Goal: Task Accomplishment & Management: Manage account settings

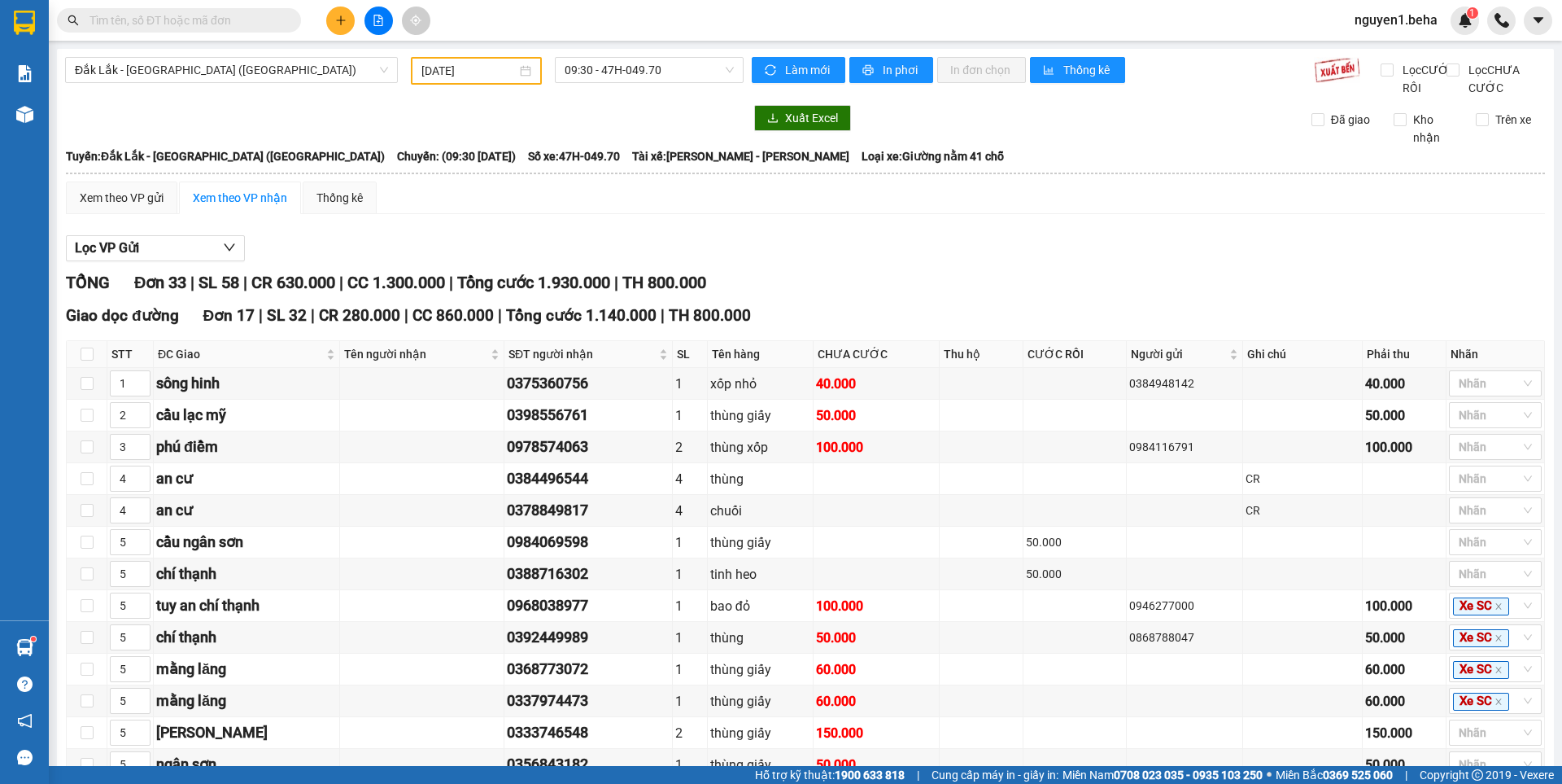
scroll to position [143, 0]
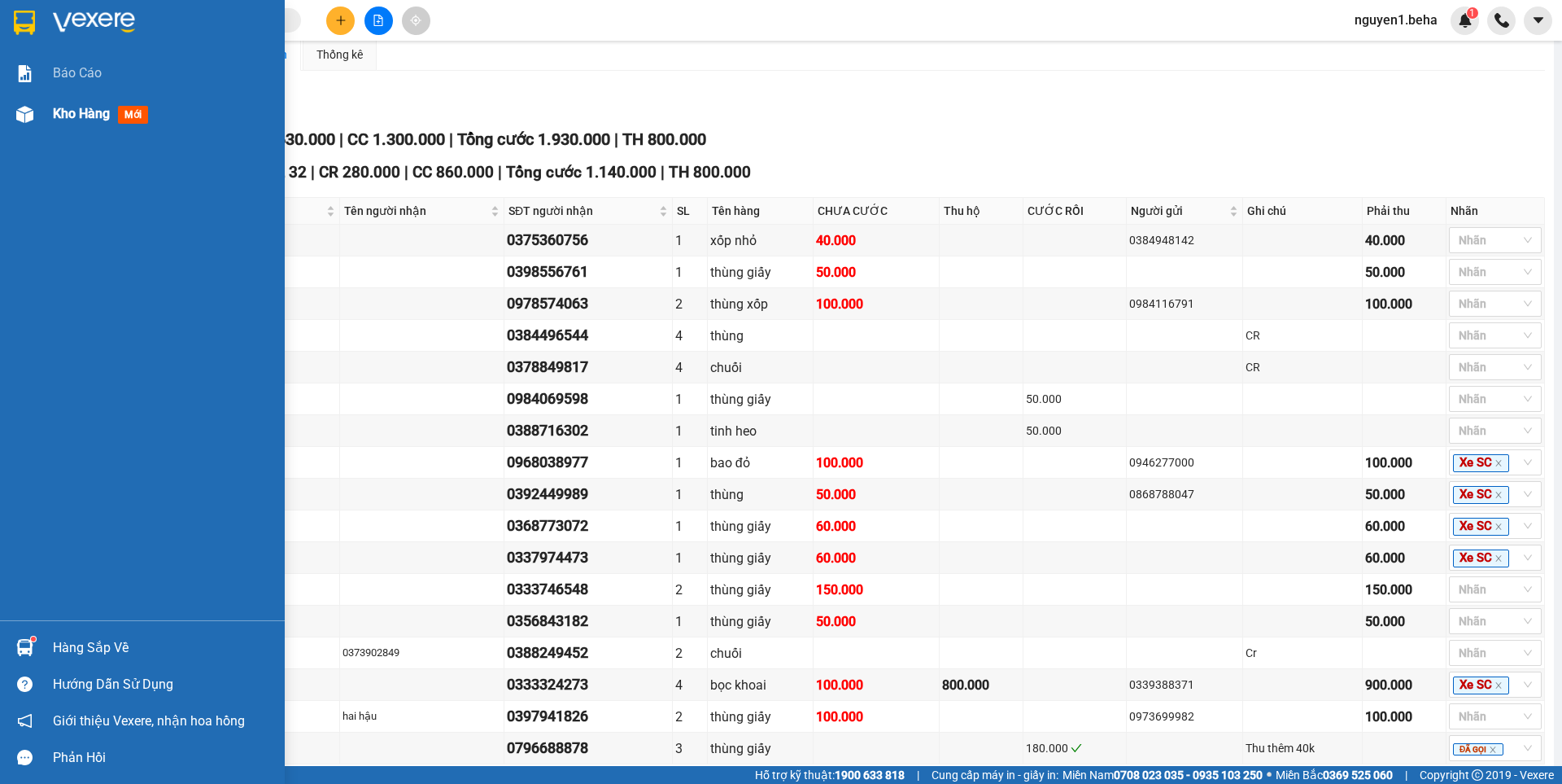
click at [43, 120] on div "Kho hàng mới" at bounding box center [143, 114] width 285 height 41
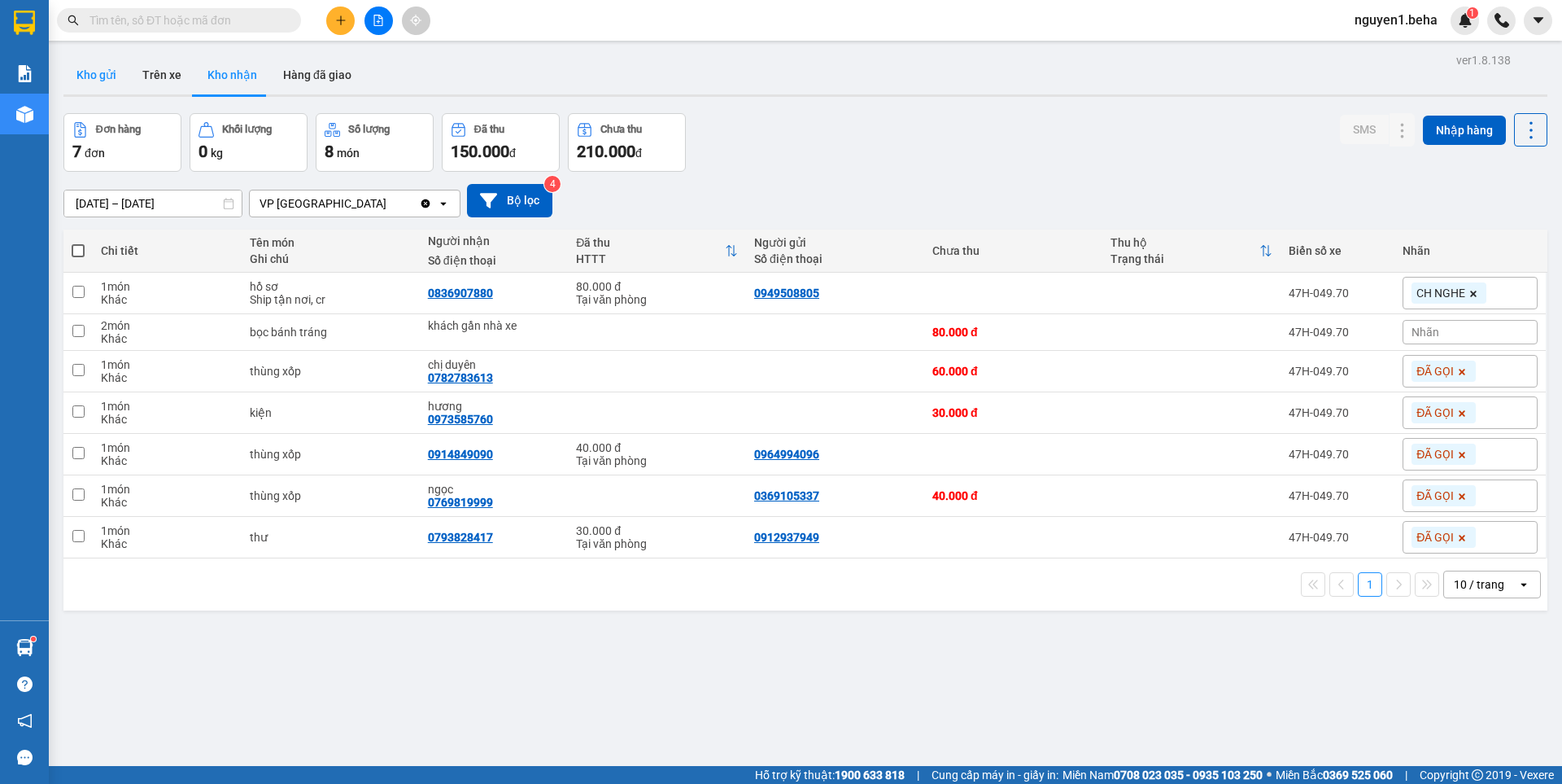
click at [101, 70] on button "Kho gửi" at bounding box center [96, 75] width 66 height 39
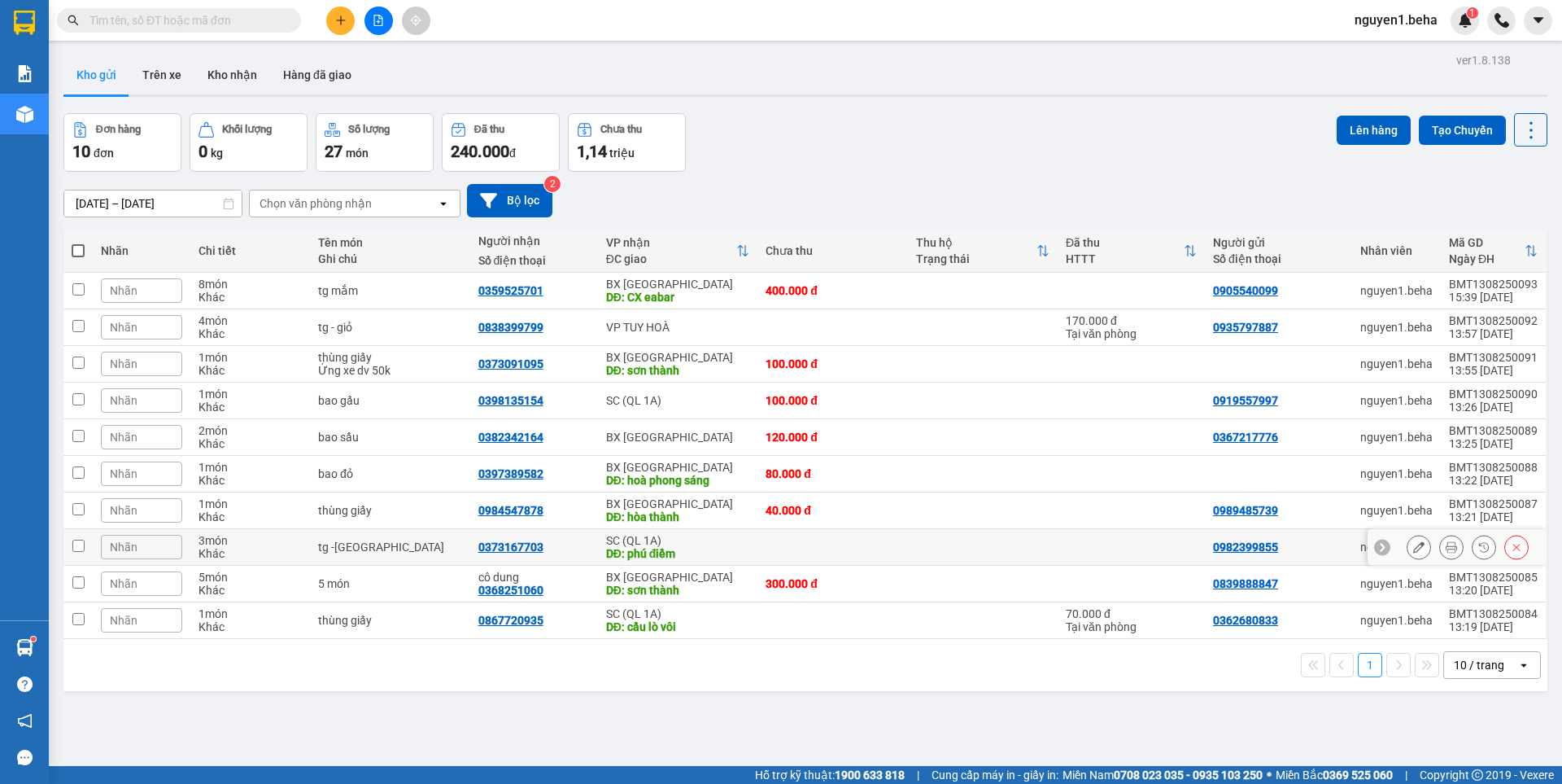
click at [1413, 548] on icon at bounding box center [1419, 547] width 11 height 11
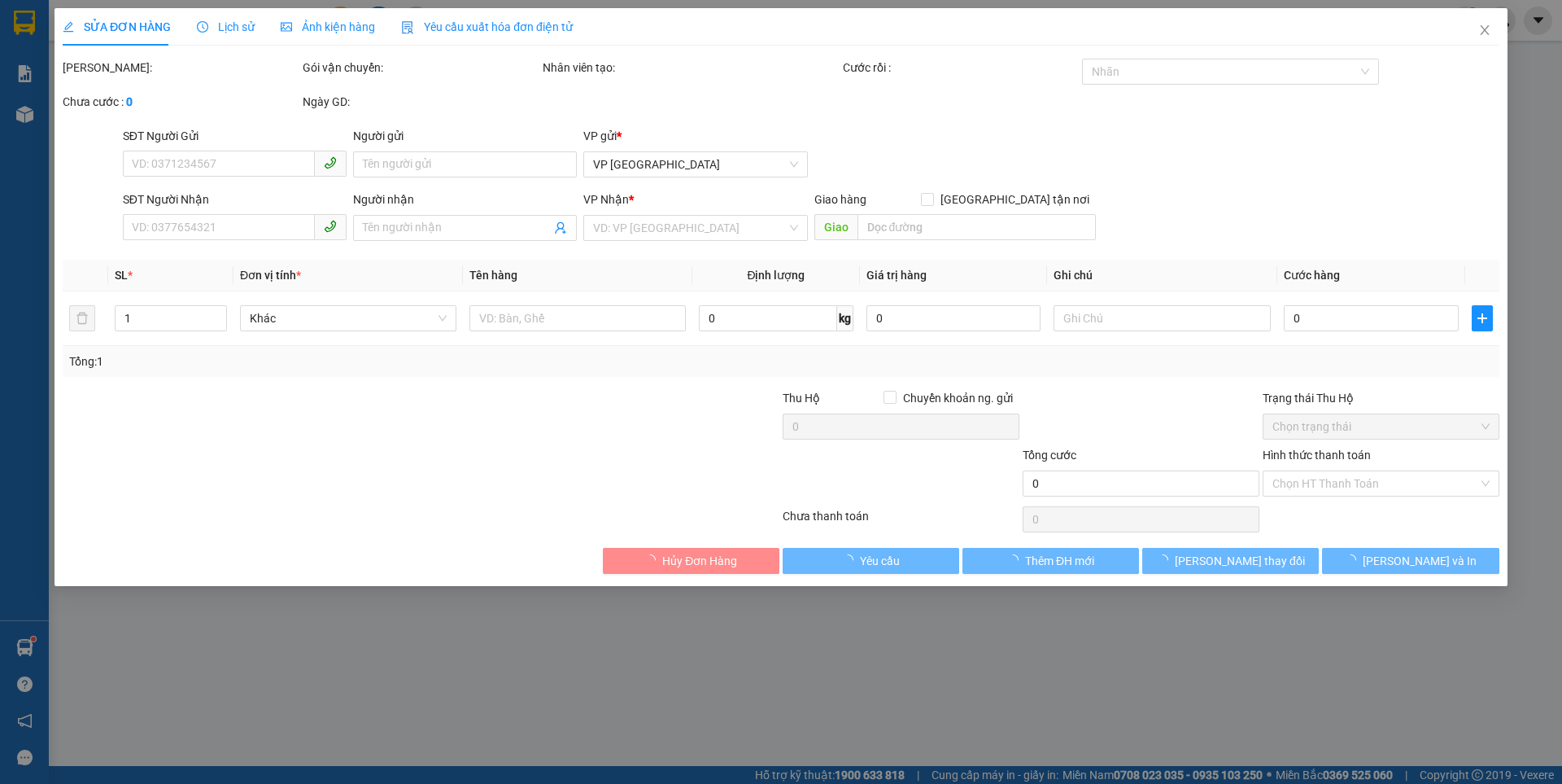
type input "0982399855"
type input "0373167703"
type input "phú điềm"
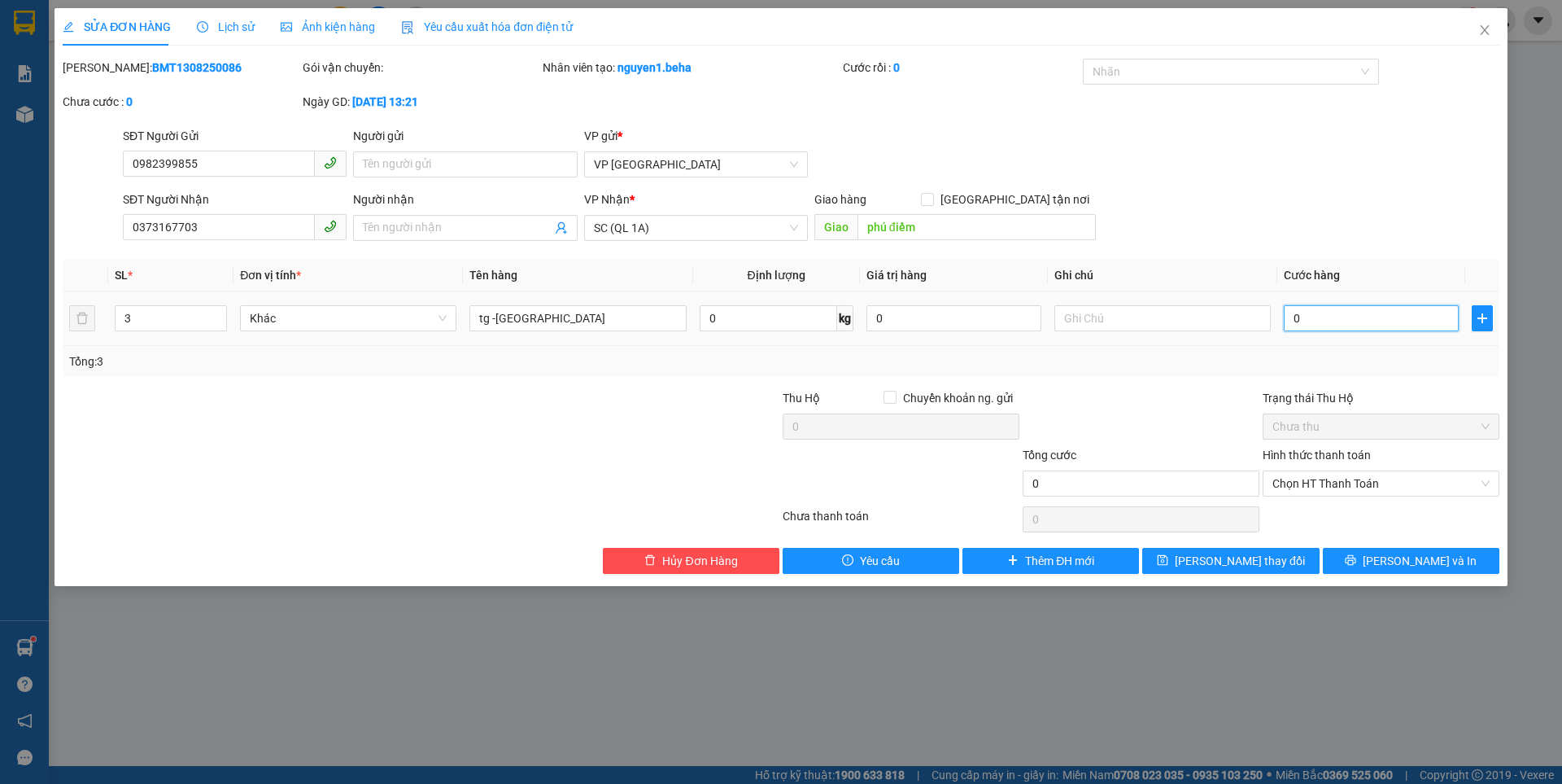
click at [1333, 309] on input "0" at bounding box center [1371, 318] width 175 height 26
type input "1"
type input "18"
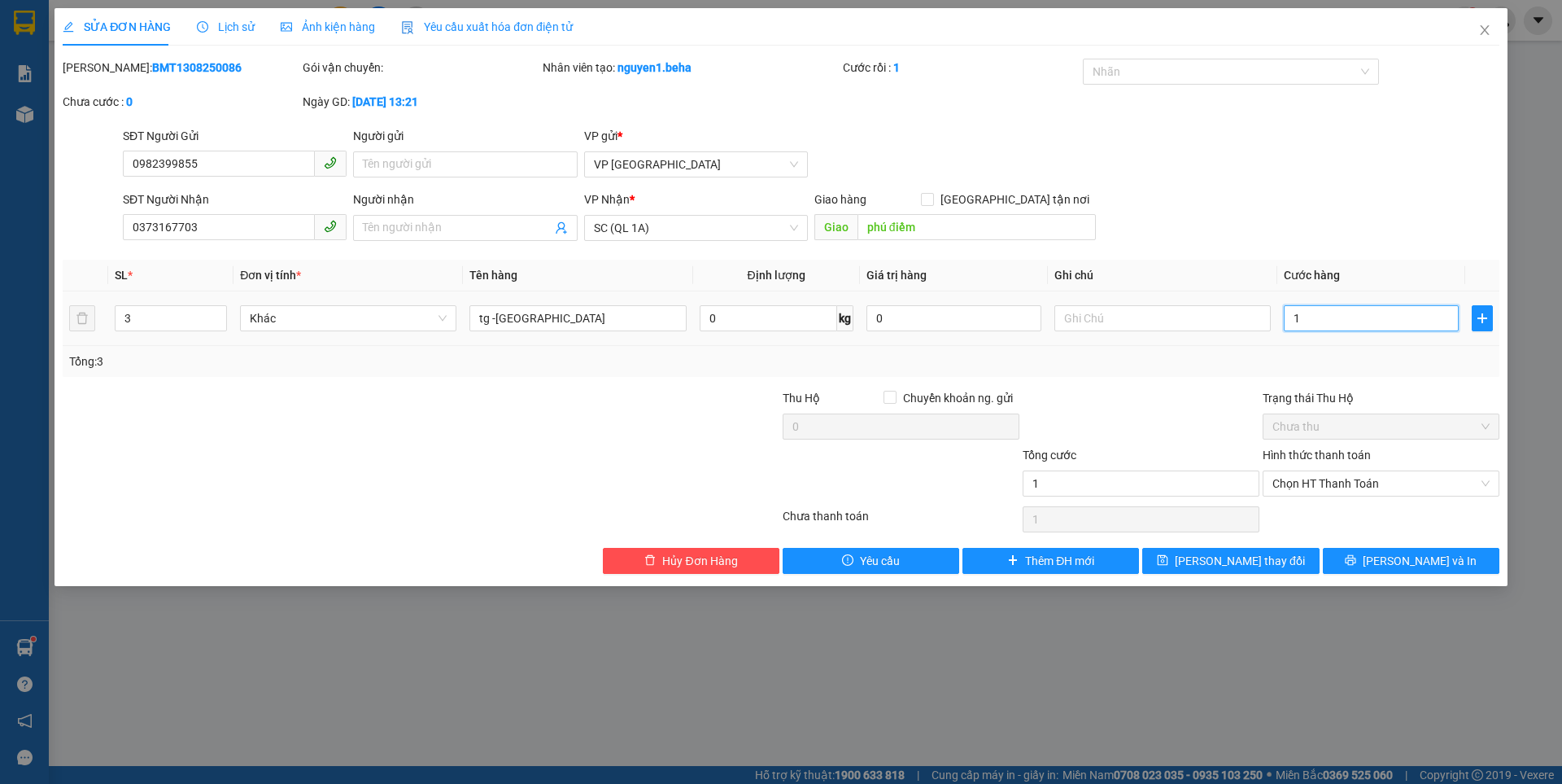
type input "18"
type input "182"
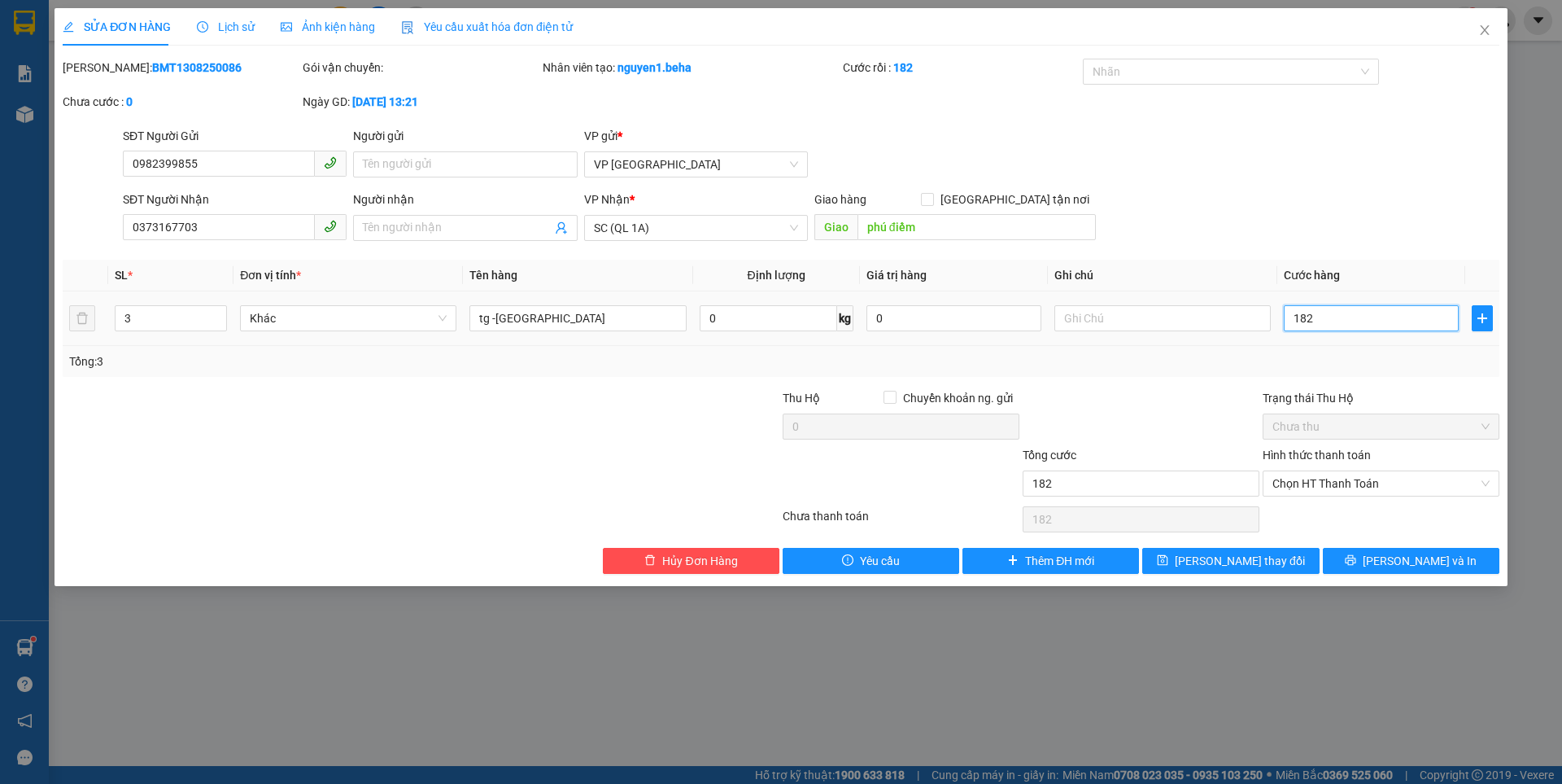
type input "18"
type input "180"
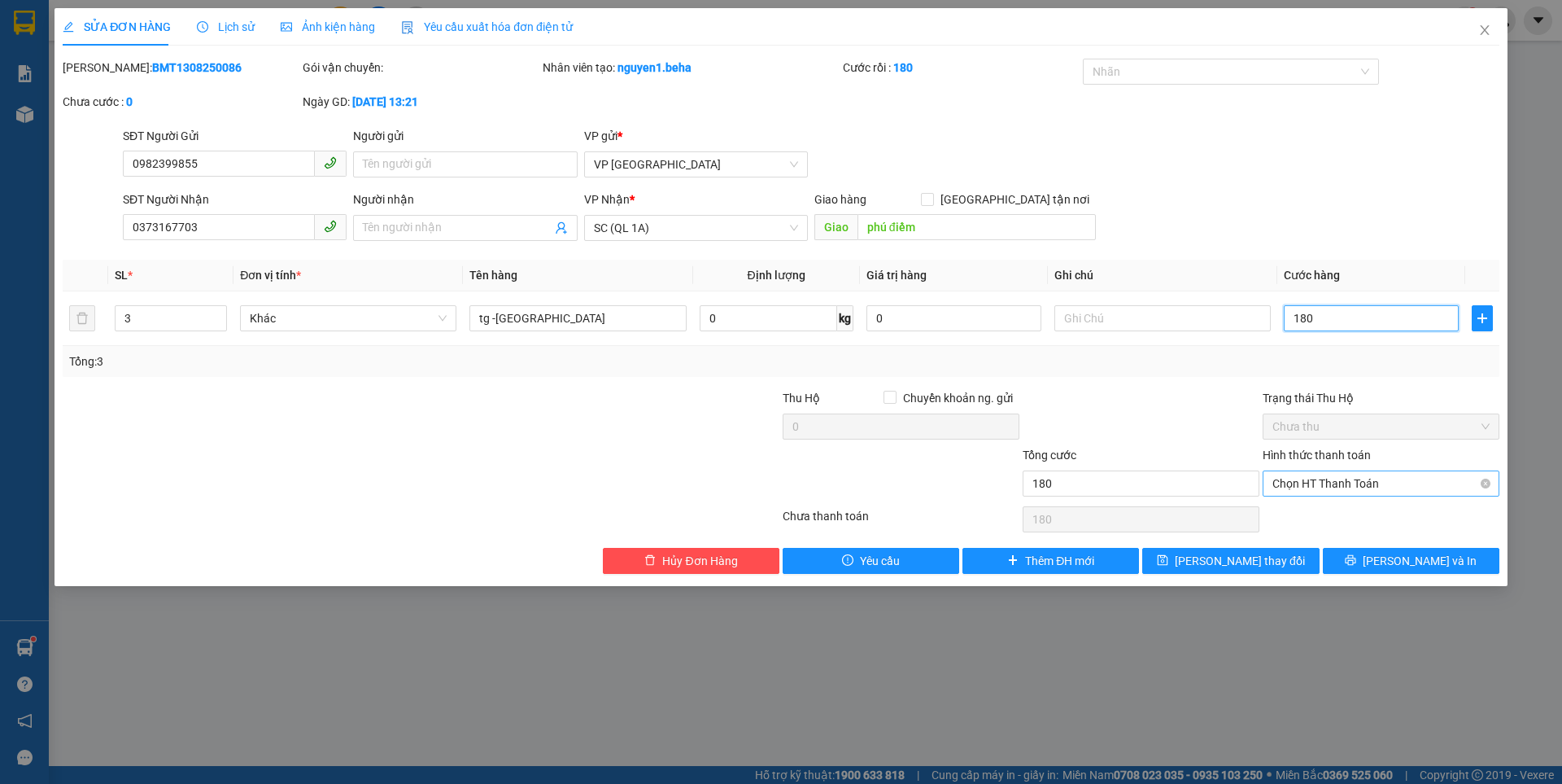
click at [1364, 478] on span "Chọn HT Thanh Toán" at bounding box center [1381, 483] width 217 height 24
type input "180"
type input "180.000"
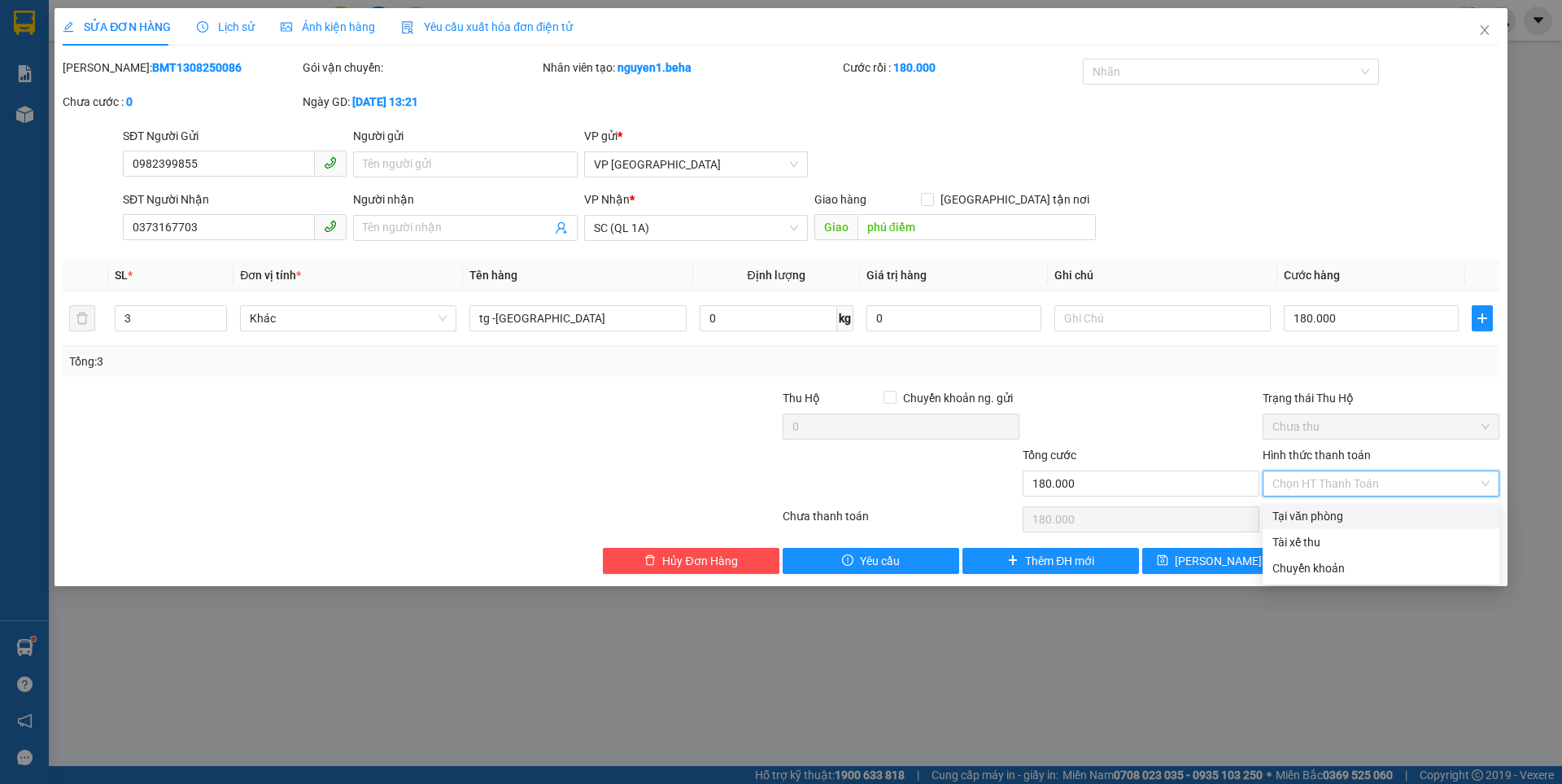
click at [1350, 512] on div "Tại văn phòng" at bounding box center [1381, 515] width 217 height 18
type input "0"
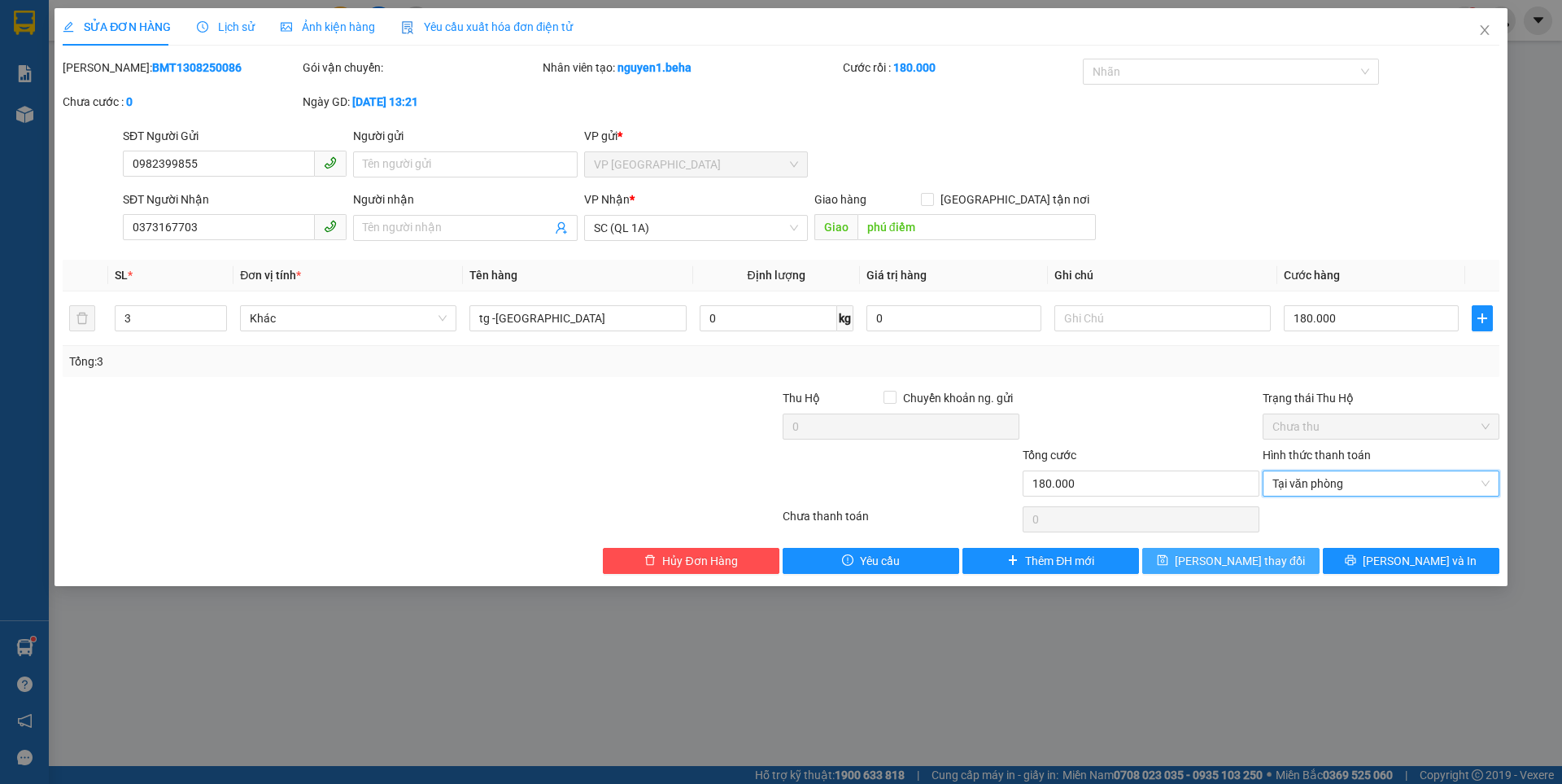
click at [1225, 561] on span "Lưu thay đổi" at bounding box center [1240, 561] width 130 height 18
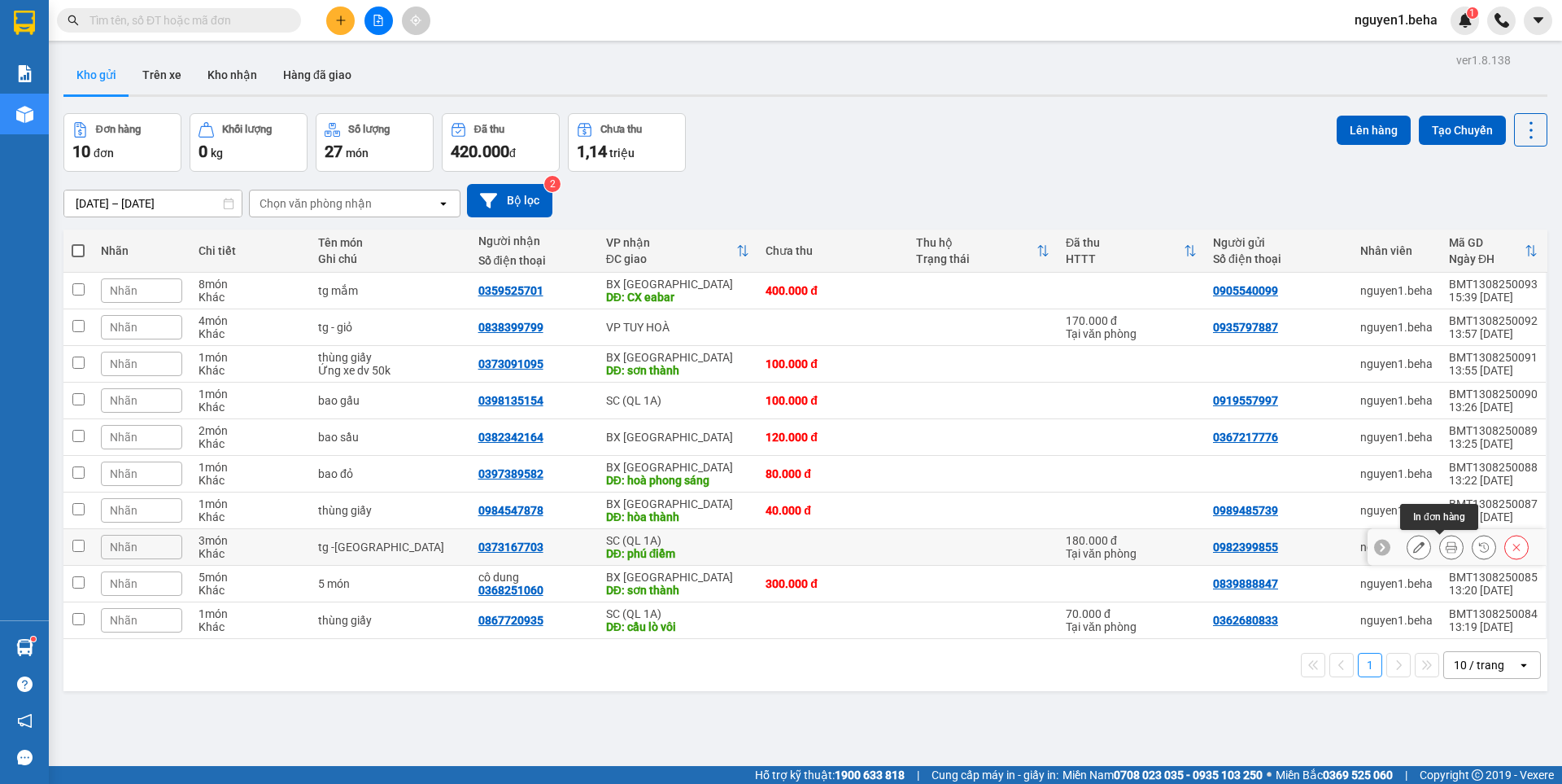
click at [1446, 543] on icon at bounding box center [1452, 547] width 11 height 11
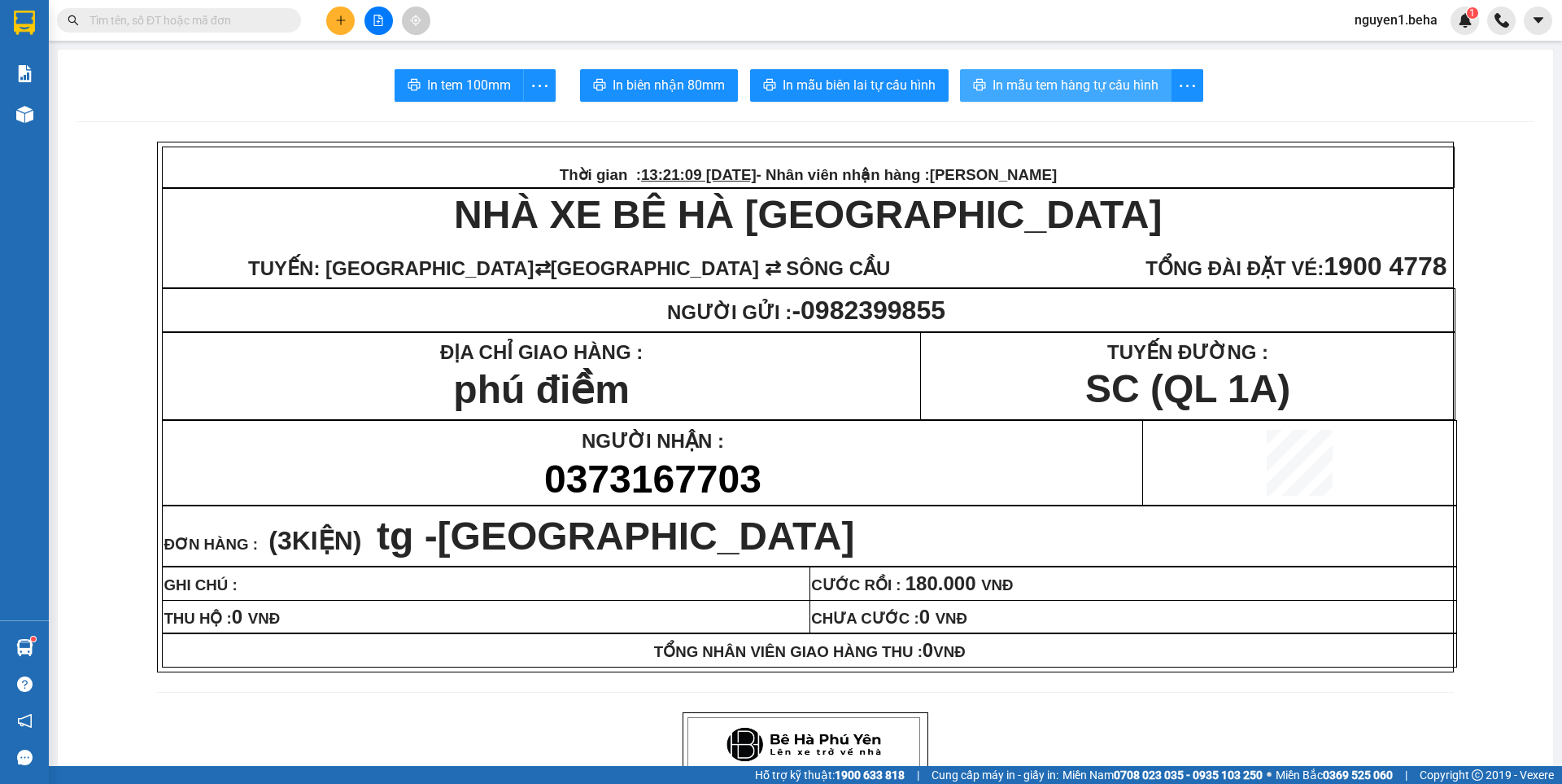
click at [1087, 87] on span "In mẫu tem hàng tự cấu hình" at bounding box center [1075, 84] width 166 height 20
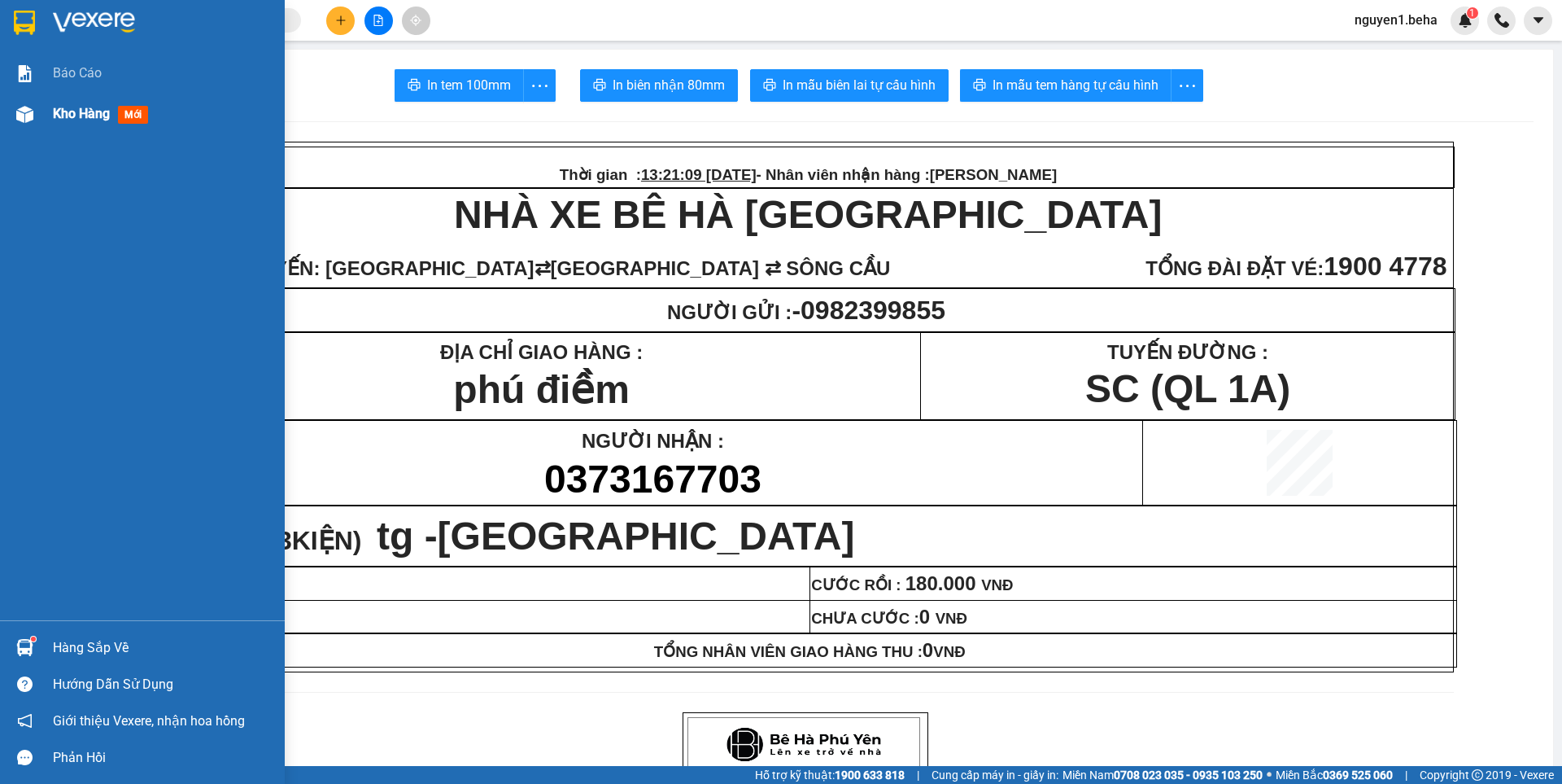
click at [25, 113] on img at bounding box center [25, 115] width 17 height 17
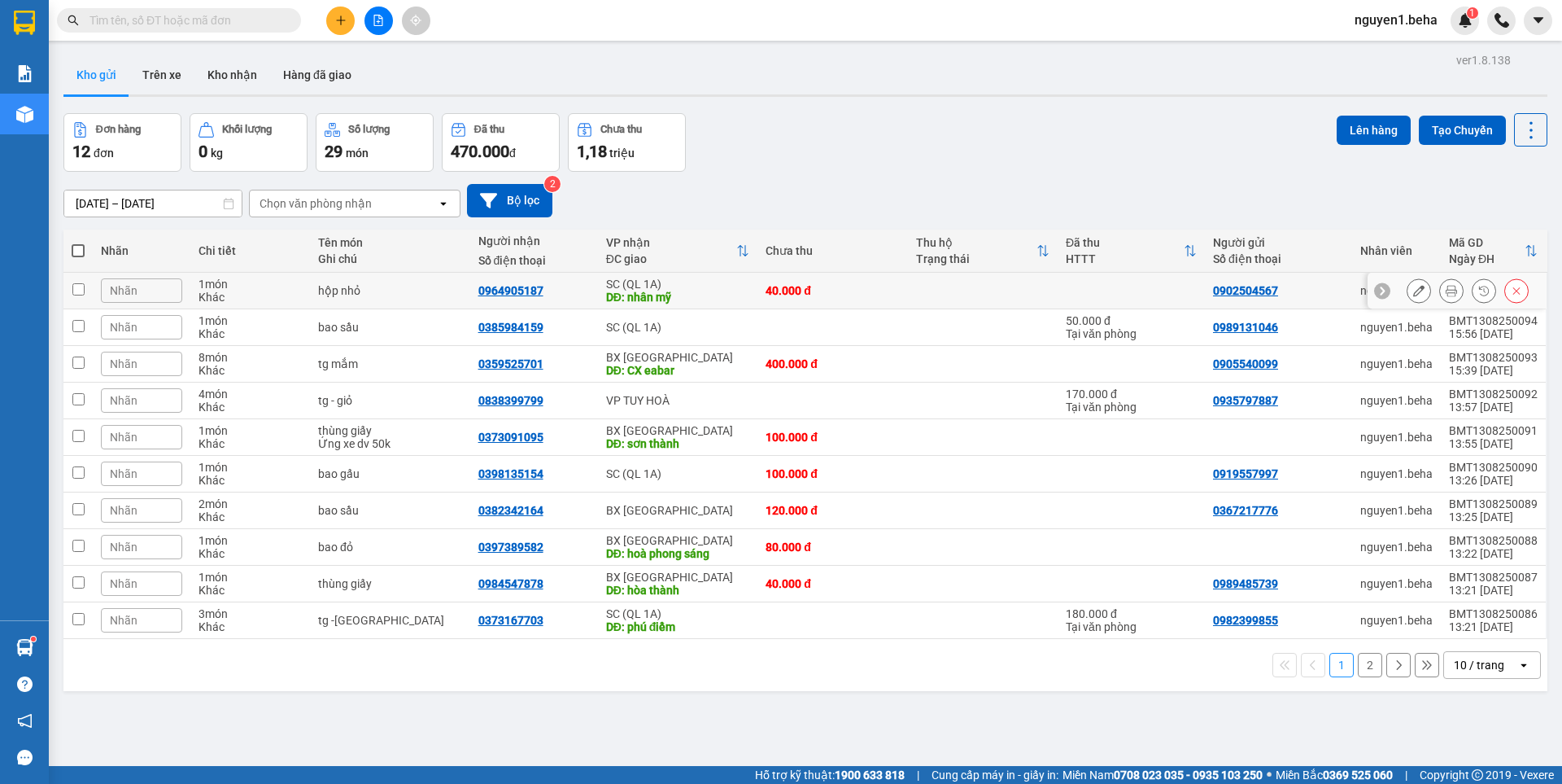
click at [1446, 295] on icon at bounding box center [1452, 290] width 11 height 11
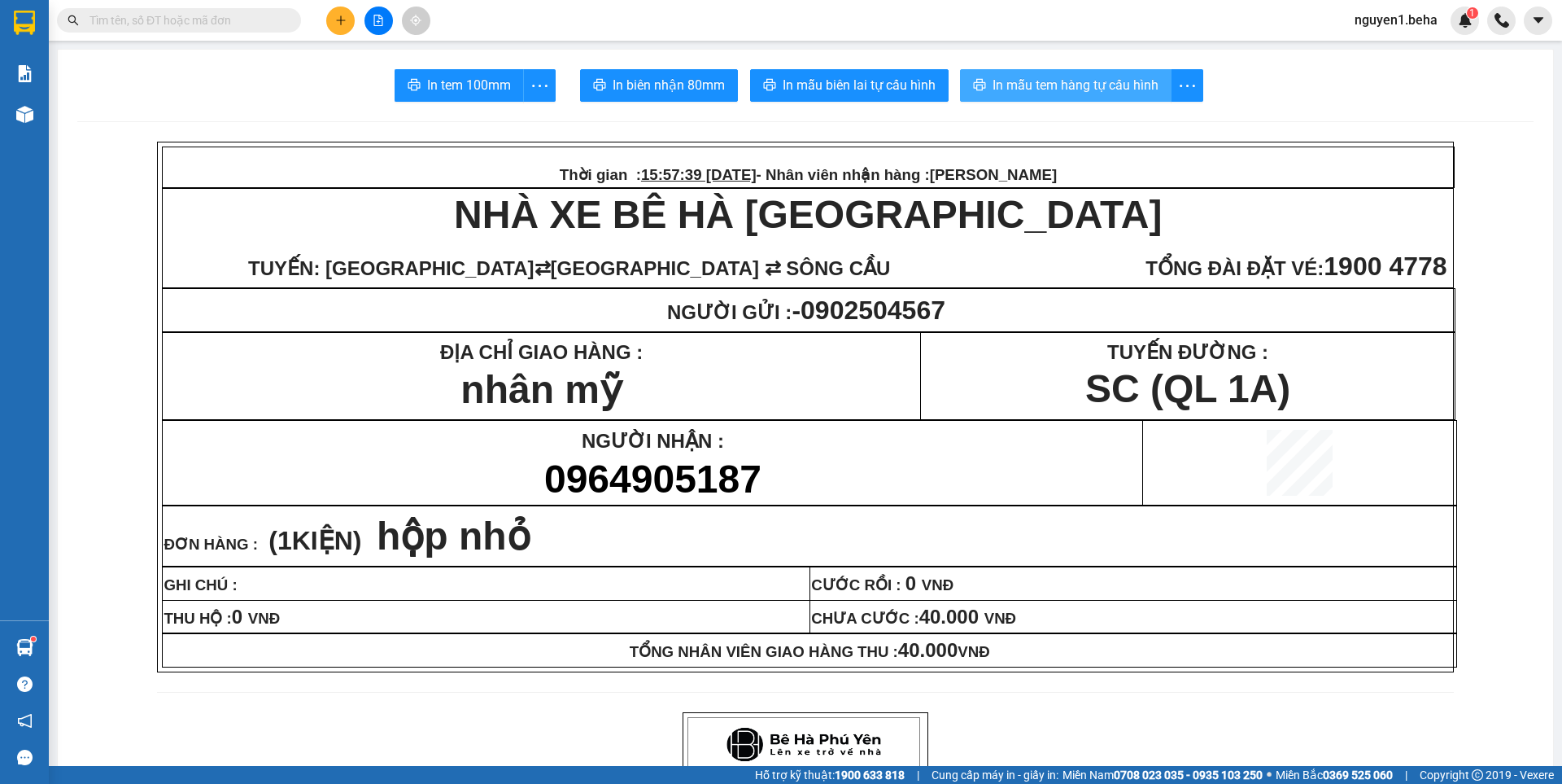
click at [1053, 79] on span "In mẫu tem hàng tự cấu hình" at bounding box center [1075, 84] width 166 height 20
click at [169, 20] on input "text" at bounding box center [185, 20] width 192 height 18
type input "0"
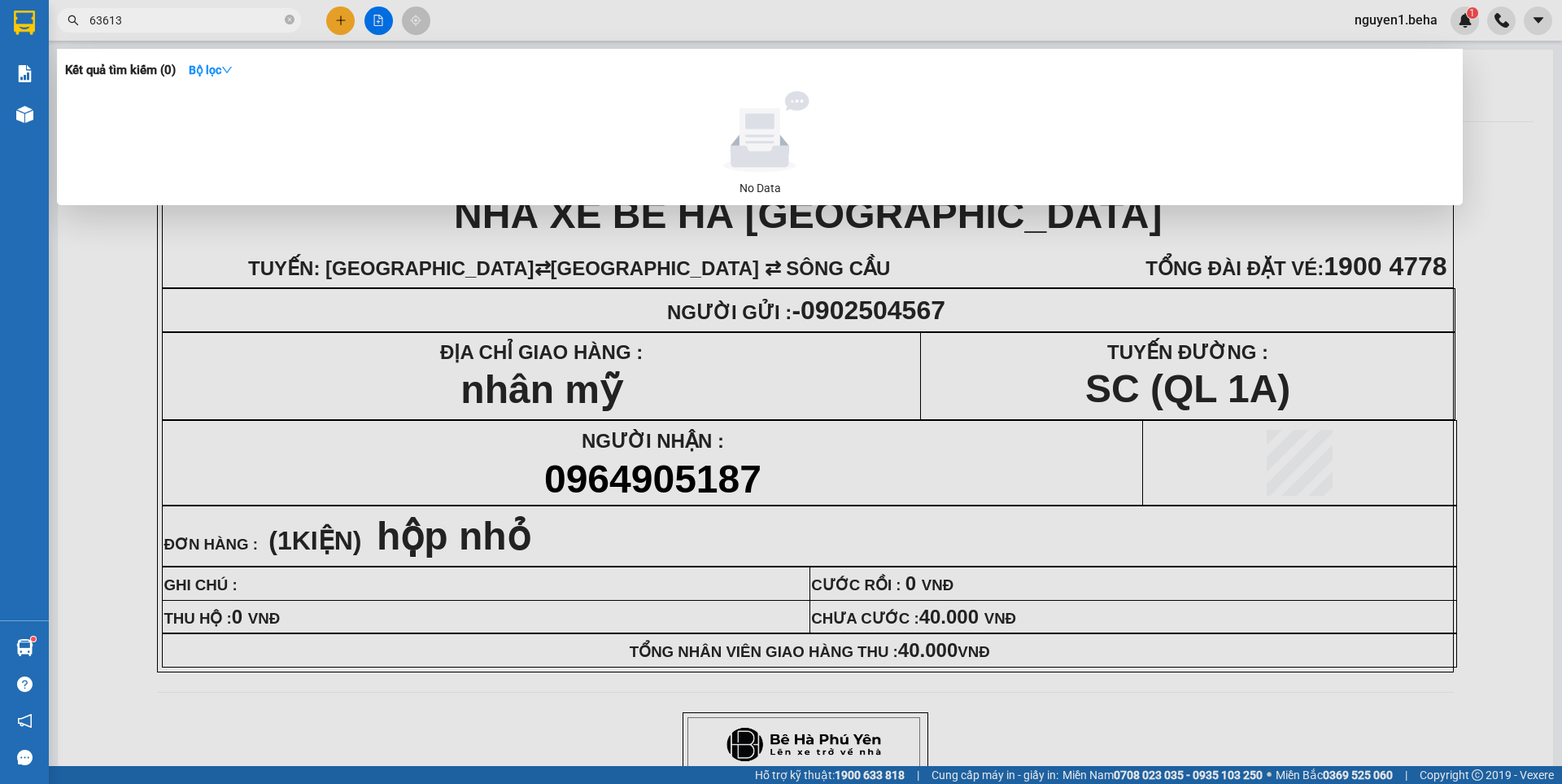
click at [95, 21] on input "63613" at bounding box center [185, 20] width 192 height 18
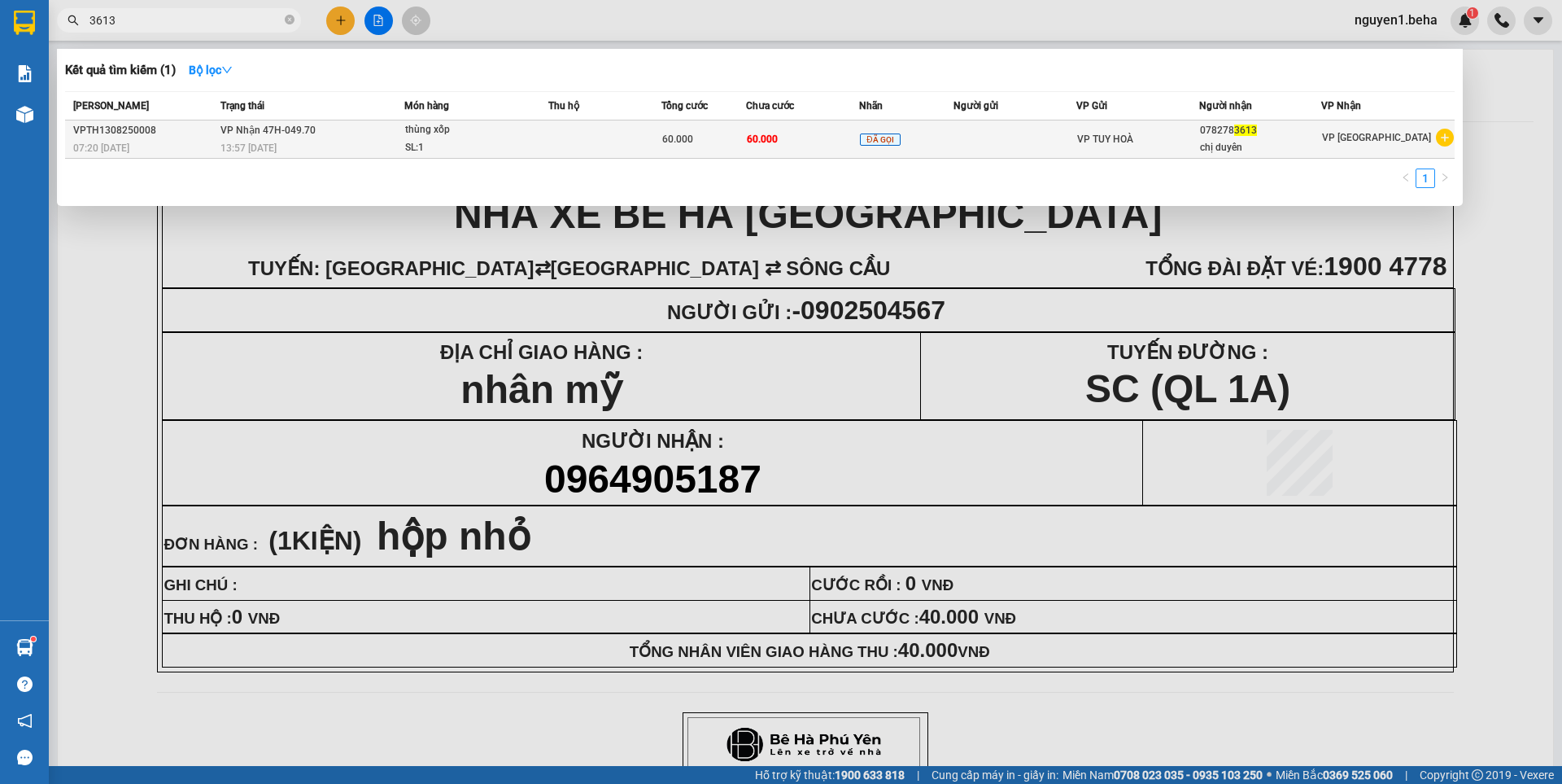
type input "3613"
click at [646, 130] on td at bounding box center [605, 140] width 113 height 38
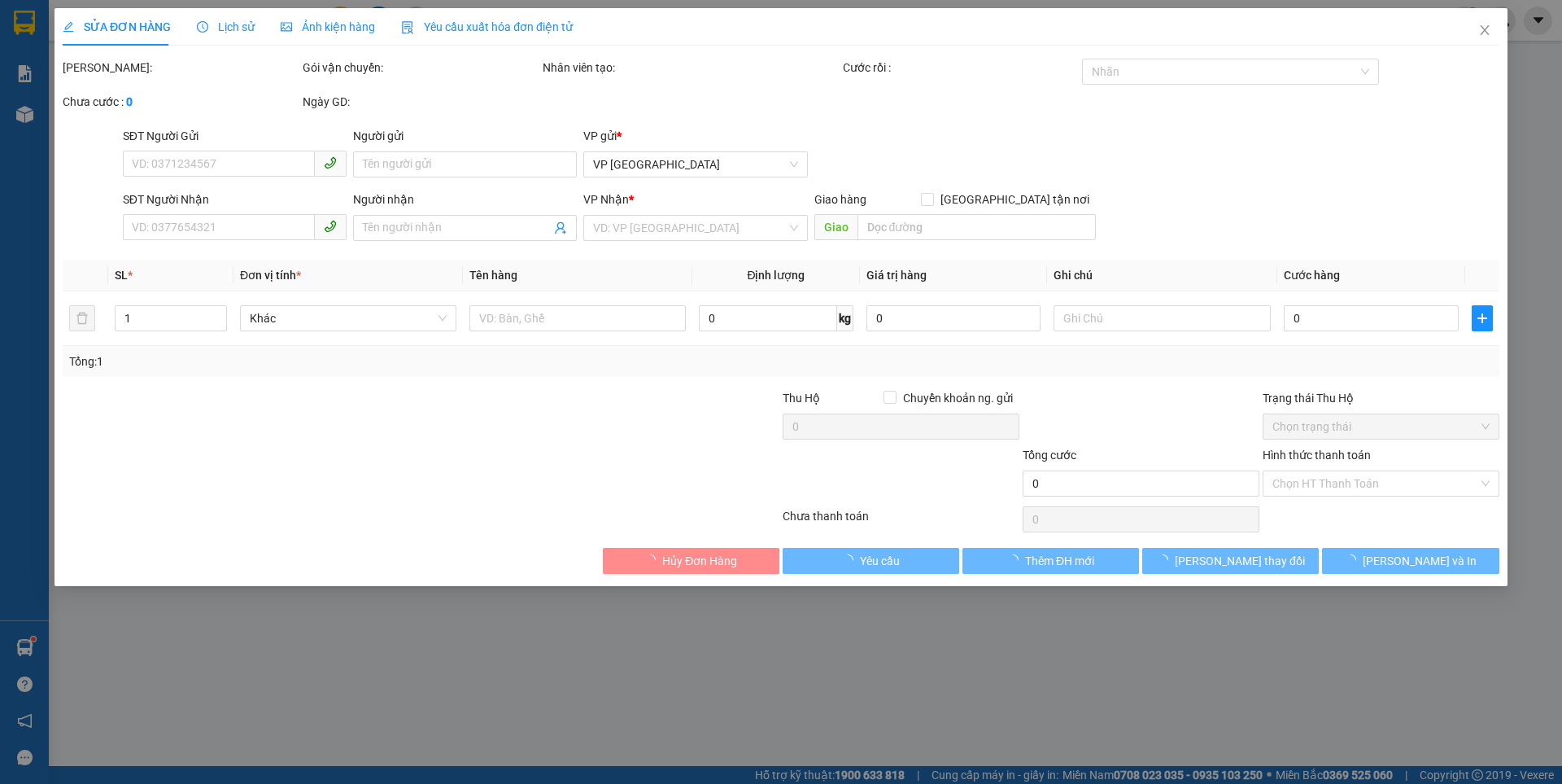
type input "0782783613"
type input "chị duyên"
type input "60.000"
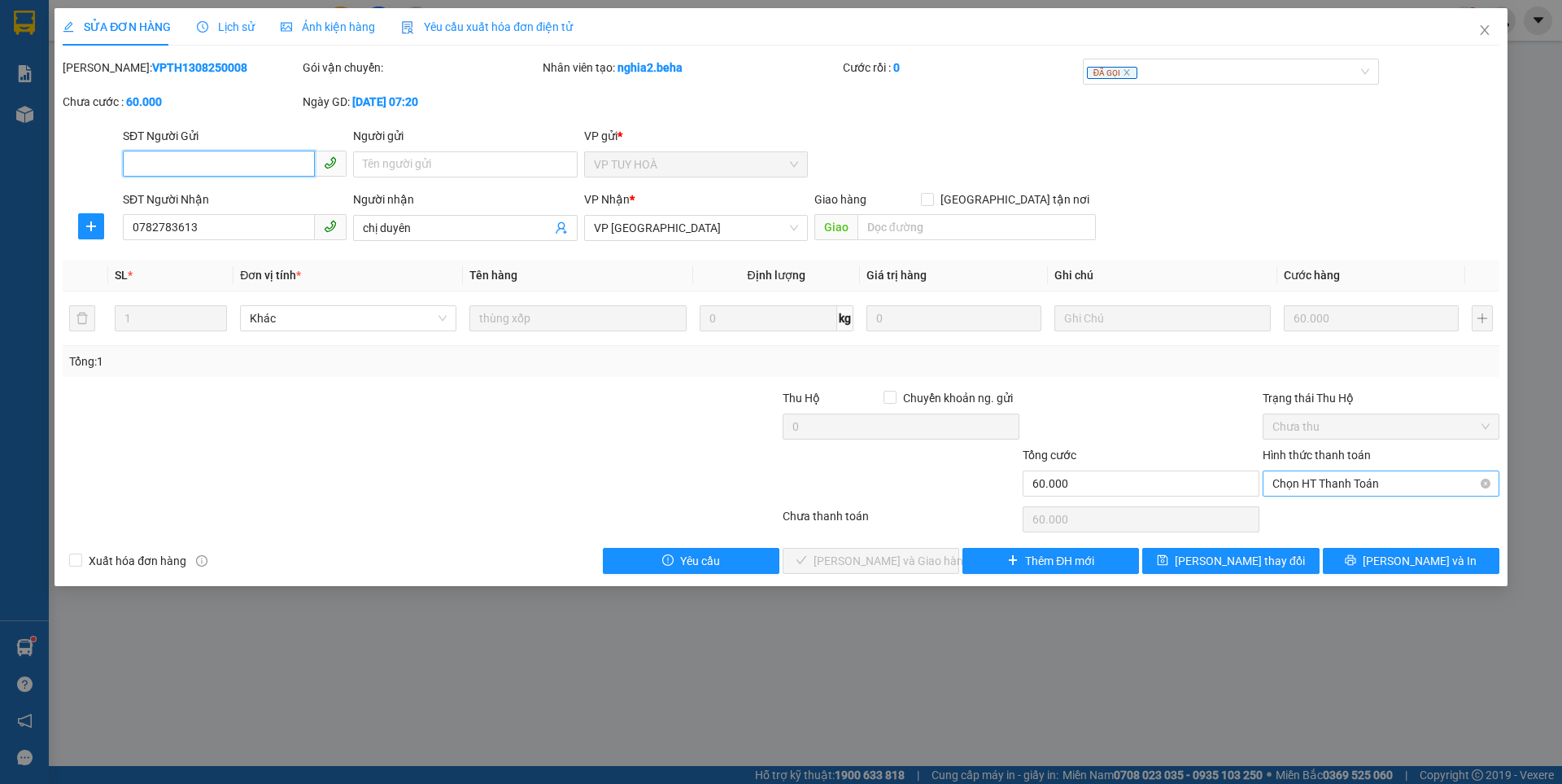
click at [1319, 478] on span "Chọn HT Thanh Toán" at bounding box center [1381, 483] width 217 height 24
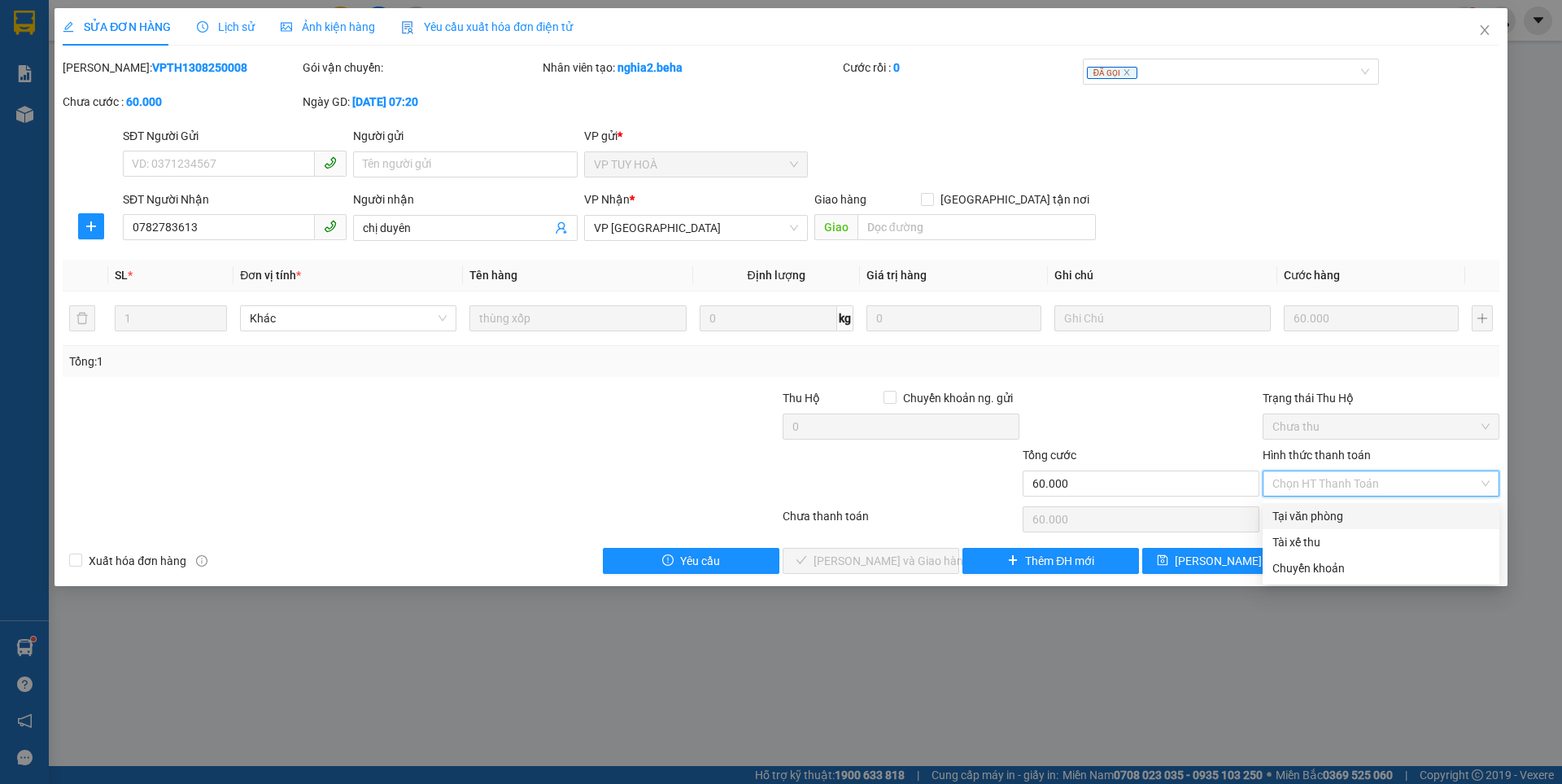
click at [1319, 512] on div "Tại văn phòng" at bounding box center [1381, 515] width 217 height 18
type input "0"
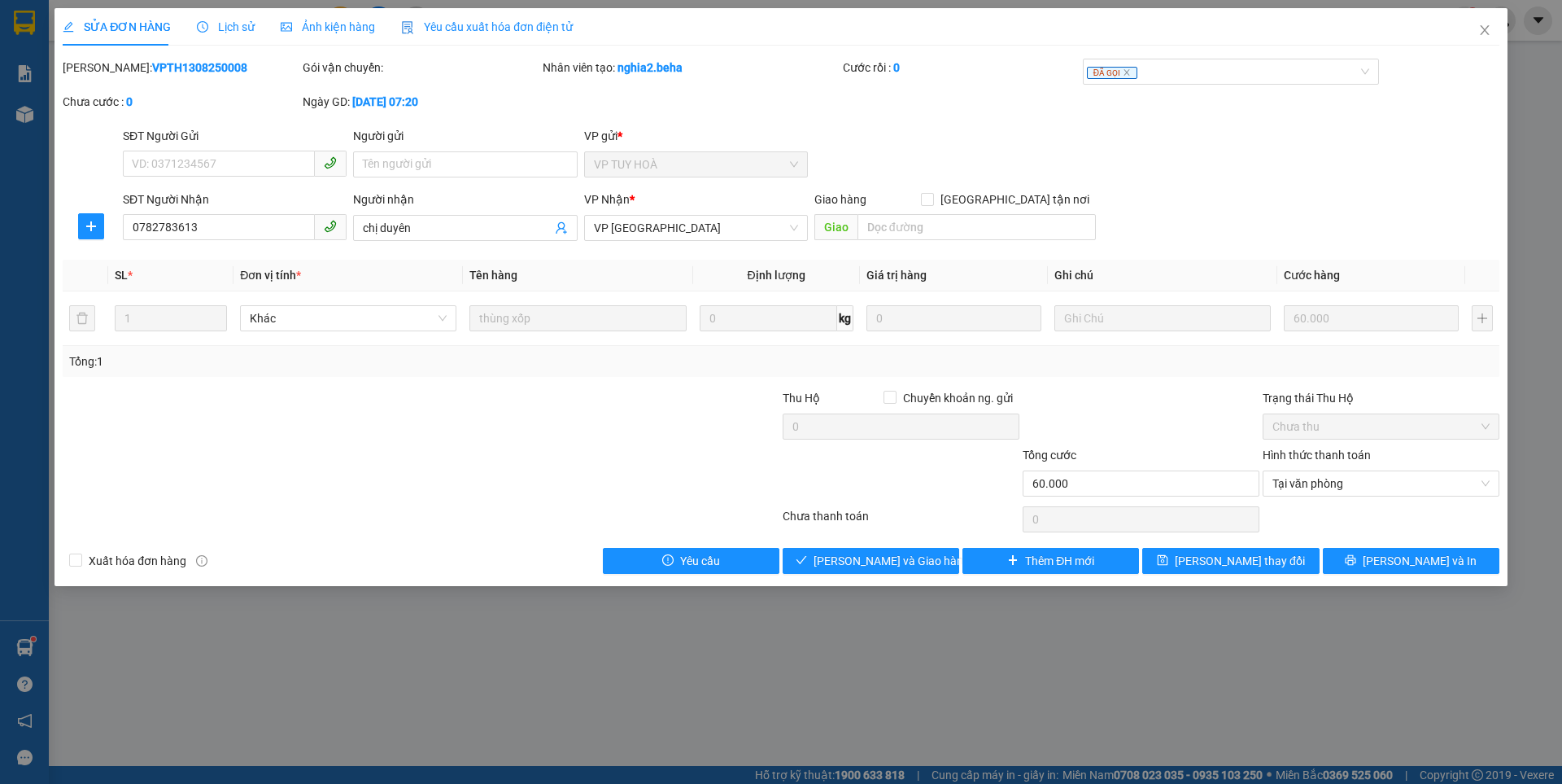
click at [322, 23] on span "Ảnh kiện hàng" at bounding box center [328, 26] width 95 height 13
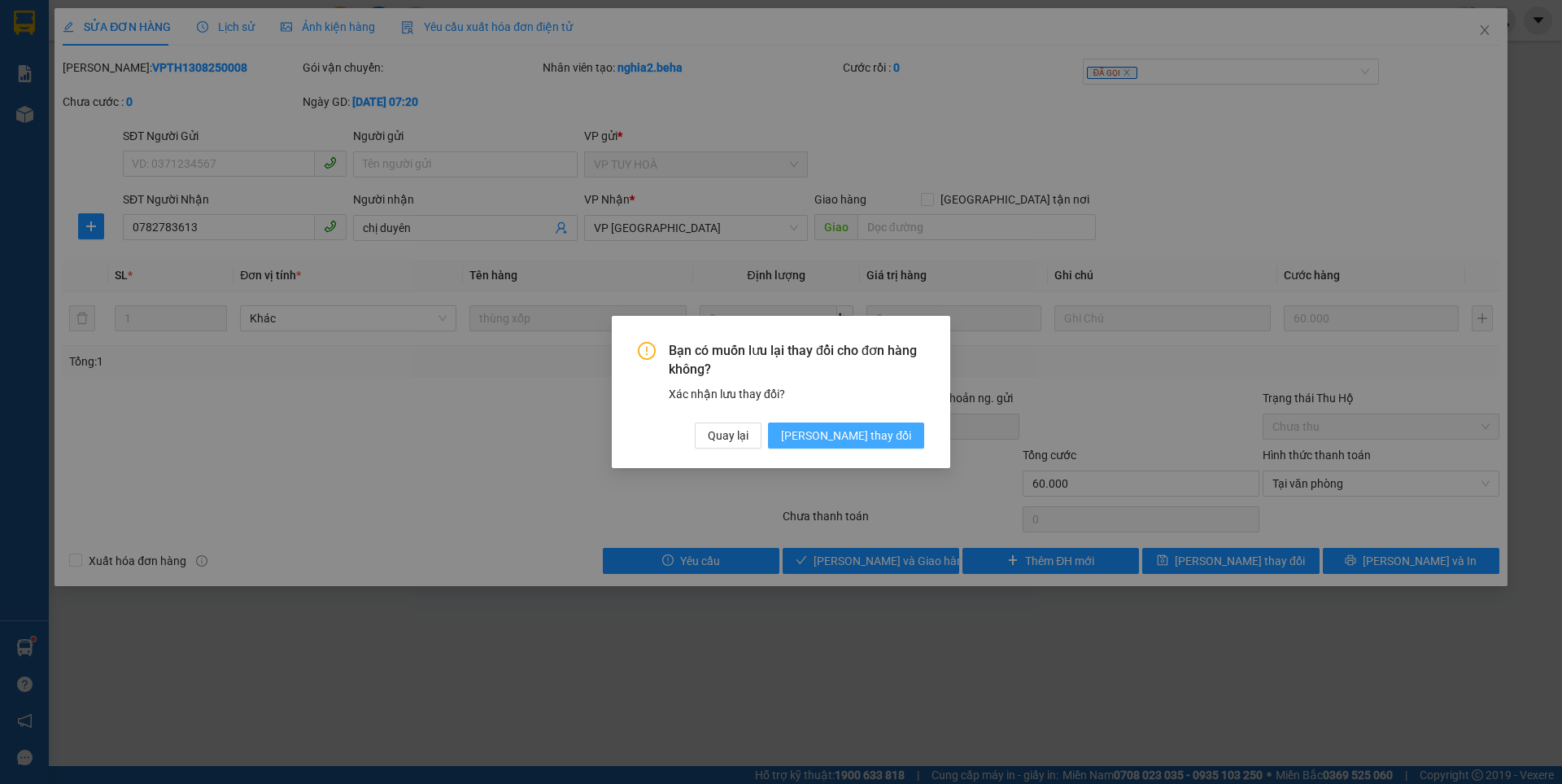
click at [861, 435] on span "Lưu thay đổi" at bounding box center [847, 435] width 130 height 18
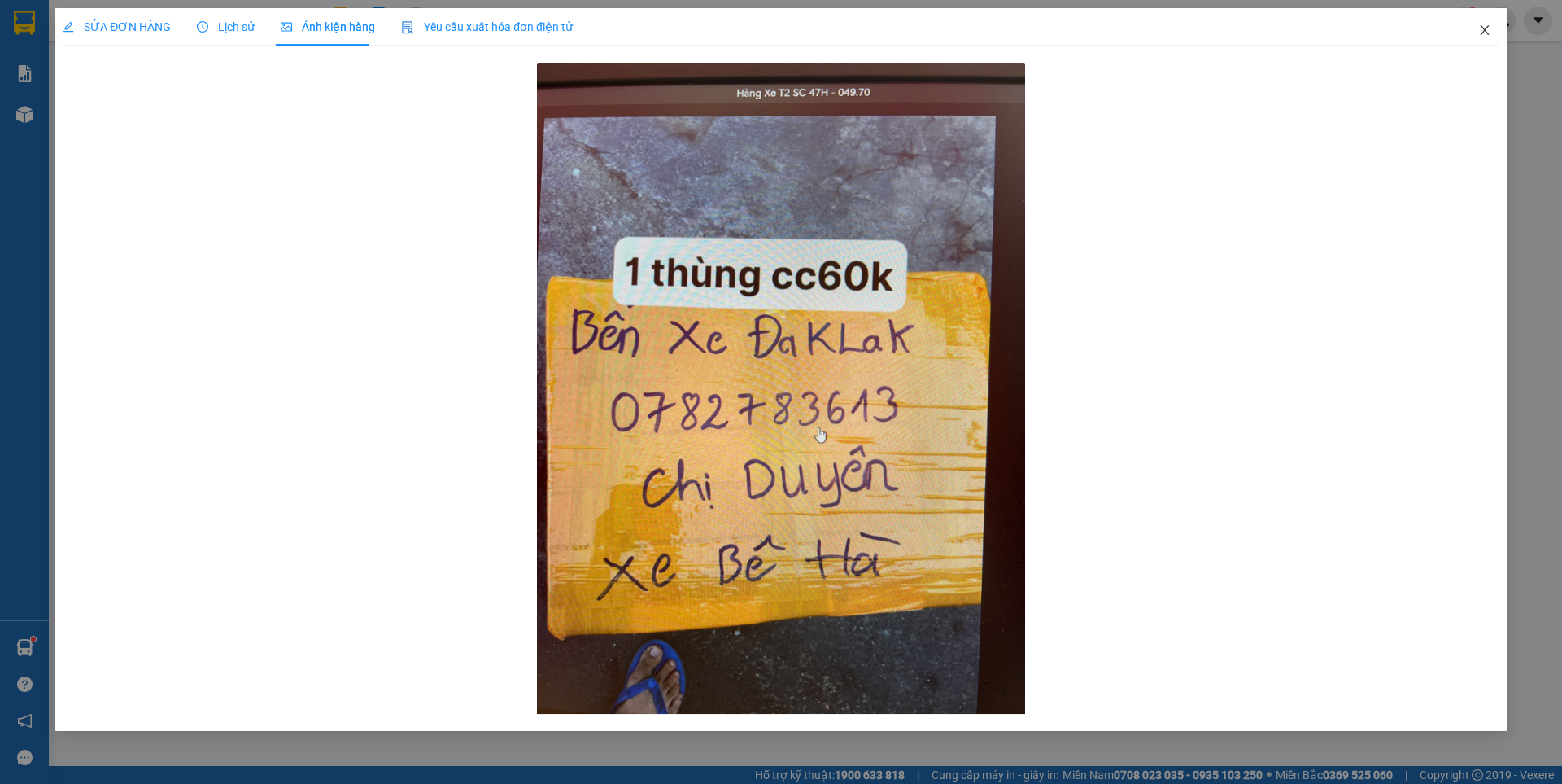
click at [1472, 28] on span "Close" at bounding box center [1485, 30] width 45 height 45
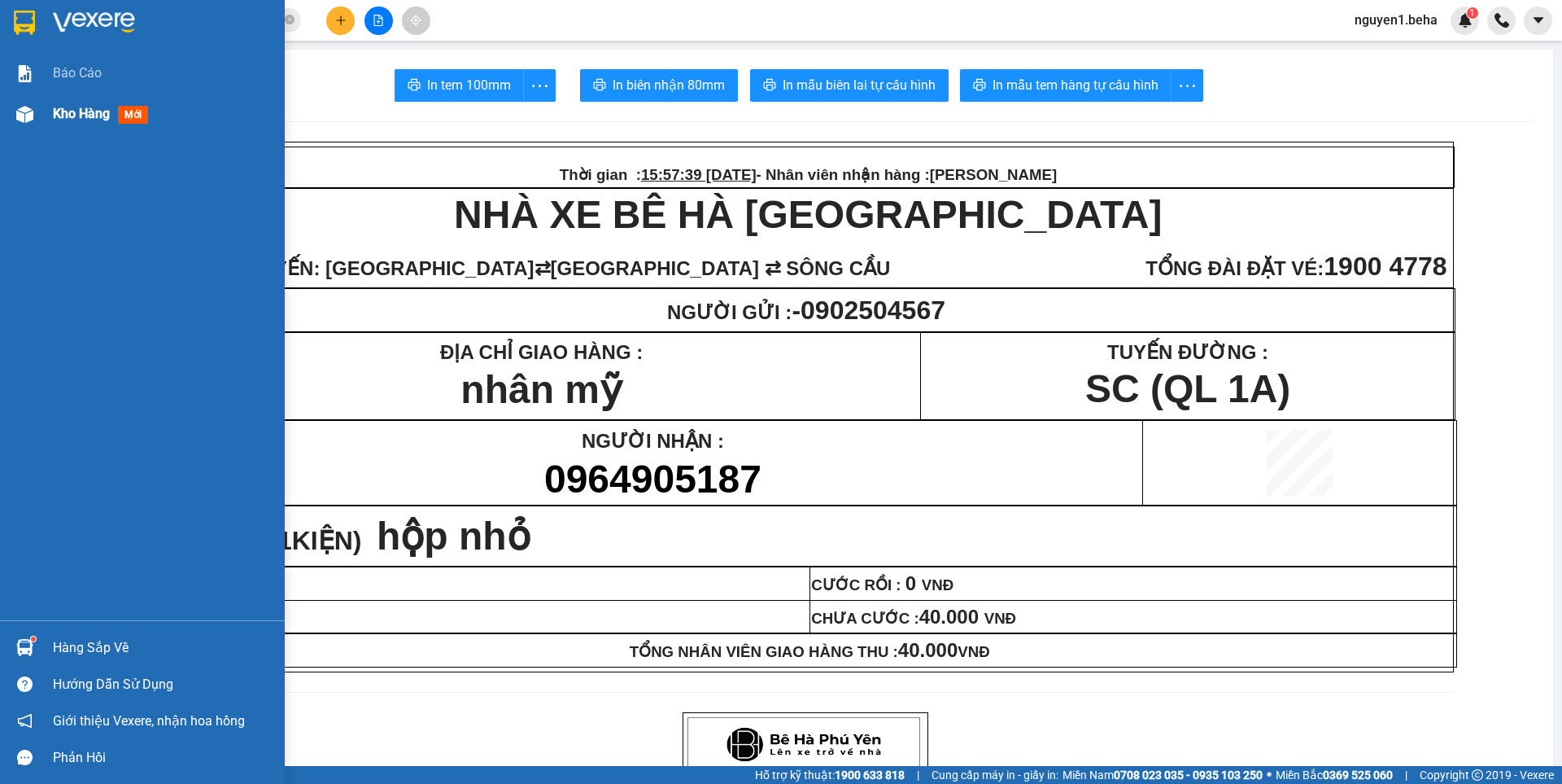
click at [28, 116] on img at bounding box center [25, 115] width 17 height 17
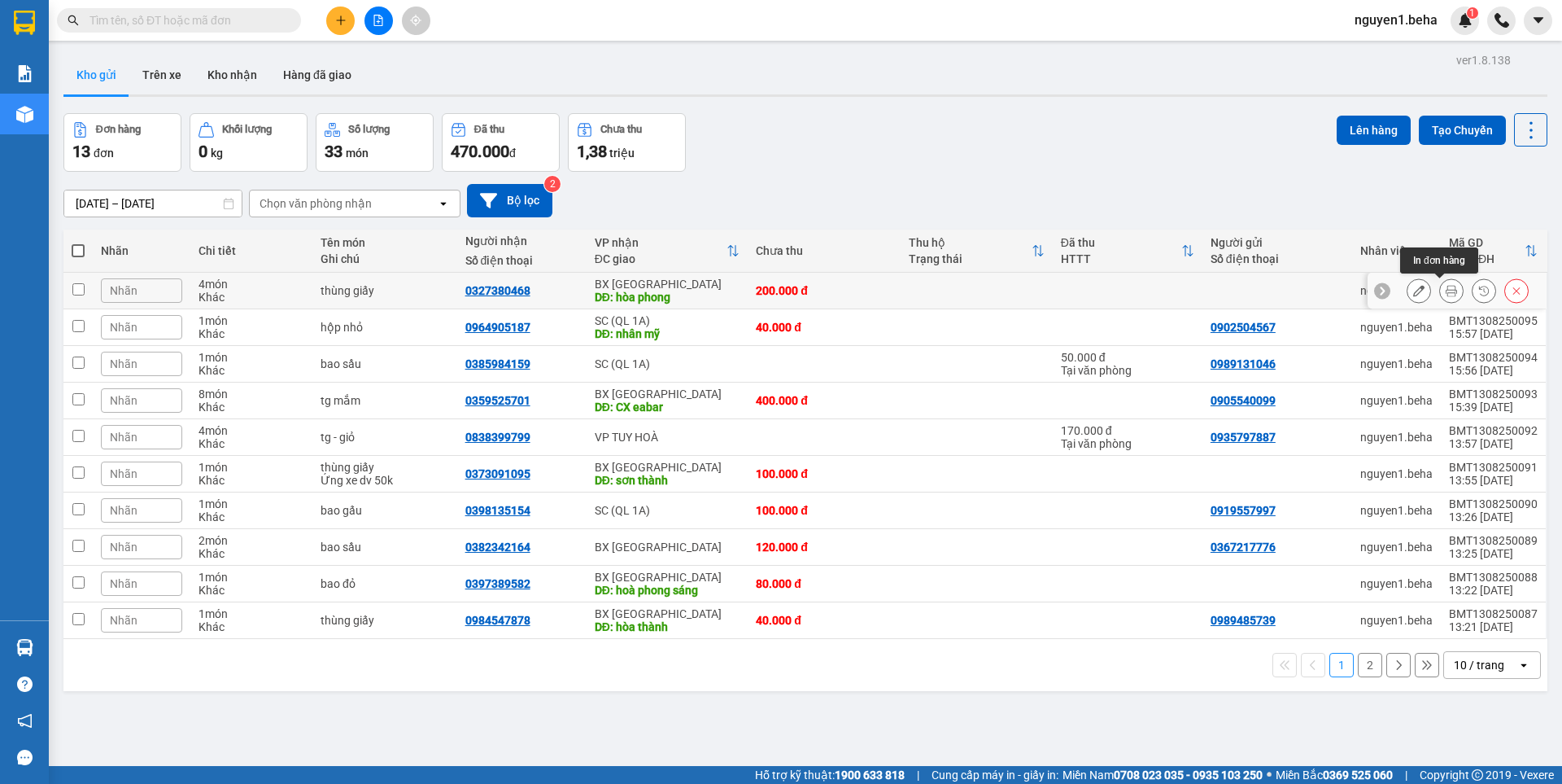
click at [1446, 287] on icon at bounding box center [1452, 290] width 11 height 11
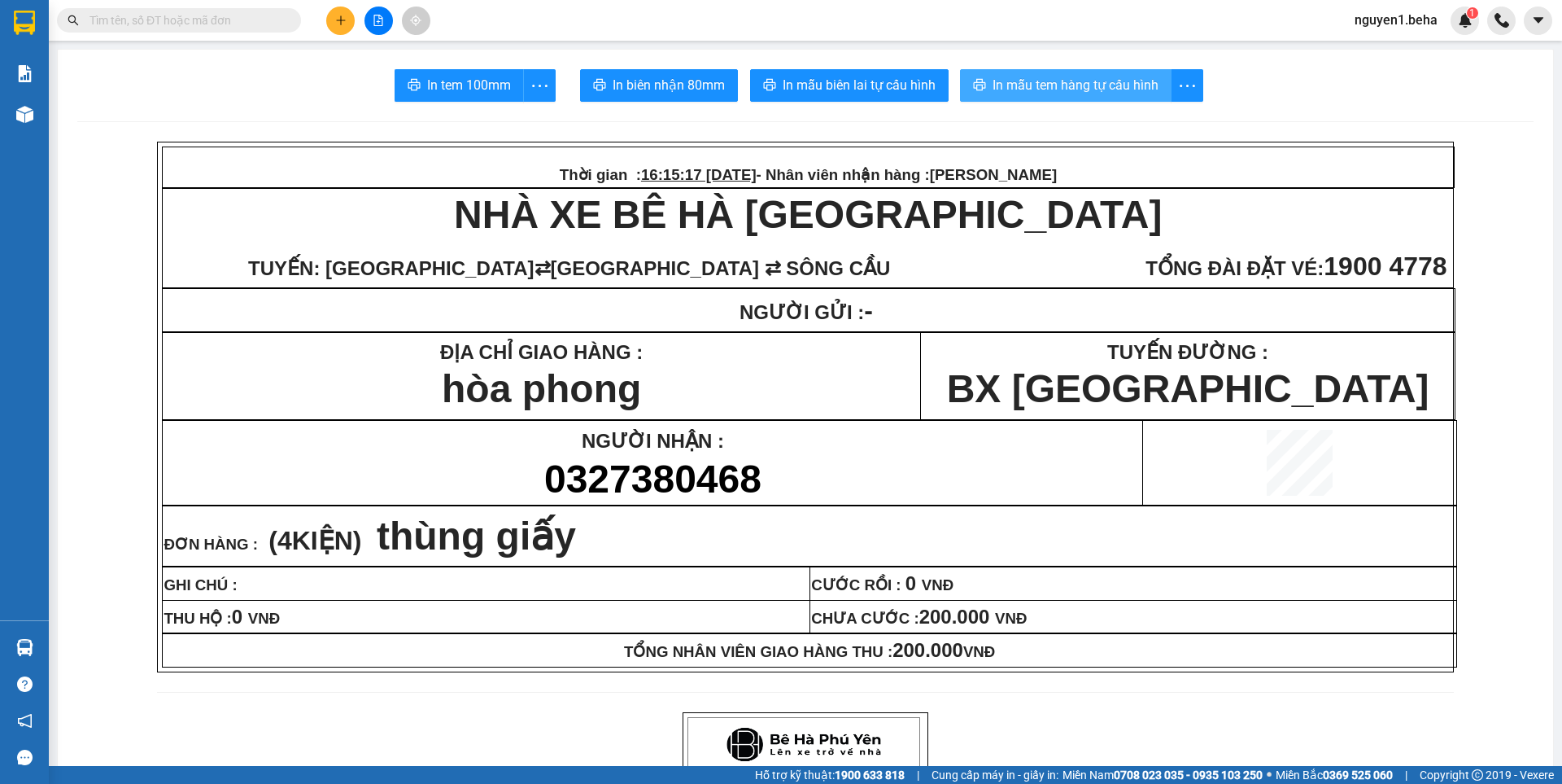
click at [1100, 86] on span "In mẫu tem hàng tự cấu hình" at bounding box center [1075, 84] width 166 height 20
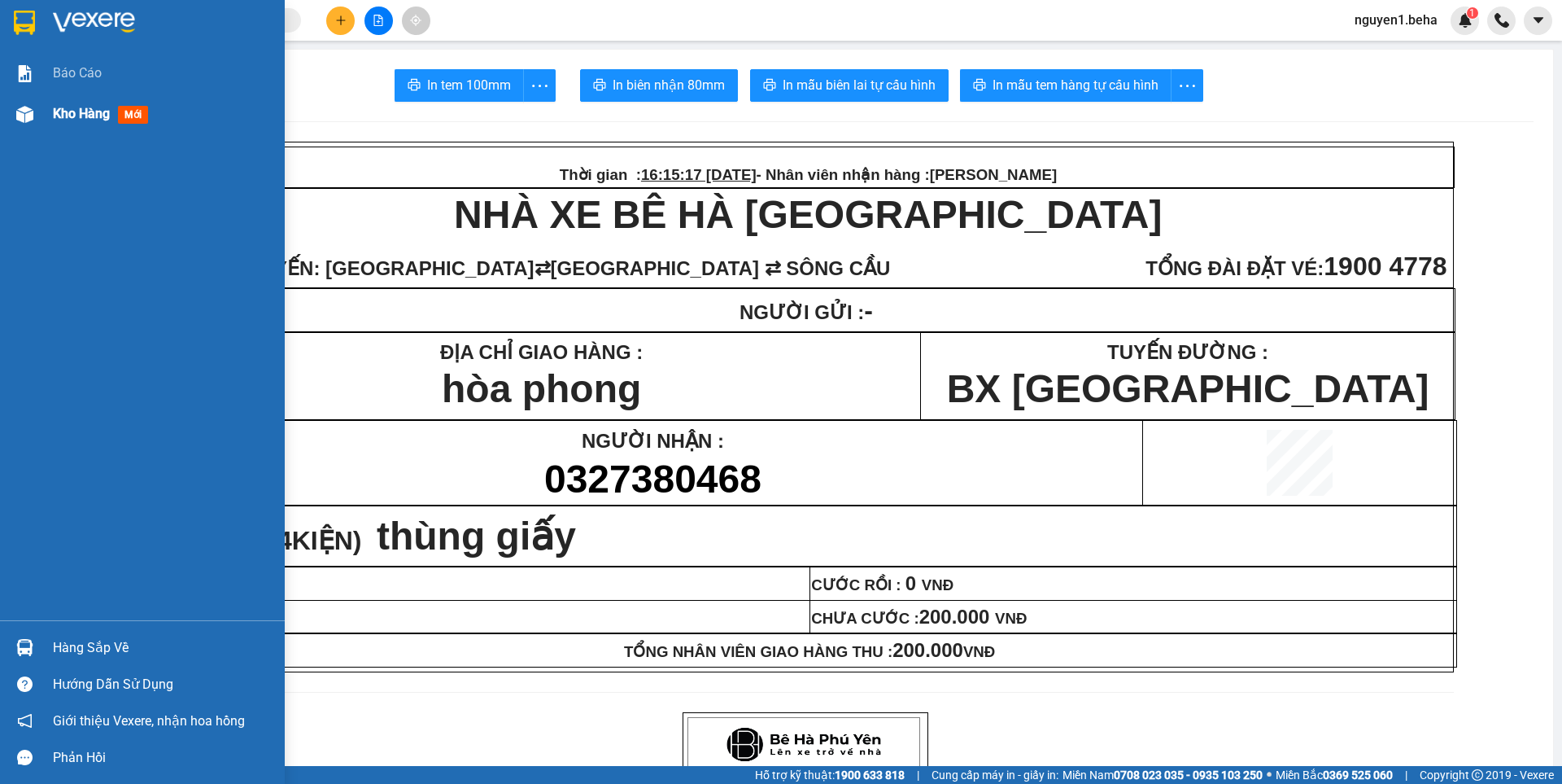
click at [23, 119] on img at bounding box center [25, 115] width 17 height 17
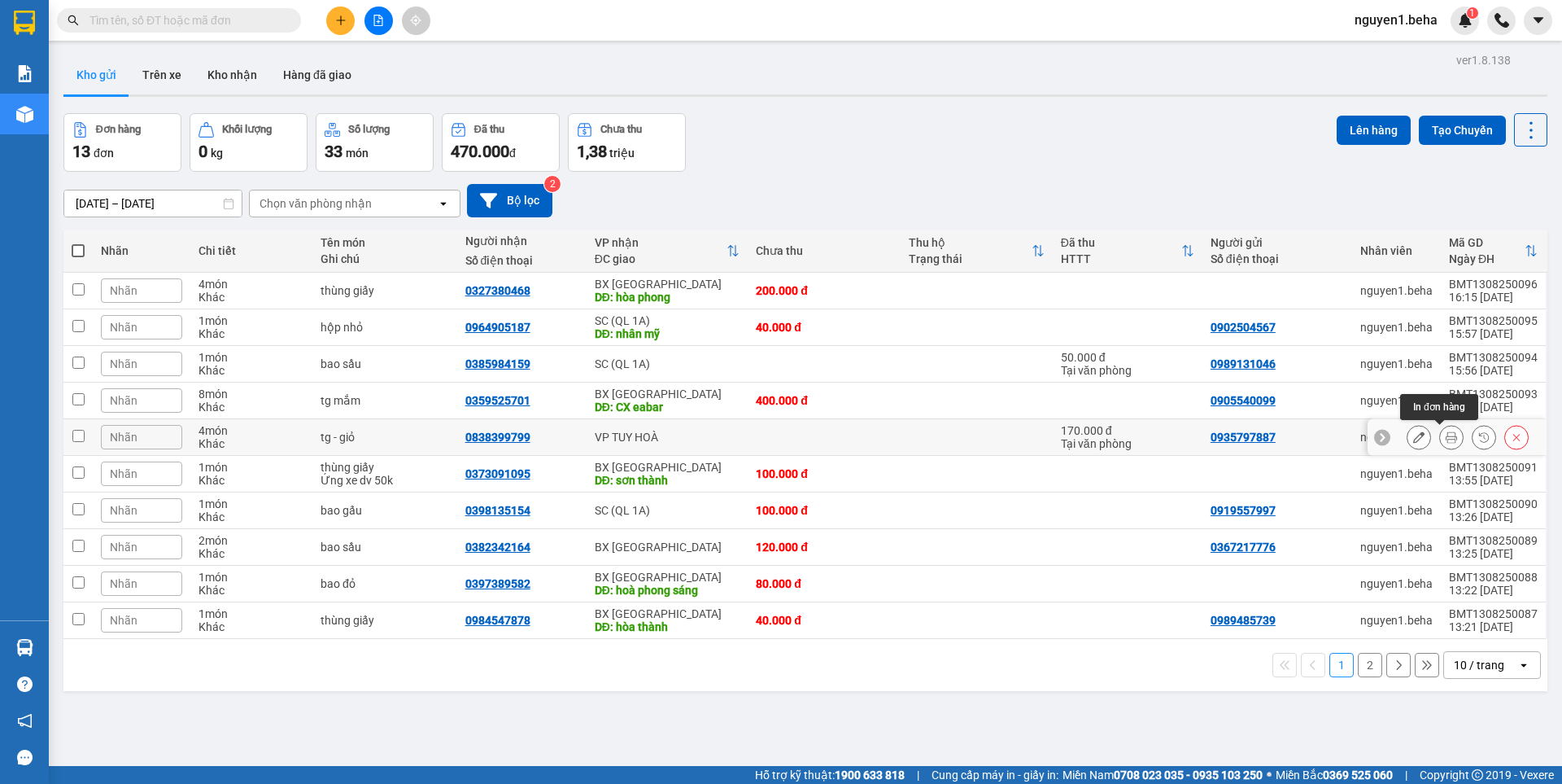
click at [1446, 435] on icon at bounding box center [1452, 436] width 11 height 11
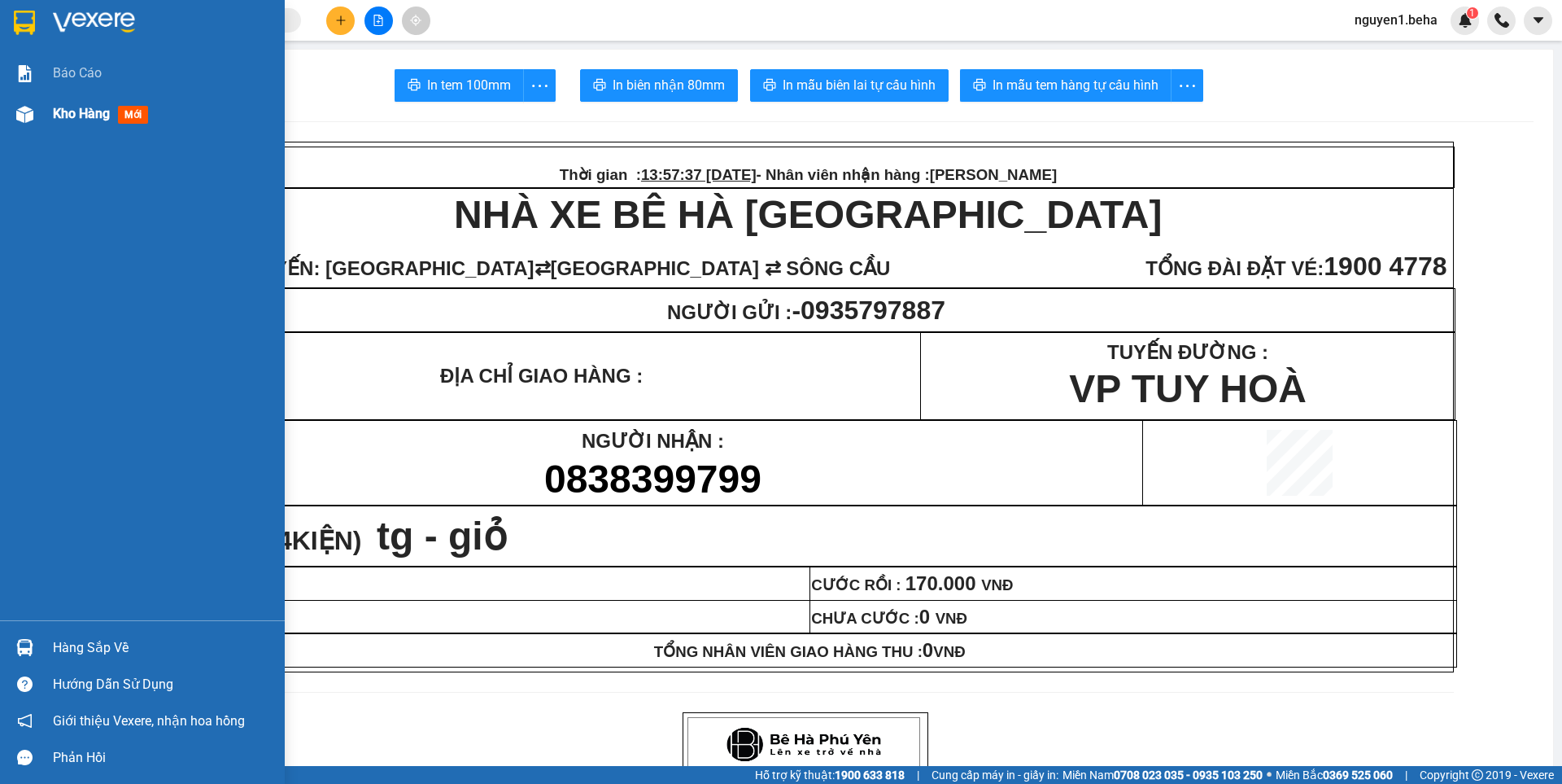
click at [23, 110] on img at bounding box center [25, 115] width 17 height 17
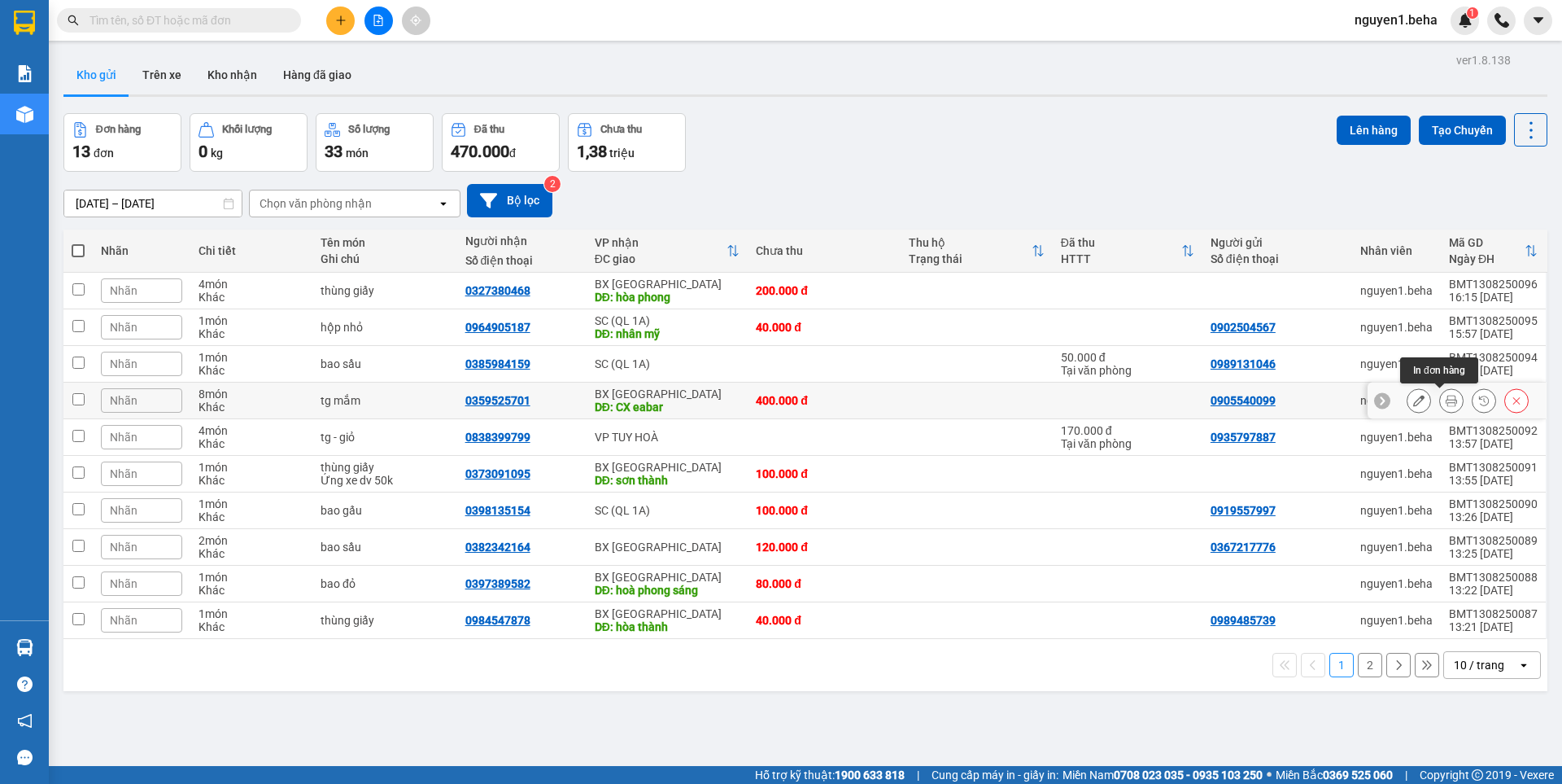
click at [1446, 399] on icon at bounding box center [1452, 400] width 11 height 11
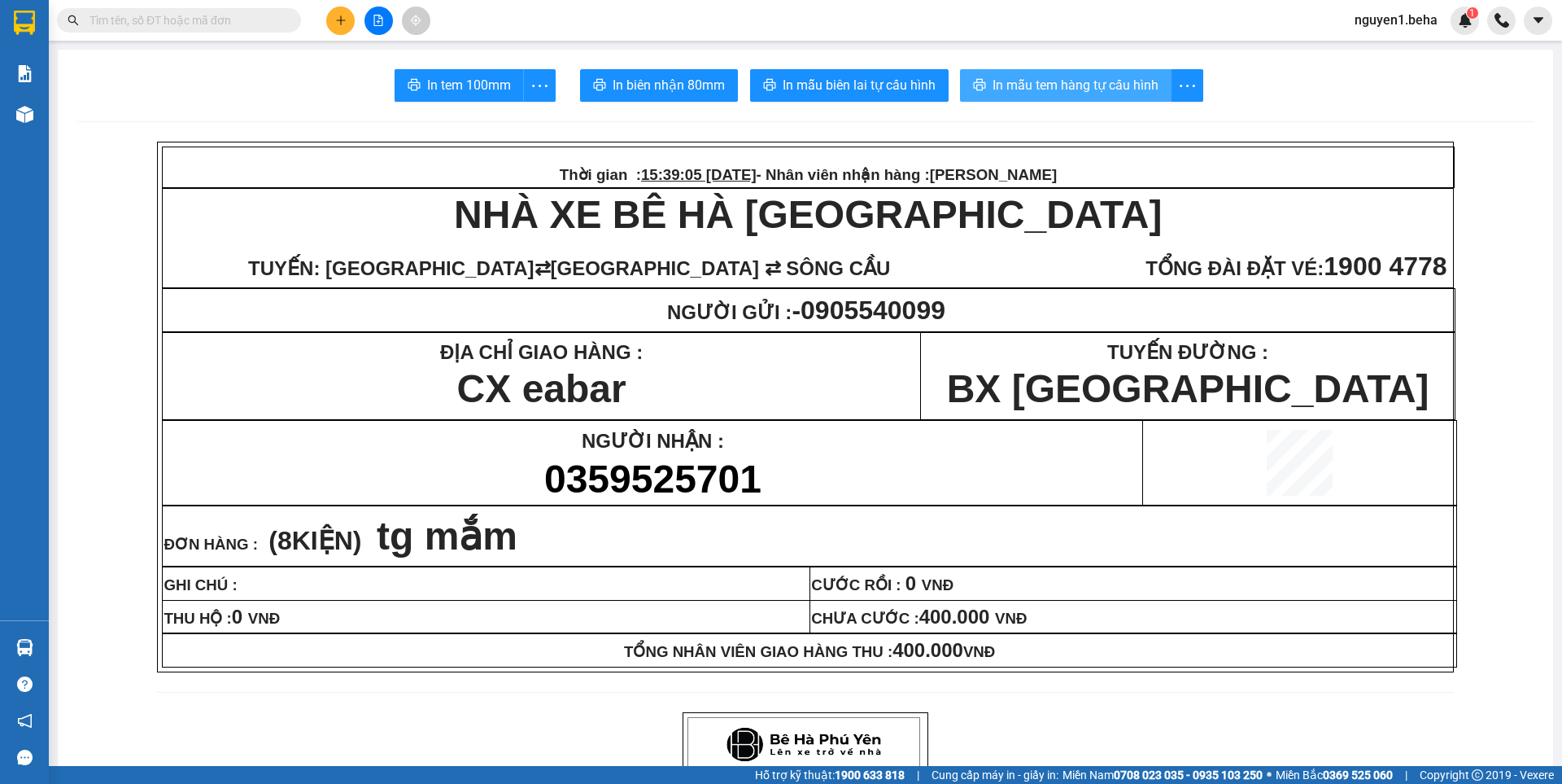
click at [1049, 83] on span "In mẫu tem hàng tự cấu hình" at bounding box center [1075, 84] width 166 height 20
click at [157, 26] on input "text" at bounding box center [185, 20] width 192 height 18
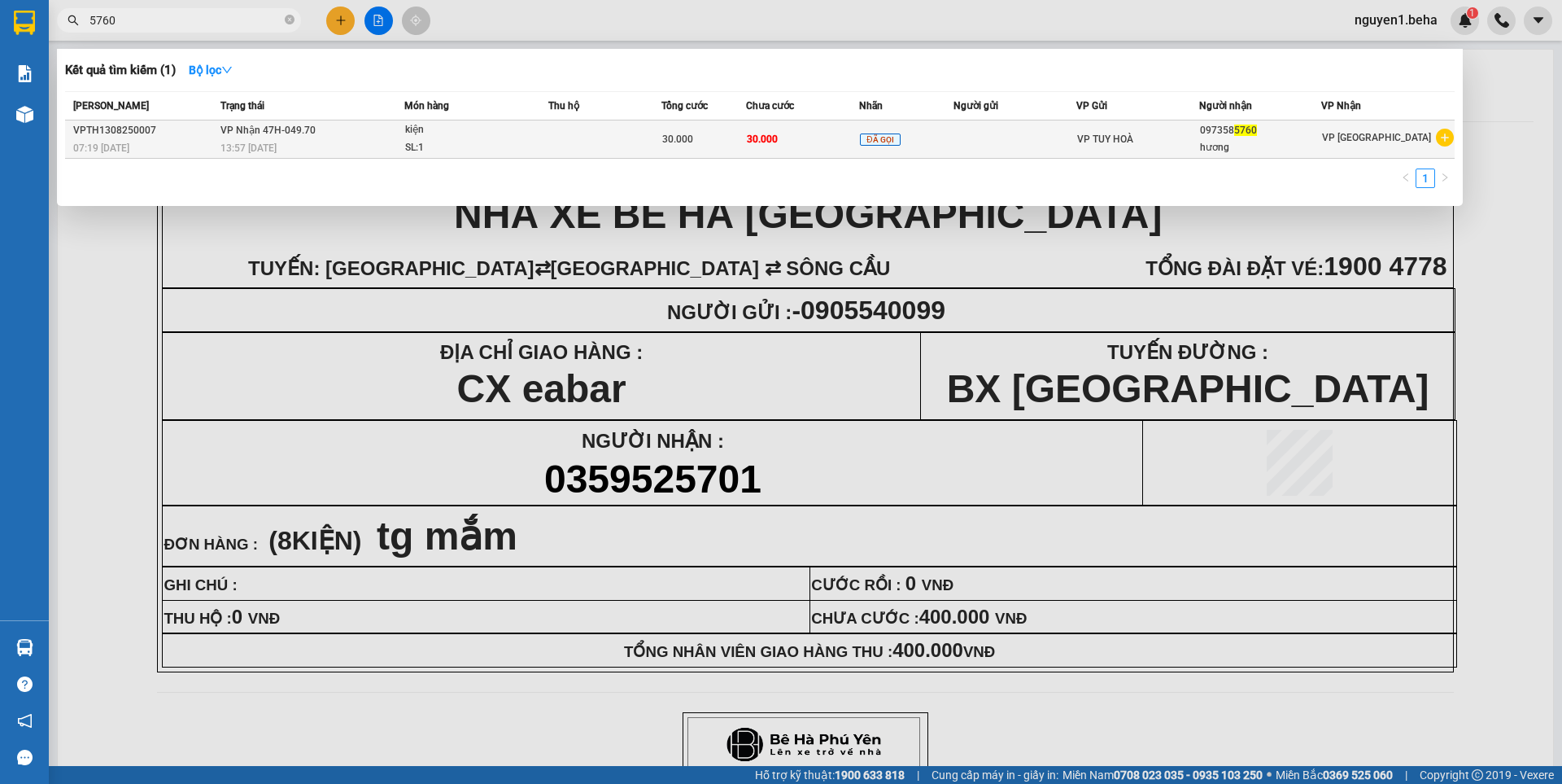
type input "5760"
click at [465, 134] on div "kiện" at bounding box center [466, 130] width 122 height 18
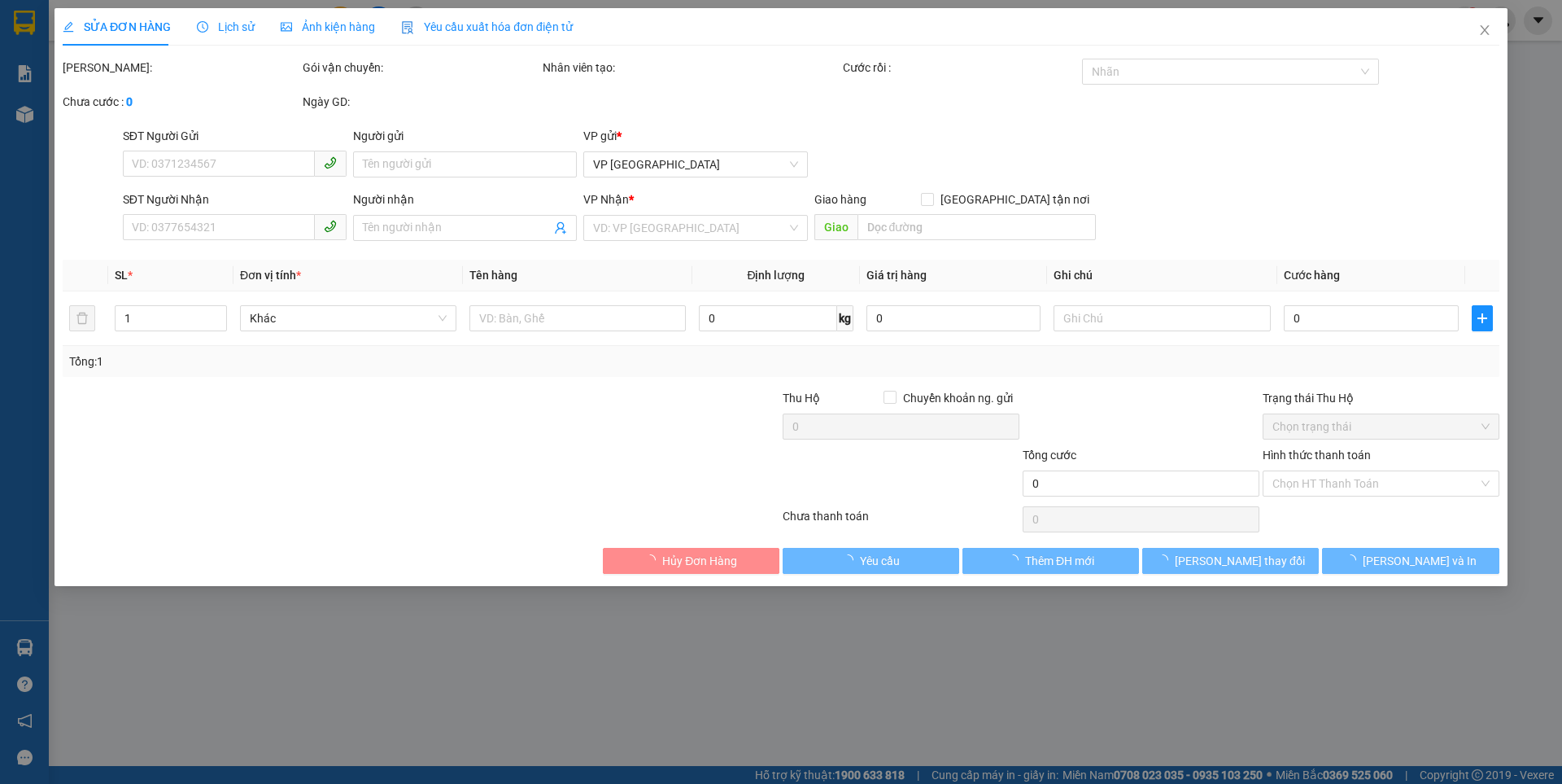
type input "0973585760"
type input "hương"
type input "30.000"
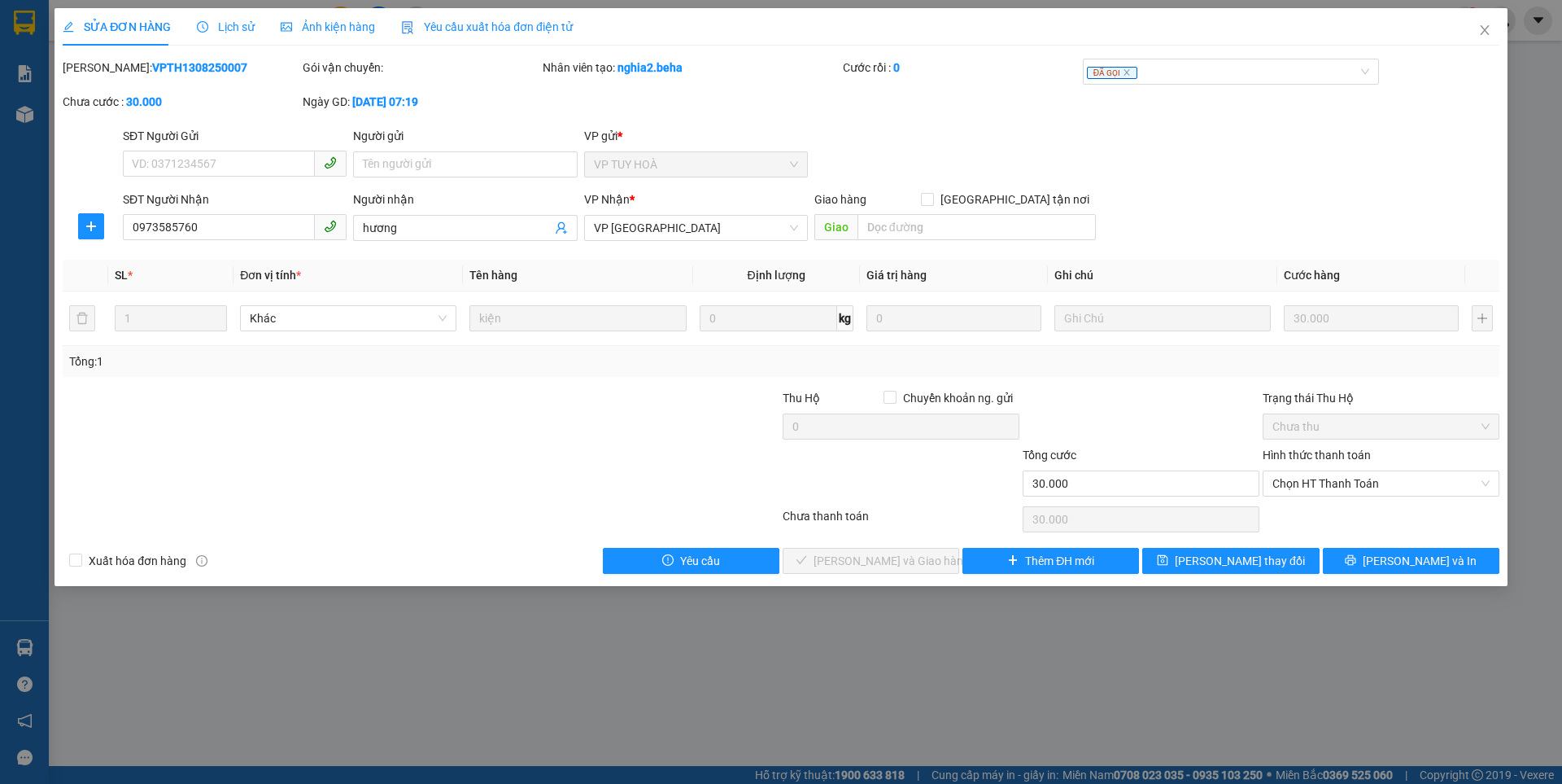
click at [326, 33] on span "Ảnh kiện hàng" at bounding box center [328, 26] width 95 height 13
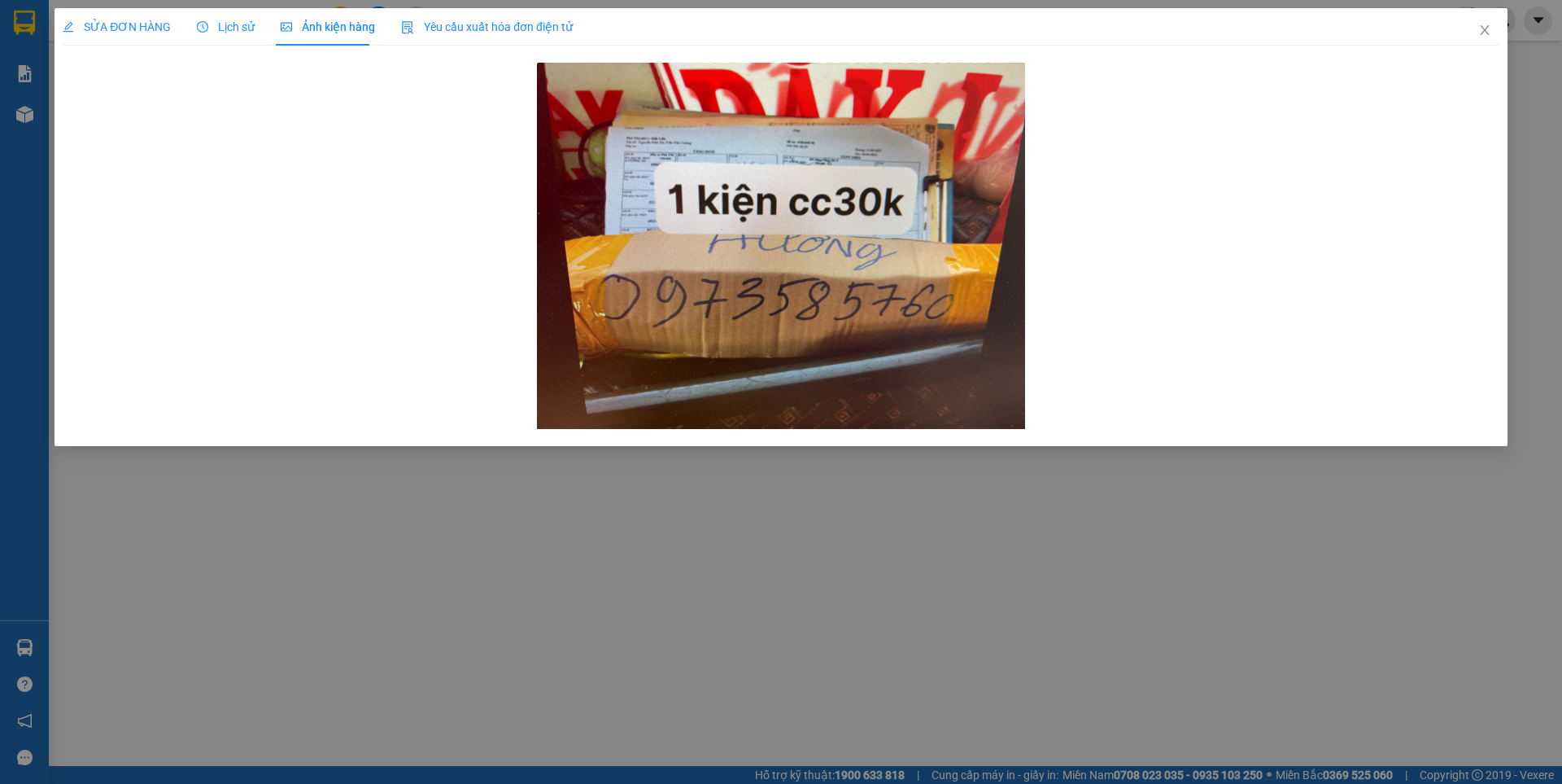
click at [134, 27] on span "SỬA ĐƠN HÀNG" at bounding box center [116, 26] width 109 height 13
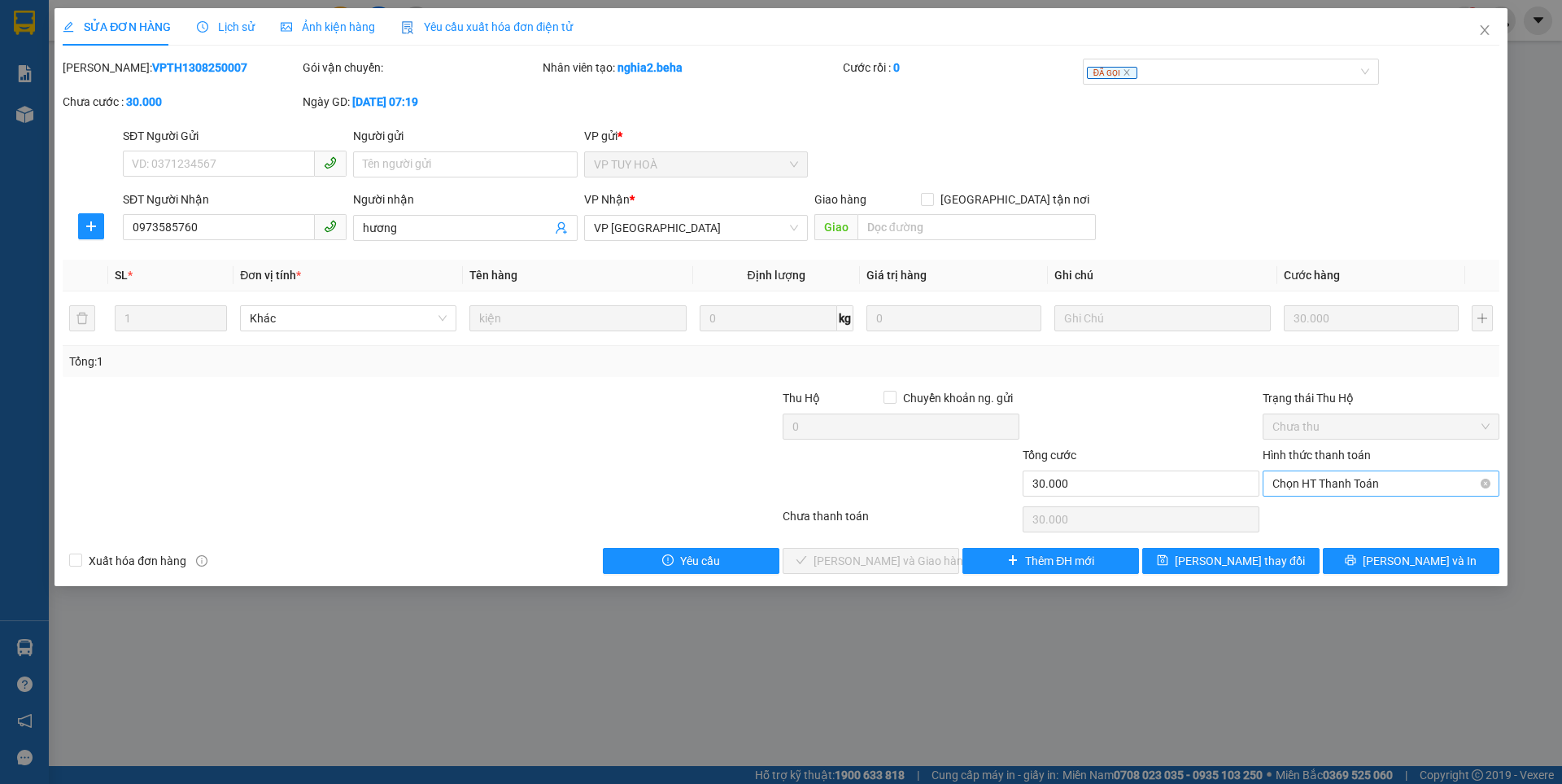
drag, startPoint x: 1345, startPoint y: 469, endPoint x: 1344, endPoint y: 480, distance: 11.0
click at [1344, 471] on div "Chọn HT Thanh Toán" at bounding box center [1381, 483] width 236 height 26
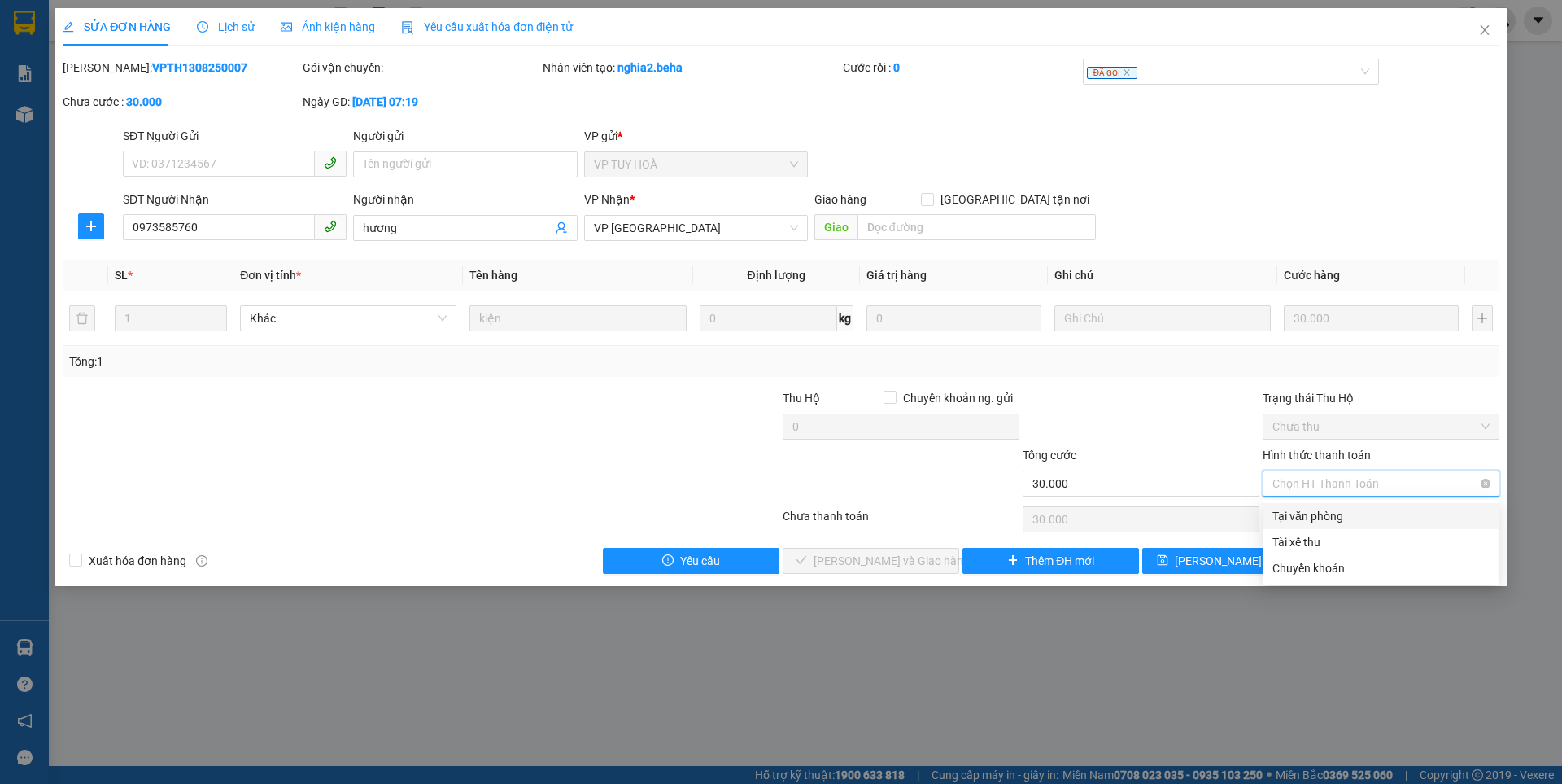
click at [1344, 481] on span "Chọn HT Thanh Toán" at bounding box center [1381, 483] width 217 height 24
click at [1324, 516] on div "Tại văn phòng" at bounding box center [1381, 515] width 217 height 18
type input "0"
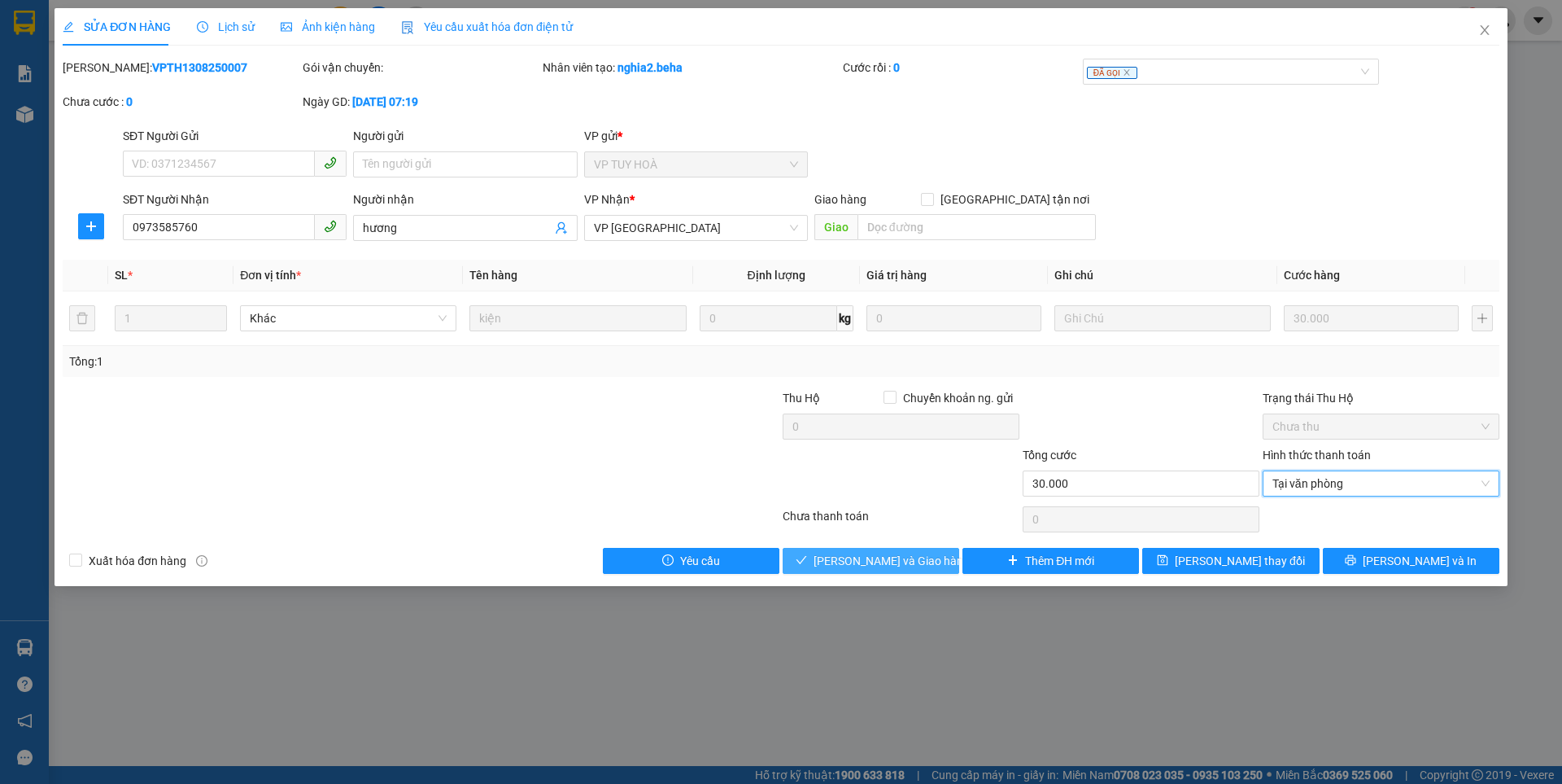
click at [901, 552] on span "Lưu và Giao hàng" at bounding box center [892, 561] width 156 height 18
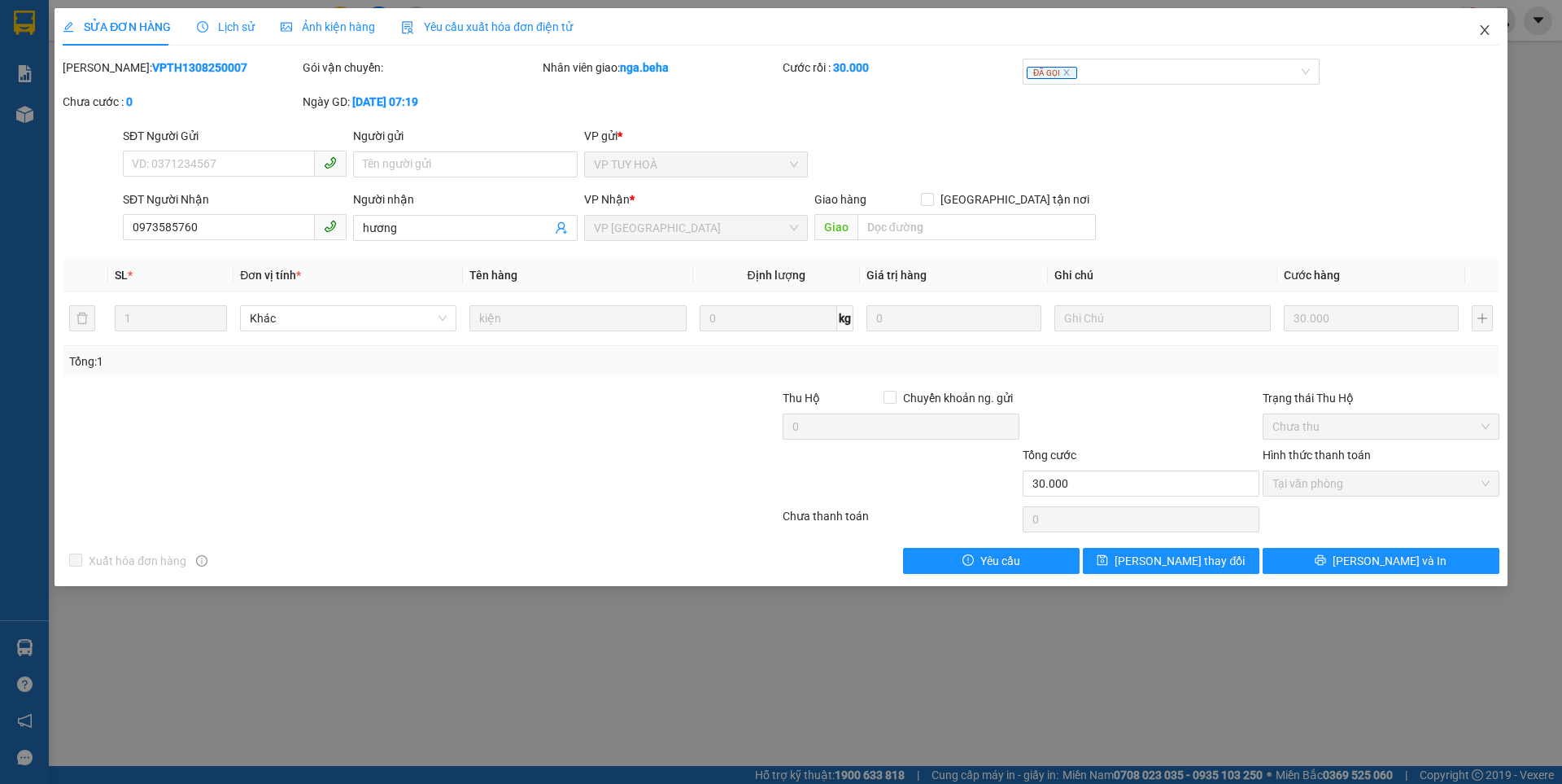
click at [1491, 30] on icon "close" at bounding box center [1485, 30] width 13 height 13
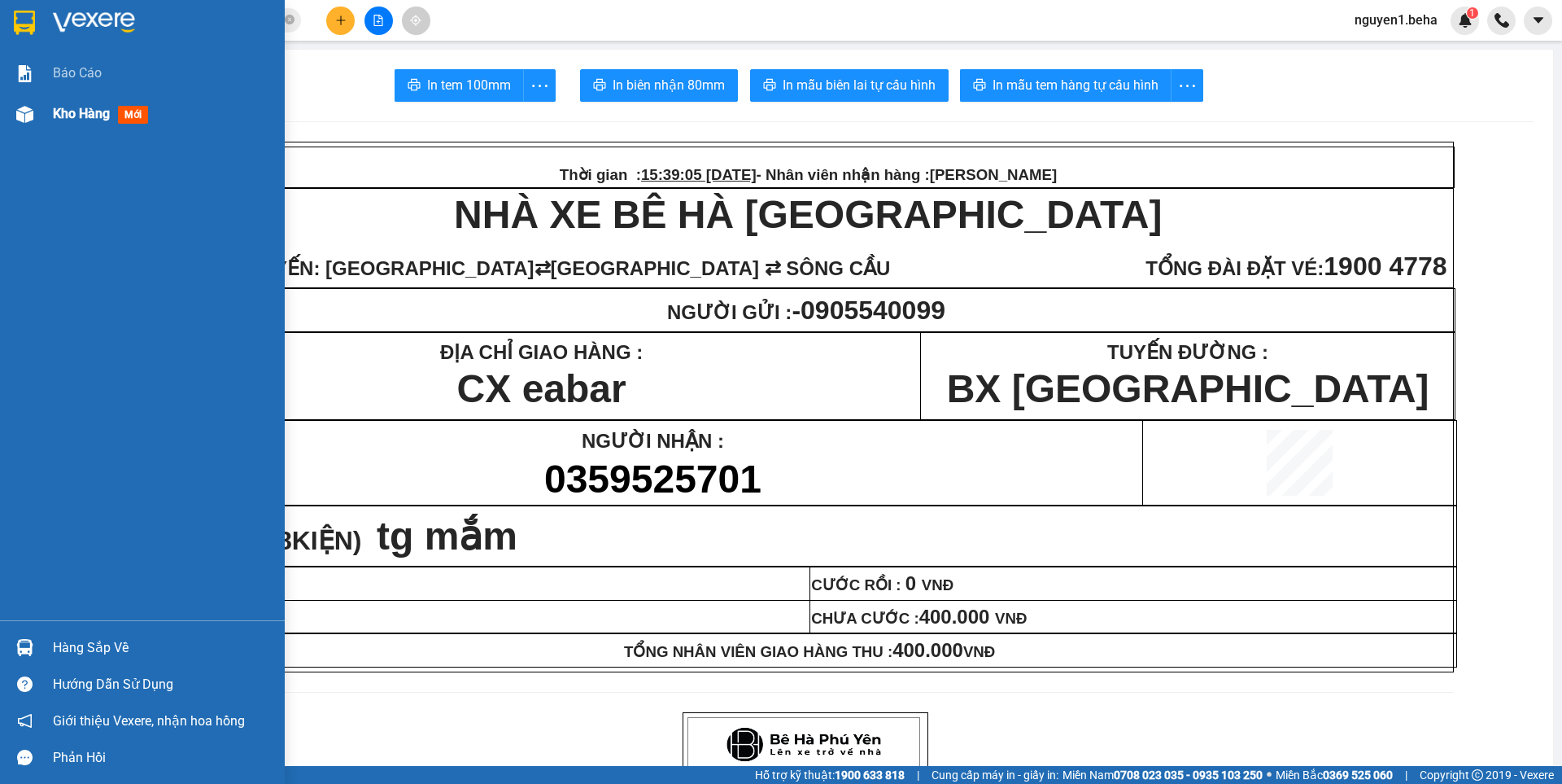
click at [32, 120] on img at bounding box center [25, 115] width 17 height 17
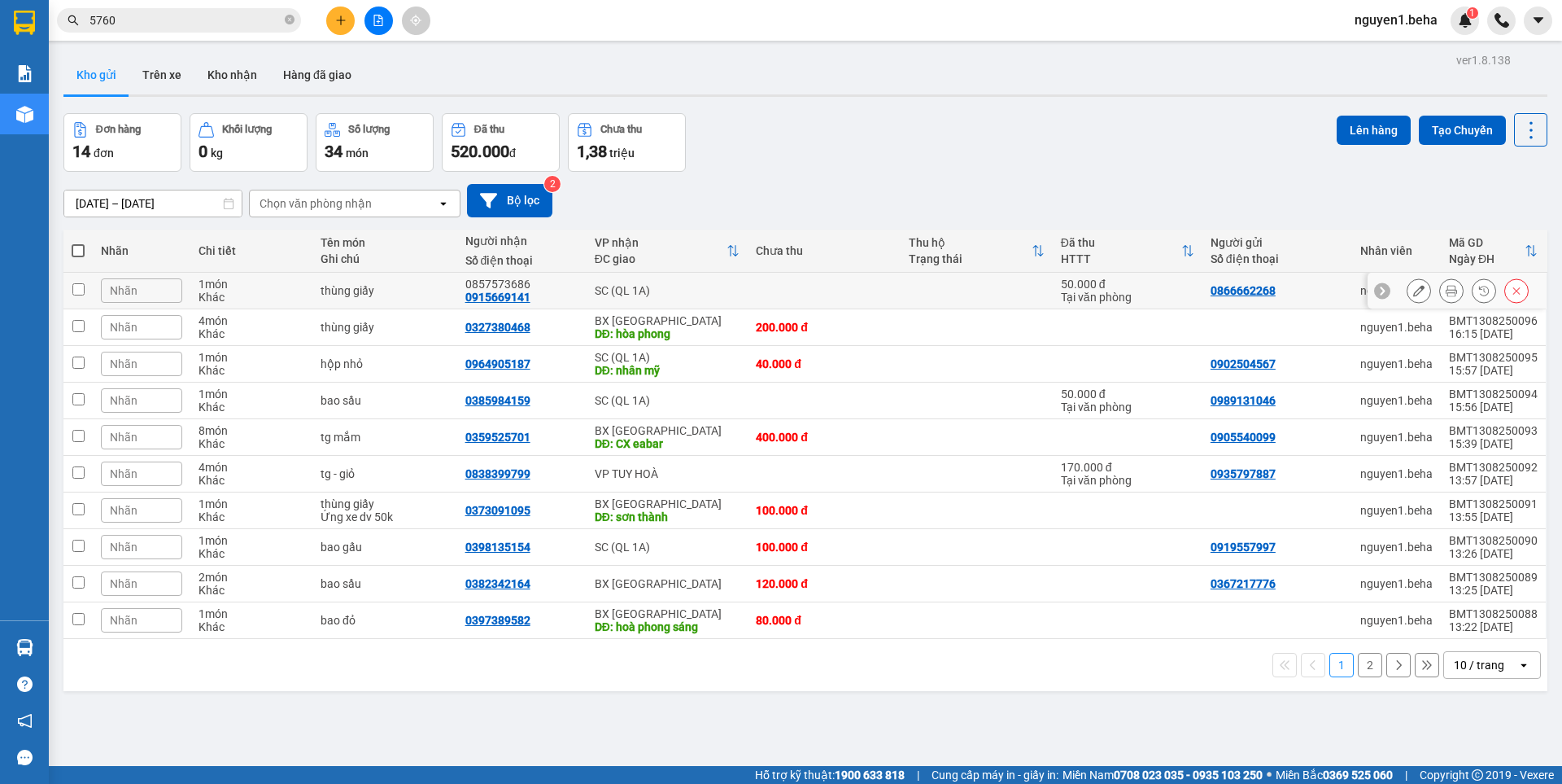
click at [1446, 287] on icon at bounding box center [1452, 290] width 11 height 11
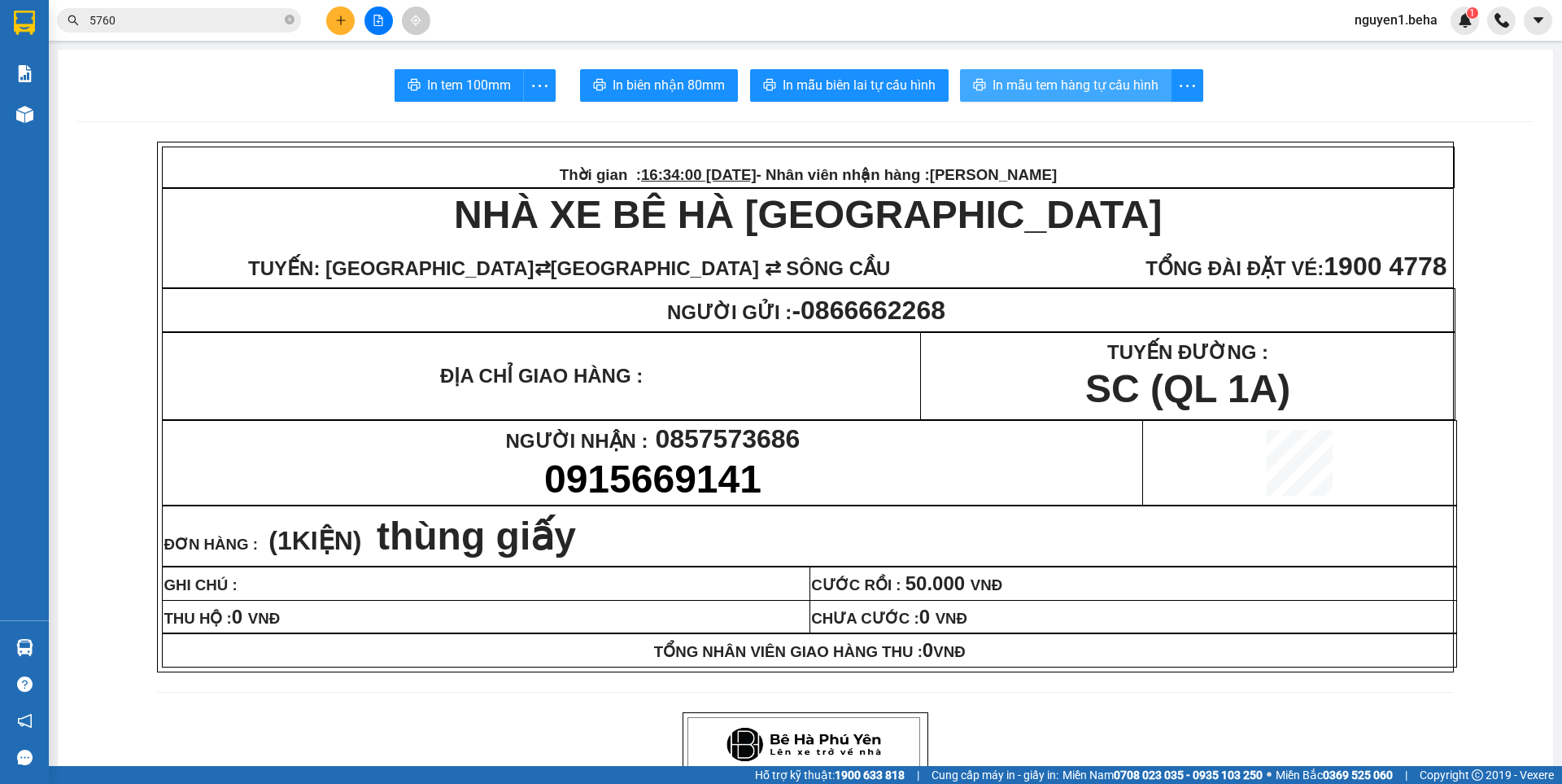
click at [1078, 83] on span "In mẫu tem hàng tự cấu hình" at bounding box center [1075, 84] width 166 height 20
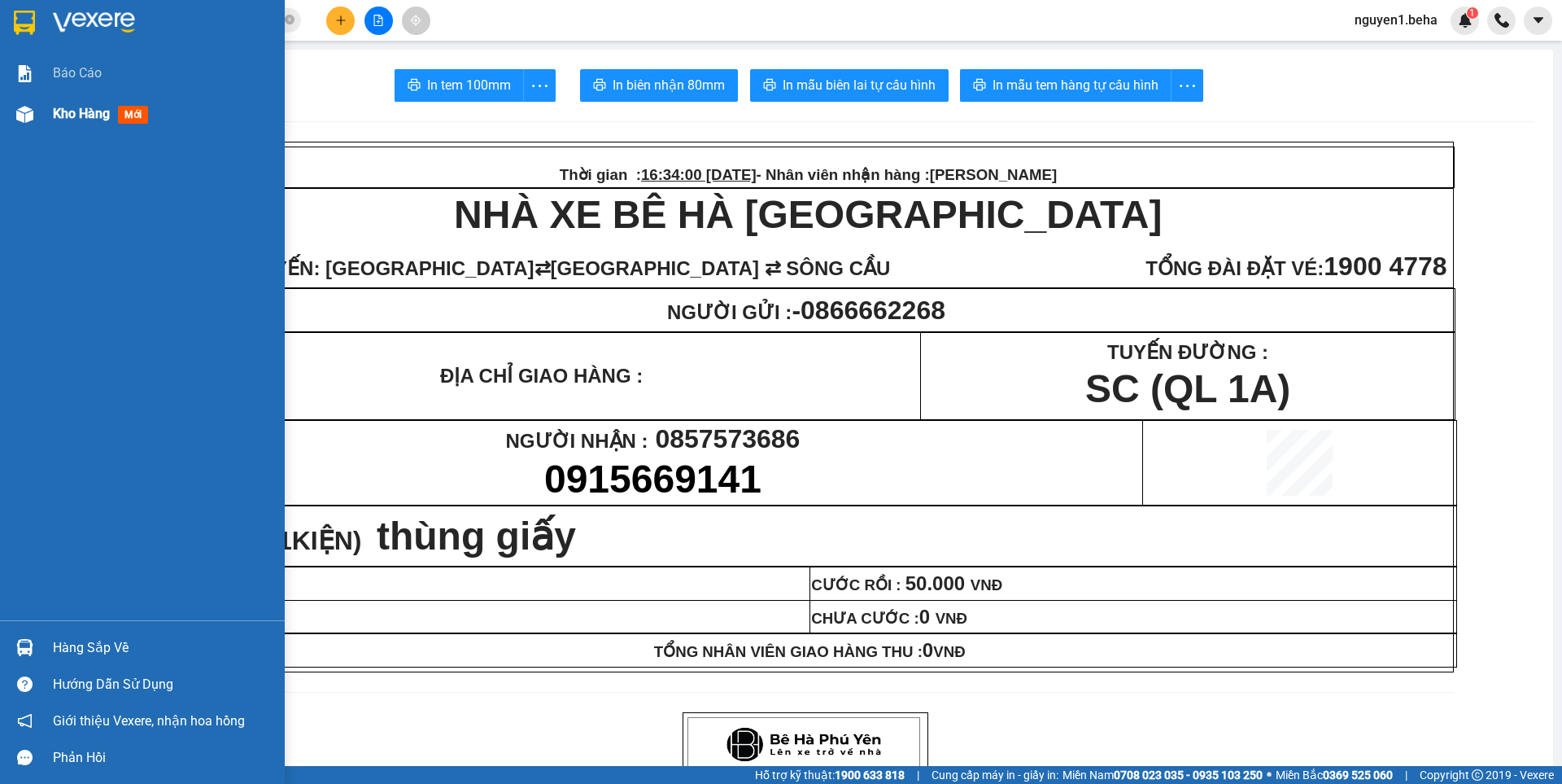
click at [37, 115] on div at bounding box center [24, 114] width 29 height 29
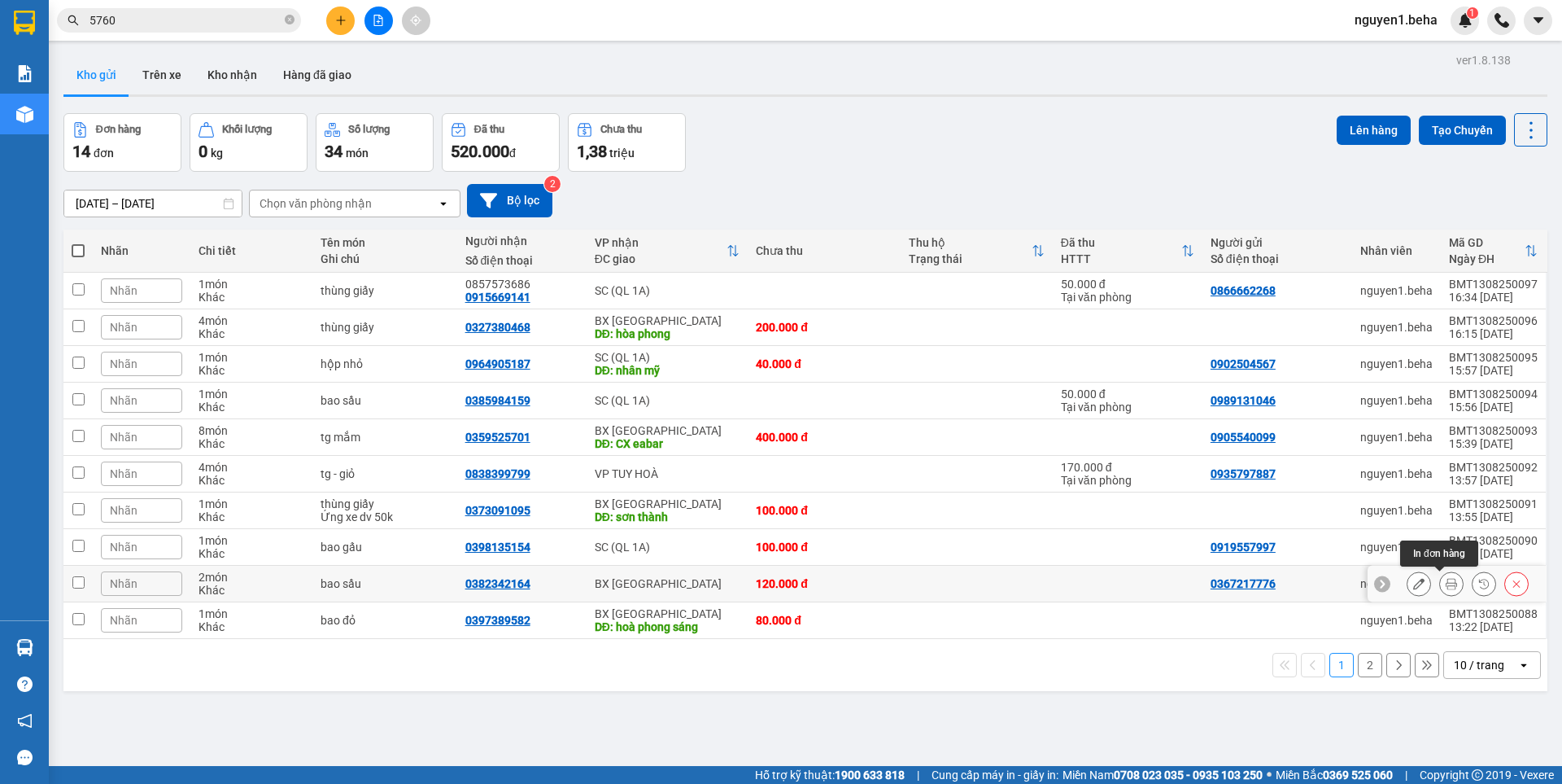
click at [1446, 586] on icon at bounding box center [1452, 583] width 11 height 11
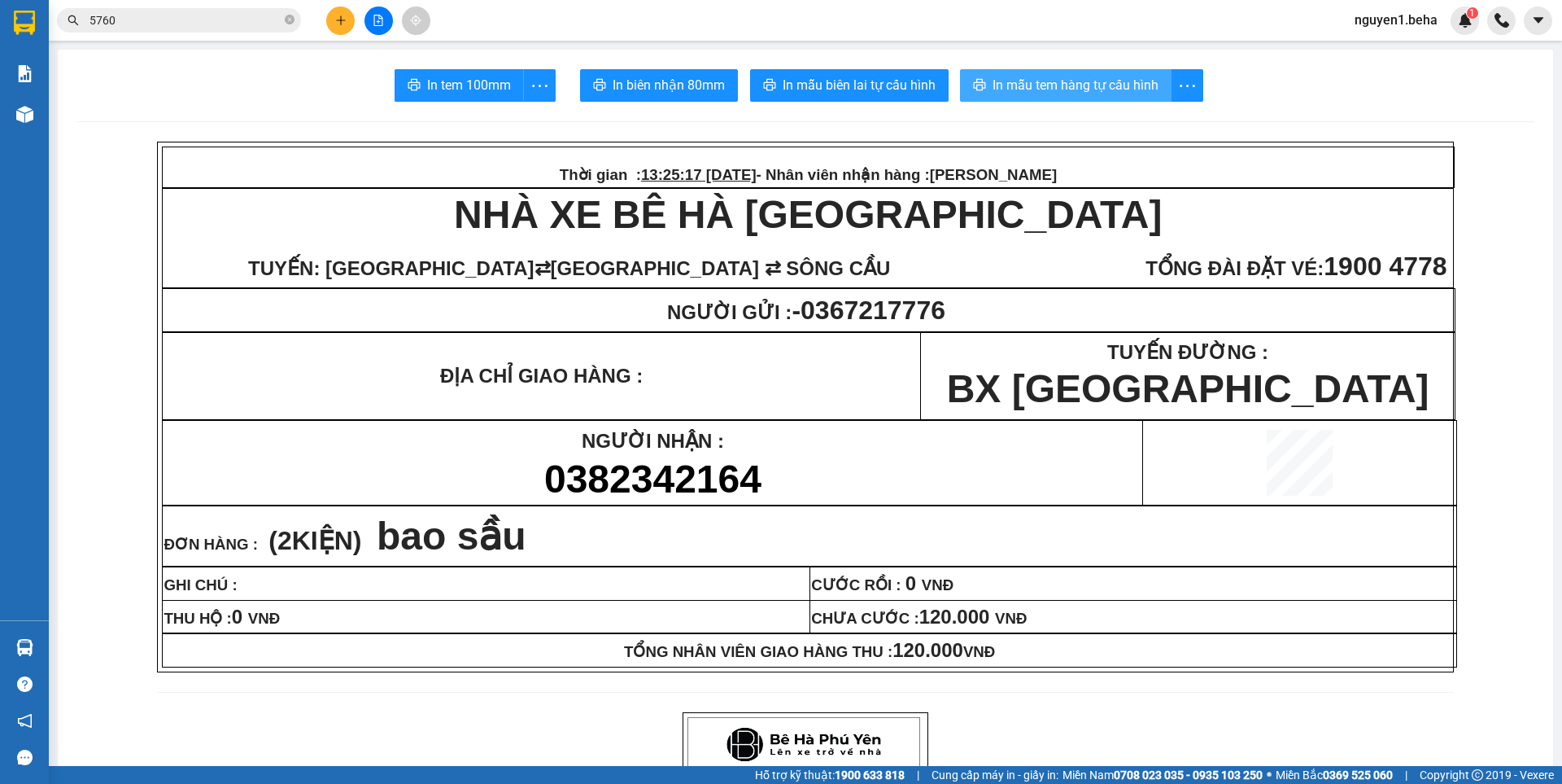
click at [1107, 83] on span "In mẫu tem hàng tự cấu hình" at bounding box center [1075, 84] width 166 height 20
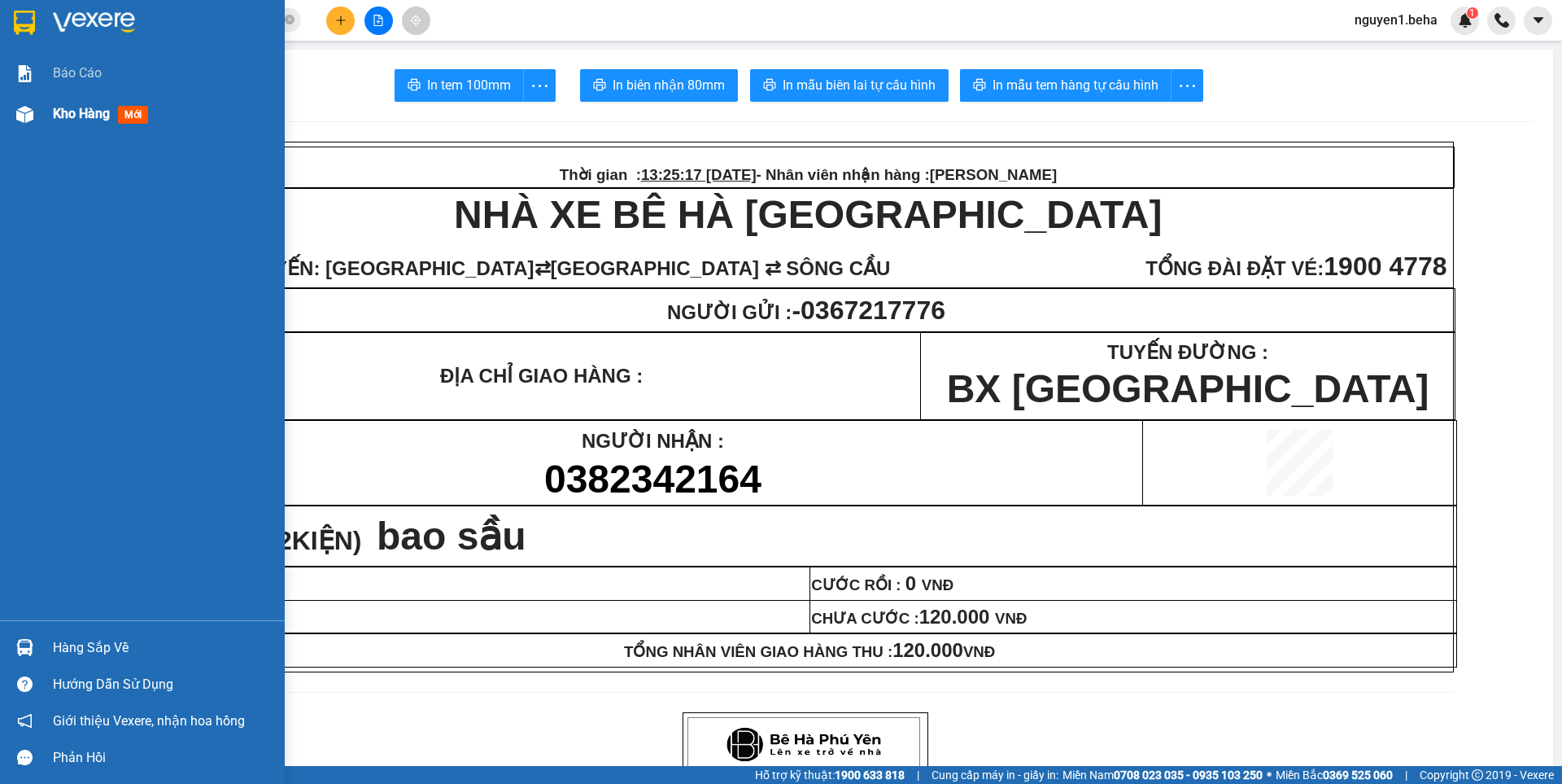
click at [31, 114] on img at bounding box center [25, 115] width 17 height 17
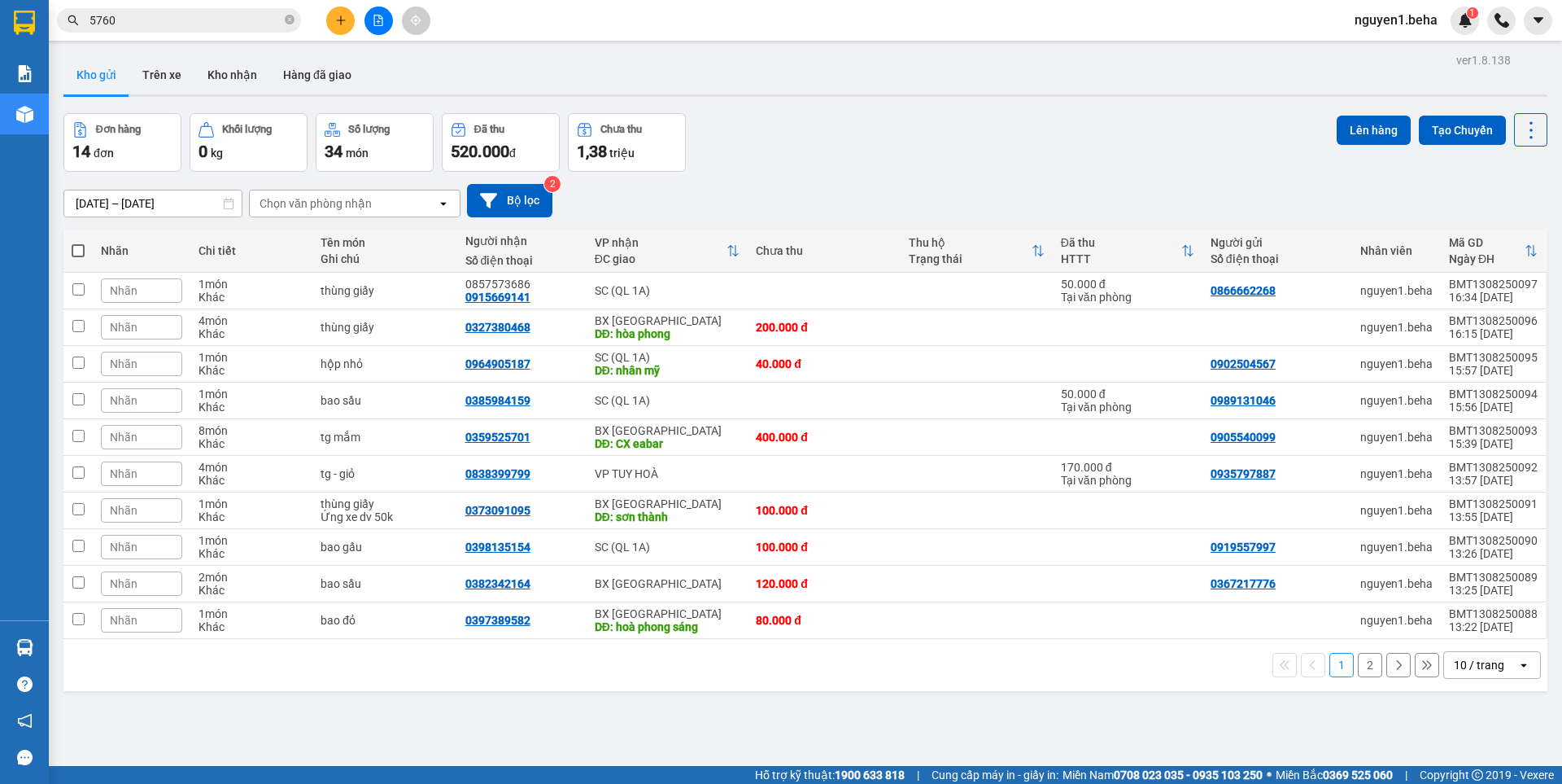
click at [1358, 662] on button "2" at bounding box center [1370, 665] width 24 height 24
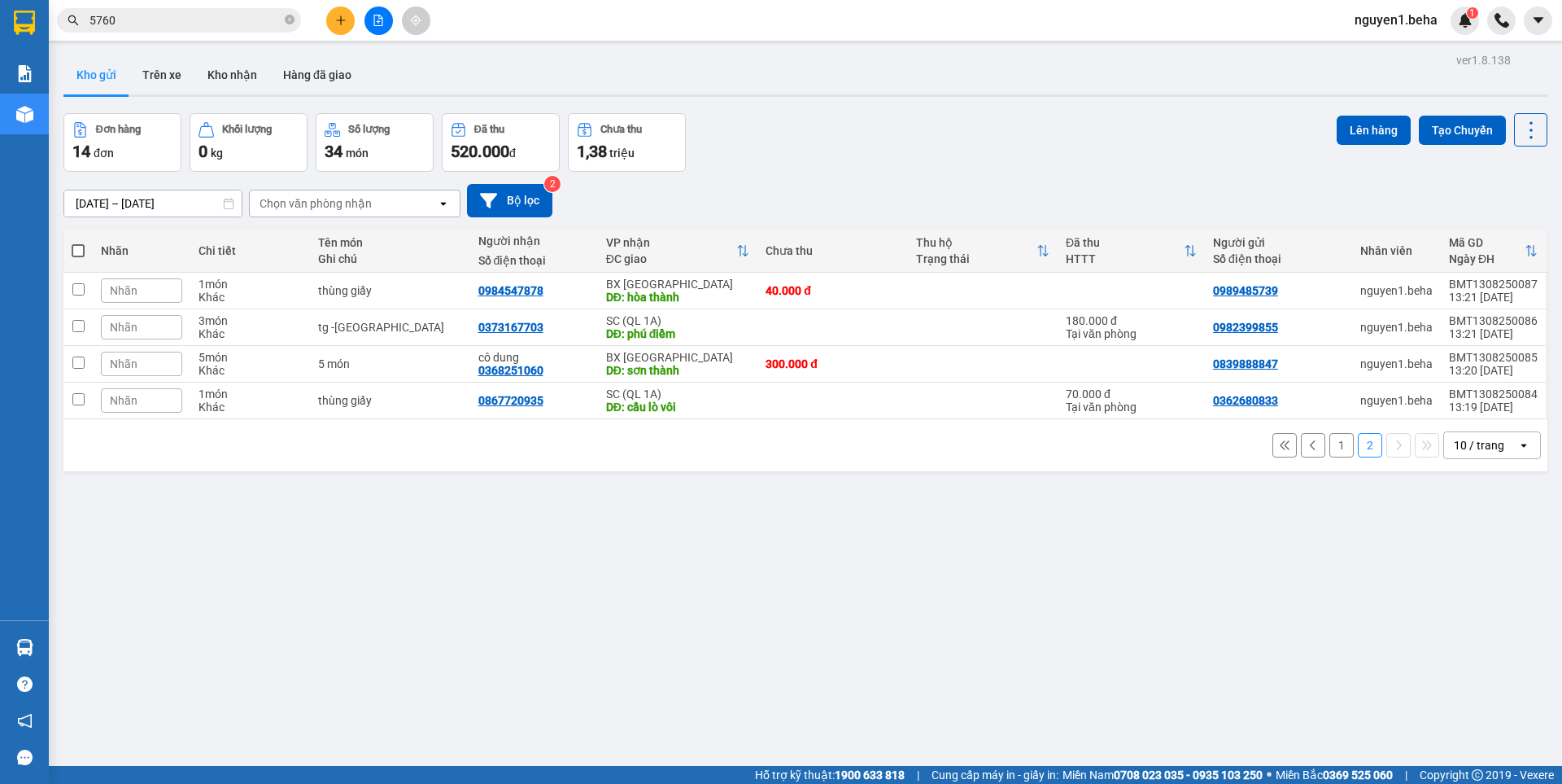
click at [1330, 442] on button "1" at bounding box center [1342, 445] width 24 height 24
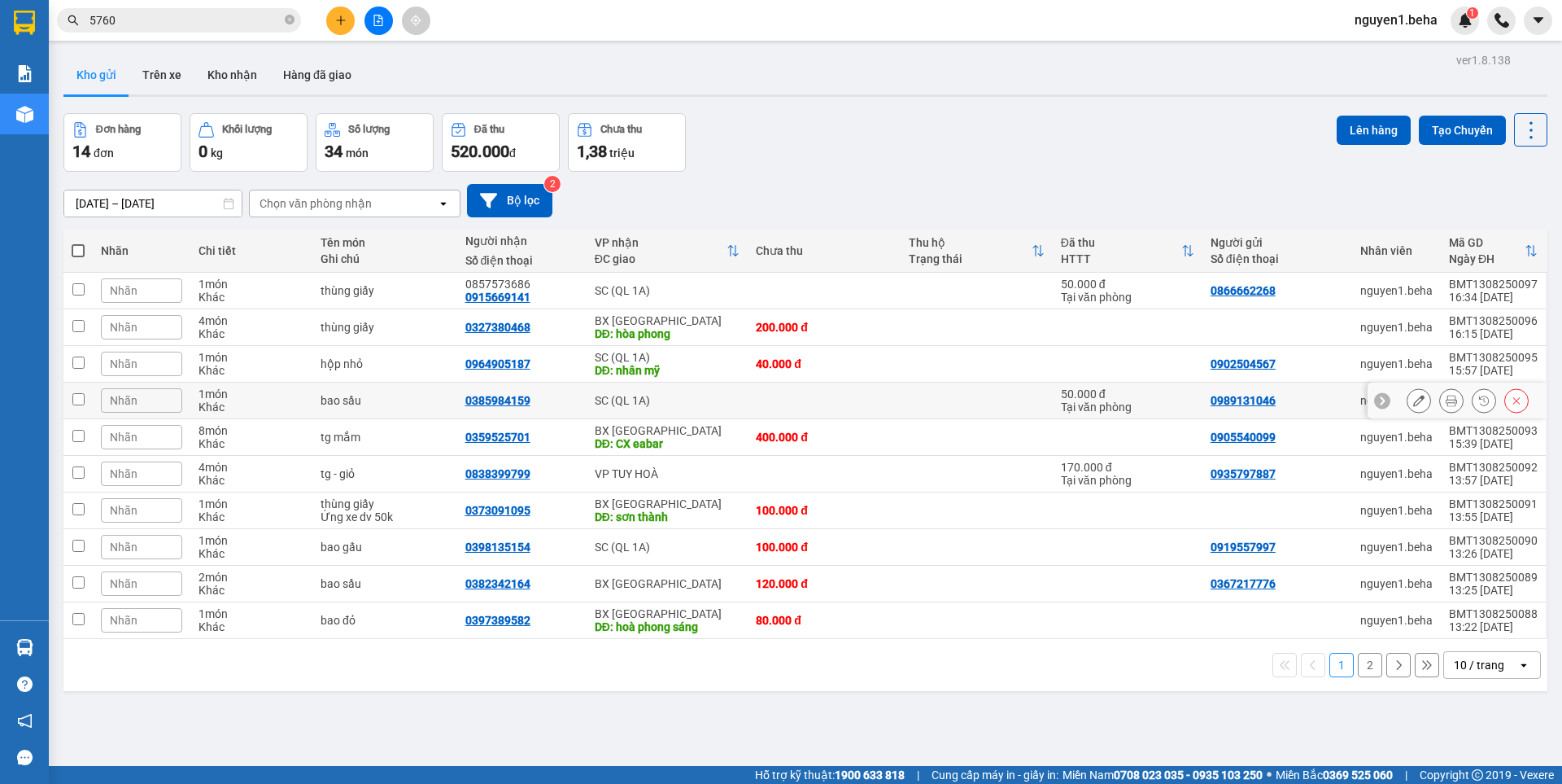
click at [1446, 404] on icon at bounding box center [1452, 400] width 11 height 11
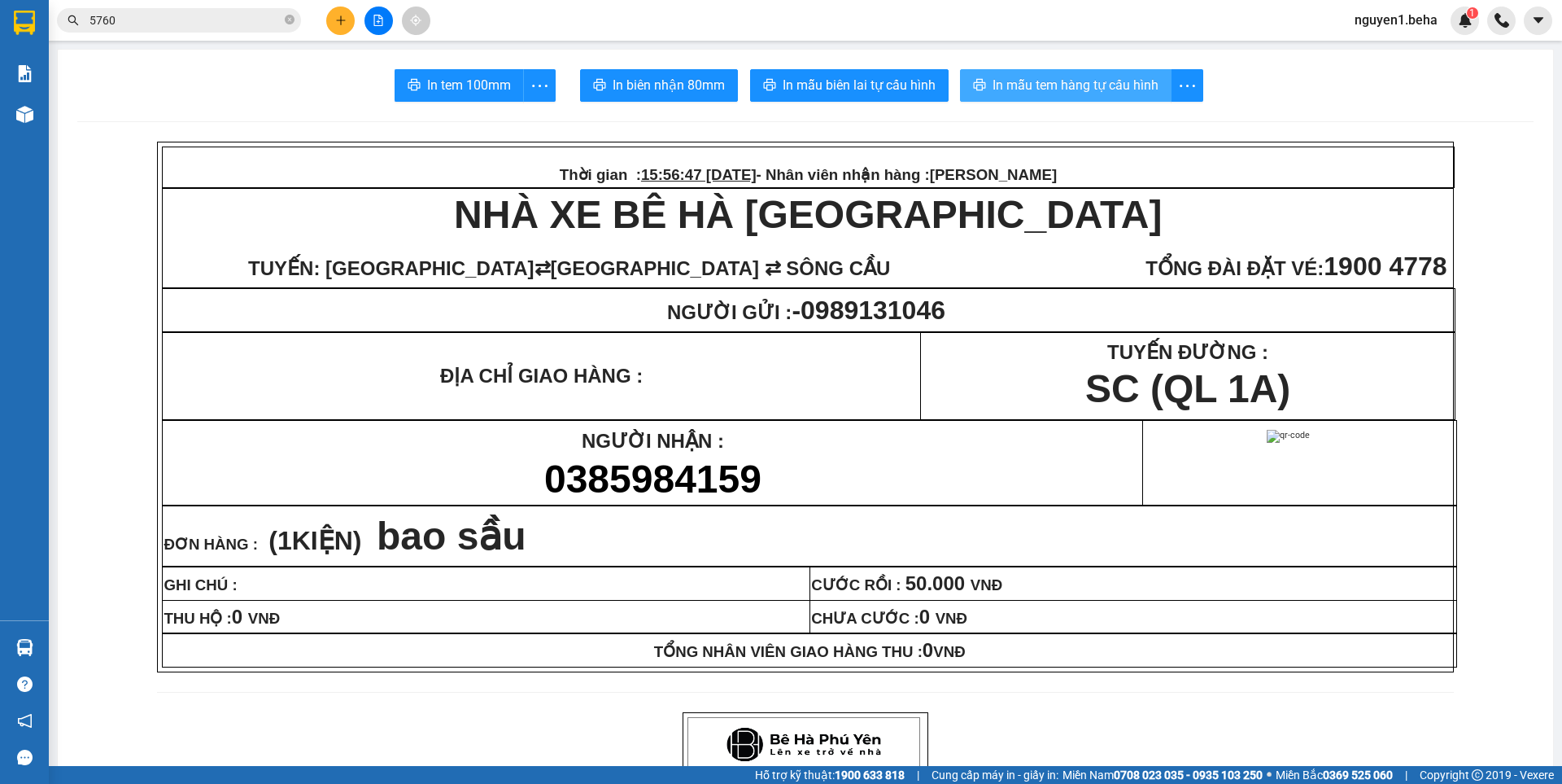
click at [1099, 79] on span "In mẫu tem hàng tự cấu hình" at bounding box center [1075, 84] width 166 height 20
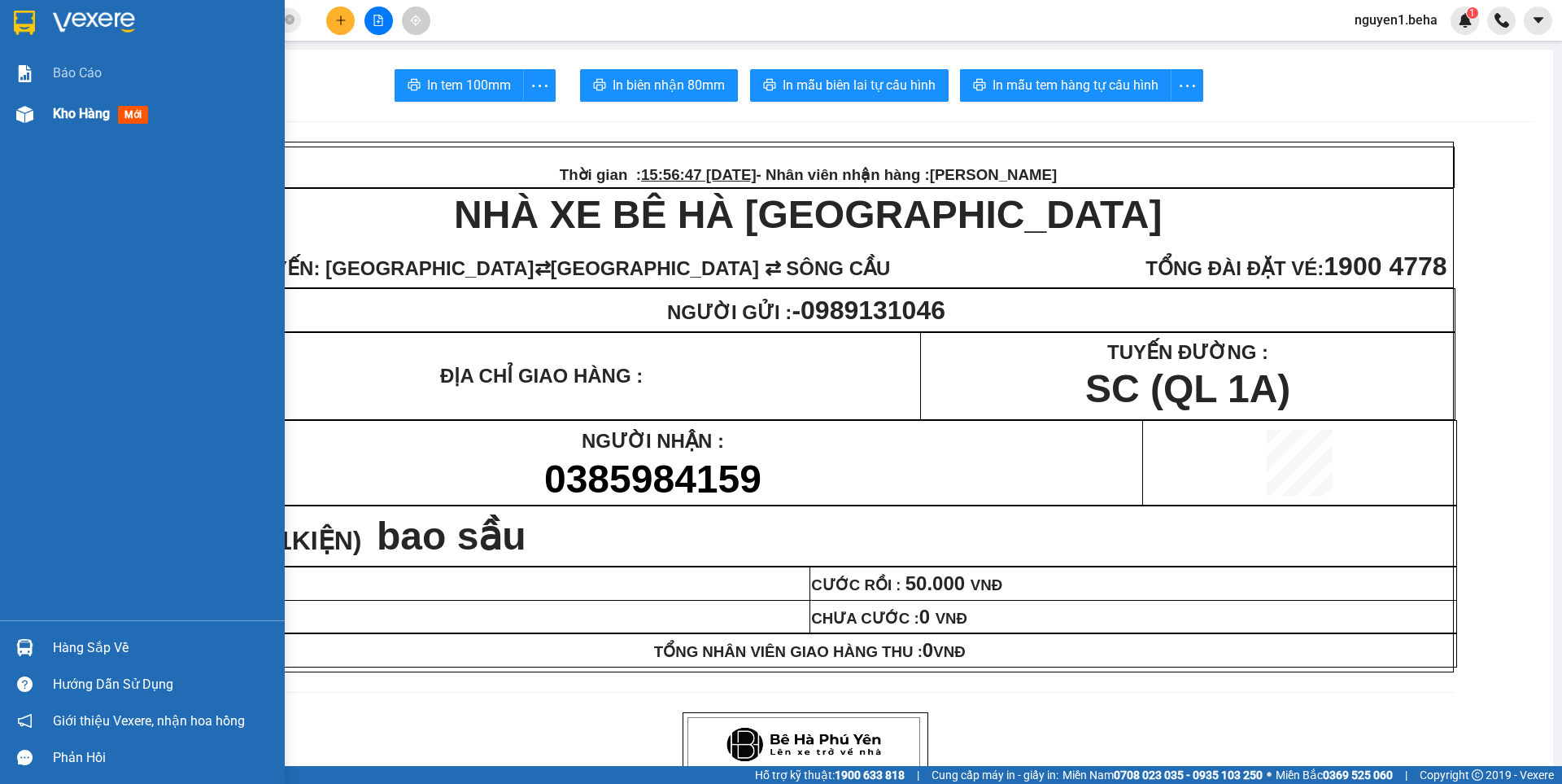
click at [20, 112] on img at bounding box center [25, 115] width 17 height 17
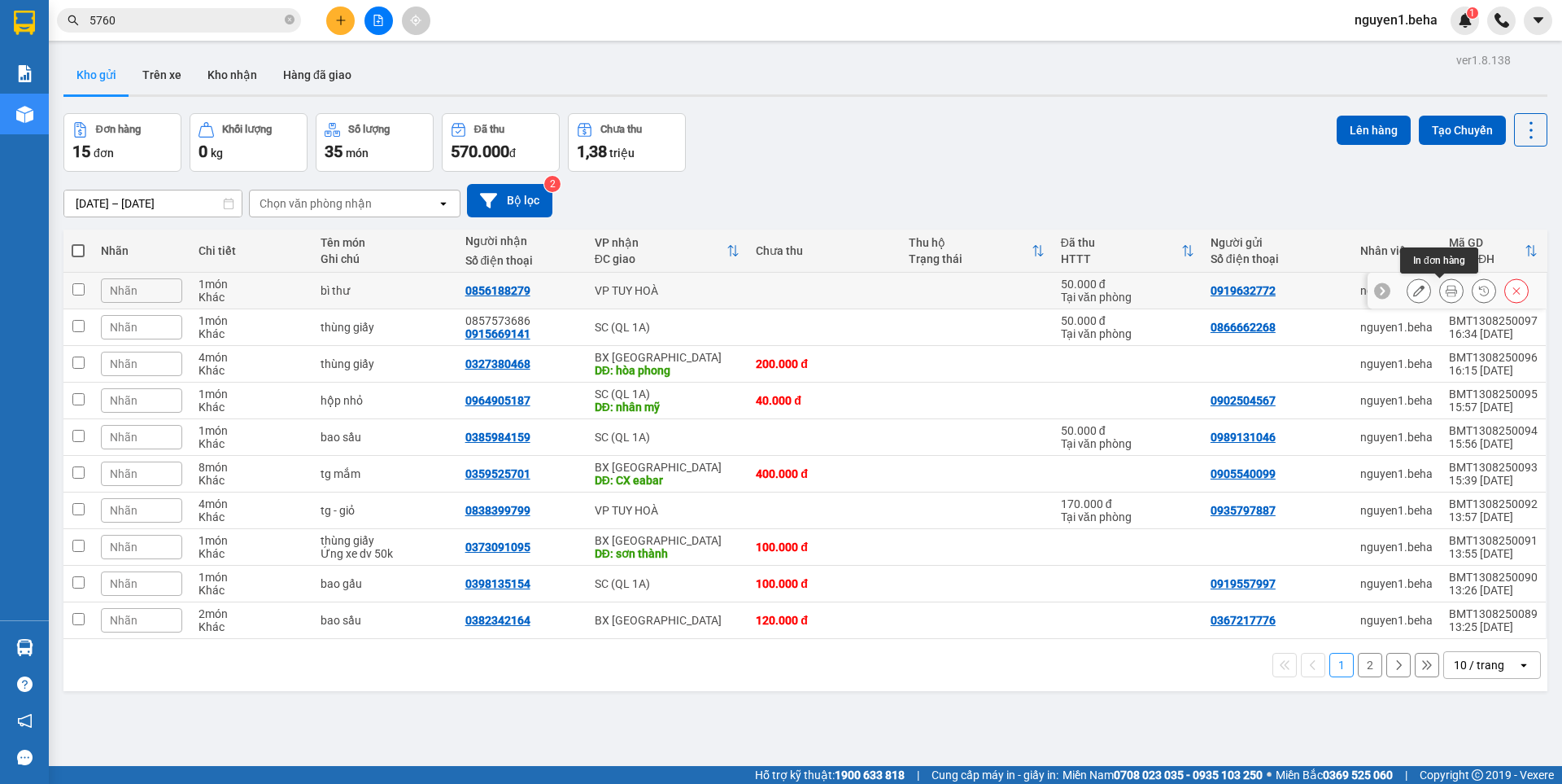
click at [1447, 293] on button at bounding box center [1452, 290] width 23 height 29
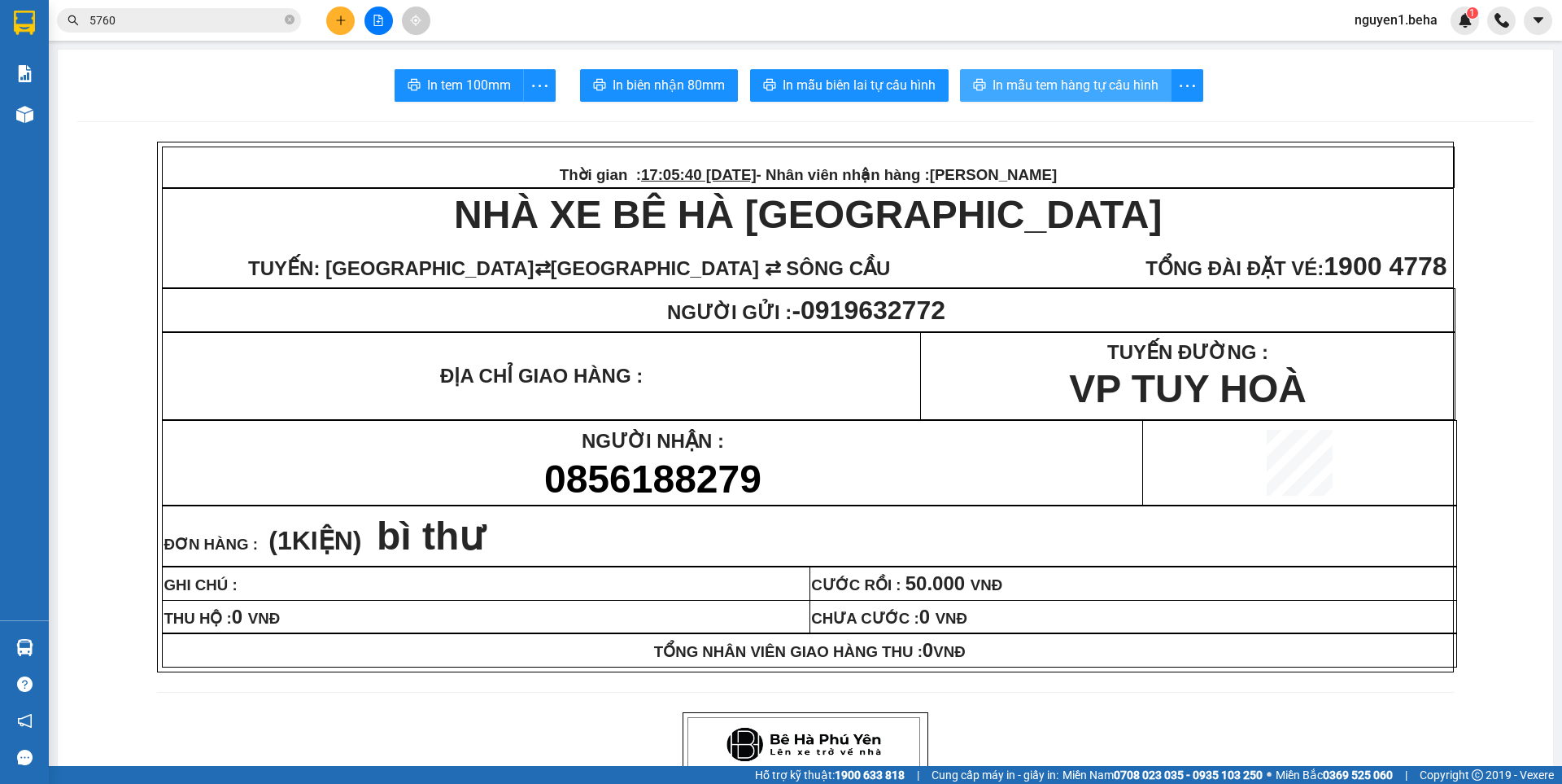
click at [1026, 76] on span "In mẫu tem hàng tự cấu hình" at bounding box center [1075, 84] width 166 height 20
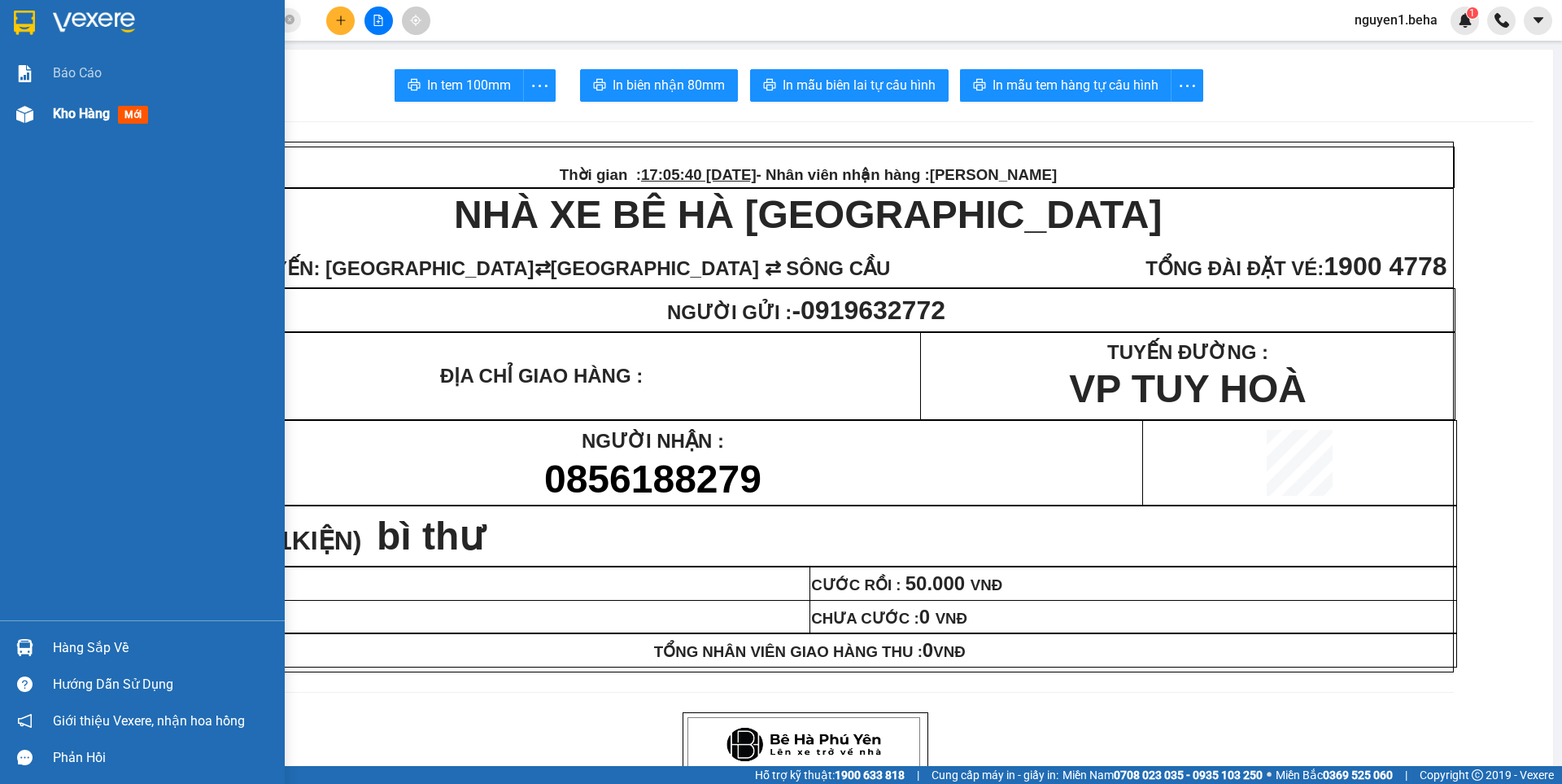
click at [35, 116] on div at bounding box center [24, 114] width 29 height 29
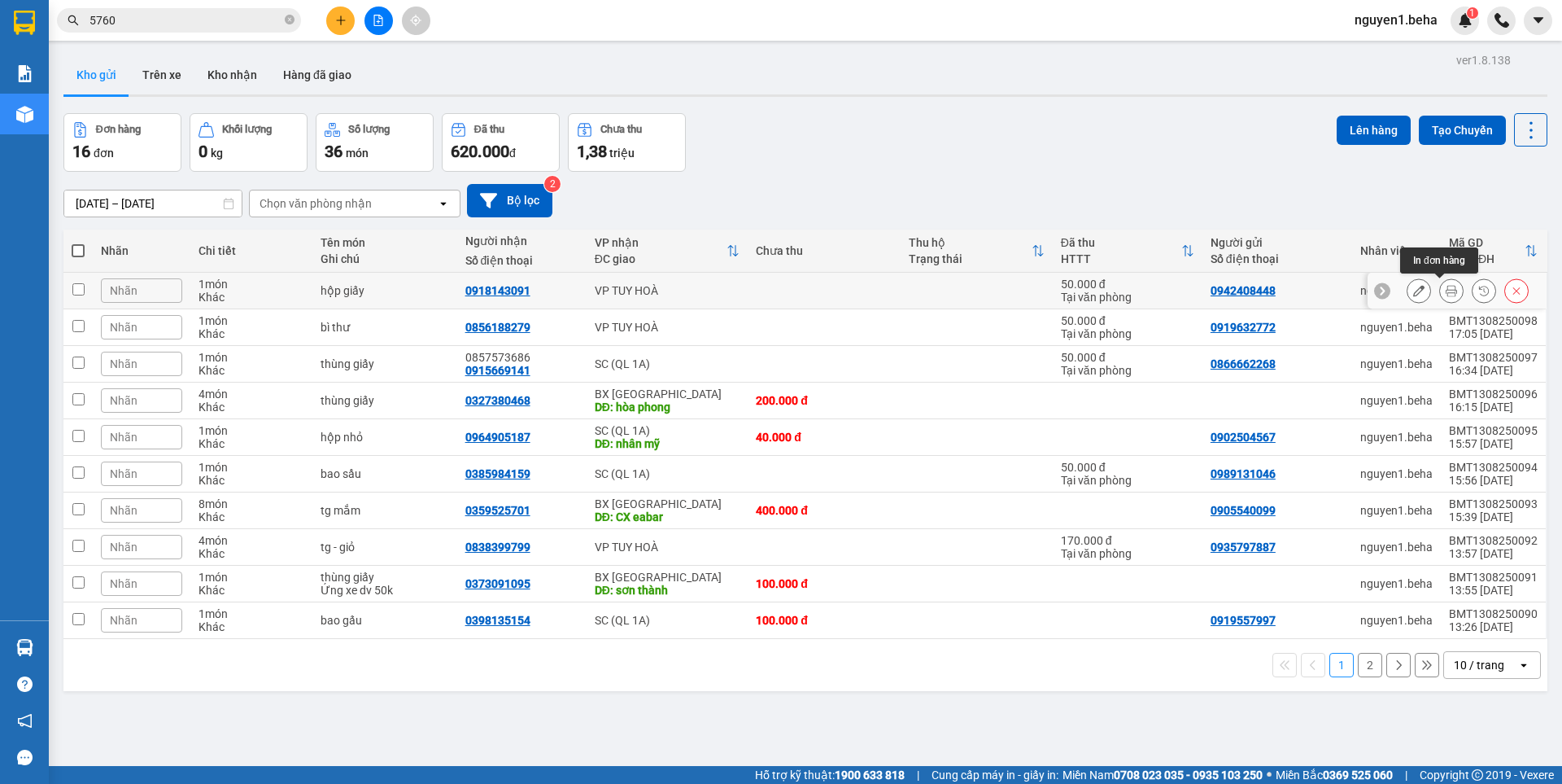
click at [1446, 292] on button at bounding box center [1452, 290] width 23 height 29
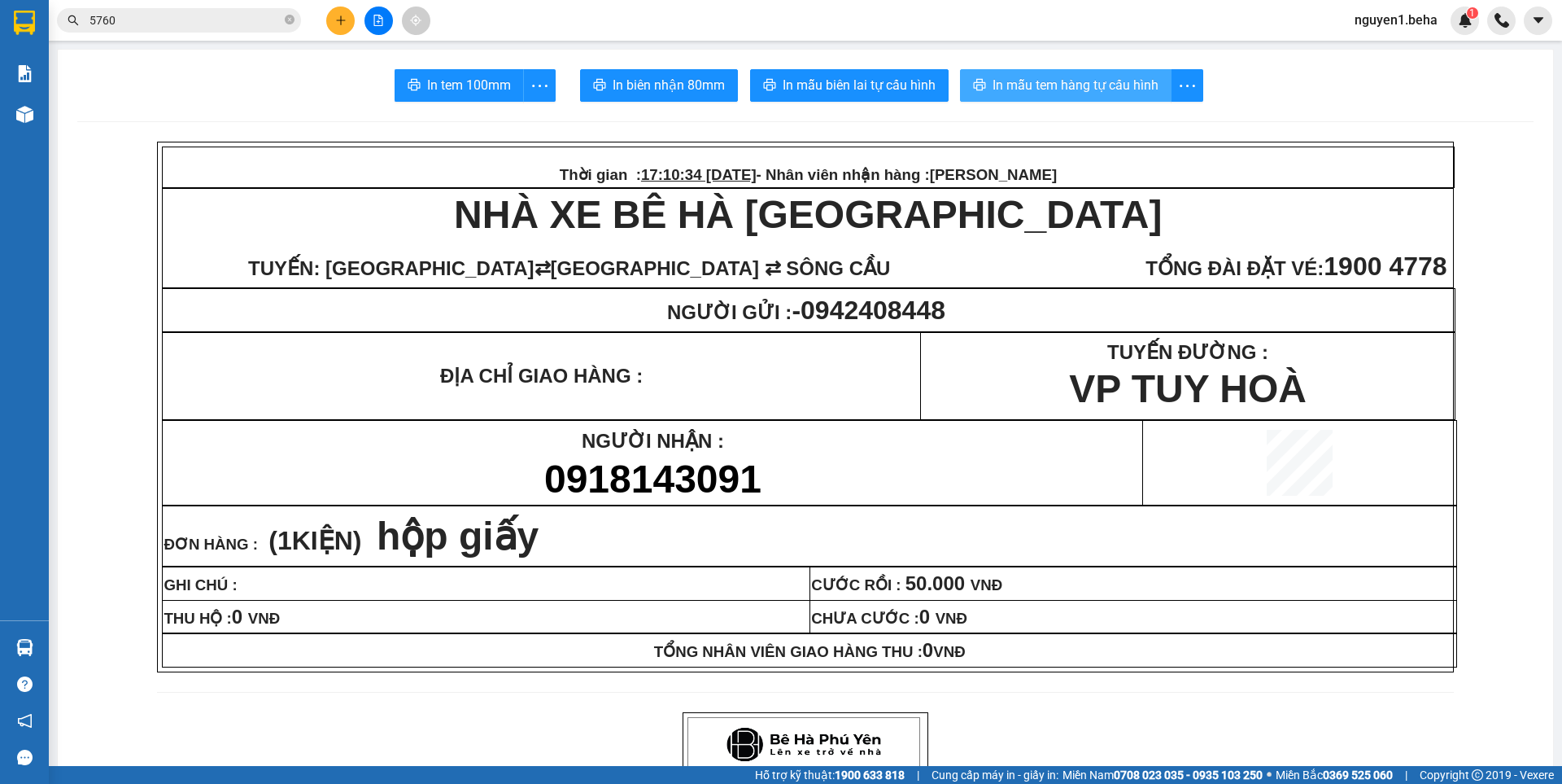
click at [1052, 85] on span "In mẫu tem hàng tự cấu hình" at bounding box center [1075, 84] width 166 height 20
click at [463, 84] on span "In tem 100mm" at bounding box center [469, 84] width 83 height 20
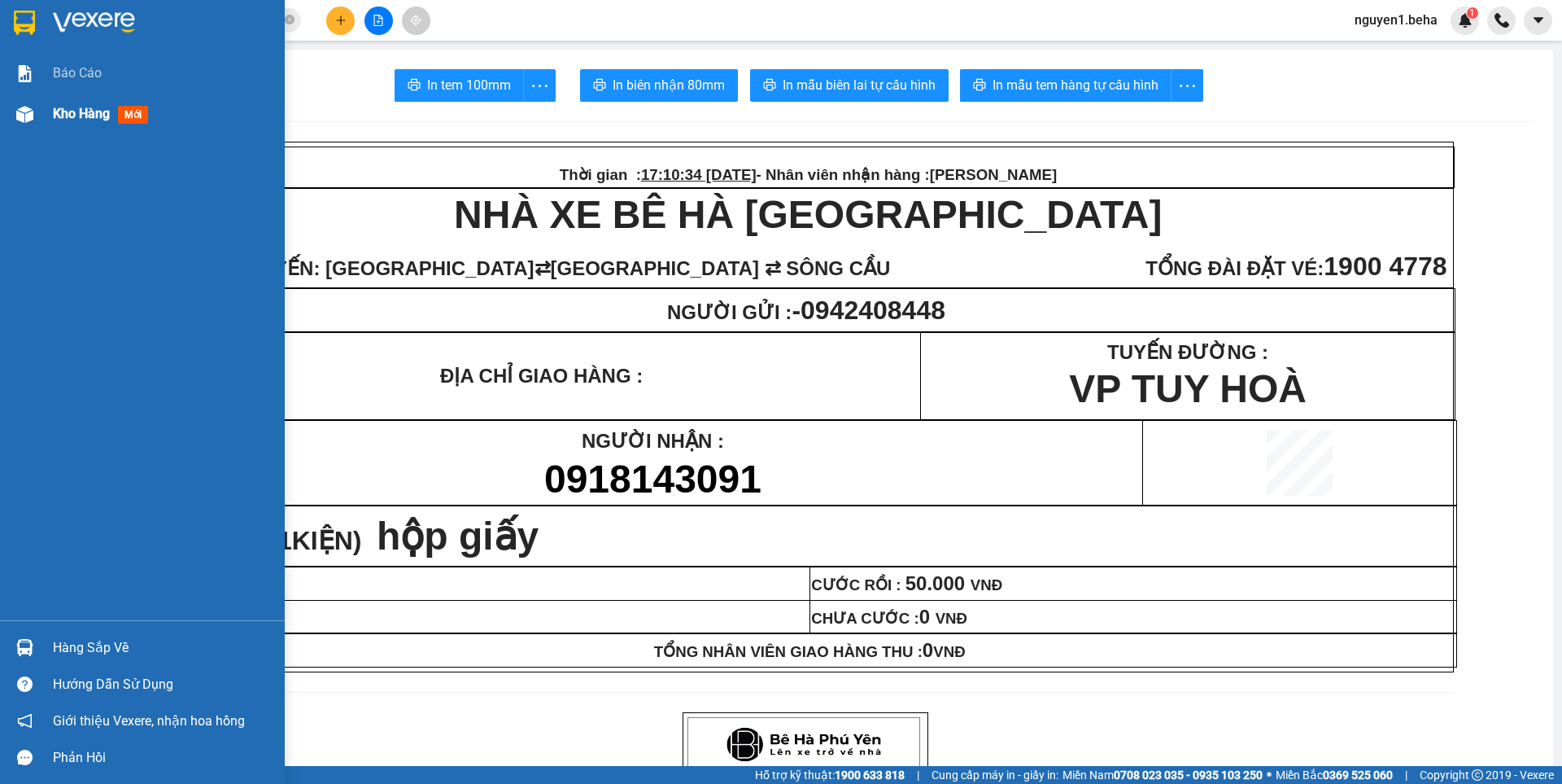
drag, startPoint x: 26, startPoint y: 111, endPoint x: 163, endPoint y: 122, distance: 137.4
click at [27, 111] on img at bounding box center [25, 115] width 17 height 17
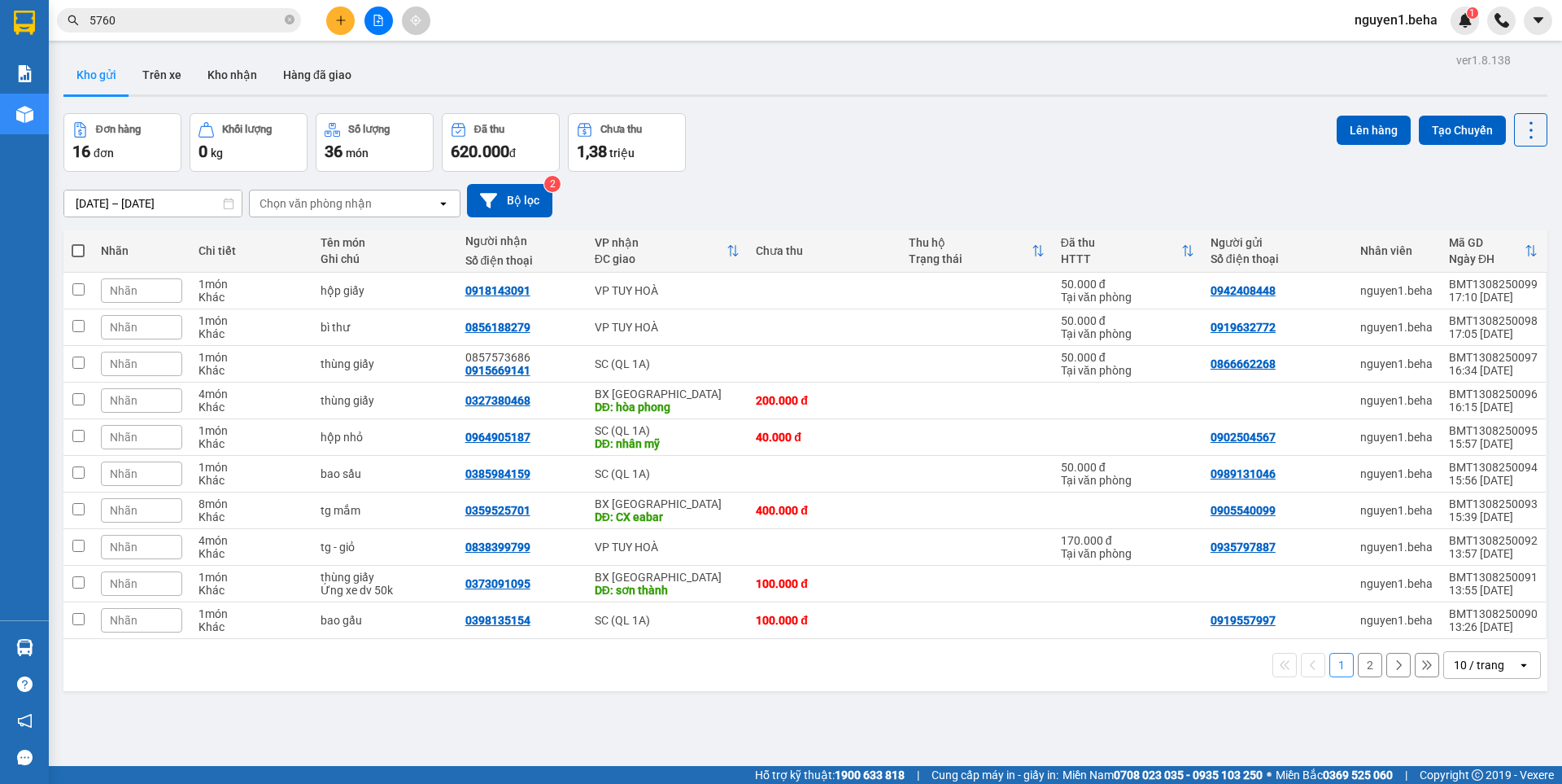
click at [180, 12] on input "5760" at bounding box center [185, 20] width 192 height 18
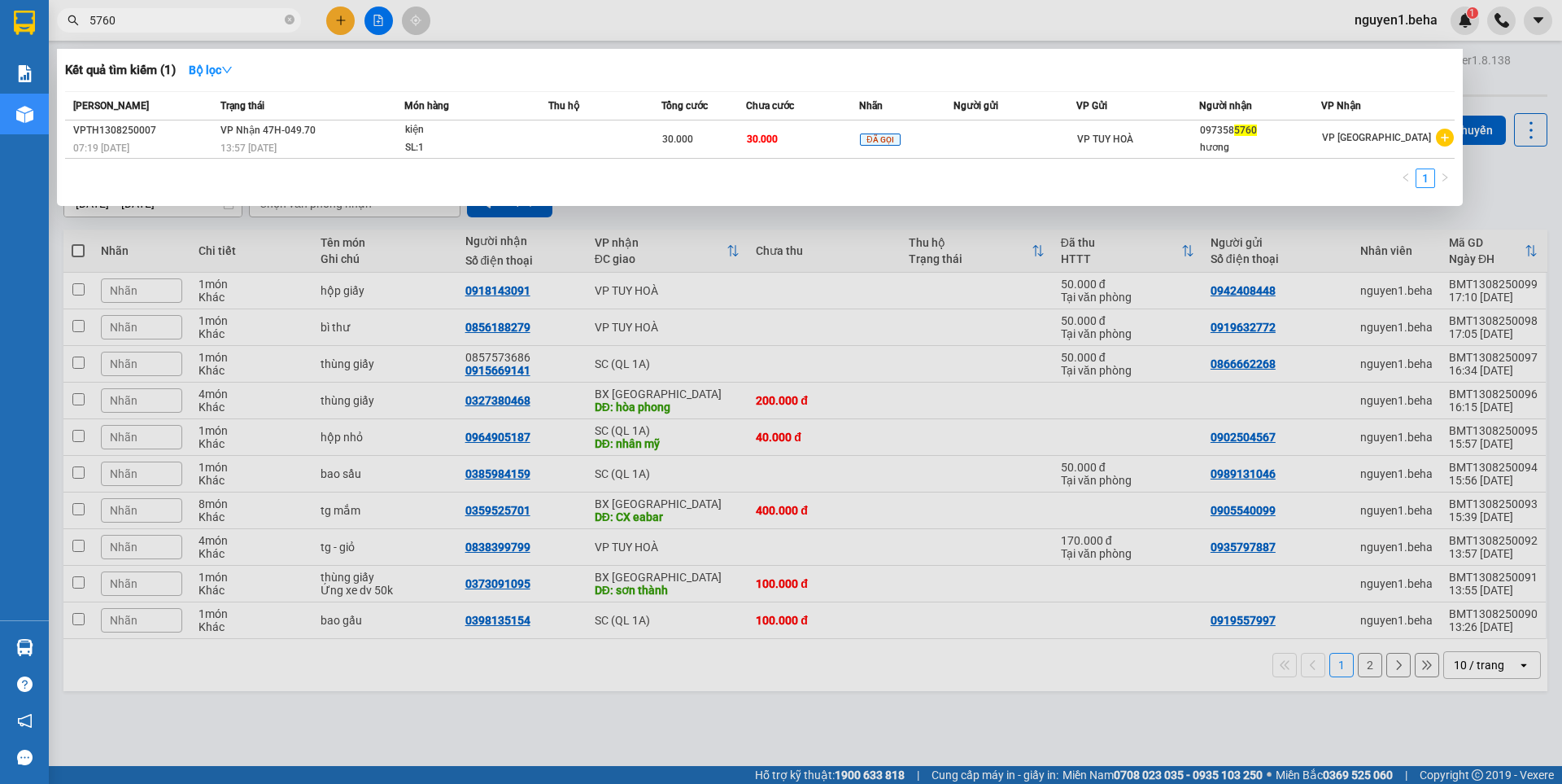
paste input "0398121394"
drag, startPoint x: 206, startPoint y: 17, endPoint x: 0, endPoint y: 29, distance: 206.3
click at [2, 22] on section "Kết quả tìm kiếm ( 1 ) Bộ lọc Mã ĐH Trạng thái Món hàng Thu hộ Tổng cước Chưa c…" at bounding box center [781, 392] width 1562 height 784
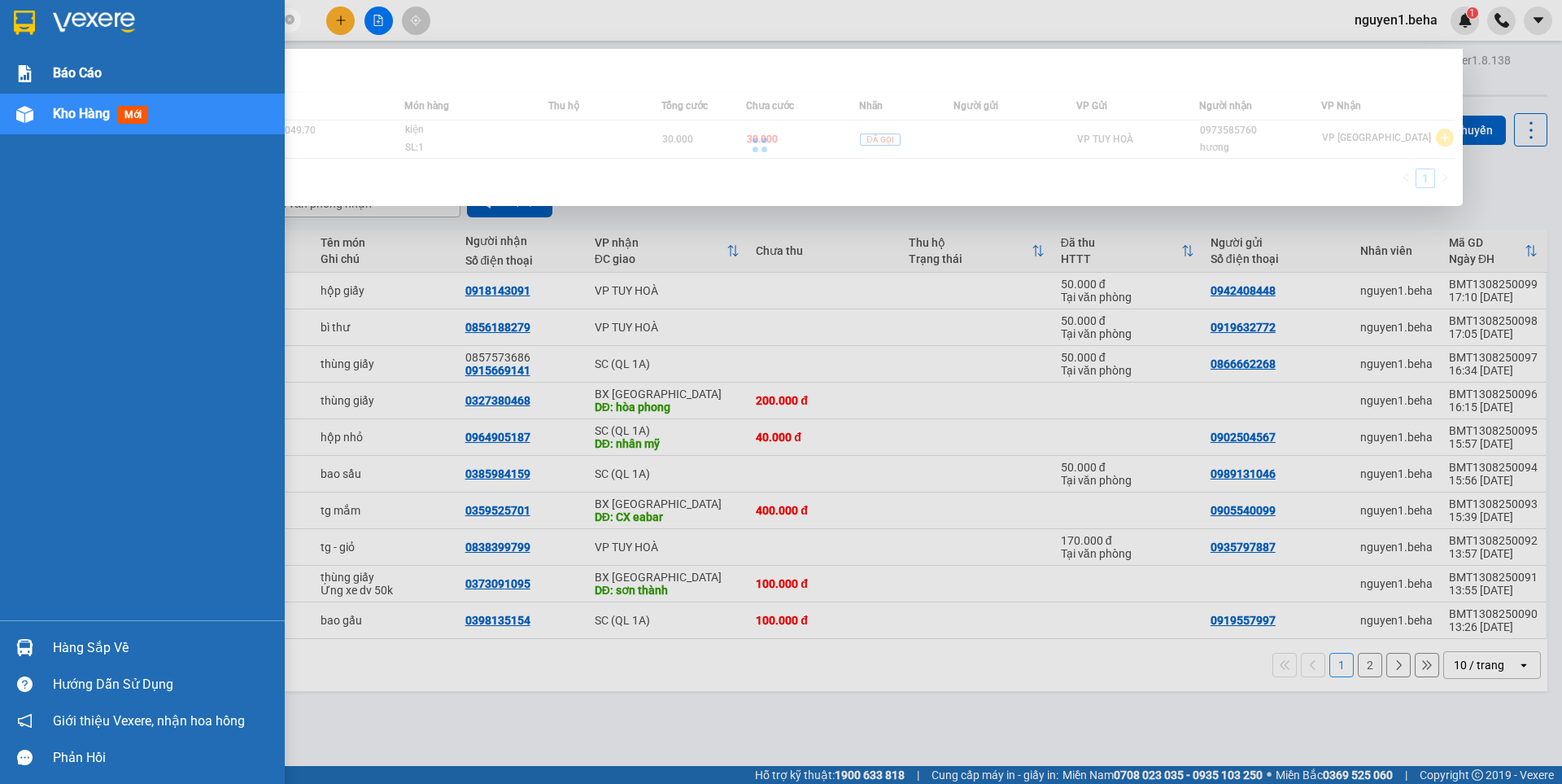
paste input "text"
drag, startPoint x: 184, startPoint y: 23, endPoint x: 16, endPoint y: 35, distance: 168.4
click at [16, 35] on section "Kết quả tìm kiếm ( 0 ) Bộ lọc No Data 0398121394 nguyen1.beha 1 Báo cáo Kho hàn…" at bounding box center [781, 392] width 1562 height 784
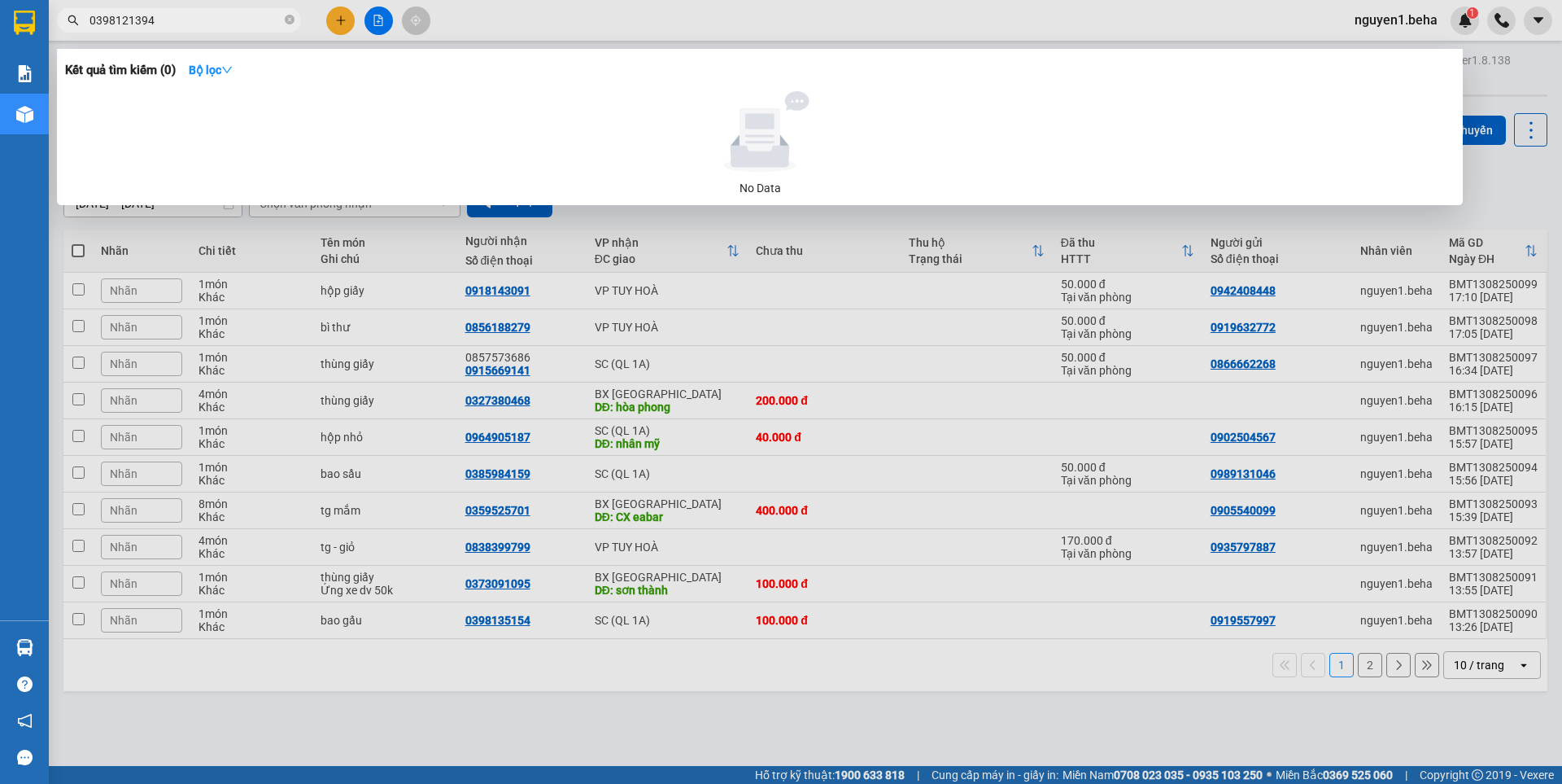
type input "0398121394"
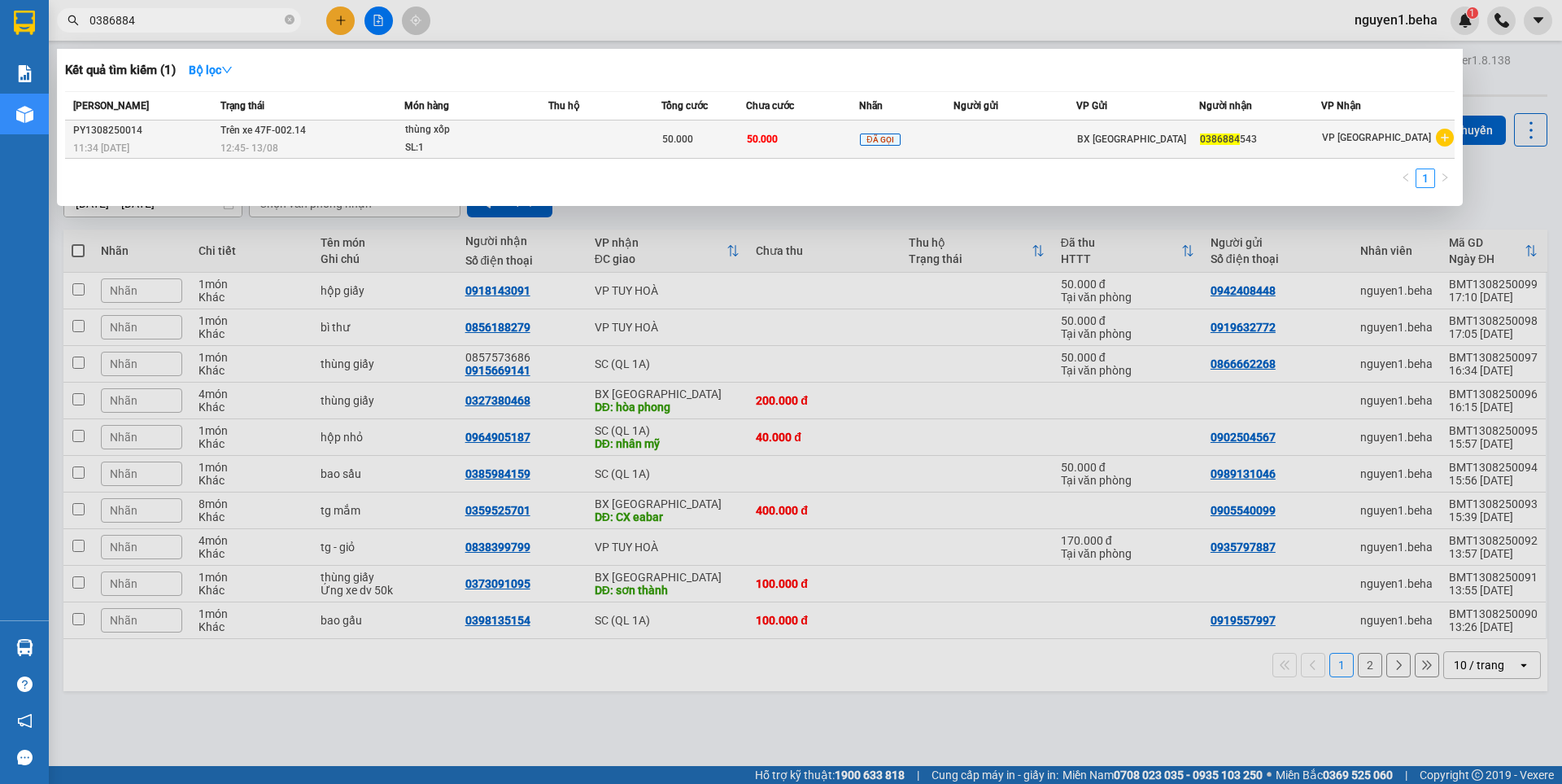
type input "0386884"
click at [545, 131] on span "thùng xốp SL: 1" at bounding box center [475, 138] width 142 height 35
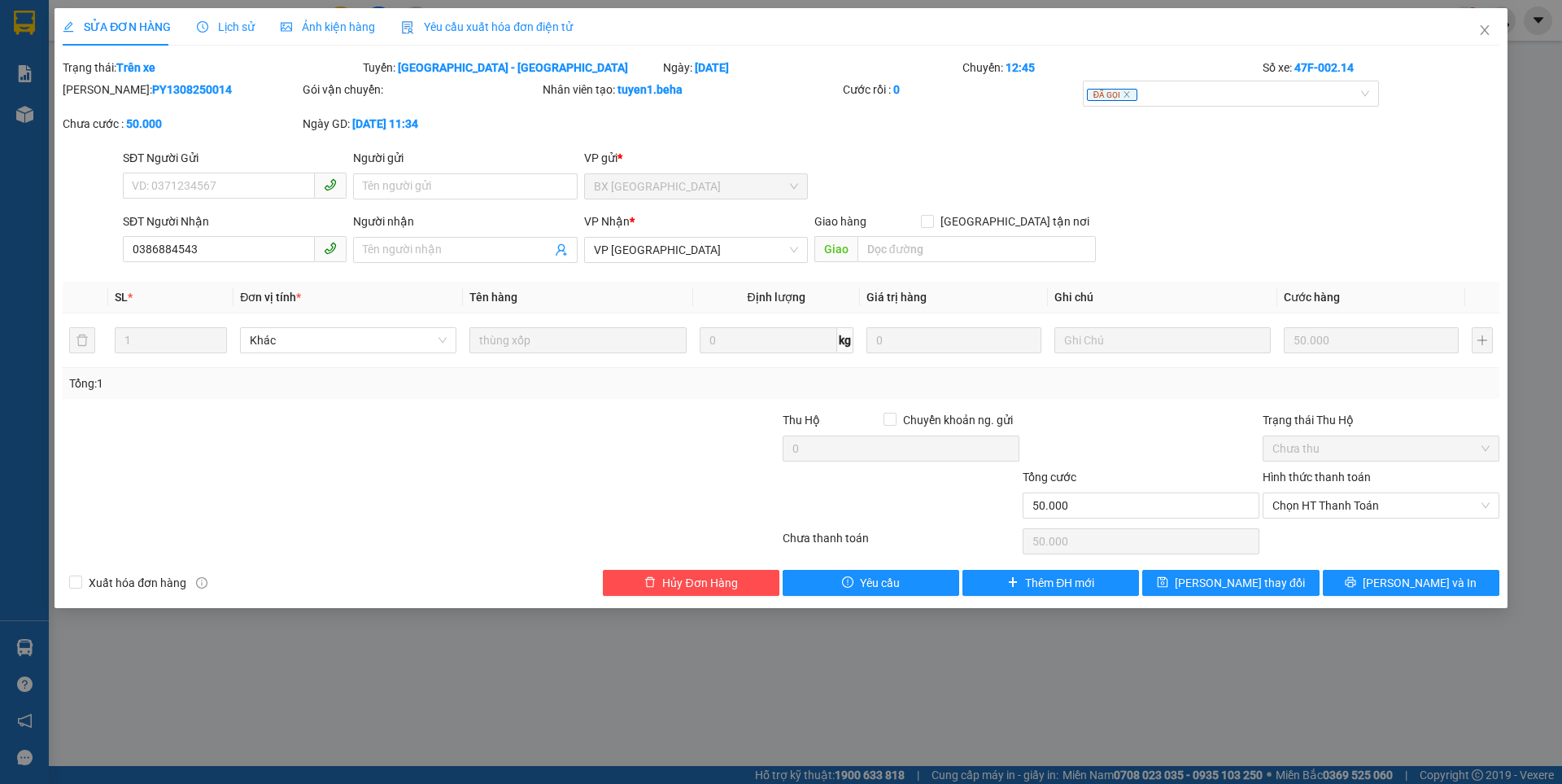
click at [322, 27] on span "Ảnh kiện hàng" at bounding box center [328, 26] width 95 height 13
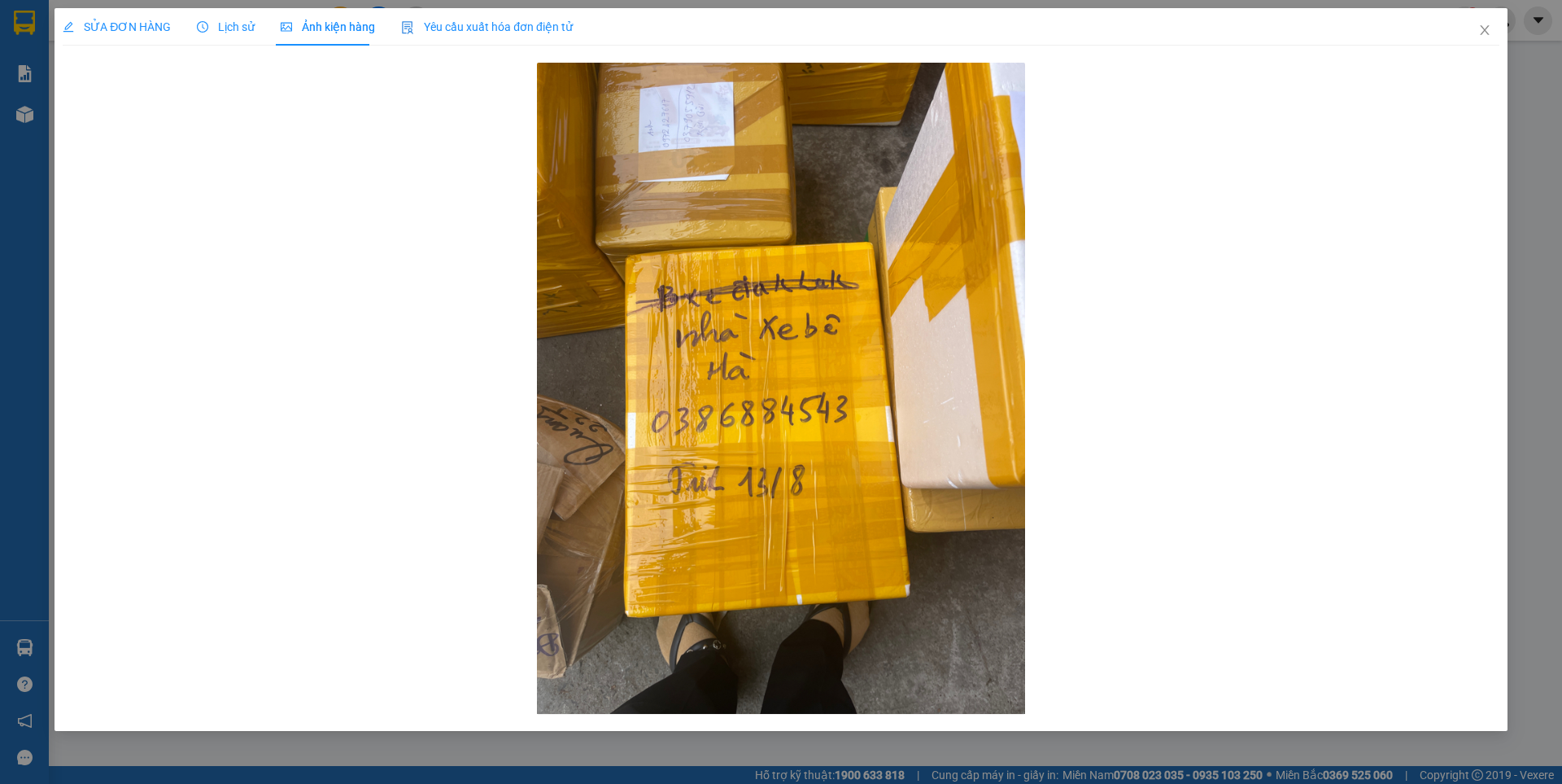
click at [1270, 269] on div at bounding box center [781, 388] width 1437 height 660
click at [1492, 28] on span "Close" at bounding box center [1485, 30] width 45 height 45
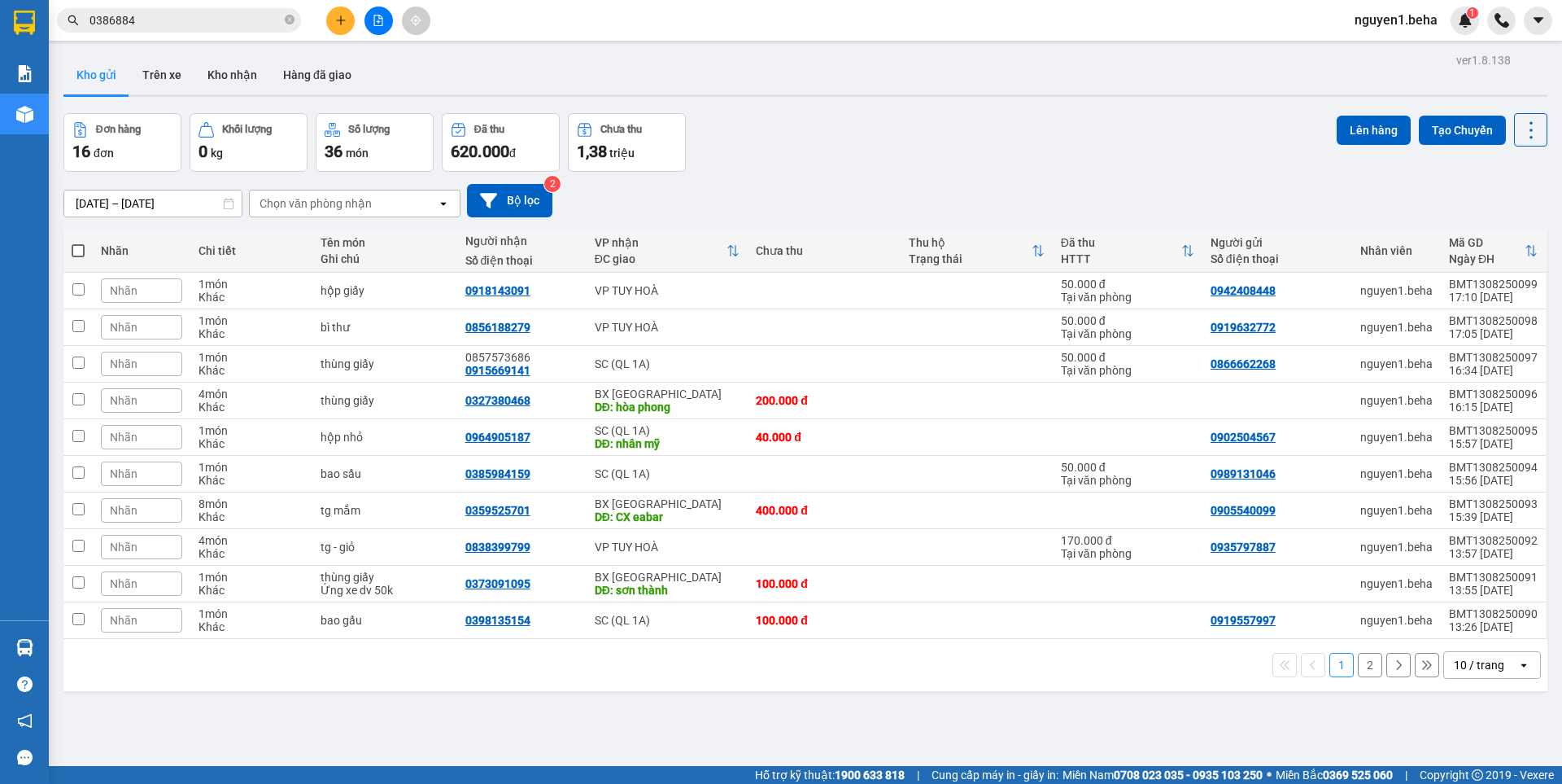
click at [189, 25] on input "0386884" at bounding box center [185, 20] width 192 height 18
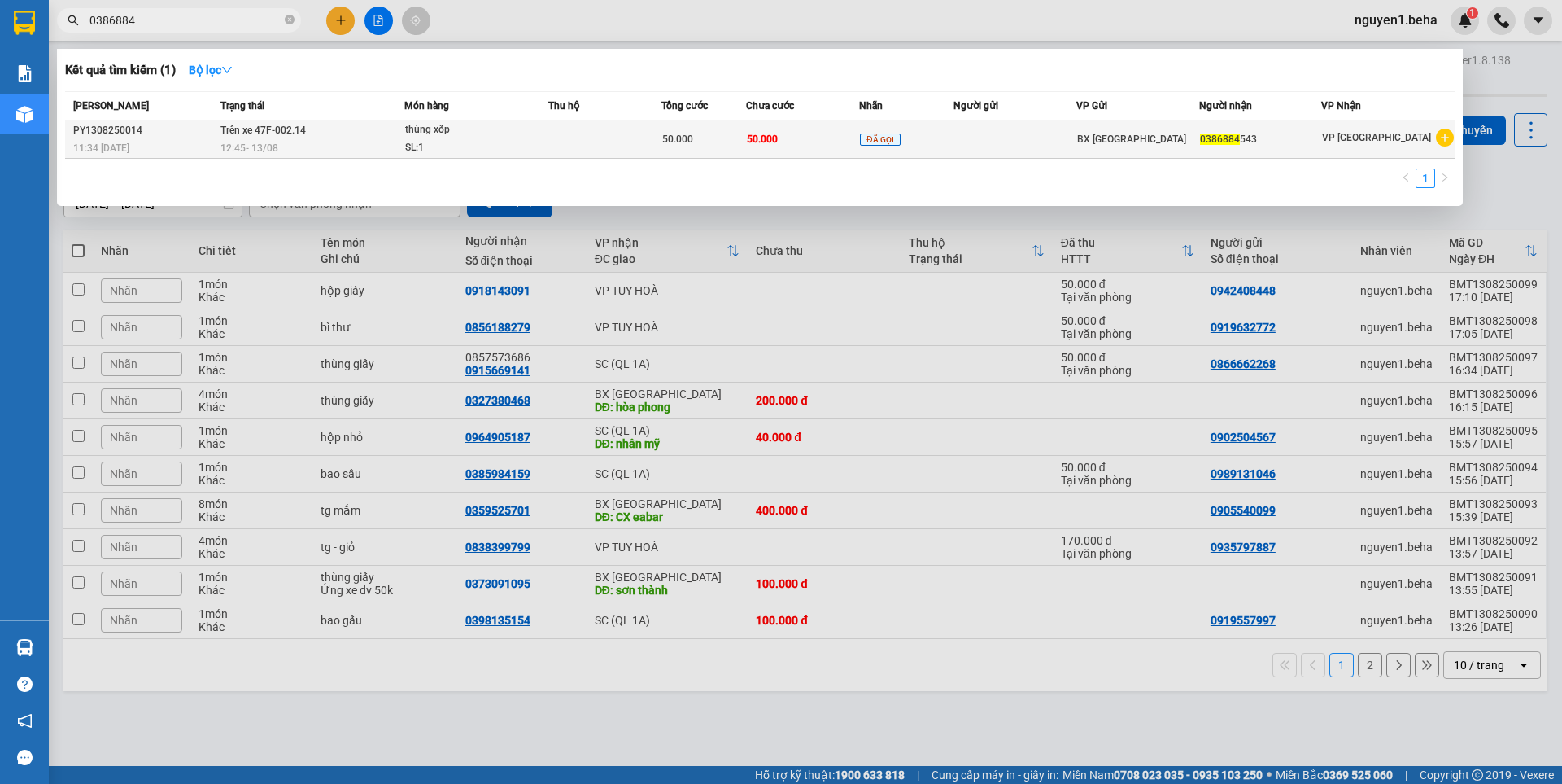
click at [778, 142] on span "50.000" at bounding box center [762, 139] width 31 height 11
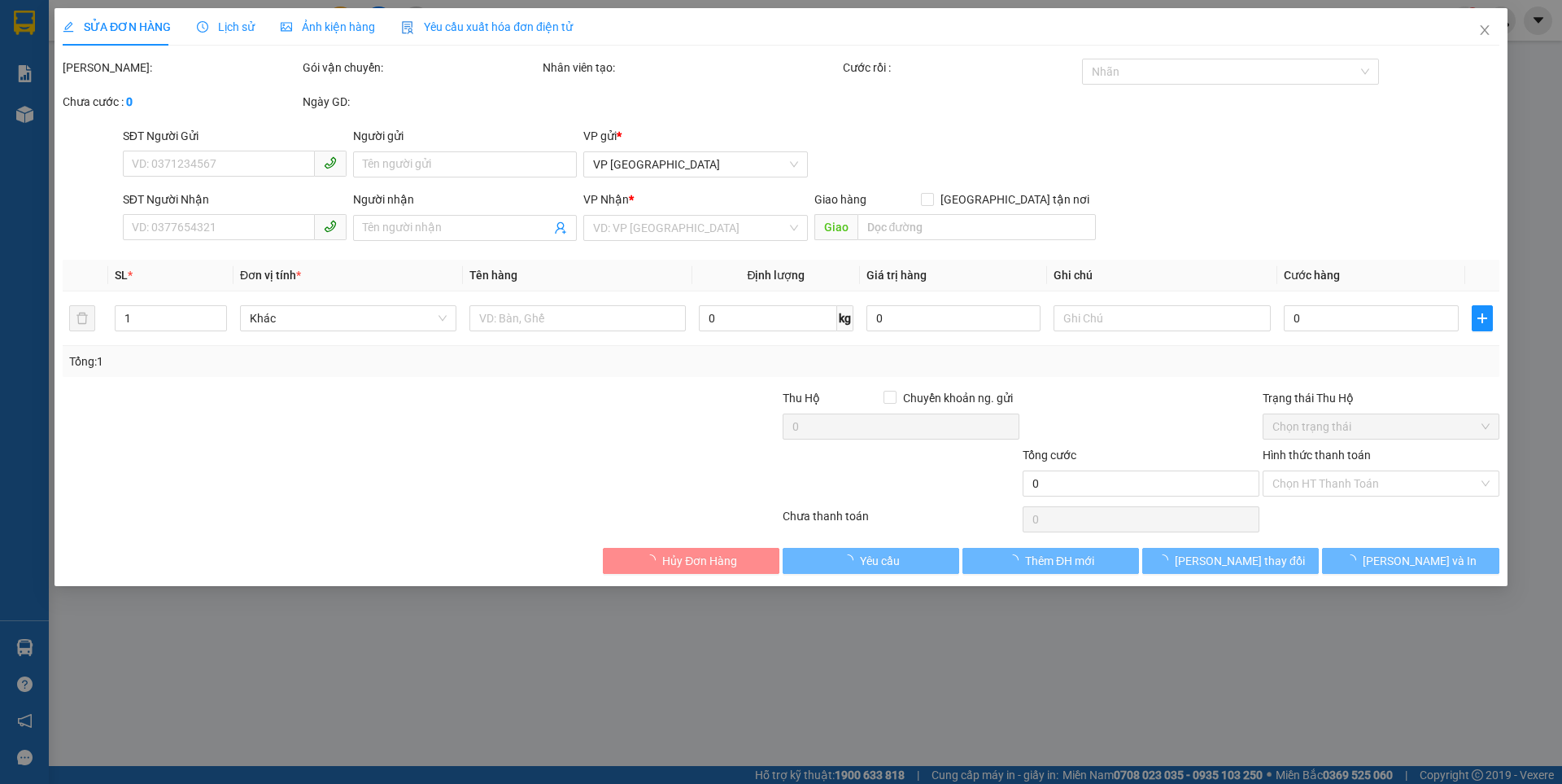
type input "0386884543"
type input "50.000"
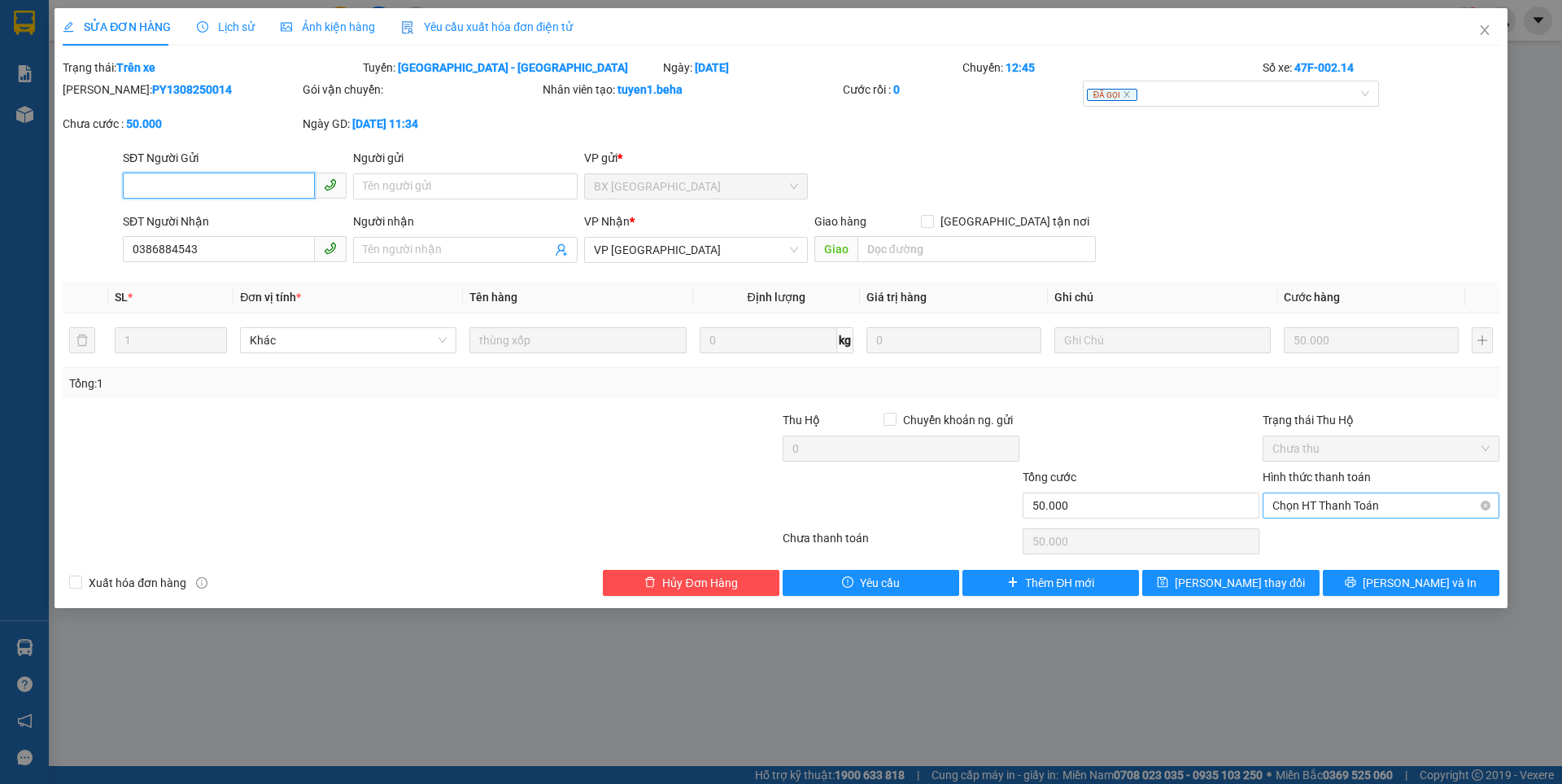
click at [1364, 506] on span "Chọn HT Thanh Toán" at bounding box center [1381, 505] width 217 height 24
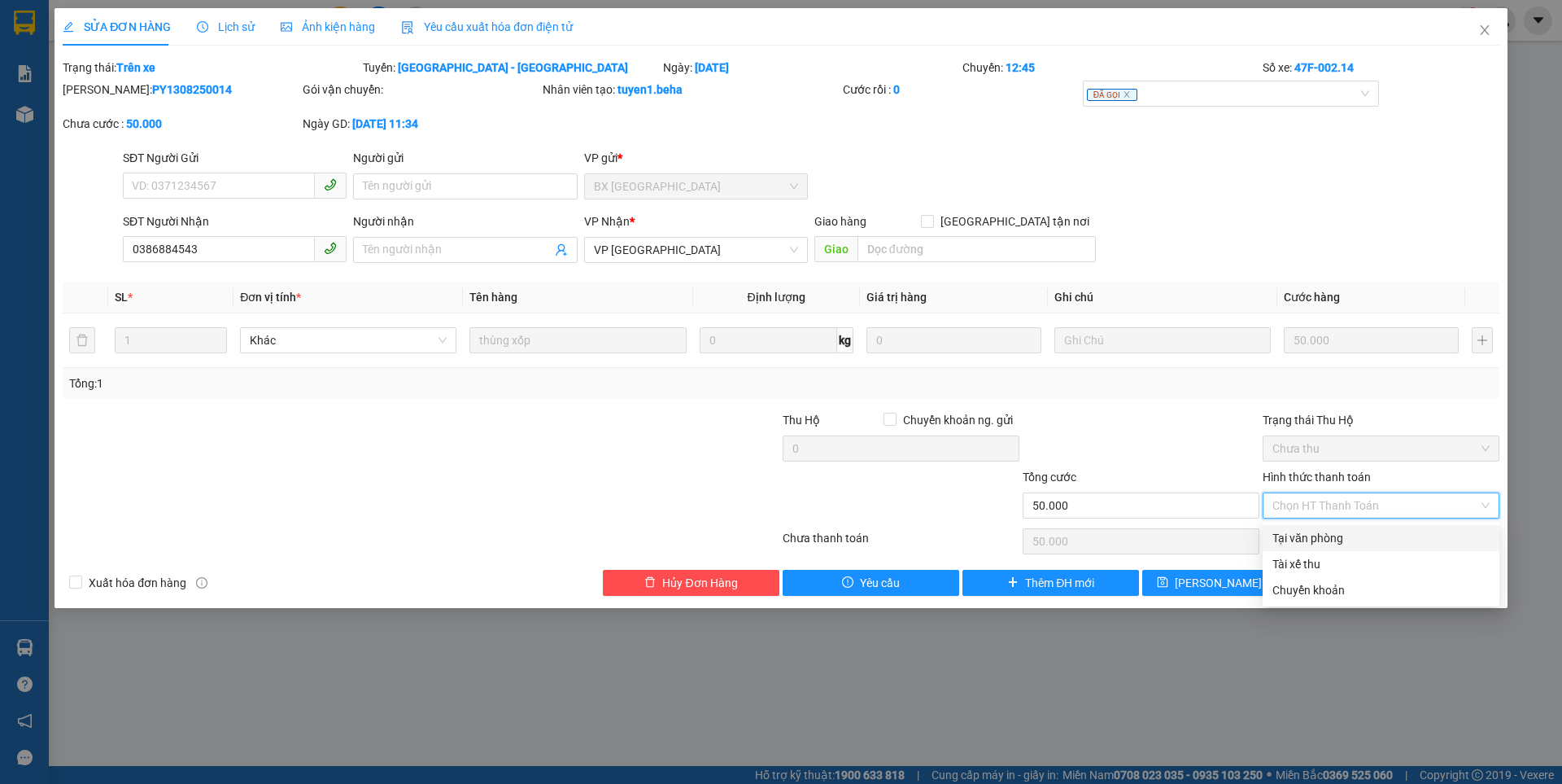
click at [1320, 541] on div "Tại văn phòng" at bounding box center [1381, 538] width 217 height 18
type input "0"
click at [1200, 433] on div at bounding box center [1141, 440] width 240 height 57
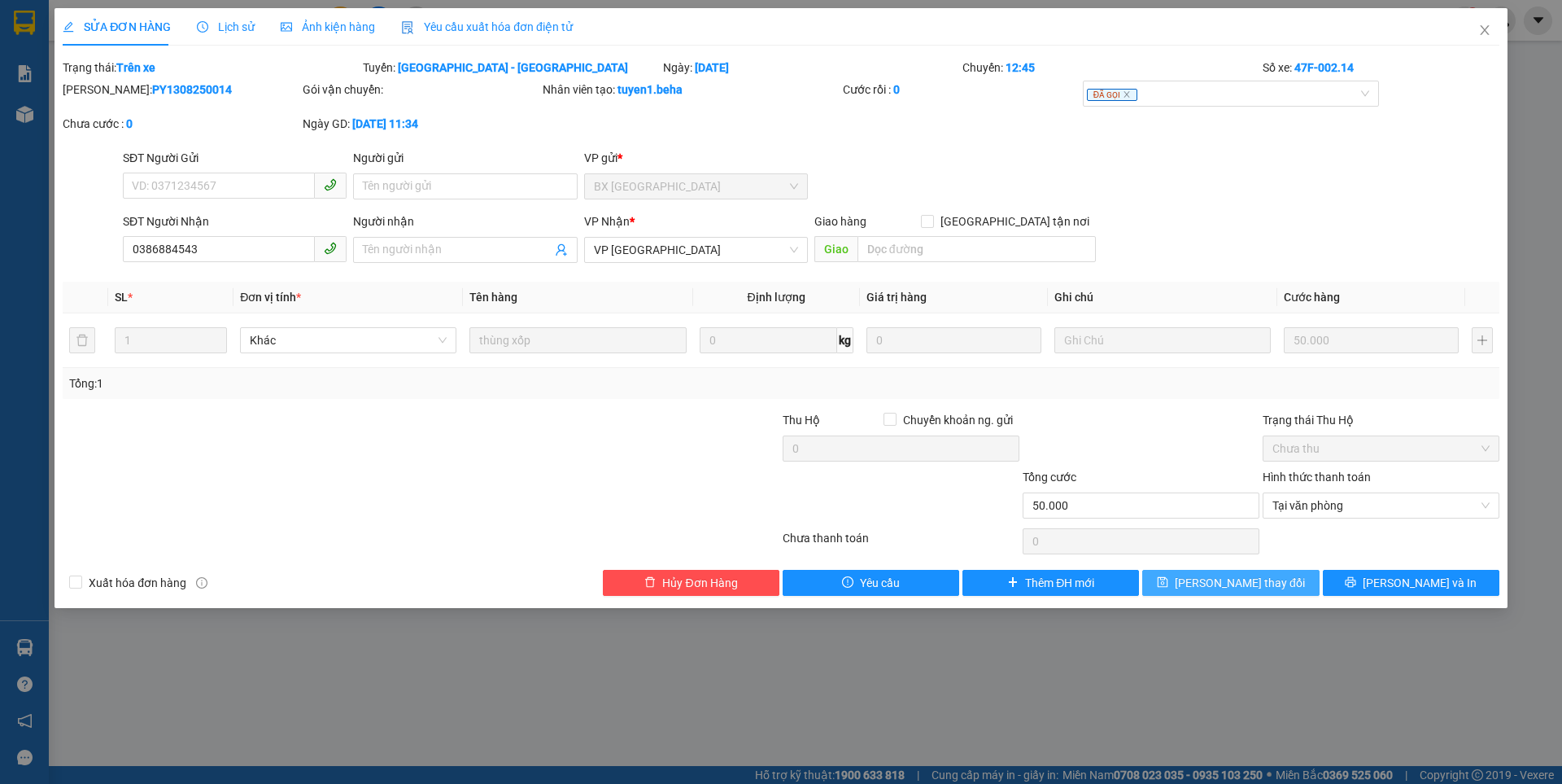
click at [1233, 587] on span "Lưu thay đổi" at bounding box center [1240, 582] width 130 height 18
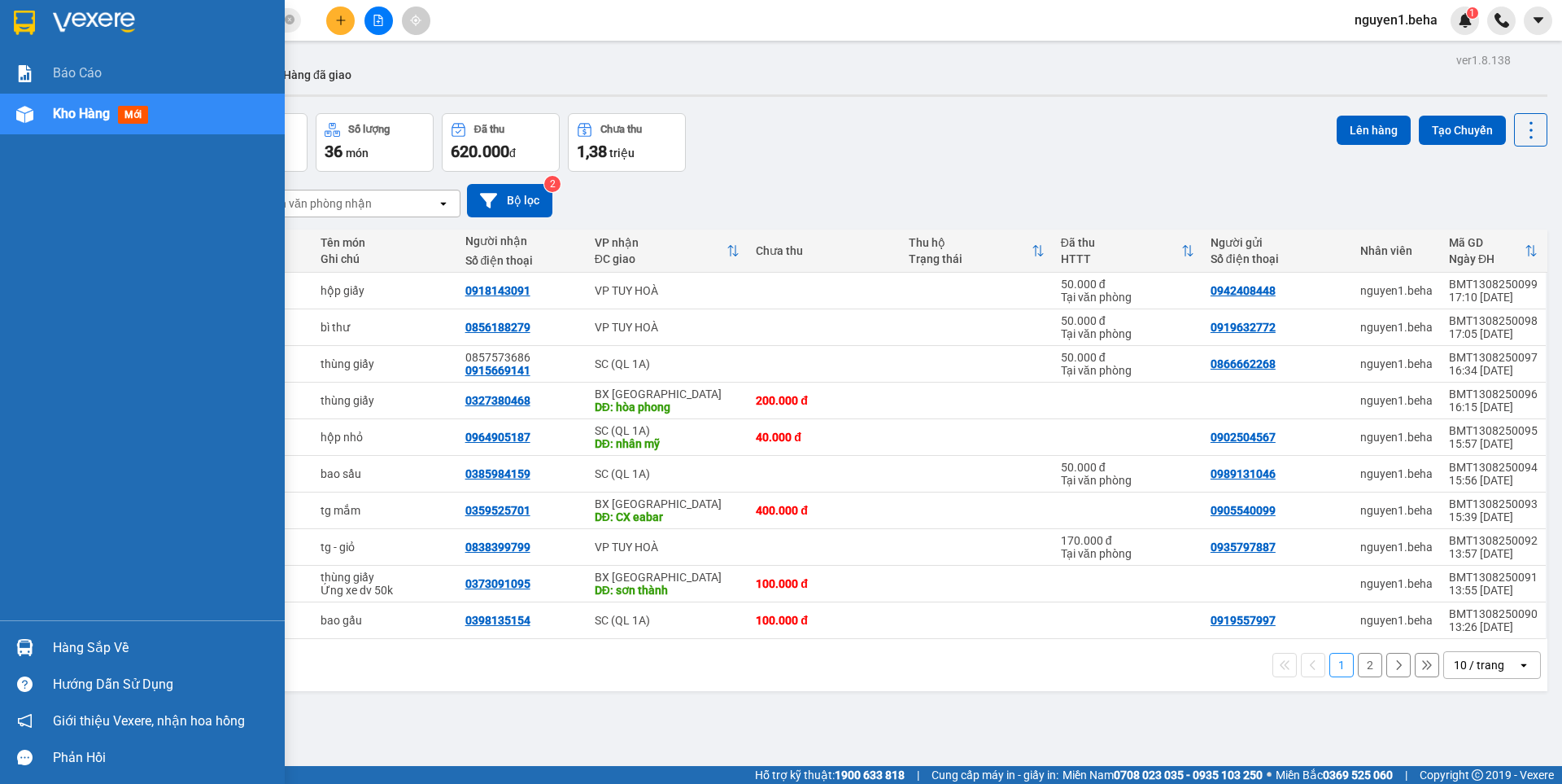
click at [27, 116] on img at bounding box center [25, 115] width 17 height 17
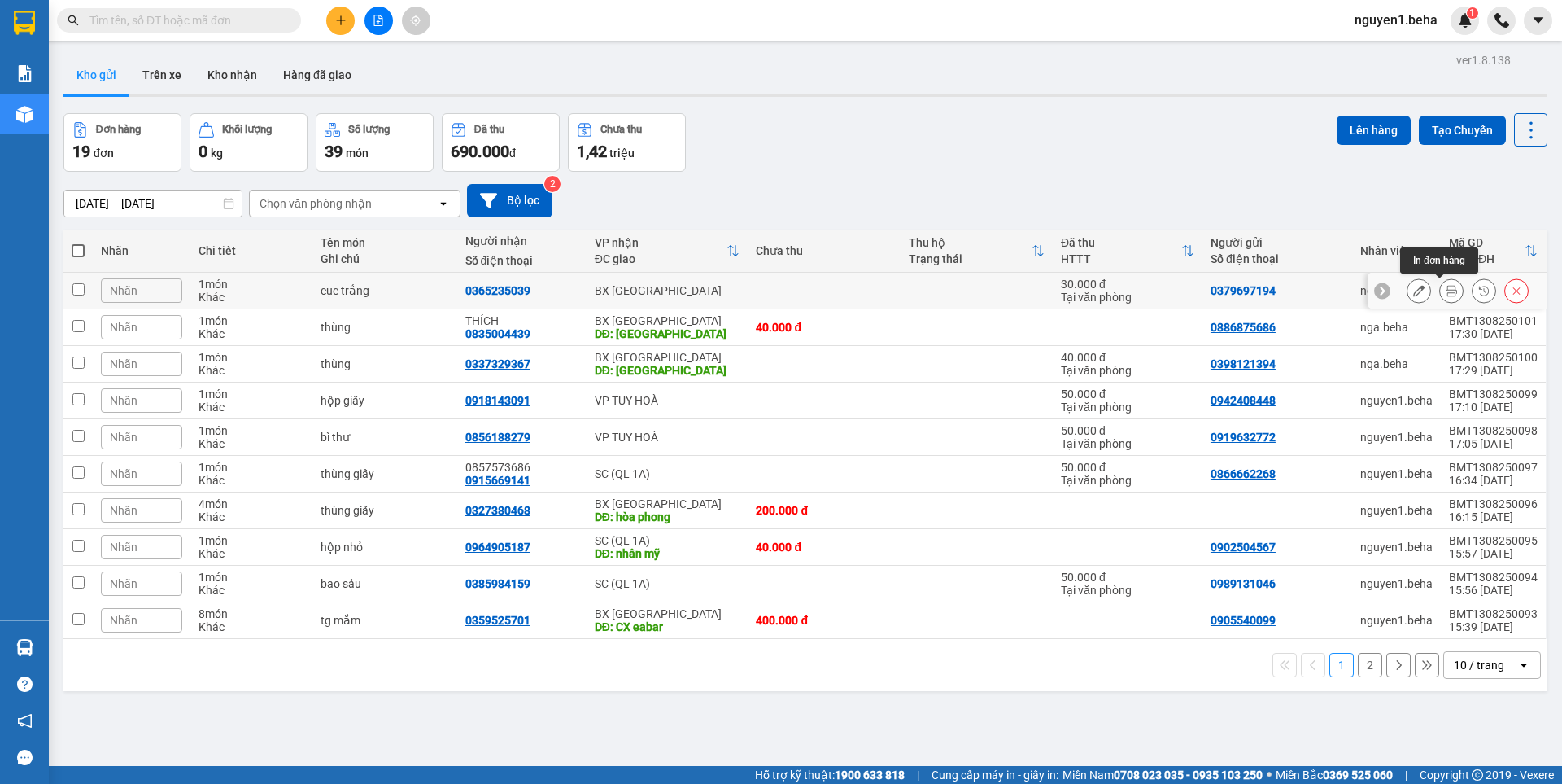
click at [1446, 290] on icon at bounding box center [1452, 290] width 11 height 11
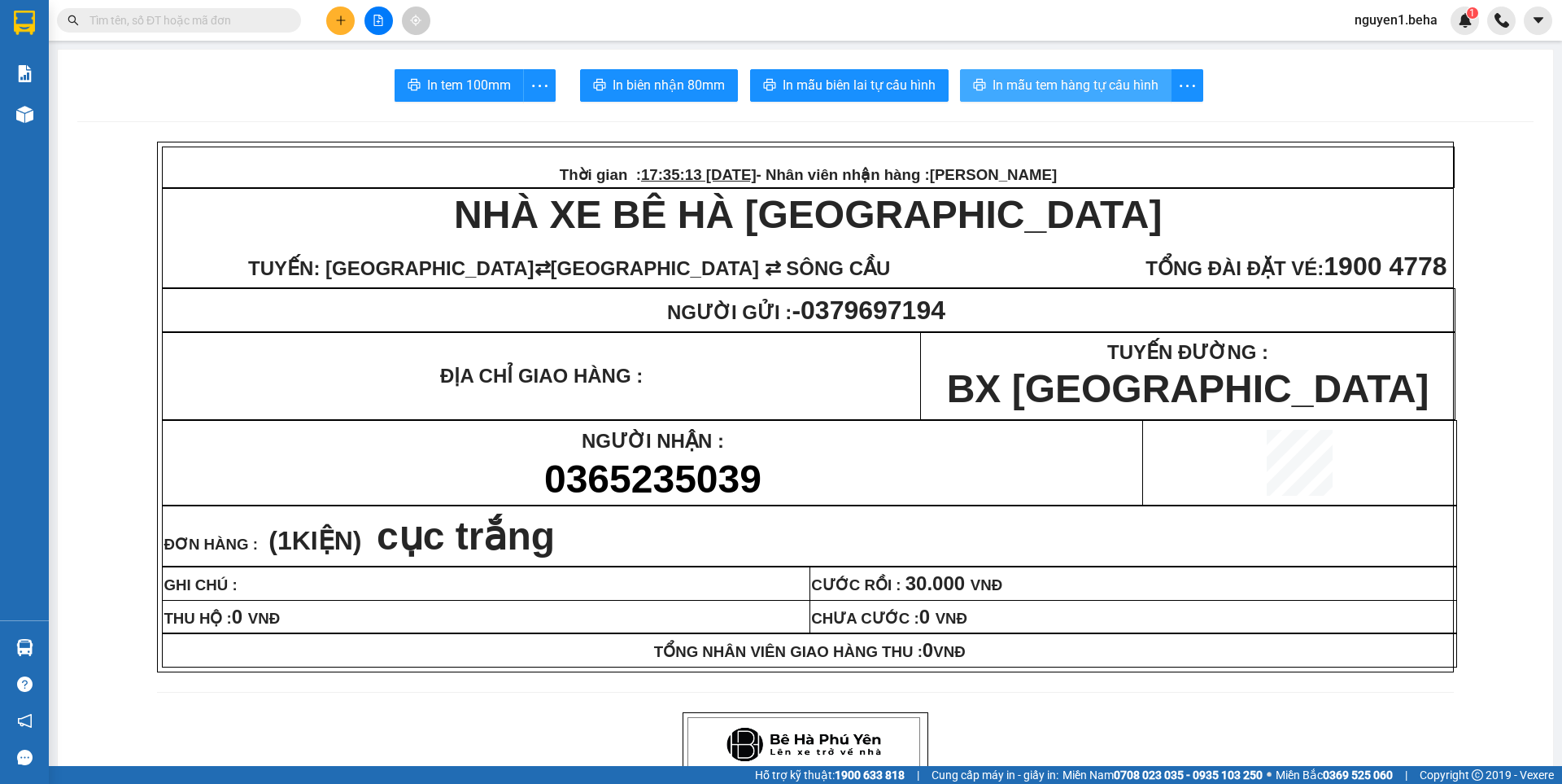
click at [1072, 83] on span "In mẫu tem hàng tự cấu hình" at bounding box center [1075, 84] width 166 height 20
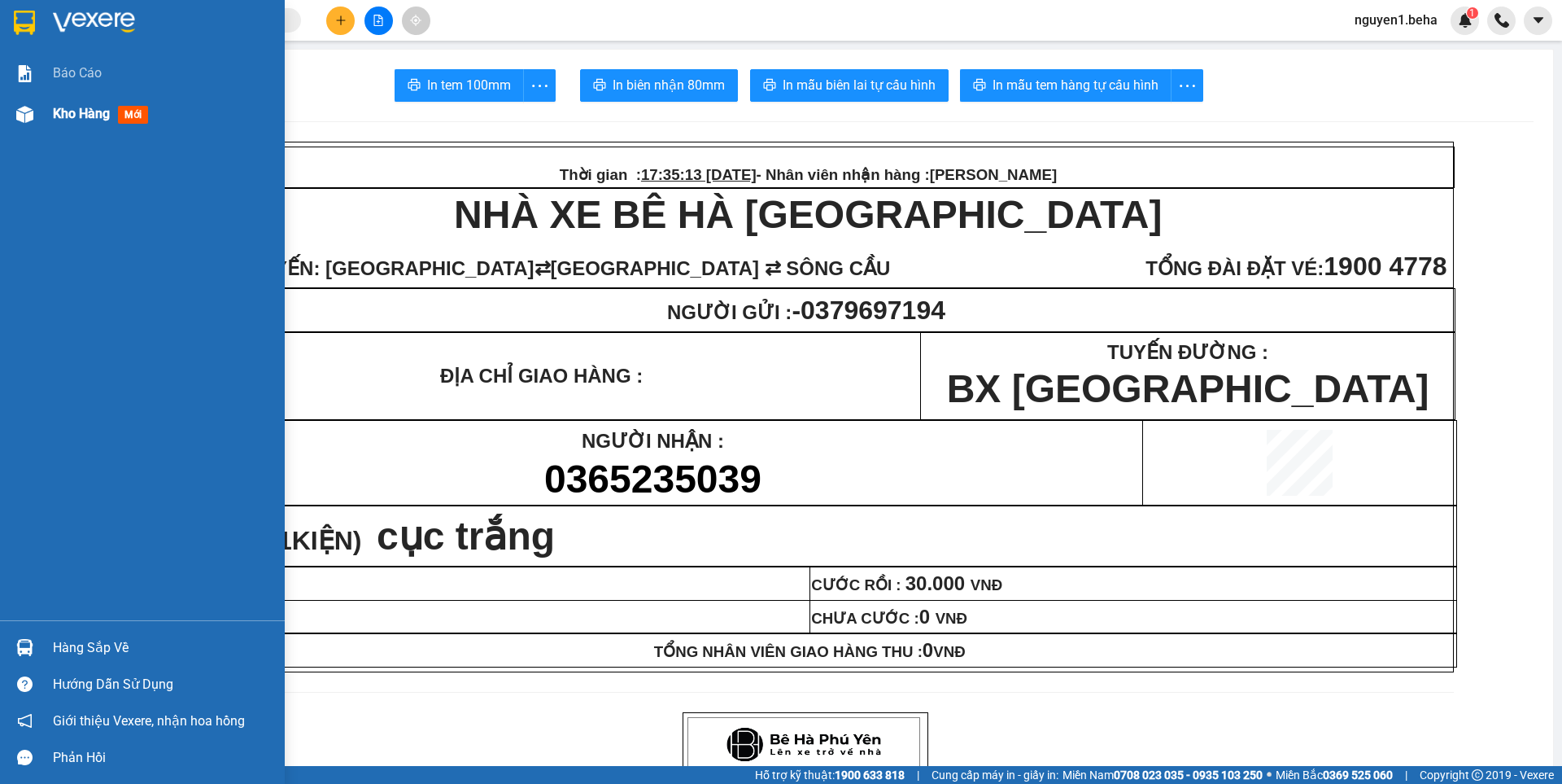
click at [17, 114] on img at bounding box center [25, 115] width 17 height 17
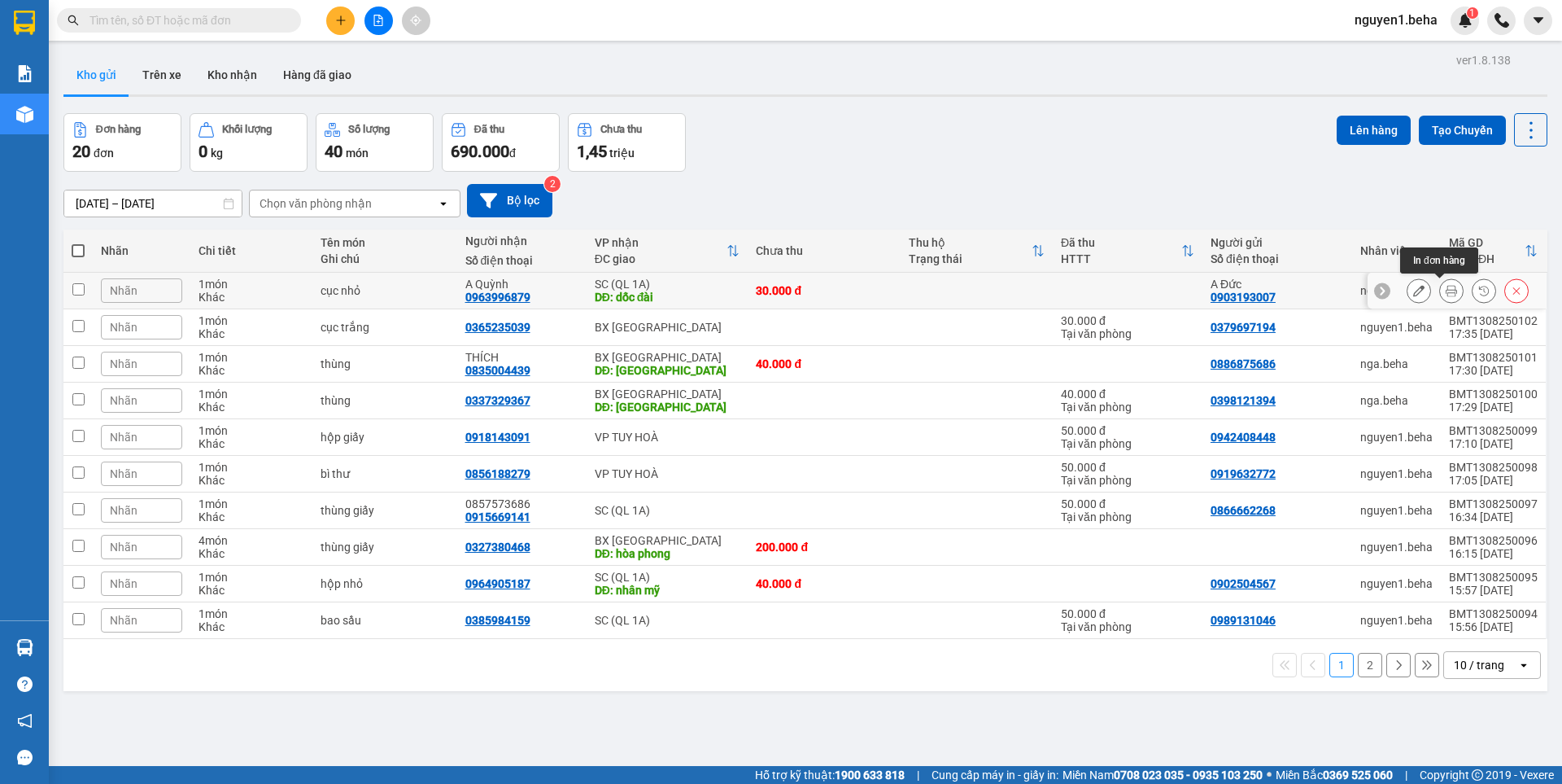
click at [1446, 292] on icon at bounding box center [1452, 290] width 11 height 11
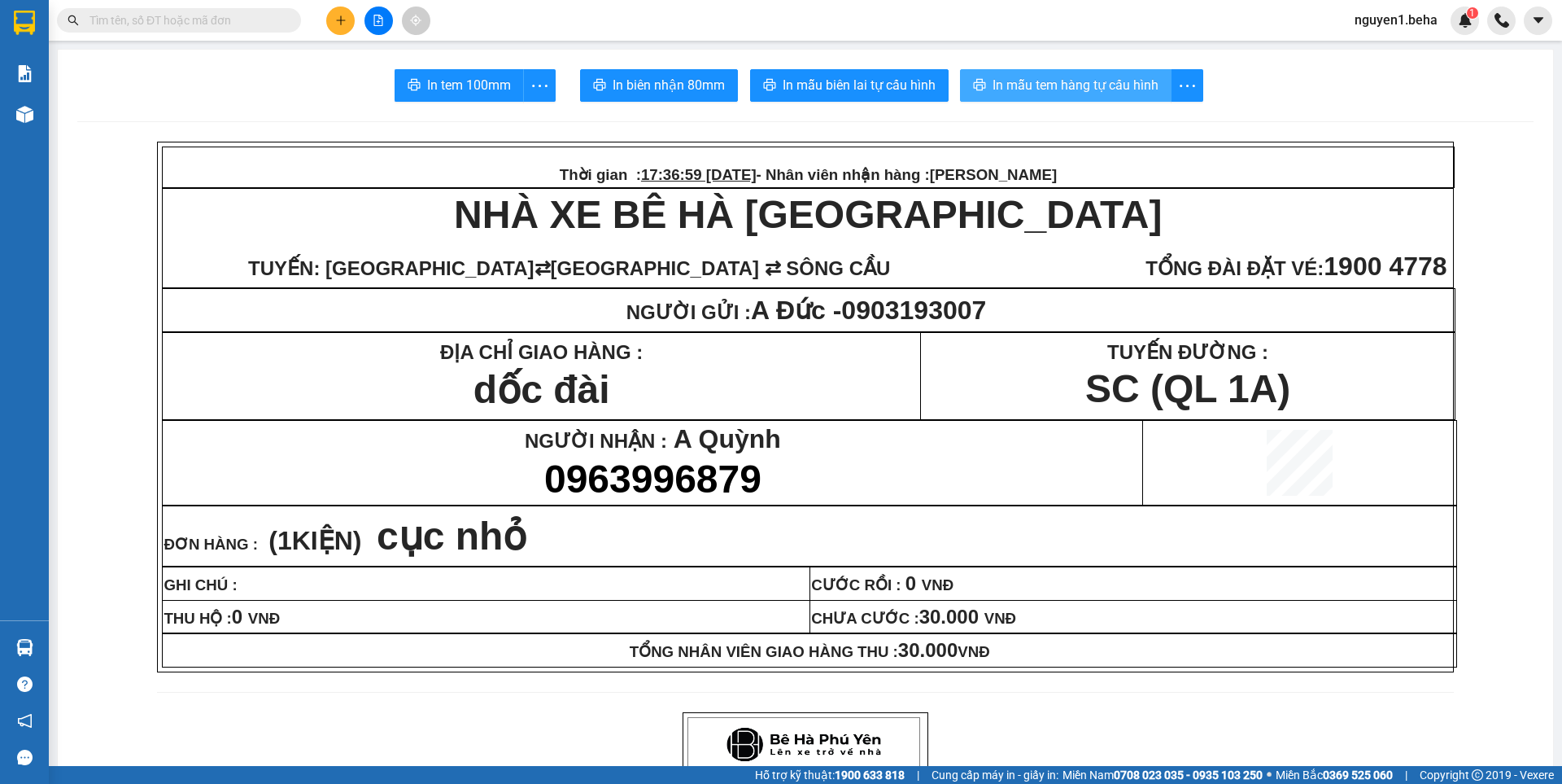
click at [1054, 92] on span "In mẫu tem hàng tự cấu hình" at bounding box center [1075, 84] width 166 height 20
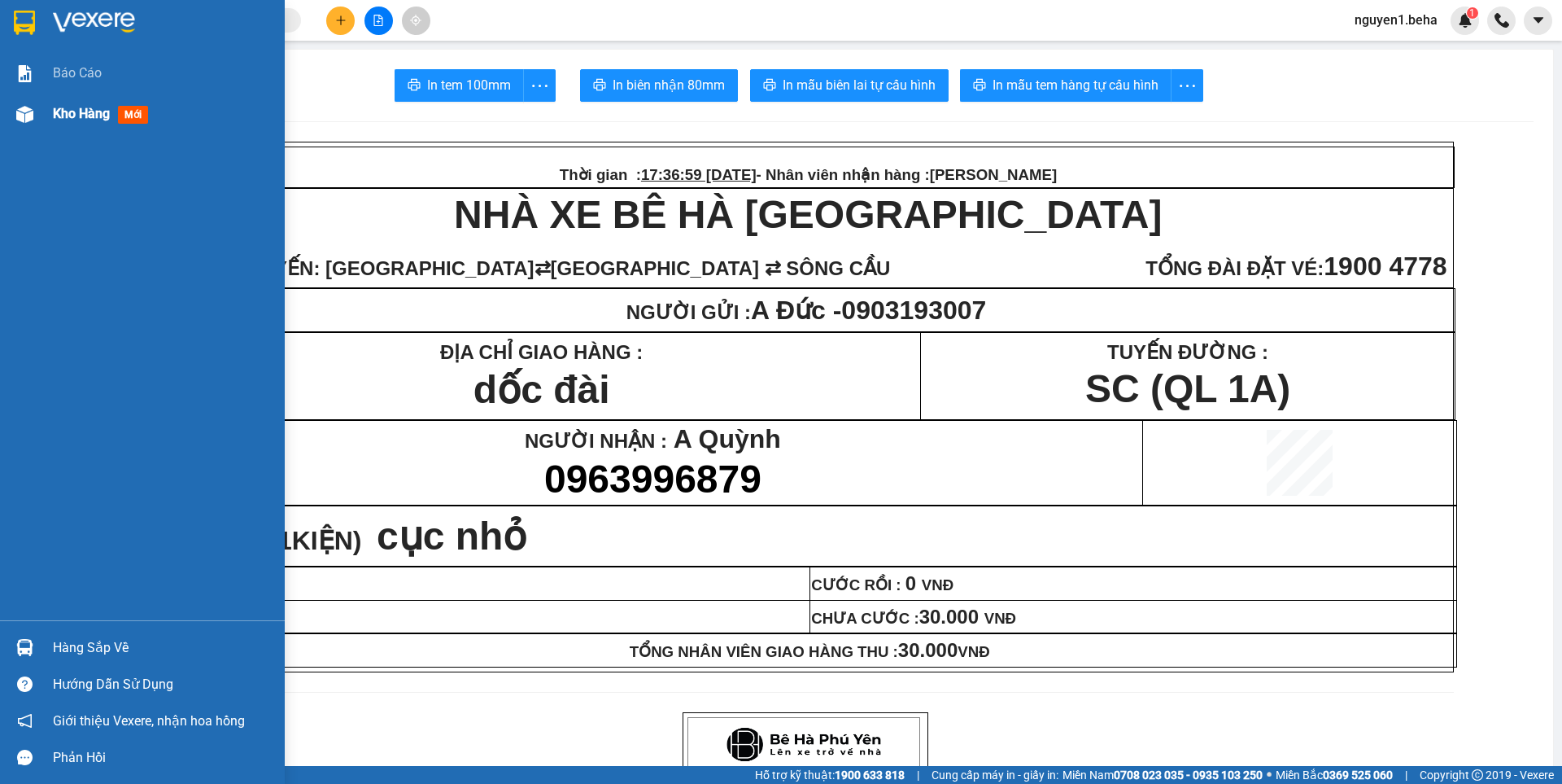
click at [55, 127] on div "Kho hàng mới" at bounding box center [163, 114] width 220 height 41
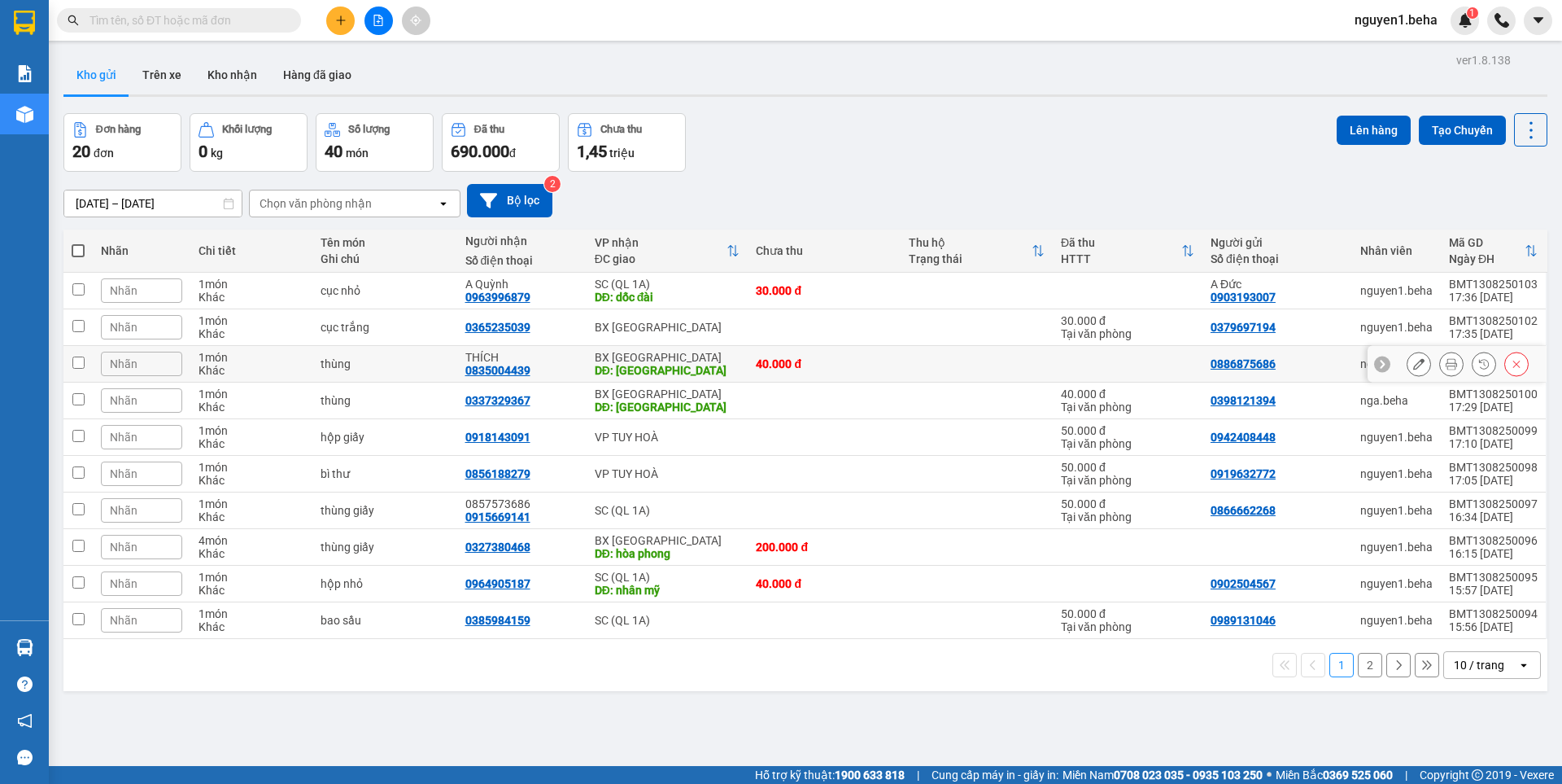
click at [1446, 363] on icon at bounding box center [1452, 363] width 11 height 11
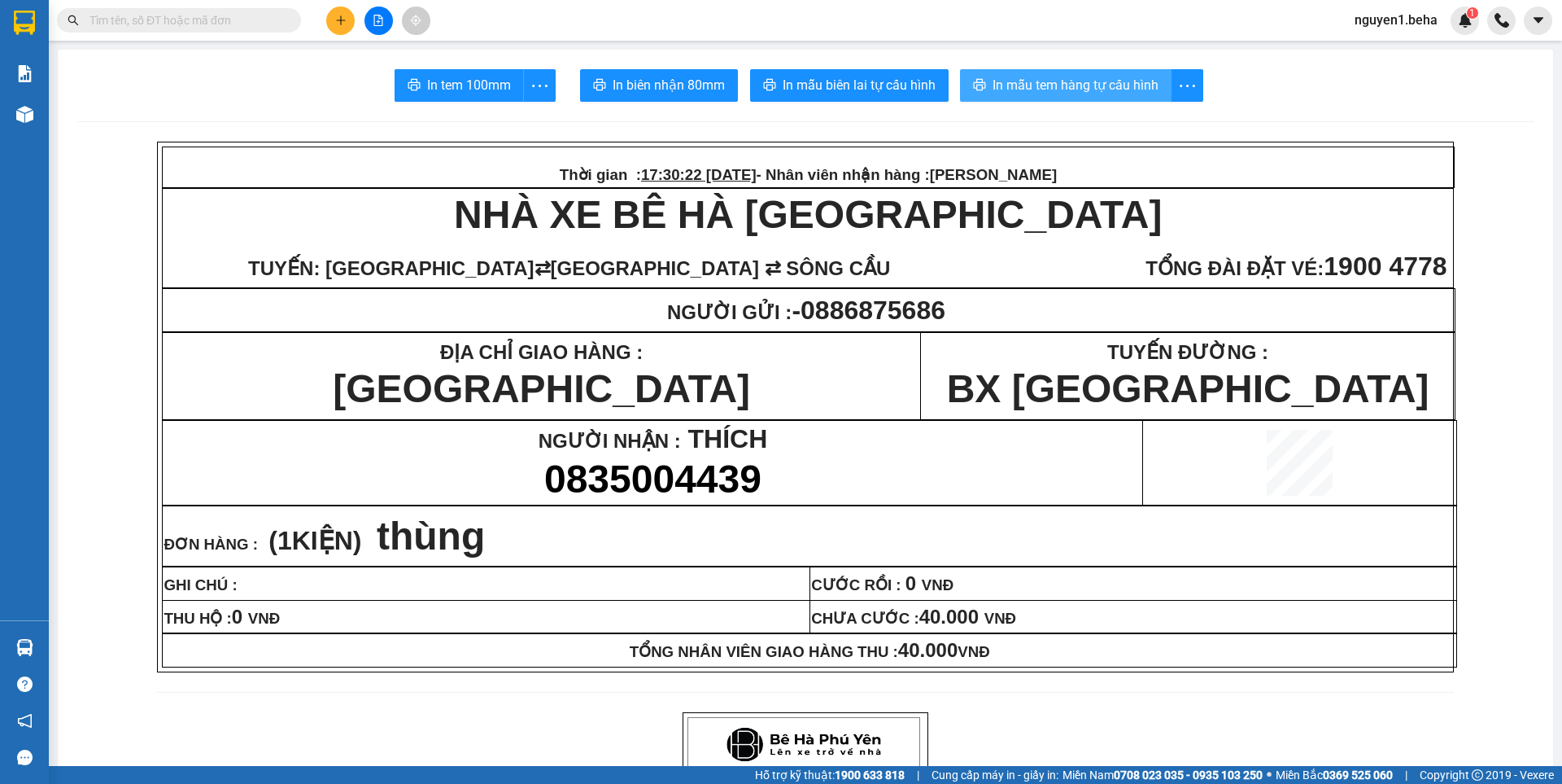
click at [1049, 86] on span "In mẫu tem hàng tự cấu hình" at bounding box center [1075, 84] width 166 height 20
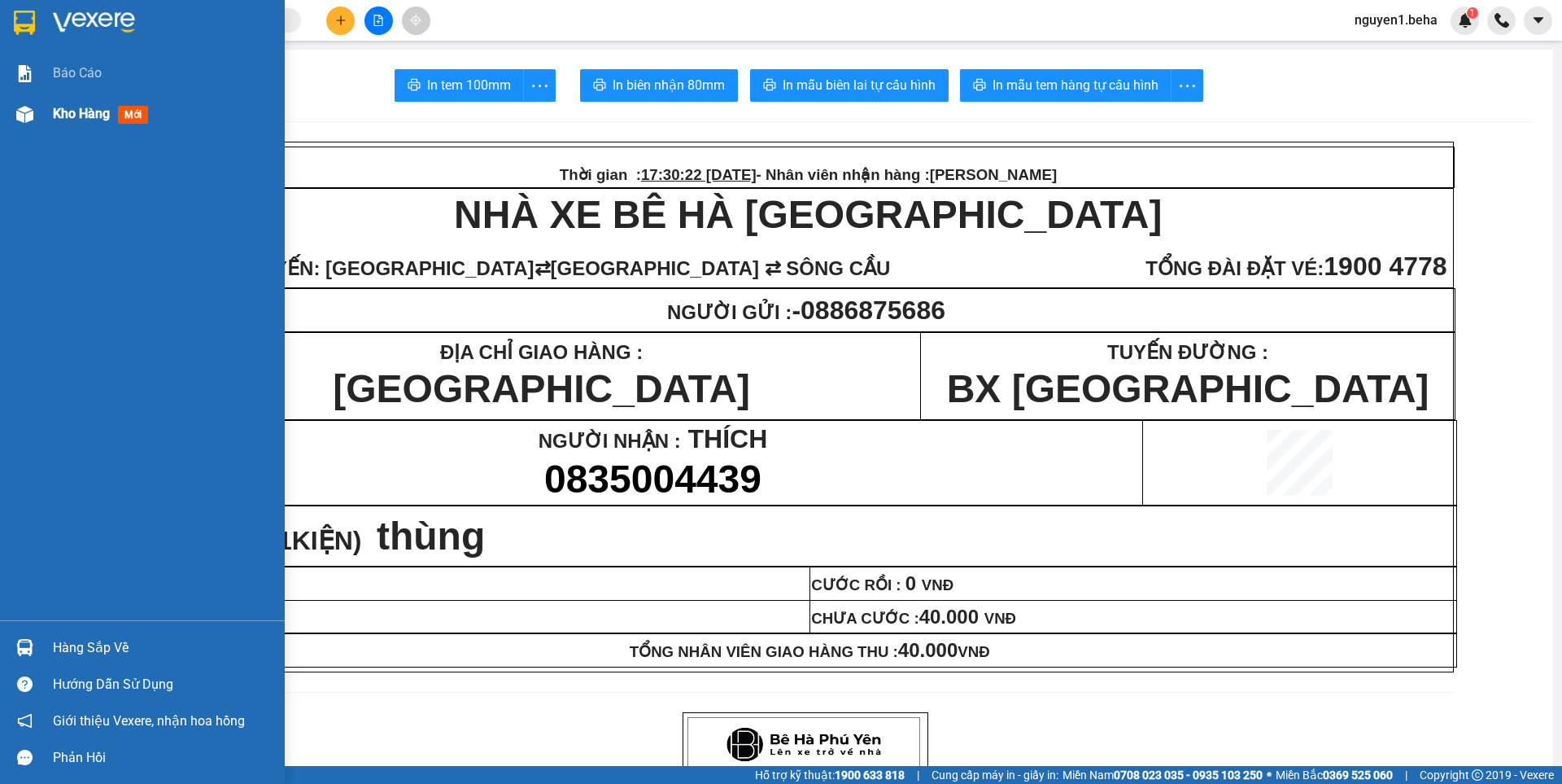
click at [23, 110] on img at bounding box center [25, 115] width 17 height 17
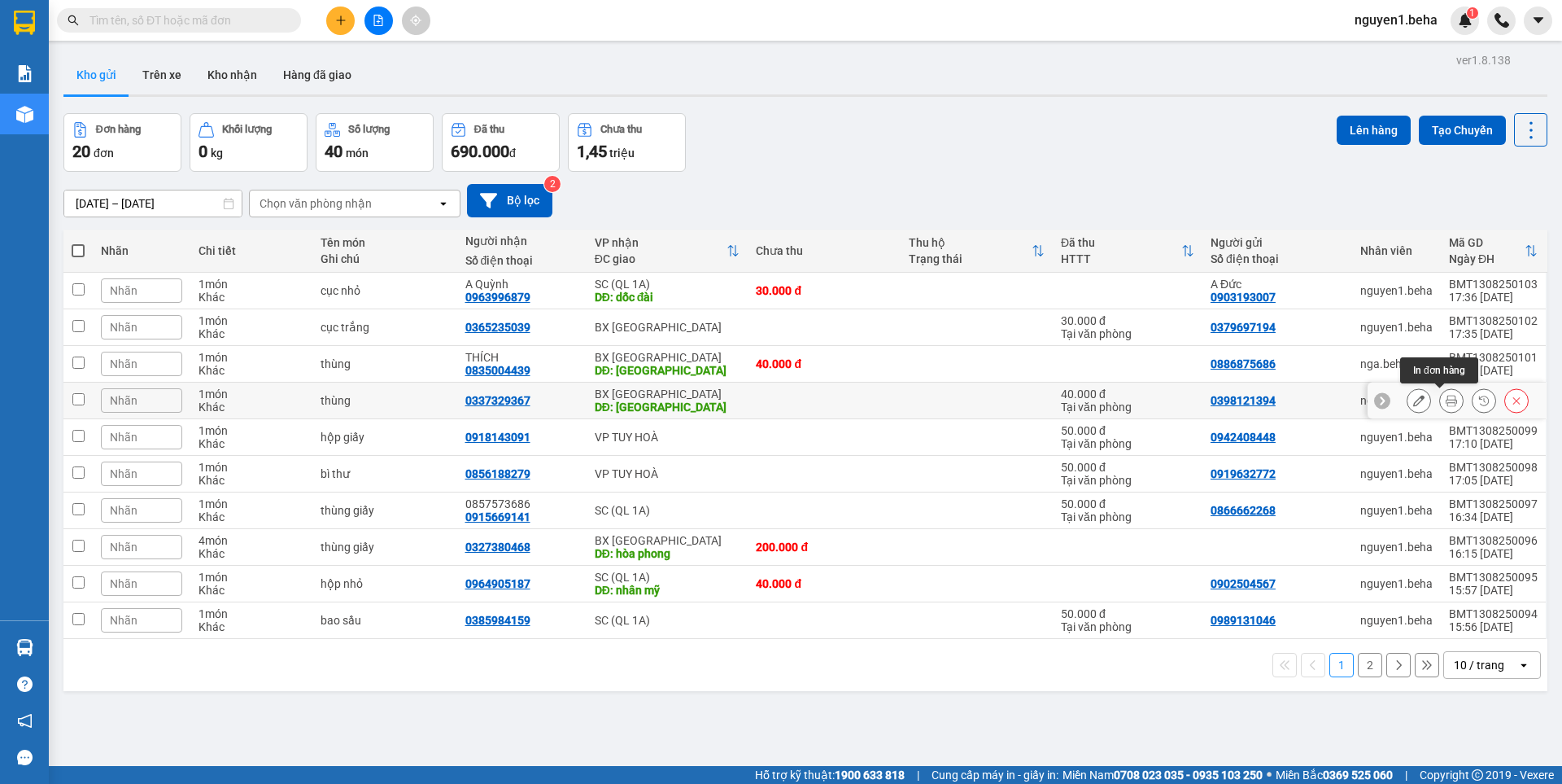
click at [1446, 397] on icon at bounding box center [1452, 400] width 11 height 11
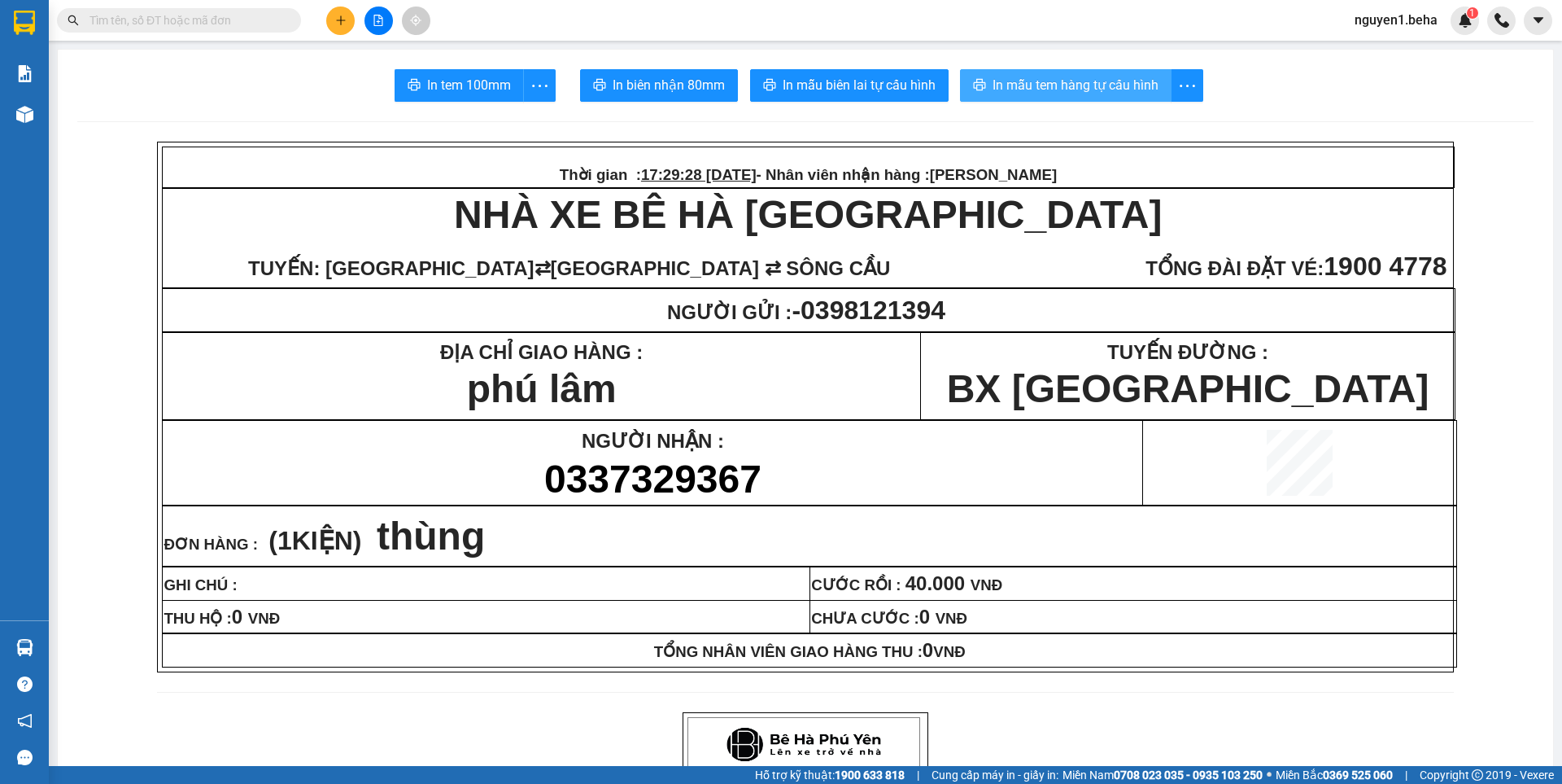
click at [1039, 84] on span "In mẫu tem hàng tự cấu hình" at bounding box center [1075, 84] width 166 height 20
click at [935, 378] on p "BX [GEOGRAPHIC_DATA]" at bounding box center [1188, 388] width 532 height 44
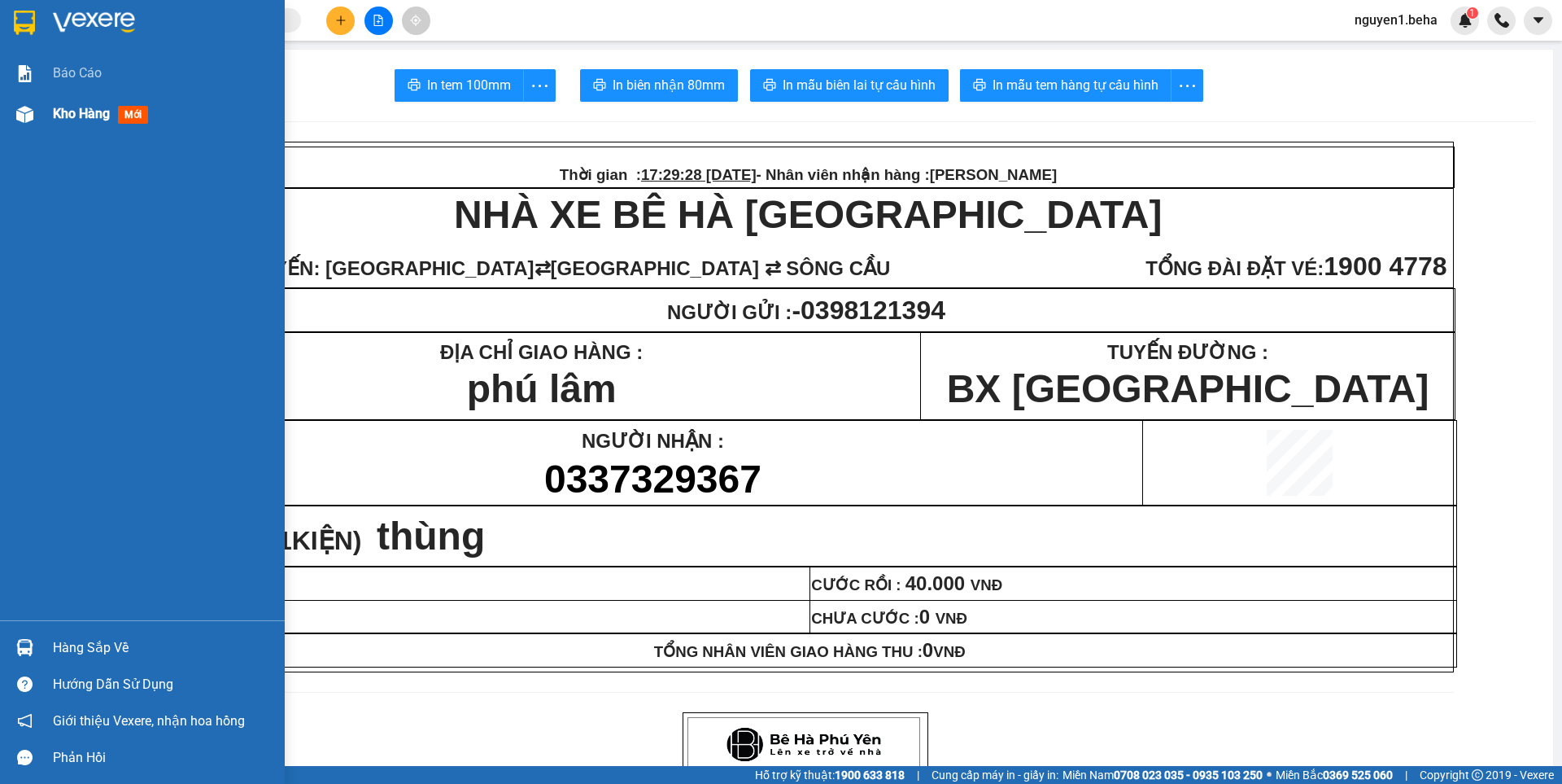
click at [24, 116] on img at bounding box center [25, 115] width 17 height 17
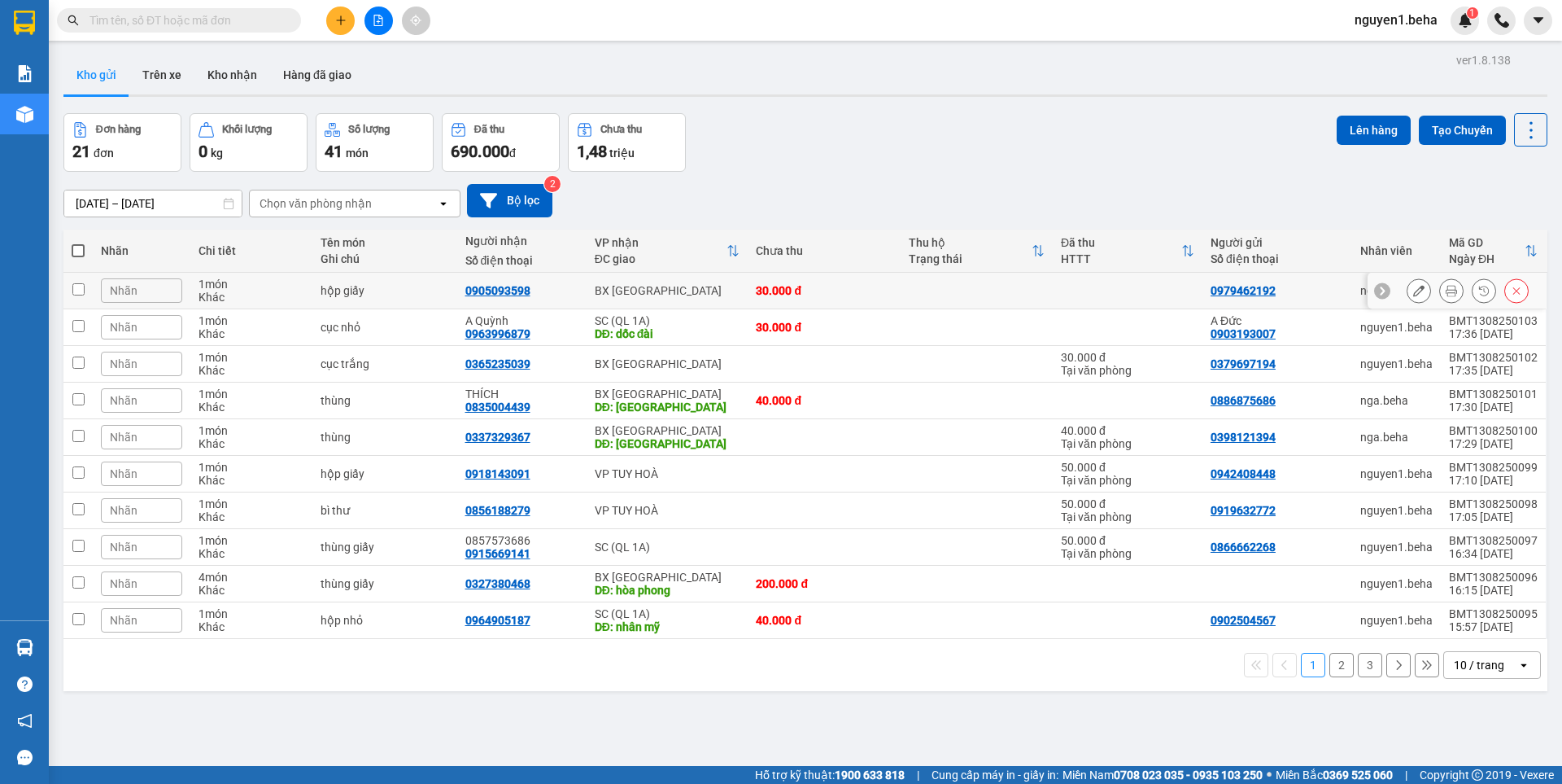
click at [1446, 292] on icon at bounding box center [1452, 290] width 11 height 11
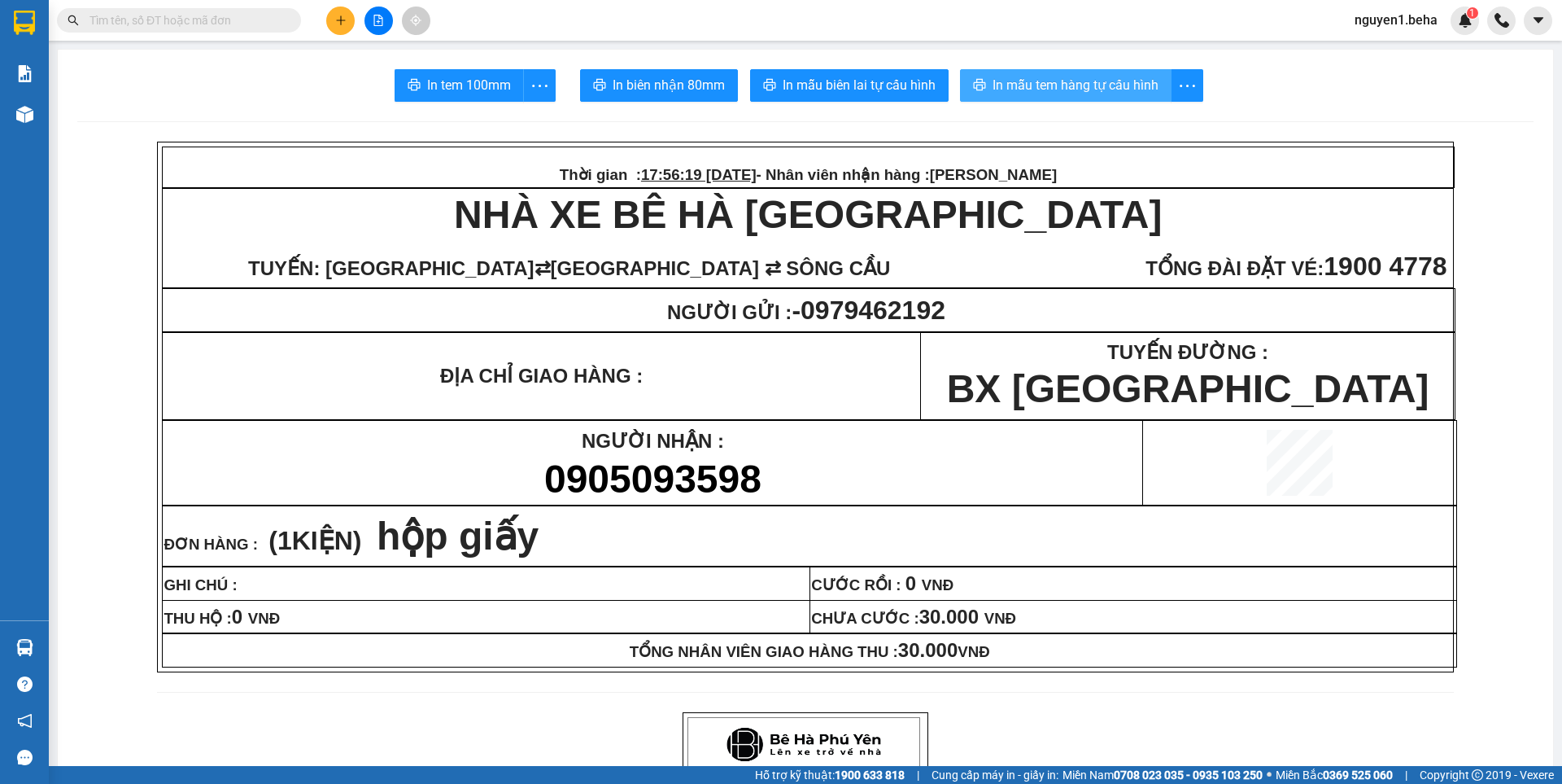
click at [1049, 78] on span "In mẫu tem hàng tự cấu hình" at bounding box center [1075, 84] width 166 height 20
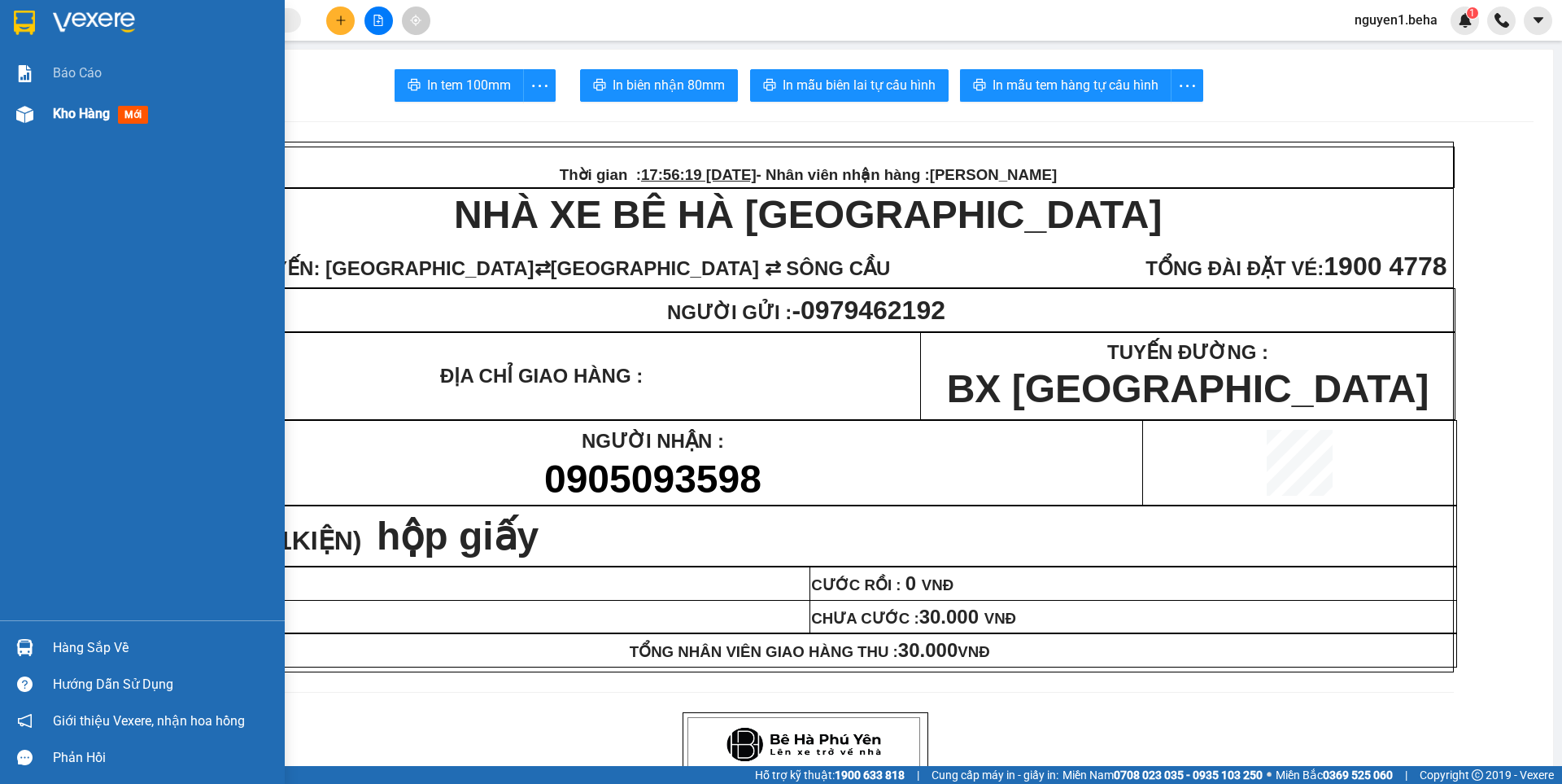
click at [23, 110] on img at bounding box center [25, 115] width 17 height 17
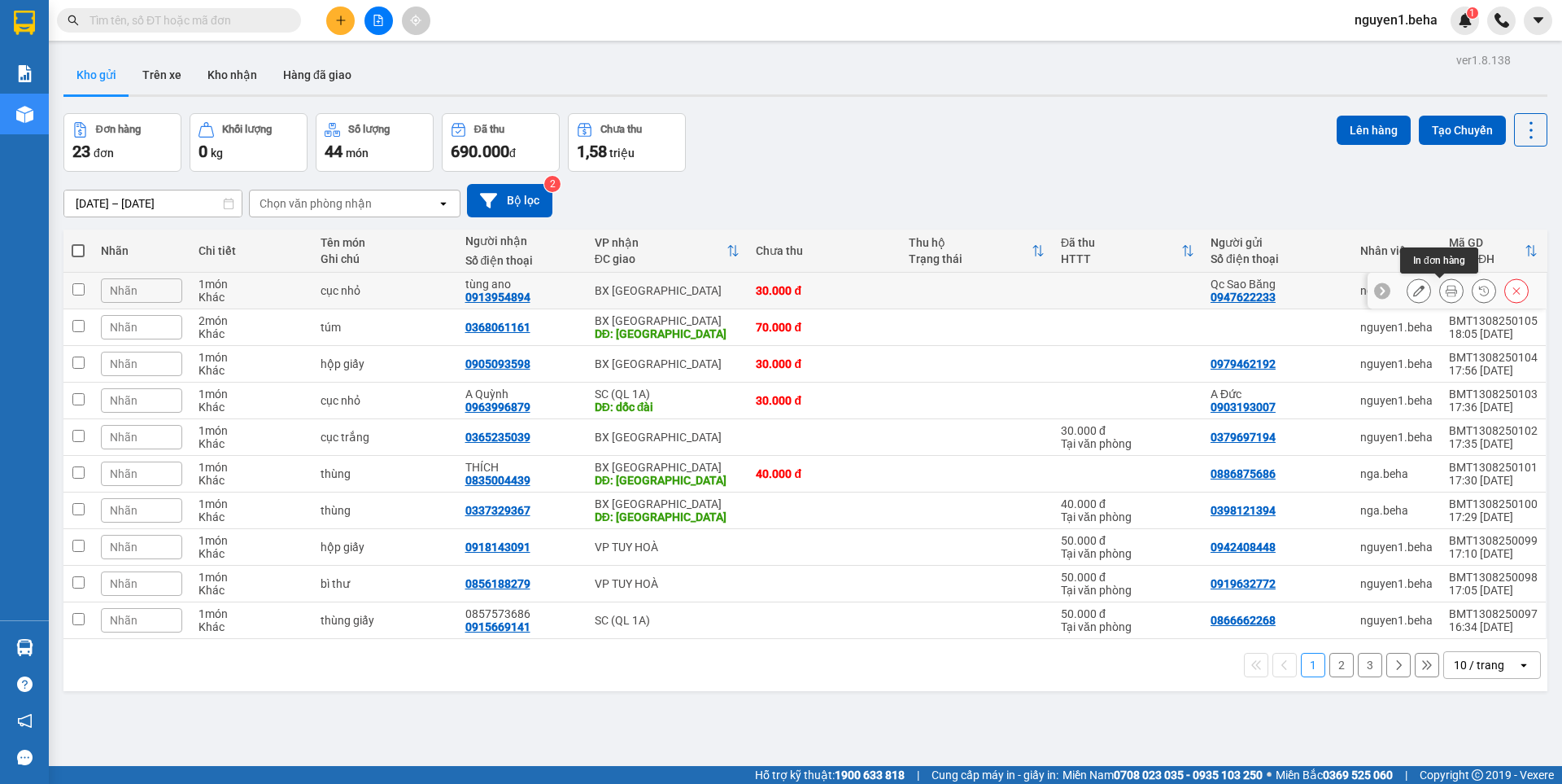
click at [1440, 292] on button at bounding box center [1452, 290] width 23 height 29
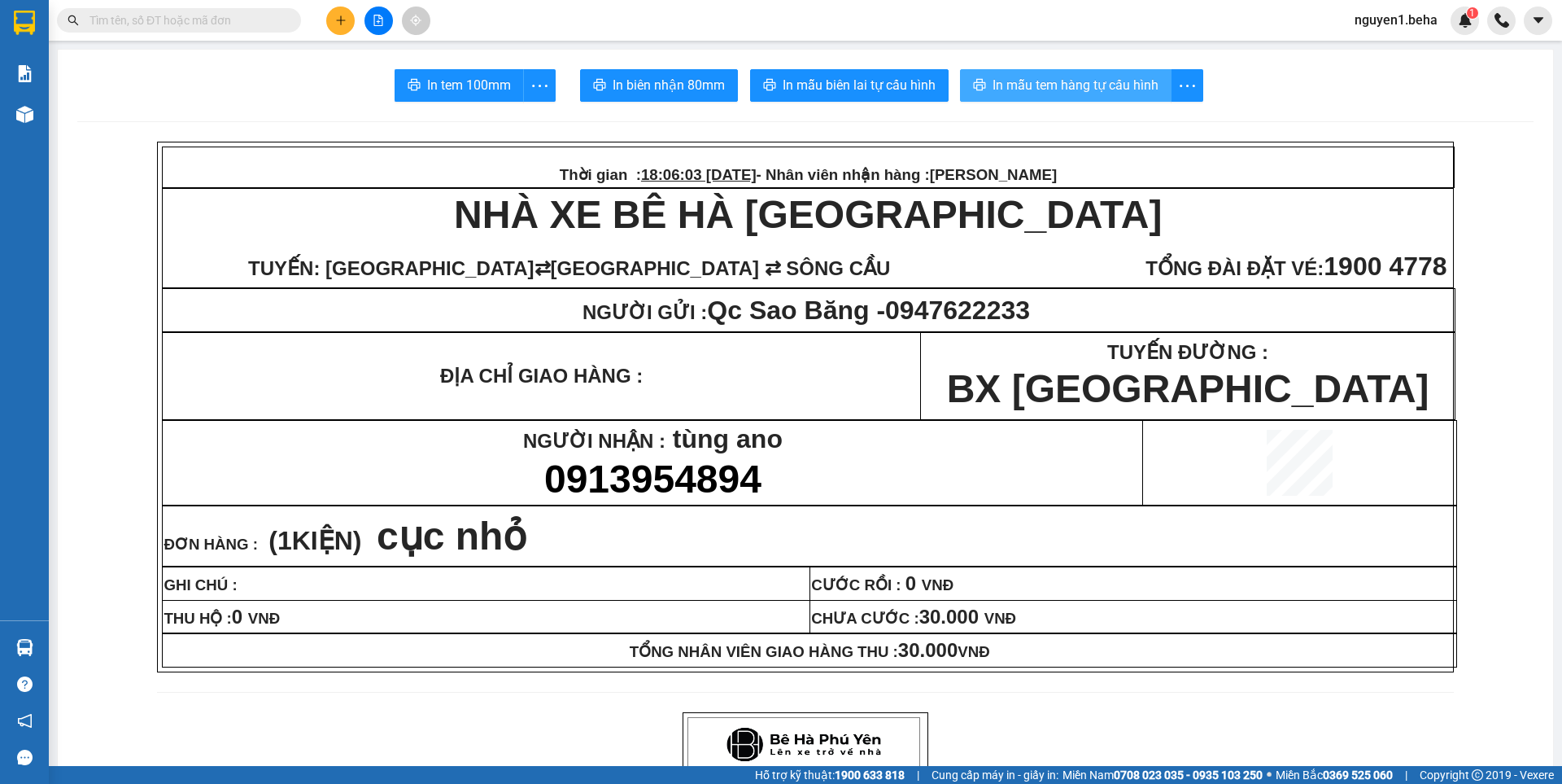
click at [1079, 86] on span "In mẫu tem hàng tự cấu hình" at bounding box center [1075, 84] width 166 height 20
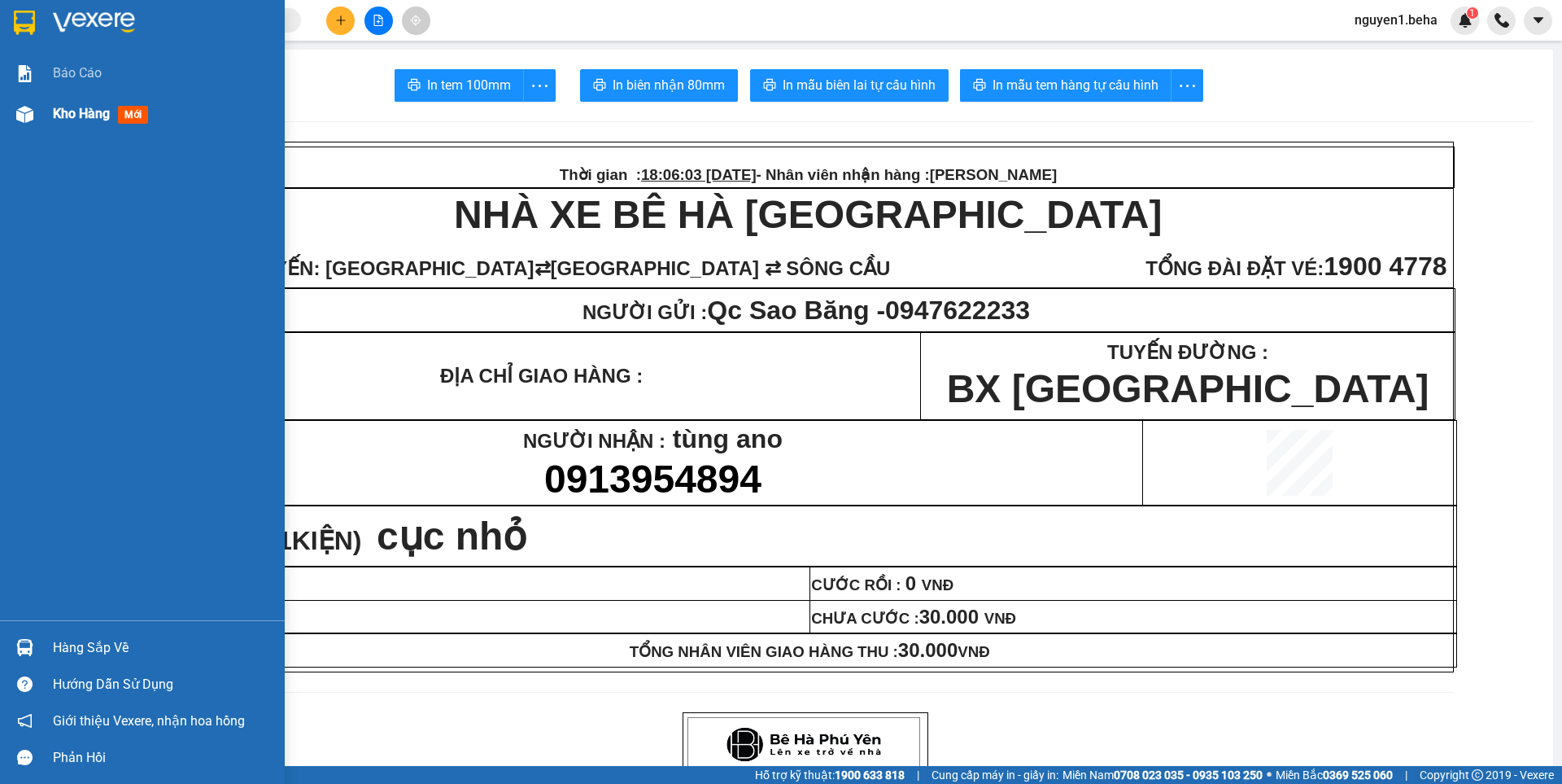
click at [56, 112] on span "Kho hàng" at bounding box center [82, 114] width 57 height 16
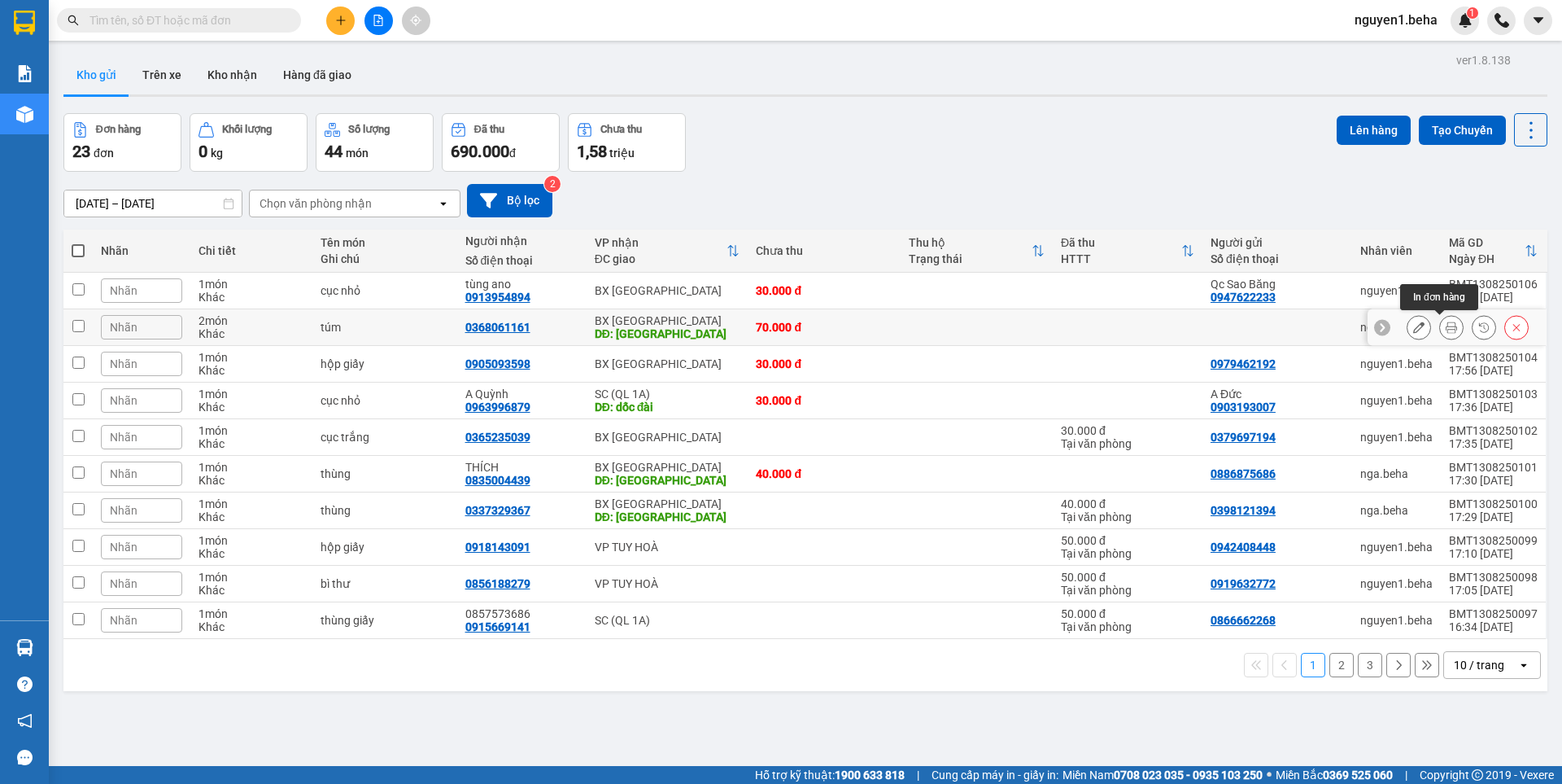
click at [1446, 329] on button at bounding box center [1452, 327] width 23 height 29
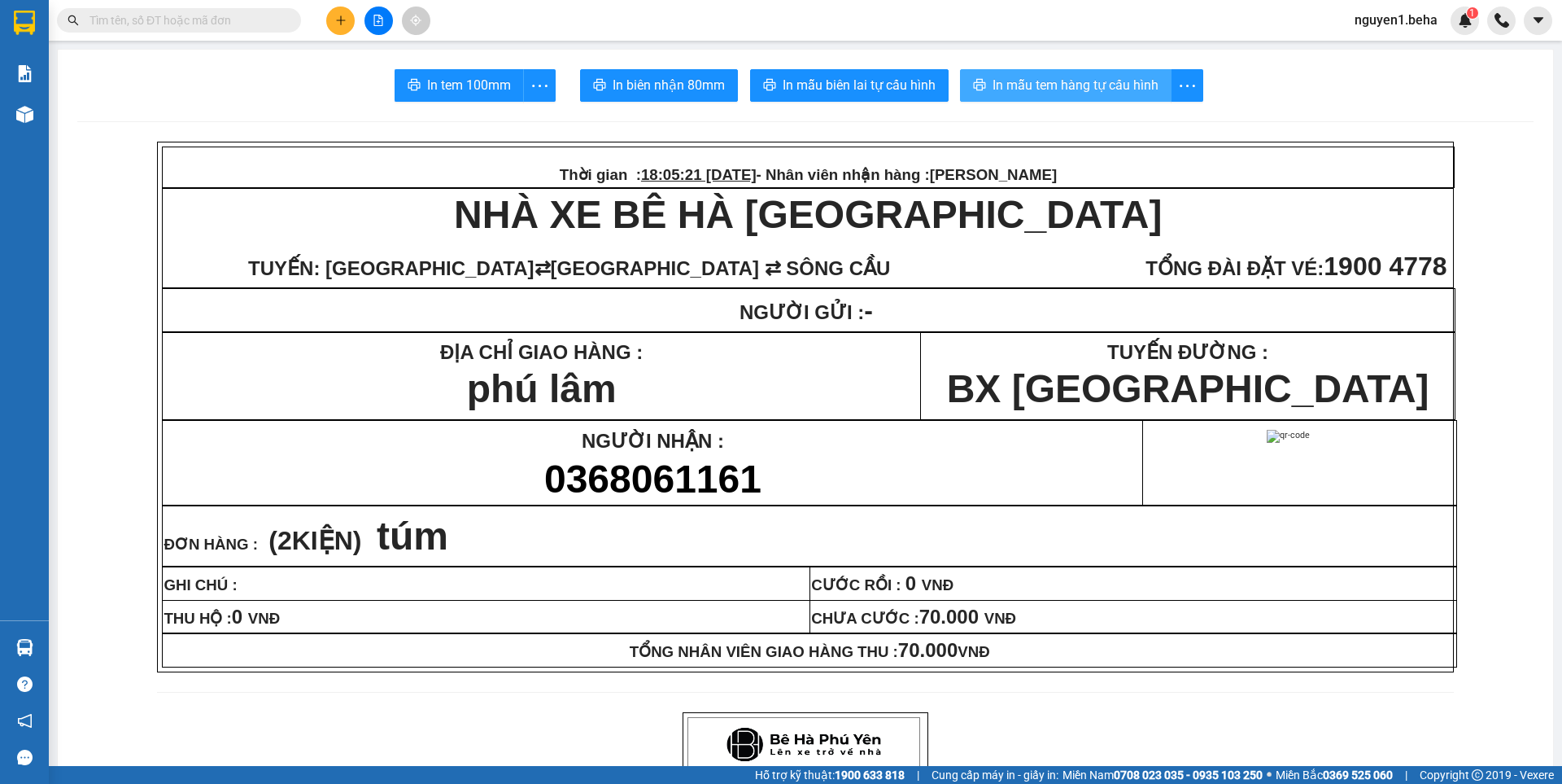
click at [1092, 90] on span "In mẫu tem hàng tự cấu hình" at bounding box center [1075, 84] width 166 height 20
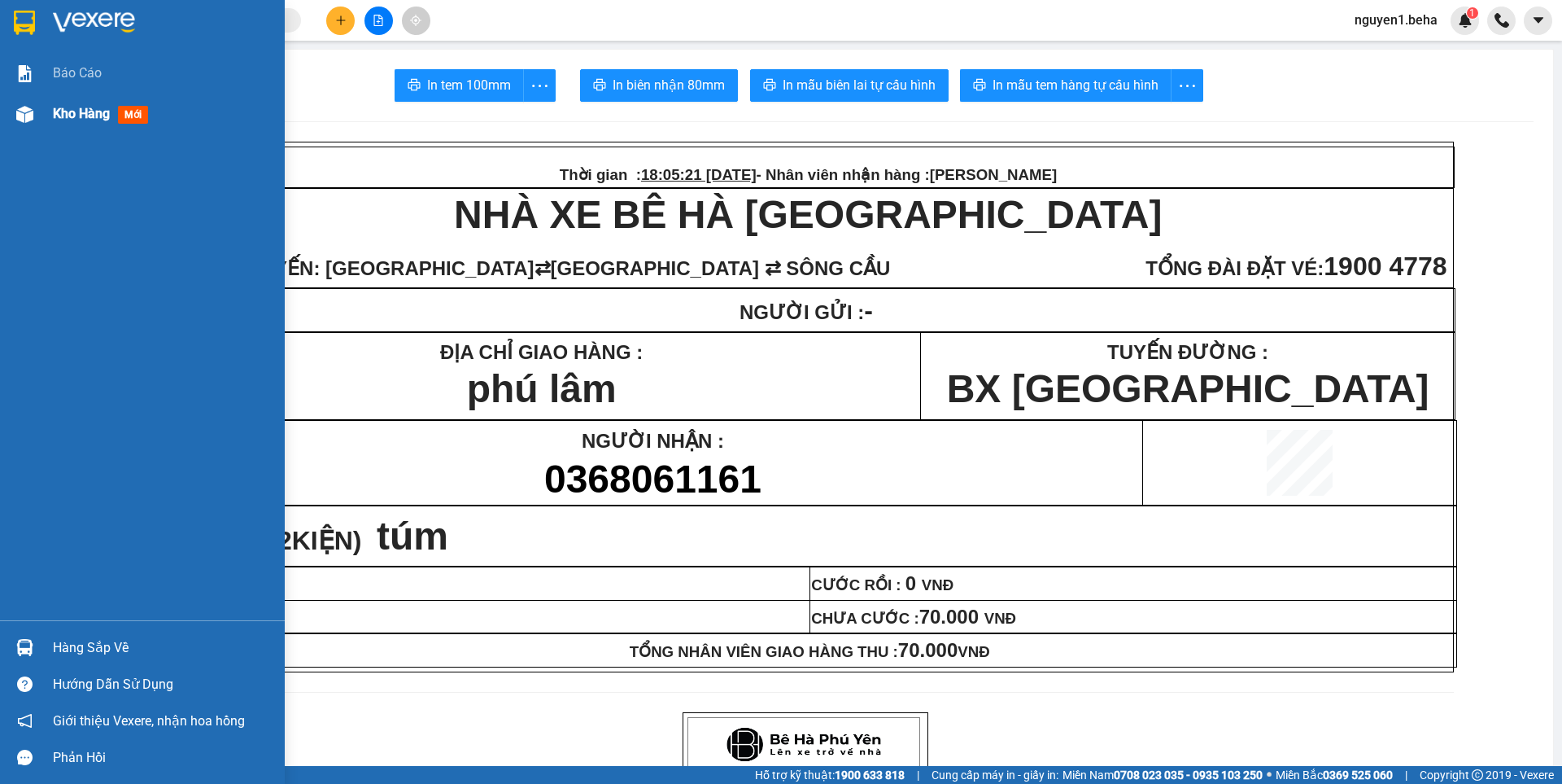
click at [74, 117] on span "Kho hàng" at bounding box center [82, 114] width 57 height 16
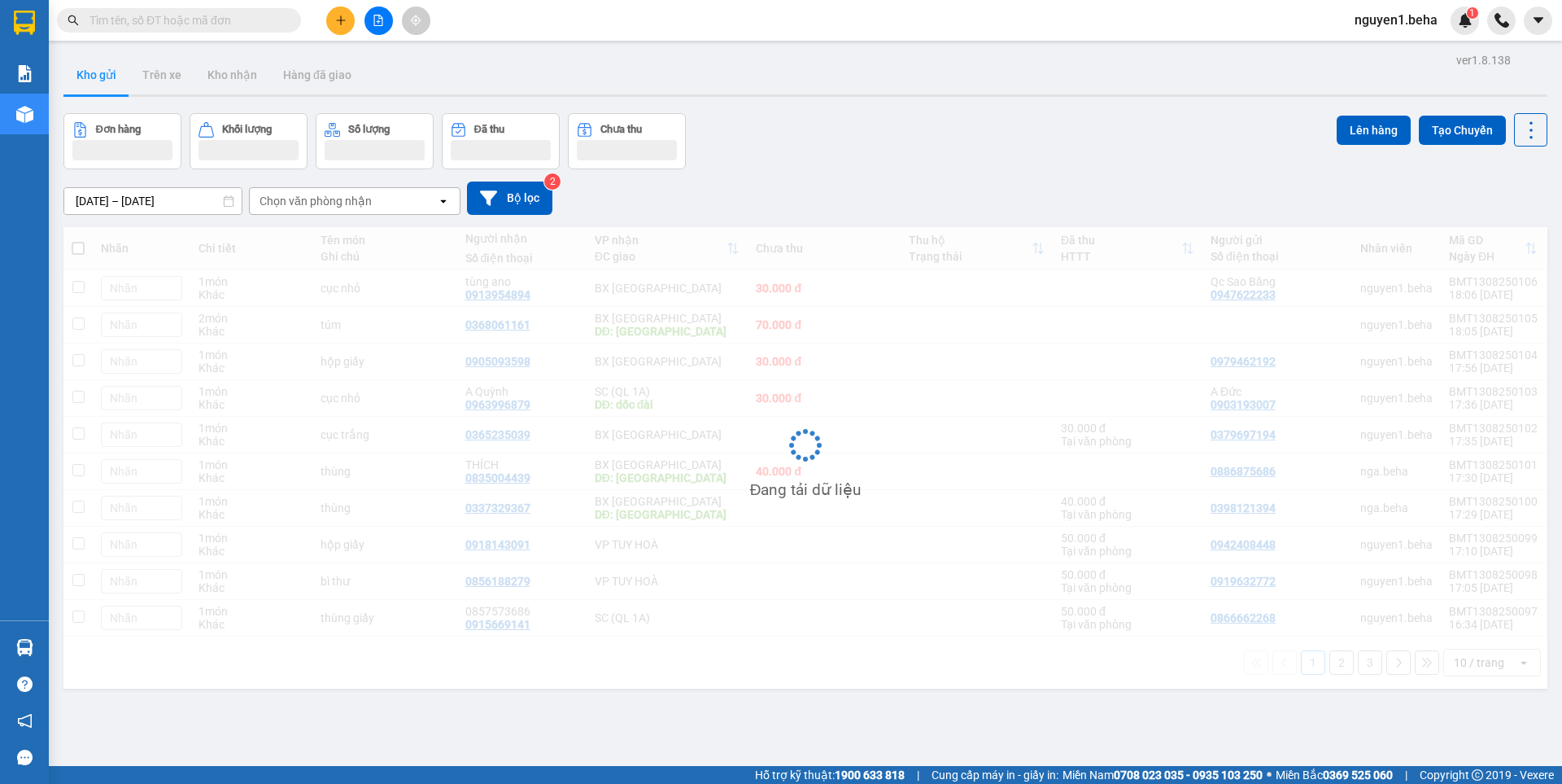
click at [361, 18] on div at bounding box center [378, 20] width 122 height 29
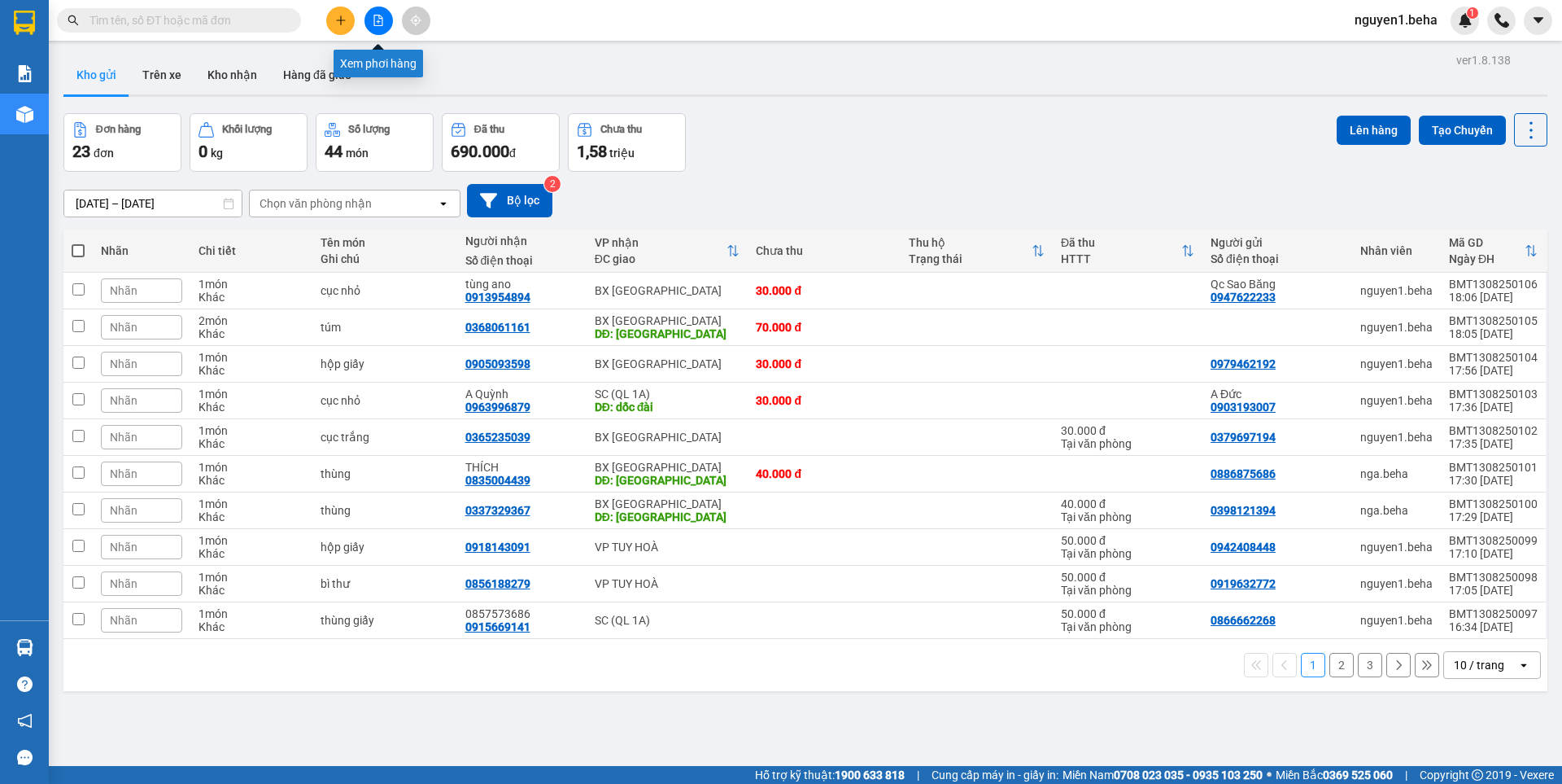
click at [387, 18] on button at bounding box center [378, 20] width 29 height 29
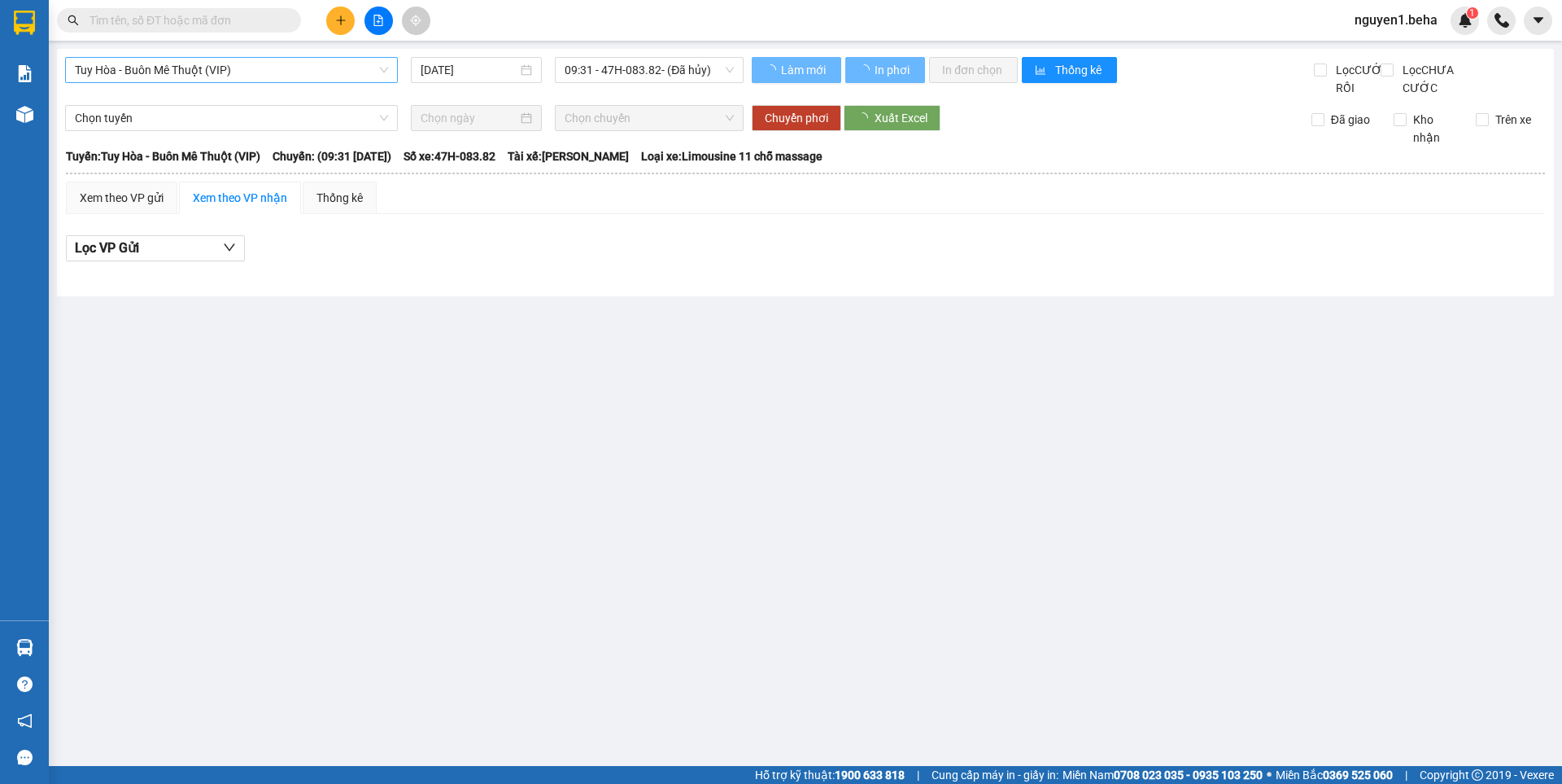
click at [261, 58] on span "Tuy Hòa - Buôn Mê Thuột (VIP)" at bounding box center [231, 70] width 313 height 24
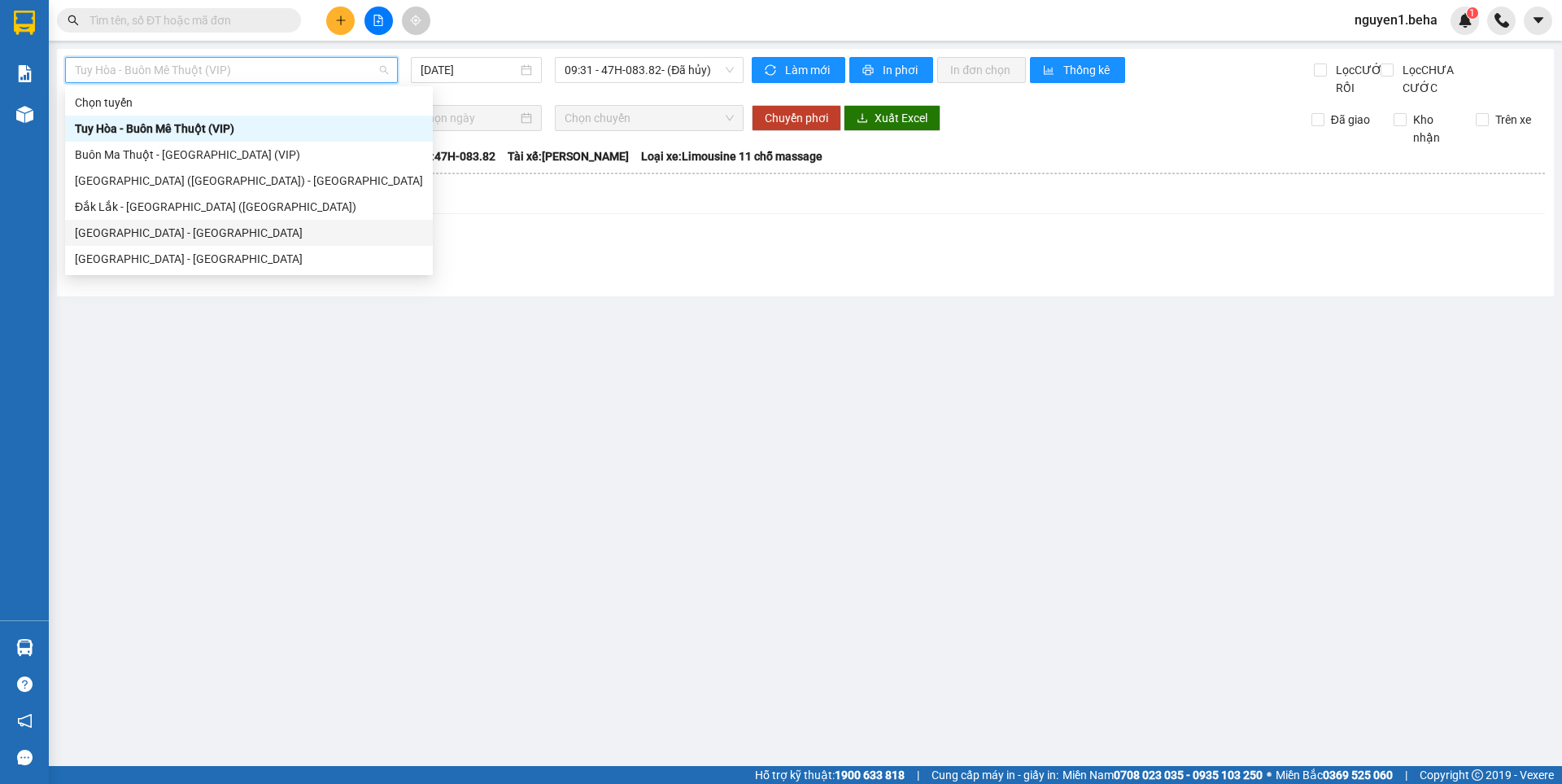
click at [203, 226] on div "[GEOGRAPHIC_DATA] - [GEOGRAPHIC_DATA]" at bounding box center [249, 232] width 349 height 18
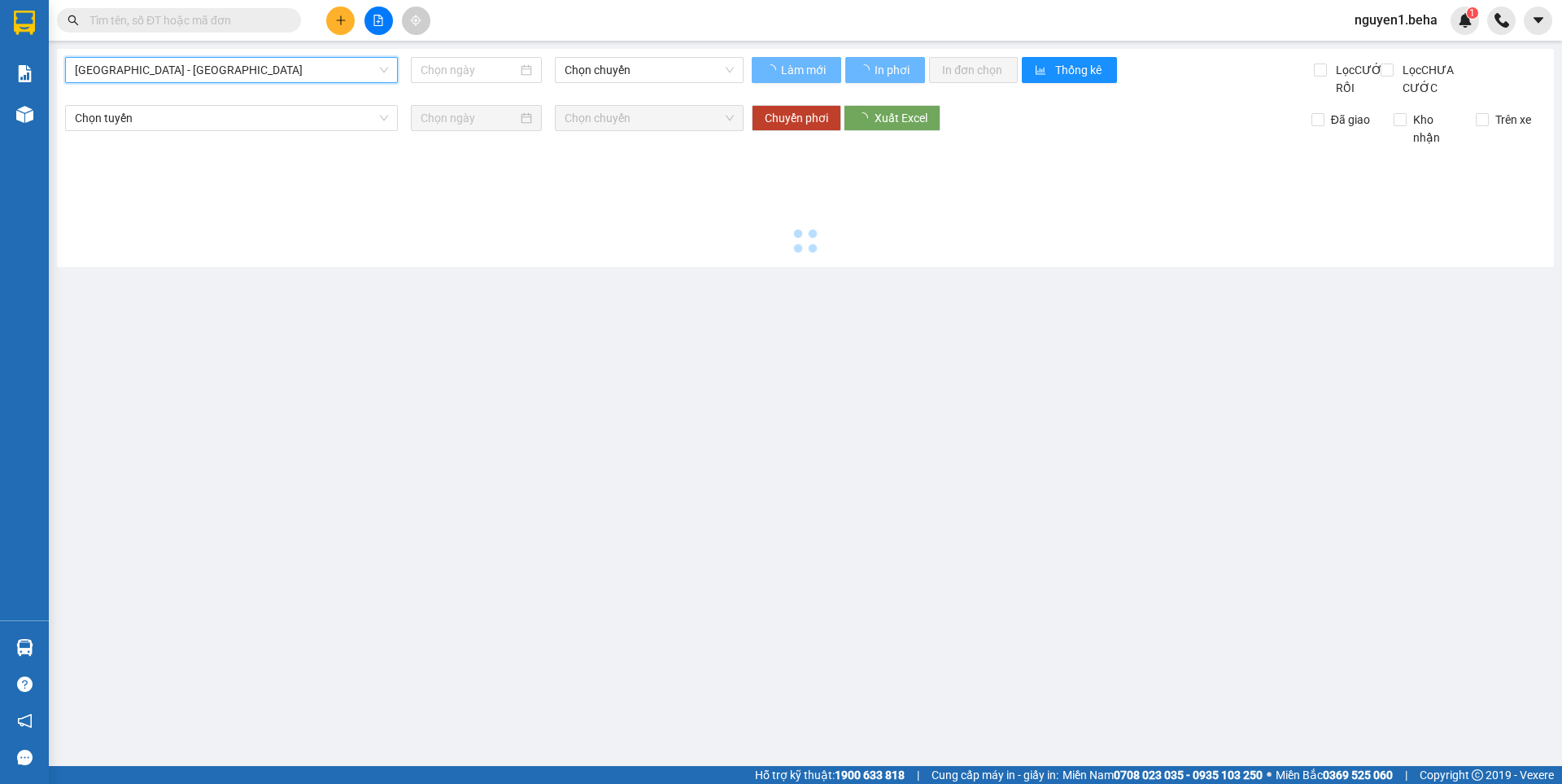
type input "[DATE]"
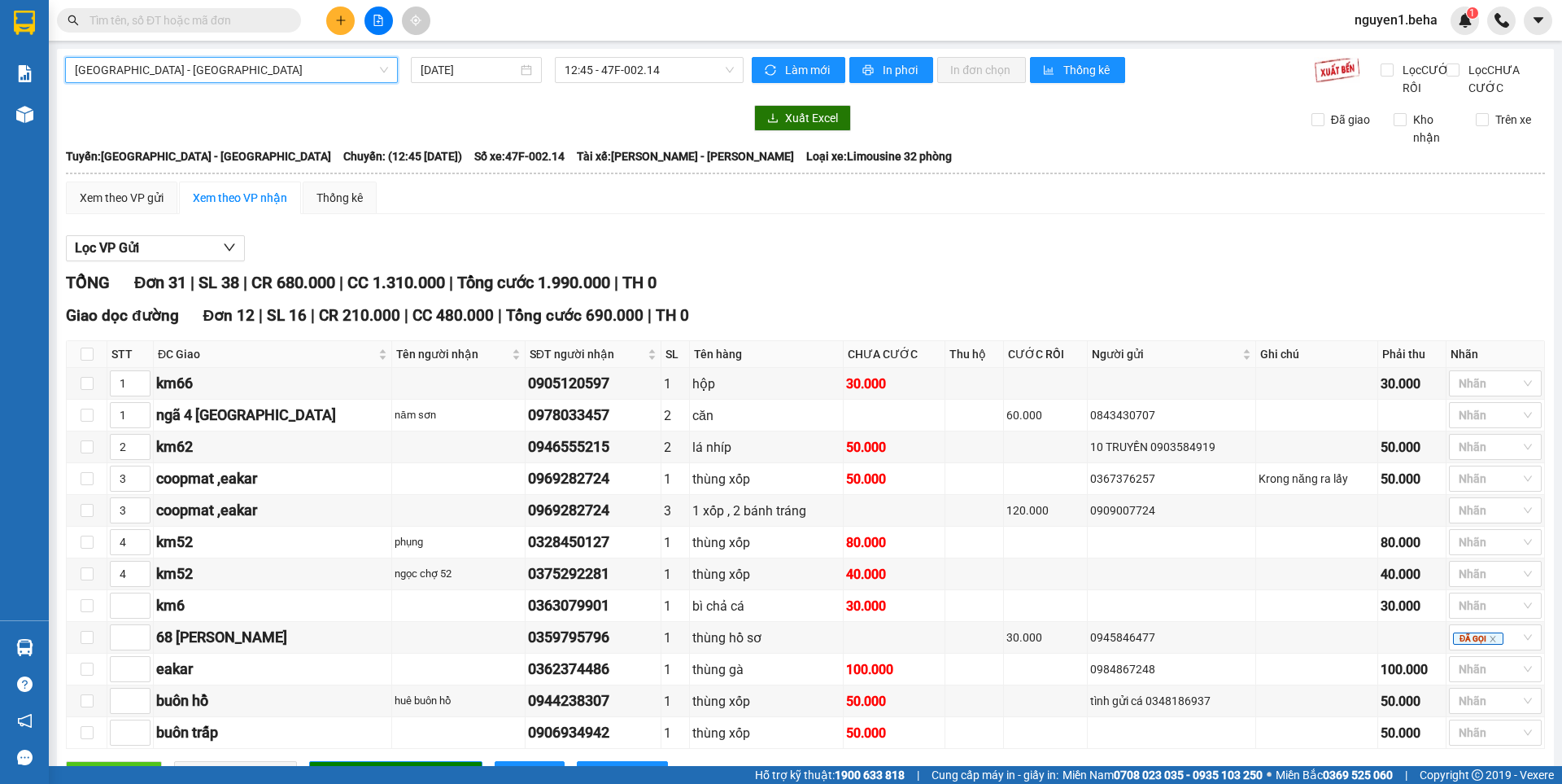
click at [241, 68] on span "[GEOGRAPHIC_DATA] - [GEOGRAPHIC_DATA]" at bounding box center [231, 70] width 313 height 24
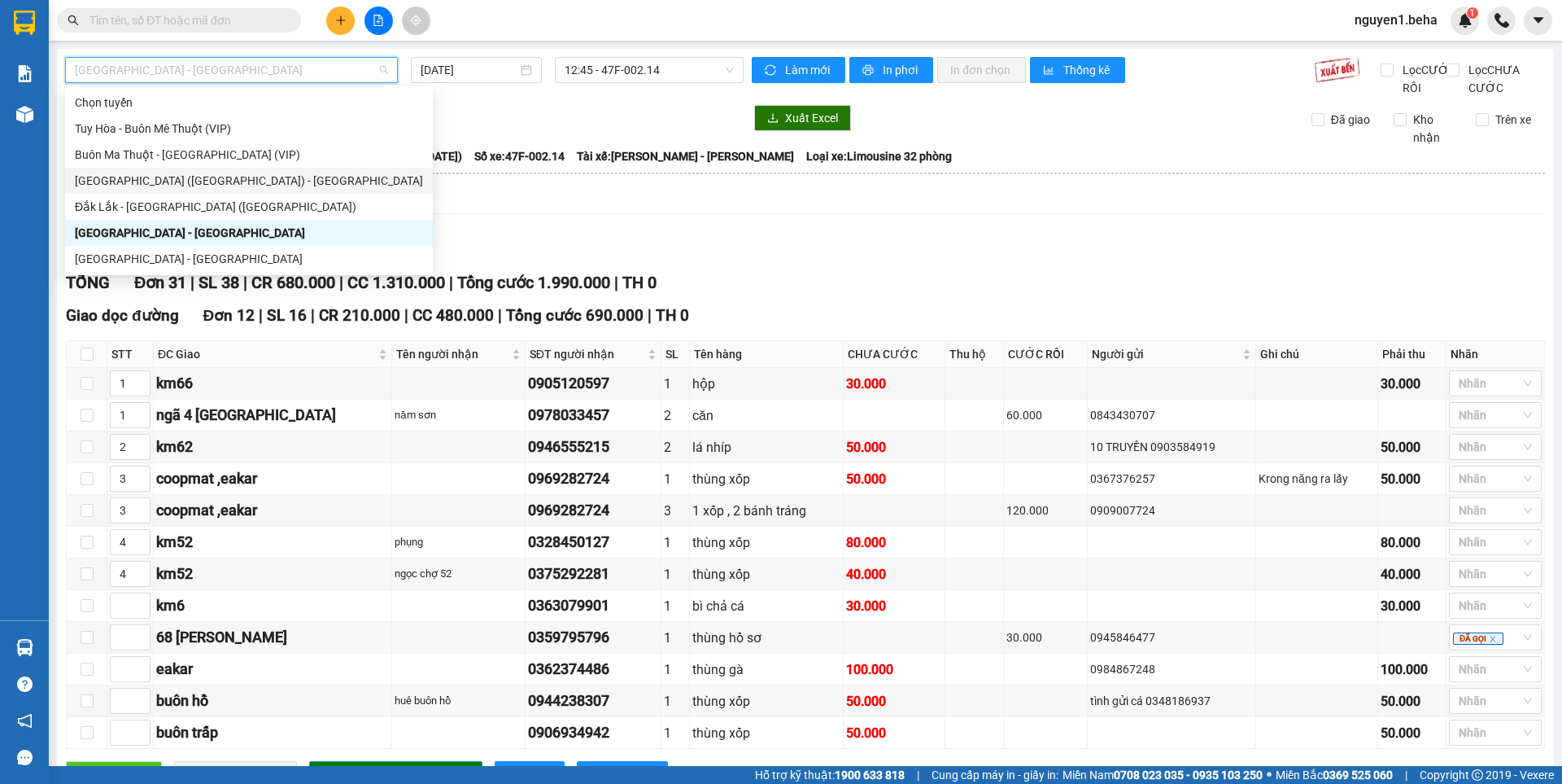
click at [256, 186] on div "[GEOGRAPHIC_DATA] ([GEOGRAPHIC_DATA]) - [GEOGRAPHIC_DATA]" at bounding box center [249, 181] width 349 height 18
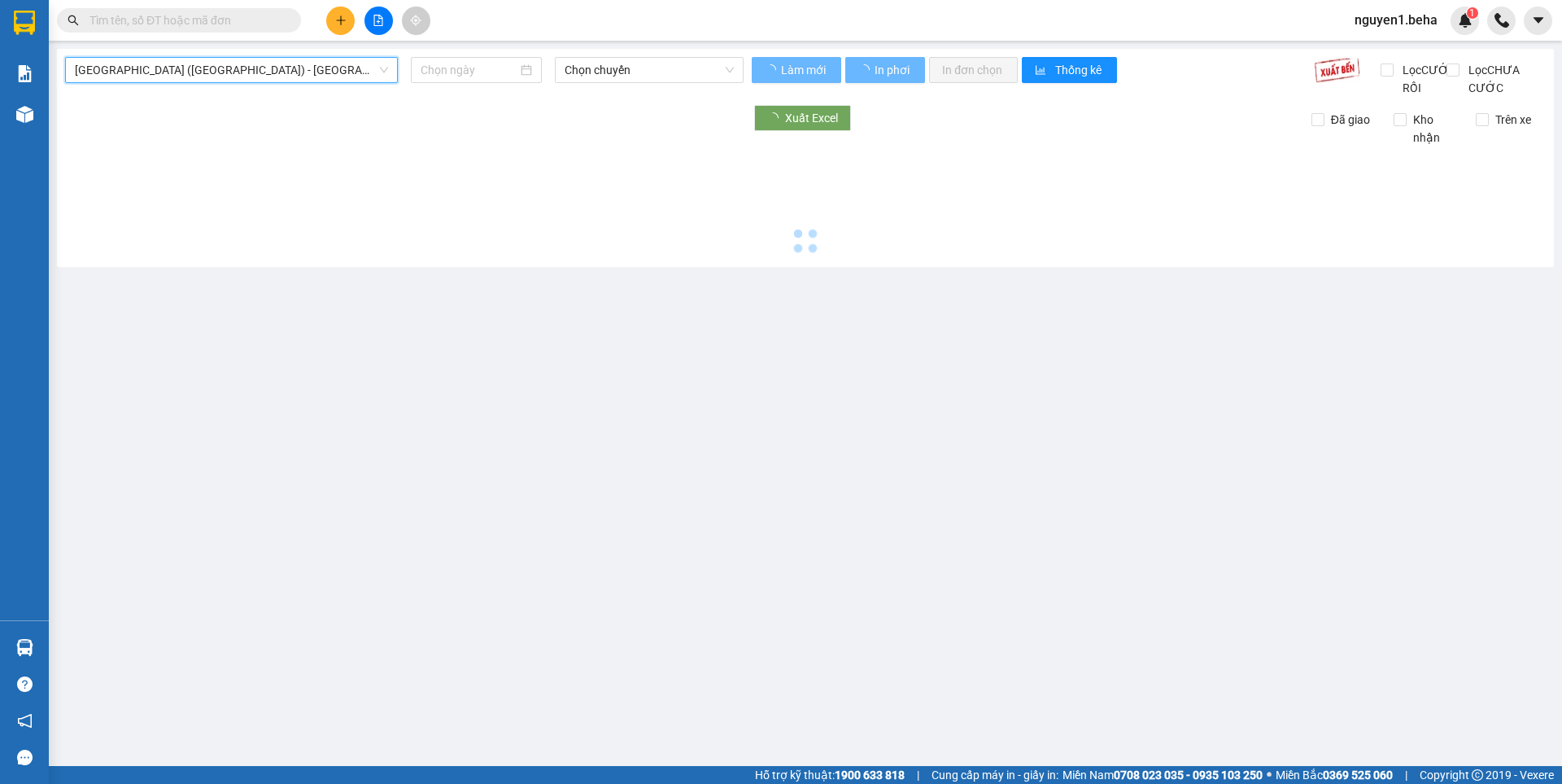
type input "[DATE]"
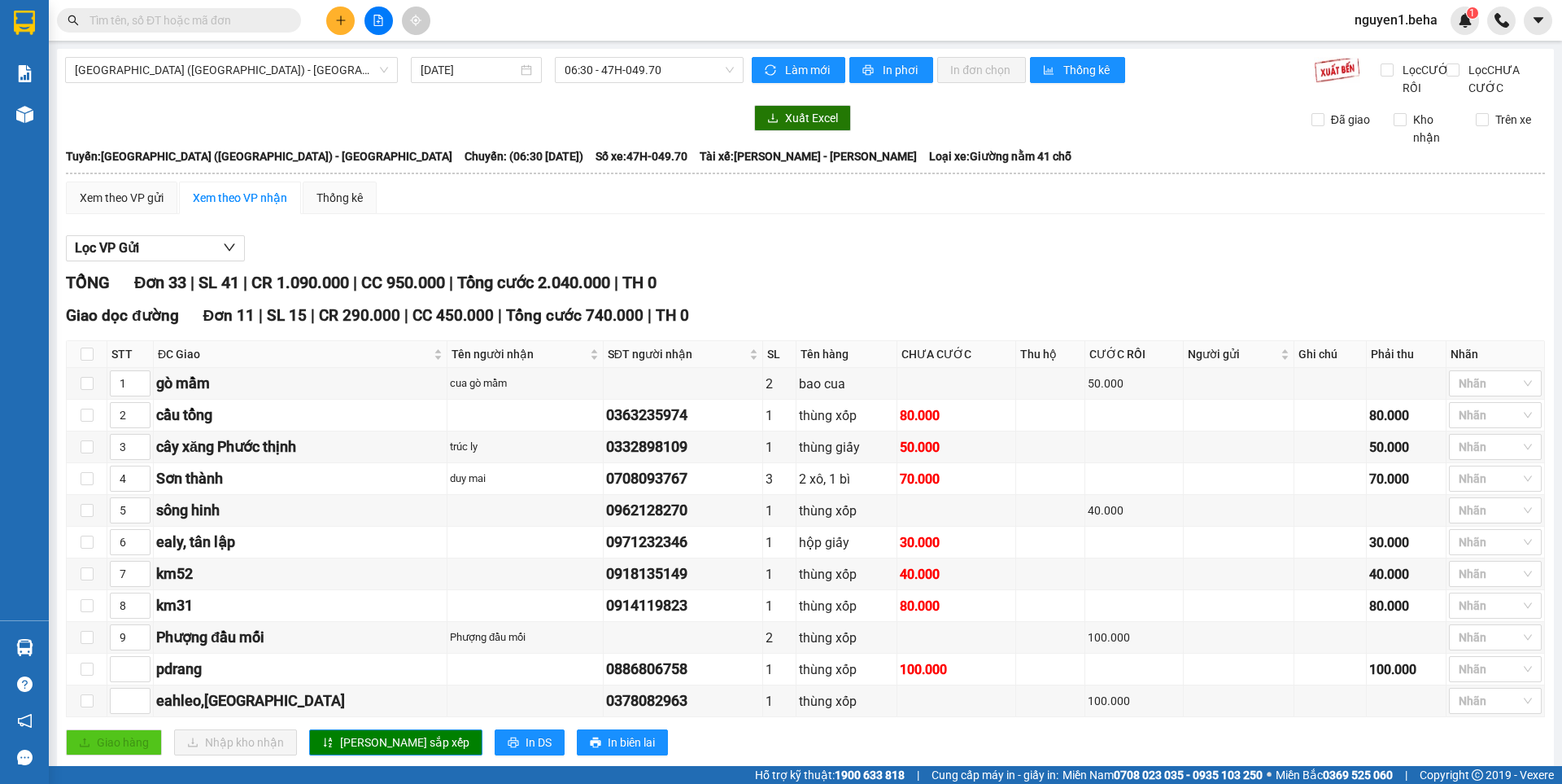
click at [192, 90] on div "Phú Yên (SC) - Đắk Lắk 13/08/2025 06:30 - 47H-049.70" at bounding box center [404, 77] width 679 height 40
click at [199, 71] on span "[GEOGRAPHIC_DATA] ([GEOGRAPHIC_DATA]) - [GEOGRAPHIC_DATA]" at bounding box center [231, 70] width 313 height 24
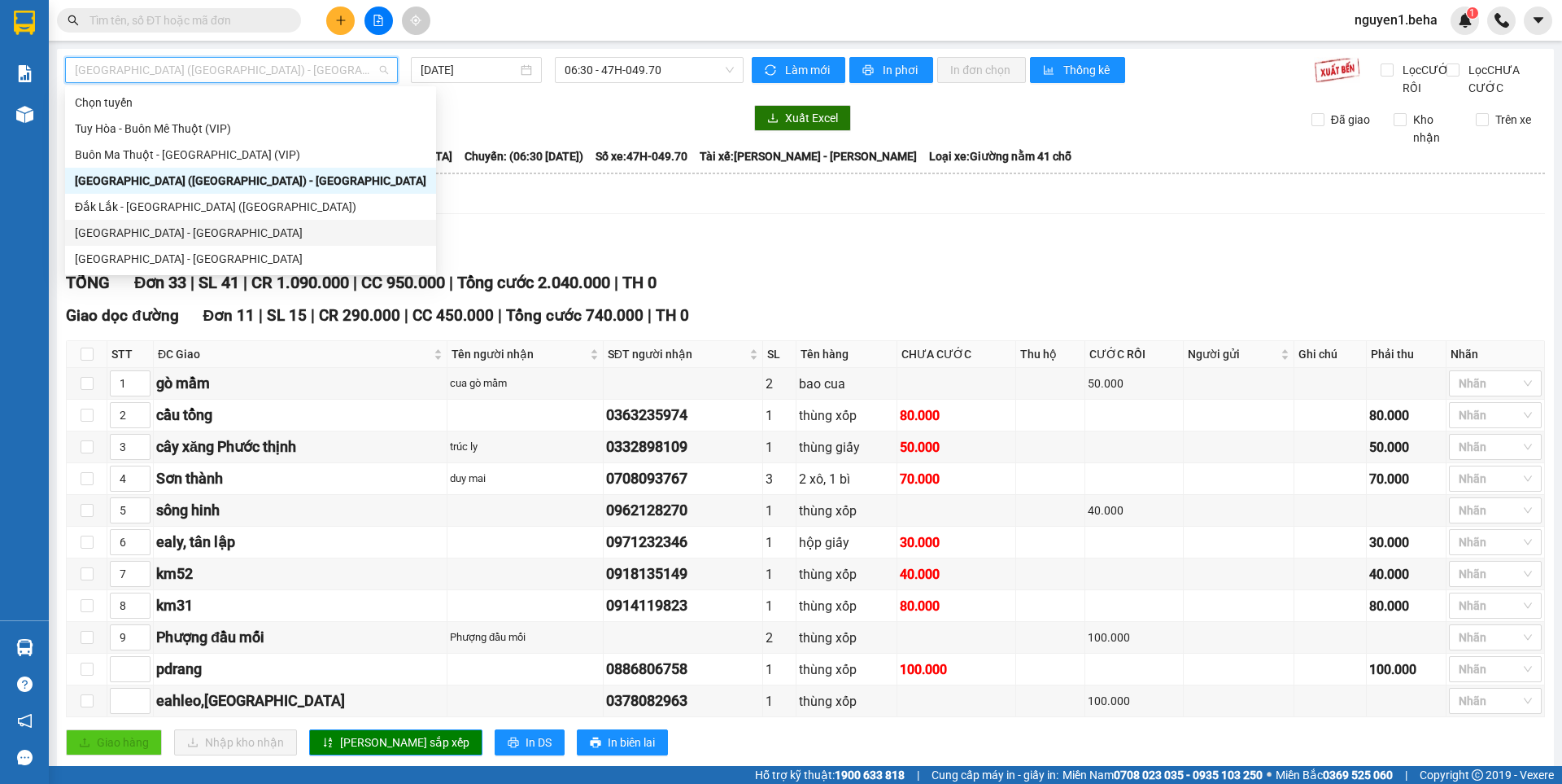
click at [220, 223] on div "[GEOGRAPHIC_DATA] - [GEOGRAPHIC_DATA]" at bounding box center [250, 233] width 371 height 26
type input "[DATE]"
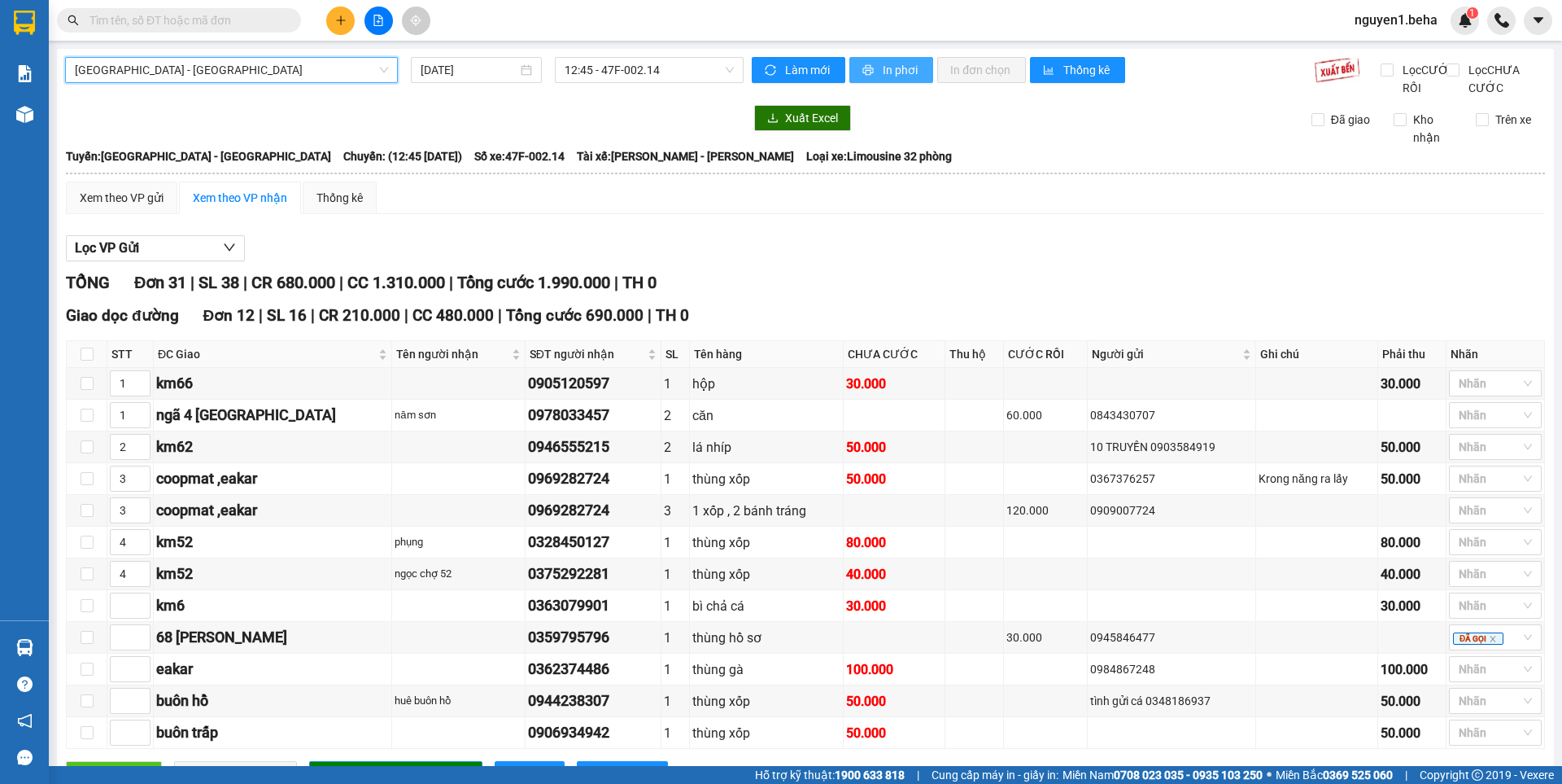
click at [889, 58] on button "In phơi" at bounding box center [891, 70] width 83 height 26
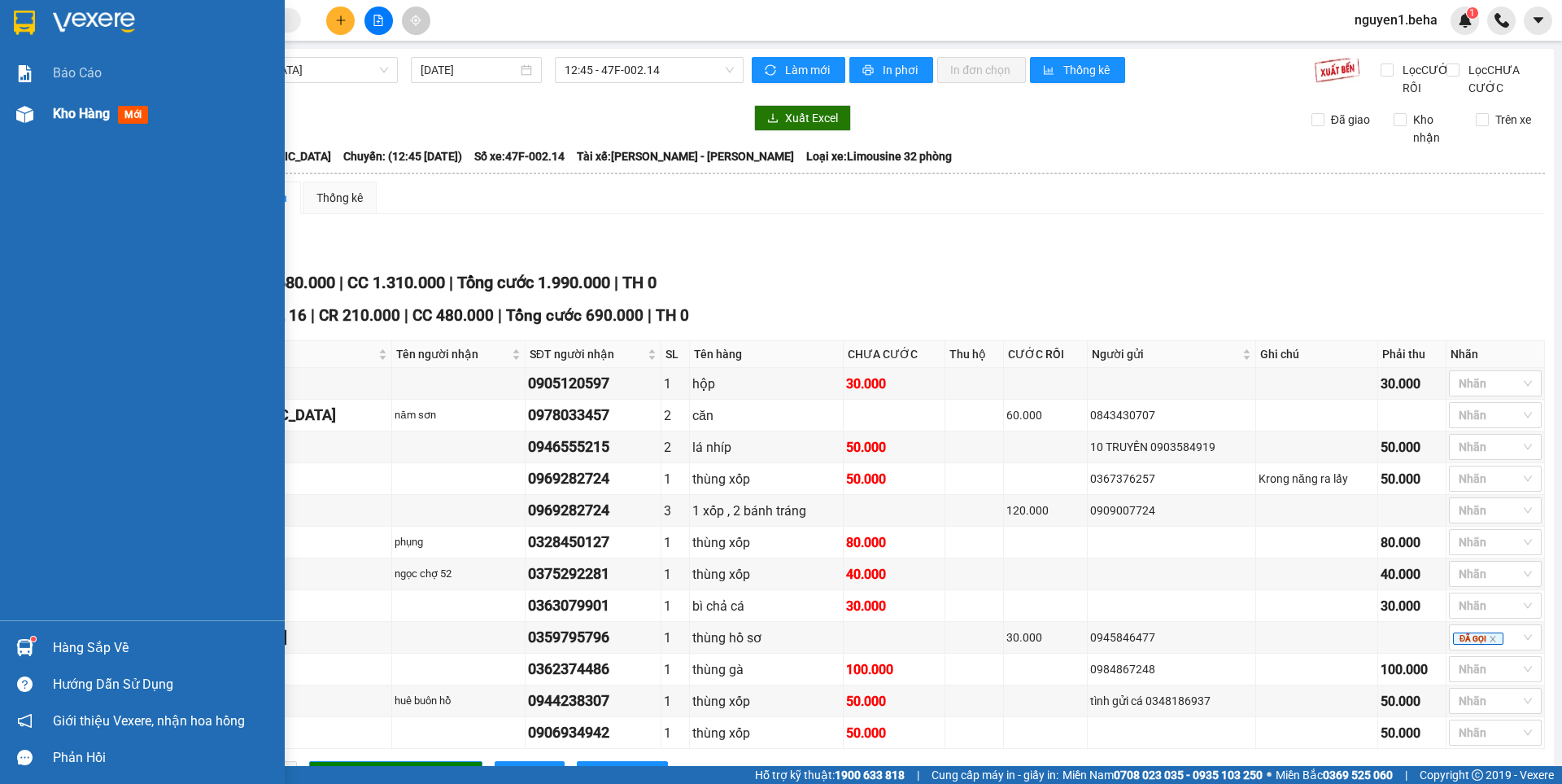
click at [0, 103] on div "Kho hàng mới" at bounding box center [143, 114] width 285 height 41
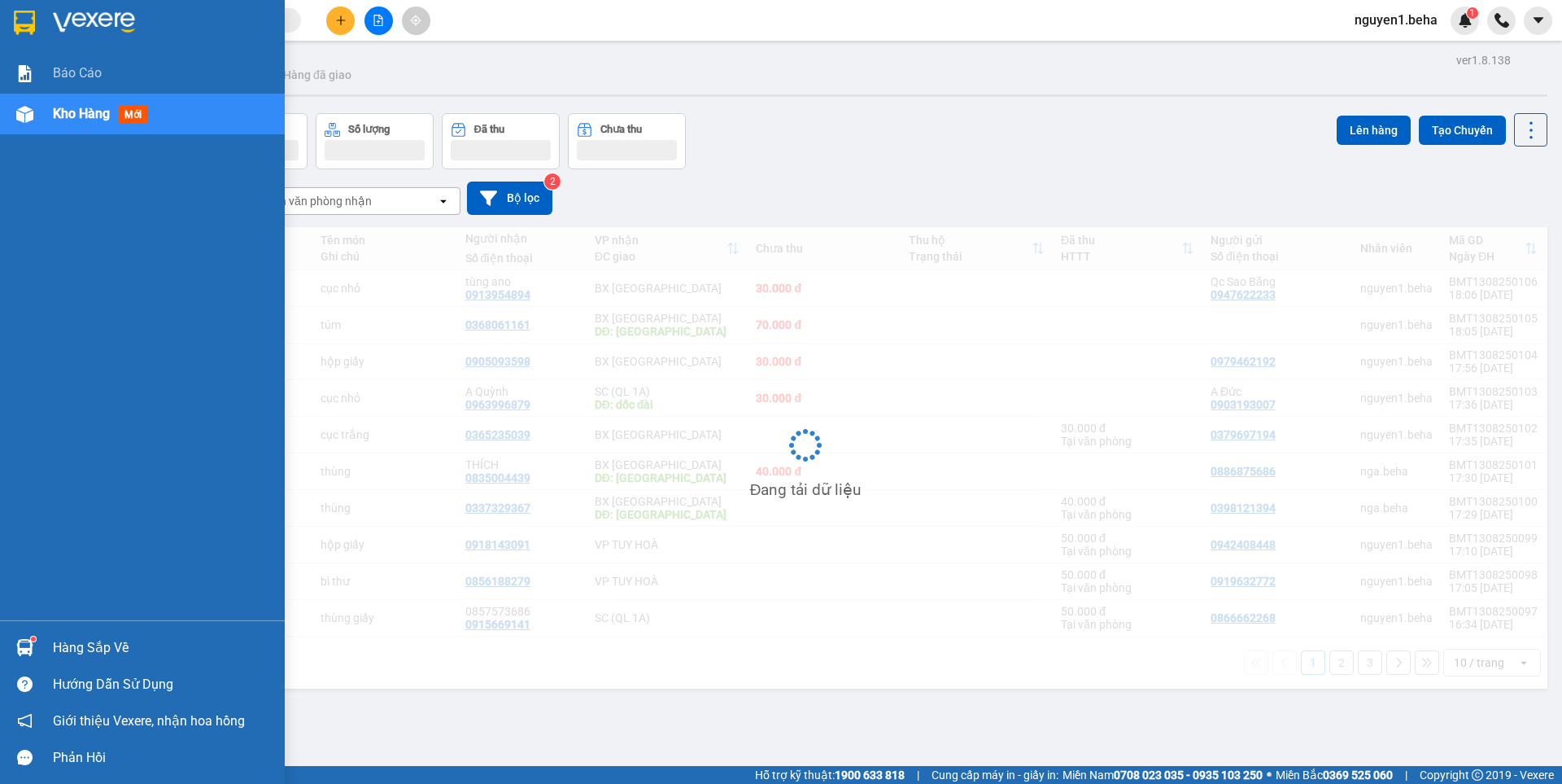
click at [23, 115] on img at bounding box center [25, 115] width 17 height 17
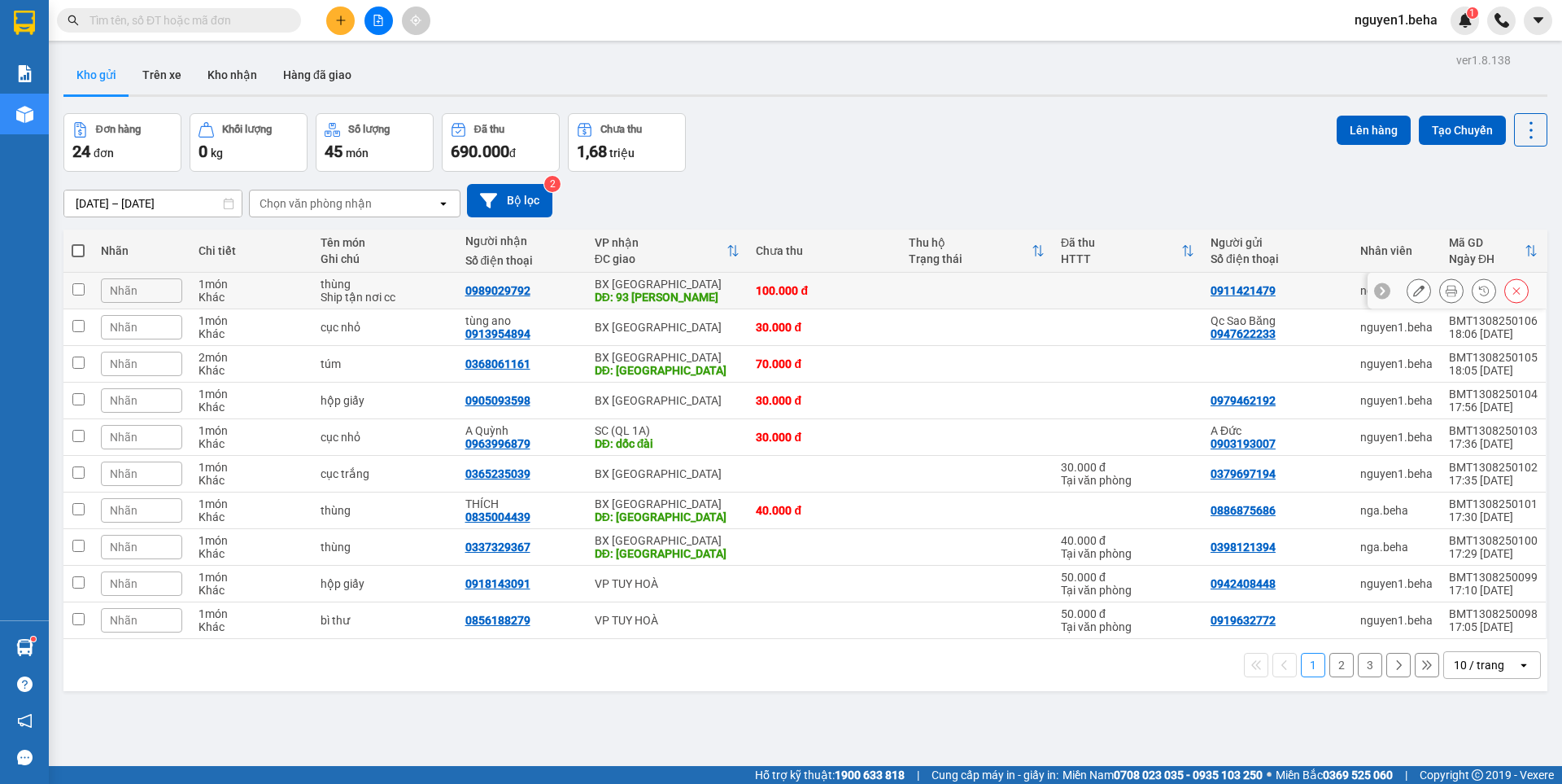
click at [1446, 291] on icon at bounding box center [1452, 290] width 11 height 11
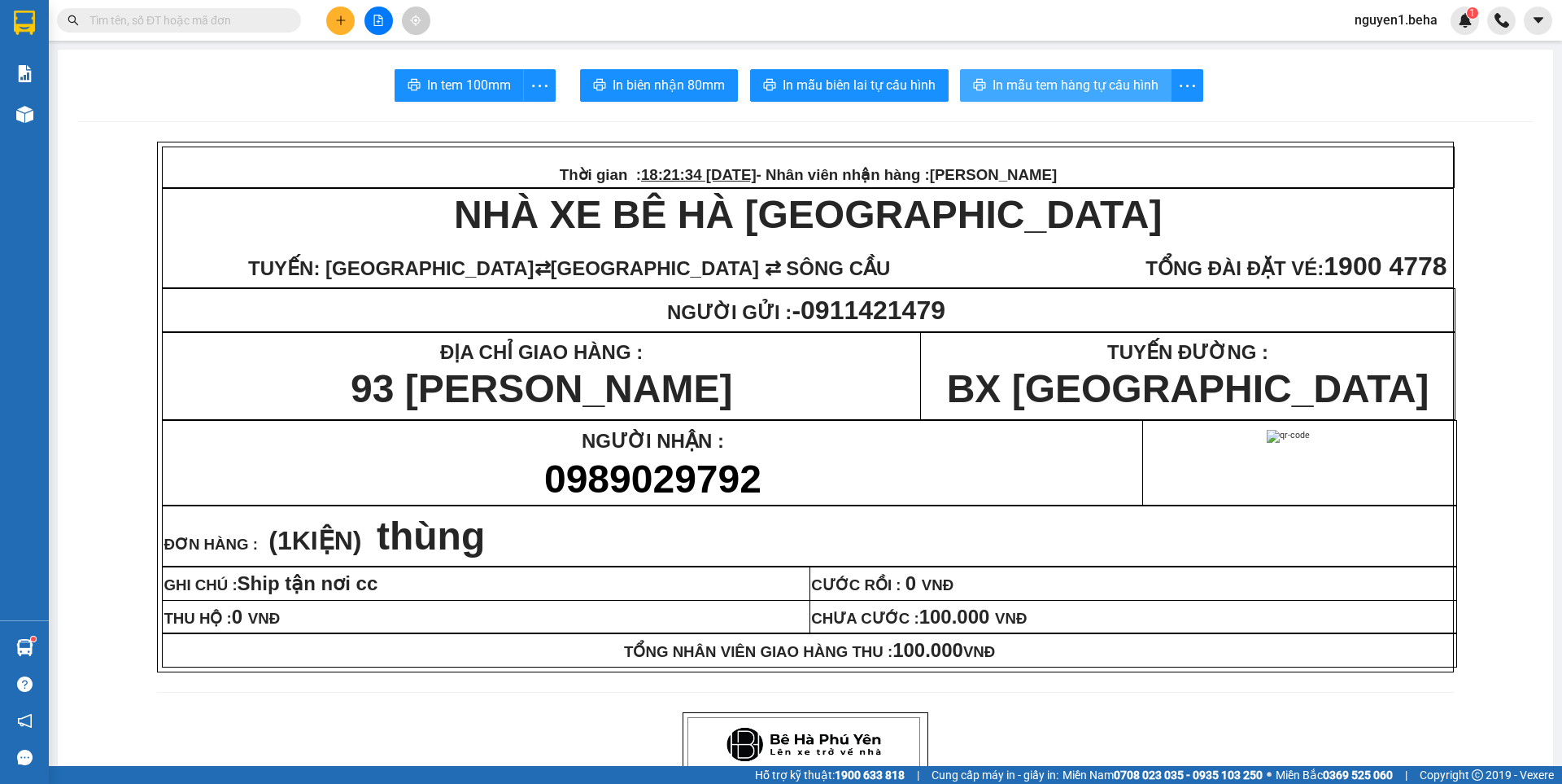
click at [1063, 95] on span "In mẫu tem hàng tự cấu hình" at bounding box center [1075, 84] width 166 height 20
click at [223, 18] on input "text" at bounding box center [185, 20] width 192 height 18
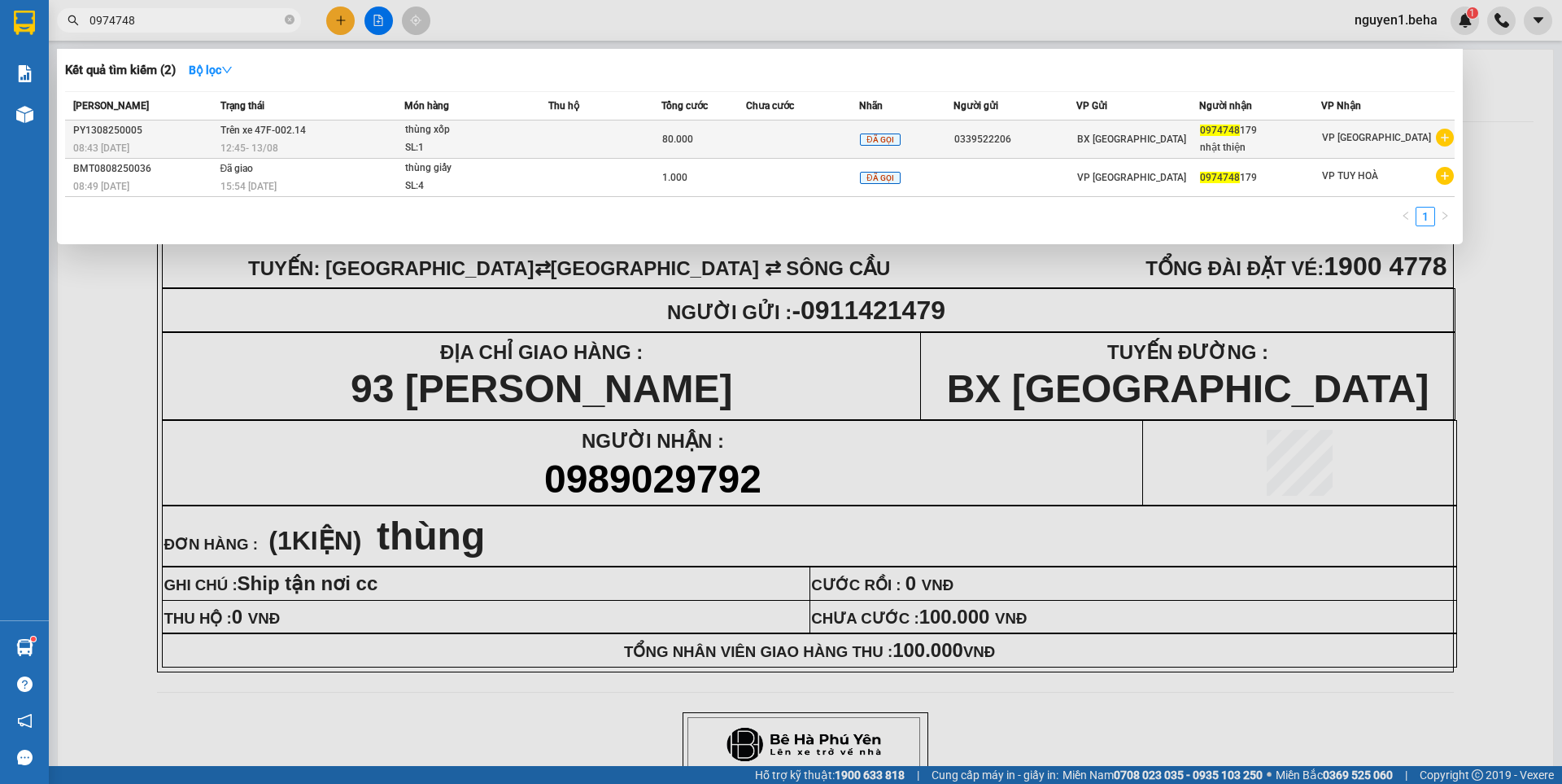
type input "0974748"
click at [511, 131] on div "thùng xốp" at bounding box center [466, 130] width 122 height 18
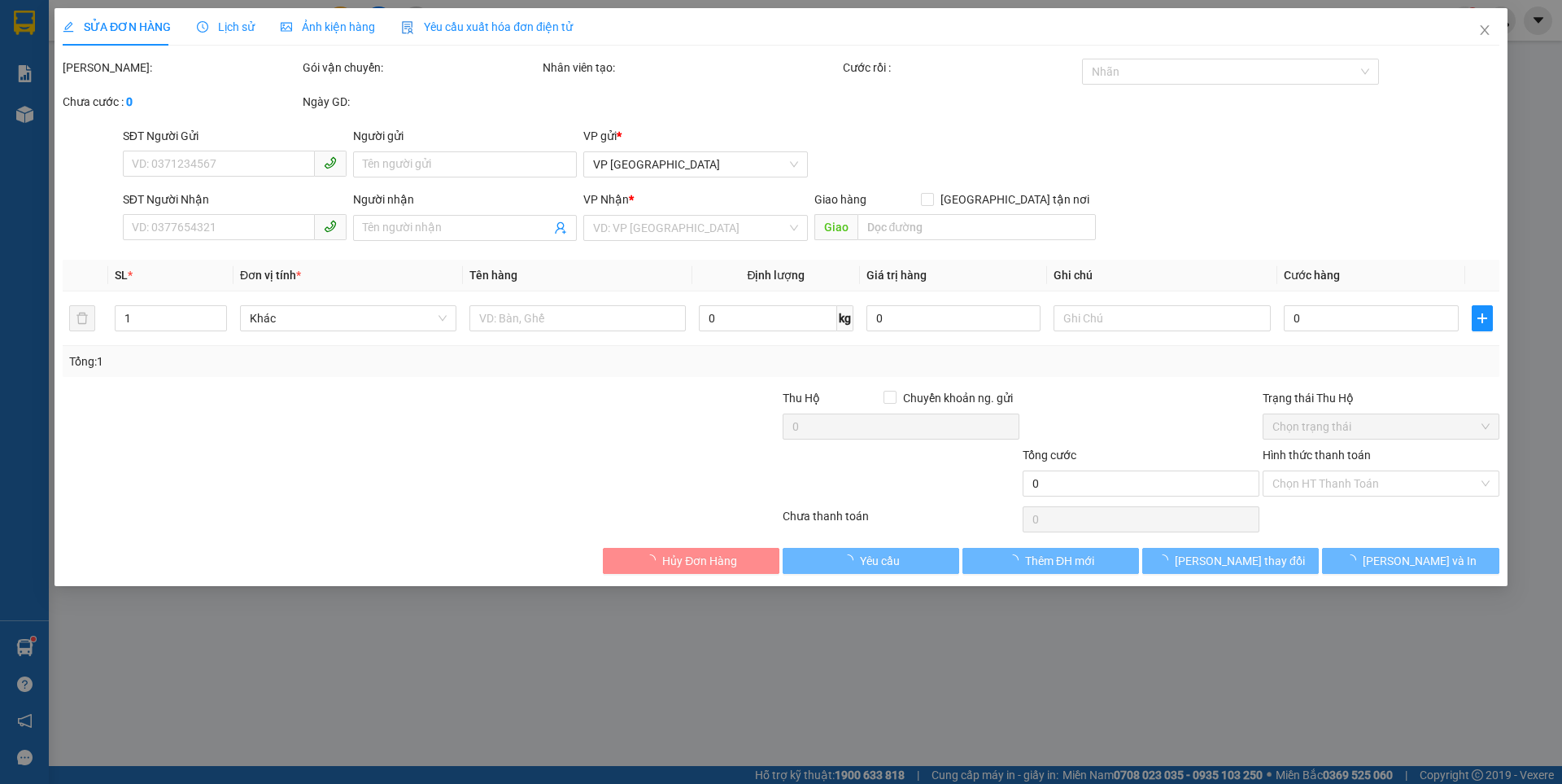
type input "0339522206"
type input "0974748179"
type input "nhật thiện"
type input "80.000"
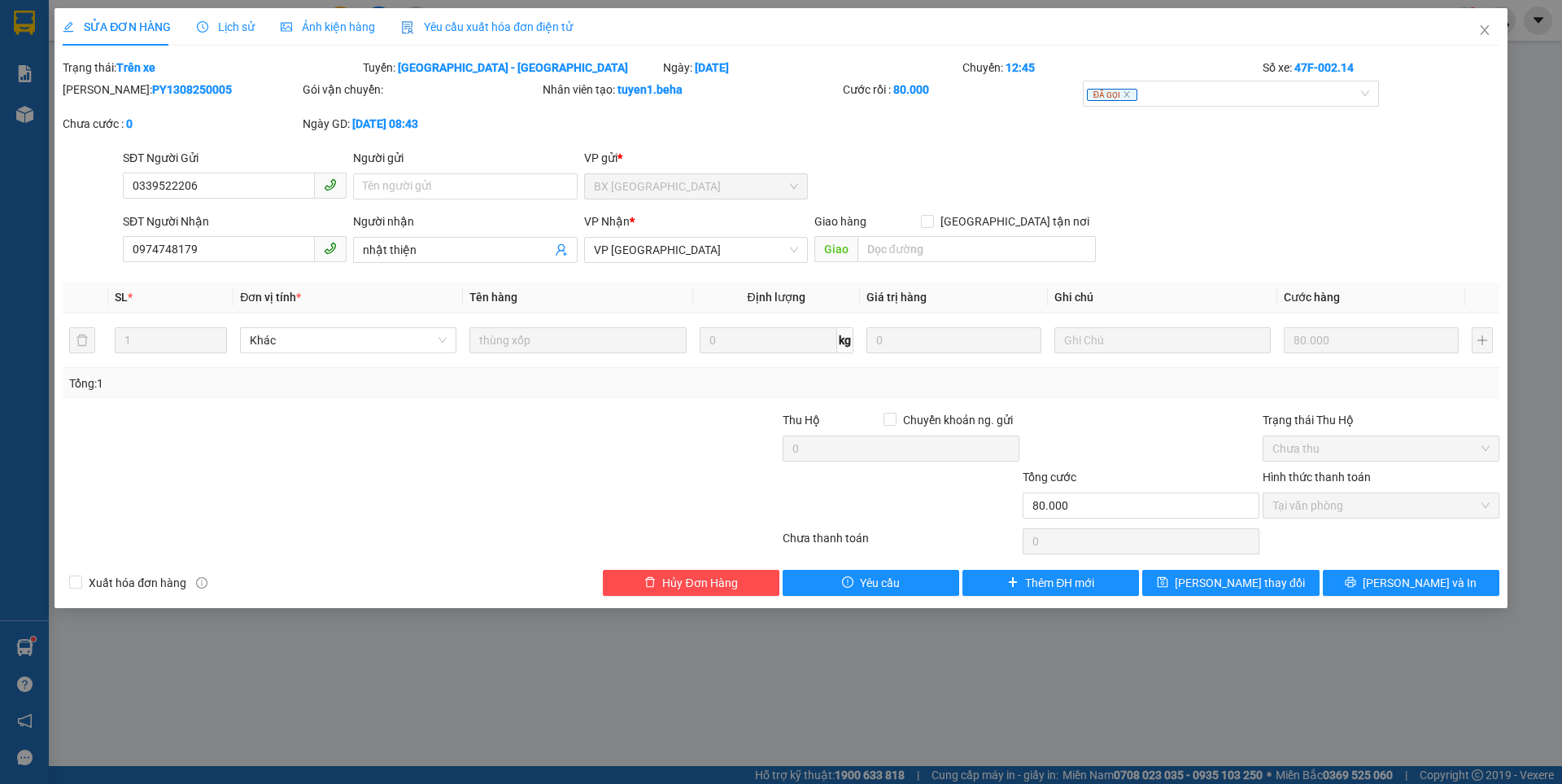
click at [346, 27] on span "Ảnh kiện hàng" at bounding box center [328, 26] width 95 height 13
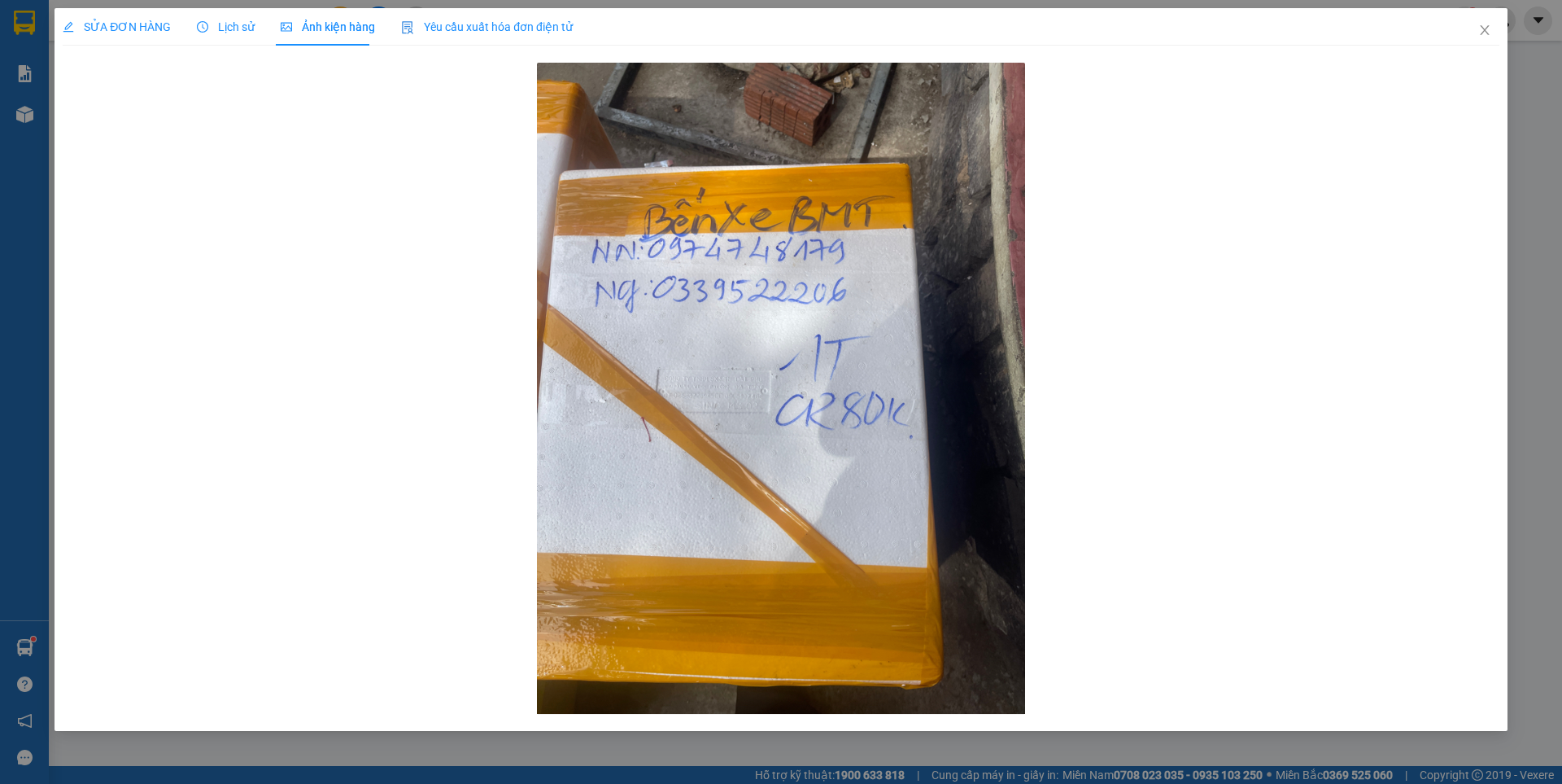
click at [130, 24] on span "SỬA ĐƠN HÀNG" at bounding box center [116, 26] width 109 height 13
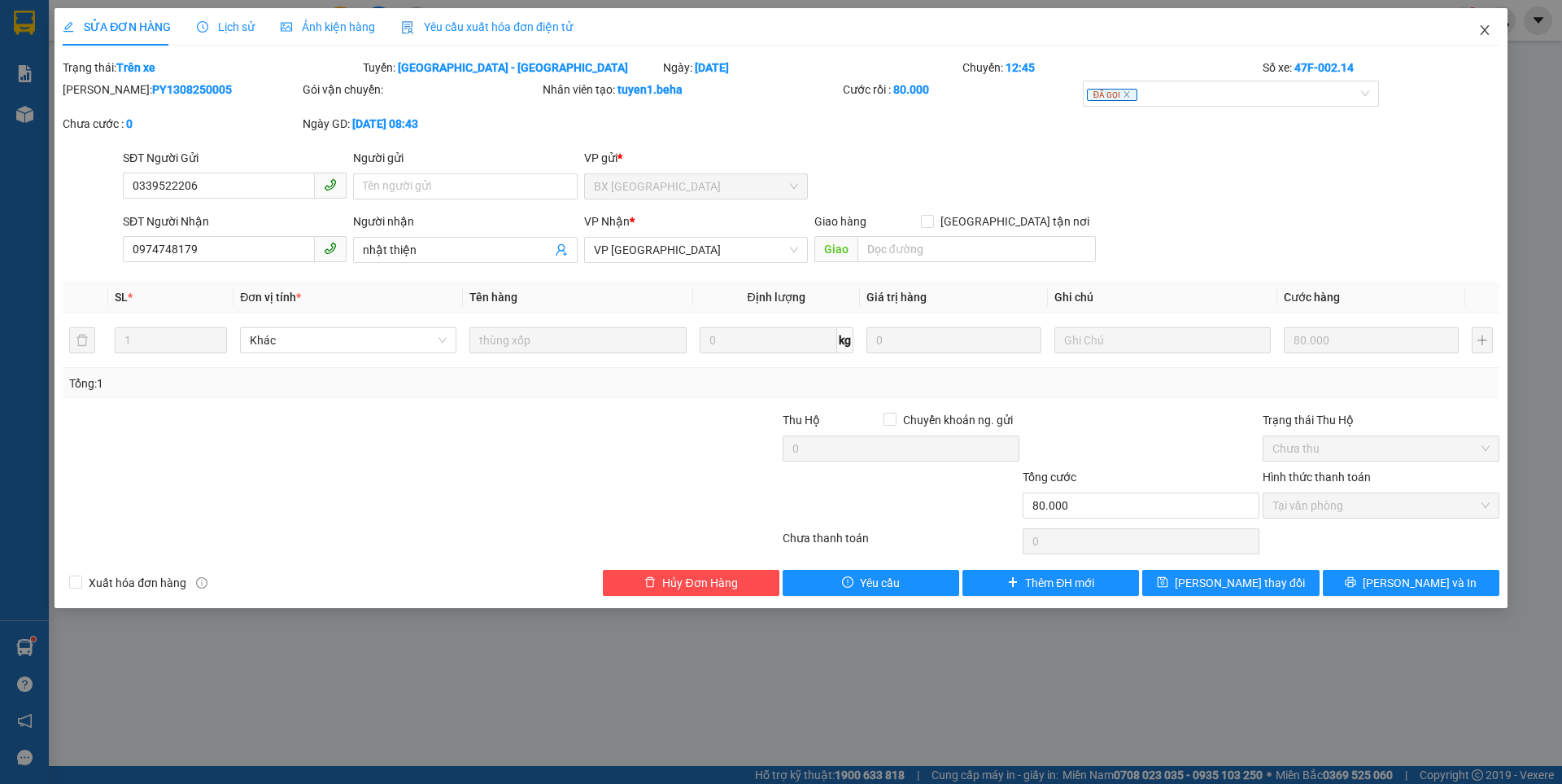
click at [1477, 29] on span "Close" at bounding box center [1485, 30] width 45 height 45
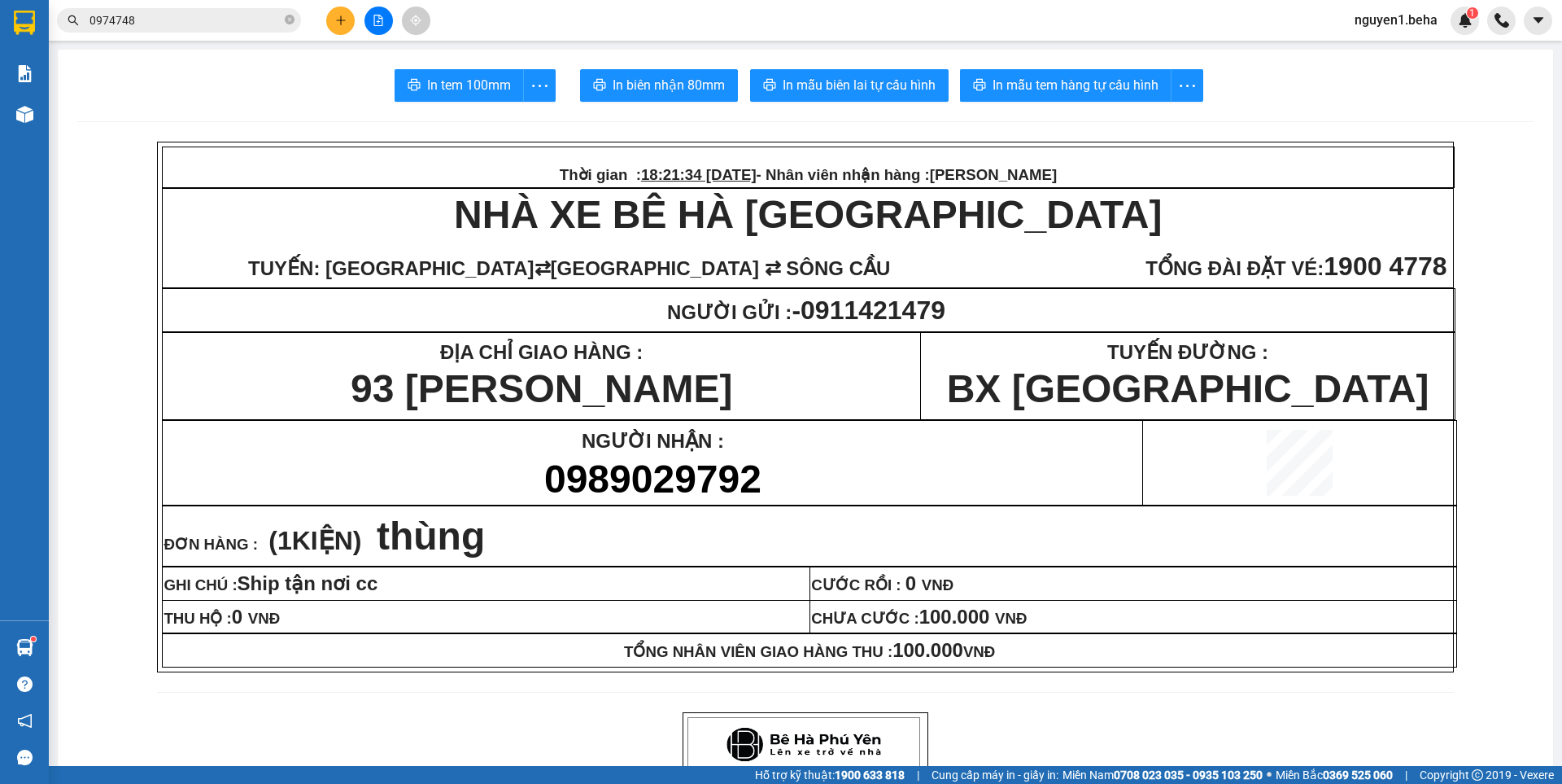
click at [376, 13] on button at bounding box center [378, 20] width 29 height 29
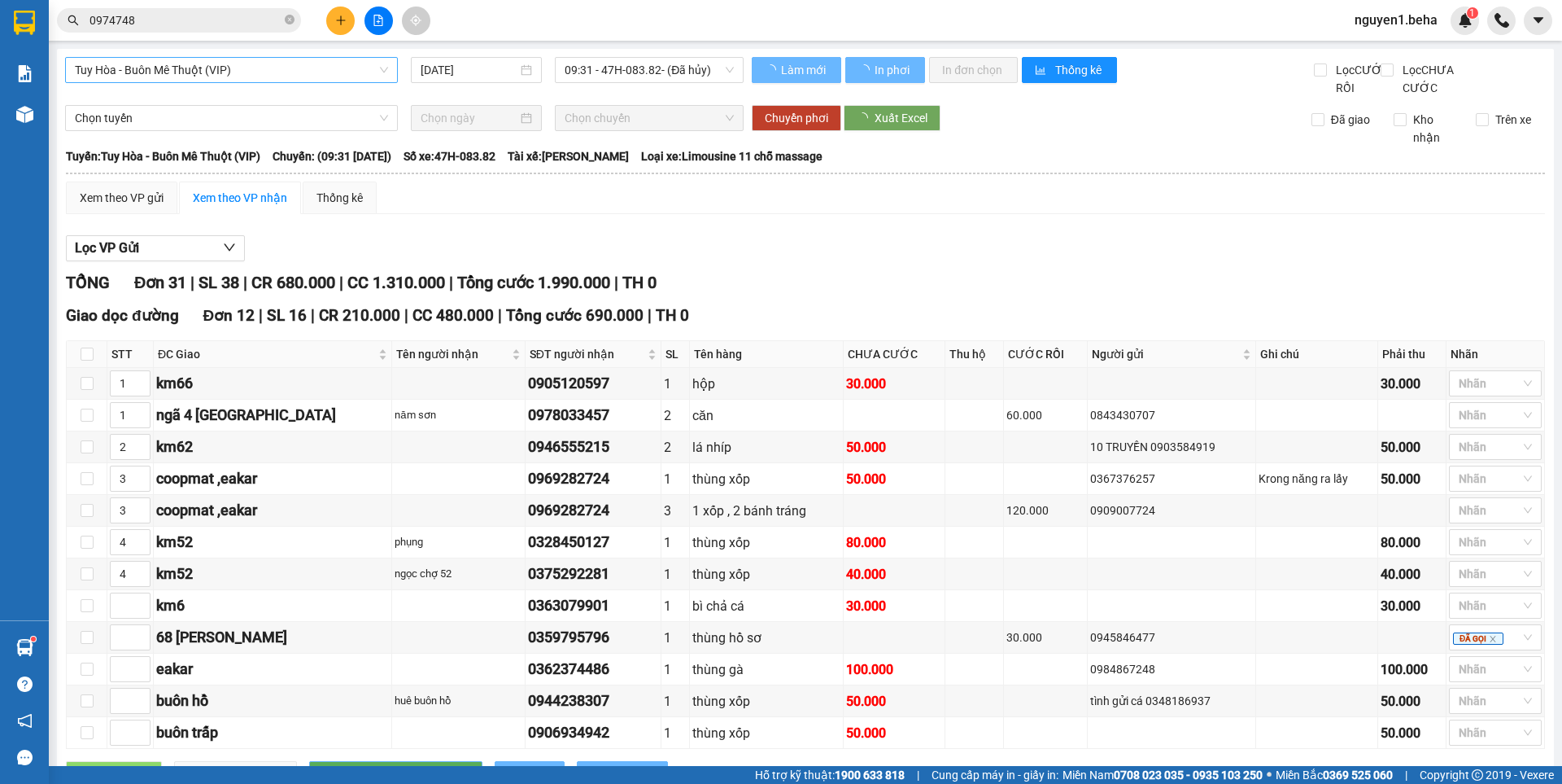
click at [237, 76] on span "Tuy Hòa - Buôn Mê Thuột (VIP)" at bounding box center [231, 70] width 313 height 24
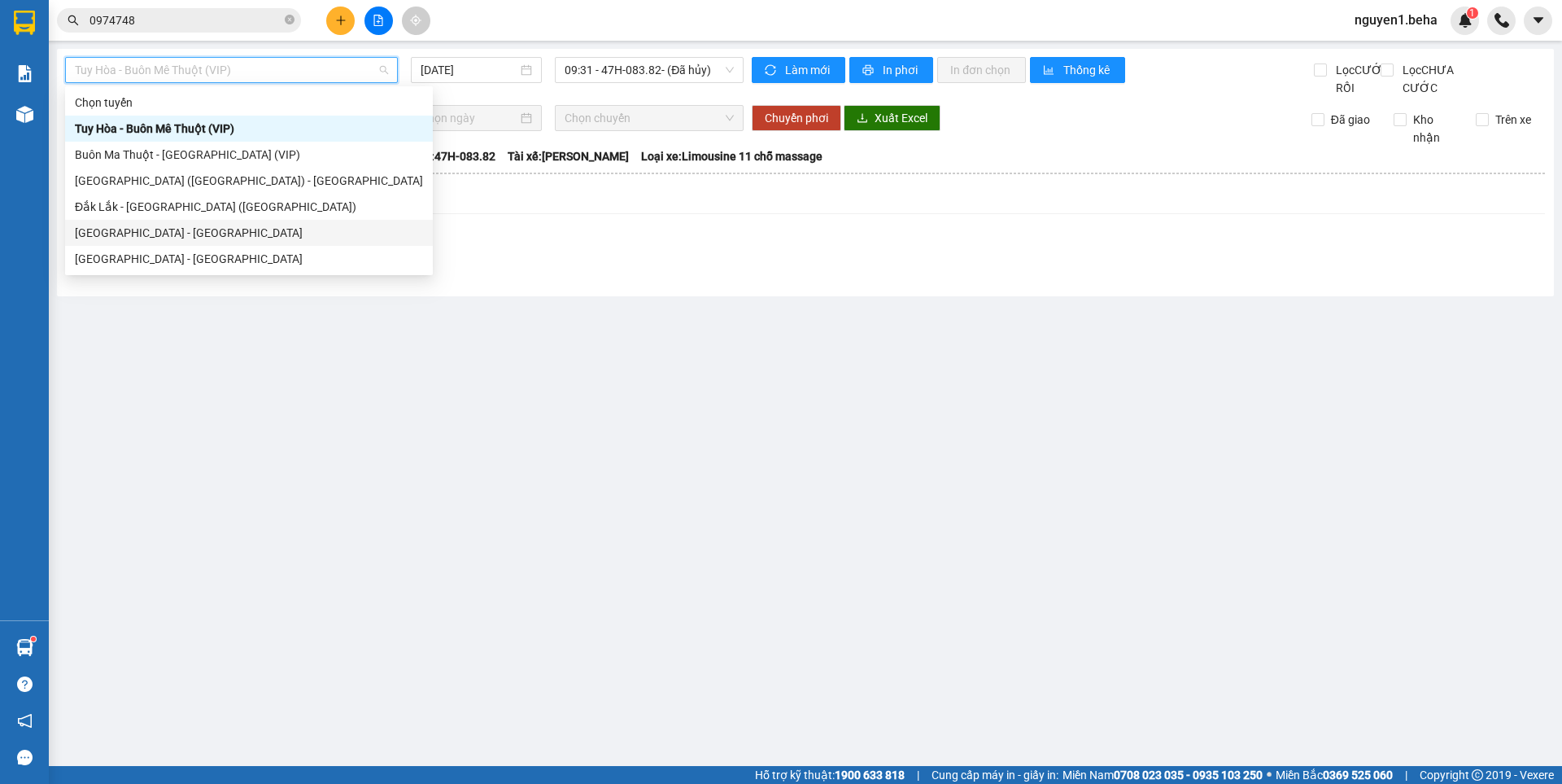
click at [194, 231] on div "[GEOGRAPHIC_DATA] - [GEOGRAPHIC_DATA]" at bounding box center [249, 232] width 349 height 18
type input "[DATE]"
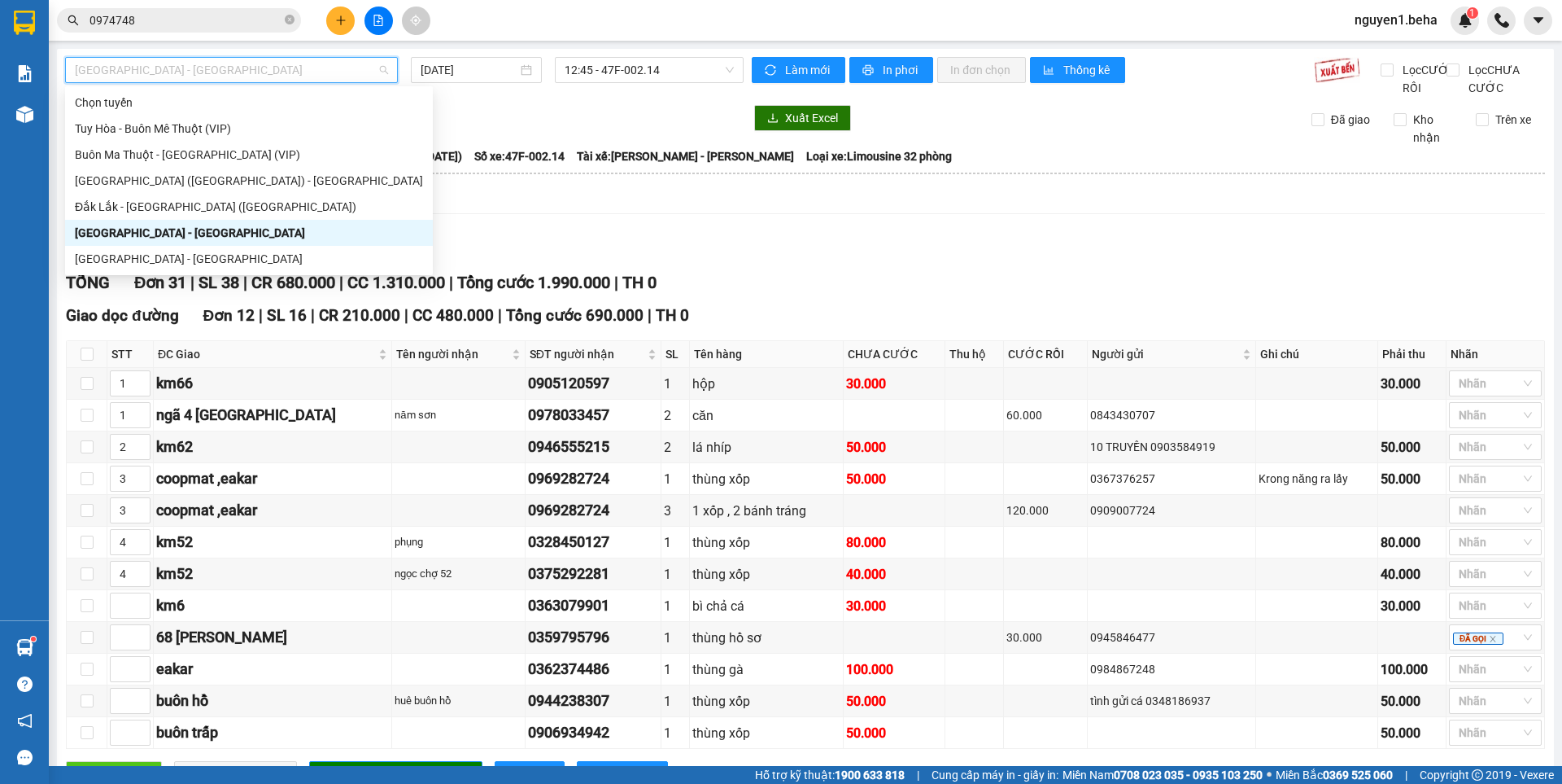
click at [222, 70] on span "[GEOGRAPHIC_DATA] - [GEOGRAPHIC_DATA]" at bounding box center [231, 70] width 313 height 24
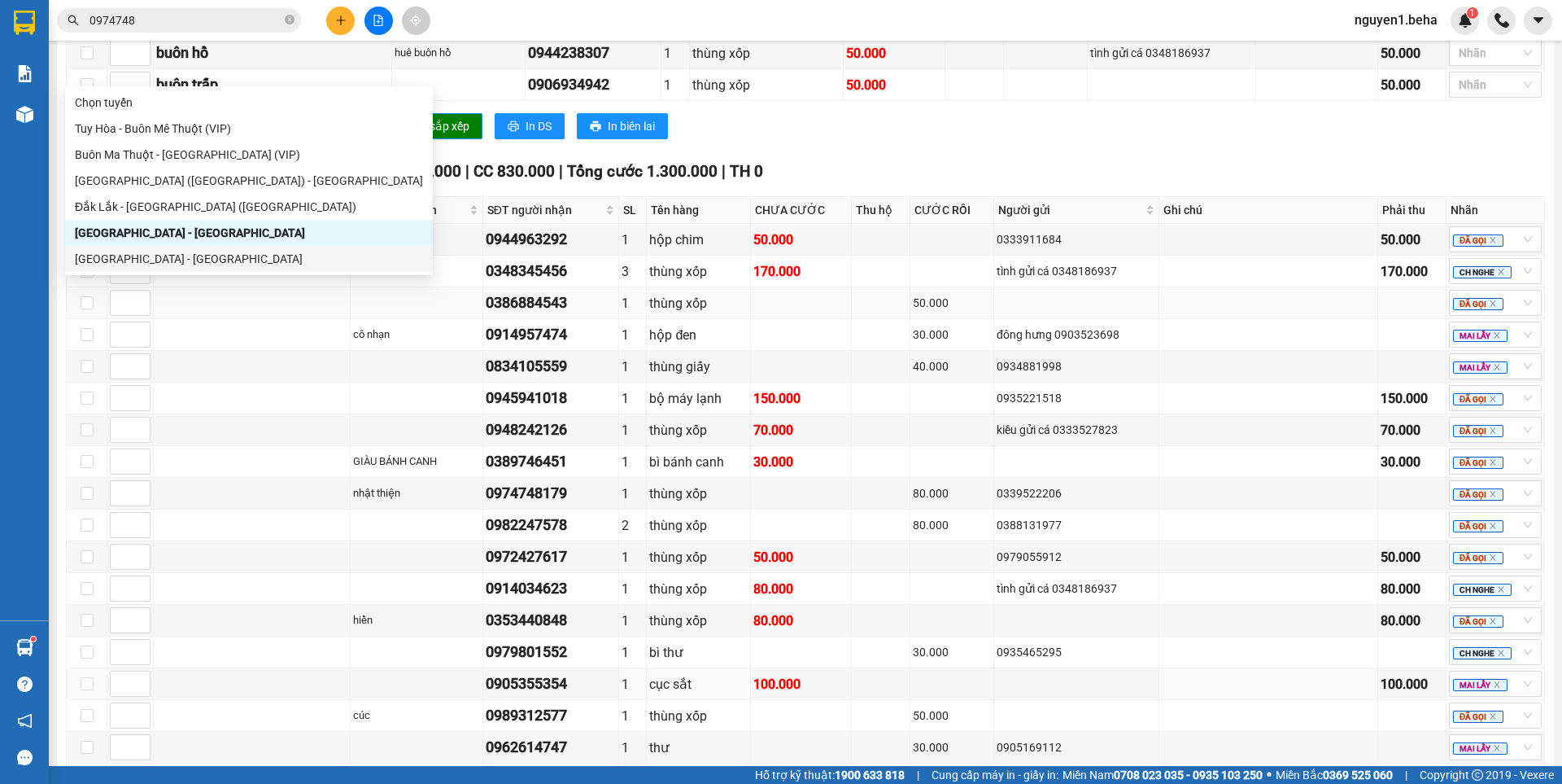
scroll to position [485, 0]
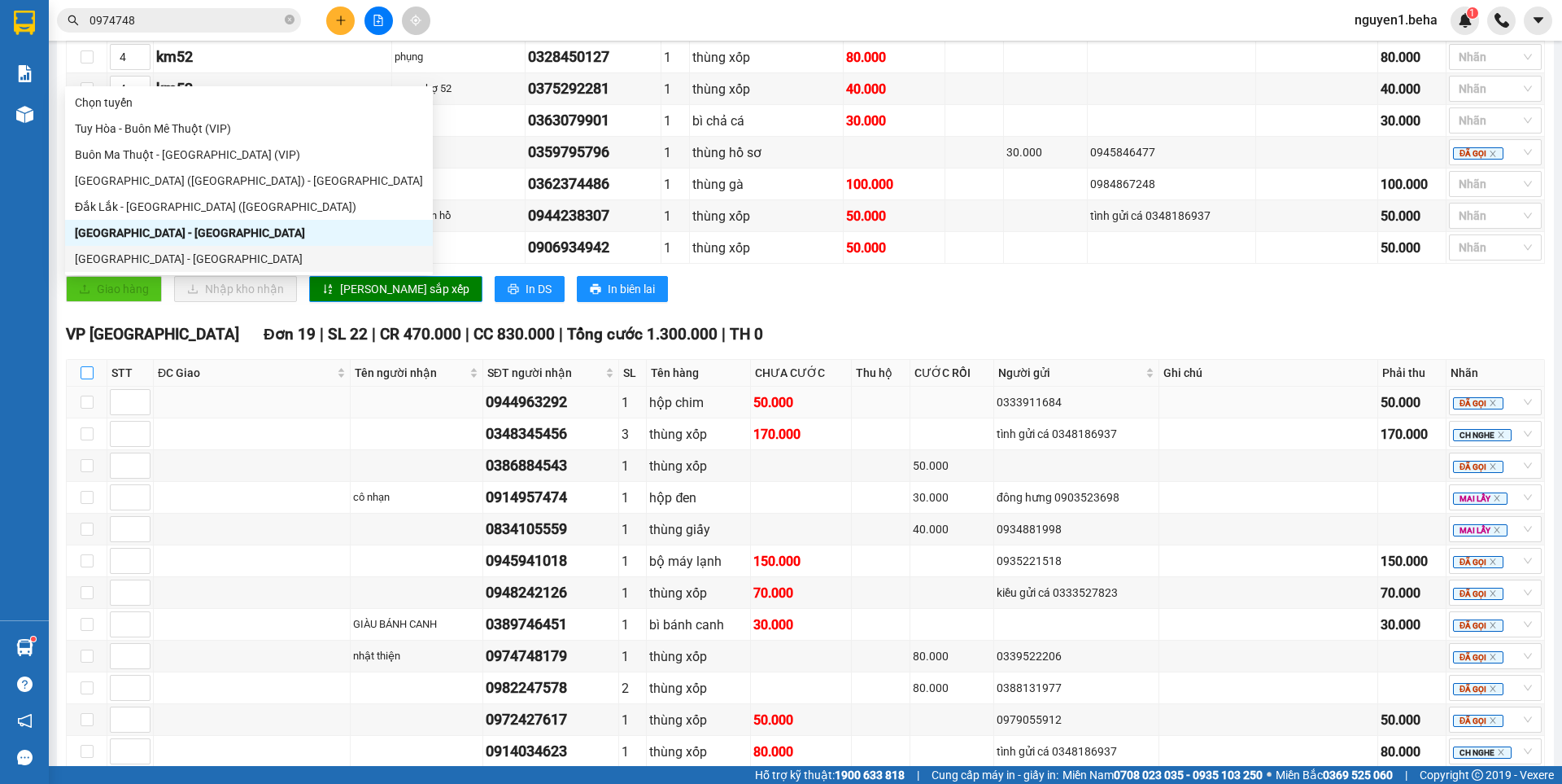
drag, startPoint x: 84, startPoint y: 395, endPoint x: 85, endPoint y: 404, distance: 9.1
click at [85, 404] on table "STT ĐC Giao Tên người nhận SĐT người nhận SL Tên hàng CHƯA CƯỚC Thu hộ CƯỚC RỒI…" at bounding box center [806, 674] width 1479 height 631
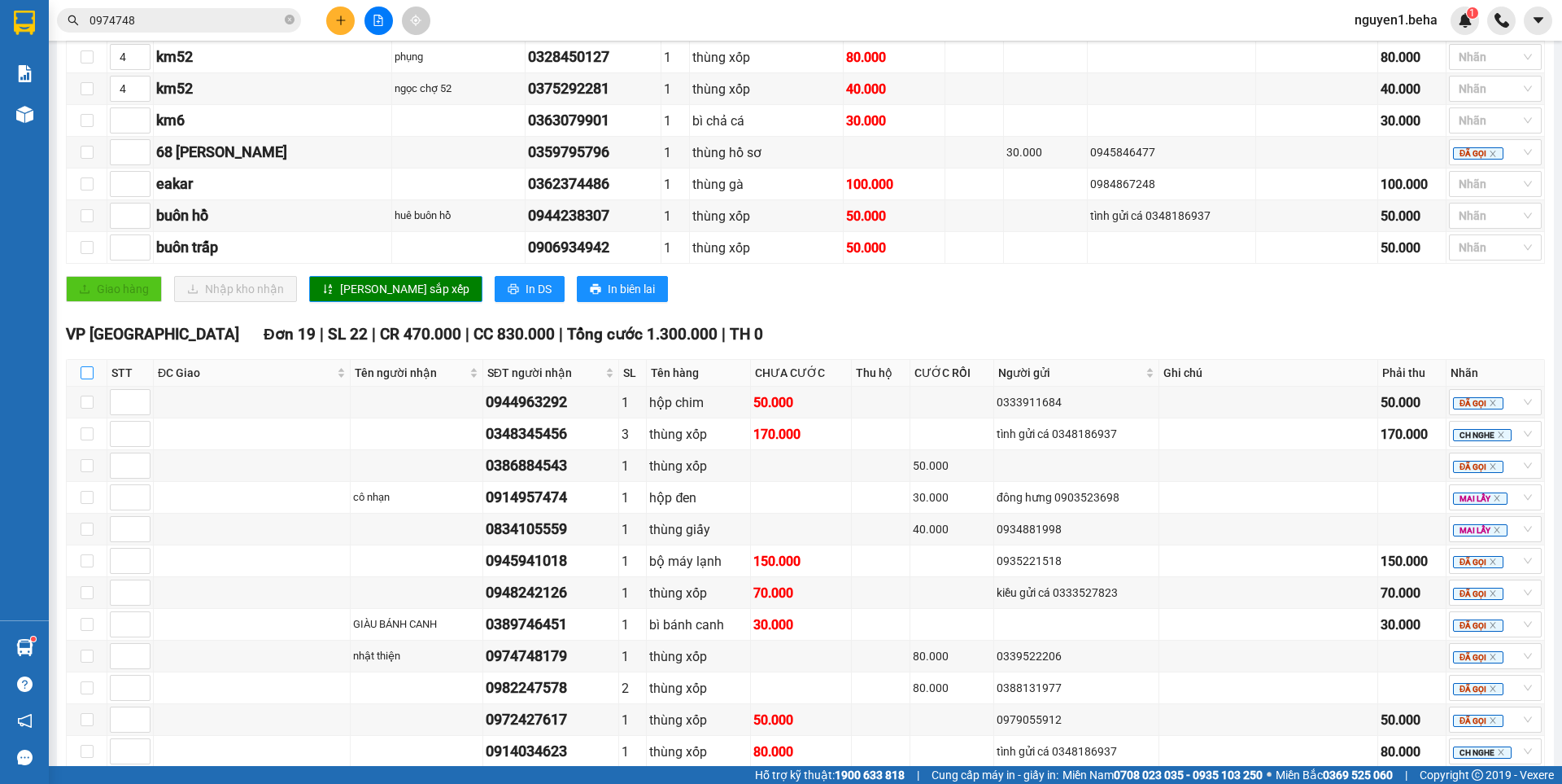
click at [85, 379] on input "checkbox" at bounding box center [87, 372] width 13 height 13
checkbox input "true"
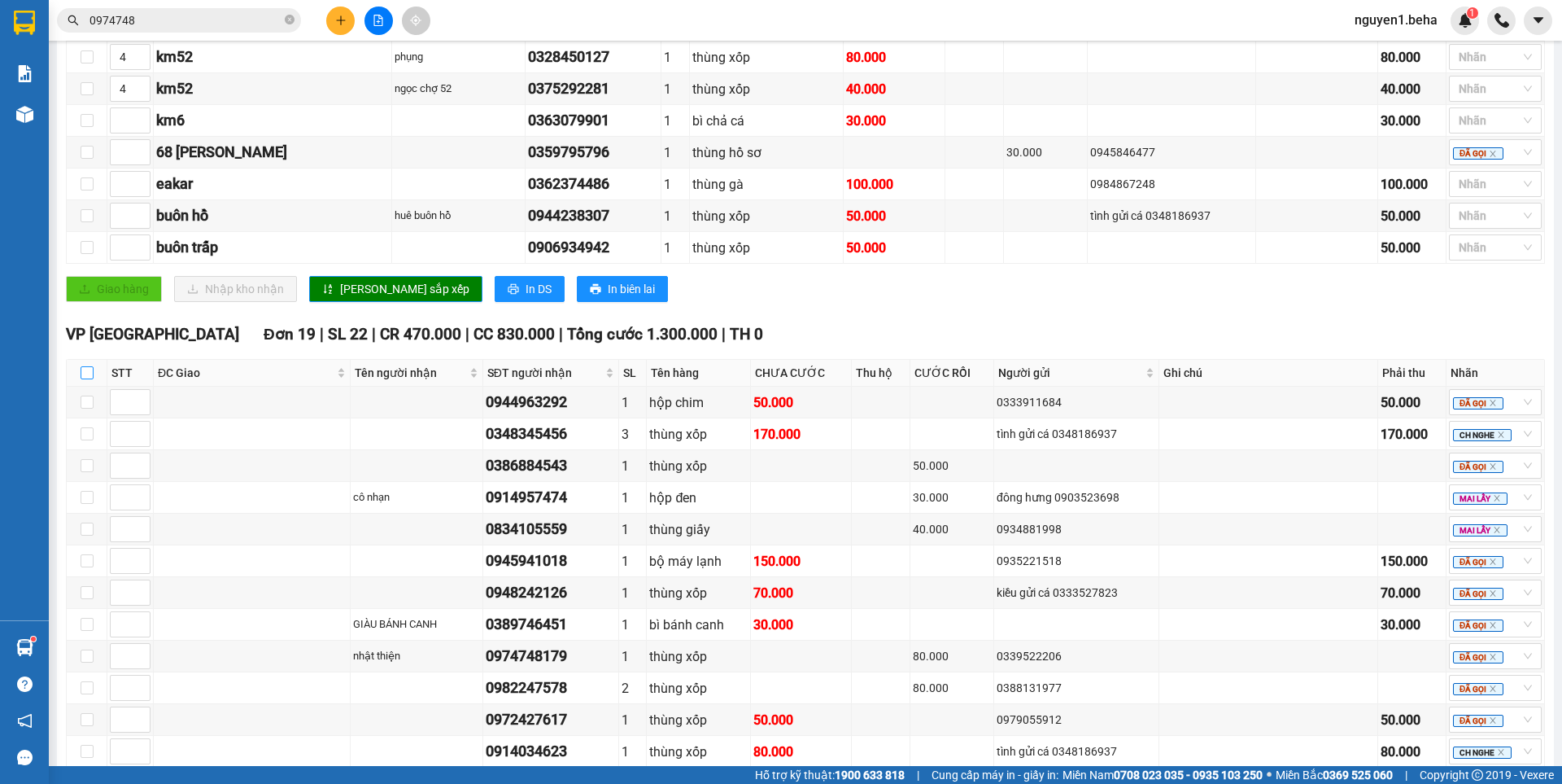
checkbox input "true"
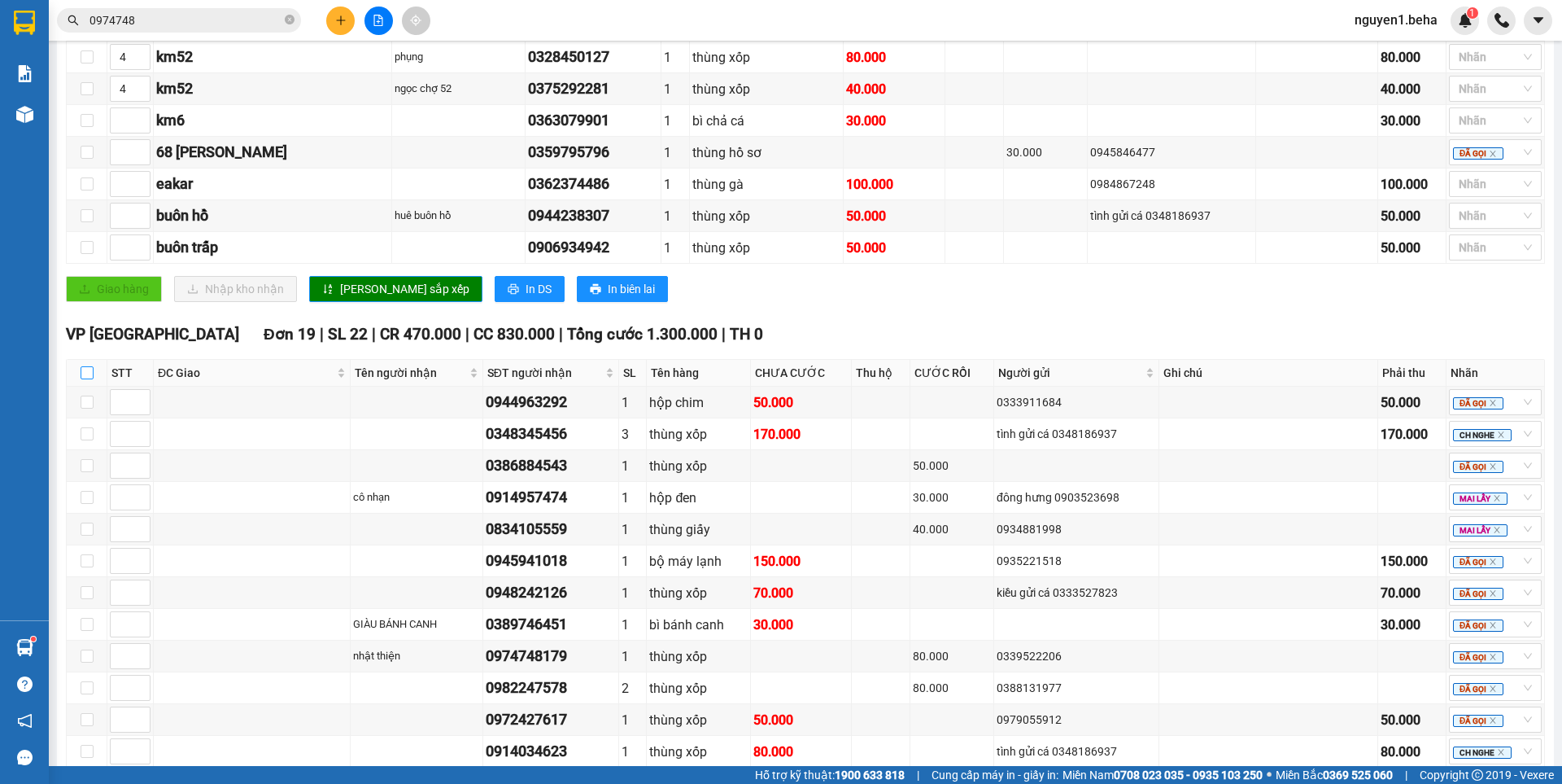
checkbox input "true"
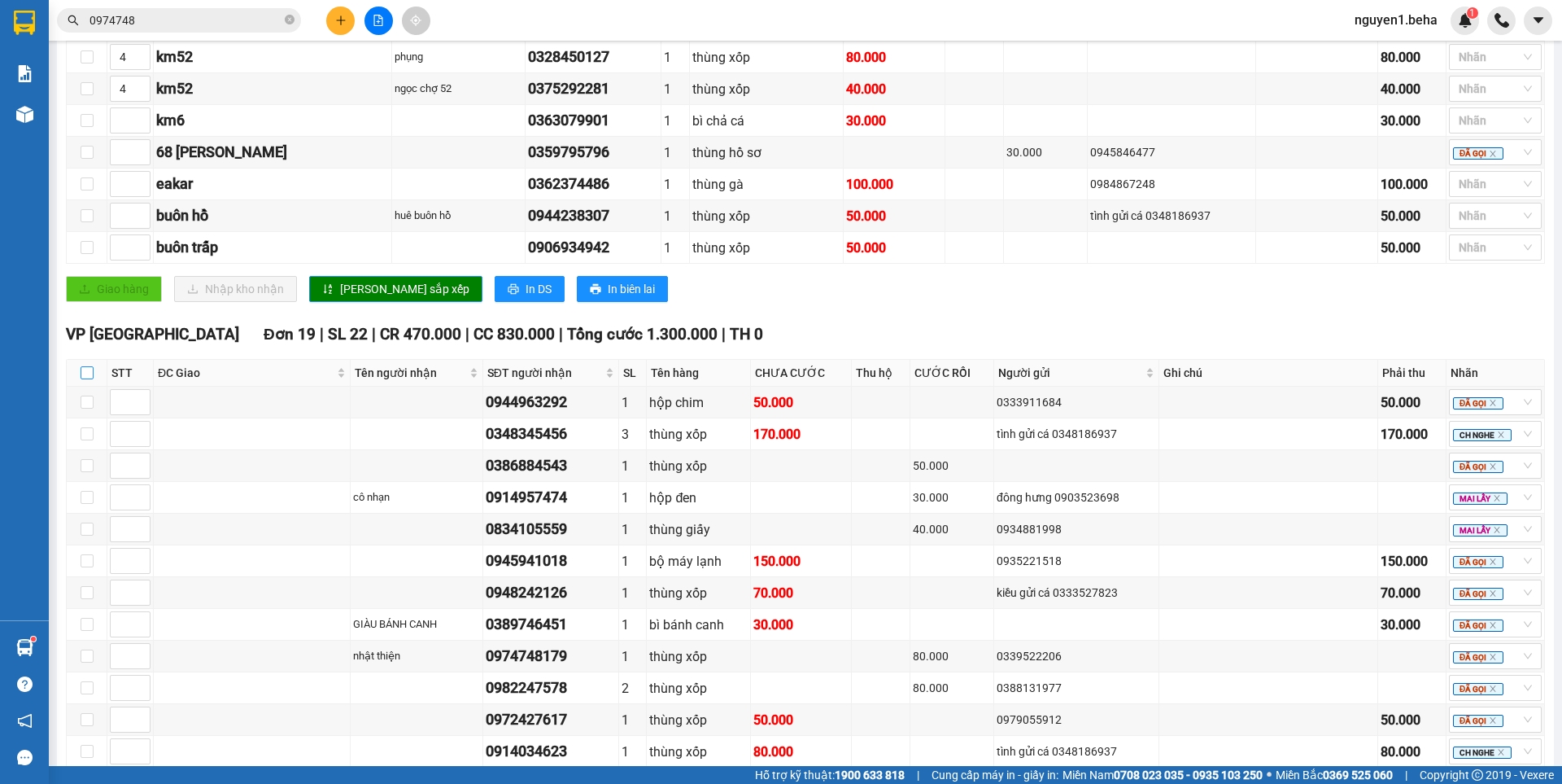
checkbox input "true"
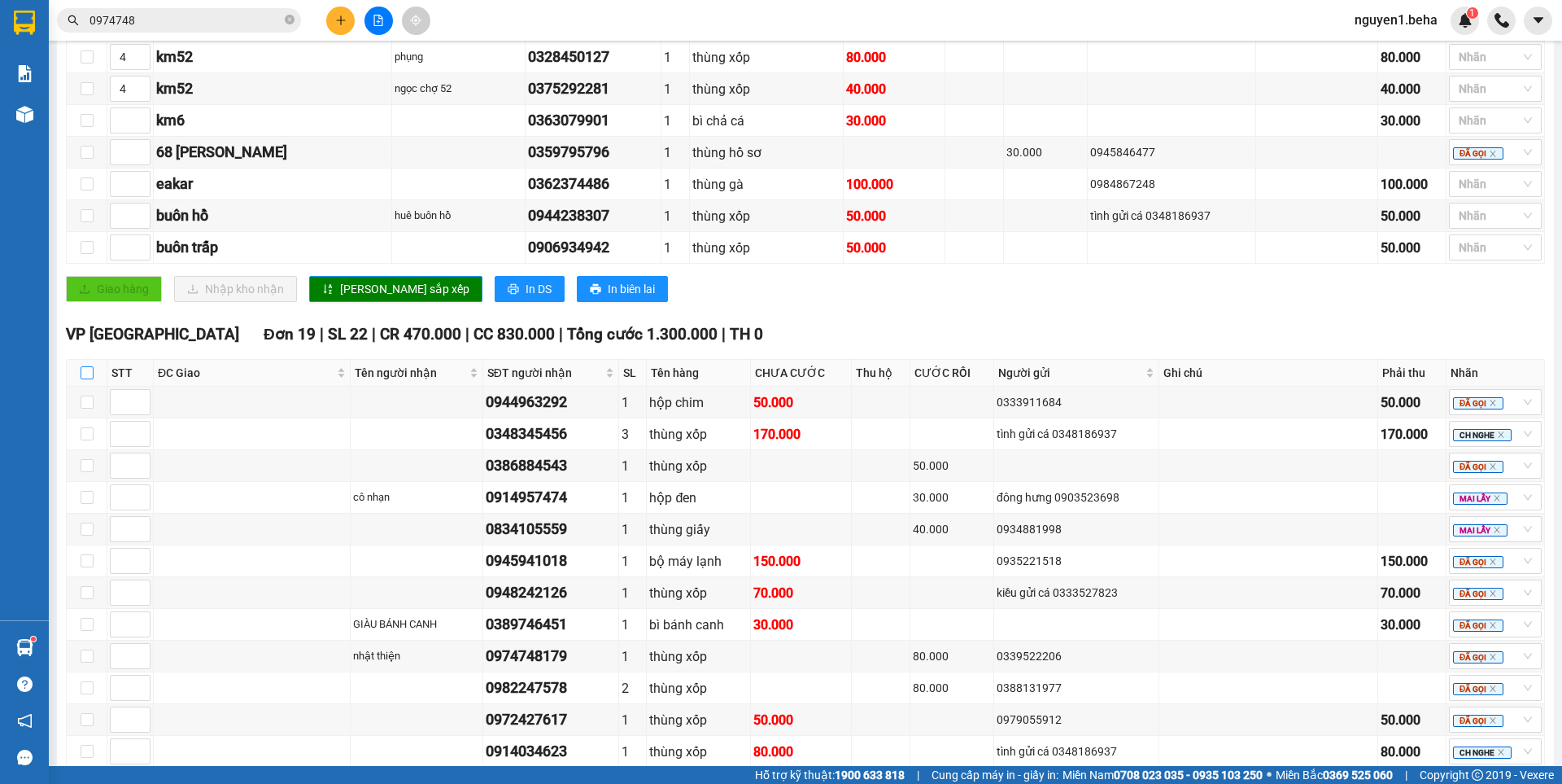
checkbox input "true"
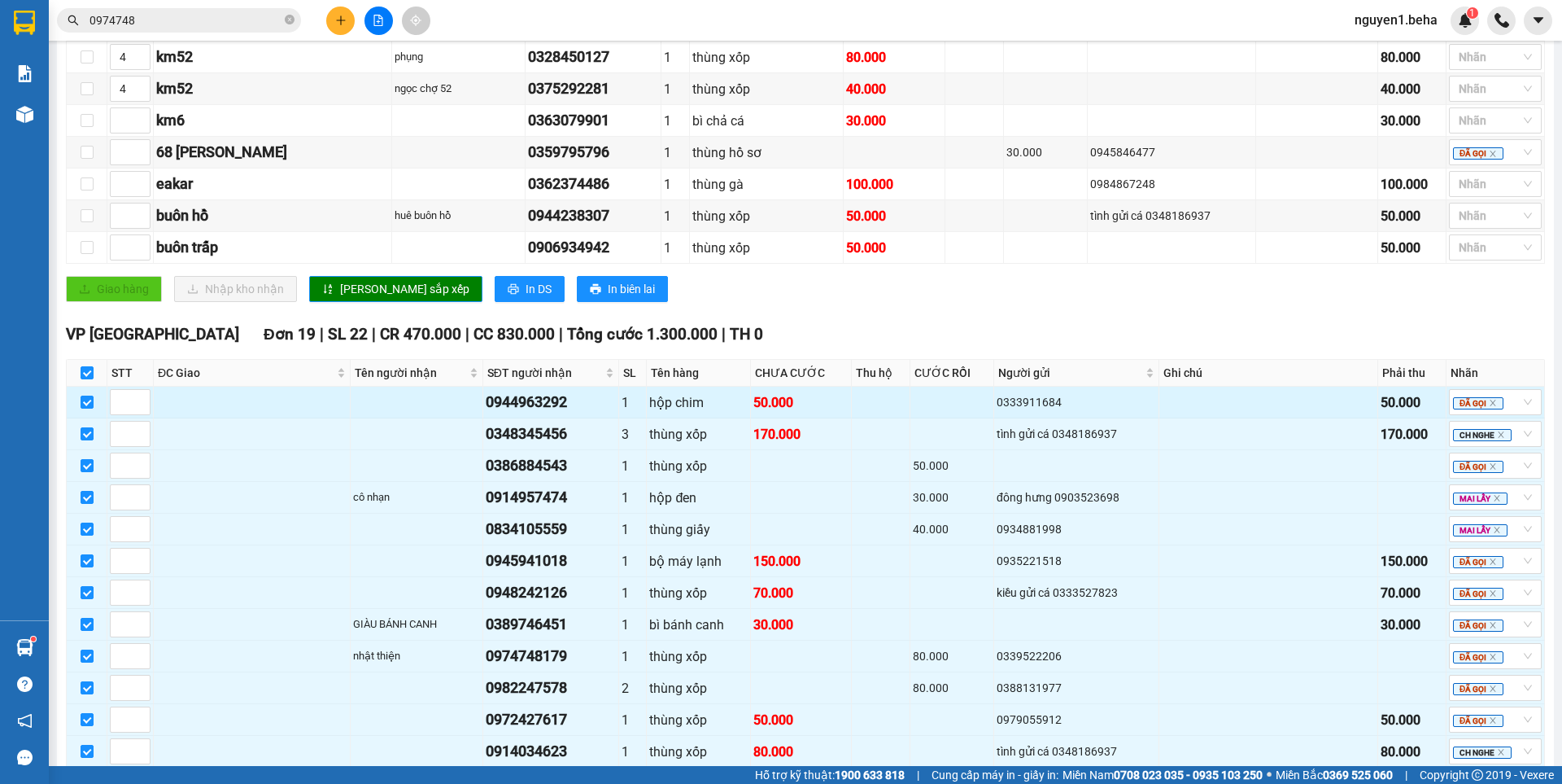
scroll to position [810, 0]
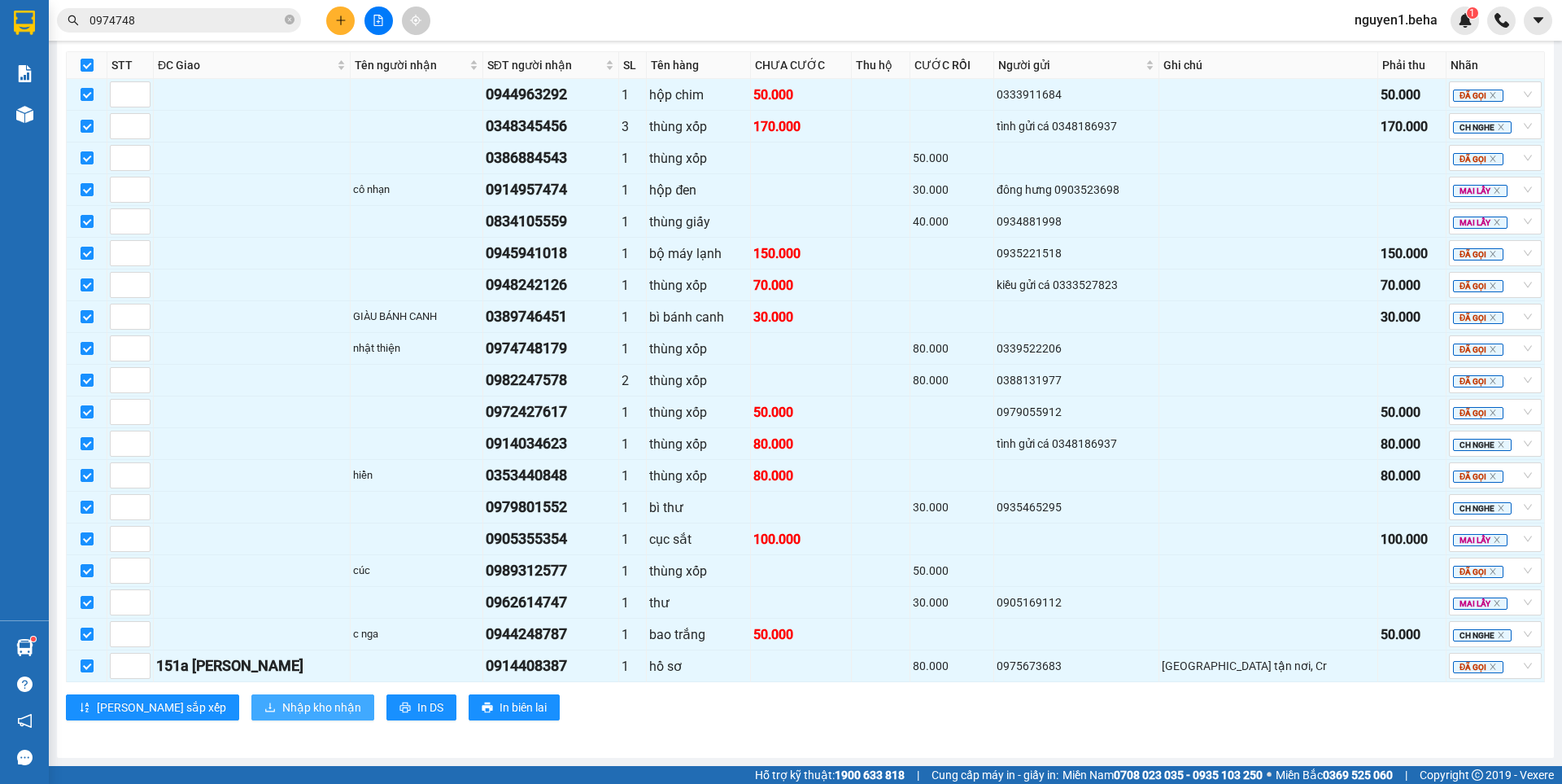
click at [282, 701] on span "Nhập kho nhận" at bounding box center [322, 707] width 79 height 18
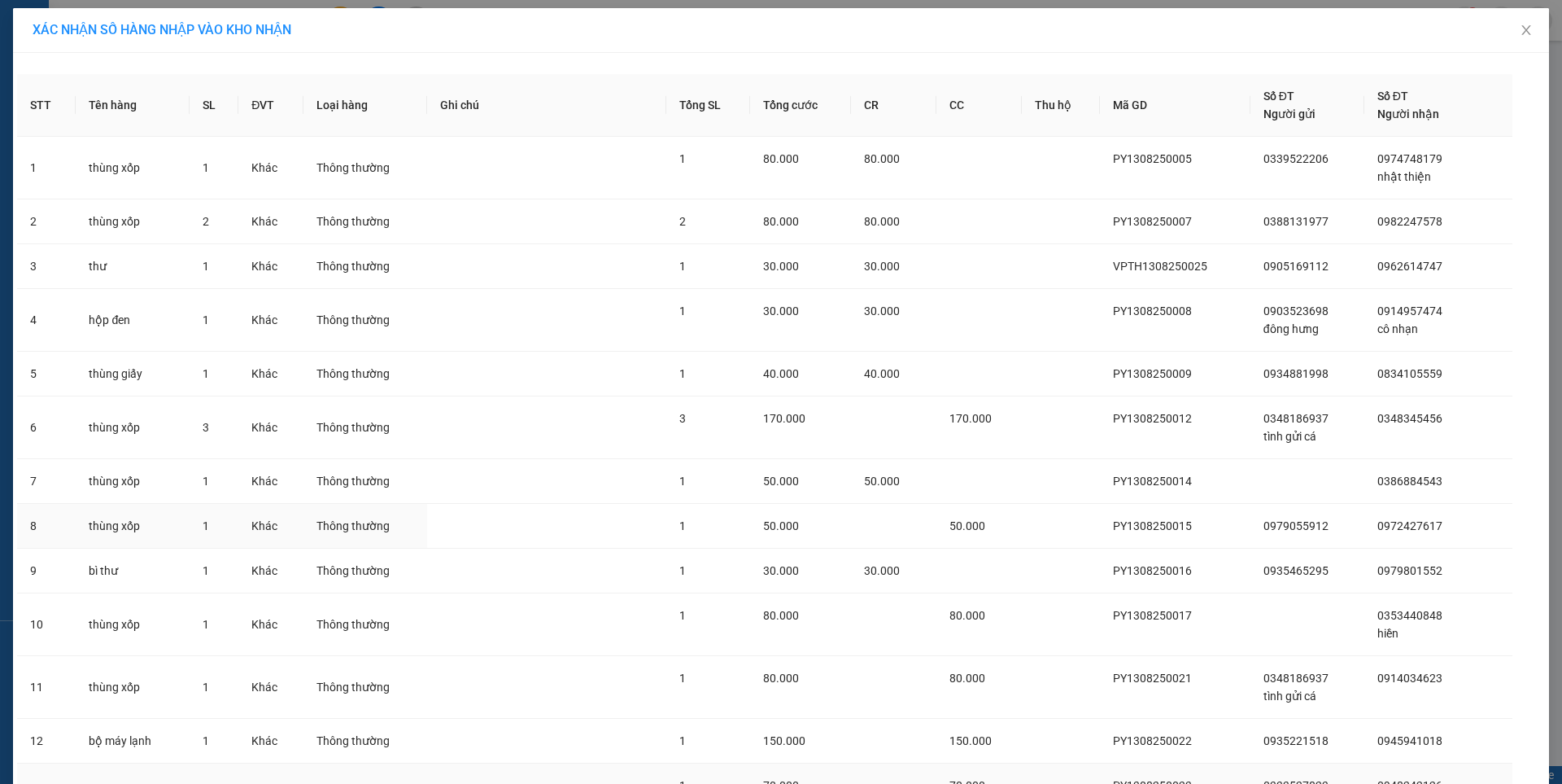
scroll to position [483, 0]
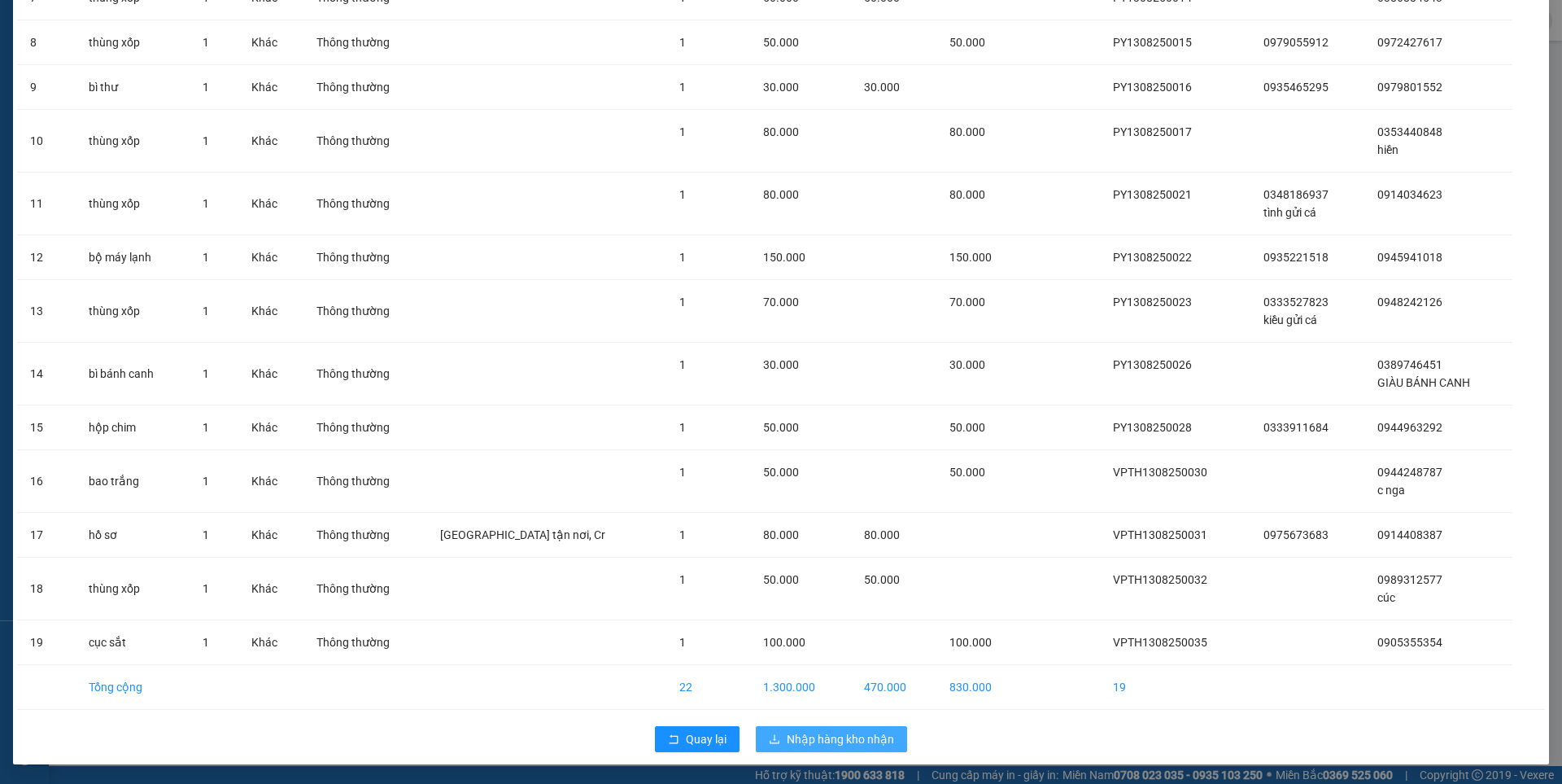
click at [809, 740] on span "Nhập hàng kho nhận" at bounding box center [841, 739] width 108 height 18
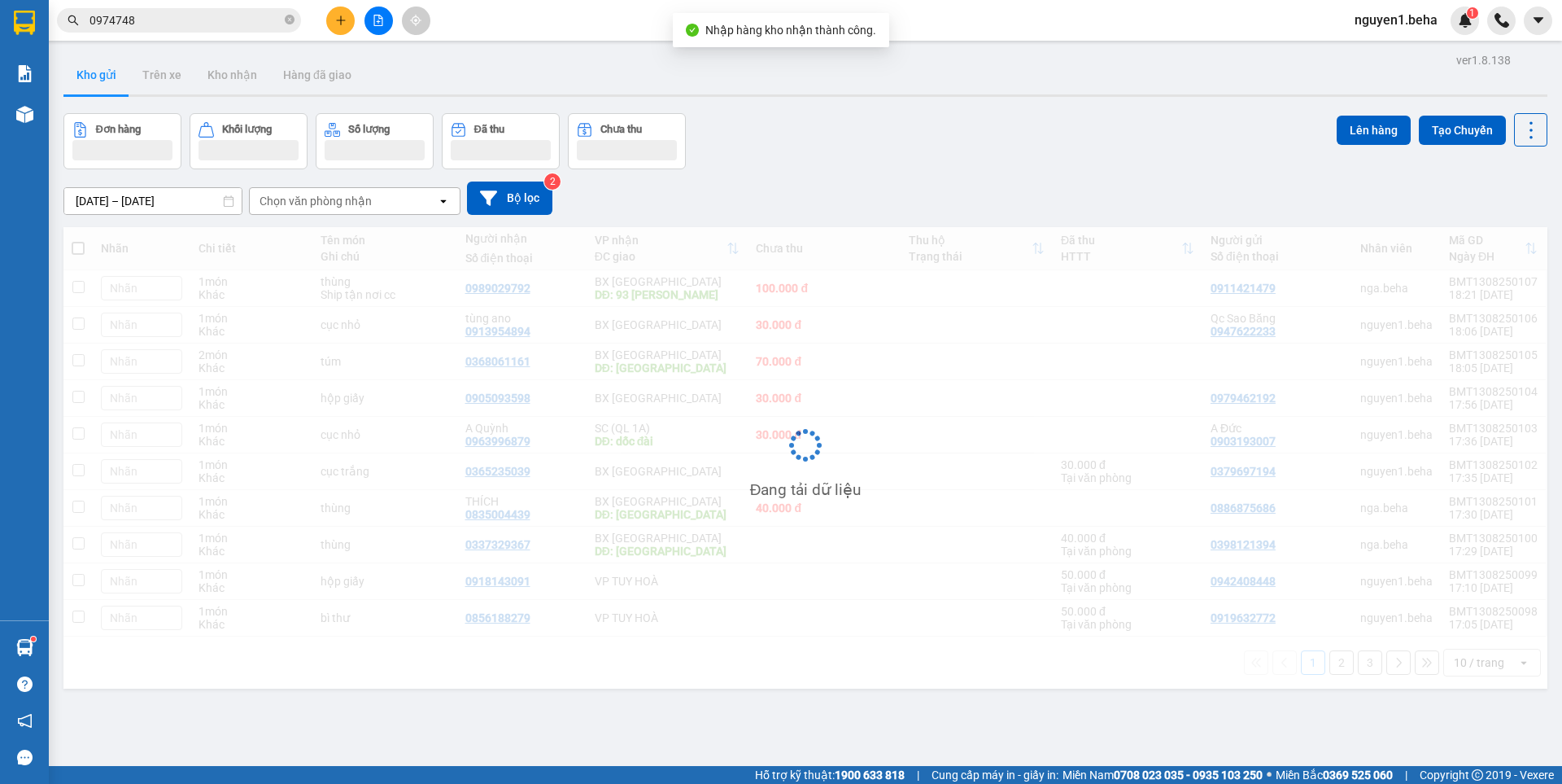
click at [152, 18] on input "0974748" at bounding box center [185, 20] width 192 height 18
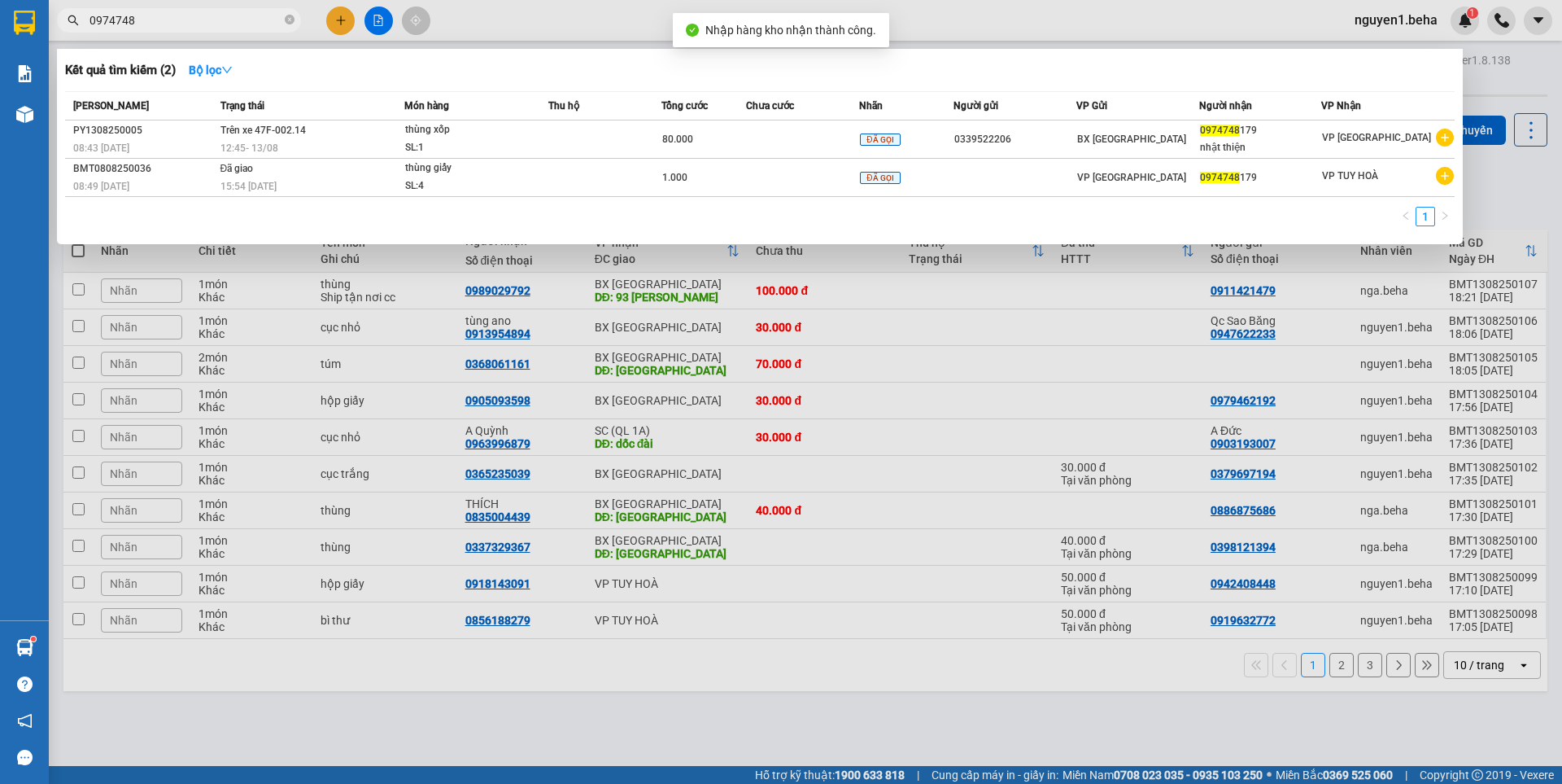
click at [152, 18] on input "0974748" at bounding box center [185, 20] width 192 height 18
type input "8"
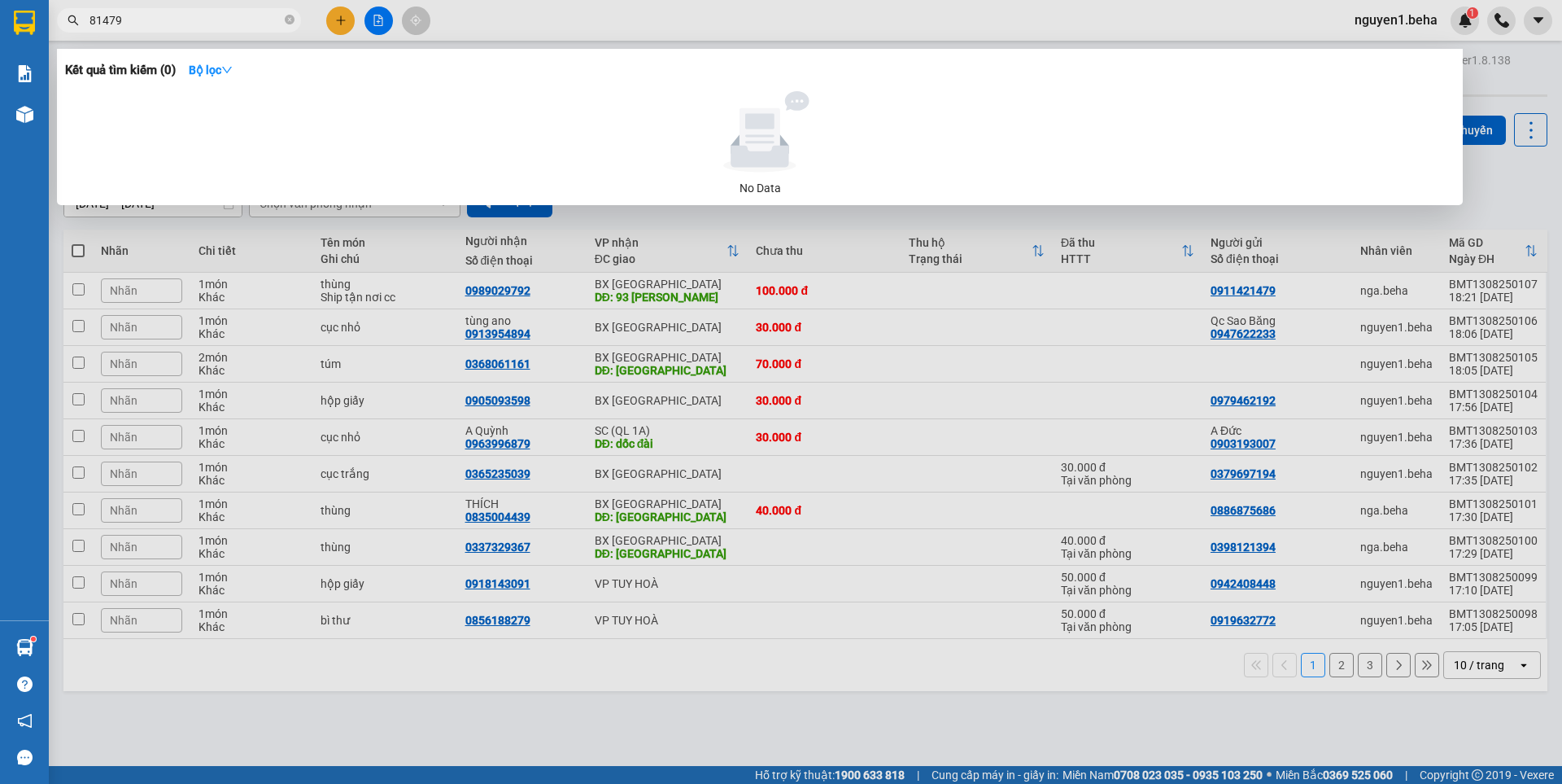
click at [110, 21] on input "81479" at bounding box center [185, 20] width 192 height 18
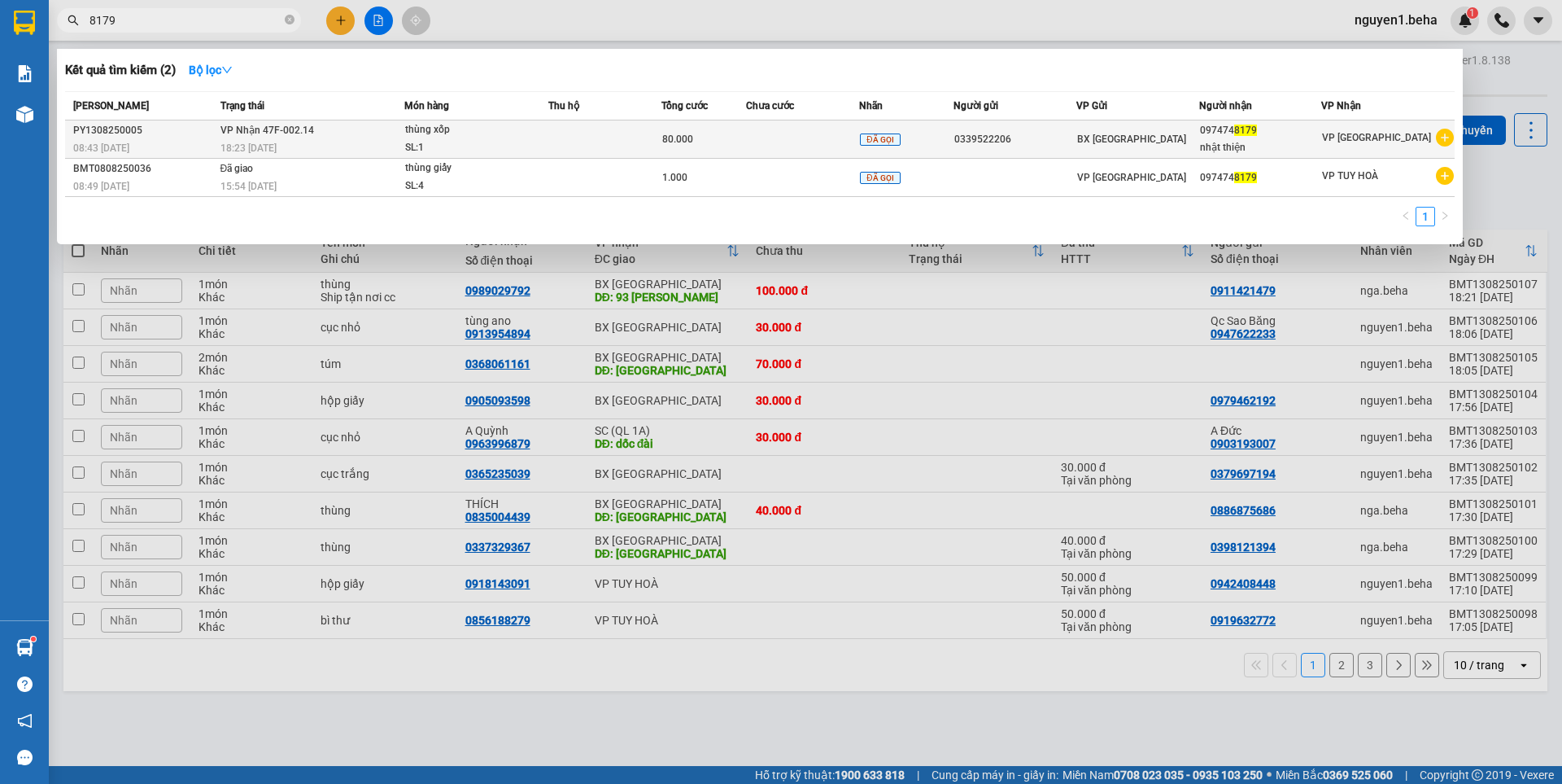
type input "8179"
click at [569, 131] on td at bounding box center [605, 140] width 113 height 38
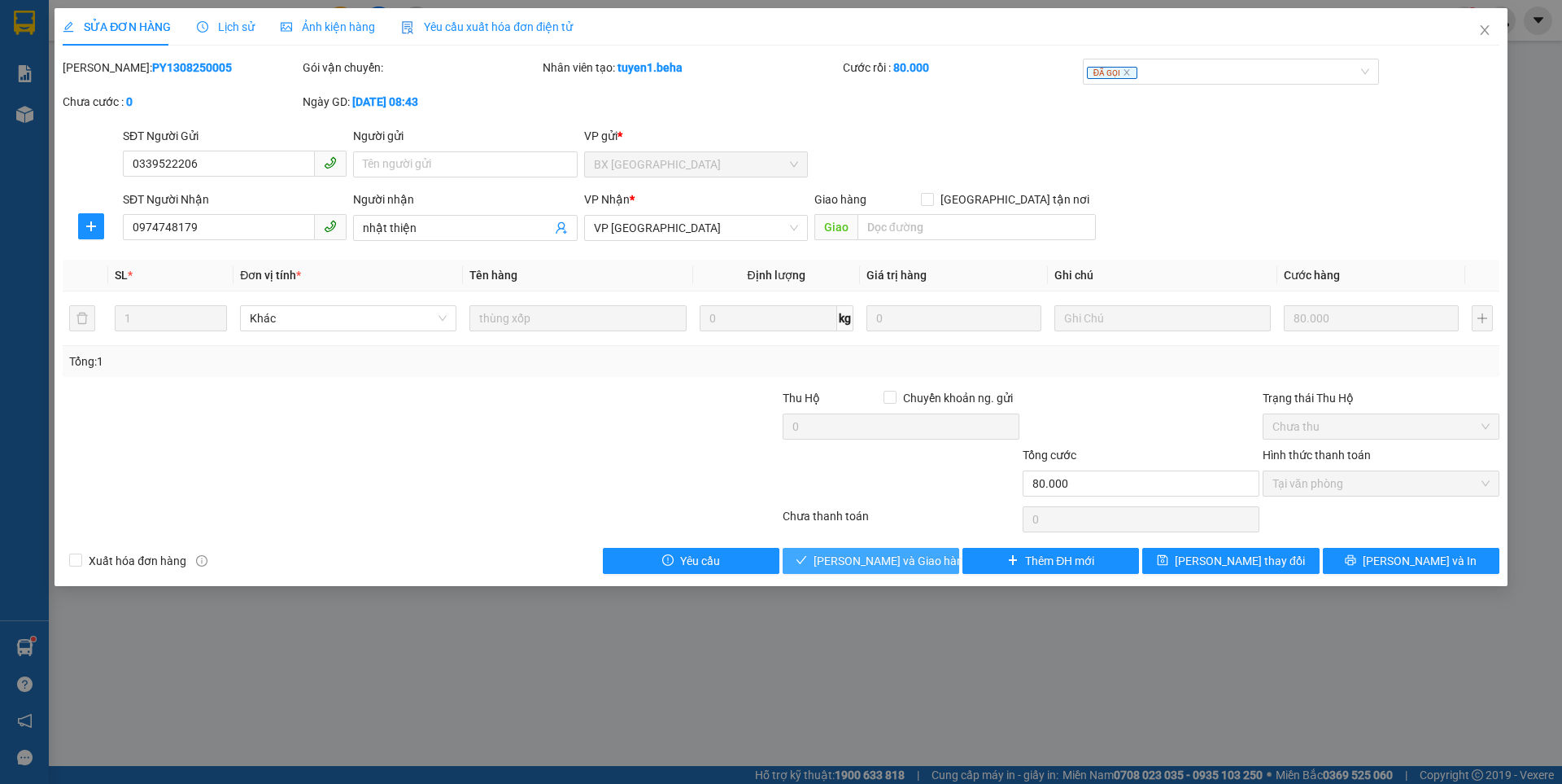
click at [895, 559] on span "Lưu và Giao hàng" at bounding box center [892, 561] width 156 height 18
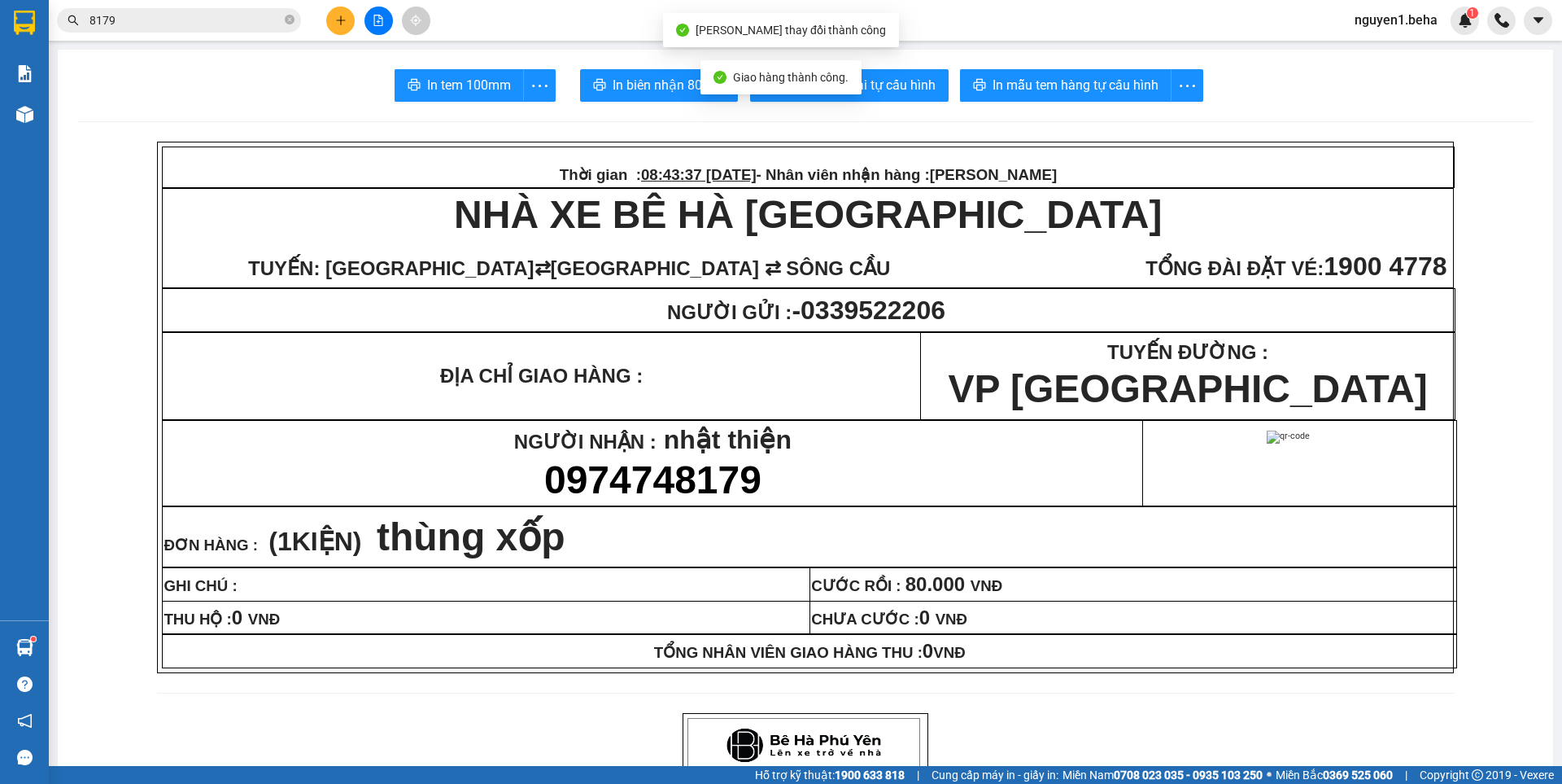
click at [232, 23] on input "8179" at bounding box center [185, 20] width 192 height 18
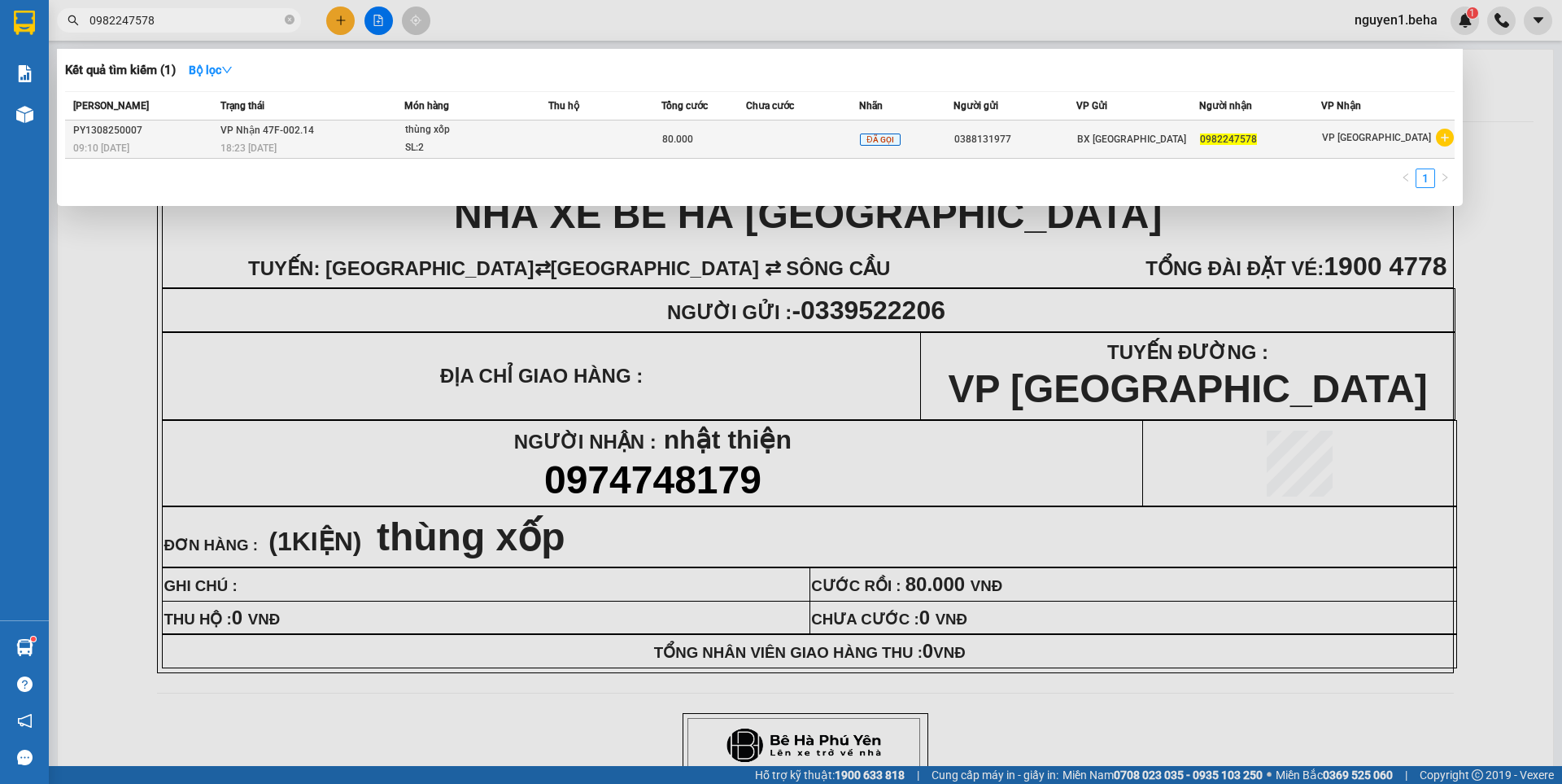
click at [655, 125] on td at bounding box center [605, 140] width 113 height 38
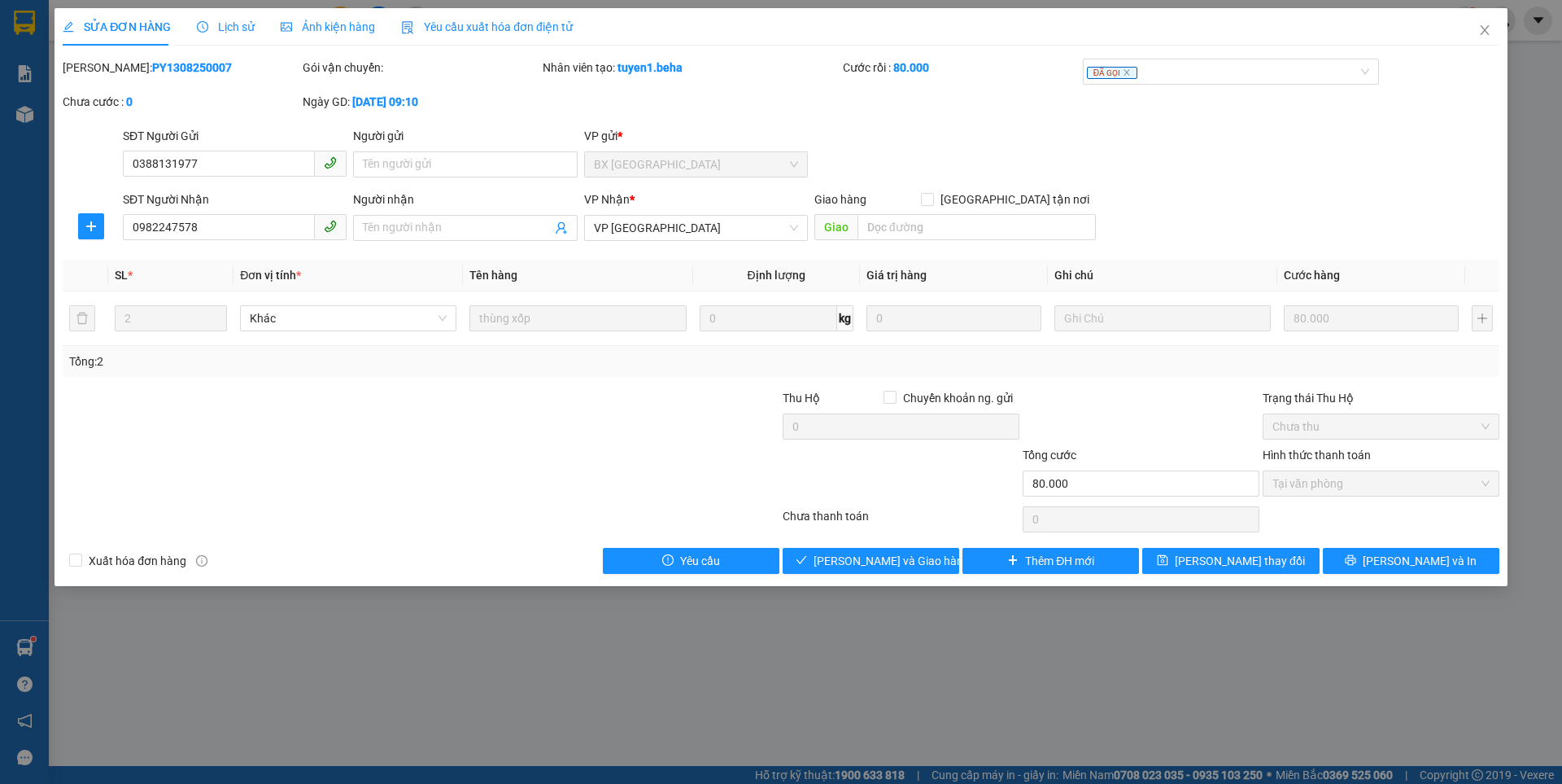
click at [349, 38] on div "Ảnh kiện hàng" at bounding box center [328, 26] width 95 height 37
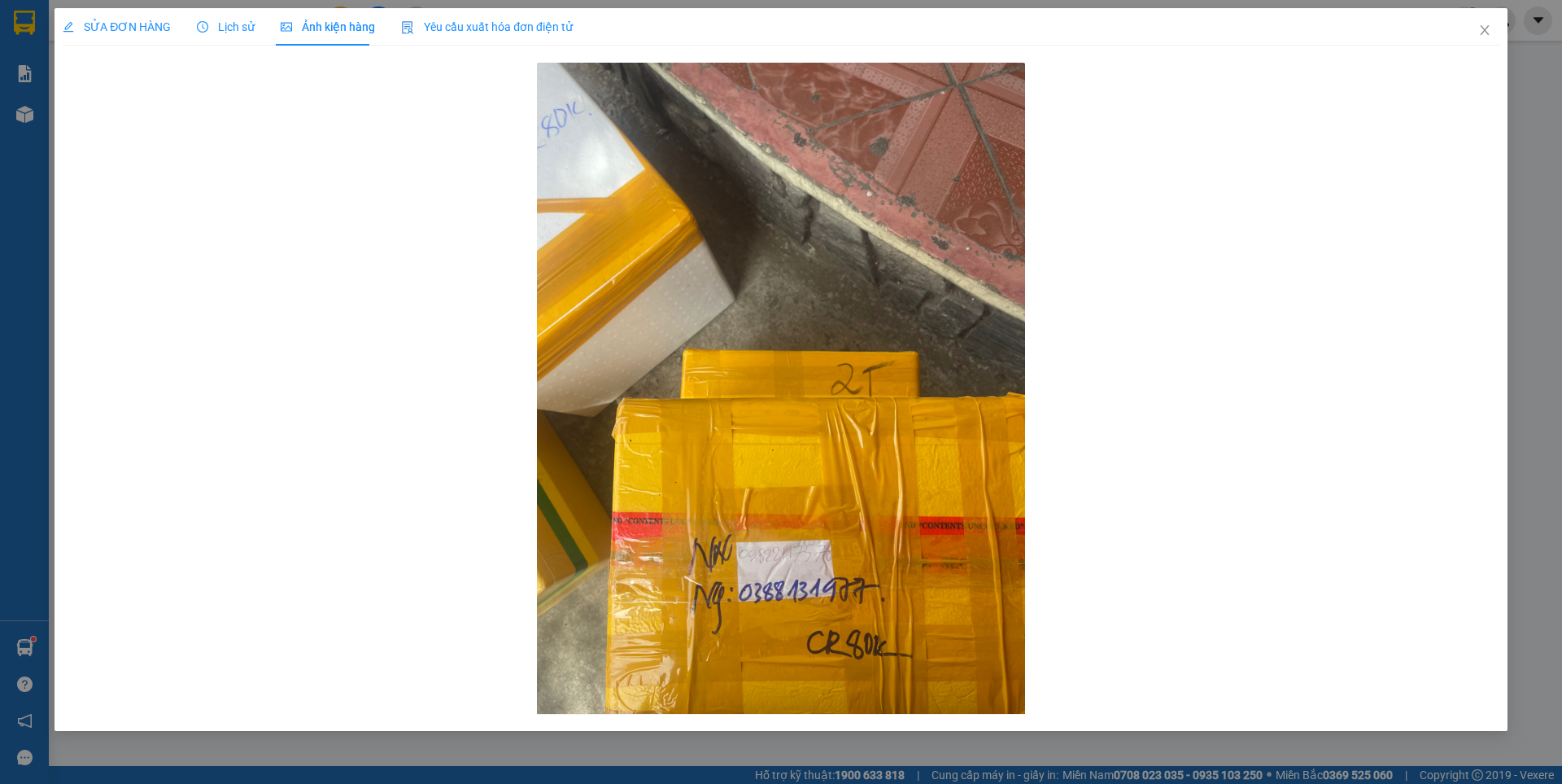
click at [124, 30] on span "SỬA ĐƠN HÀNG" at bounding box center [116, 26] width 109 height 13
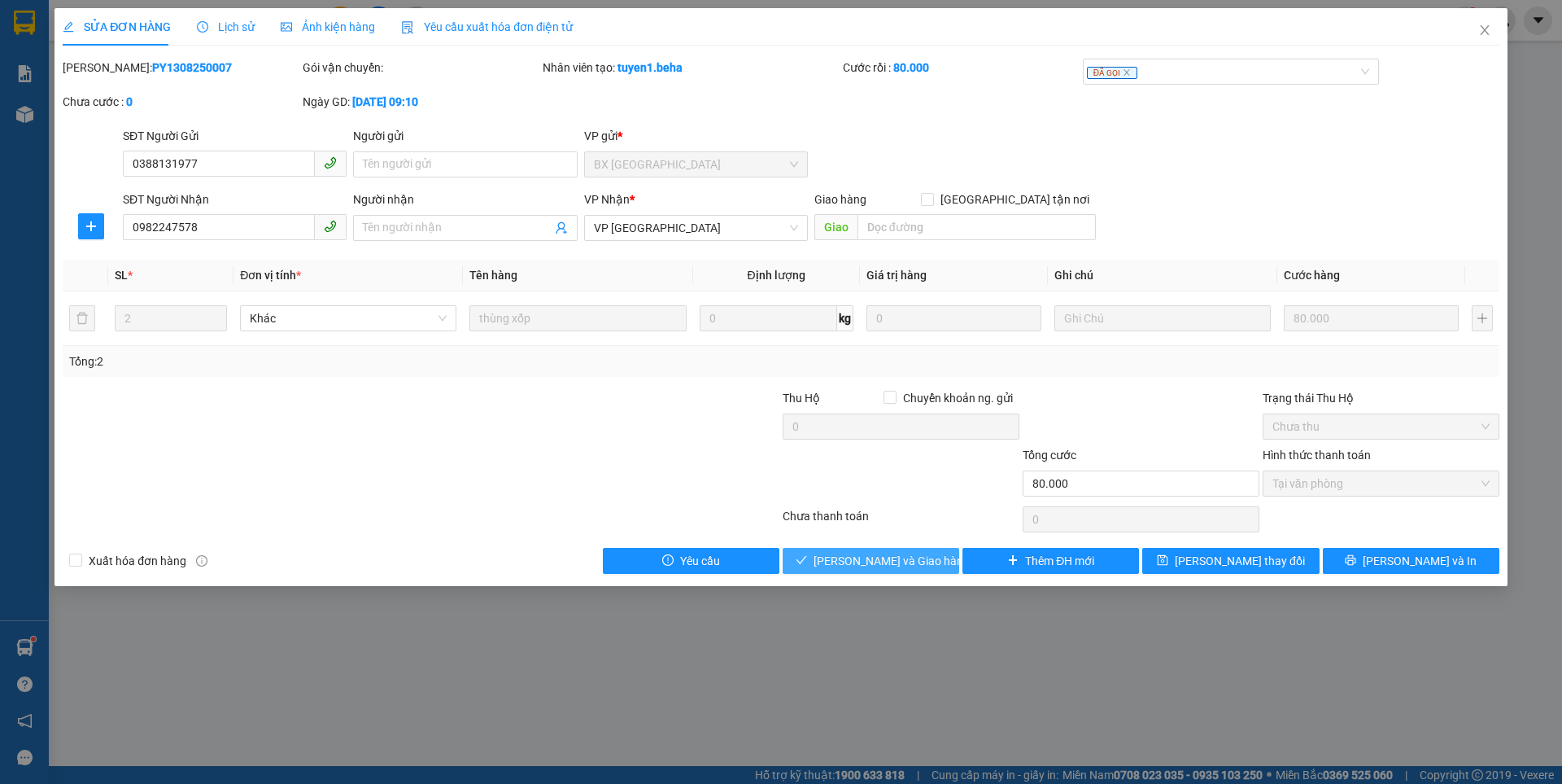
drag, startPoint x: 937, startPoint y: 565, endPoint x: 925, endPoint y: 564, distance: 12.0
click at [934, 565] on button "Lưu và Giao hàng" at bounding box center [871, 561] width 176 height 26
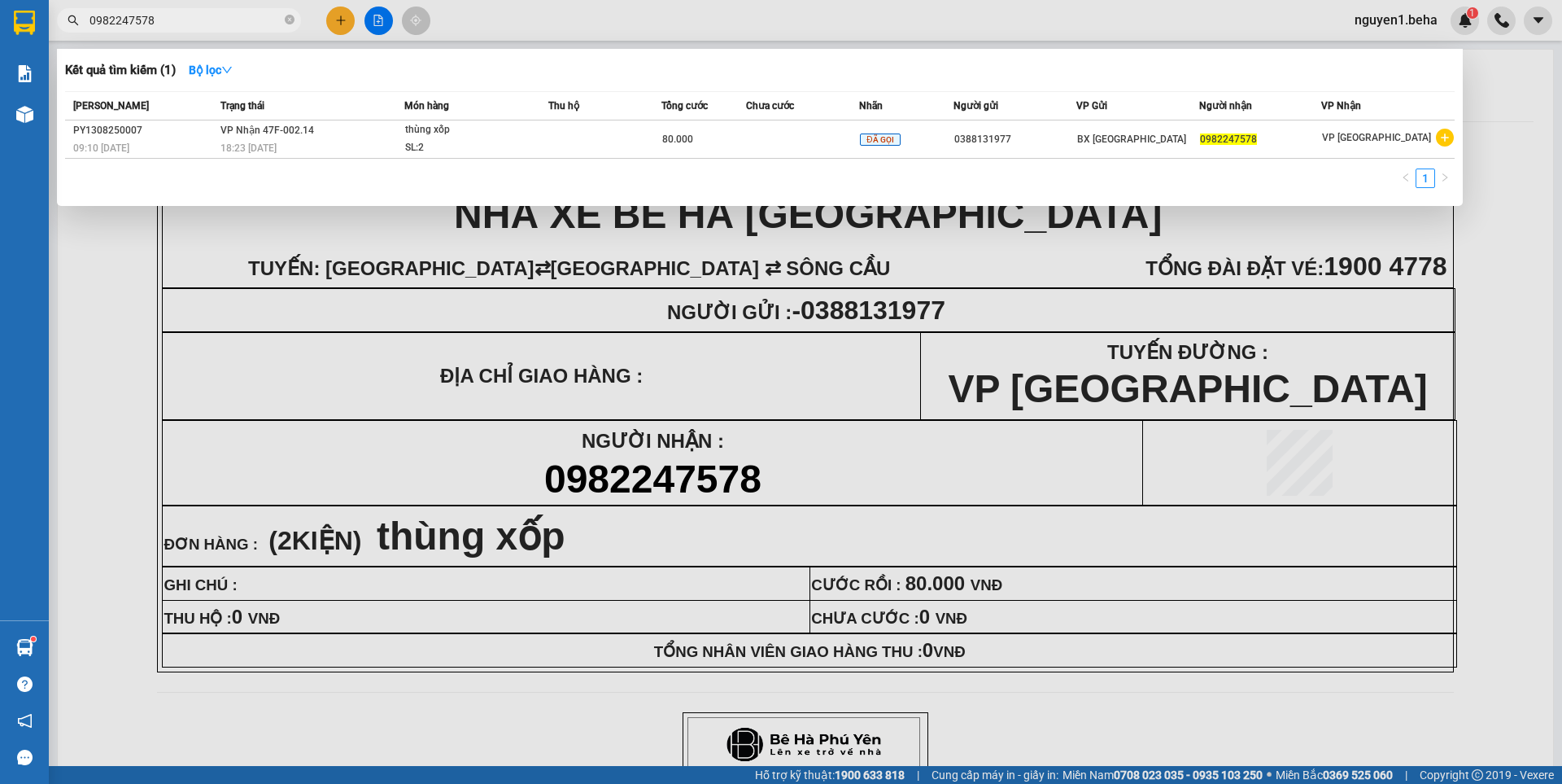
click at [150, 17] on input "0982247578" at bounding box center [185, 20] width 192 height 18
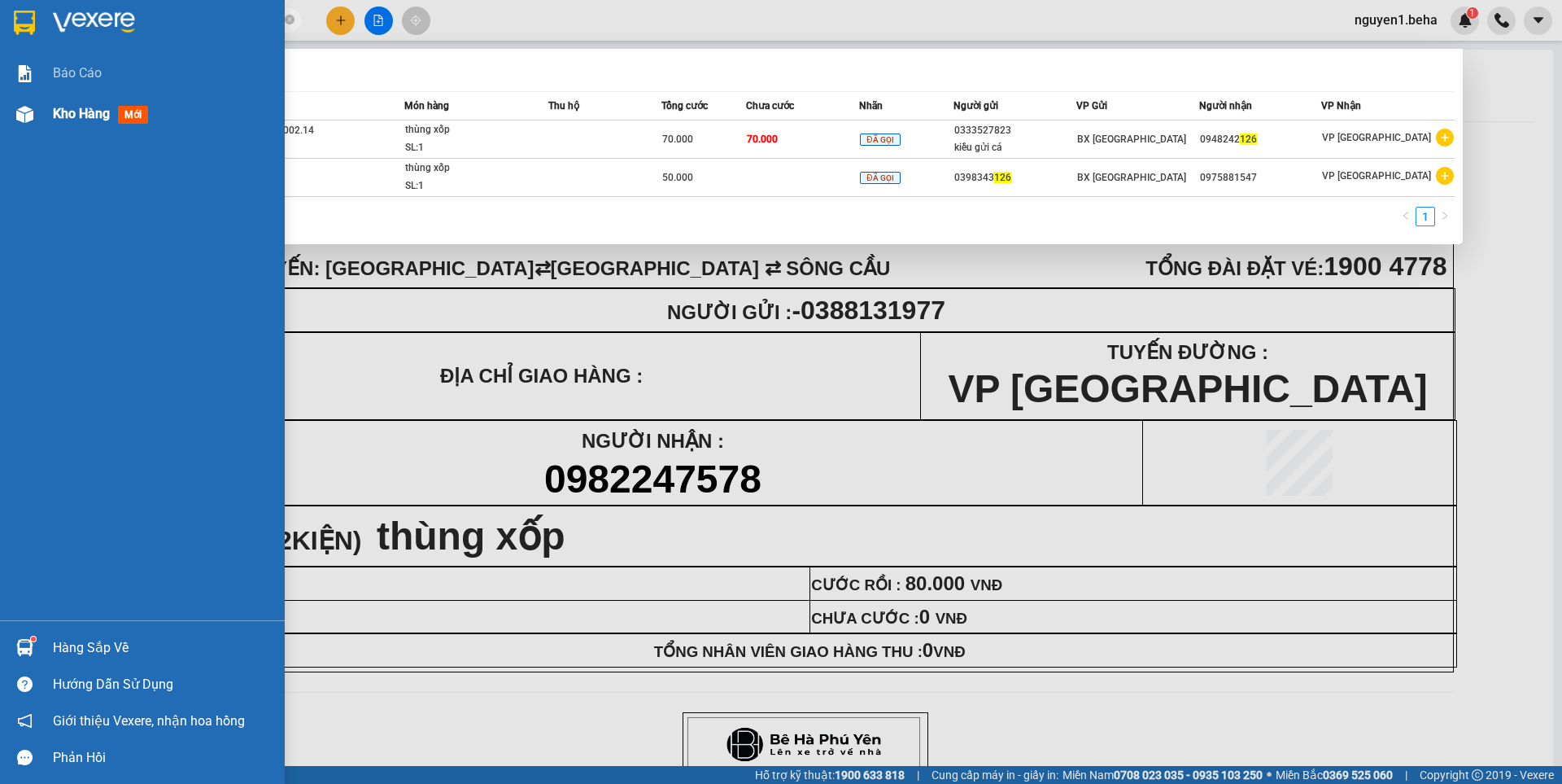
type input "126"
drag, startPoint x: 30, startPoint y: 110, endPoint x: 88, endPoint y: 0, distance: 124.4
click at [31, 110] on img at bounding box center [25, 115] width 17 height 17
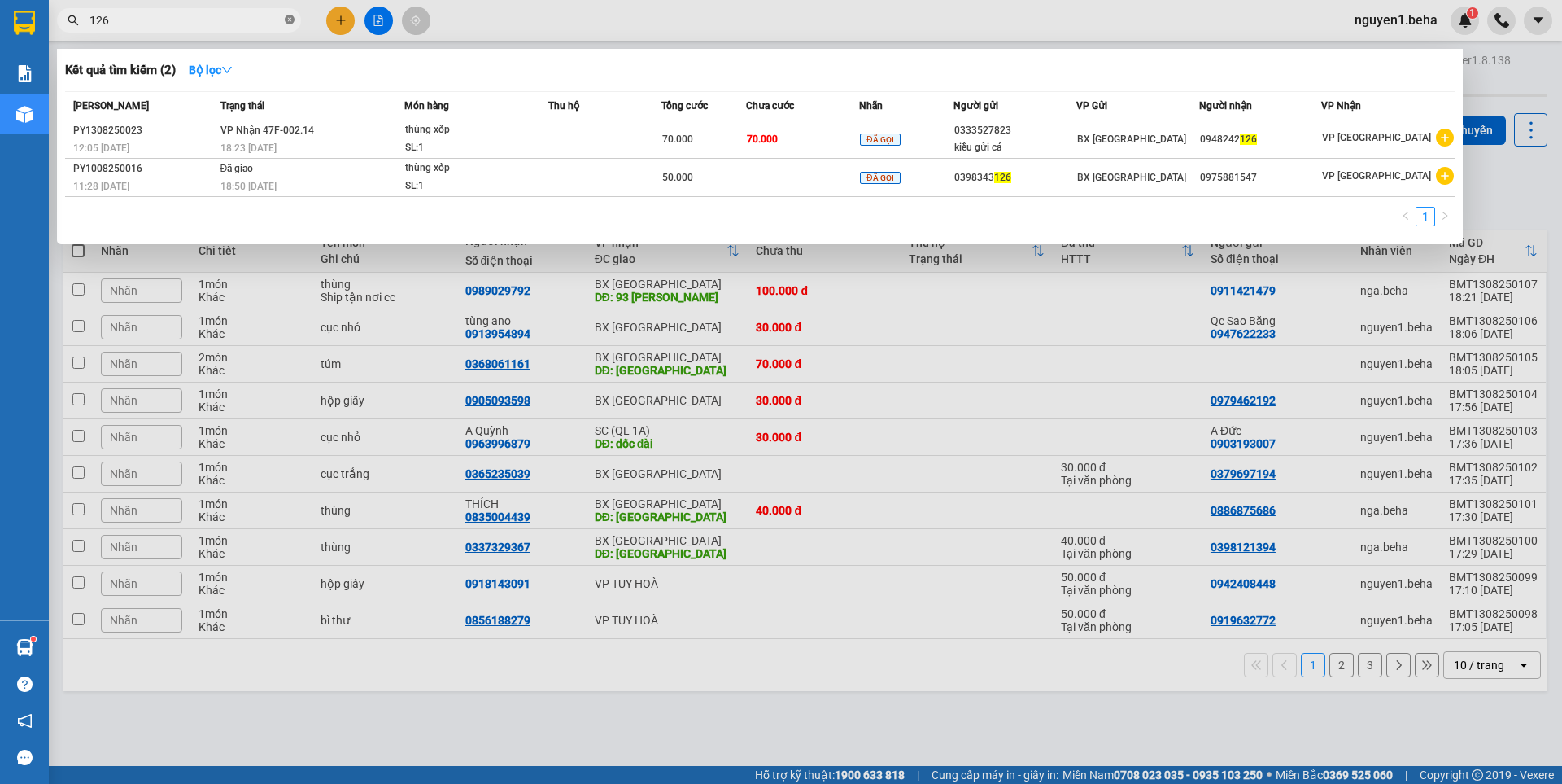
click at [292, 20] on icon "close-circle" at bounding box center [289, 19] width 10 height 10
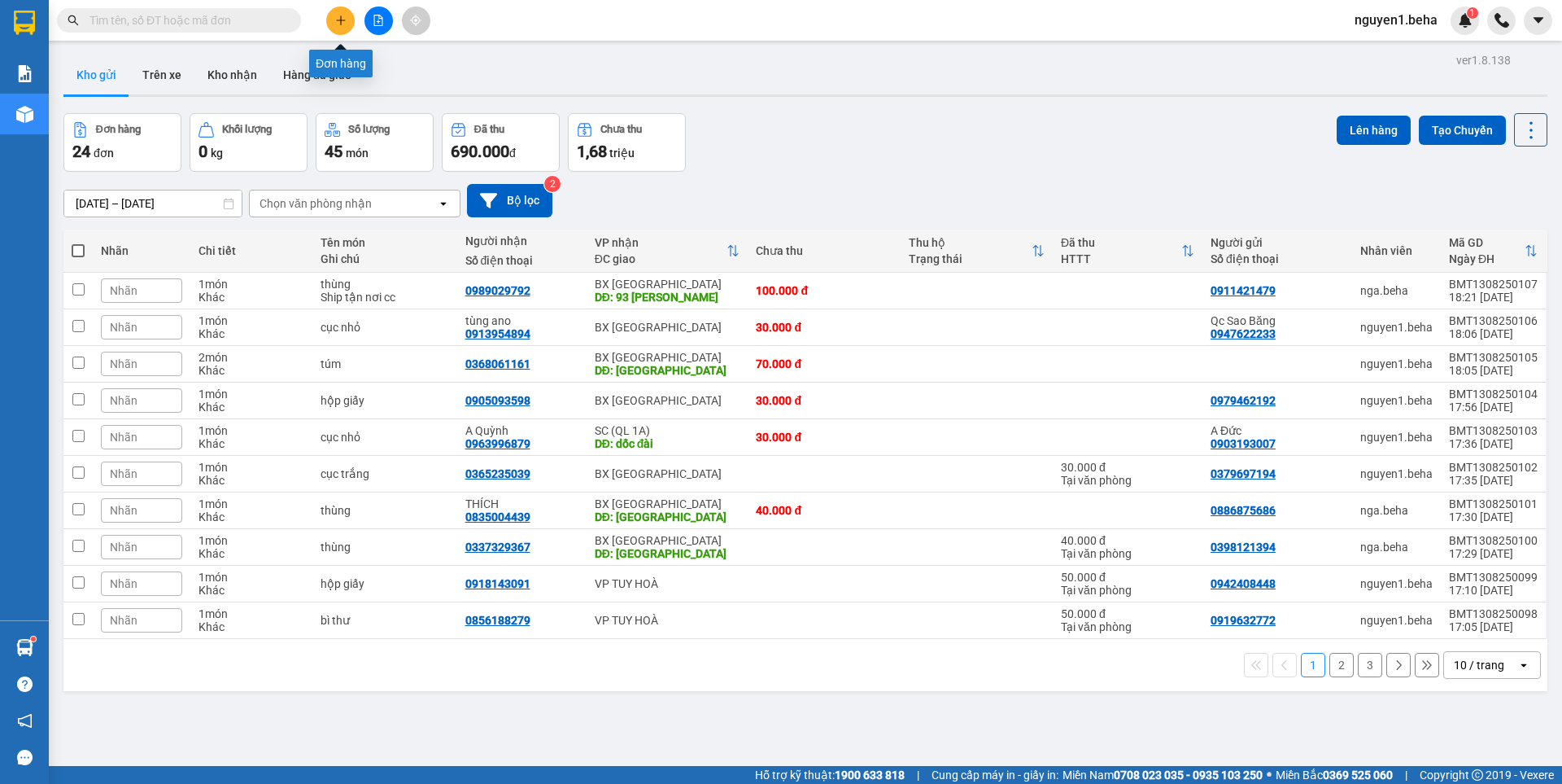
click at [378, 19] on icon "file-add" at bounding box center [378, 20] width 11 height 11
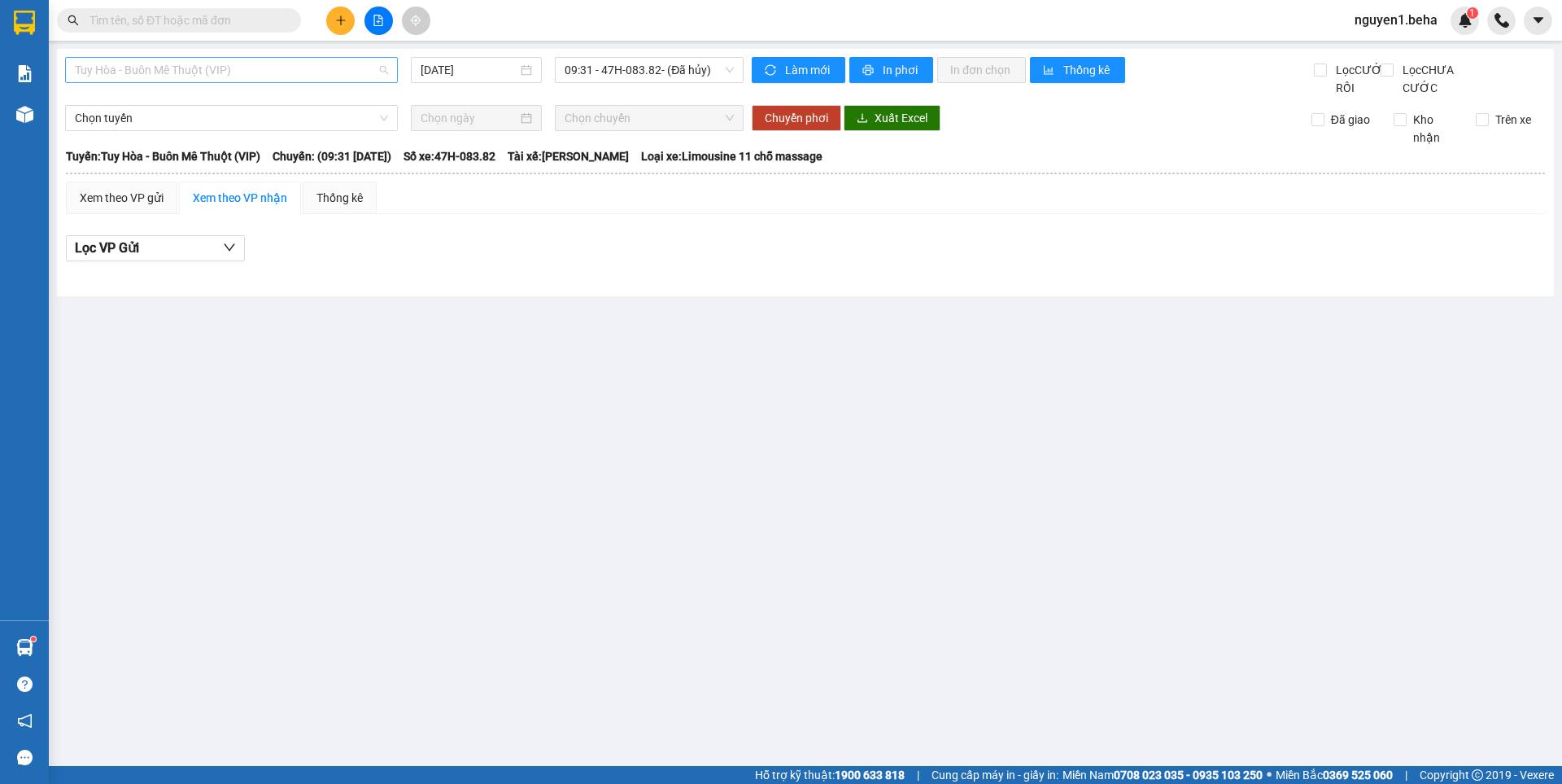
click at [289, 68] on span "Tuy Hòa - Buôn Mê Thuột (VIP)" at bounding box center [231, 70] width 313 height 24
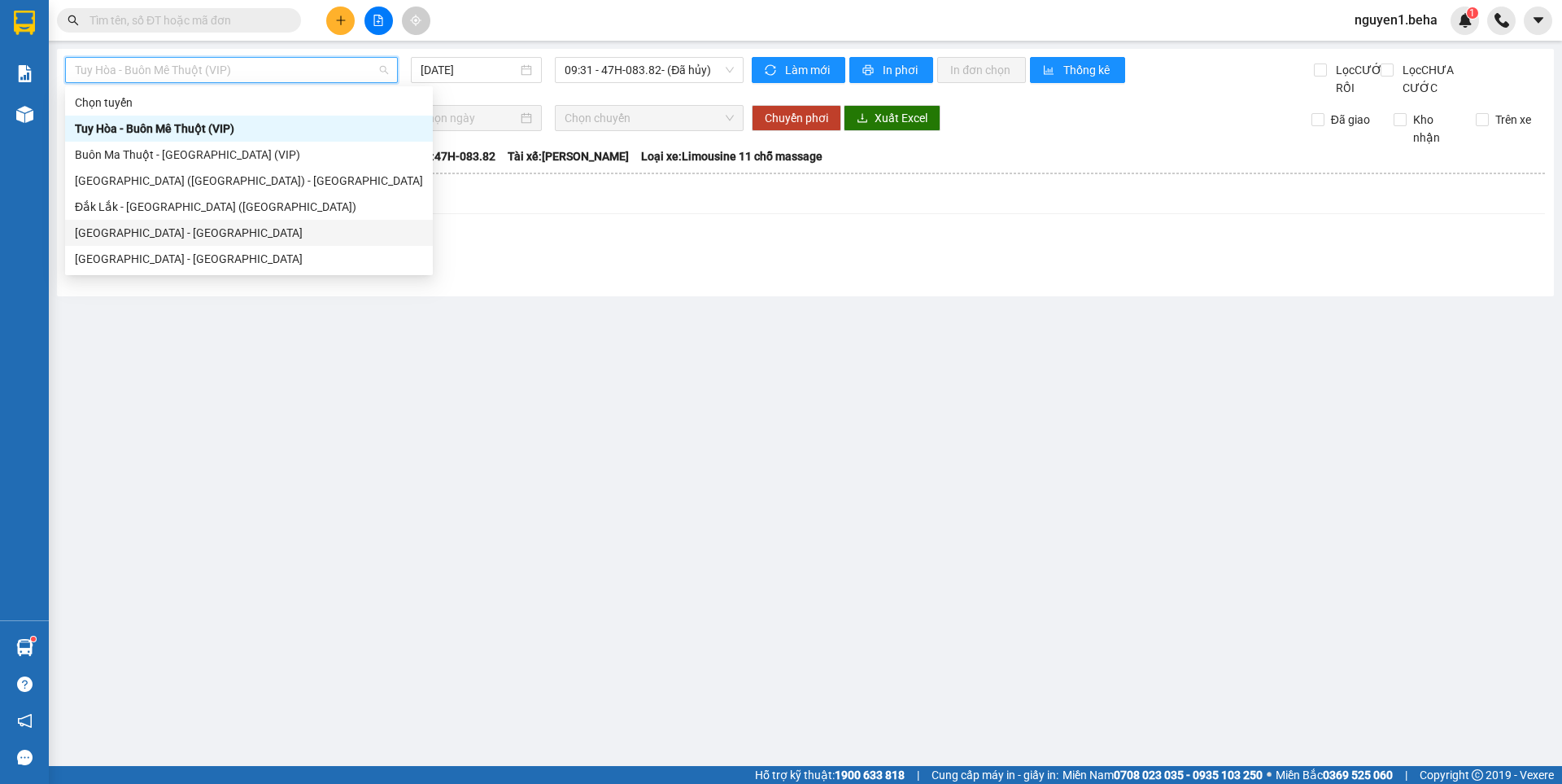
click at [154, 231] on div "[GEOGRAPHIC_DATA] - [GEOGRAPHIC_DATA]" at bounding box center [249, 232] width 349 height 18
type input "[DATE]"
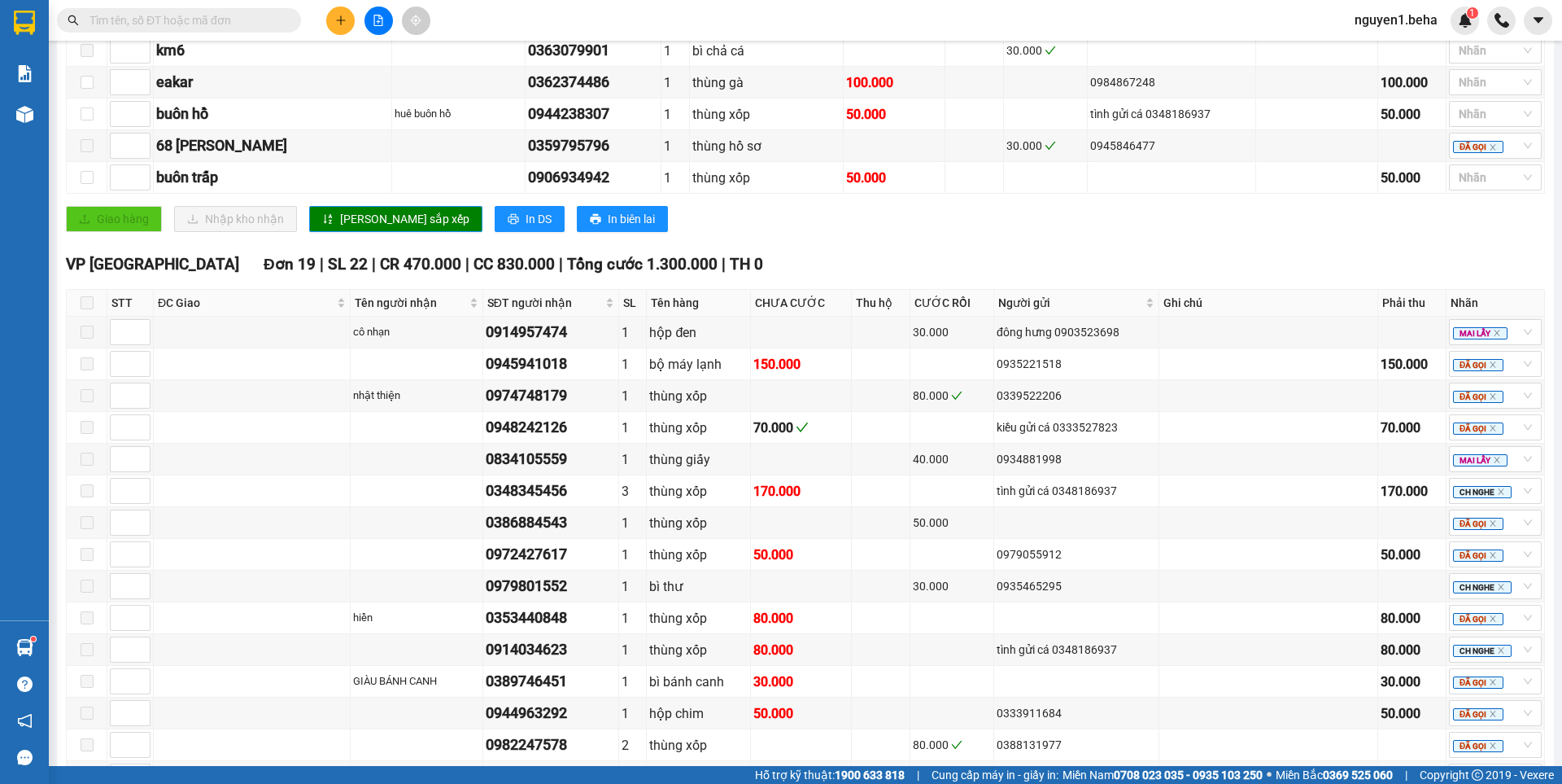
scroll to position [733, 0]
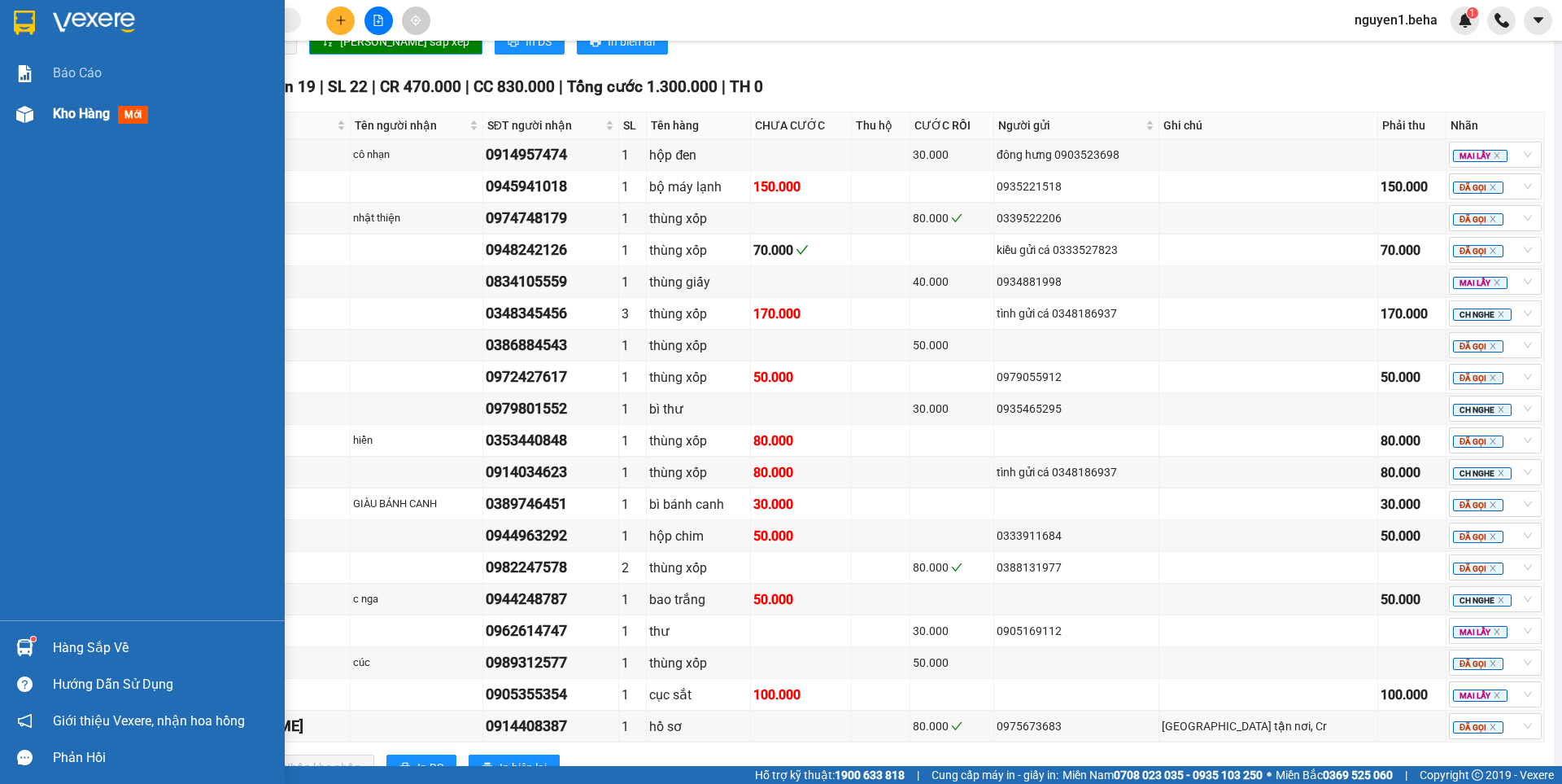
click at [19, 113] on img at bounding box center [25, 115] width 17 height 17
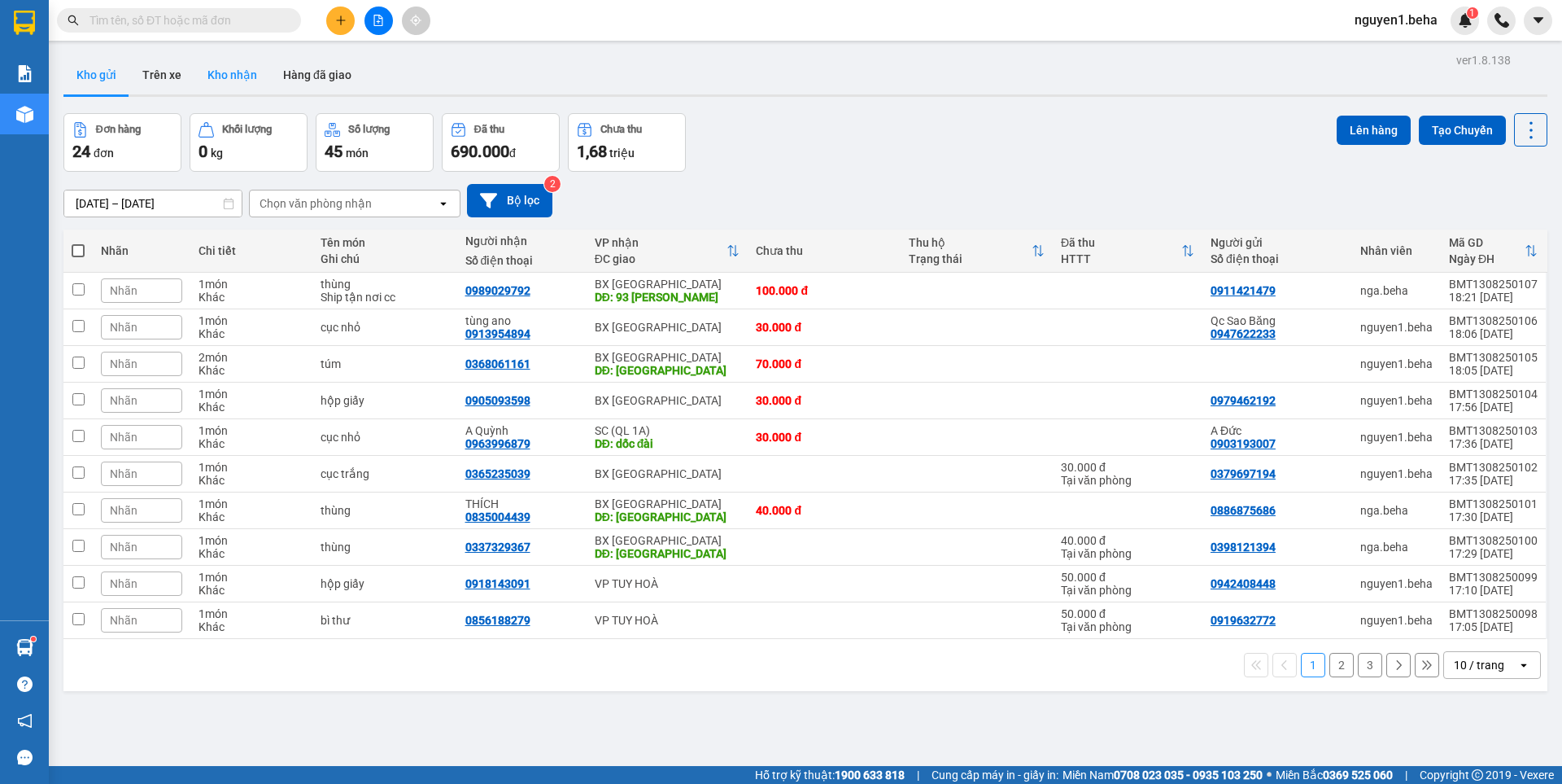
click at [229, 70] on button "Kho nhận" at bounding box center [232, 75] width 76 height 39
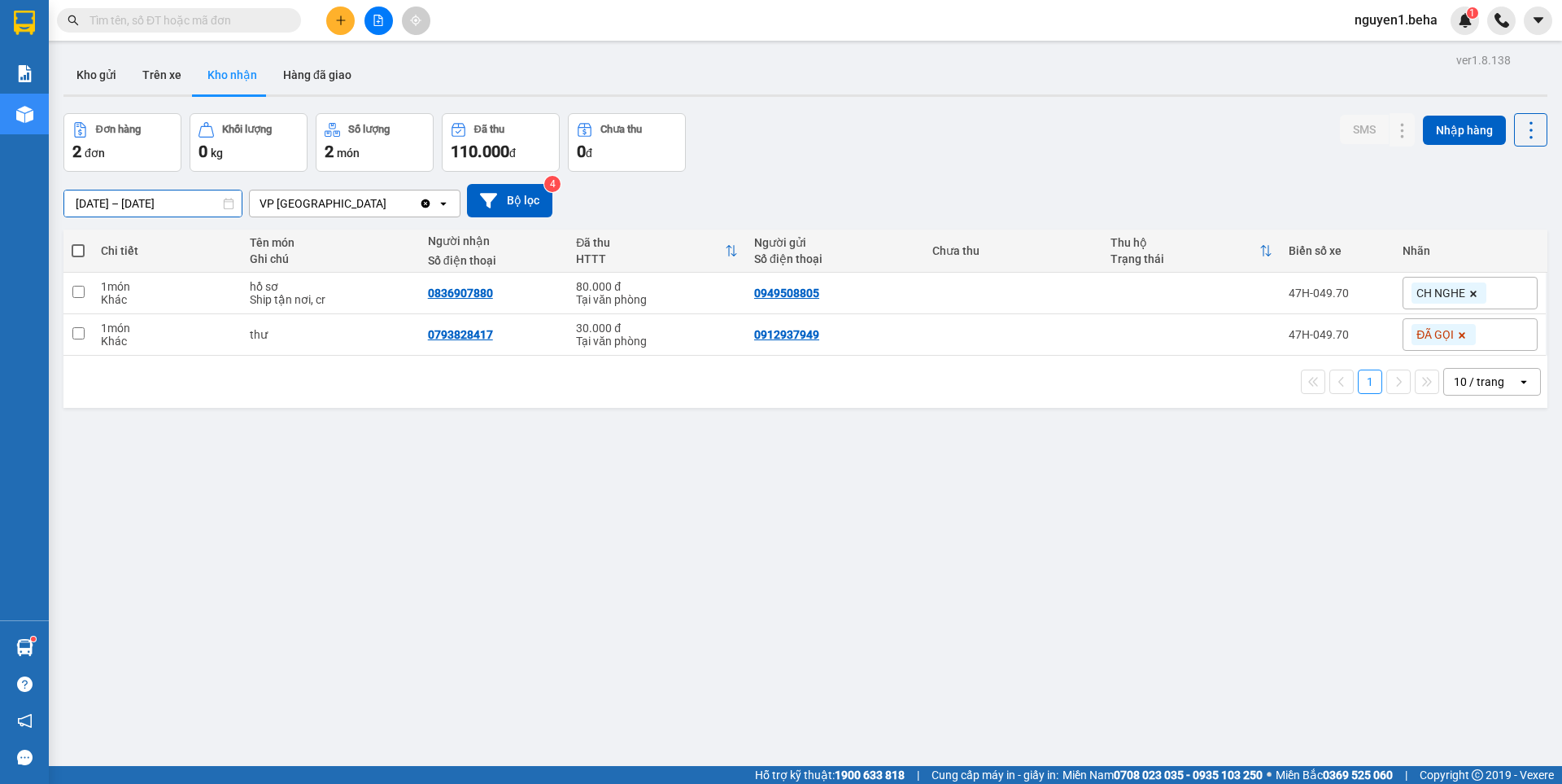
click at [159, 209] on input "11/08/2025 – 13/08/2025" at bounding box center [153, 203] width 177 height 26
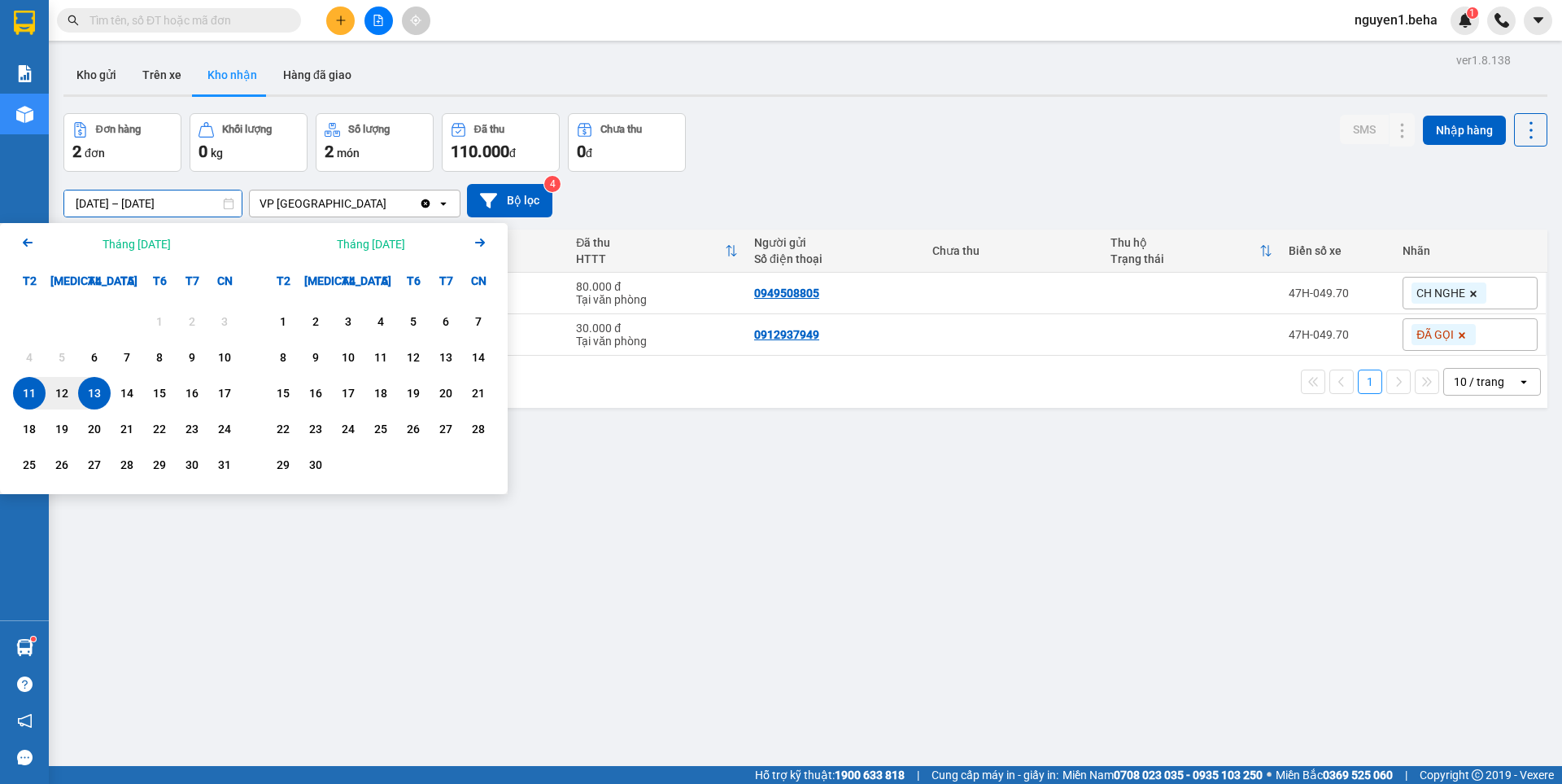
click at [89, 385] on div "13" at bounding box center [94, 393] width 23 height 19
type input "13/08/2025 – 13/08/2025"
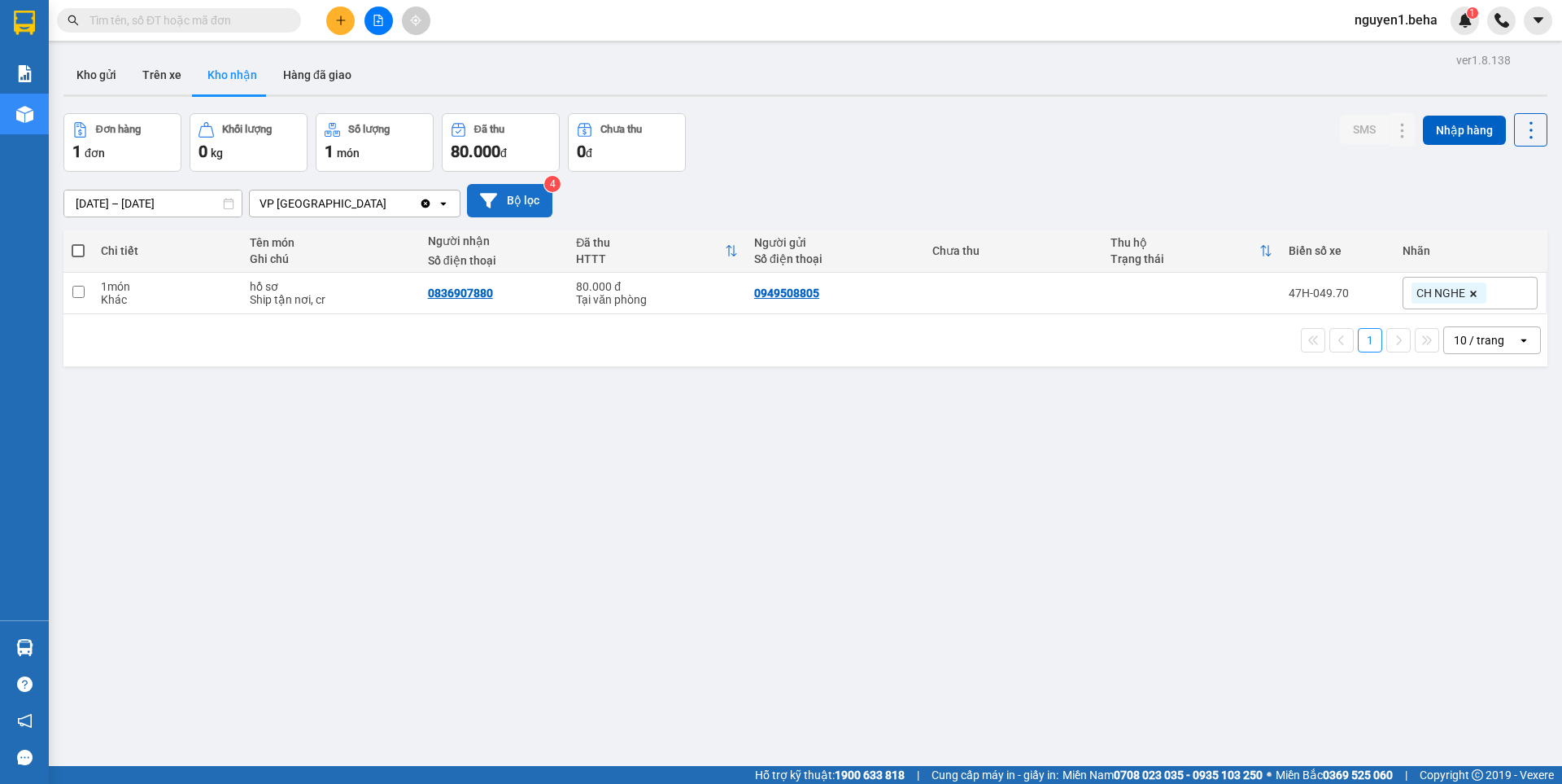
click at [516, 197] on button "Bộ lọc" at bounding box center [509, 201] width 85 height 33
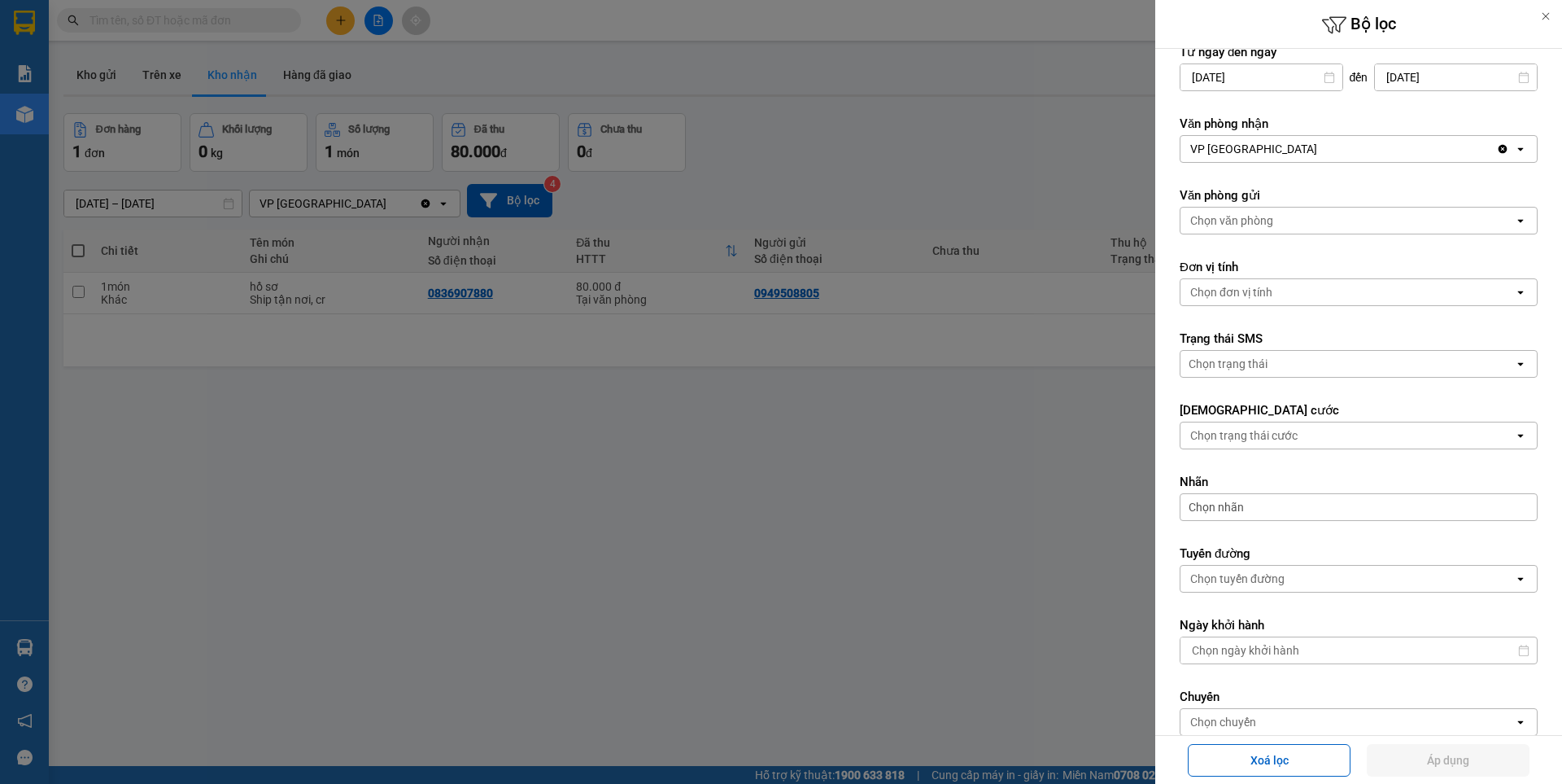
scroll to position [277, 0]
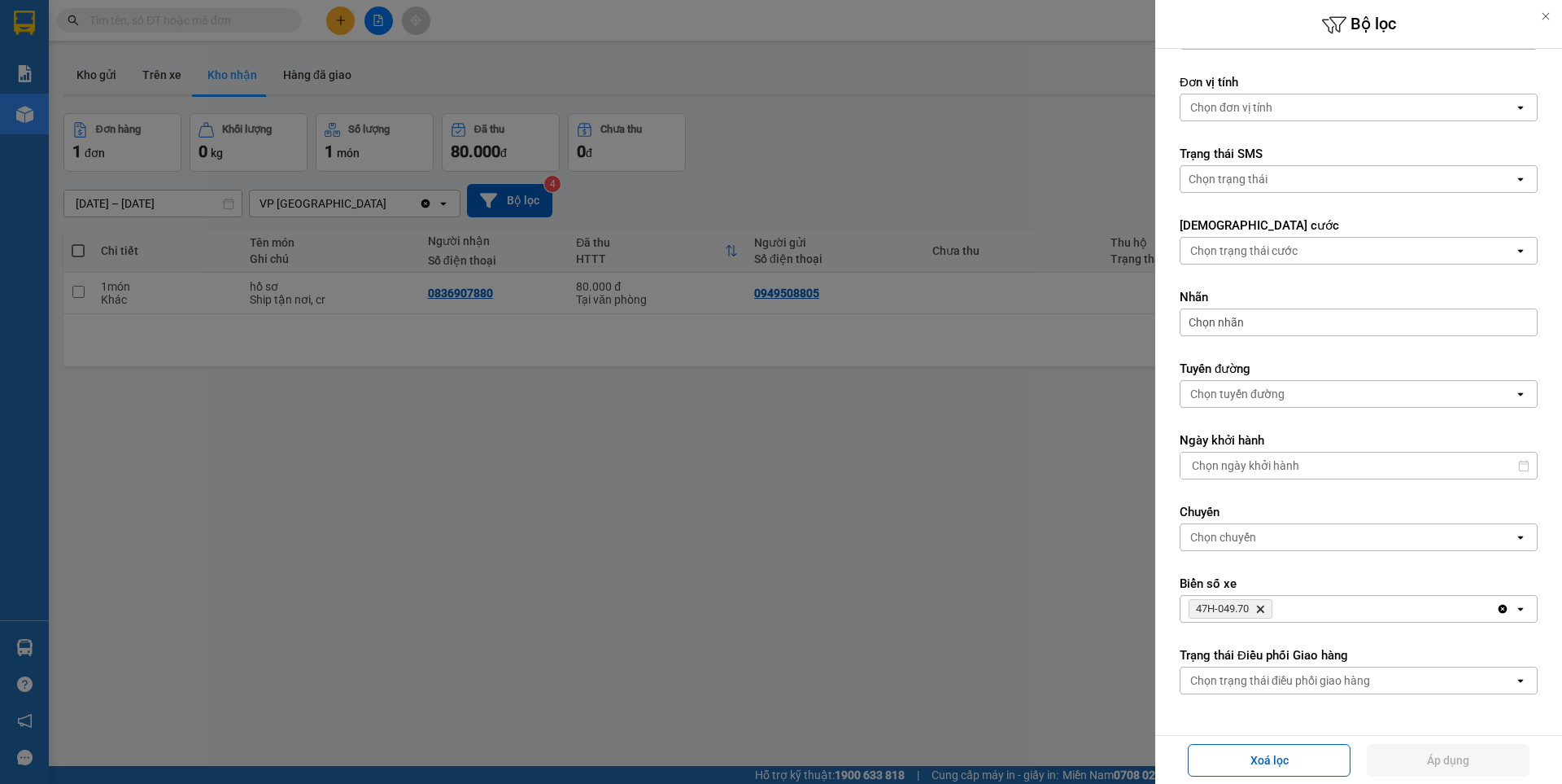
click at [1264, 611] on icon "Delete" at bounding box center [1260, 608] width 10 height 10
click at [1291, 608] on div "Chọn biển số" at bounding box center [1347, 608] width 334 height 26
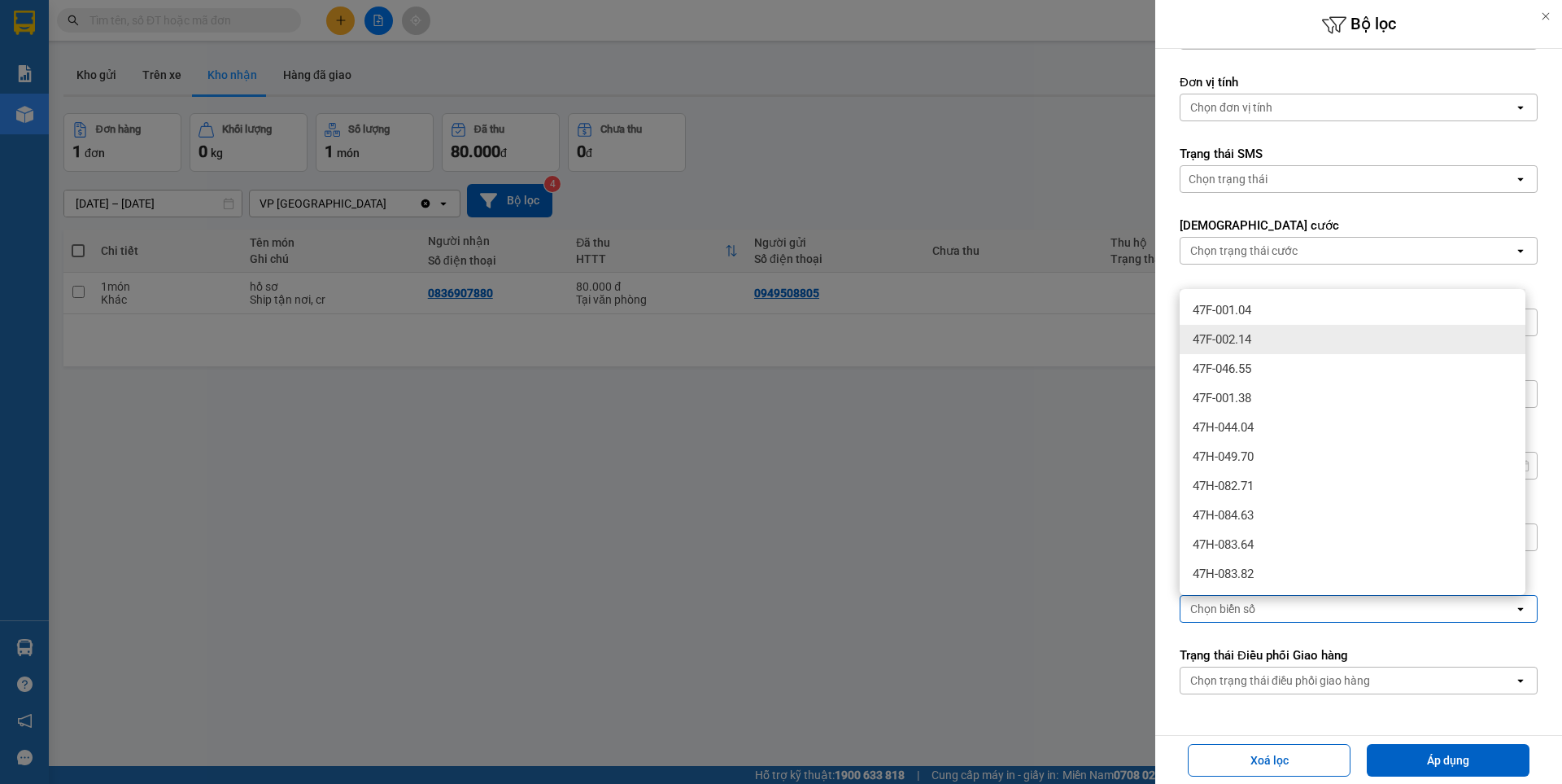
click at [1260, 336] on div "47F-002.14" at bounding box center [1353, 340] width 346 height 30
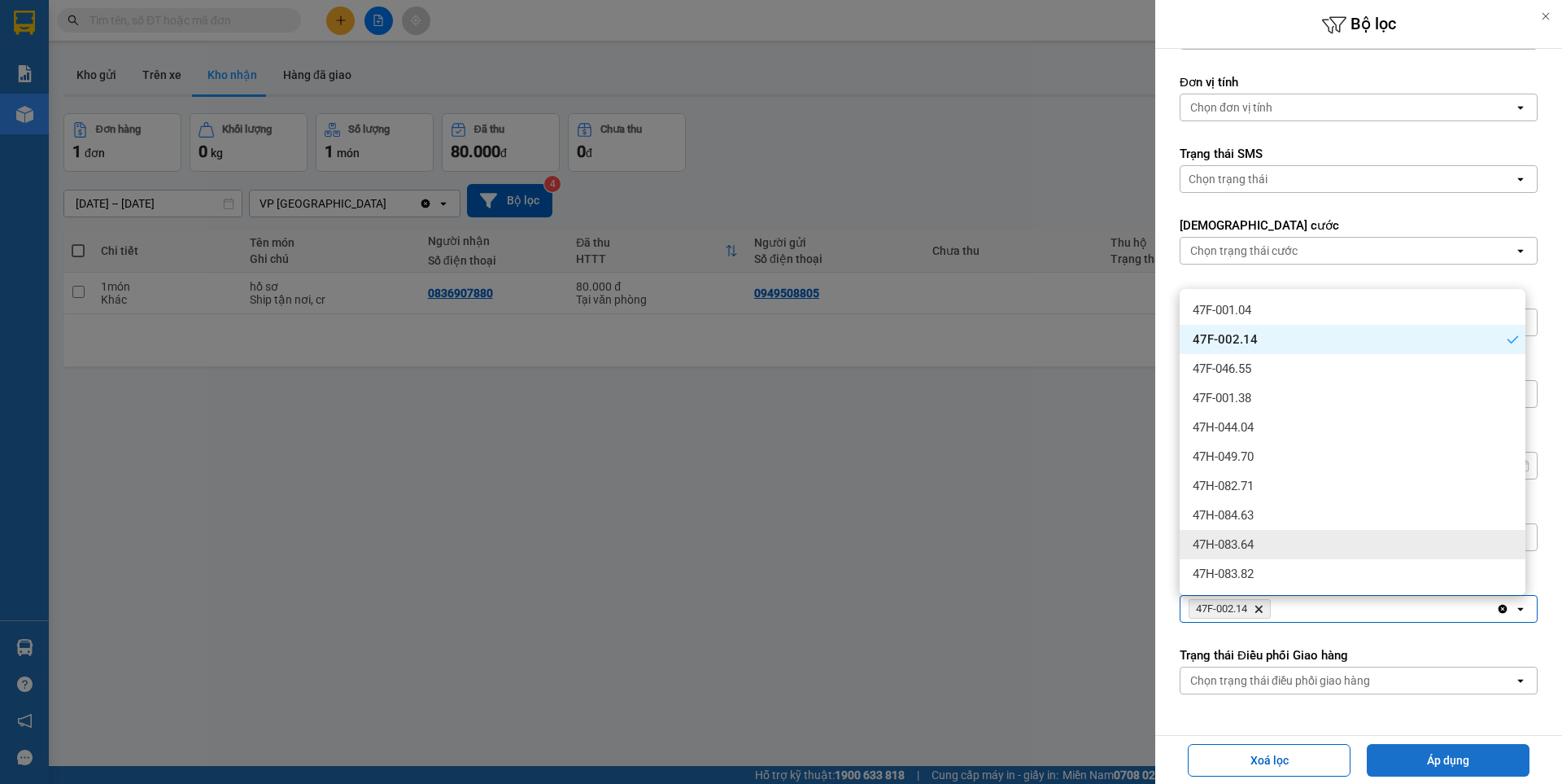
click at [1446, 761] on button "Áp dụng" at bounding box center [1448, 760] width 163 height 32
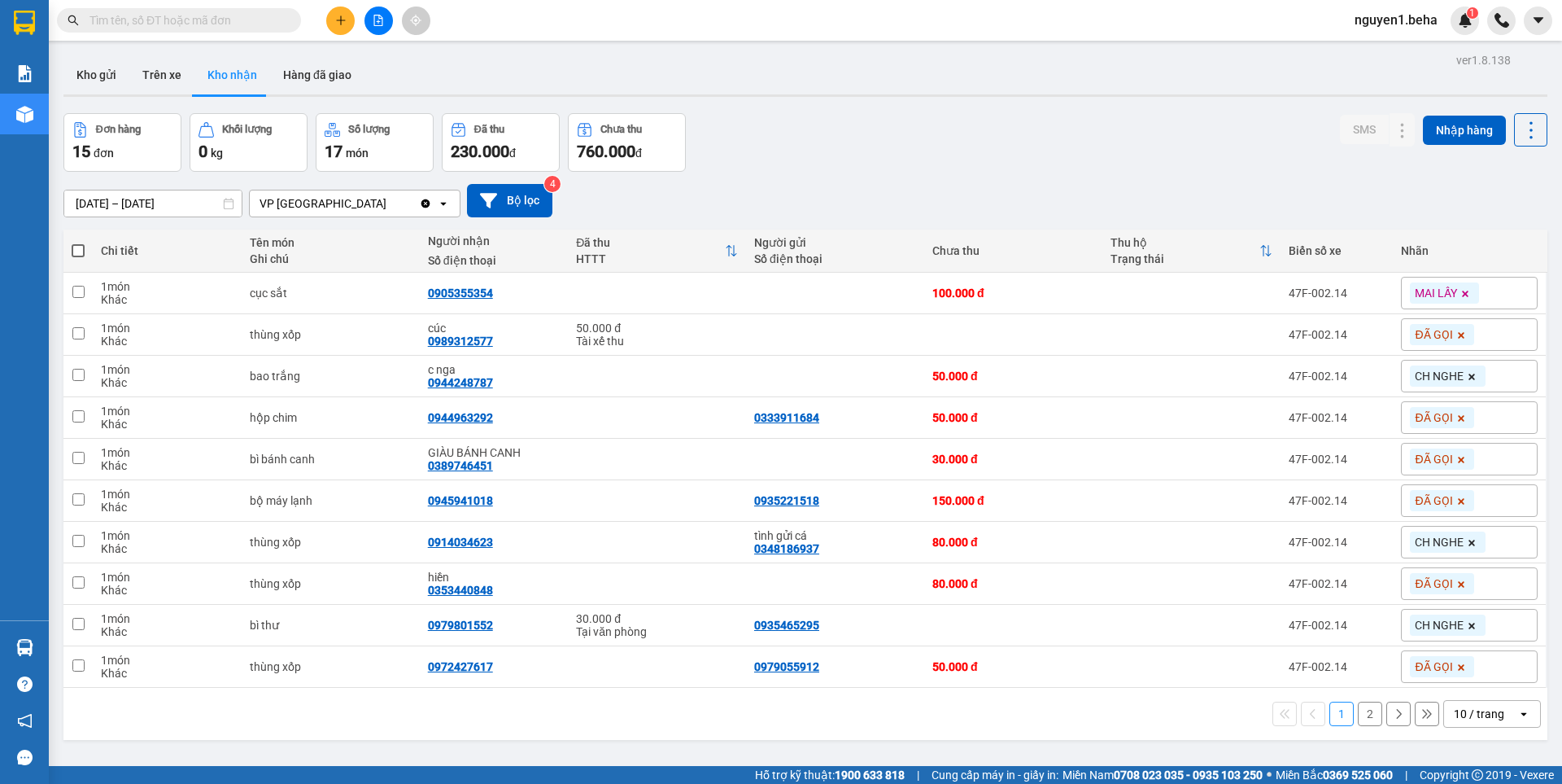
click at [684, 721] on div "1 2 10 / trang open" at bounding box center [806, 714] width 1472 height 28
click at [374, 19] on icon "file-add" at bounding box center [378, 20] width 11 height 11
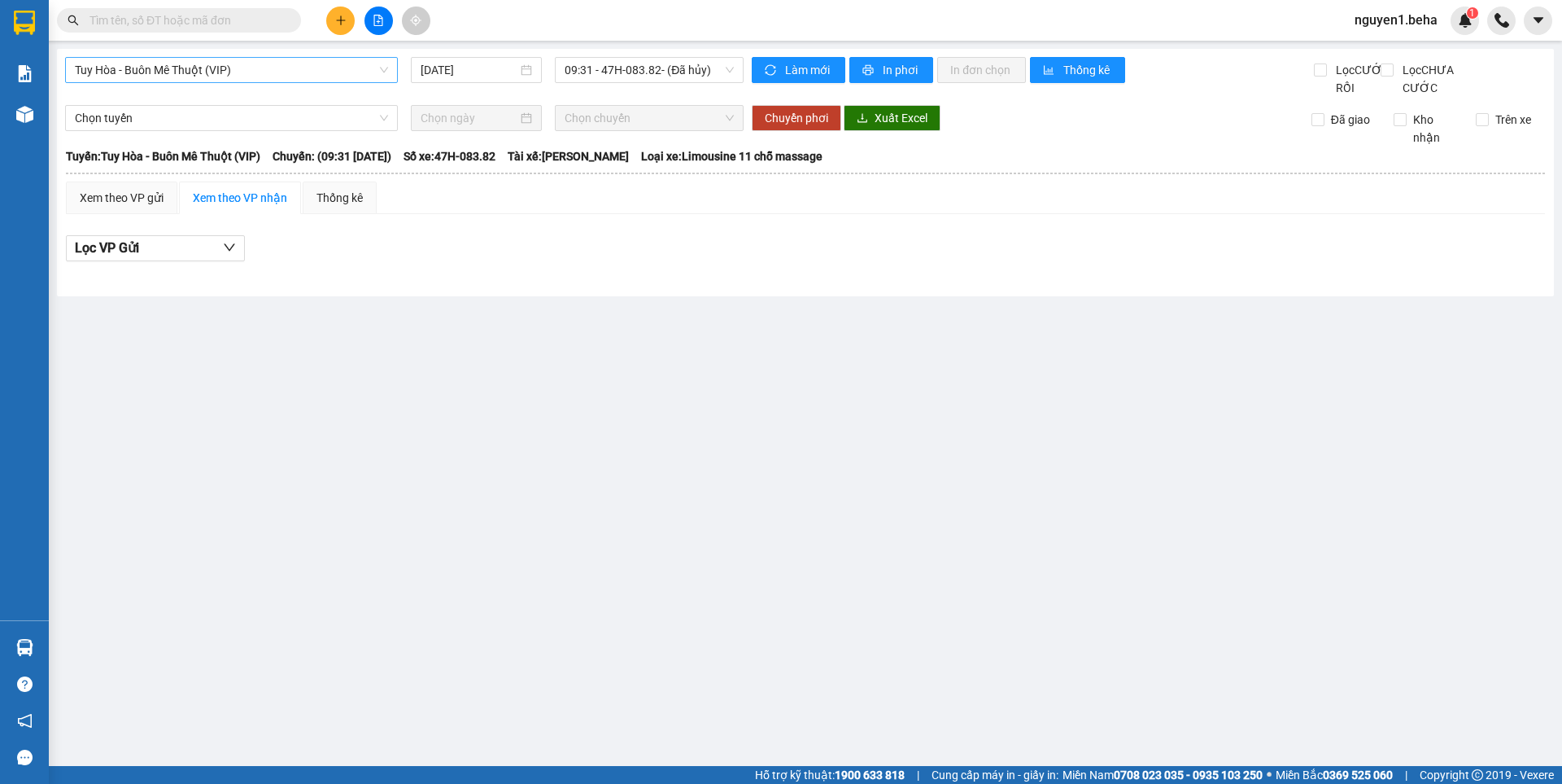
click at [262, 76] on span "Tuy Hòa - Buôn Mê Thuột (VIP)" at bounding box center [231, 70] width 313 height 24
click at [279, 64] on span "Tuy Hòa - Buôn Mê Thuột (VIP)" at bounding box center [231, 70] width 313 height 24
click at [238, 126] on div "Chọn tuyến" at bounding box center [231, 118] width 333 height 26
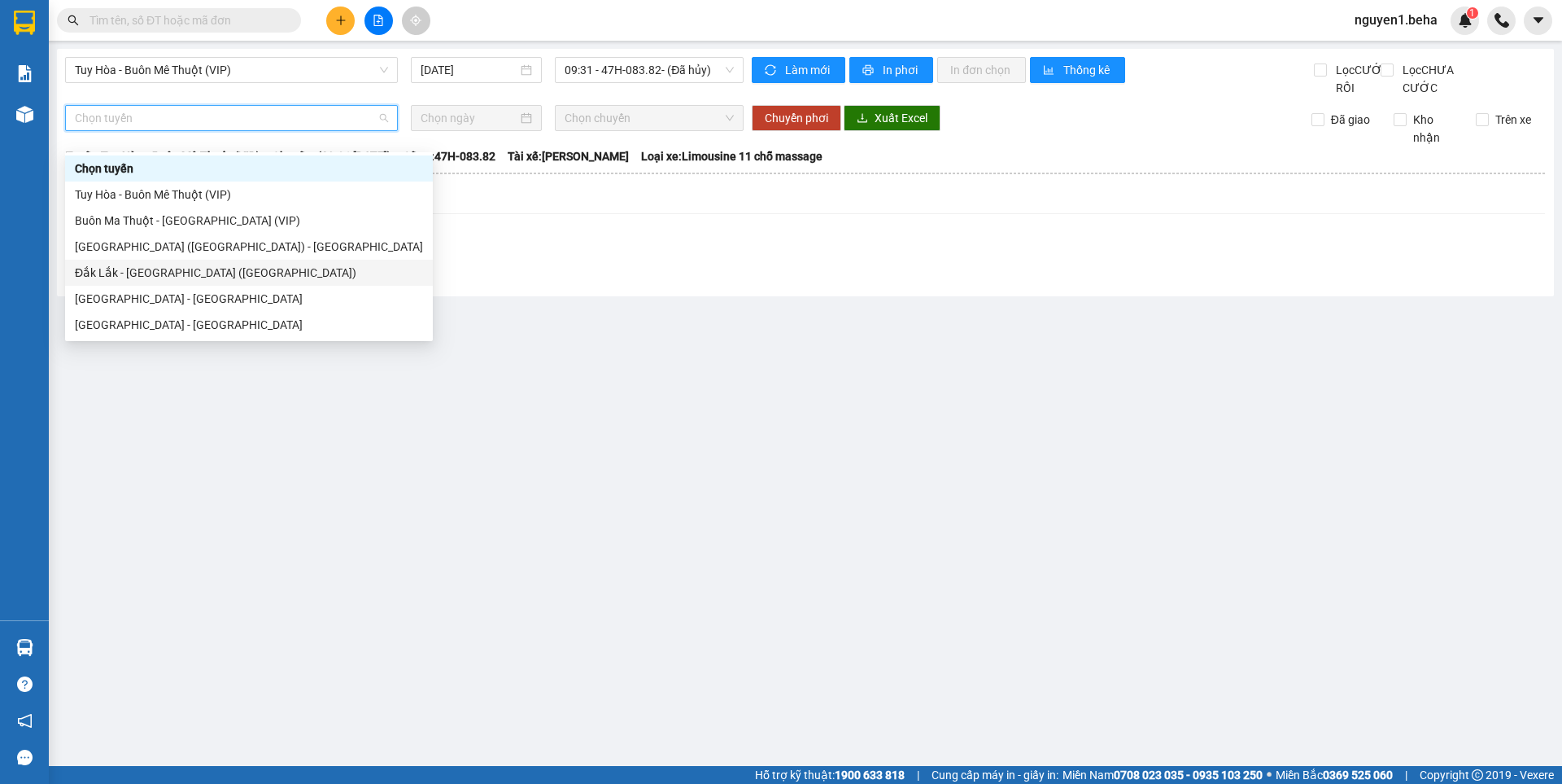
click at [146, 270] on div "Đắk Lắk - Phú Yên (SC)" at bounding box center [249, 272] width 349 height 18
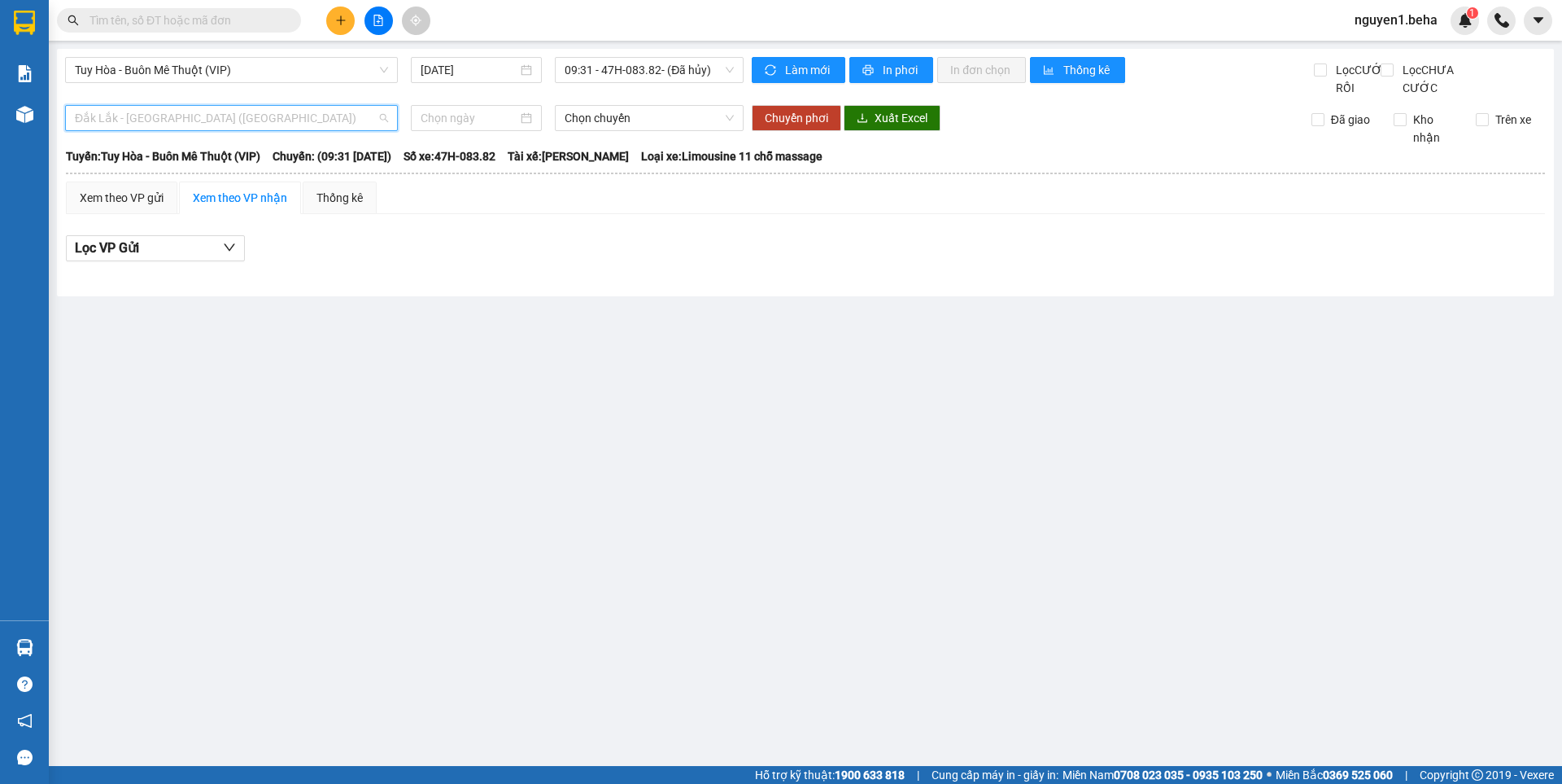
click at [276, 126] on span "Đắk Lắk - Phú Yên (SC)" at bounding box center [231, 118] width 313 height 24
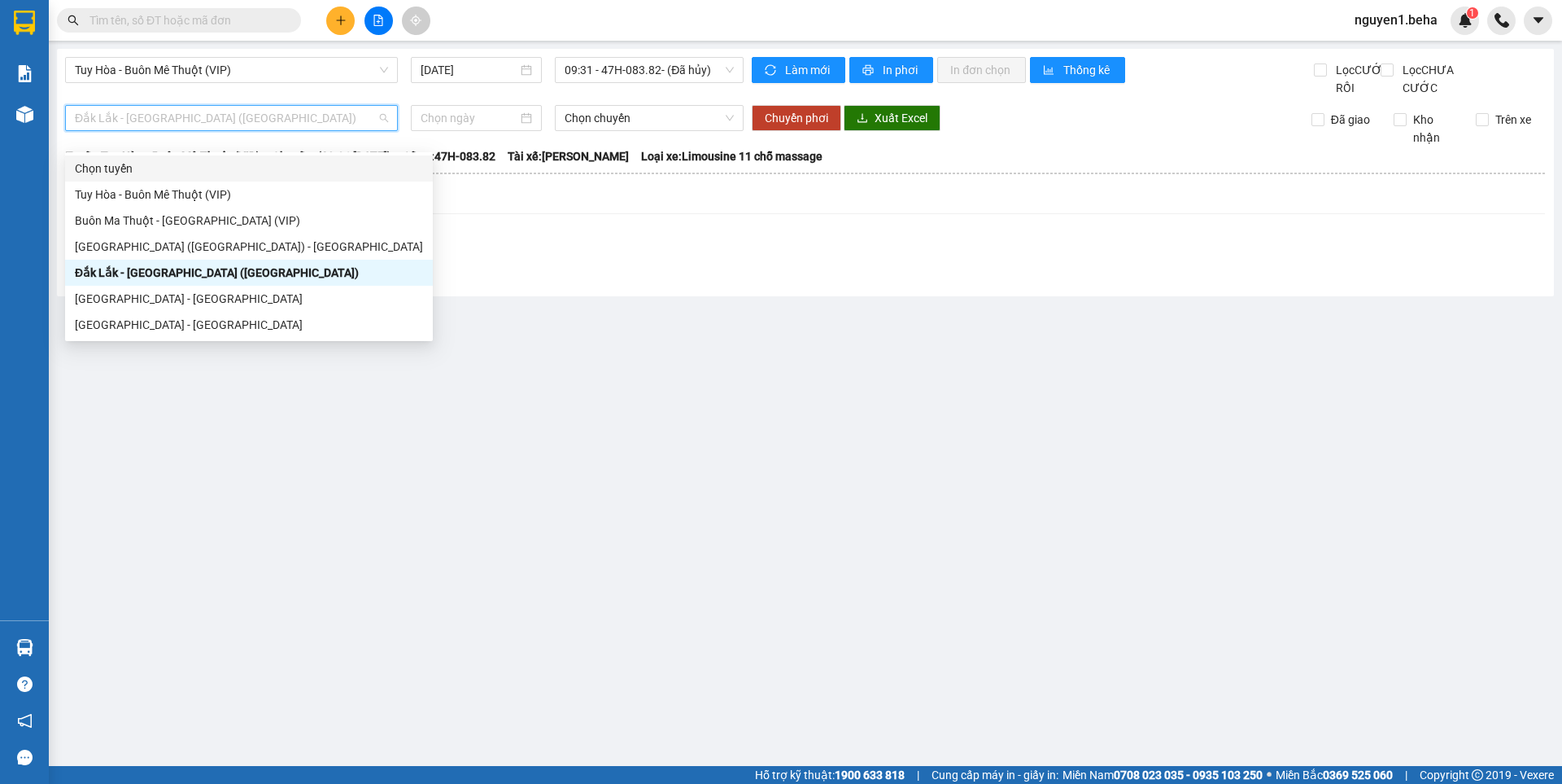
click at [296, 96] on div "Tuy Hòa - Buôn Mê Thuột (VIP) 13/08/2025 09:31 - 47H-083.82 - (Đã hủy)" at bounding box center [404, 77] width 679 height 40
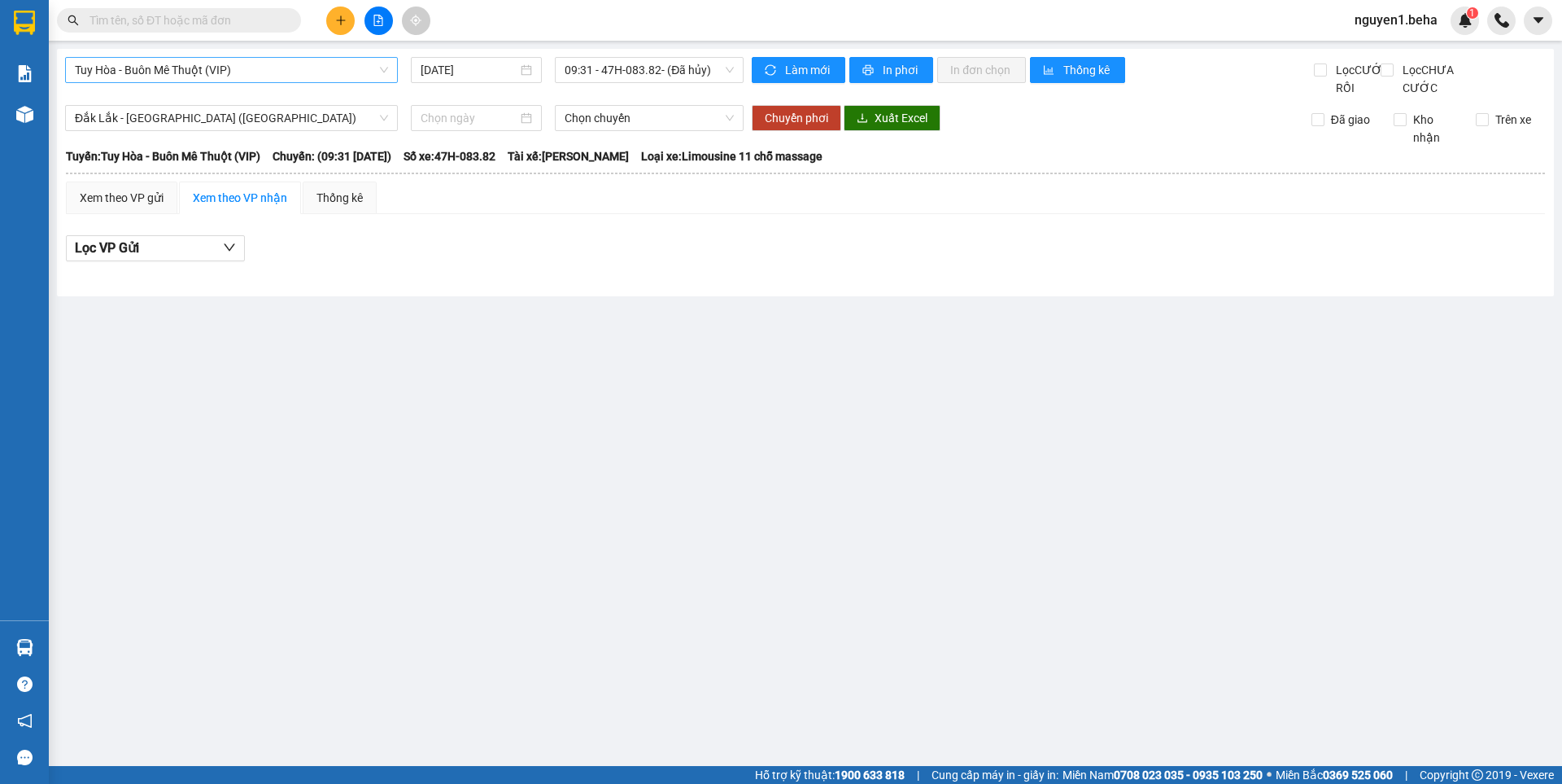
click at [303, 65] on span "Tuy Hòa - Buôn Mê Thuột (VIP)" at bounding box center [231, 70] width 313 height 24
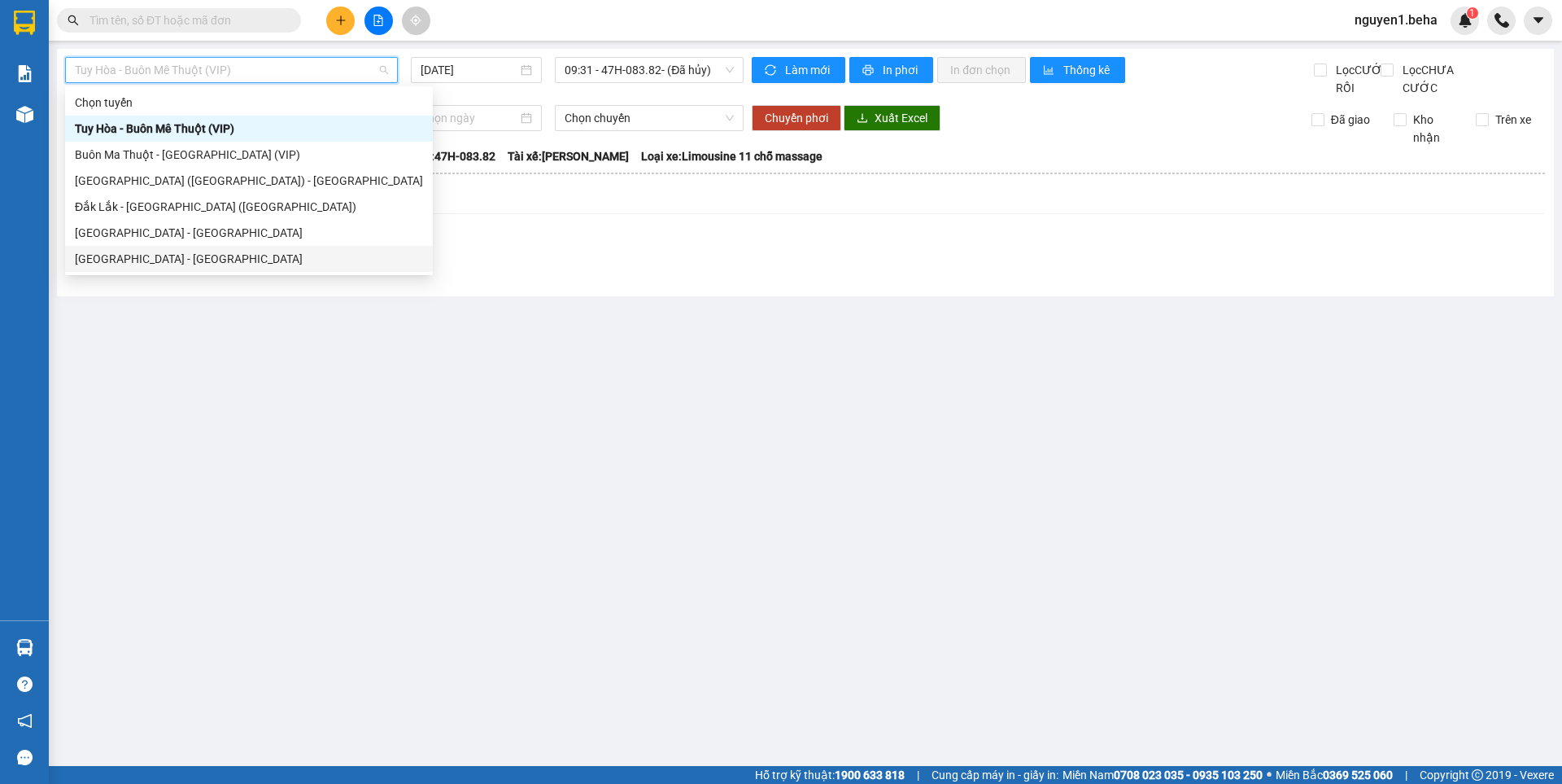
click at [139, 259] on div "Đắk Lắk - Phú Yên" at bounding box center [249, 258] width 349 height 18
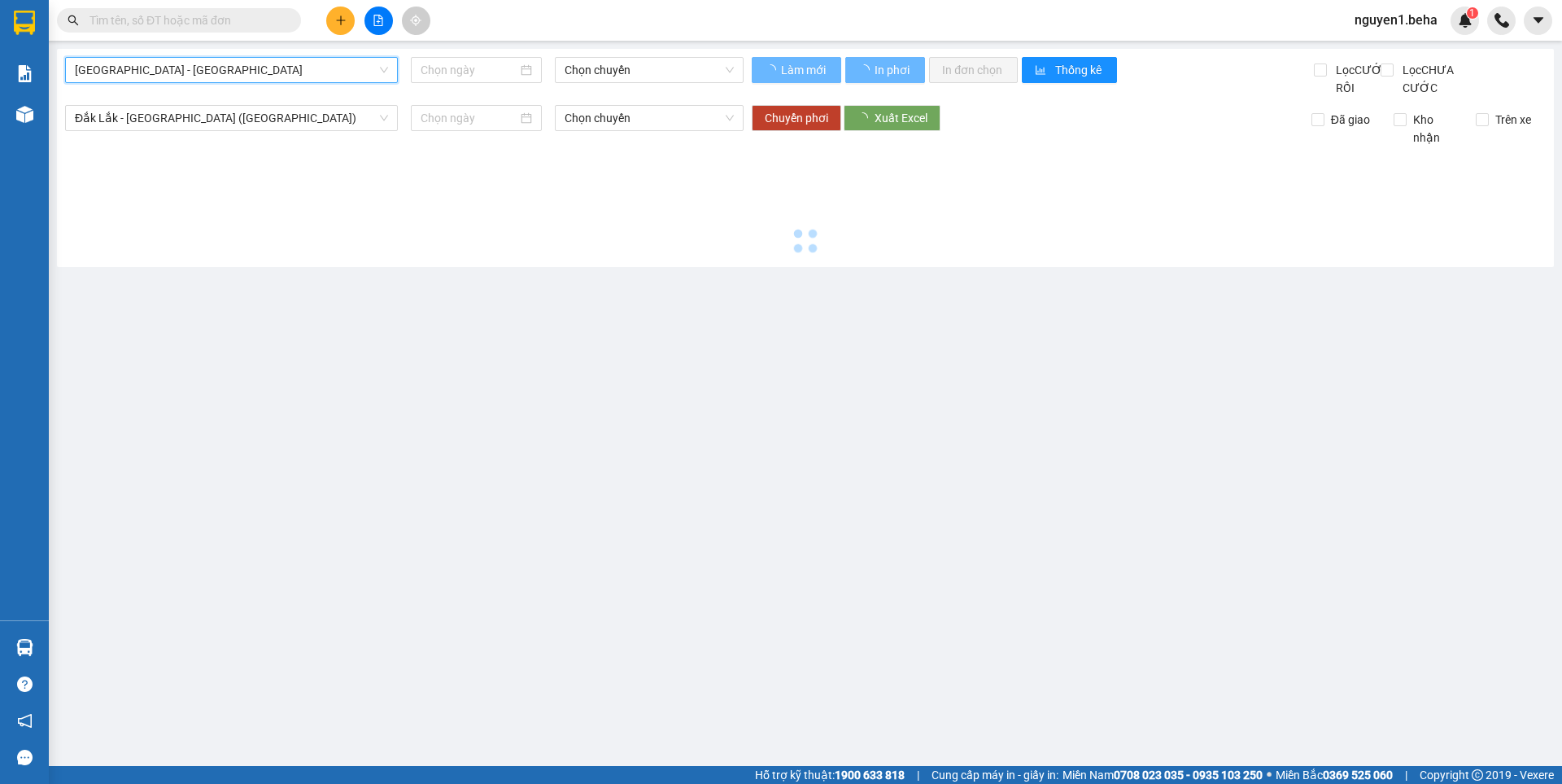
type input "[DATE]"
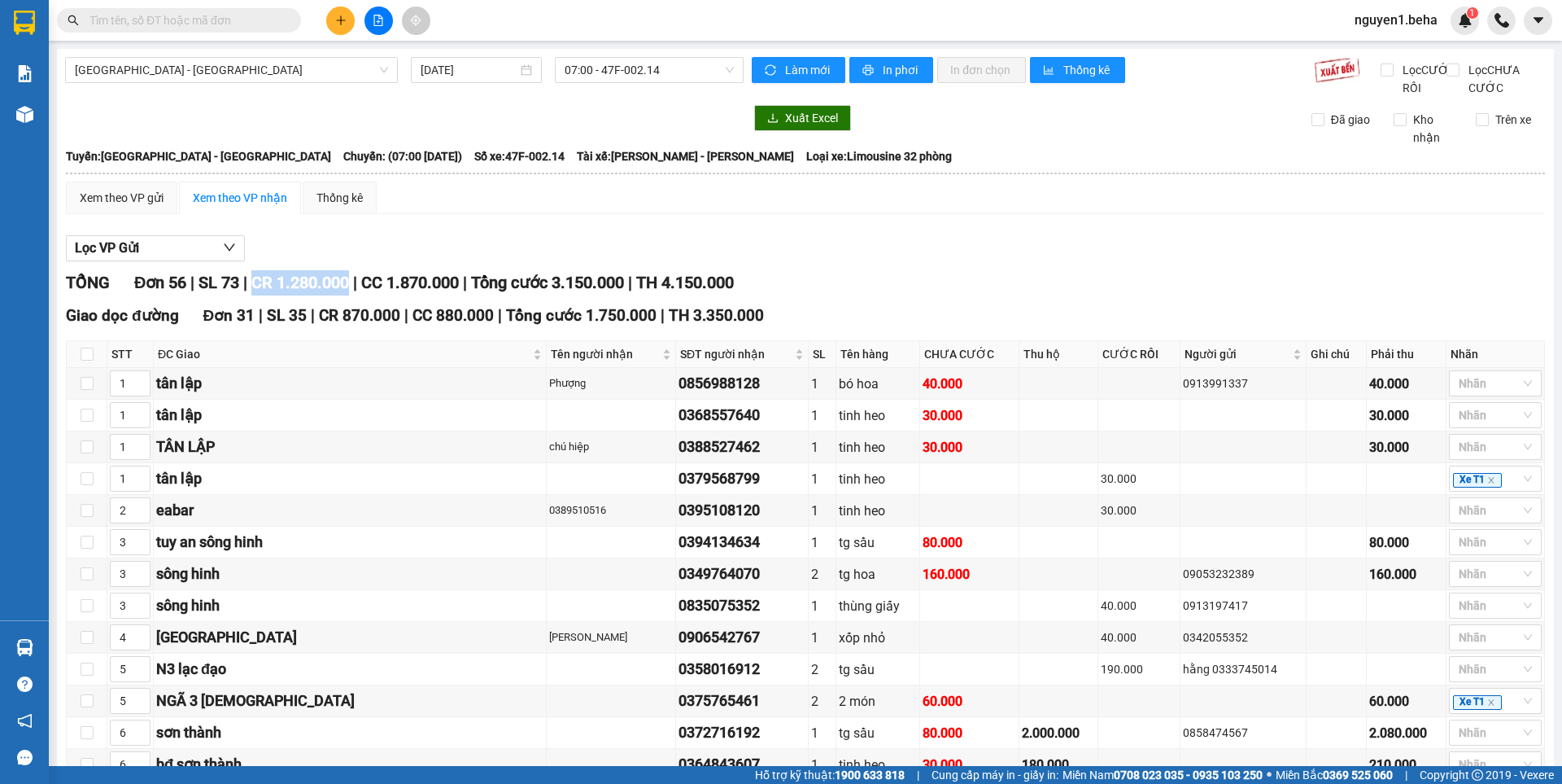
drag, startPoint x: 311, startPoint y: 304, endPoint x: 359, endPoint y: 306, distance: 48.0
click at [349, 292] on span "CR 1.280.000" at bounding box center [300, 282] width 97 height 19
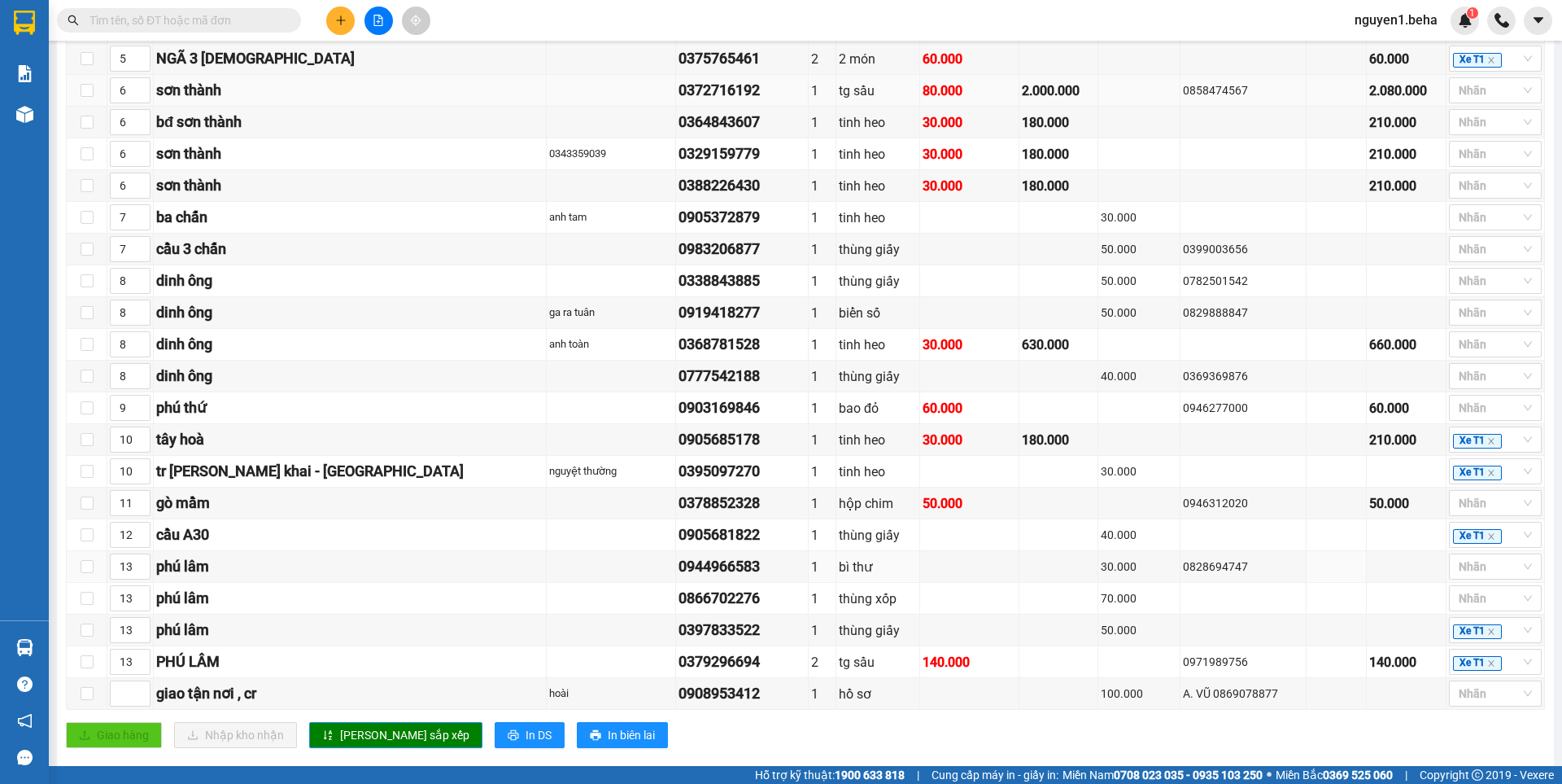
scroll to position [588, 0]
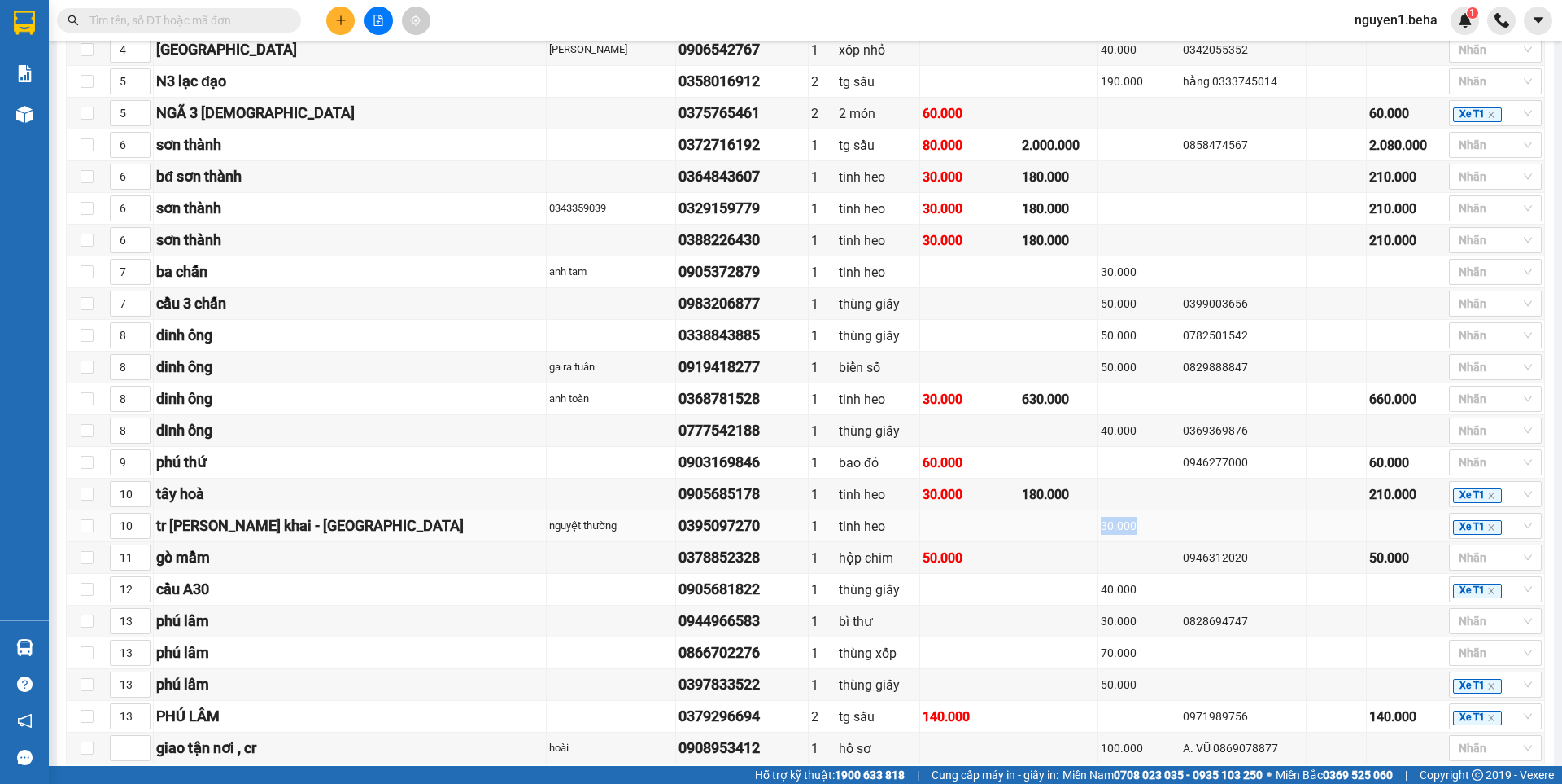
drag, startPoint x: 1101, startPoint y: 539, endPoint x: 1033, endPoint y: 543, distance: 68.1
click at [1033, 541] on tr "10 tr nguyễn thị minh khai - tây hòa nguyệt thường 0395097270 1 tinh heo 30.000…" at bounding box center [806, 526] width 1479 height 32
click at [1033, 541] on td at bounding box center [1060, 526] width 80 height 32
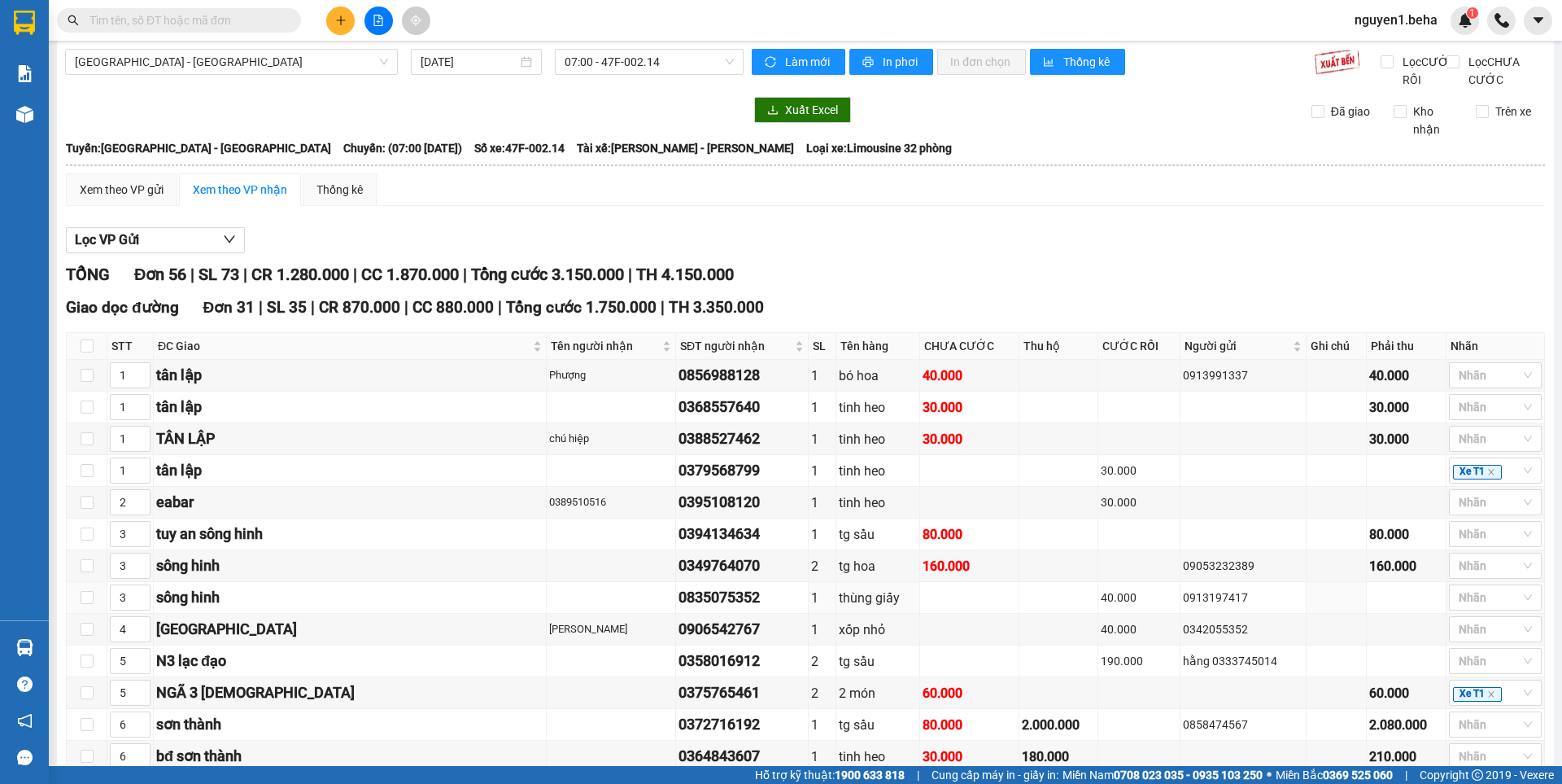
scroll to position [0, 0]
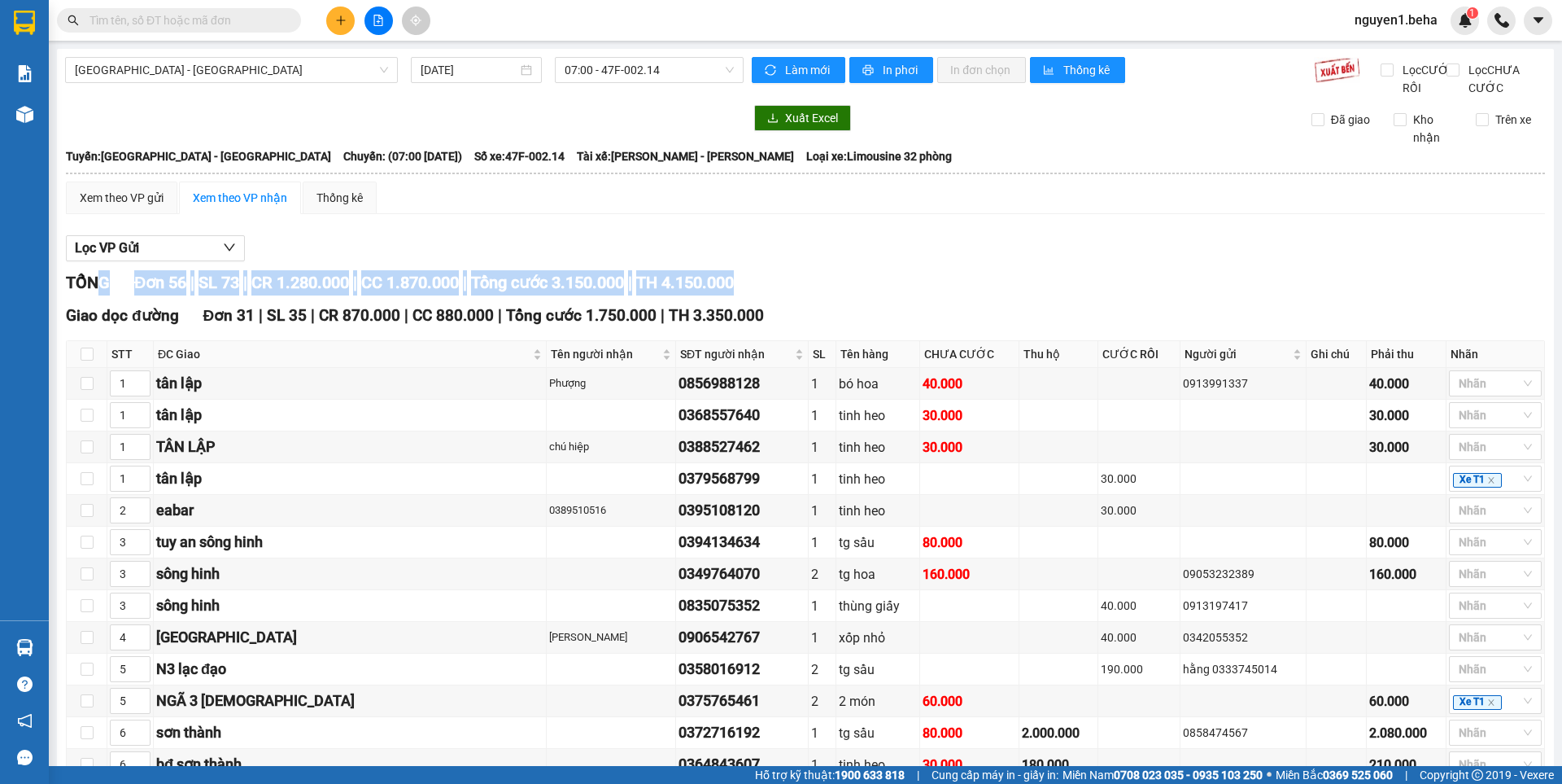
drag, startPoint x: 759, startPoint y: 298, endPoint x: 106, endPoint y: 291, distance: 653.0
click at [106, 291] on div "TỔNG Đơn 56 | SL 73 | CR 1.280.000 | CC 1.870.000 | Tổng cước 3.150.000 | TH 4.…" at bounding box center [806, 282] width 1479 height 25
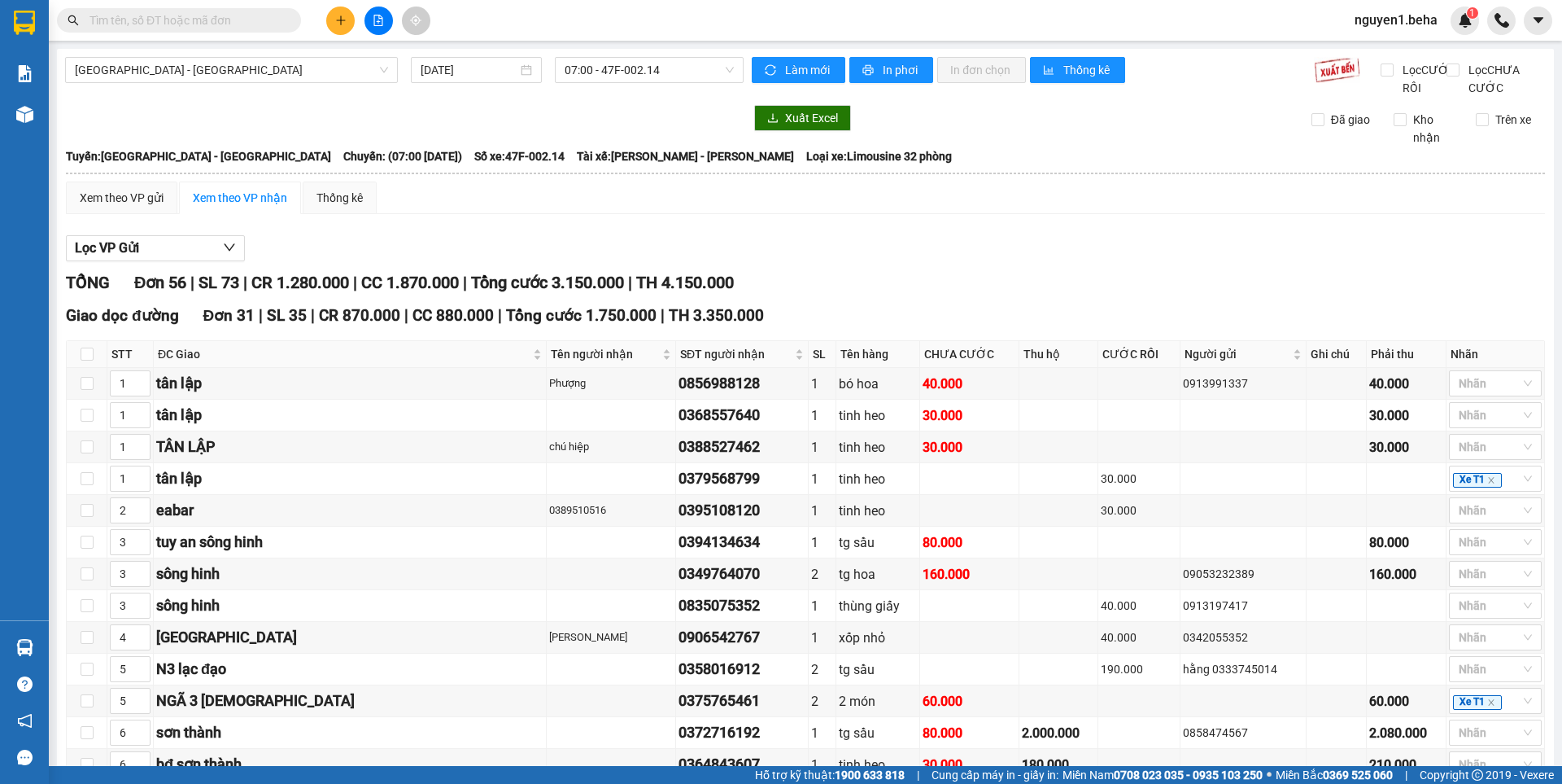
click at [826, 290] on div "TỔNG Đơn 56 | SL 73 | CR 1.280.000 | CC 1.870.000 | Tổng cước 3.150.000 | TH 4.…" at bounding box center [806, 282] width 1479 height 25
click at [209, 12] on input "text" at bounding box center [185, 20] width 192 height 18
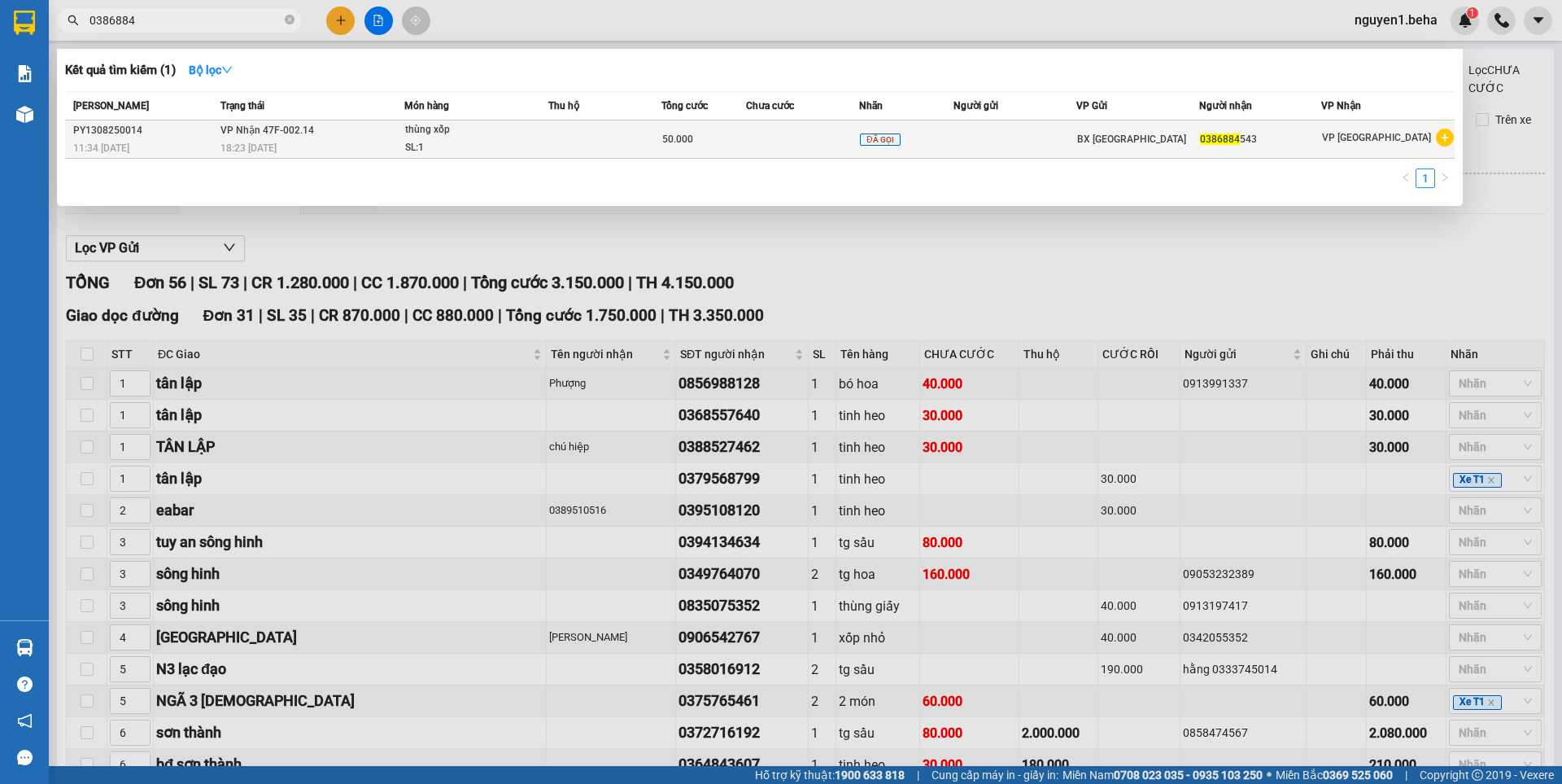
type input "0386884"
click at [389, 141] on div "18:23 - 13/08" at bounding box center [313, 148] width 184 height 18
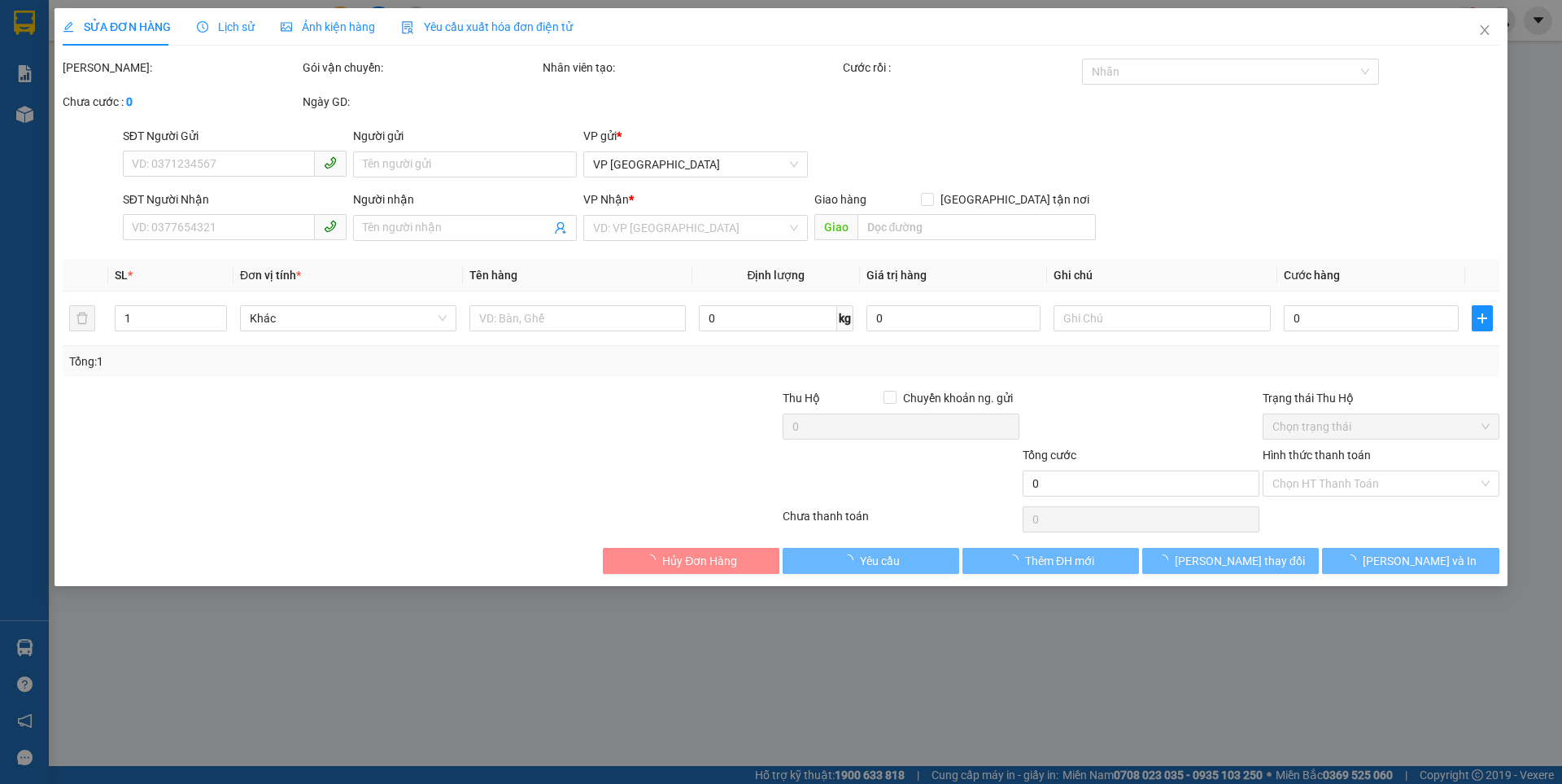
type input "0386884543"
type input "50.000"
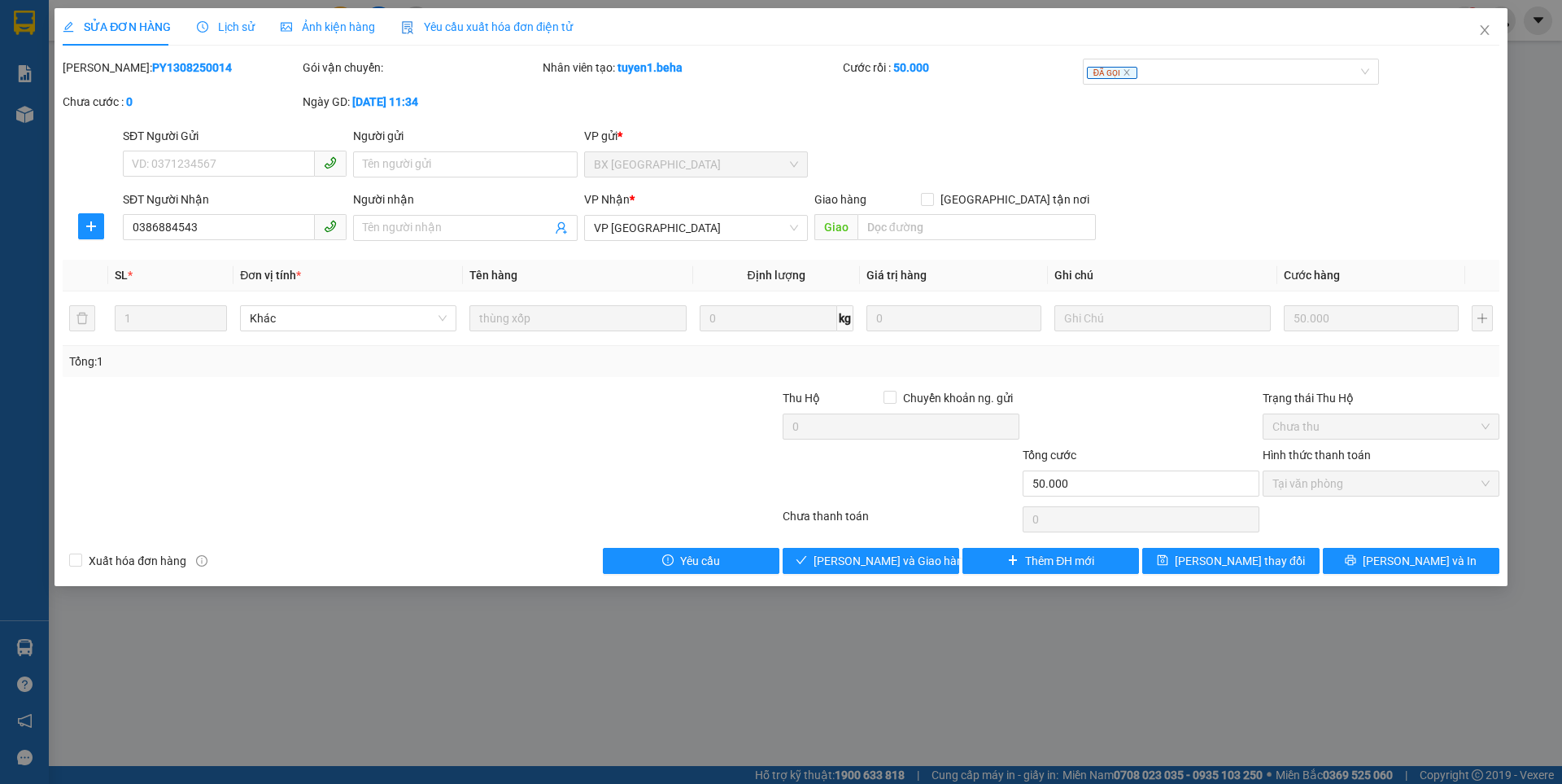
click at [321, 16] on div "Ảnh kiện hàng" at bounding box center [328, 26] width 95 height 37
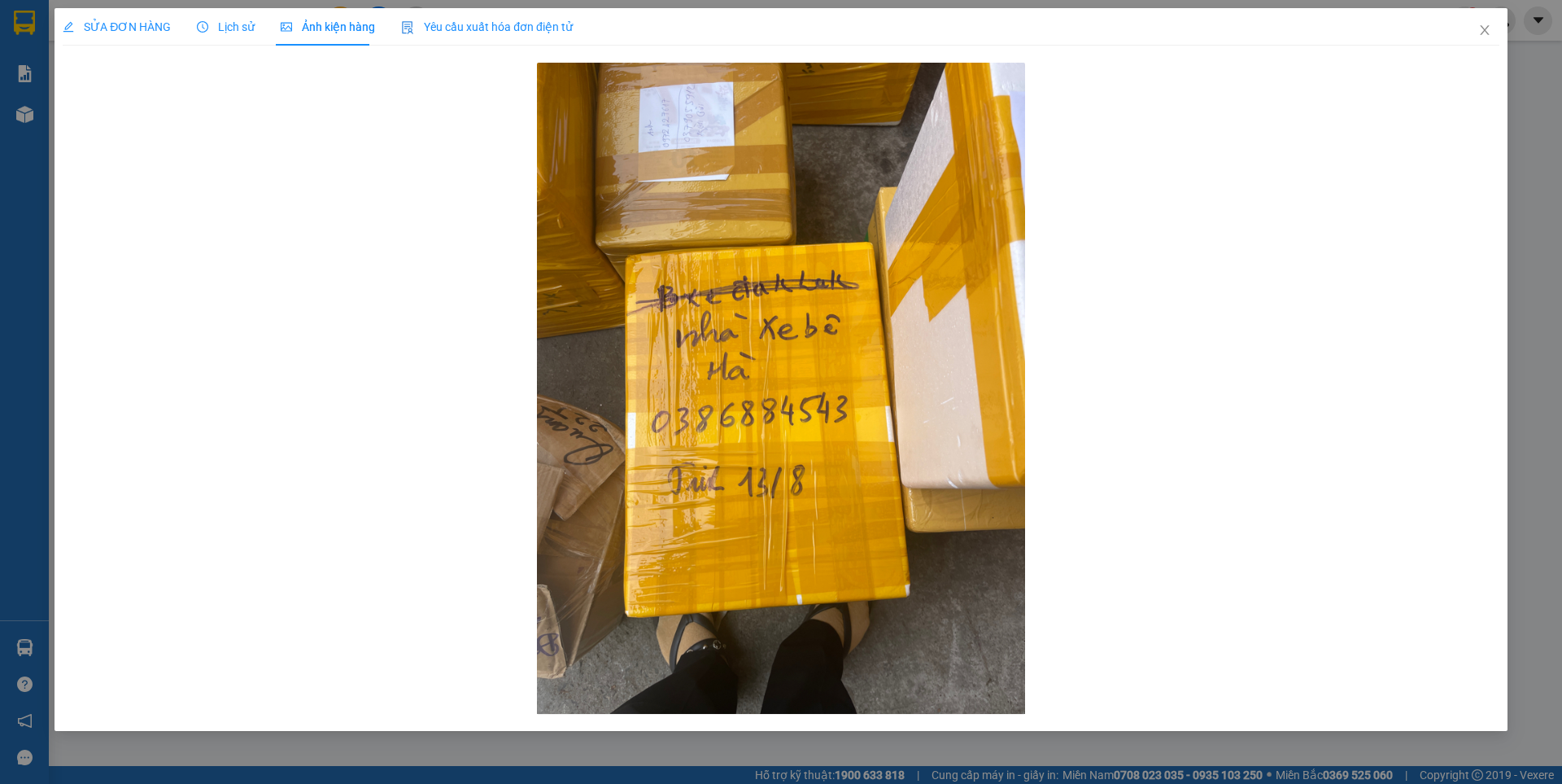
click at [135, 30] on span "SỬA ĐƠN HÀNG" at bounding box center [116, 26] width 109 height 13
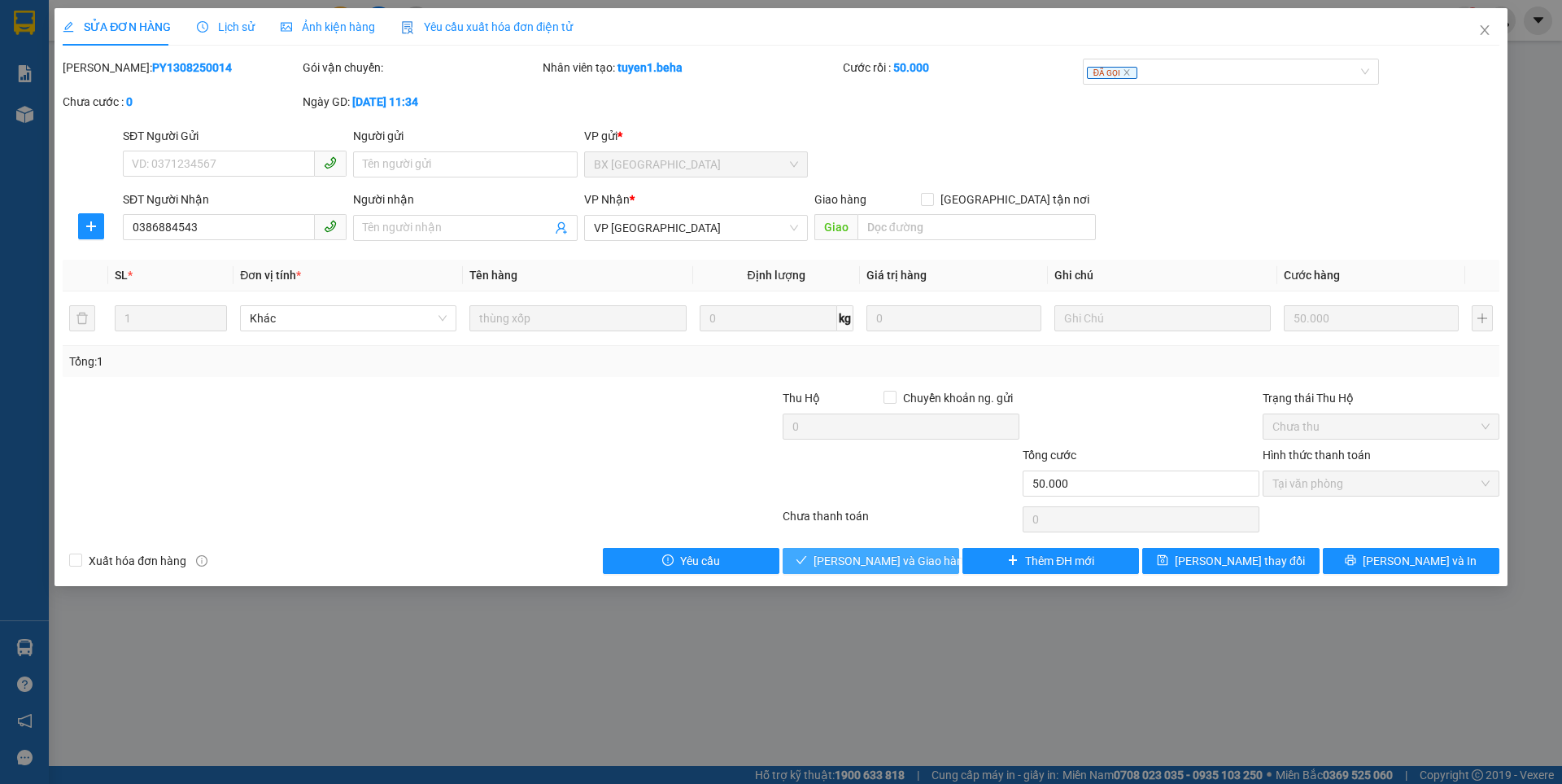
click at [913, 560] on span "[PERSON_NAME] và Giao hàng" at bounding box center [892, 561] width 156 height 18
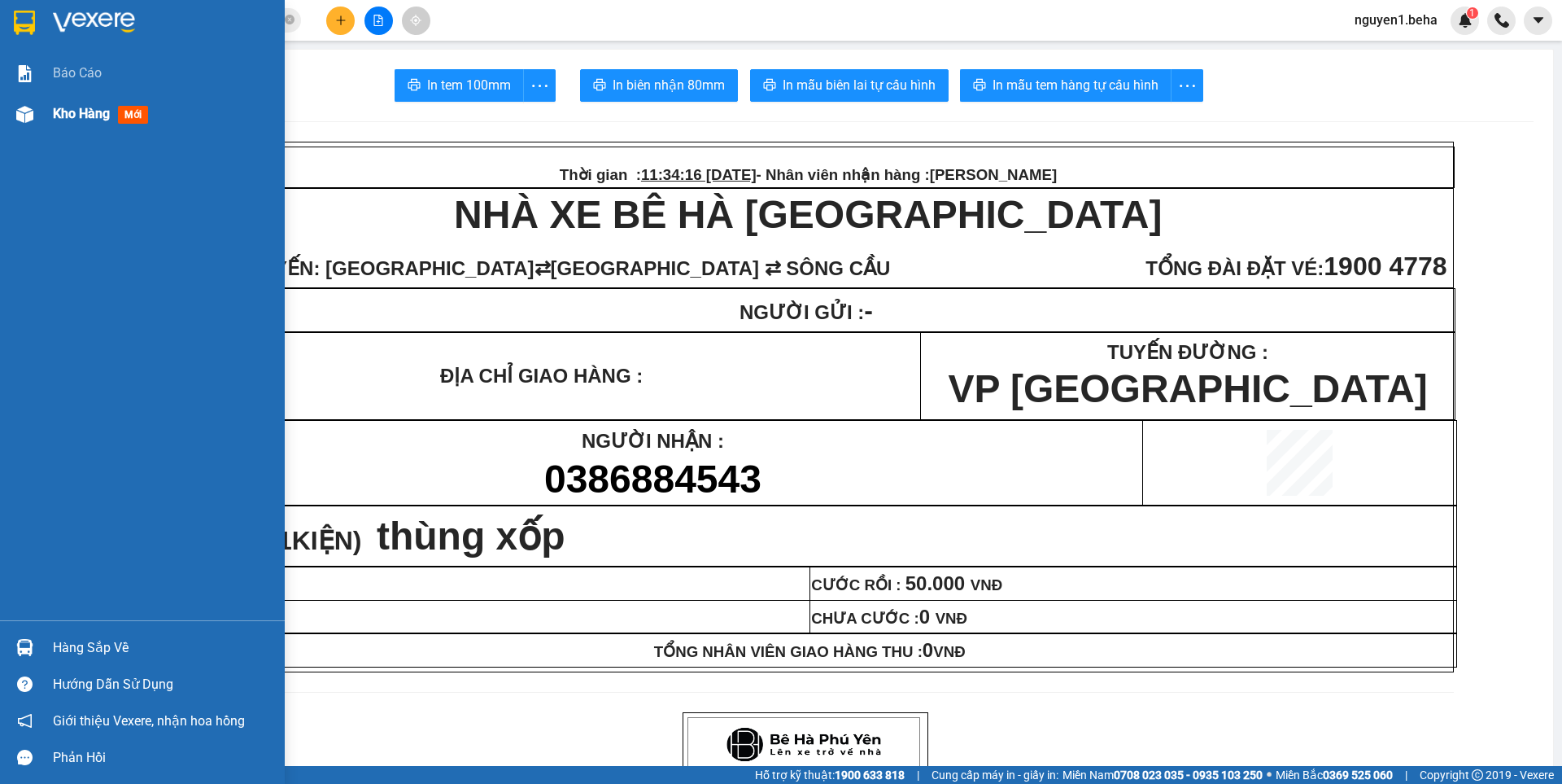
click at [46, 118] on div "Kho hàng mới" at bounding box center [143, 114] width 285 height 41
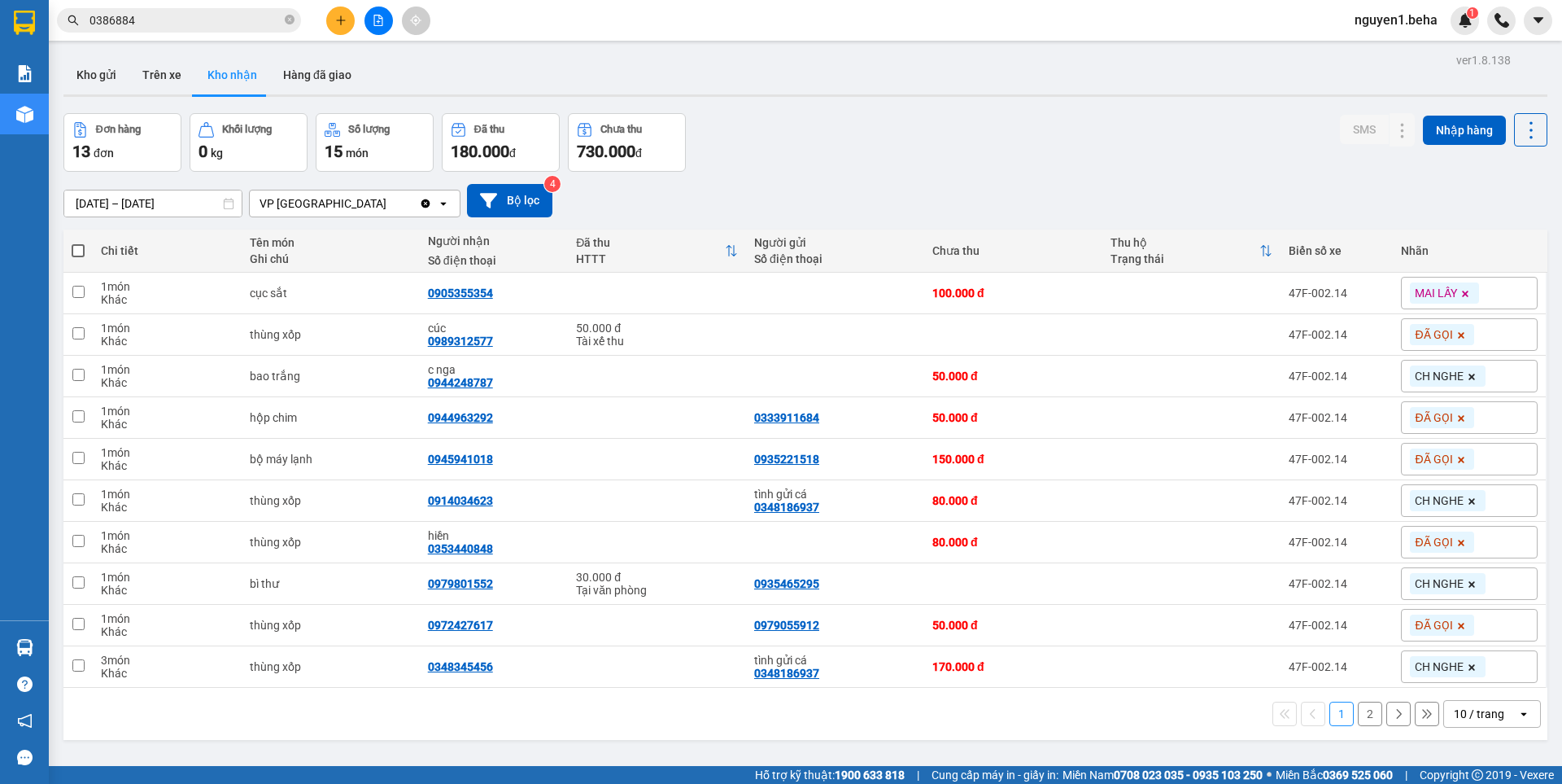
click at [379, 17] on icon "file-add" at bounding box center [379, 20] width 9 height 11
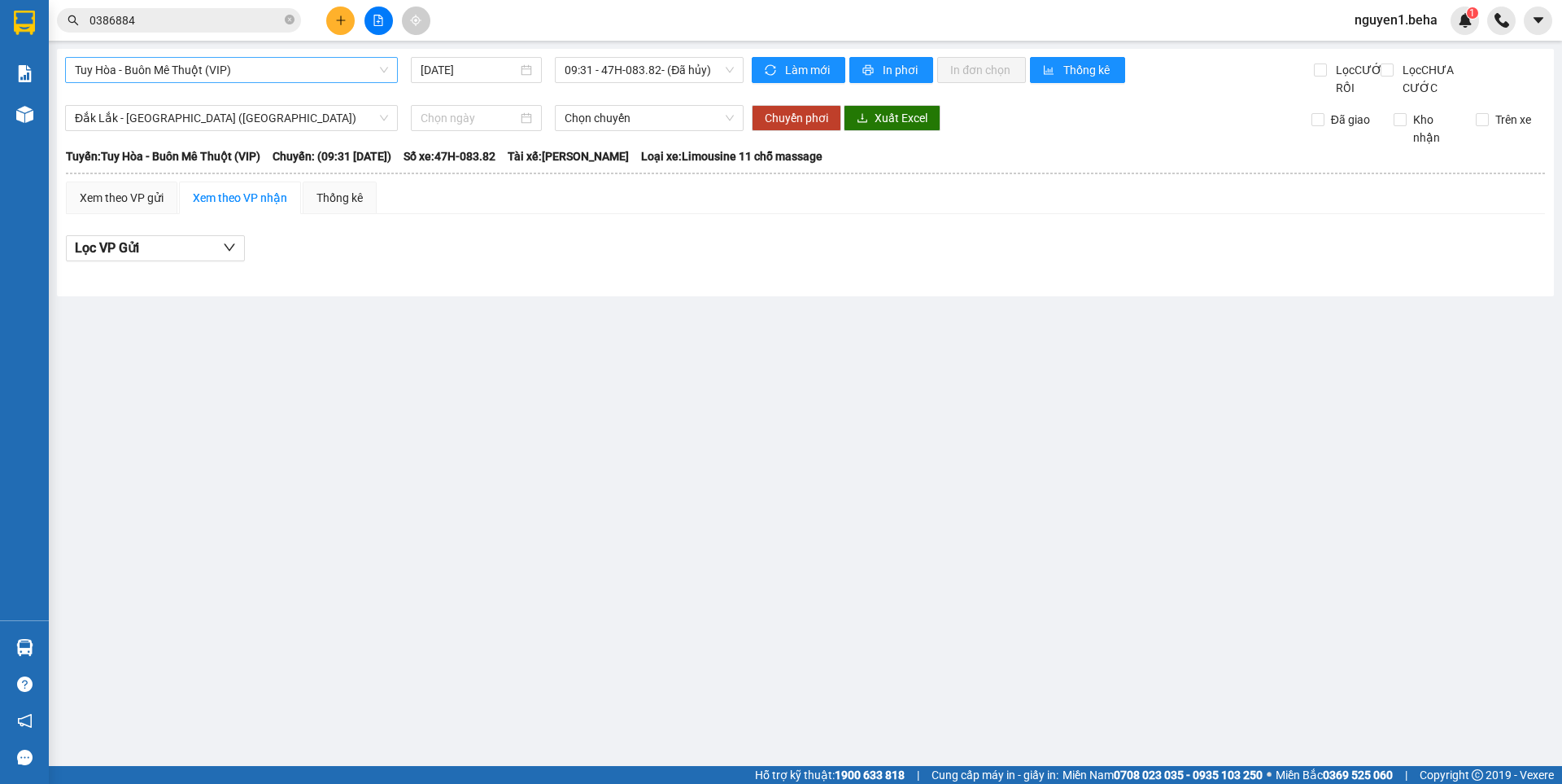
click at [262, 76] on span "Tuy Hòa - Buôn Mê Thuột (VIP)" at bounding box center [231, 70] width 313 height 24
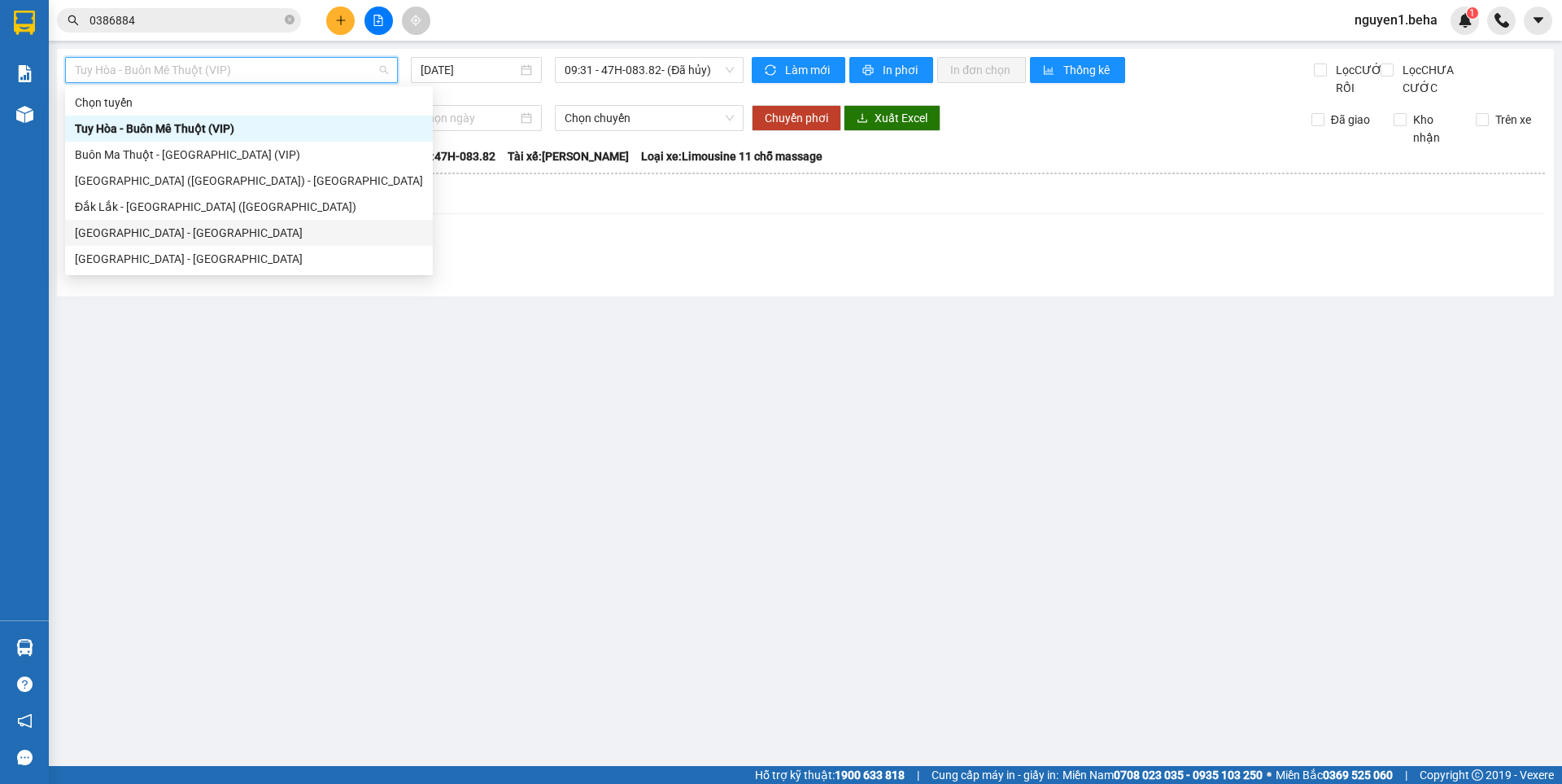
click at [166, 235] on div "[GEOGRAPHIC_DATA] - [GEOGRAPHIC_DATA]" at bounding box center [249, 232] width 349 height 18
type input "[DATE]"
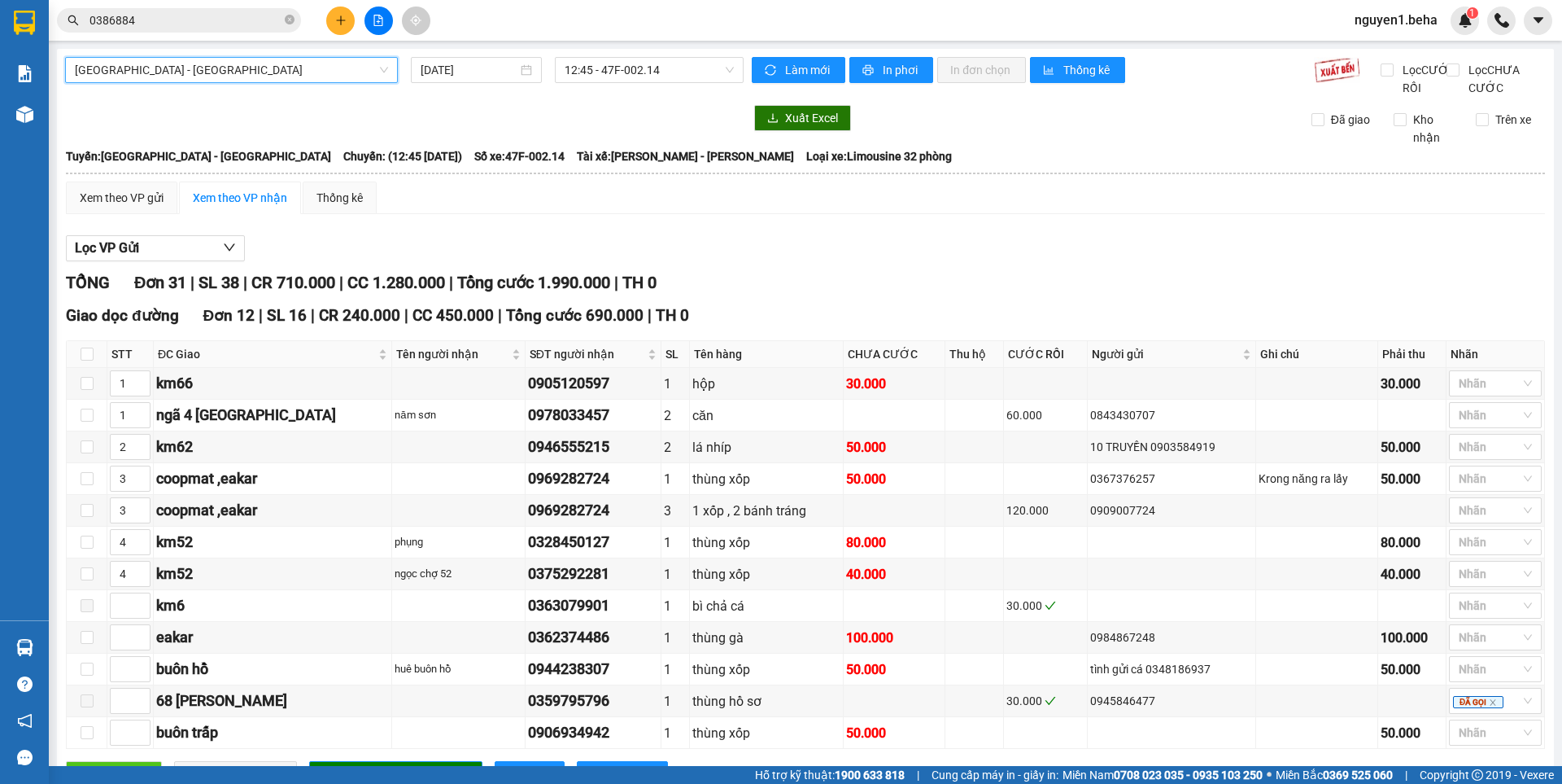
click at [223, 81] on span "[GEOGRAPHIC_DATA] - [GEOGRAPHIC_DATA]" at bounding box center [231, 70] width 313 height 24
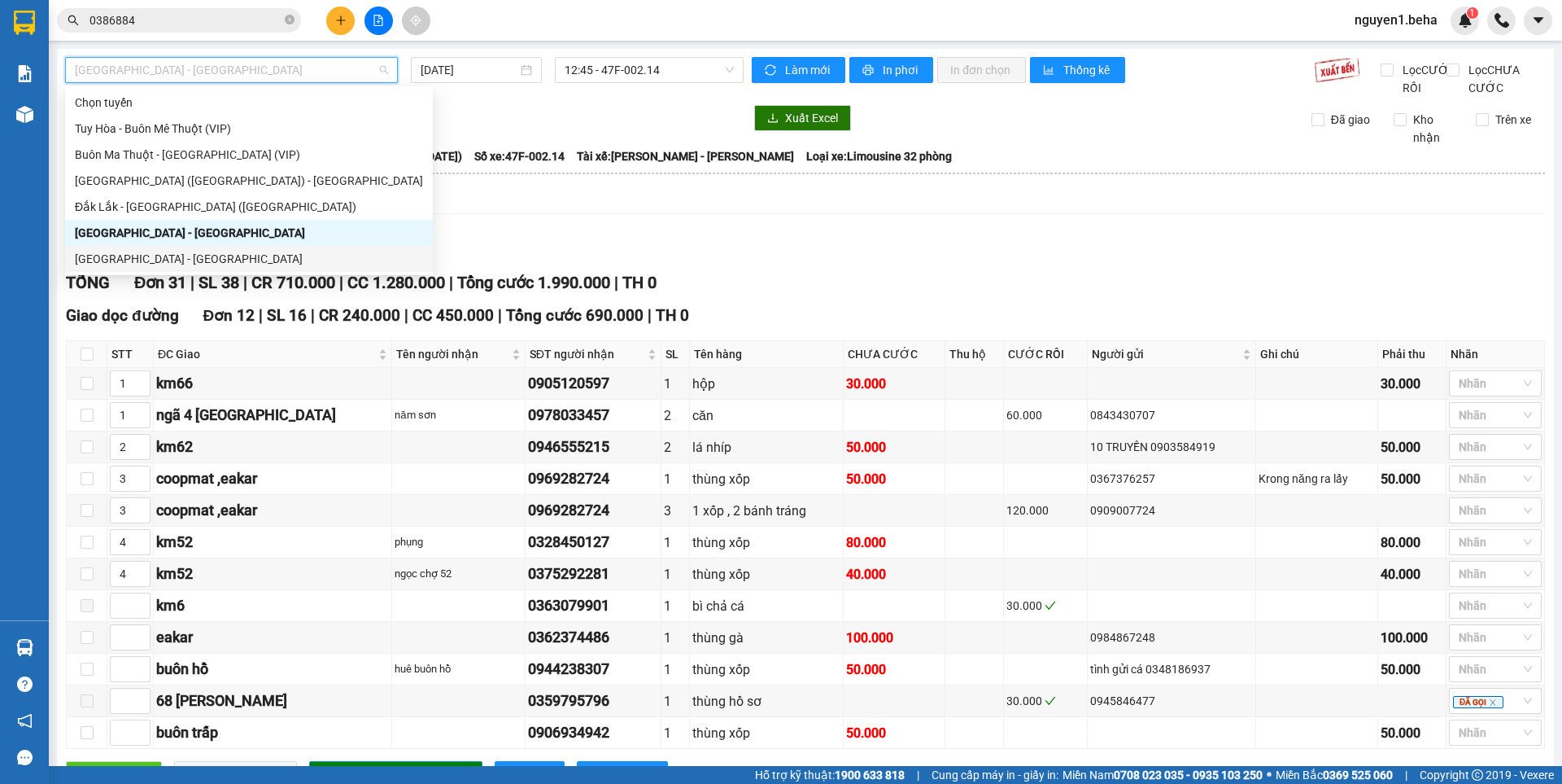
click at [163, 262] on div "[GEOGRAPHIC_DATA] - [GEOGRAPHIC_DATA]" at bounding box center [249, 258] width 349 height 18
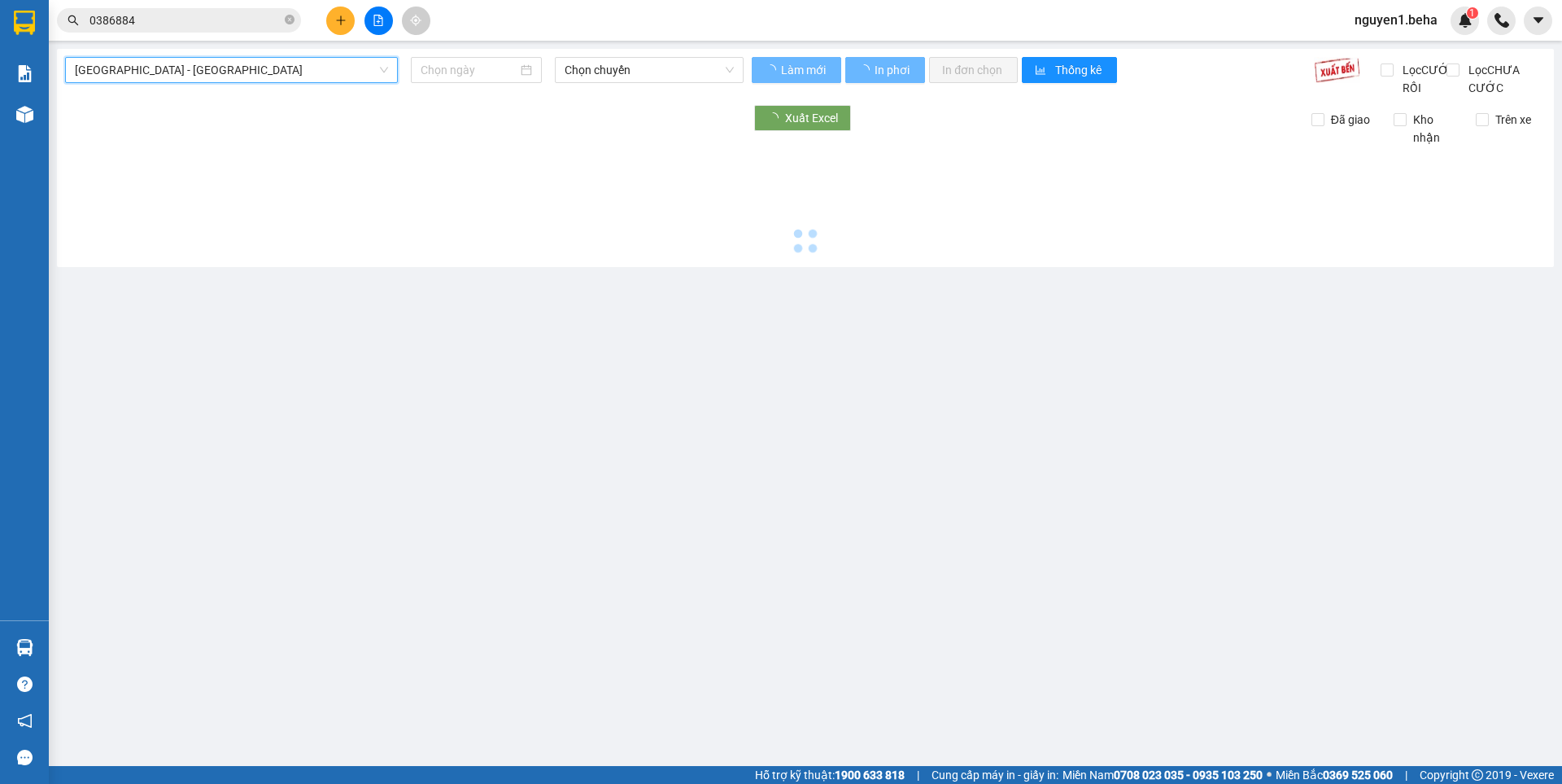
type input "[DATE]"
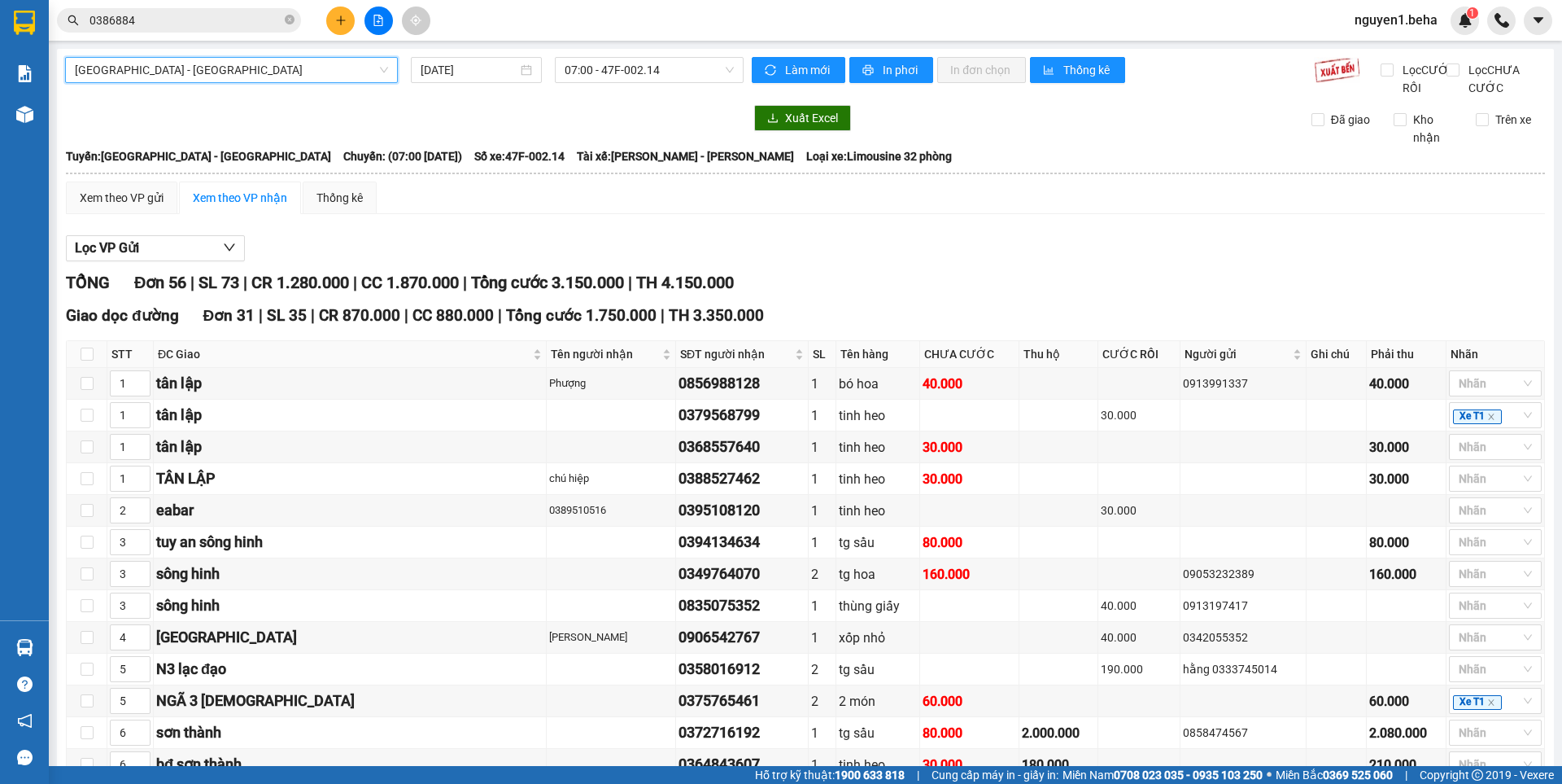
click at [255, 67] on span "[GEOGRAPHIC_DATA] - [GEOGRAPHIC_DATA]" at bounding box center [231, 70] width 313 height 24
drag, startPoint x: 363, startPoint y: 304, endPoint x: 269, endPoint y: 309, distance: 94.1
click at [269, 296] on div "TỔNG Đơn 56 | SL 73 | CR 1.280.000 | CC 1.870.000 | Tổng cước 3.150.000 | TH 4.…" at bounding box center [806, 282] width 1479 height 25
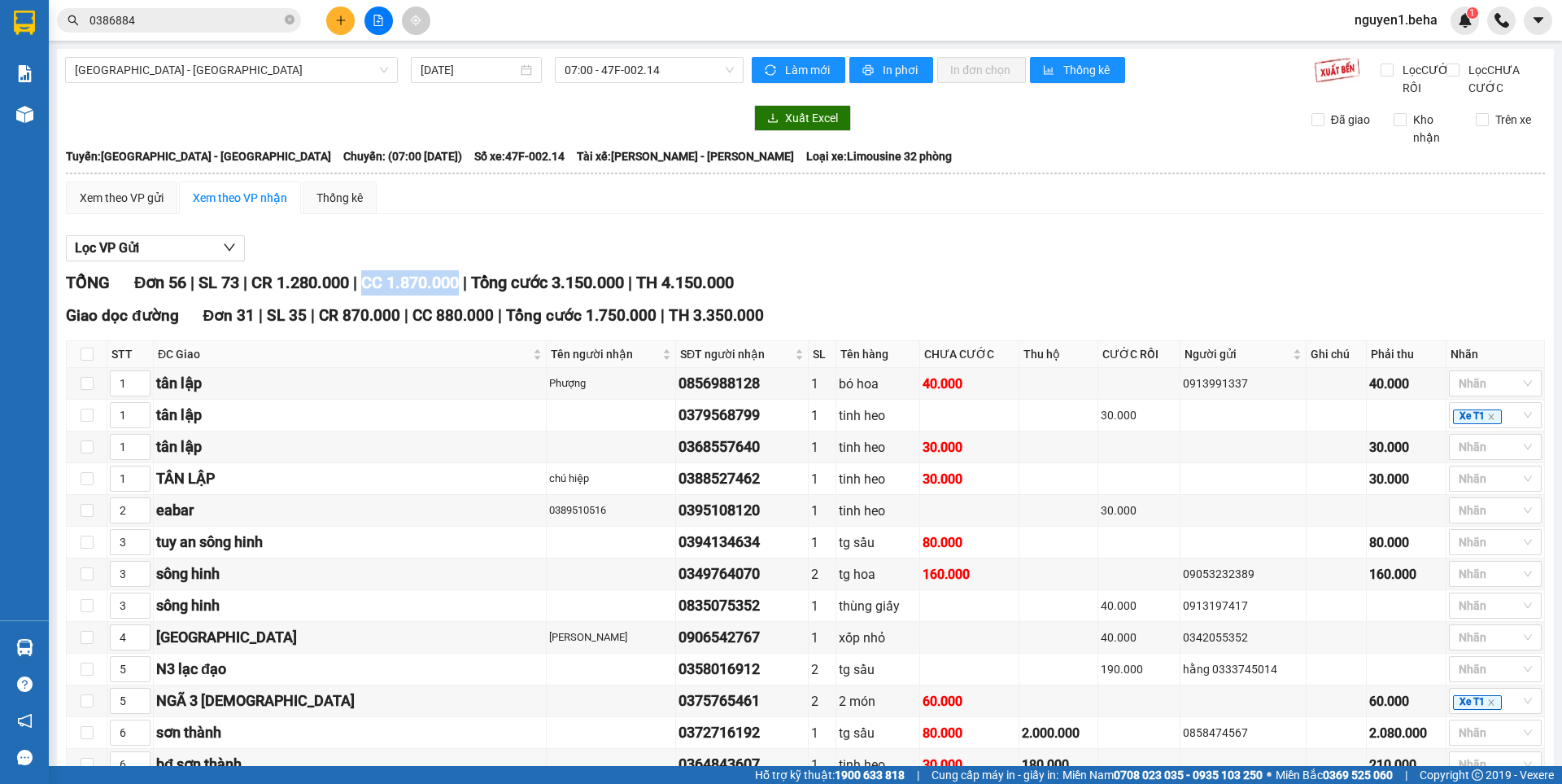
drag, startPoint x: 376, startPoint y: 302, endPoint x: 468, endPoint y: 302, distance: 92.0
click at [459, 292] on span "CC 1.870.000" at bounding box center [410, 282] width 97 height 19
drag, startPoint x: 468, startPoint y: 302, endPoint x: 376, endPoint y: 302, distance: 92.0
click at [376, 292] on span "CC 1.870.000" at bounding box center [410, 282] width 97 height 19
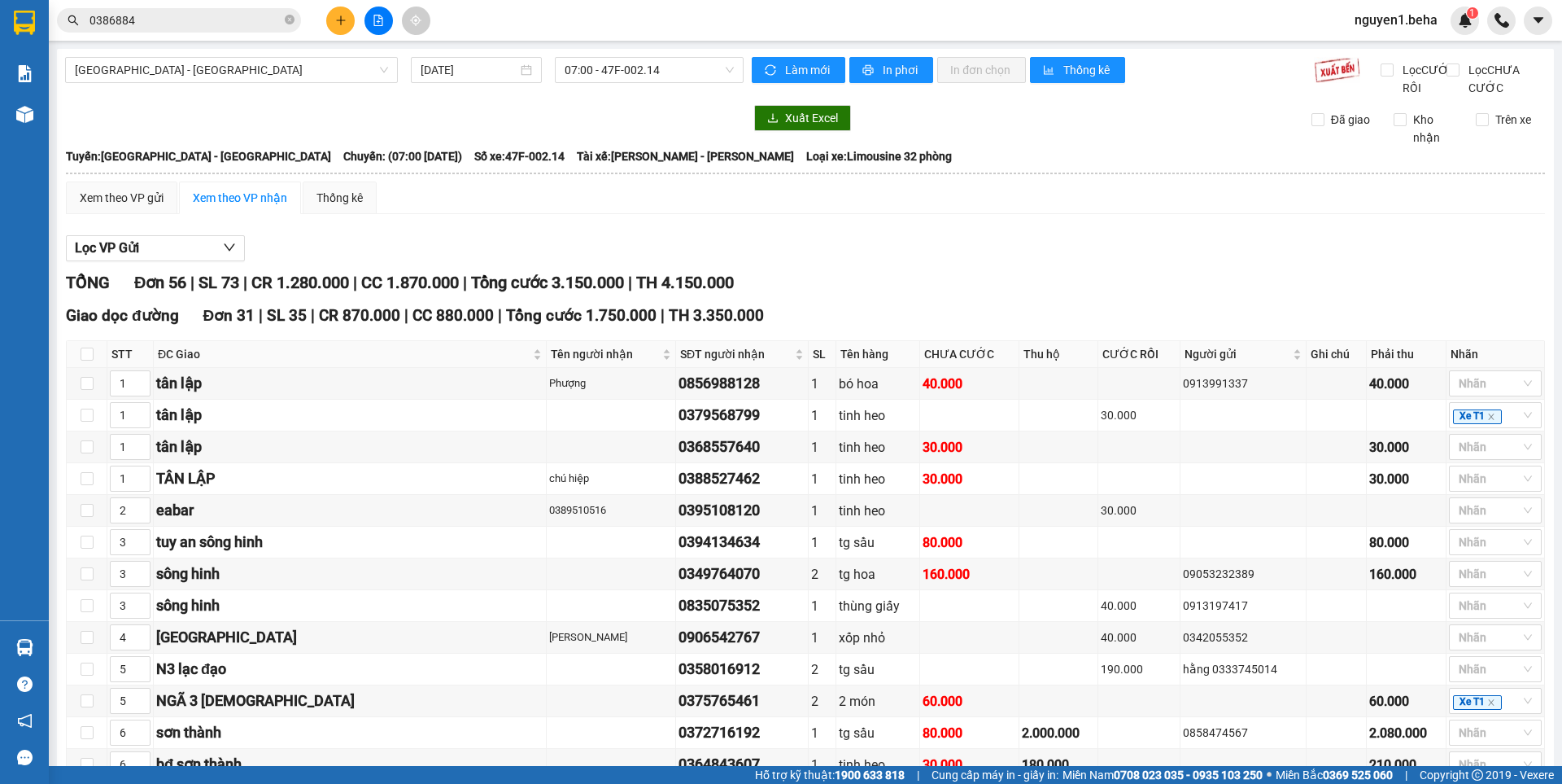
click at [448, 262] on div "Lọc VP Gửi" at bounding box center [806, 249] width 1479 height 27
click at [261, 73] on span "[GEOGRAPHIC_DATA] - [GEOGRAPHIC_DATA]" at bounding box center [231, 70] width 313 height 24
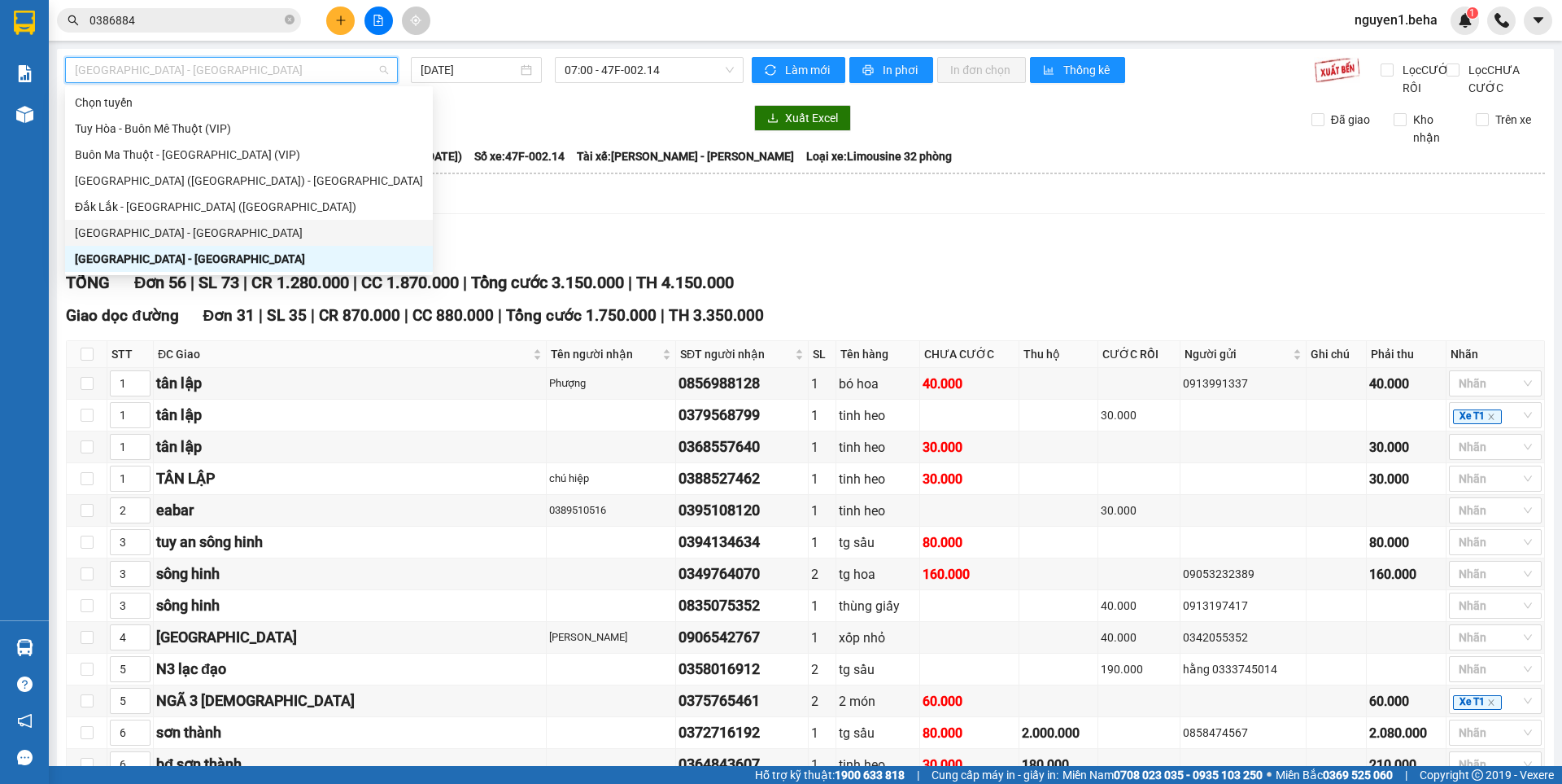
click at [164, 231] on div "[GEOGRAPHIC_DATA] - [GEOGRAPHIC_DATA]" at bounding box center [249, 232] width 349 height 18
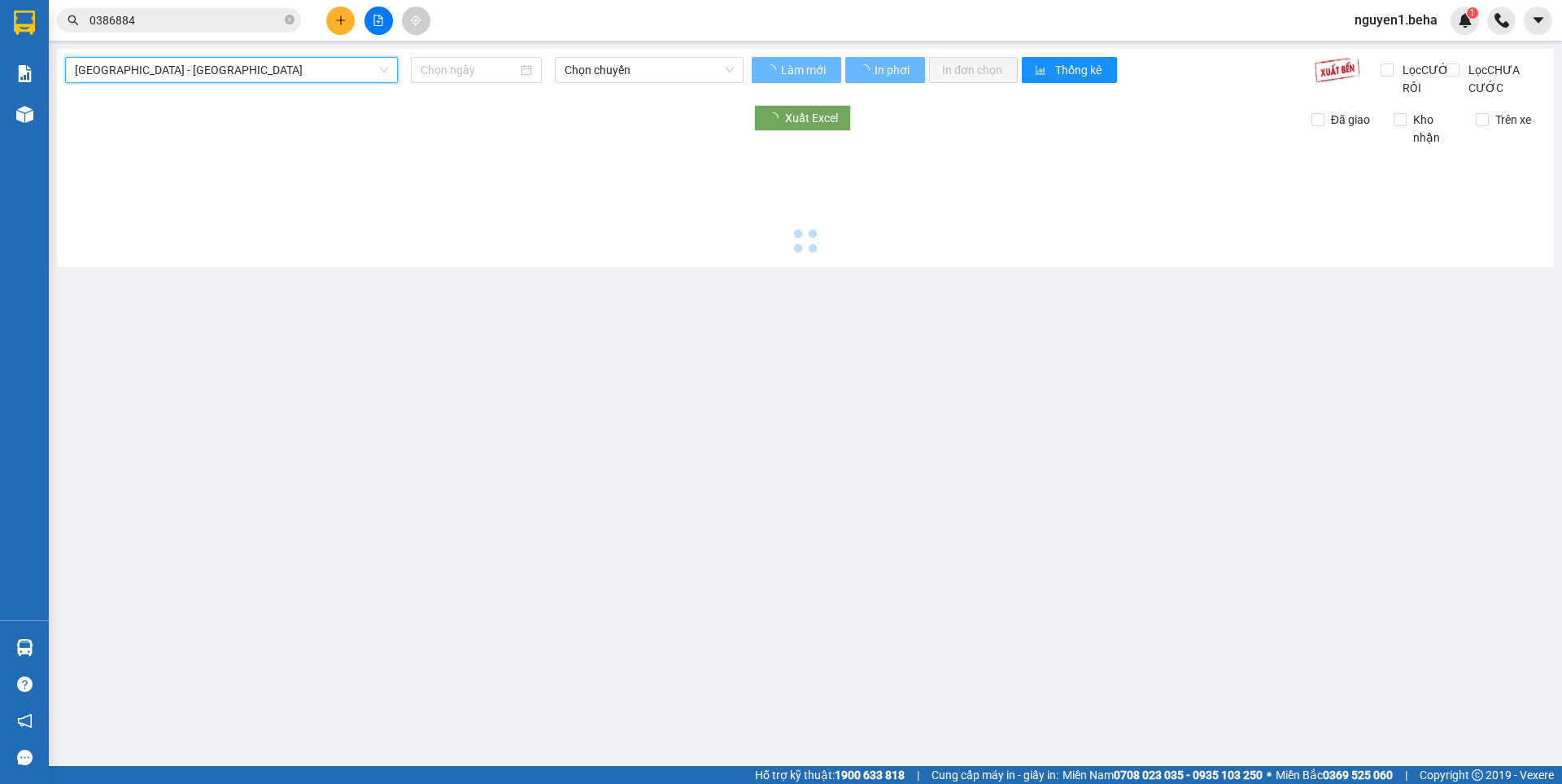
type input "[DATE]"
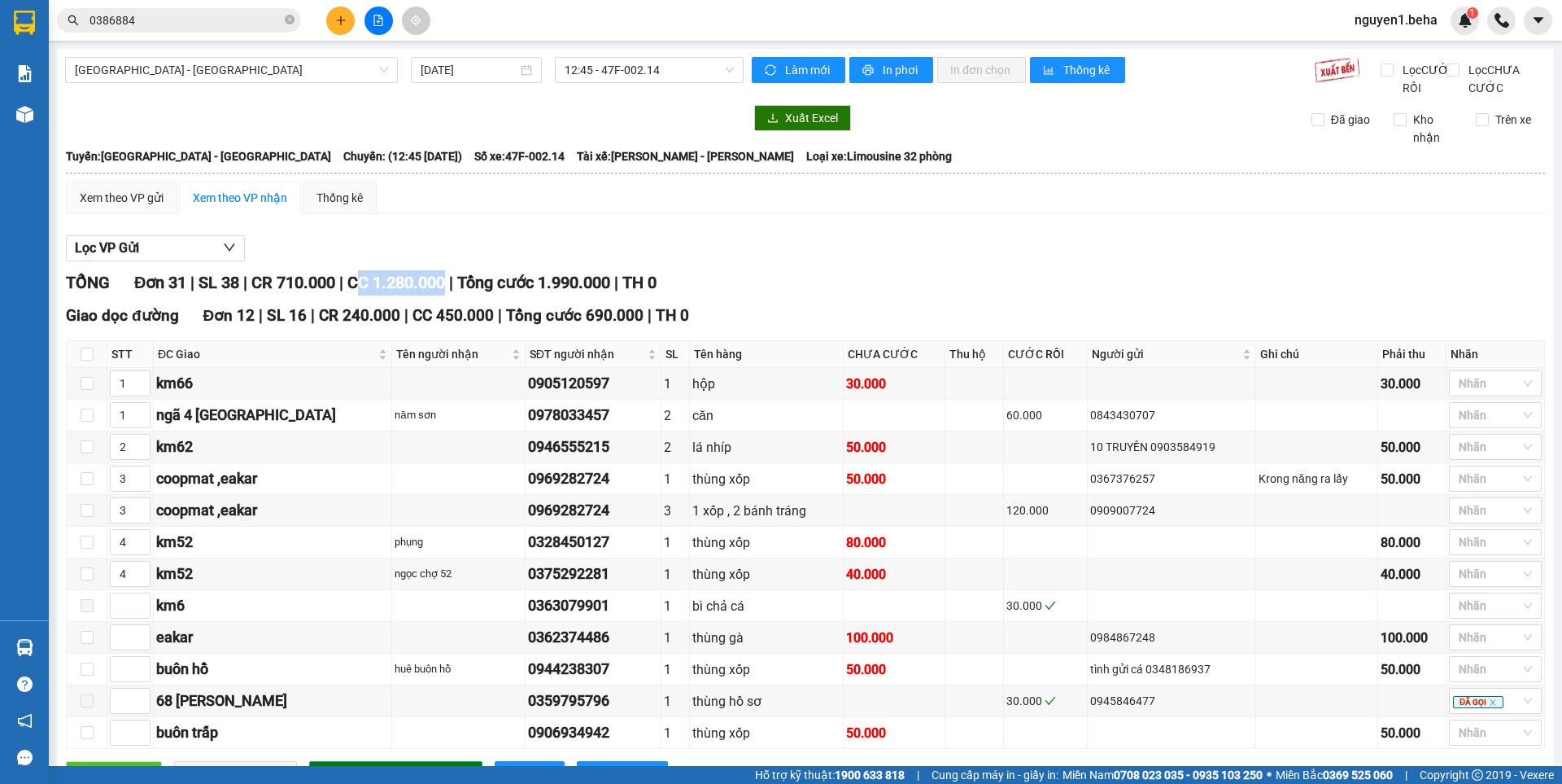
drag, startPoint x: 459, startPoint y: 300, endPoint x: 396, endPoint y: 300, distance: 63.0
click at [364, 296] on div "TỔNG Đơn 31 | SL 38 | CR 710.000 | CC 1.280.000 | Tổng cước 1.990.000 | TH 0" at bounding box center [806, 282] width 1479 height 25
click at [445, 292] on span "CC 1.280.000" at bounding box center [396, 282] width 97 height 19
drag, startPoint x: 626, startPoint y: 298, endPoint x: 470, endPoint y: 303, distance: 156.1
click at [470, 292] on span "Tổng cước 1.990.000" at bounding box center [534, 282] width 153 height 19
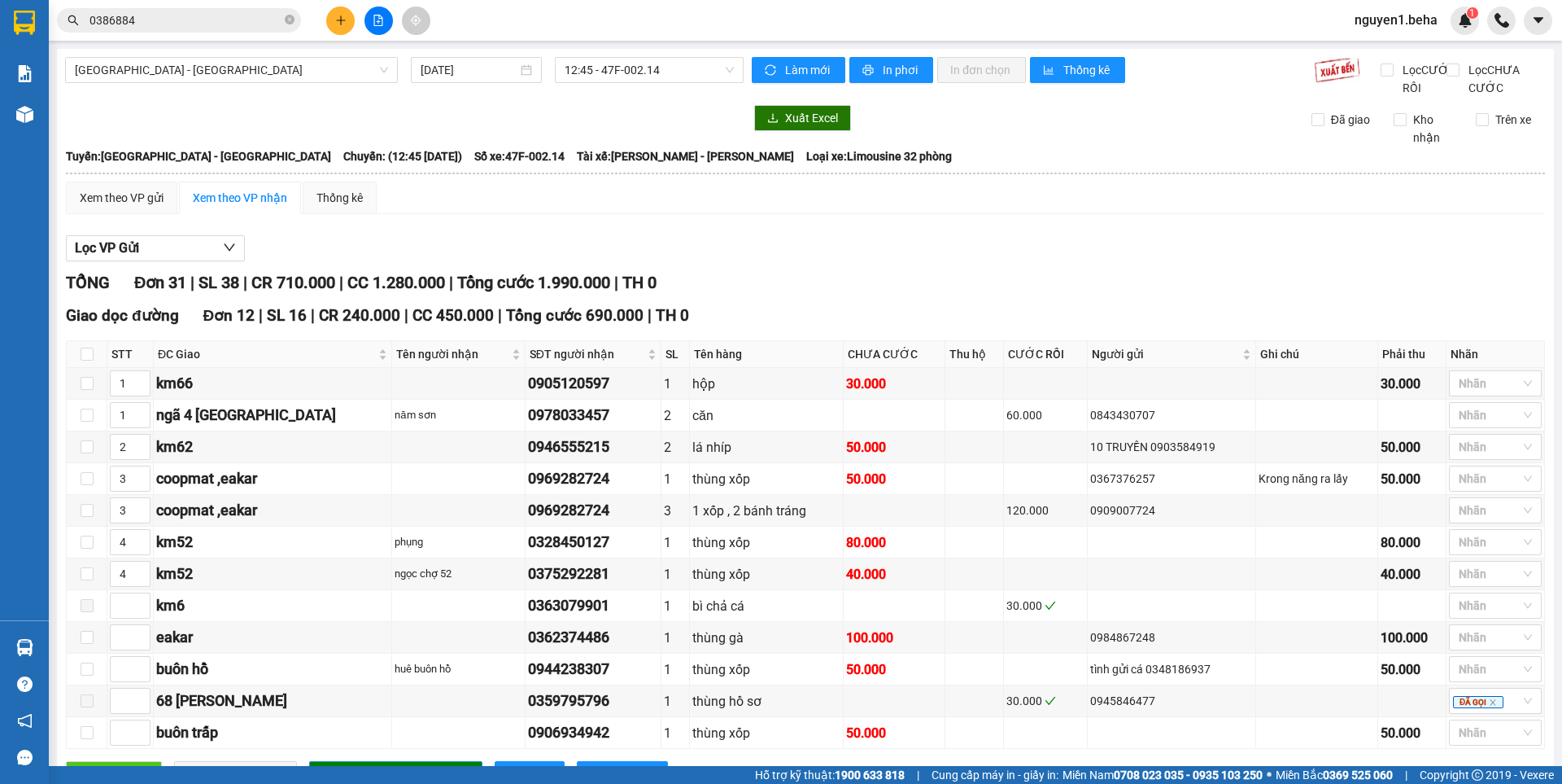
click at [522, 262] on div "Lọc VP Gửi" at bounding box center [806, 249] width 1479 height 27
drag, startPoint x: 633, startPoint y: 297, endPoint x: 561, endPoint y: 312, distance: 73.5
click at [561, 296] on div "TỔNG Đơn 31 | SL 38 | CR 710.000 | CC 1.280.000 | Tổng cước 1.990.000 | TH 0" at bounding box center [806, 282] width 1479 height 25
click at [469, 261] on div "Lọc VP Gửi" at bounding box center [806, 249] width 1479 height 27
click at [479, 261] on div "Lọc VP Gửi" at bounding box center [806, 249] width 1479 height 27
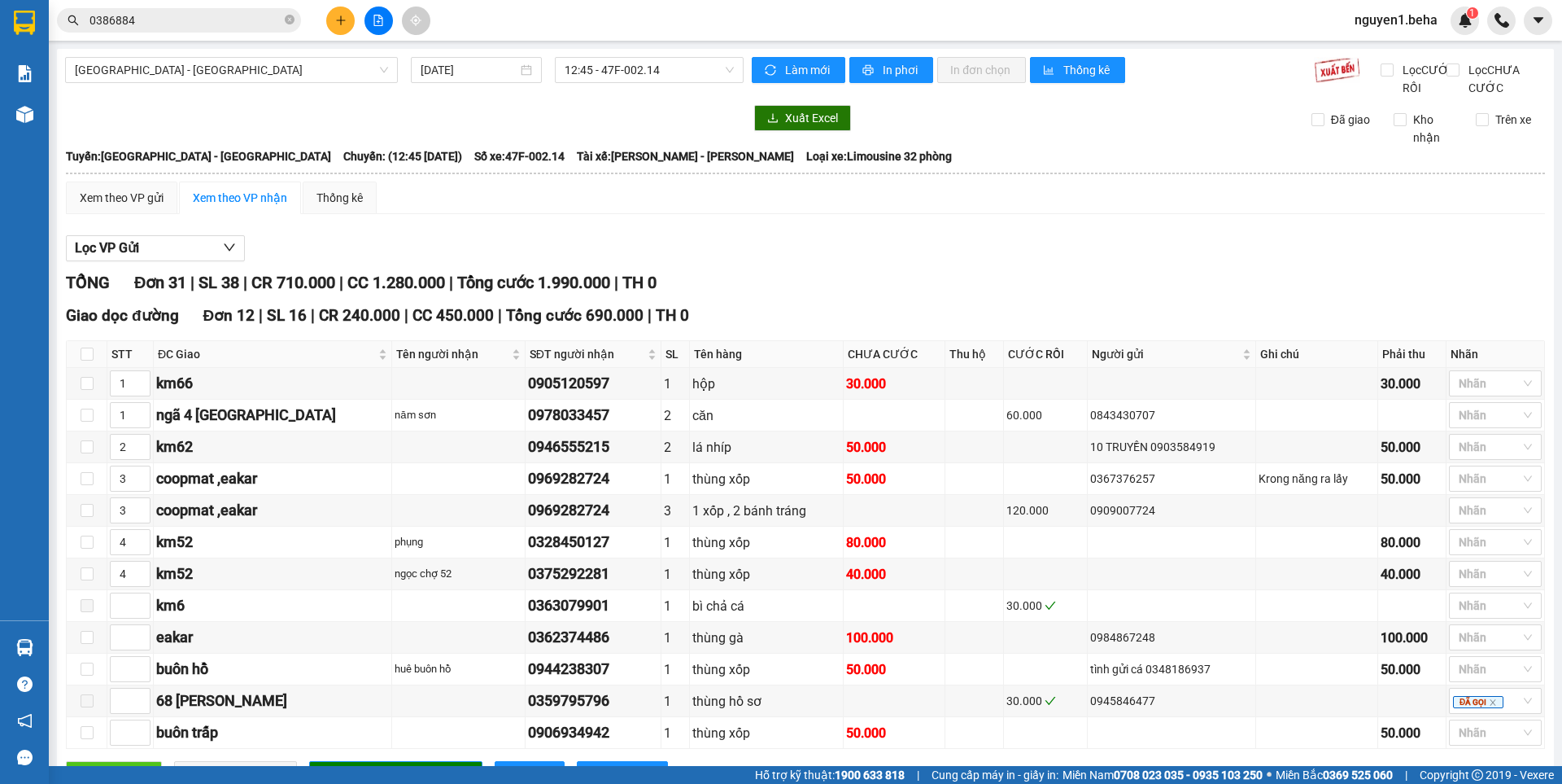
click at [198, 27] on input "0386884" at bounding box center [185, 20] width 192 height 18
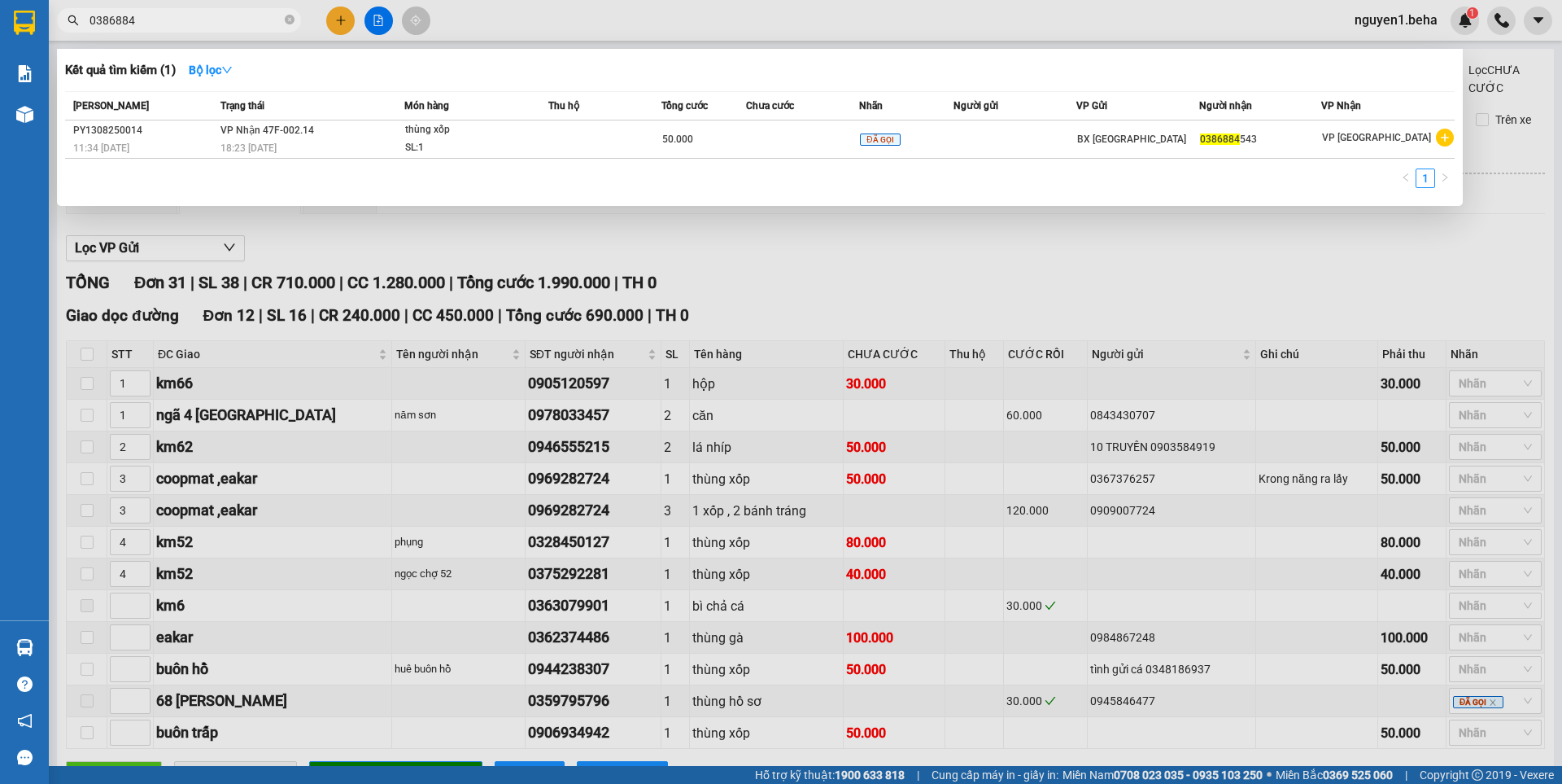
click at [184, 21] on input "0386884" at bounding box center [185, 20] width 192 height 18
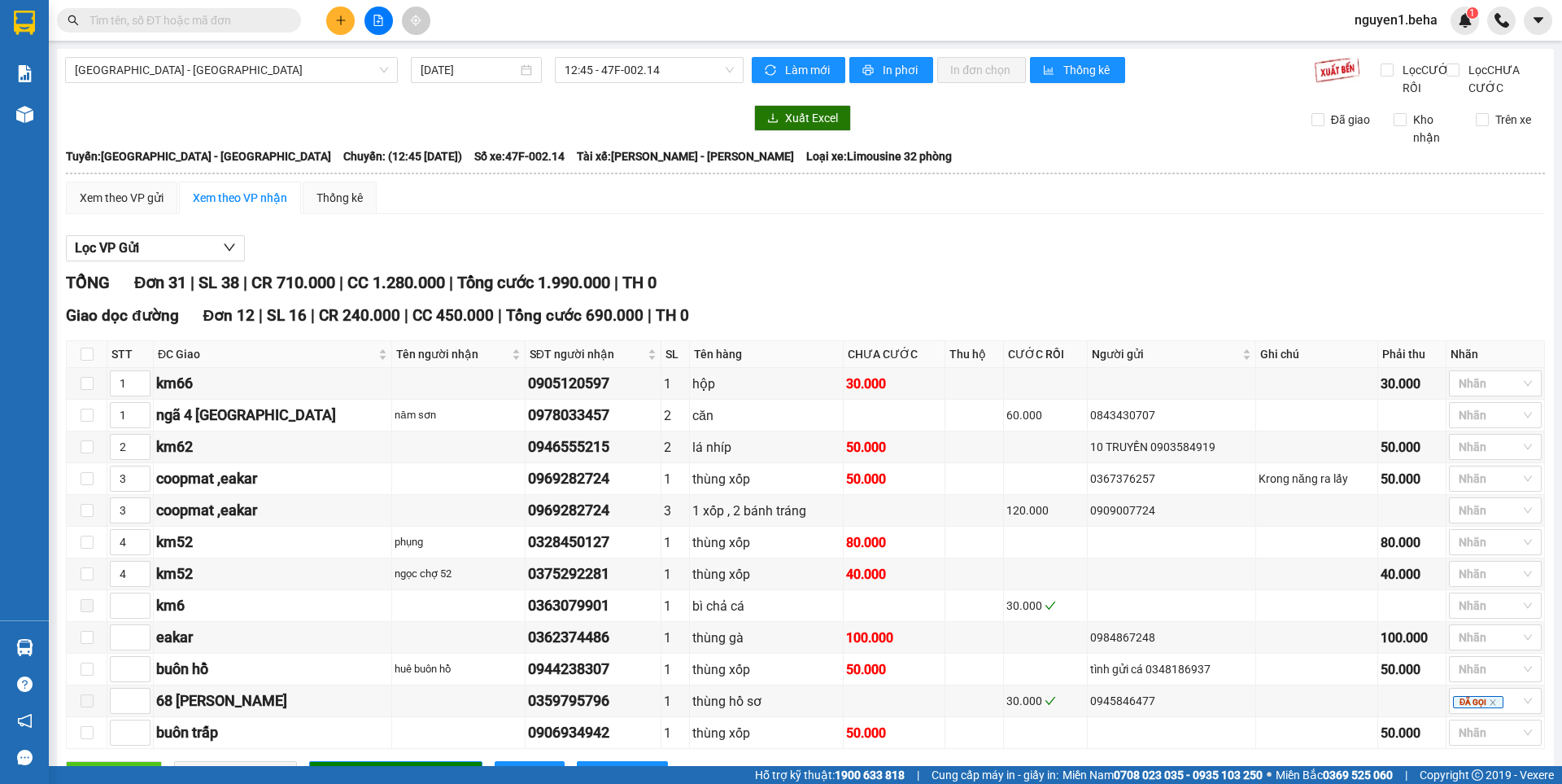
click at [270, 19] on input "text" at bounding box center [185, 20] width 192 height 18
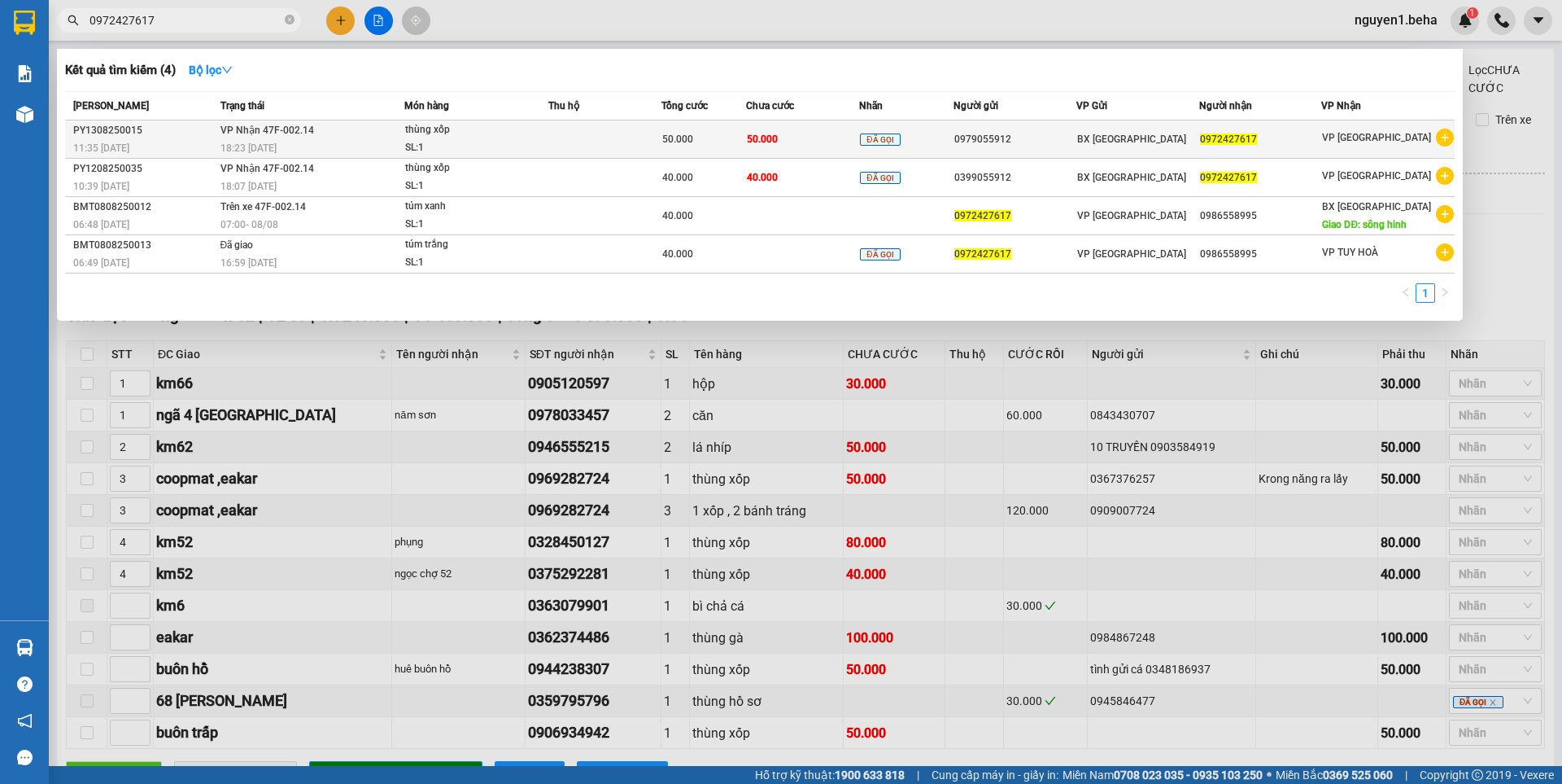
type input "0972427617"
click at [515, 139] on div "SL: 1" at bounding box center [466, 148] width 122 height 18
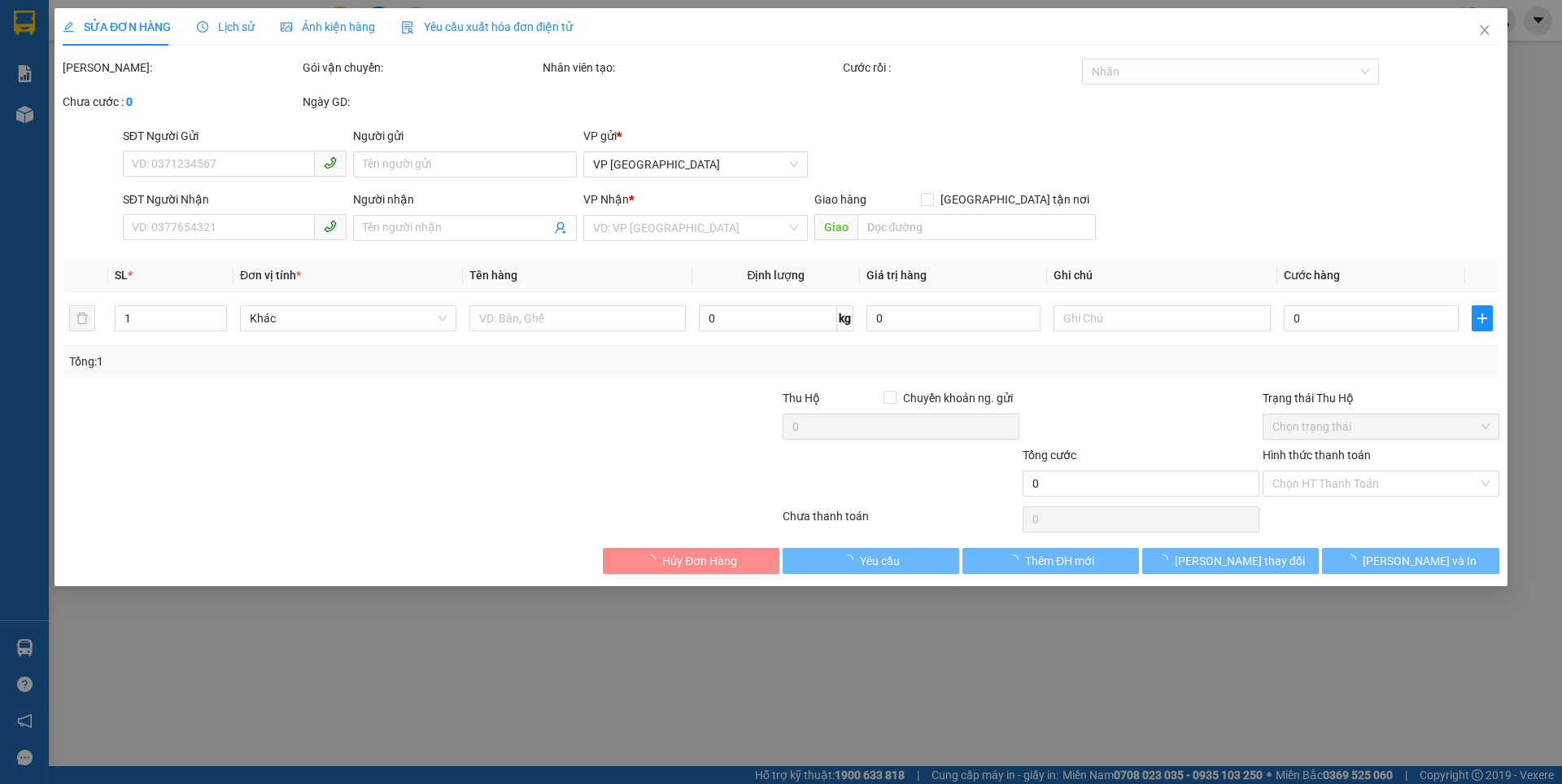
type input "0979055912"
type input "0972427617"
type input "50.000"
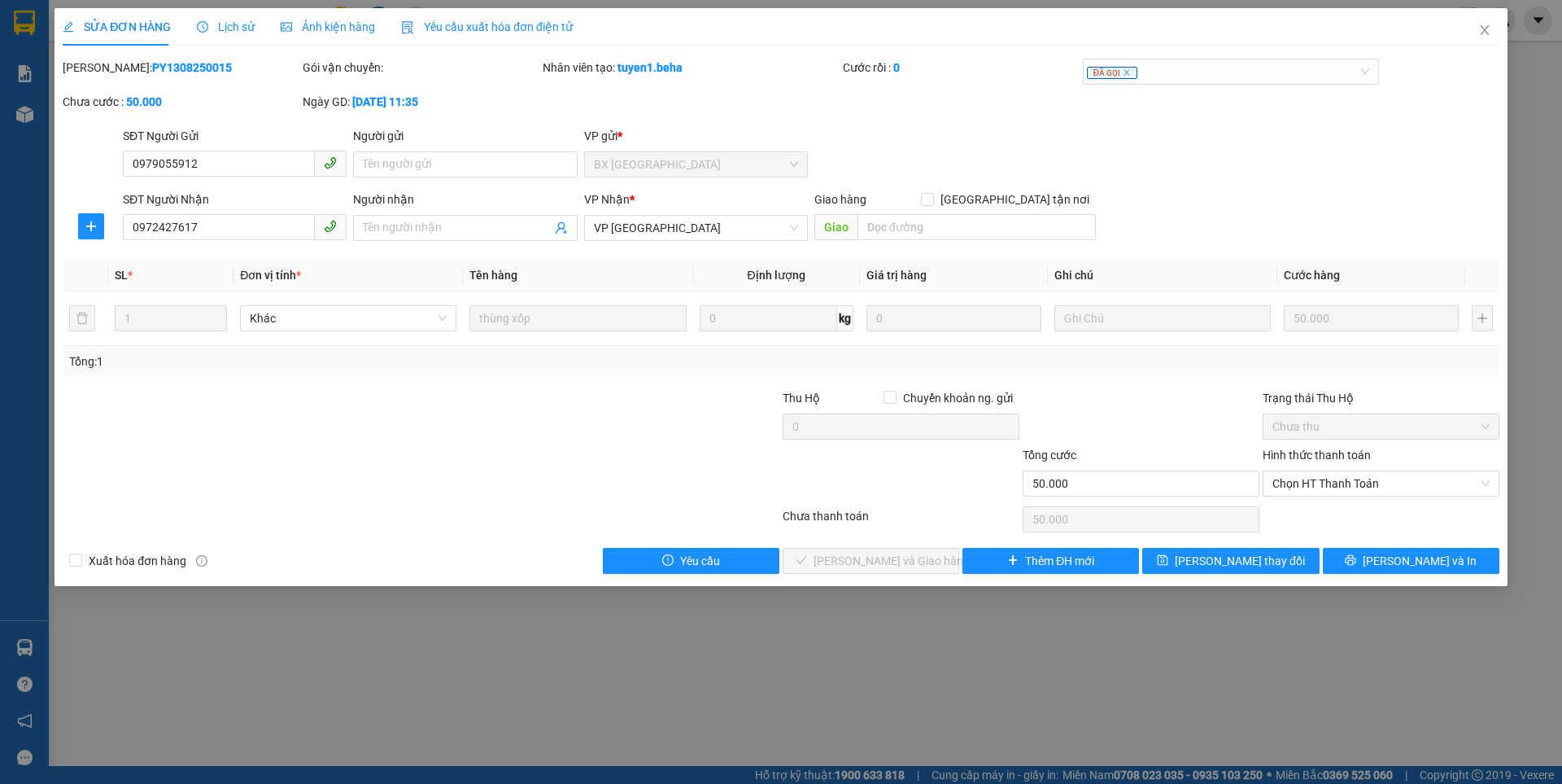
click at [350, 20] on span "Ảnh kiện hàng" at bounding box center [328, 26] width 95 height 13
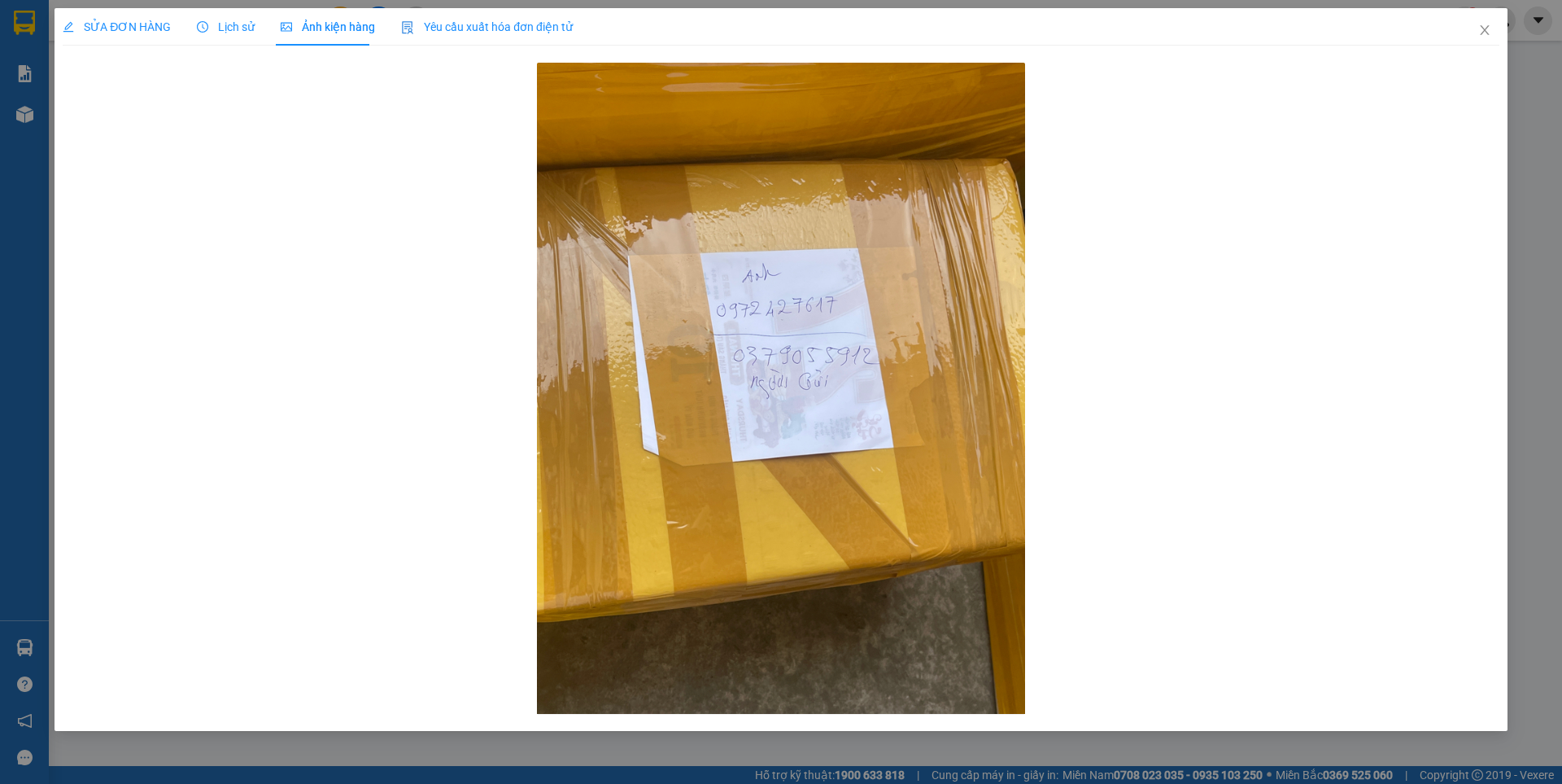
click at [136, 29] on span "SỬA ĐƠN HÀNG" at bounding box center [116, 26] width 109 height 13
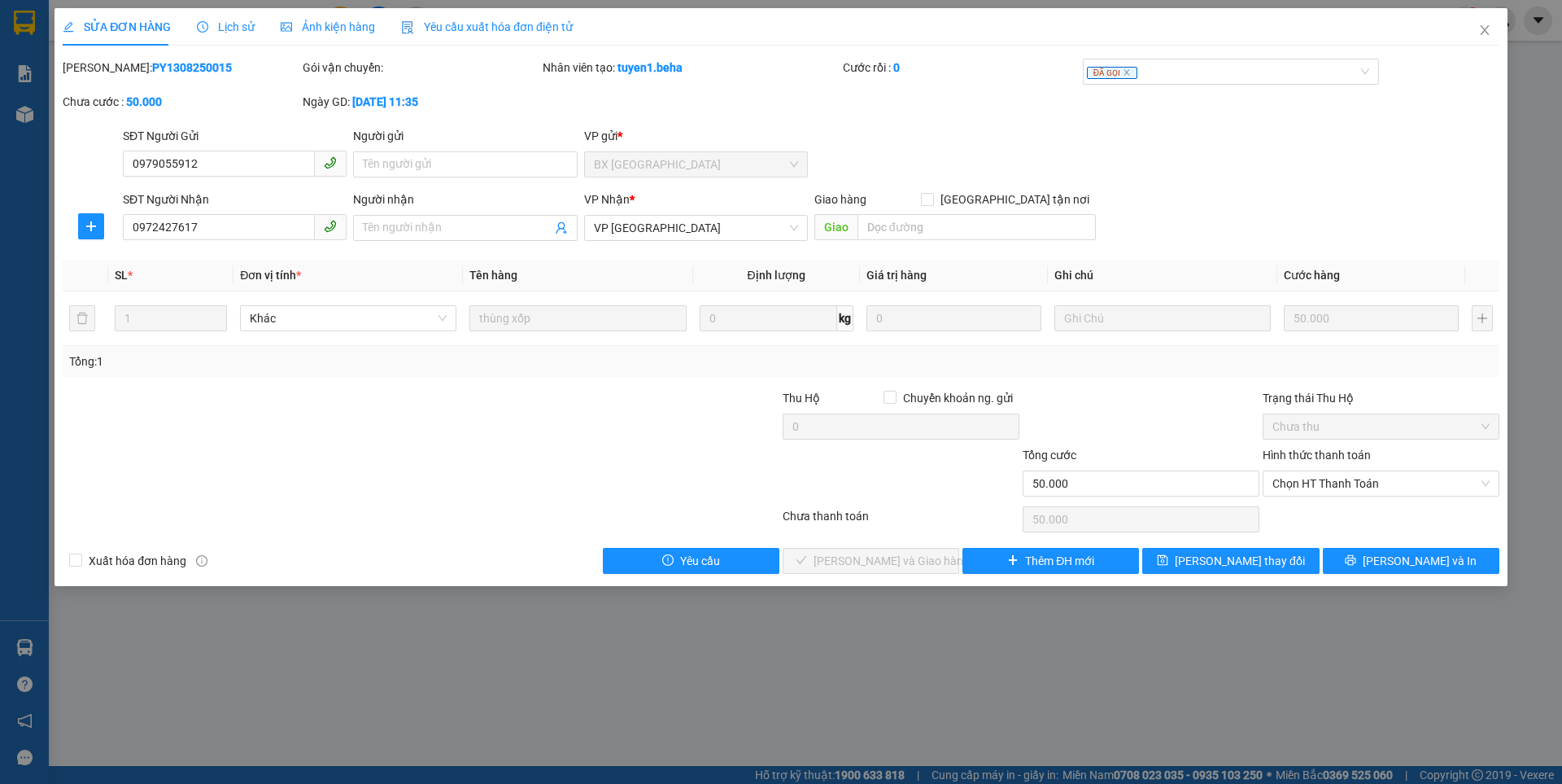
click at [320, 30] on span "Ảnh kiện hàng" at bounding box center [328, 26] width 95 height 13
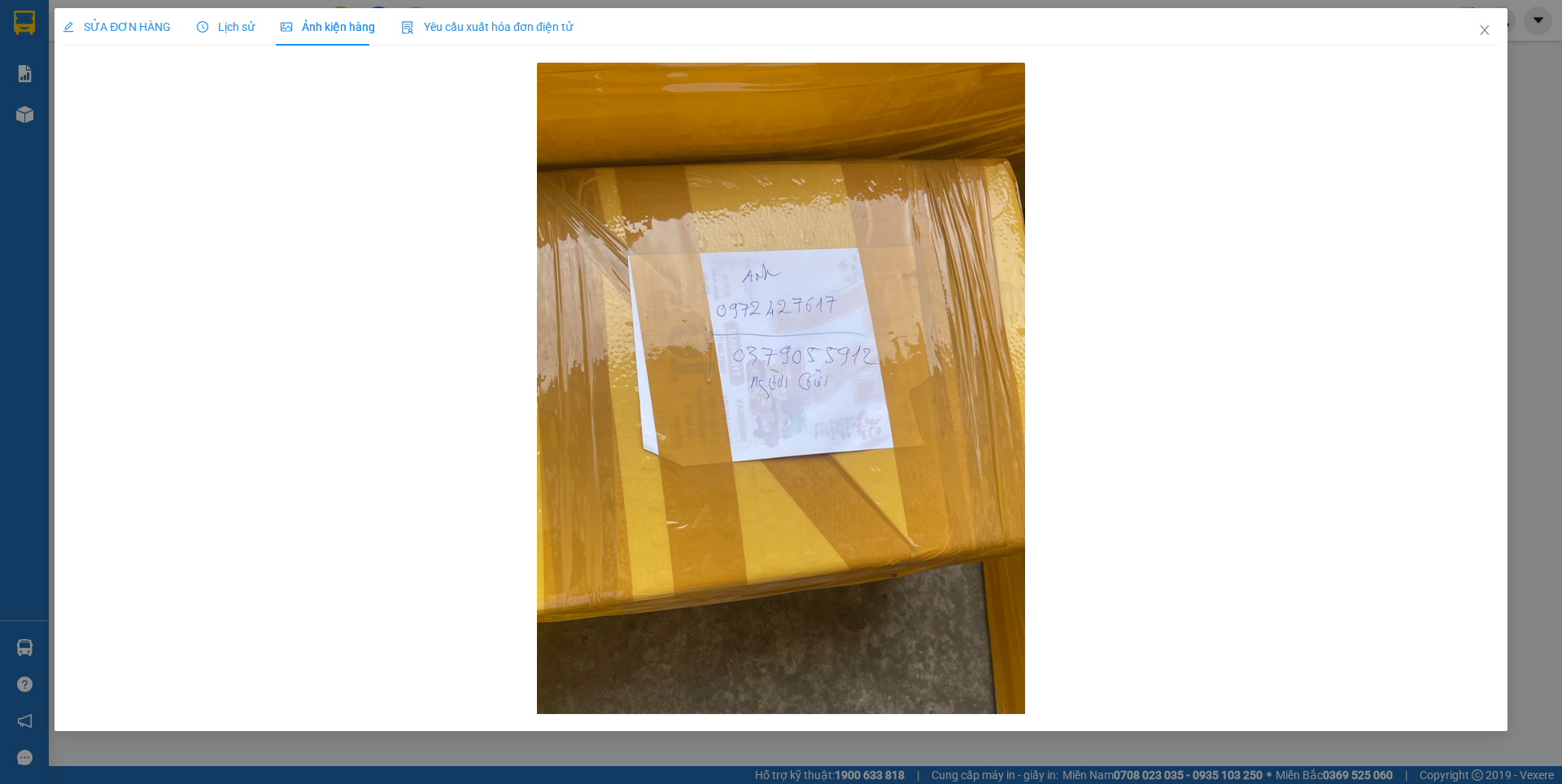
click at [126, 26] on span "SỬA ĐƠN HÀNG" at bounding box center [116, 26] width 109 height 13
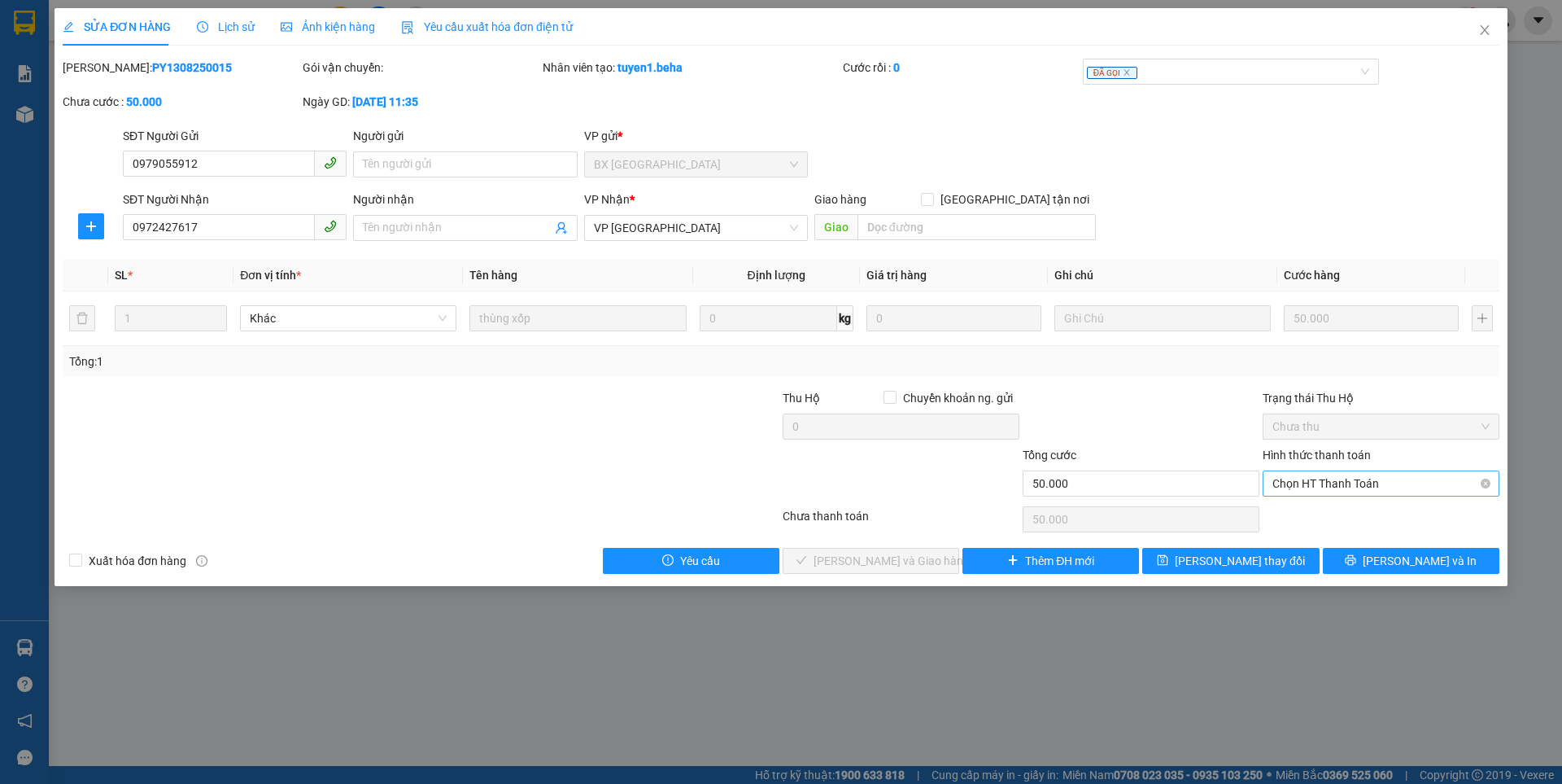
click at [1345, 473] on span "Chọn HT Thanh Toán" at bounding box center [1381, 483] width 217 height 24
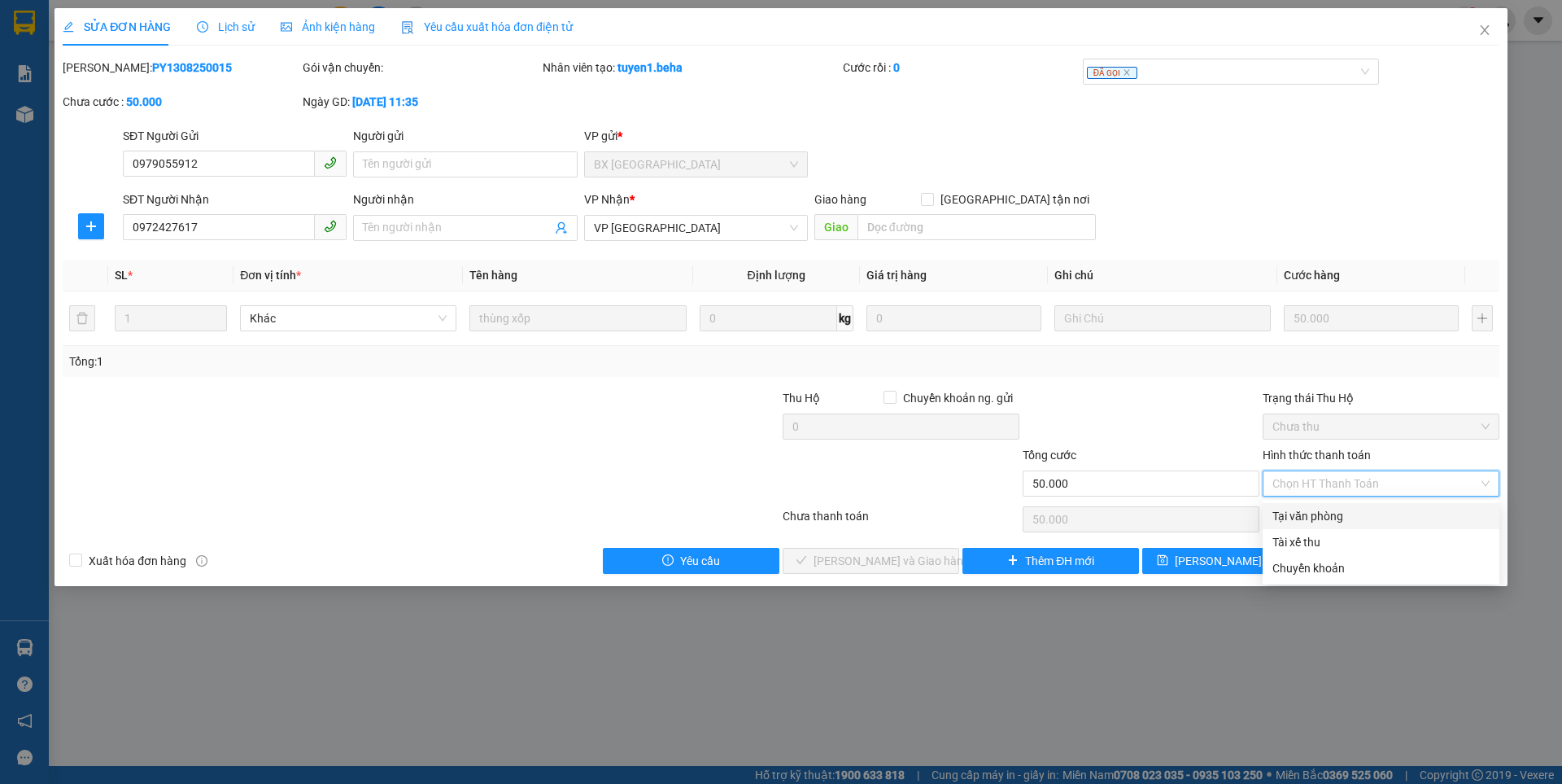
click at [1312, 514] on div "Tại văn phòng" at bounding box center [1381, 515] width 217 height 18
type input "0"
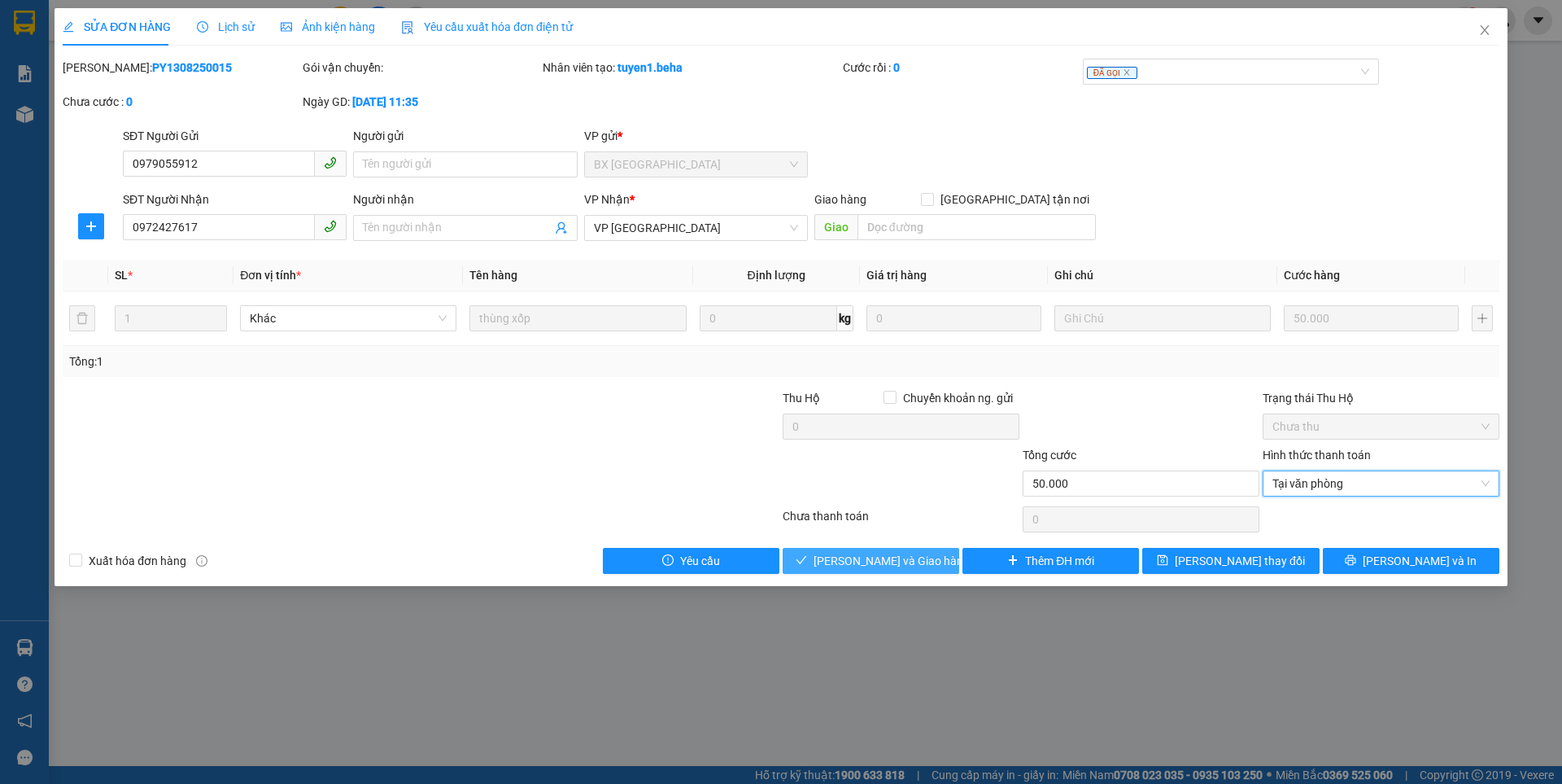
click at [906, 567] on span "[PERSON_NAME] và Giao hàng" at bounding box center [892, 561] width 156 height 18
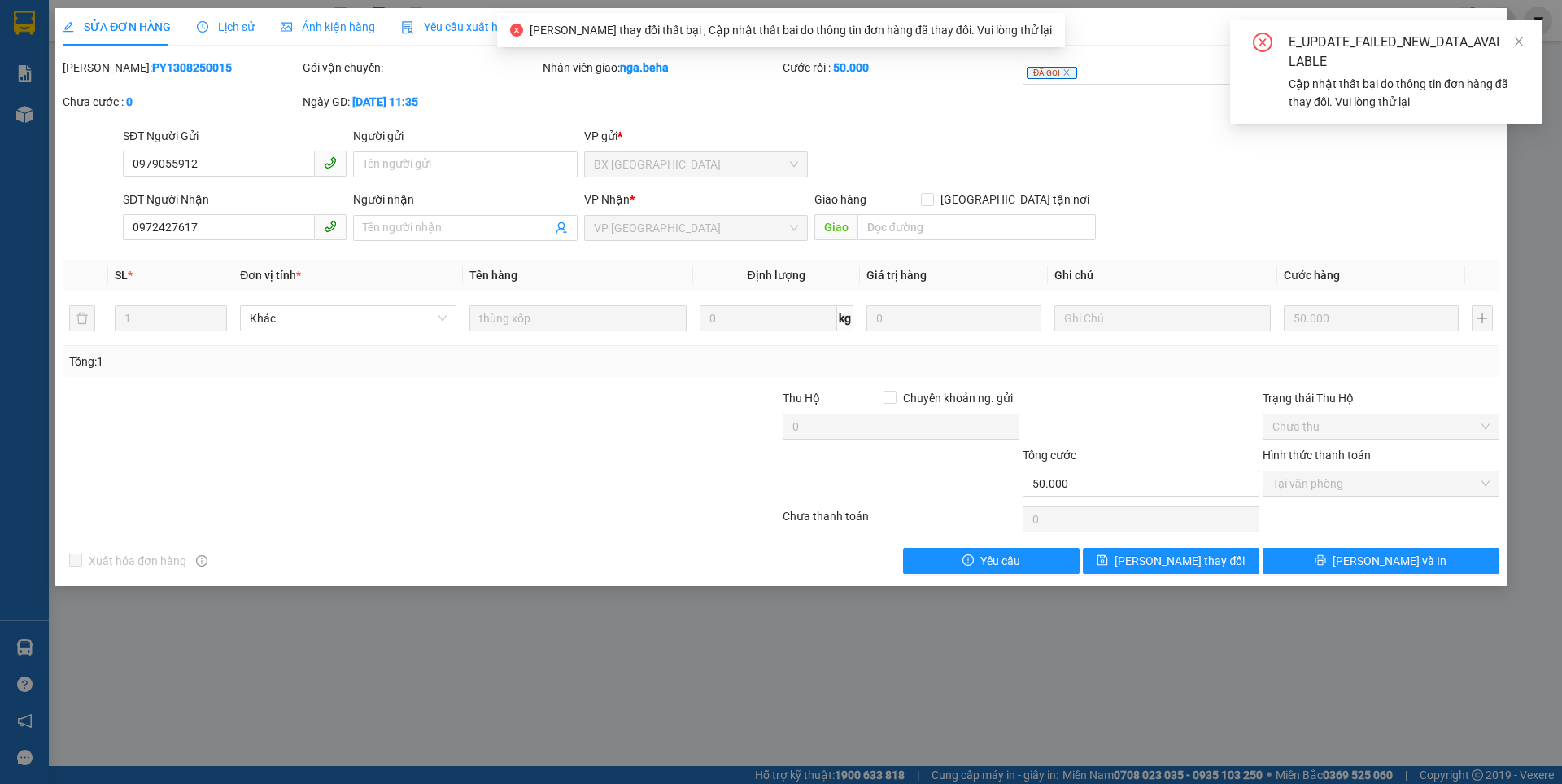
click at [1426, 397] on div "Trạng thái Thu Hộ" at bounding box center [1381, 397] width 236 height 18
click at [1519, 43] on icon "close" at bounding box center [1519, 41] width 11 height 11
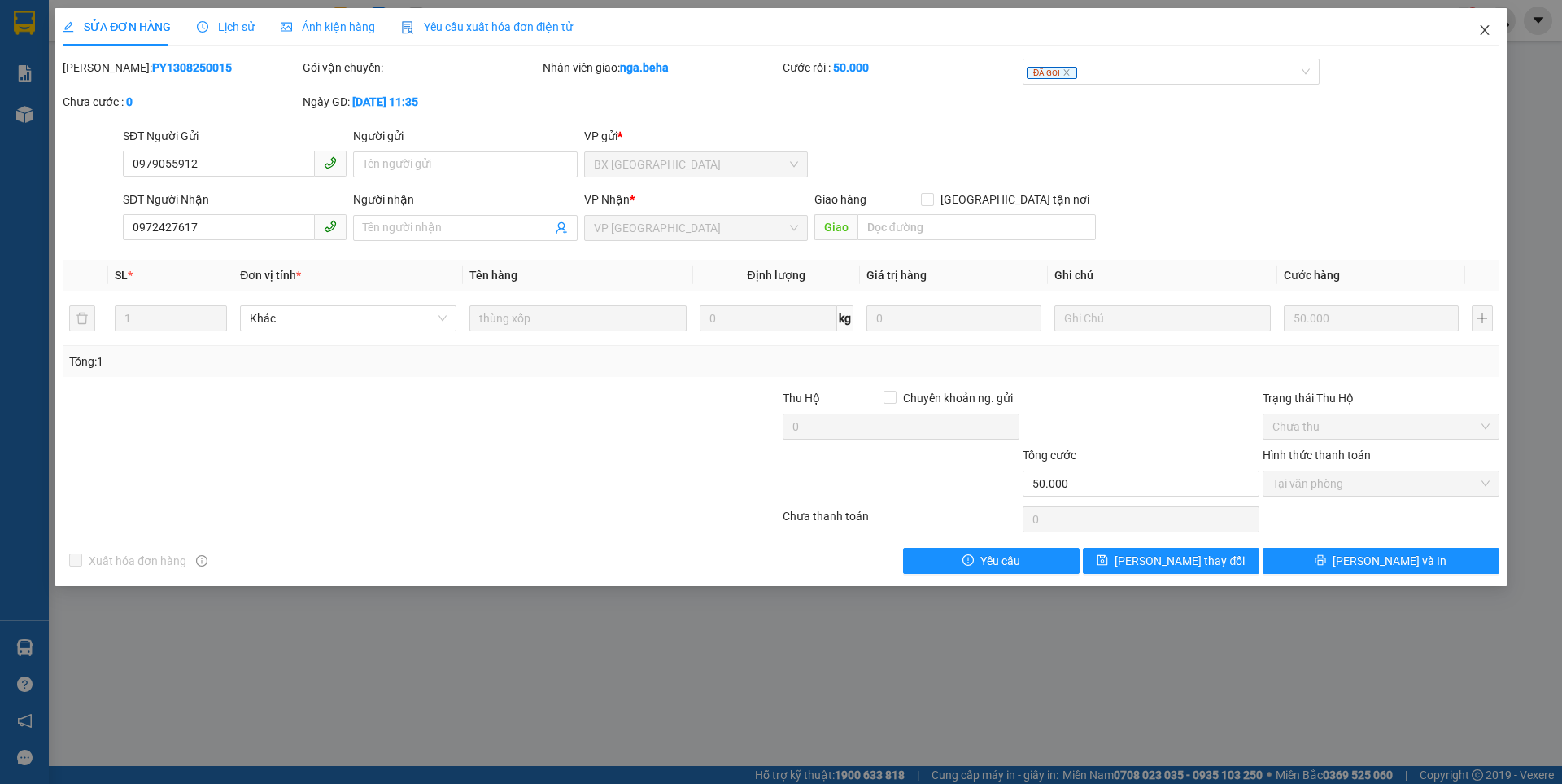
click at [1481, 30] on icon "close" at bounding box center [1485, 30] width 13 height 13
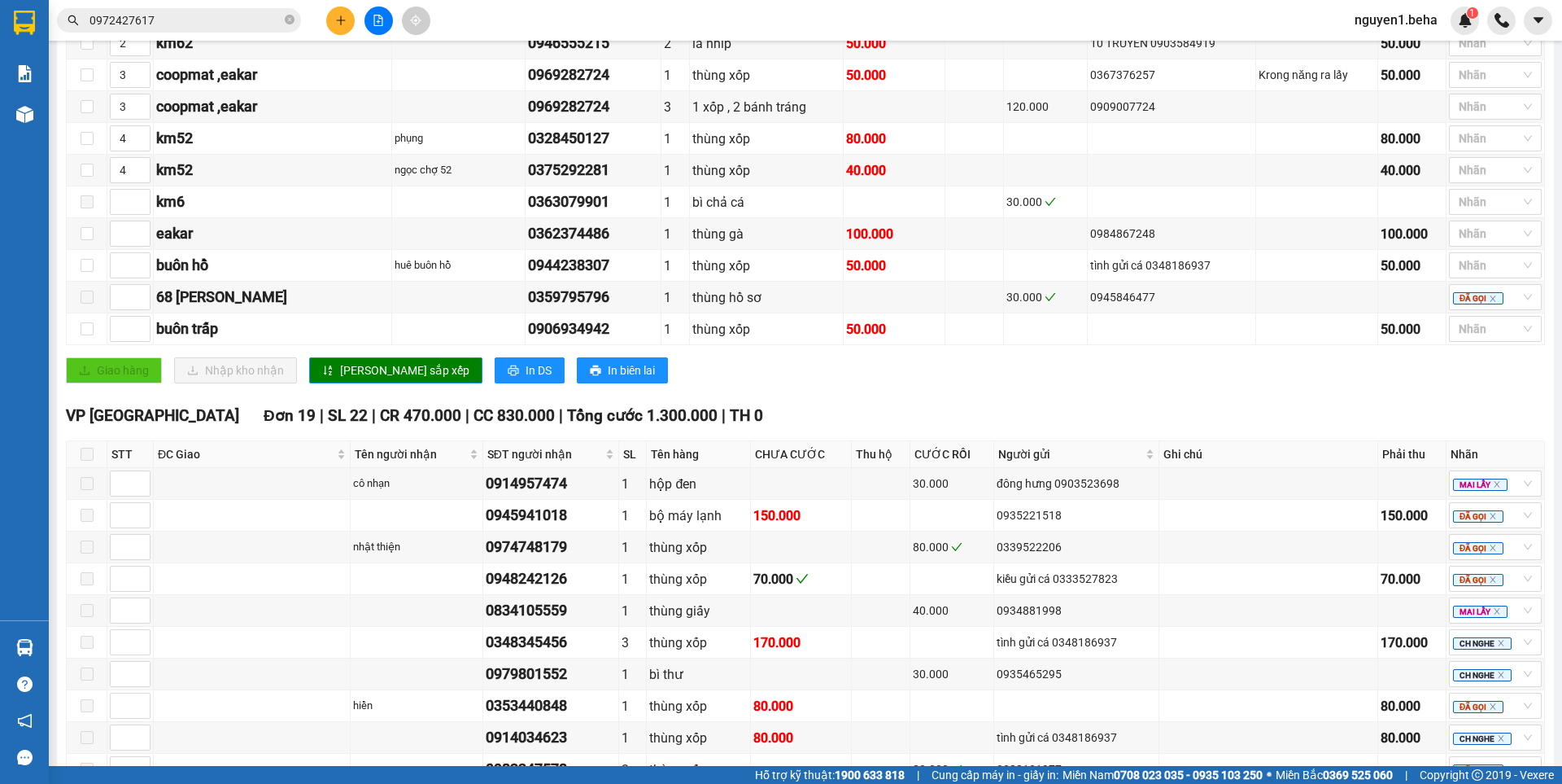
click at [702, 383] on div "Giao hàng Nhập kho nhận Lưu sắp xếp In DS In biên lai" at bounding box center [806, 370] width 1479 height 26
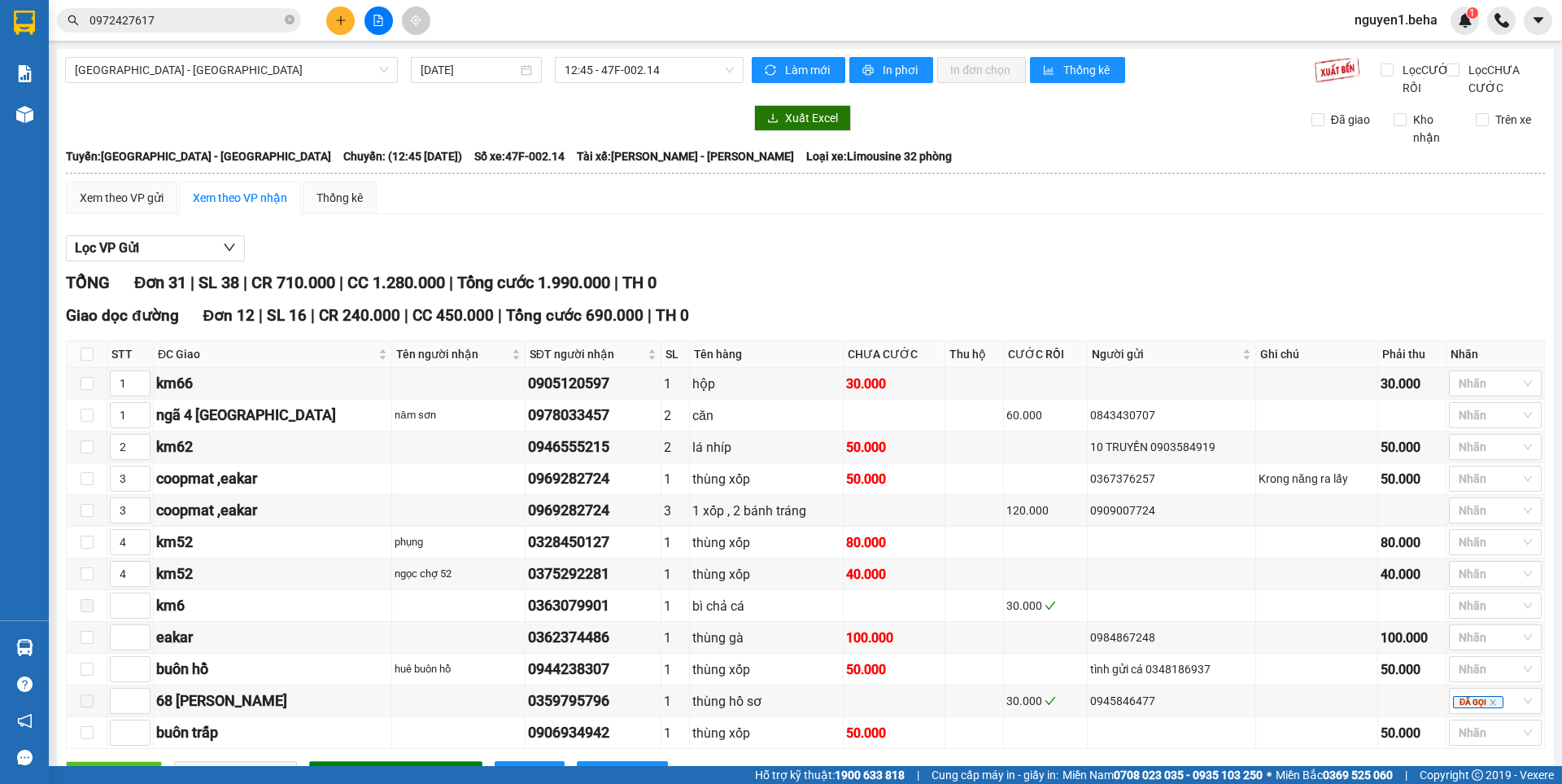
click at [841, 288] on div "TỔNG Đơn 31 | SL 38 | CR 710.000 | CC 1.280.000 | Tổng cước 1.990.000 | TH 0" at bounding box center [806, 282] width 1479 height 25
click at [30, 125] on div at bounding box center [24, 114] width 29 height 29
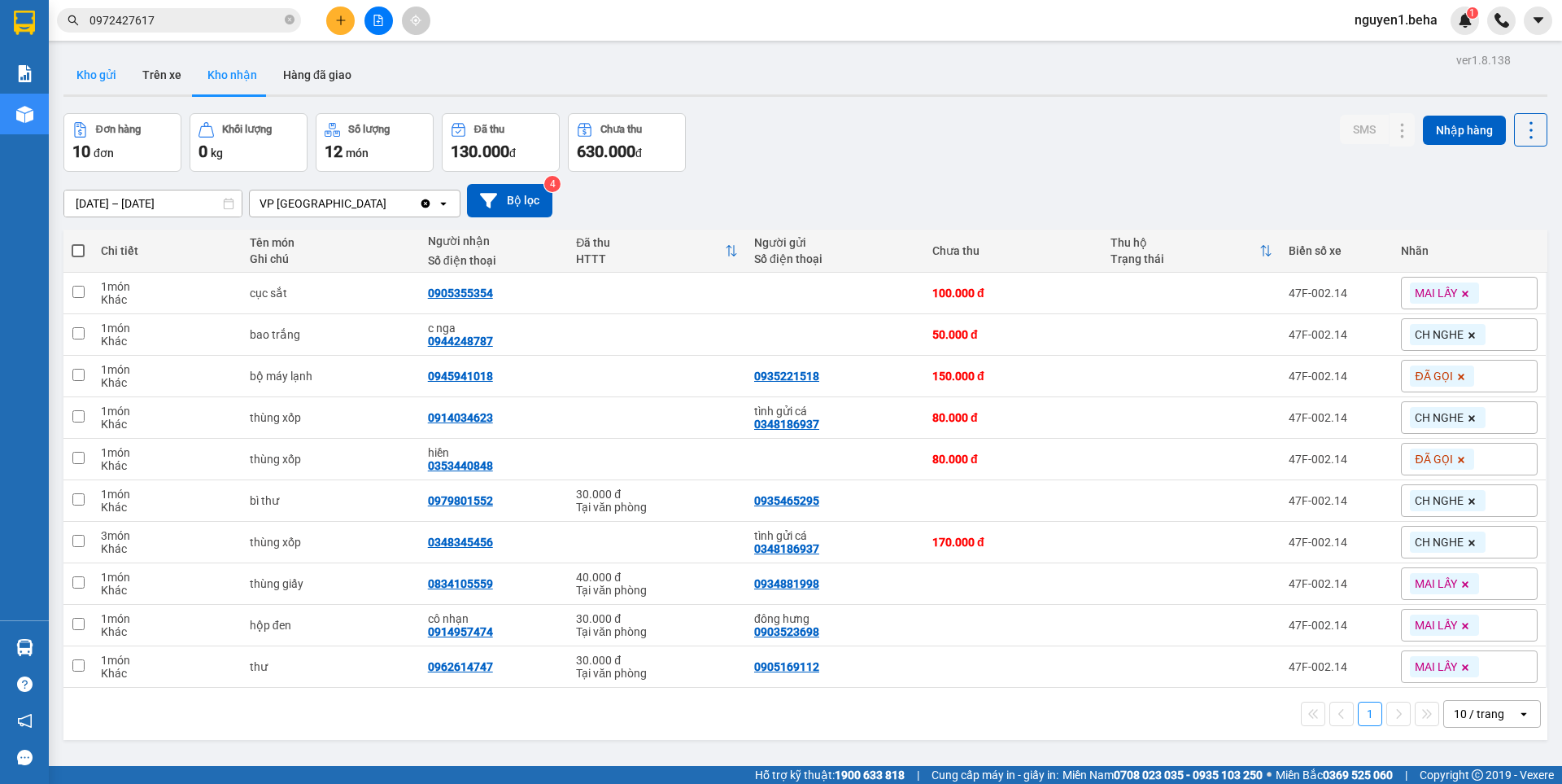
click at [90, 76] on button "Kho gửi" at bounding box center [96, 75] width 66 height 39
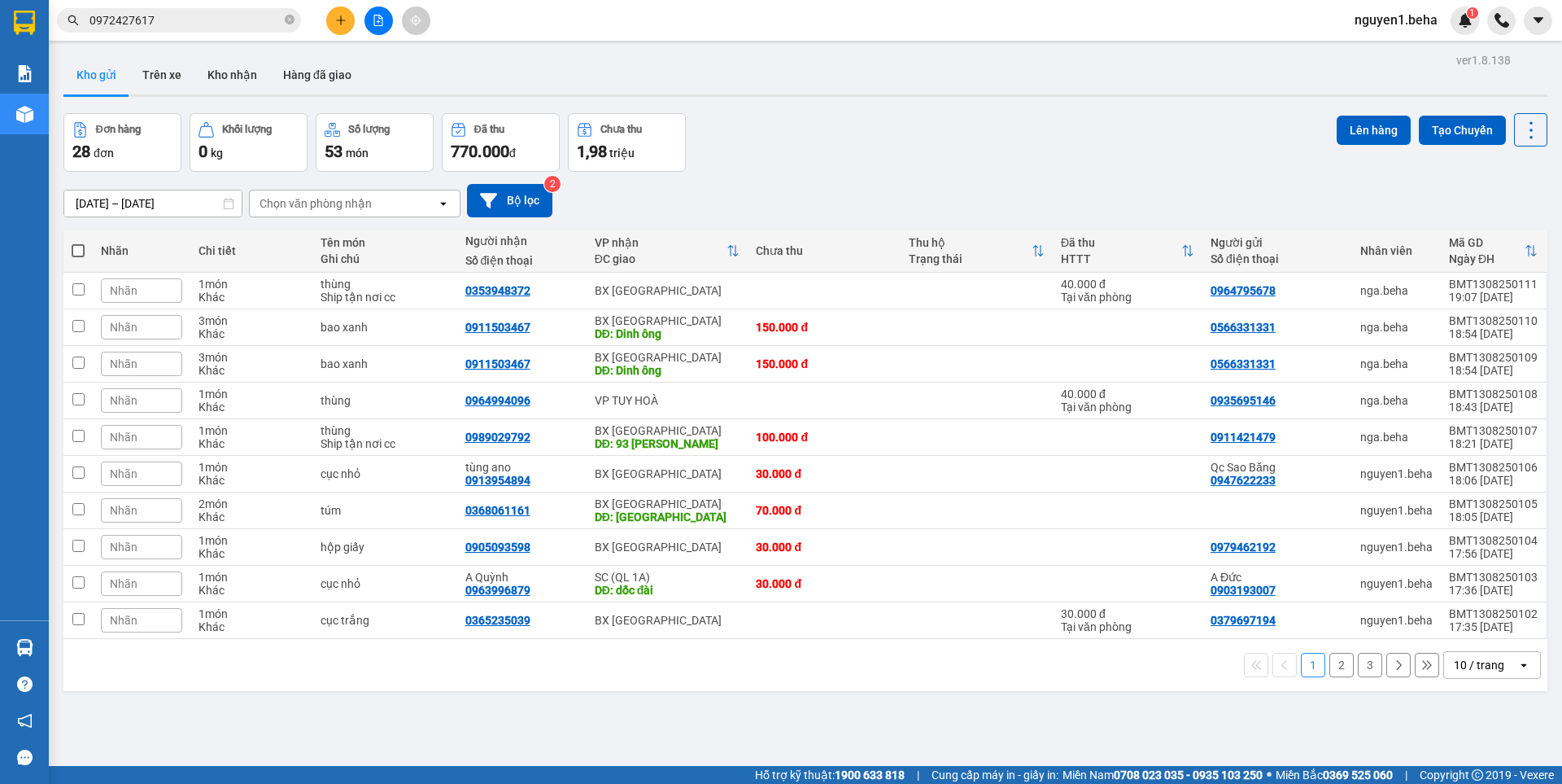
click at [1462, 668] on div "10 / trang" at bounding box center [1479, 664] width 50 height 17
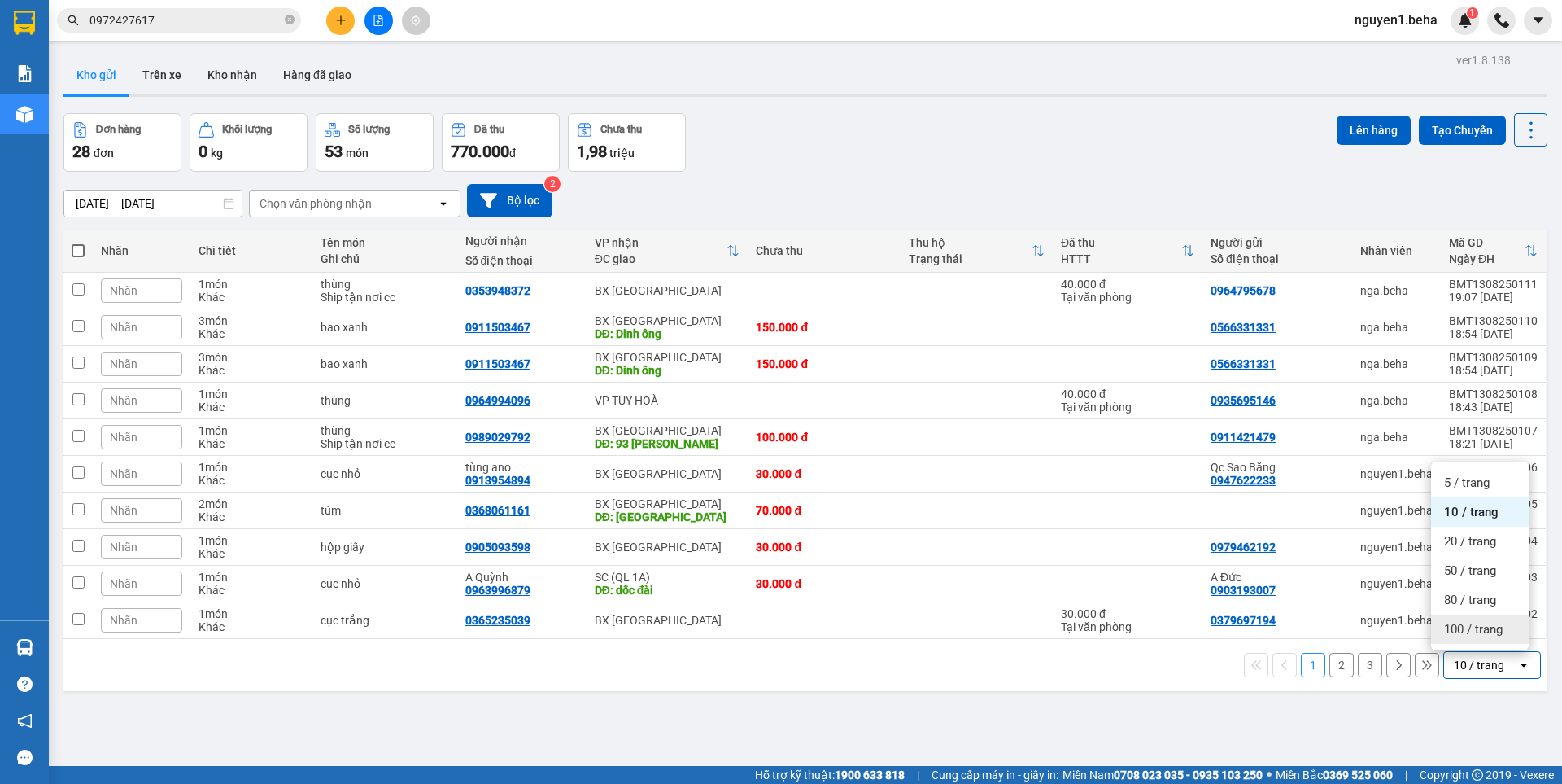
click at [1467, 628] on span "100 / trang" at bounding box center [1473, 628] width 58 height 17
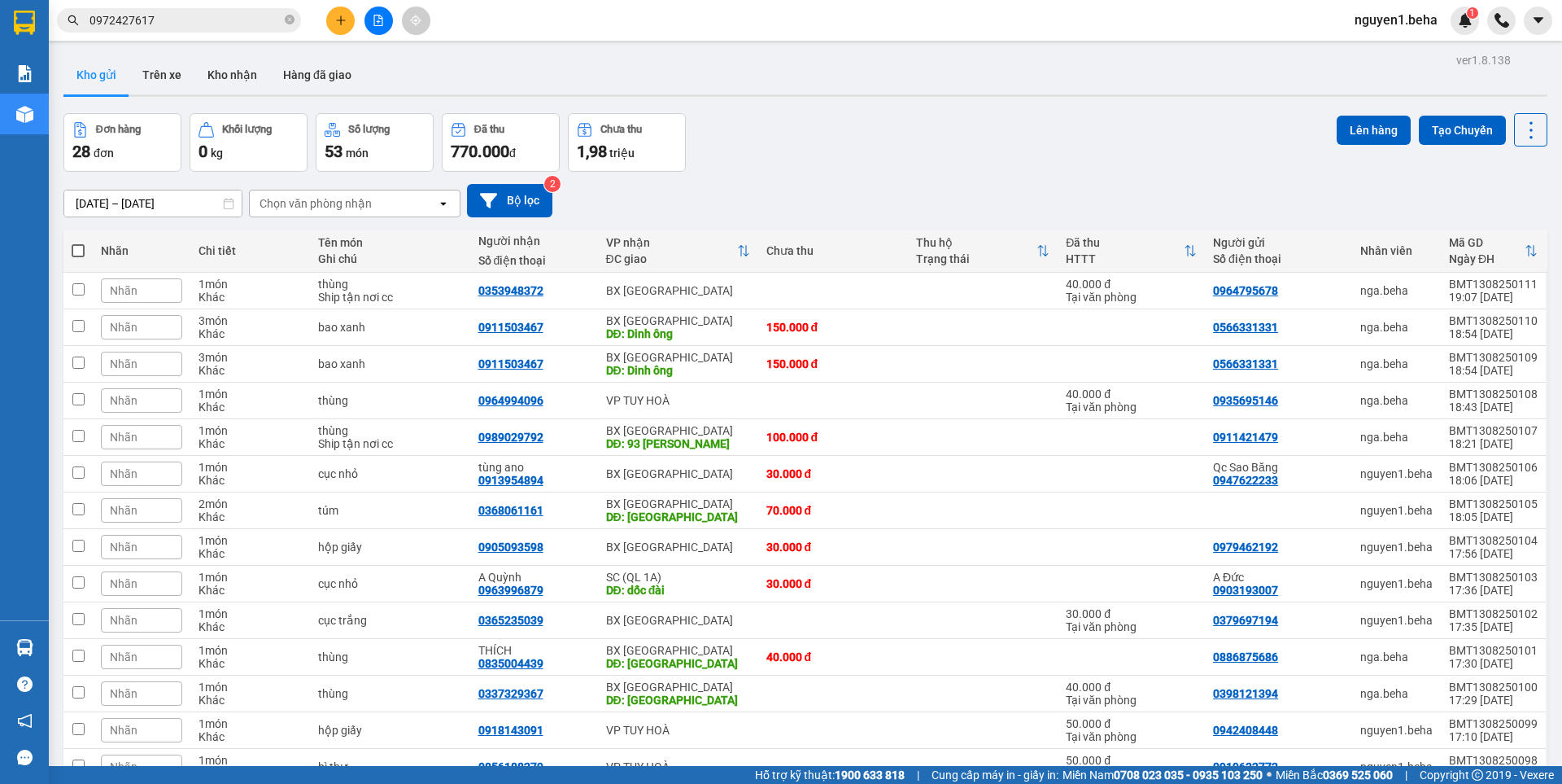
click at [652, 176] on div "12/08/2025 – 13/08/2025 Press the down arrow key to interact with the calendar …" at bounding box center [806, 201] width 1485 height 57
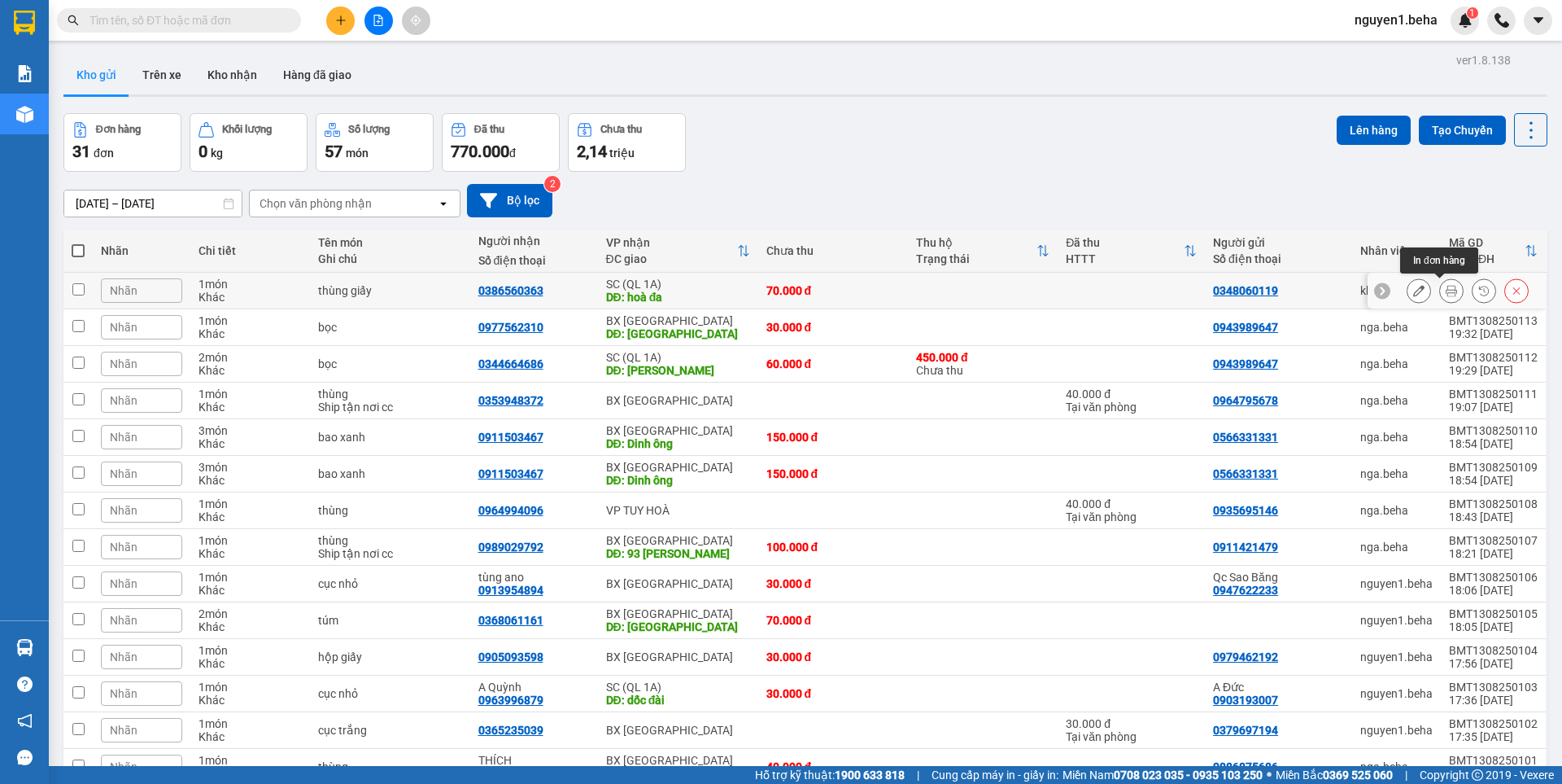
click at [1446, 289] on icon at bounding box center [1452, 290] width 11 height 11
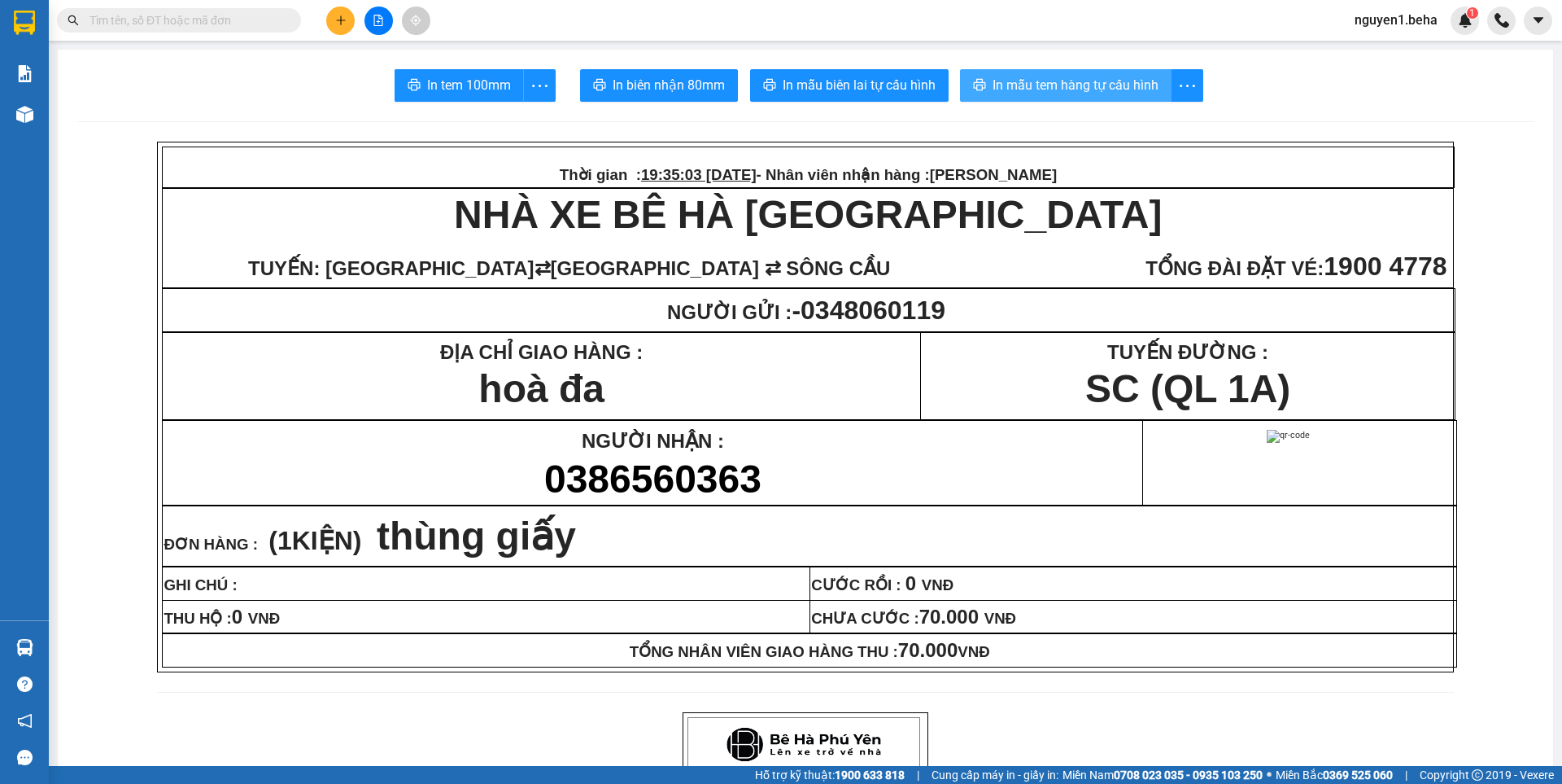
click at [1093, 89] on span "In mẫu tem hàng tự cấu hình" at bounding box center [1075, 84] width 166 height 20
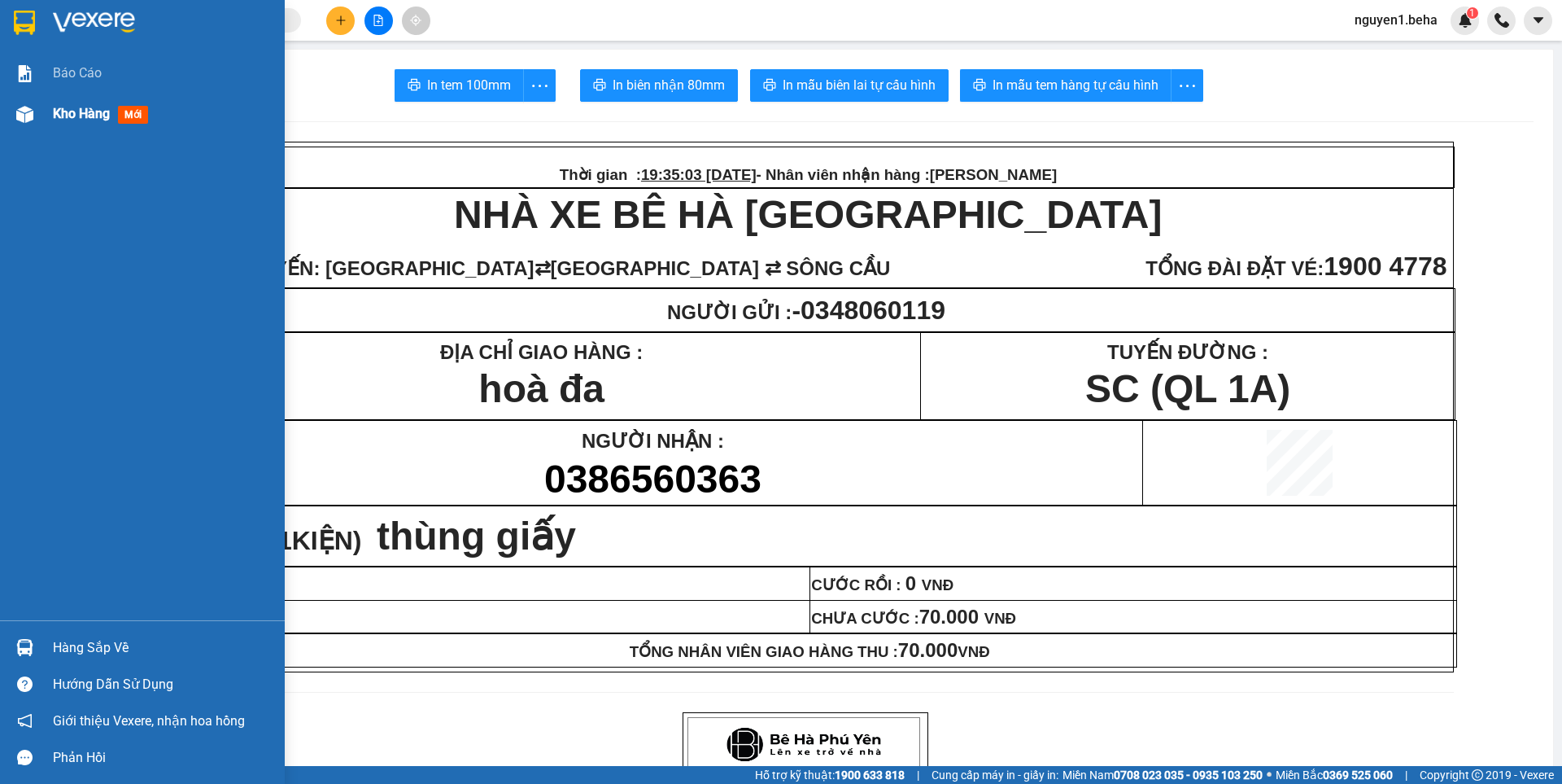
click at [51, 110] on div "Kho hàng mới" at bounding box center [143, 114] width 285 height 41
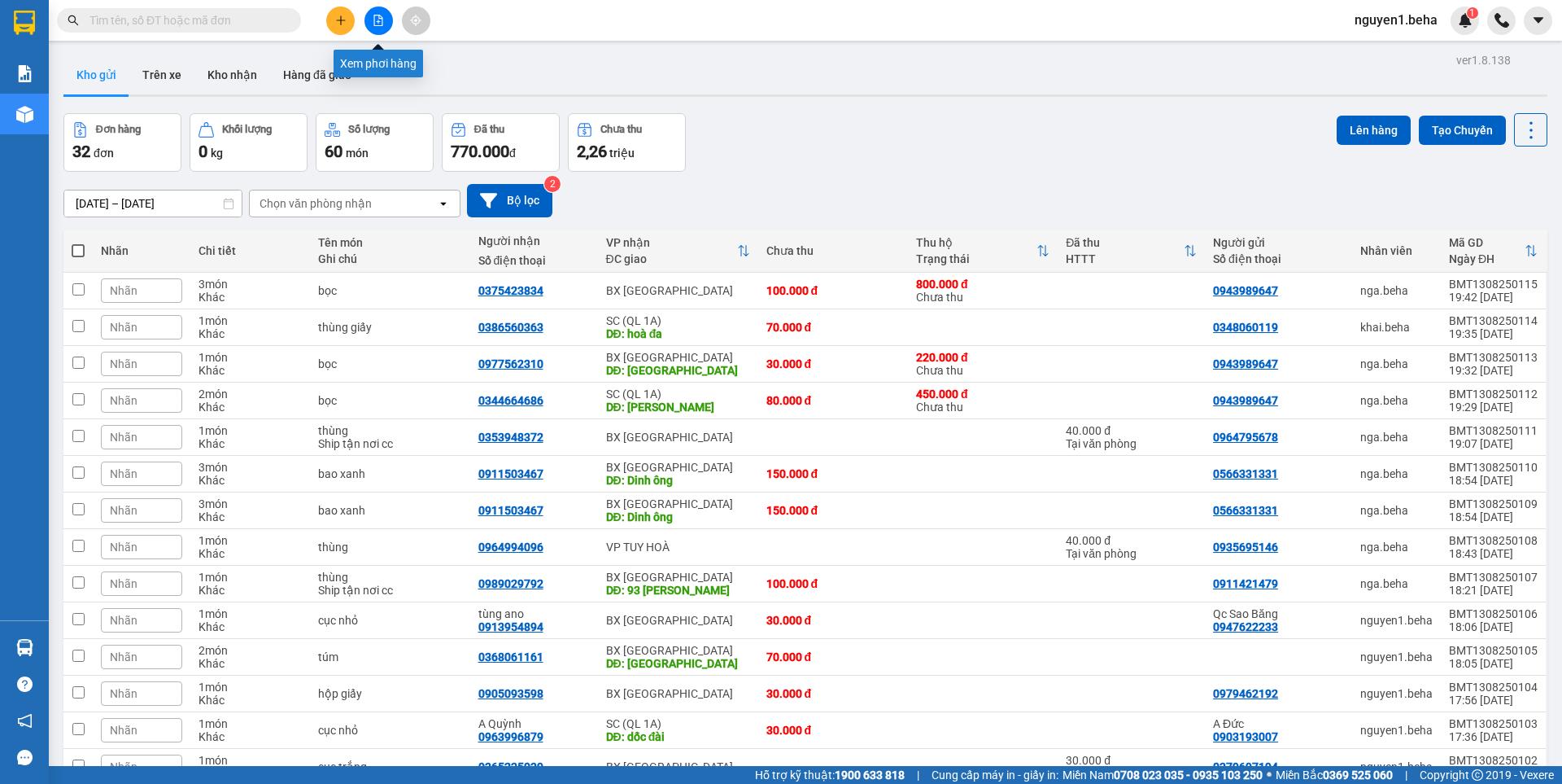
click at [376, 21] on icon "file-add" at bounding box center [378, 20] width 11 height 11
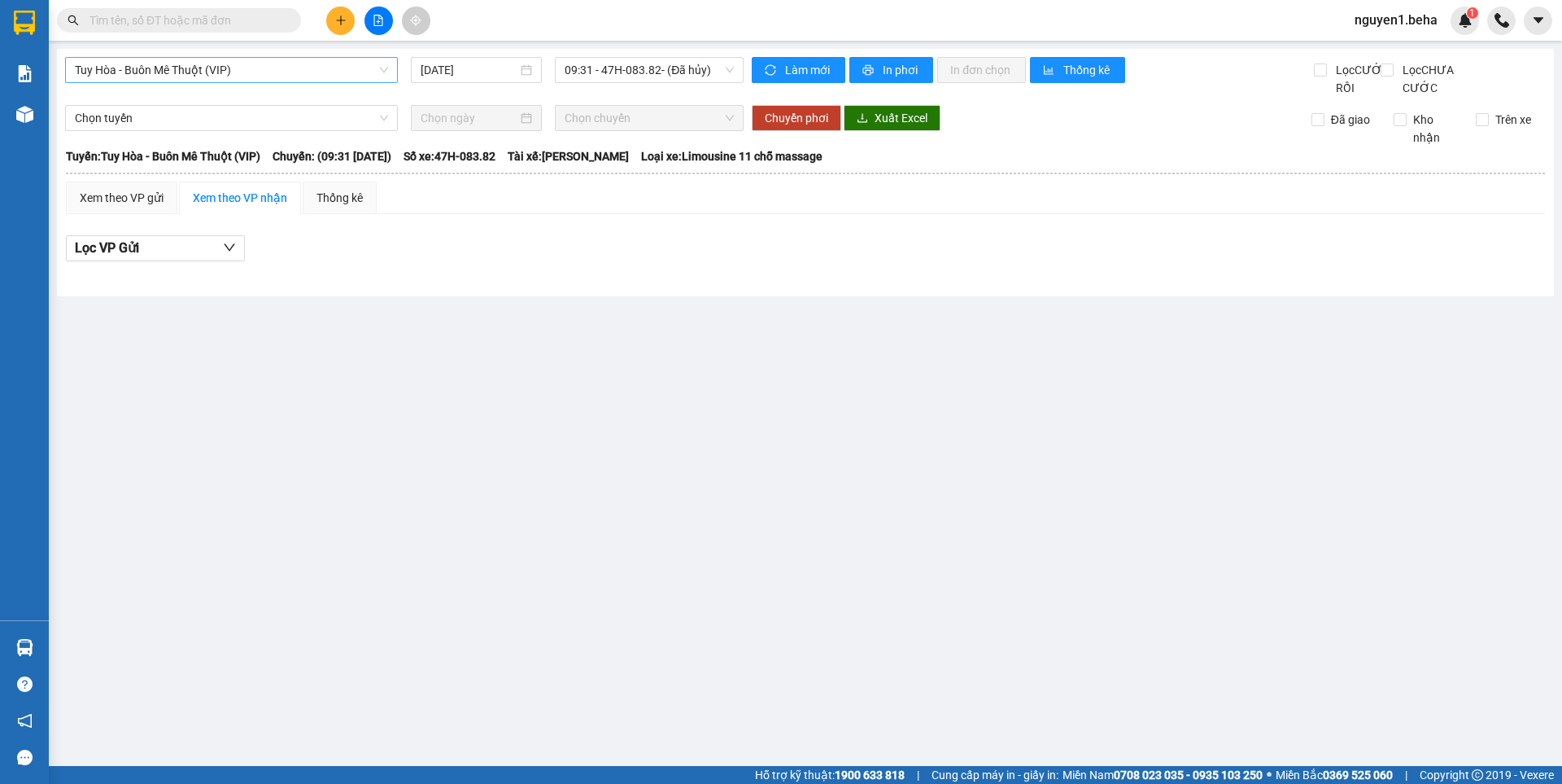
click at [259, 79] on span "Tuy Hòa - Buôn Mê Thuột (VIP)" at bounding box center [231, 70] width 313 height 24
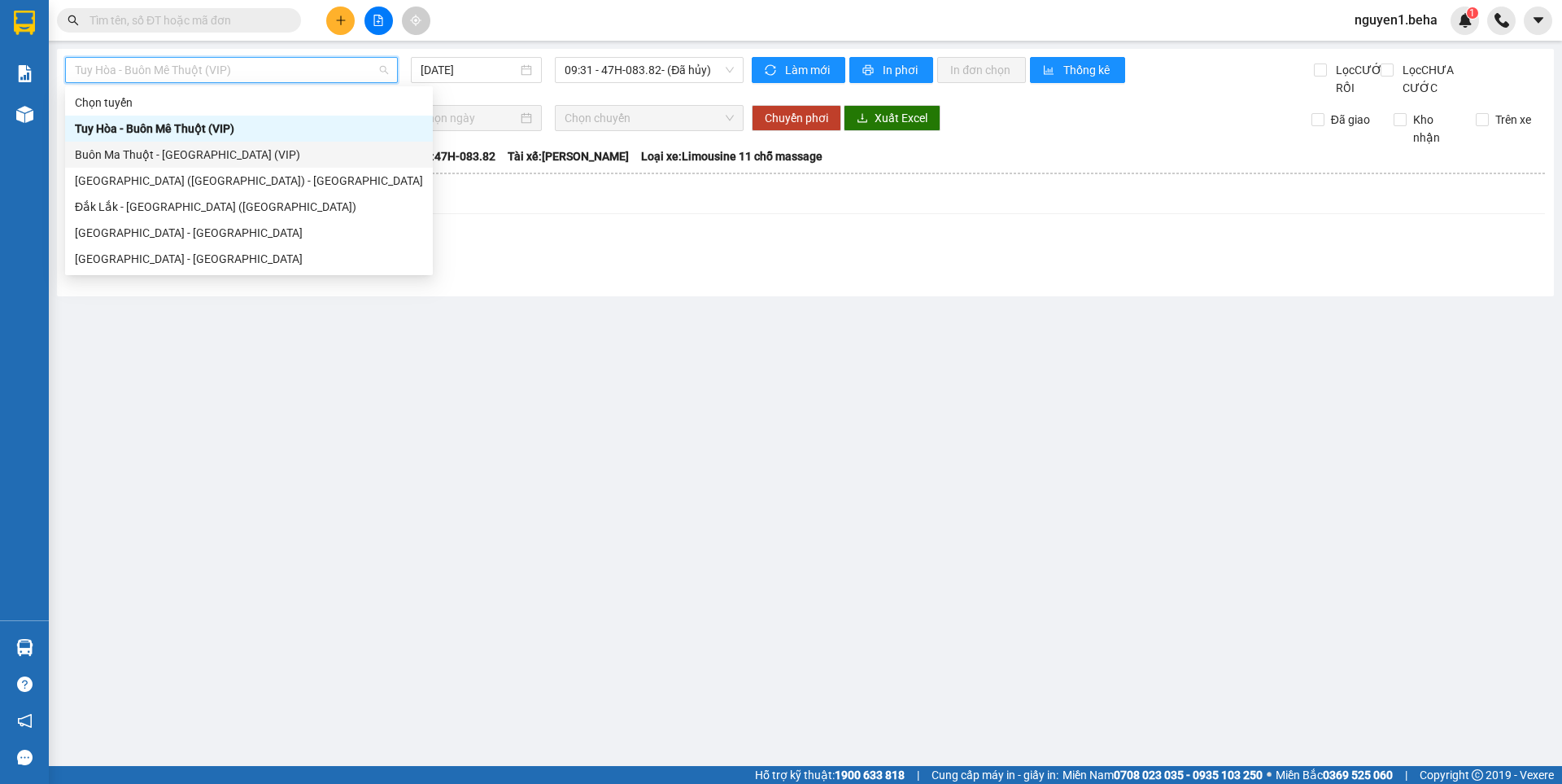
click at [216, 155] on div "Buôn Ma Thuột - [GEOGRAPHIC_DATA] (VIP)" at bounding box center [249, 155] width 349 height 18
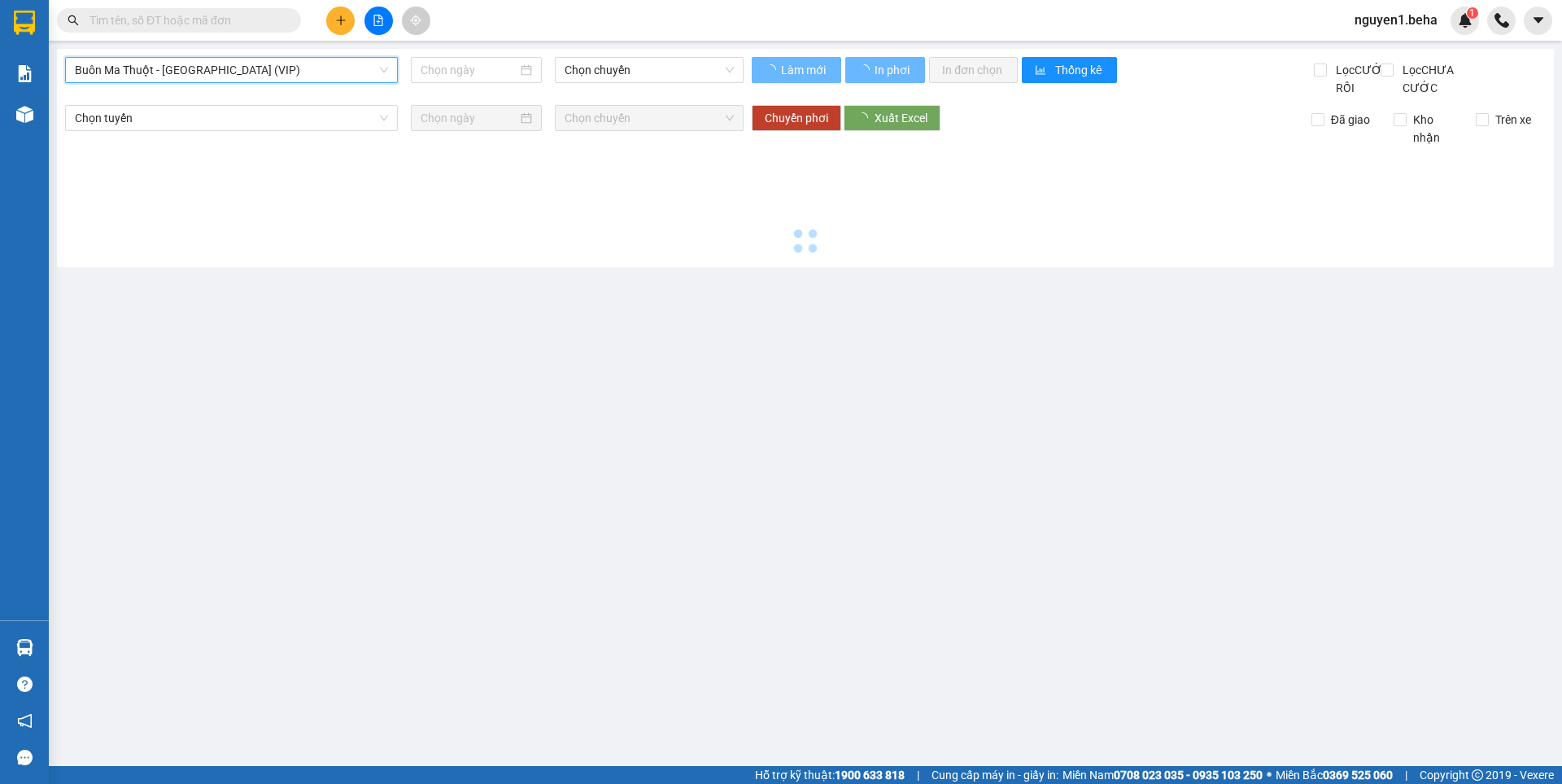
type input "[DATE]"
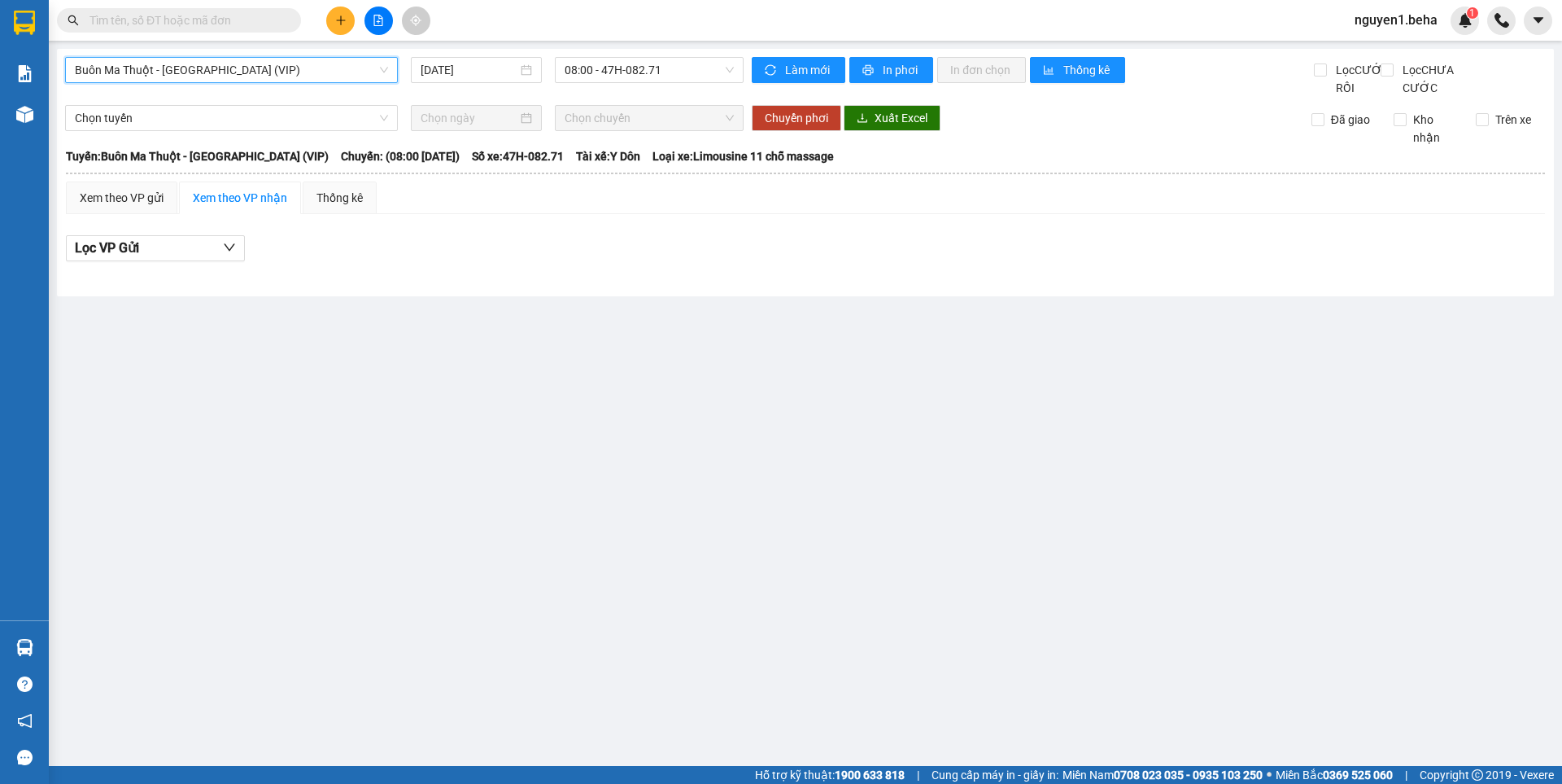
click at [242, 75] on span "Buôn Ma Thuột - [GEOGRAPHIC_DATA] (VIP)" at bounding box center [231, 70] width 313 height 24
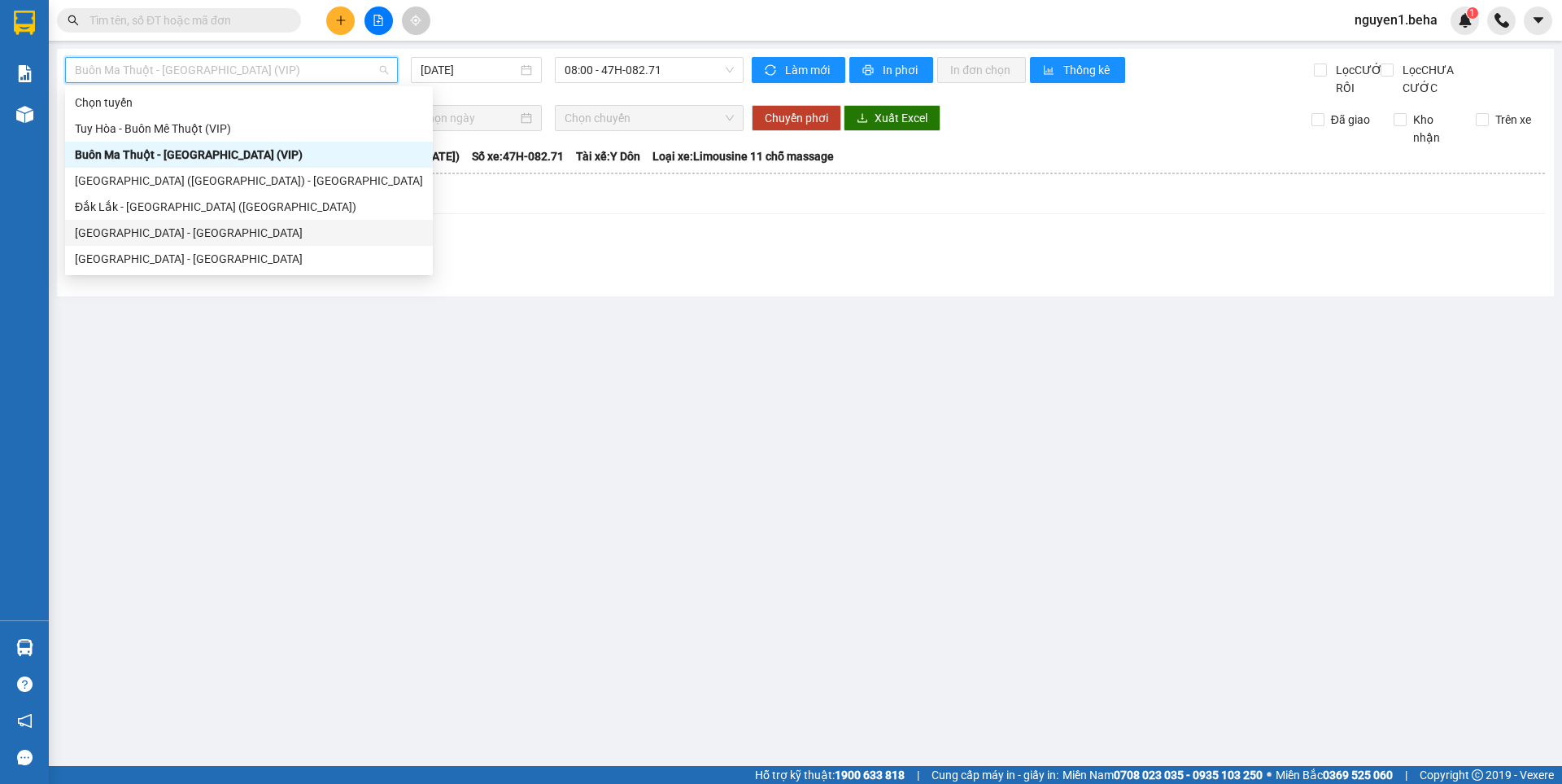
click at [180, 227] on div "[GEOGRAPHIC_DATA] - [GEOGRAPHIC_DATA]" at bounding box center [249, 232] width 349 height 18
type input "[DATE]"
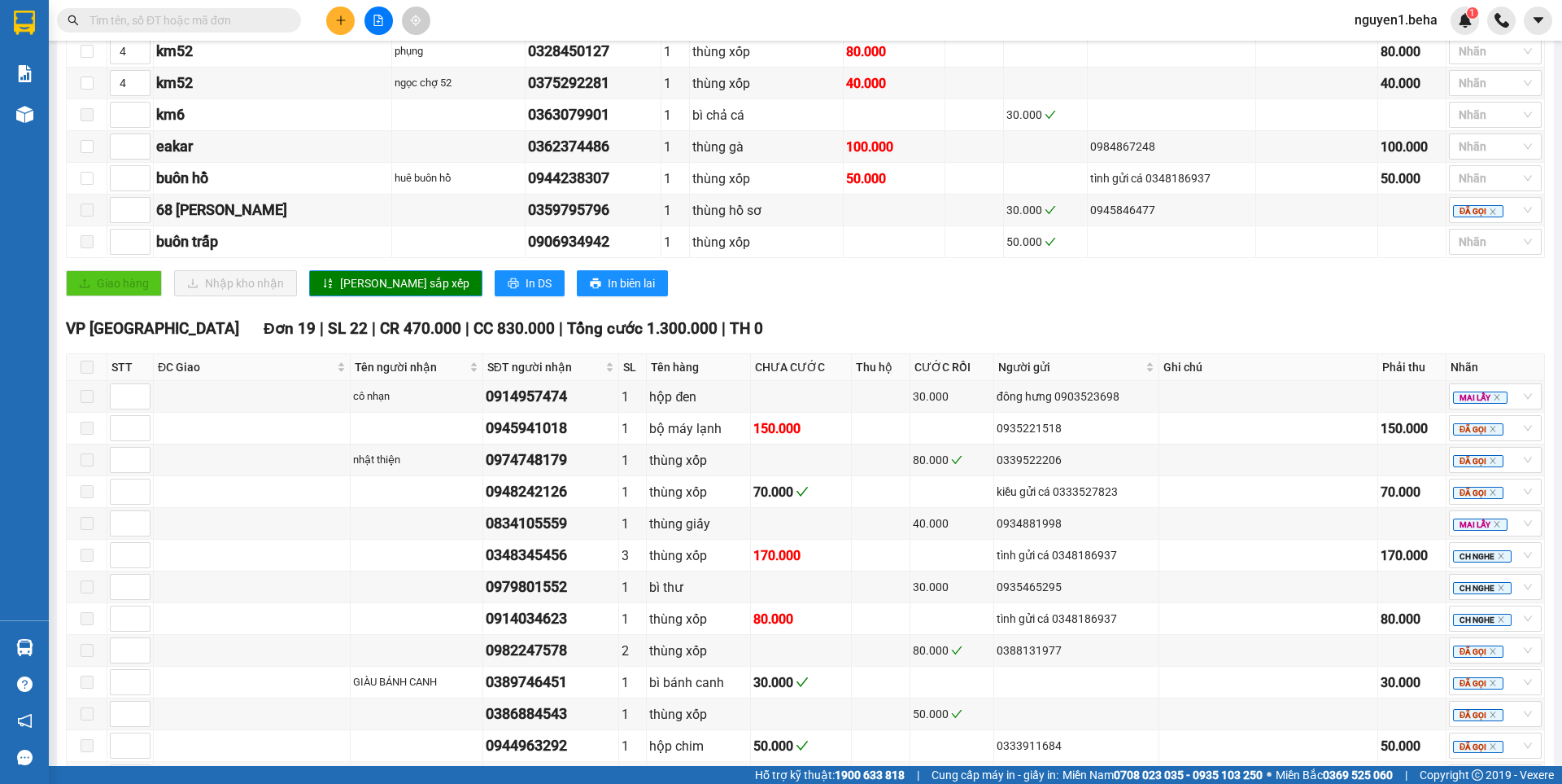
scroll to position [488, 0]
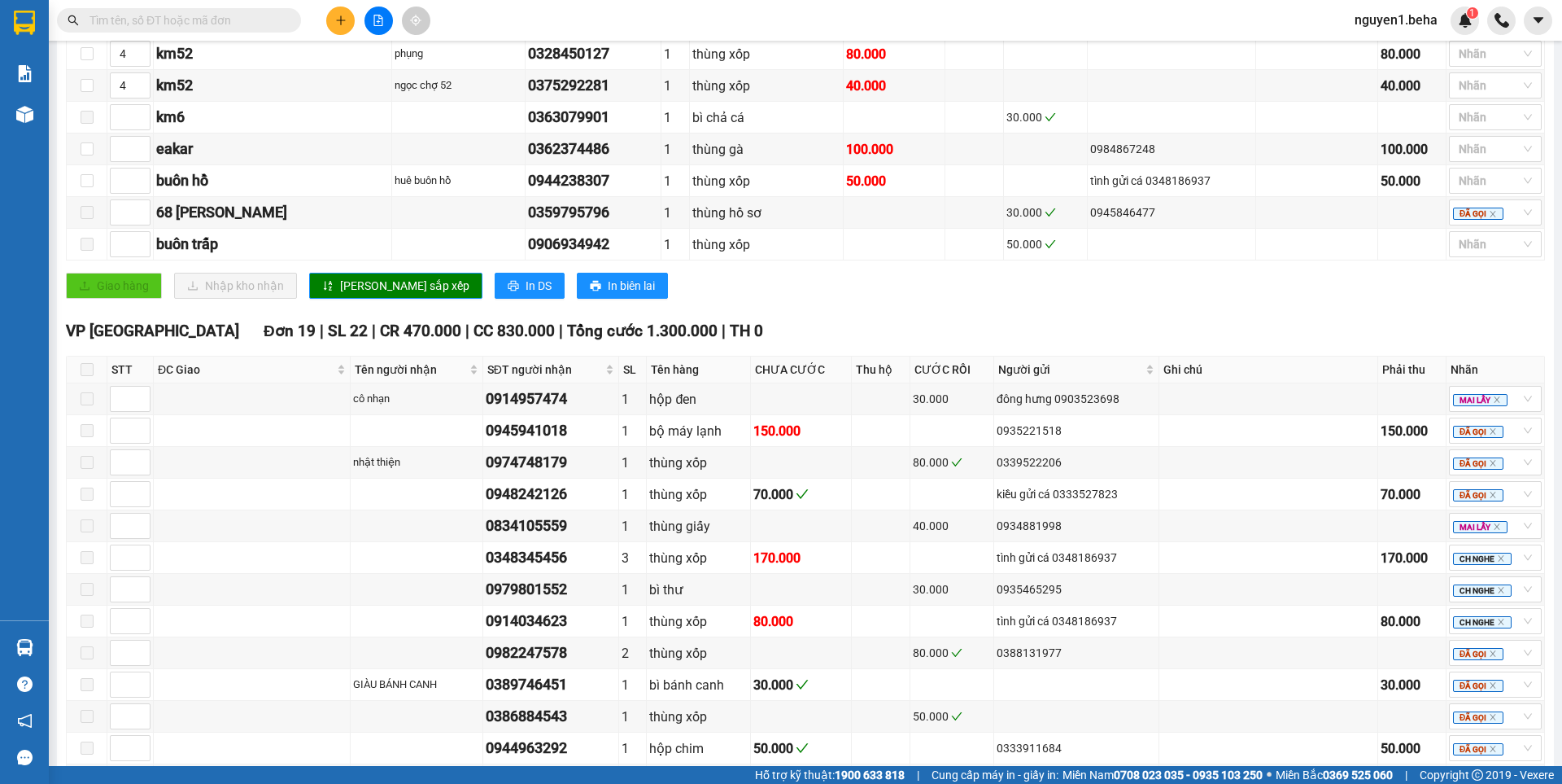
click at [661, 311] on div "[GEOGRAPHIC_DATA] dọc [GEOGRAPHIC_DATA] | SL 16 | CR 290.000 | CC 400.000 | Tổn…" at bounding box center [806, 63] width 1479 height 495
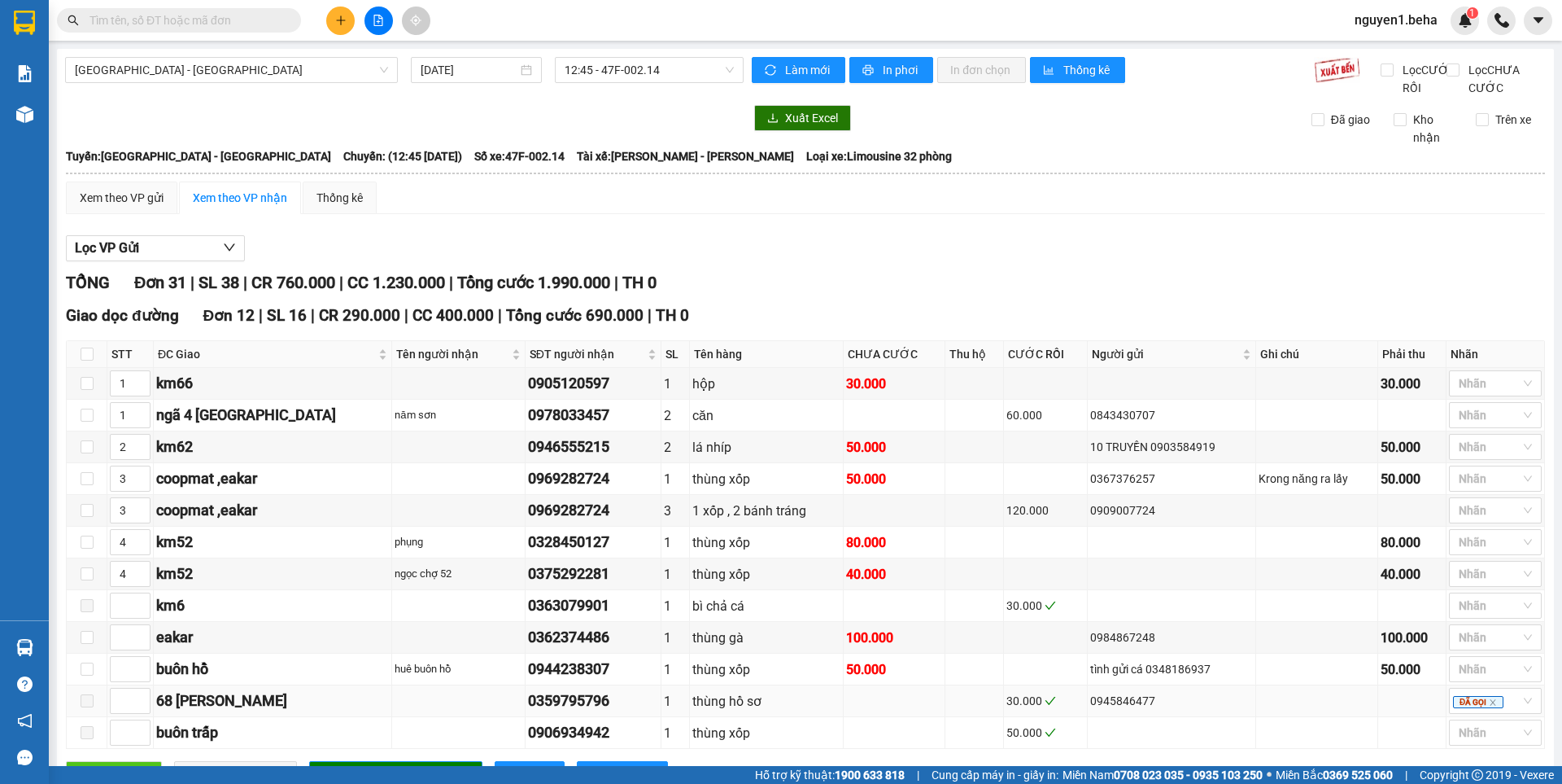
scroll to position [82, 0]
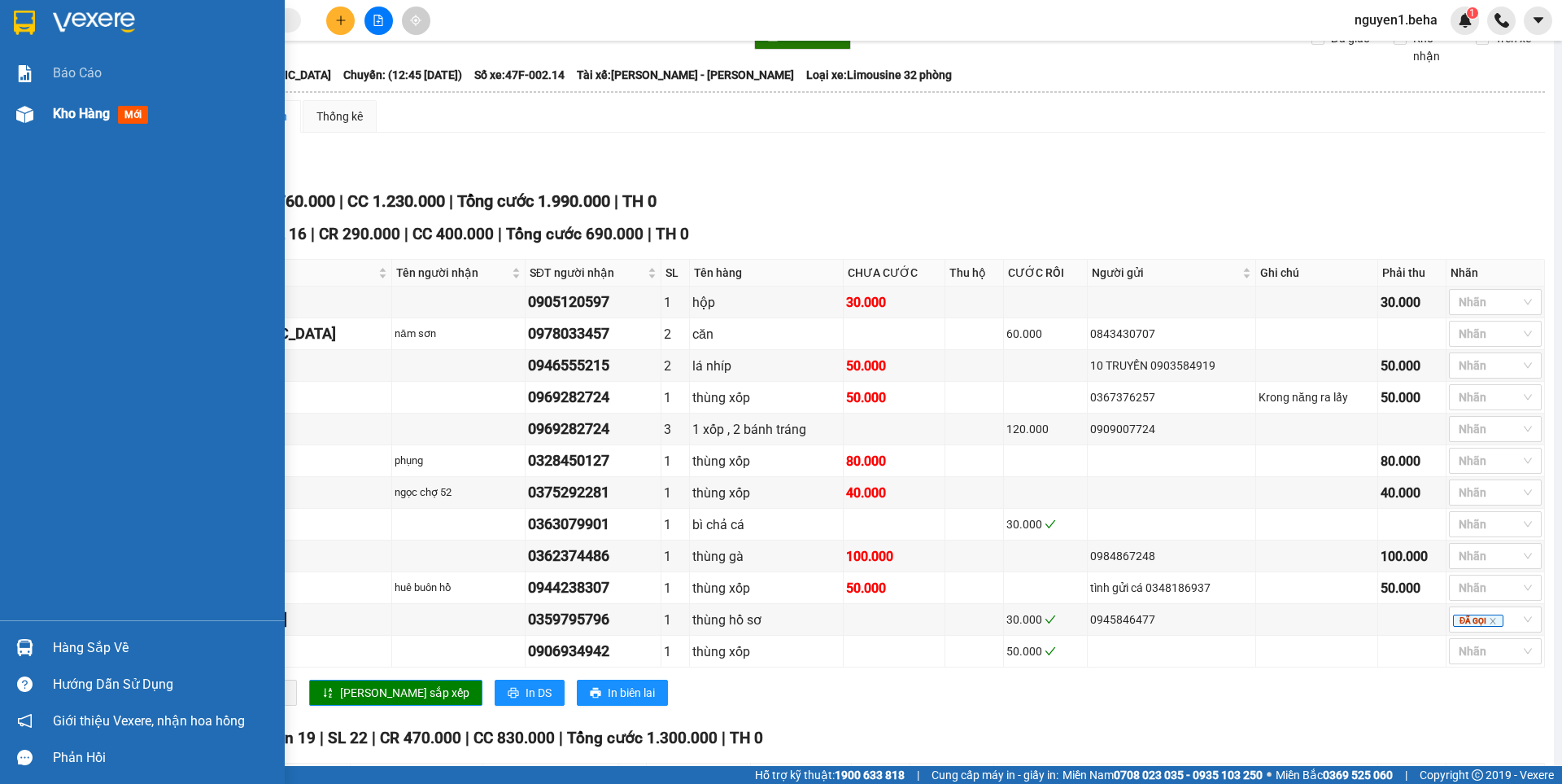
click at [6, 129] on div "Kho hàng mới" at bounding box center [143, 114] width 285 height 41
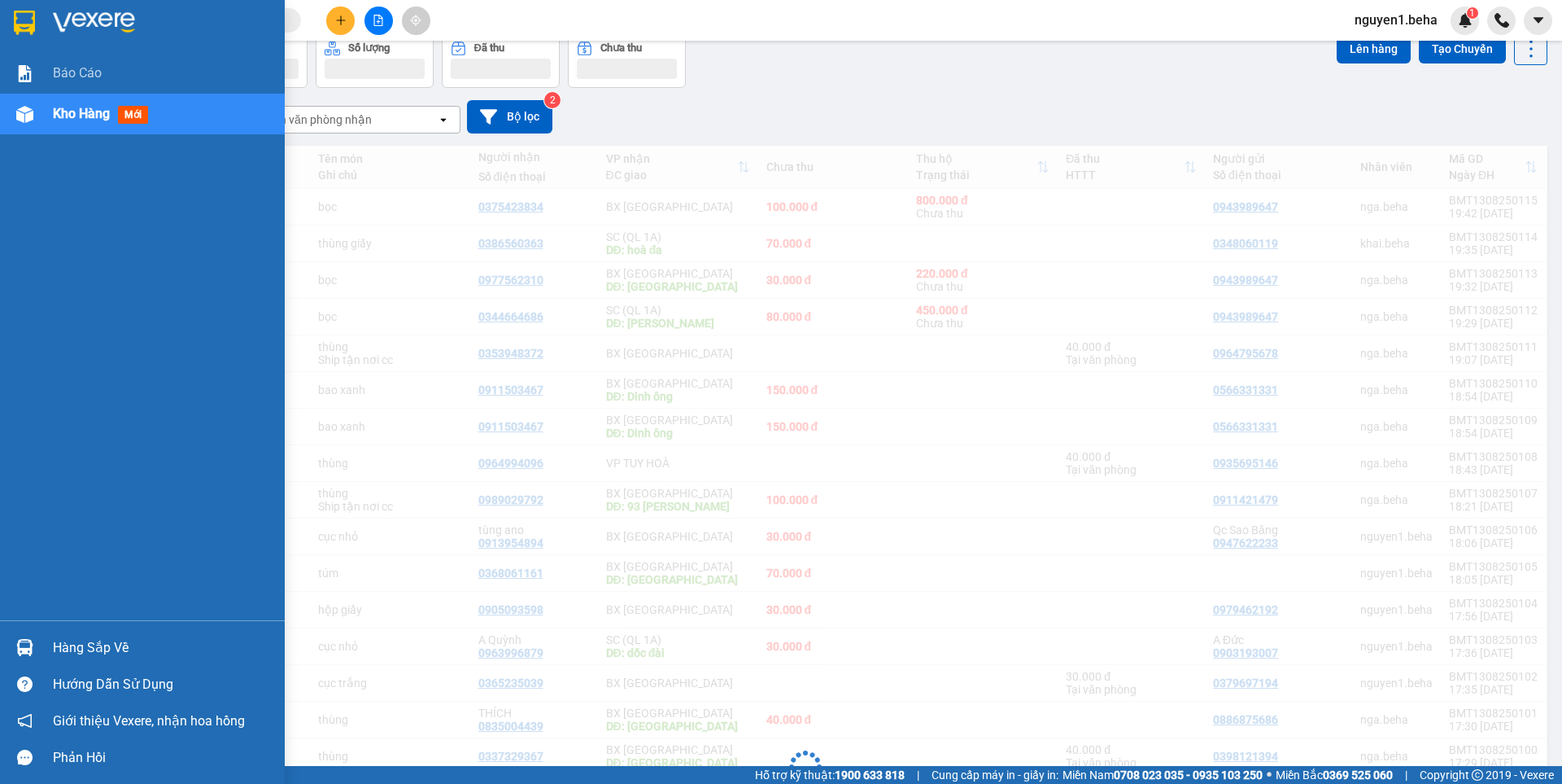
click at [70, 121] on span "Kho hàng" at bounding box center [82, 114] width 57 height 16
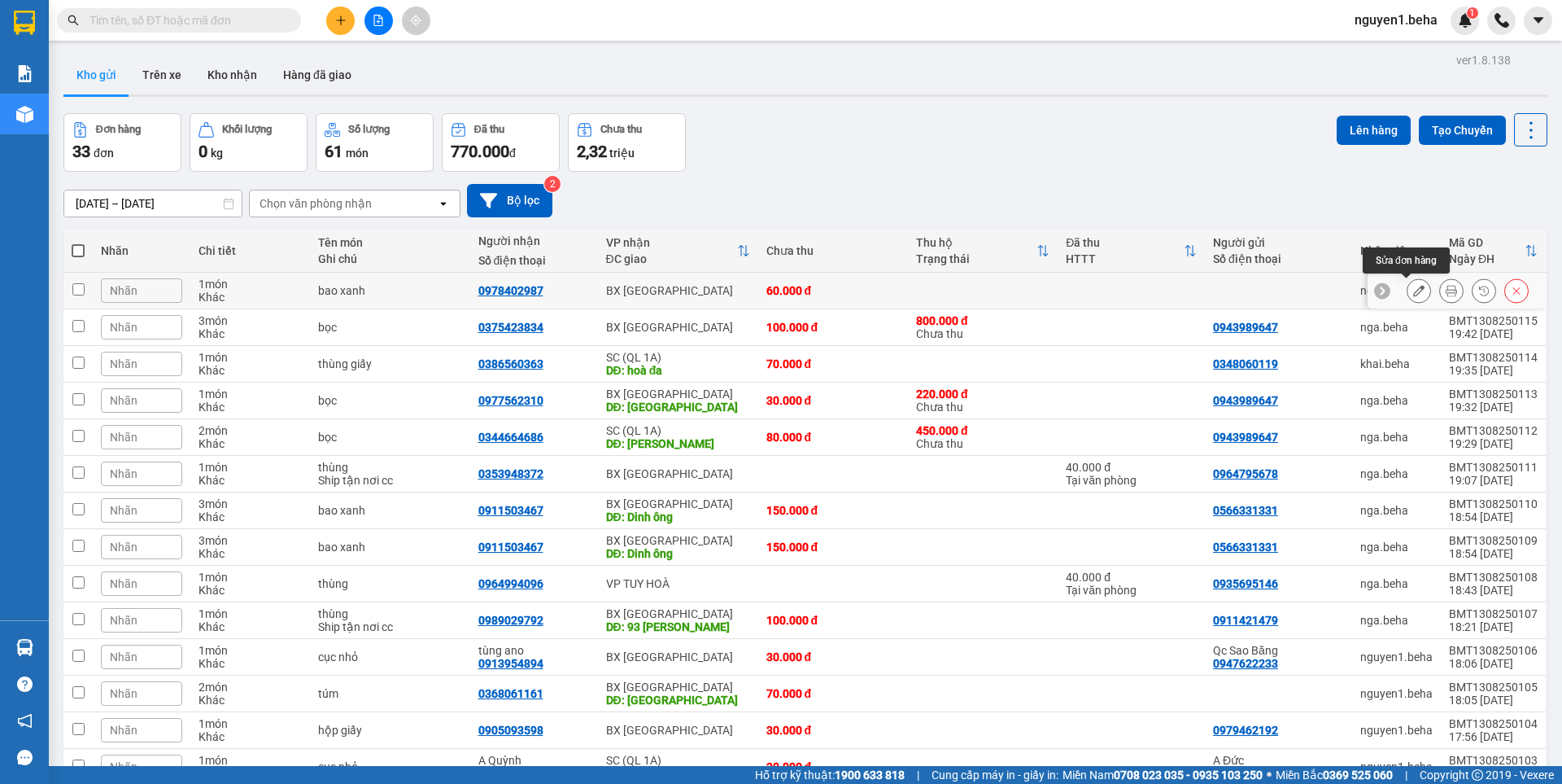
click at [1446, 292] on icon at bounding box center [1452, 290] width 11 height 11
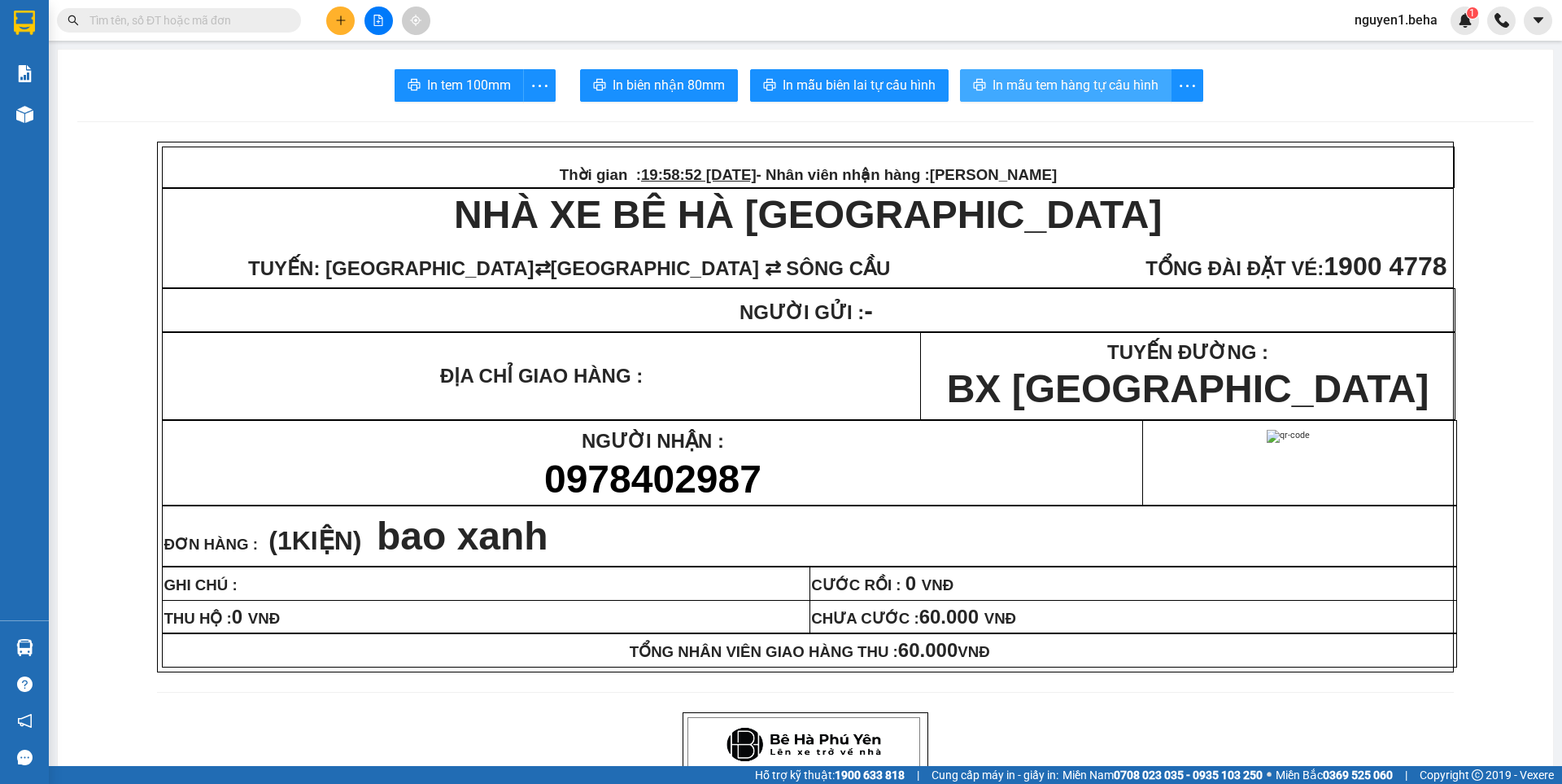
click at [1008, 96] on button "In mẫu tem hàng tự cấu hình" at bounding box center [1066, 85] width 211 height 32
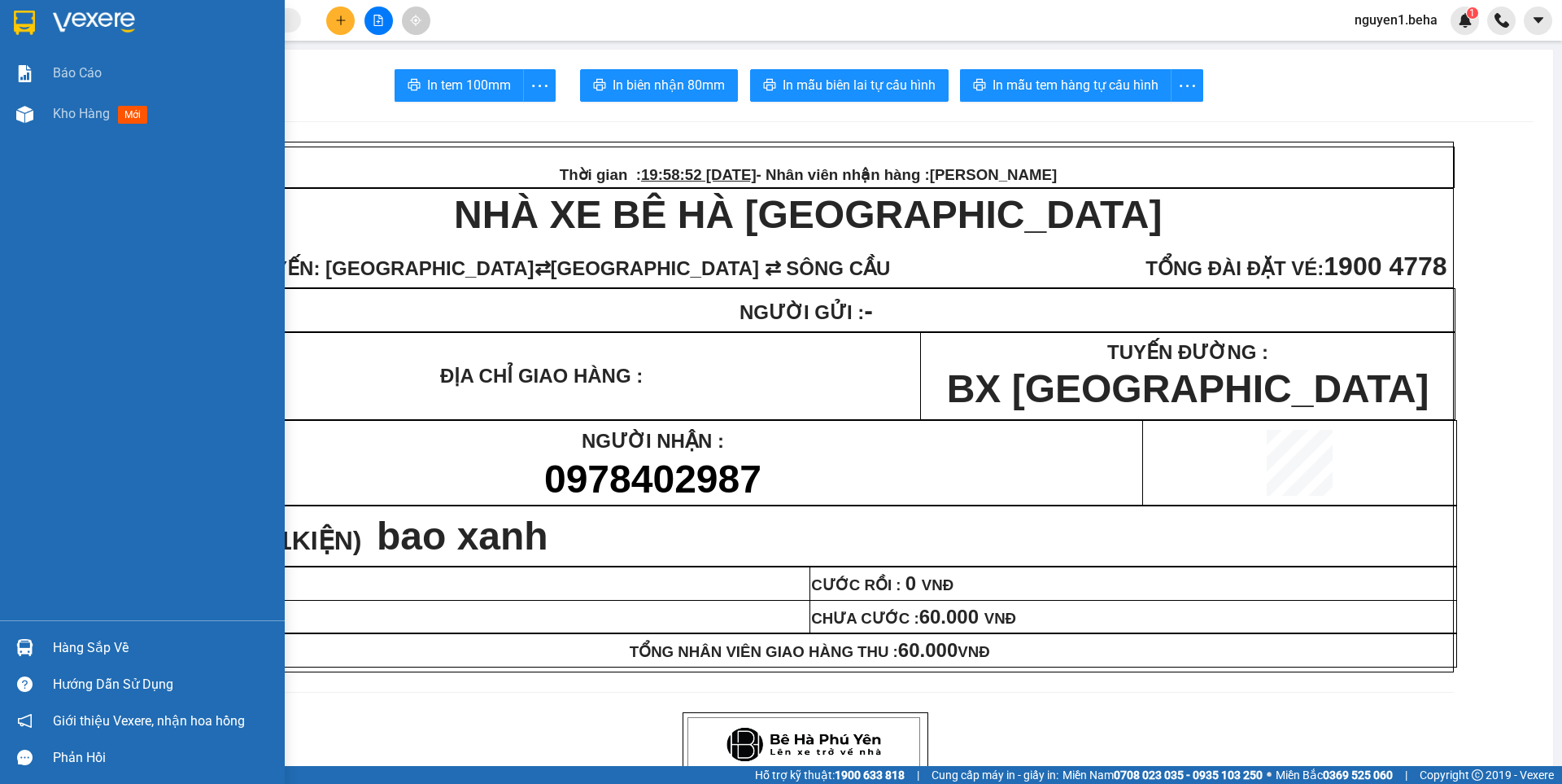
click at [34, 114] on div at bounding box center [24, 114] width 29 height 29
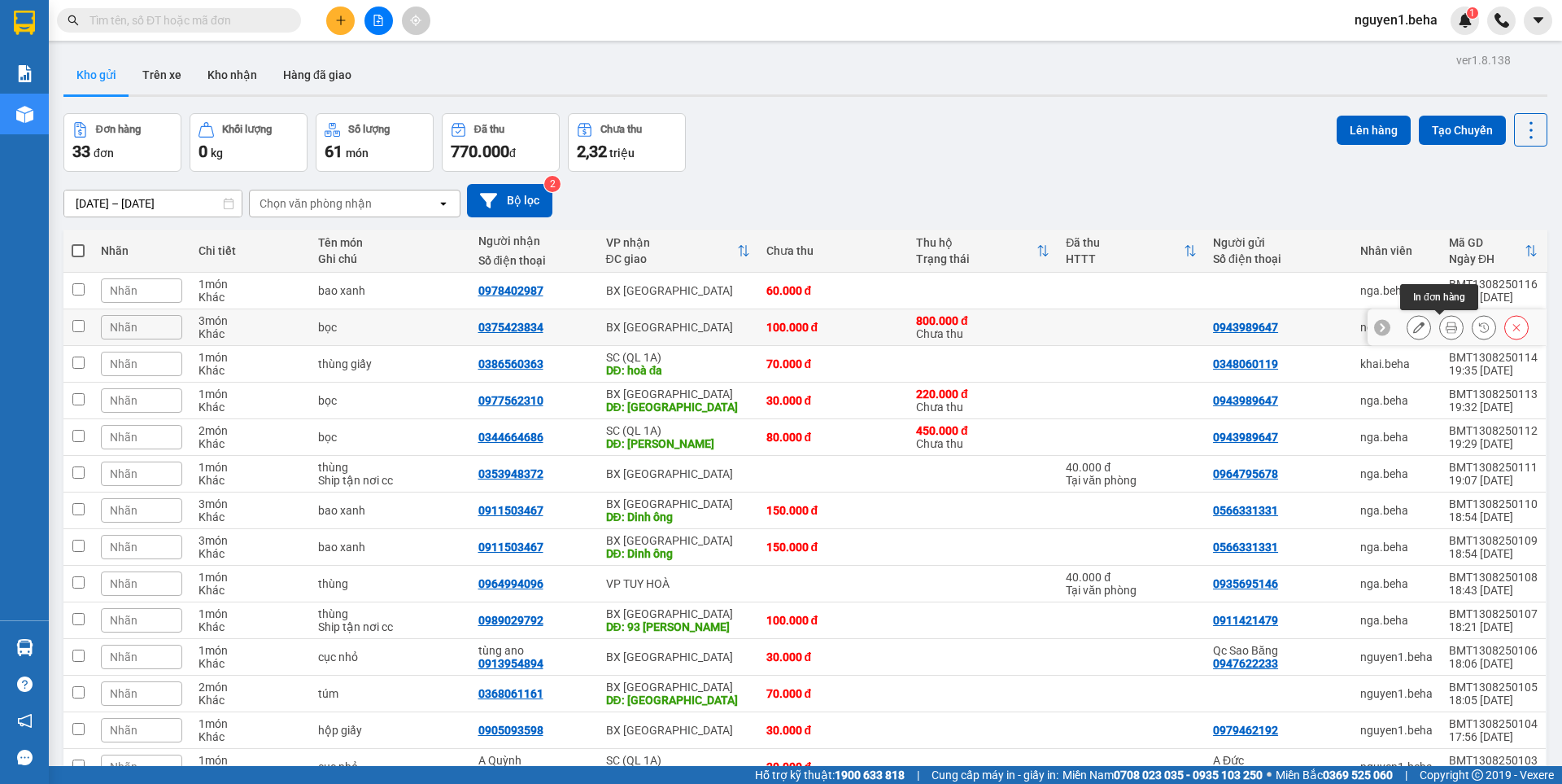
click at [1446, 325] on icon at bounding box center [1452, 327] width 11 height 11
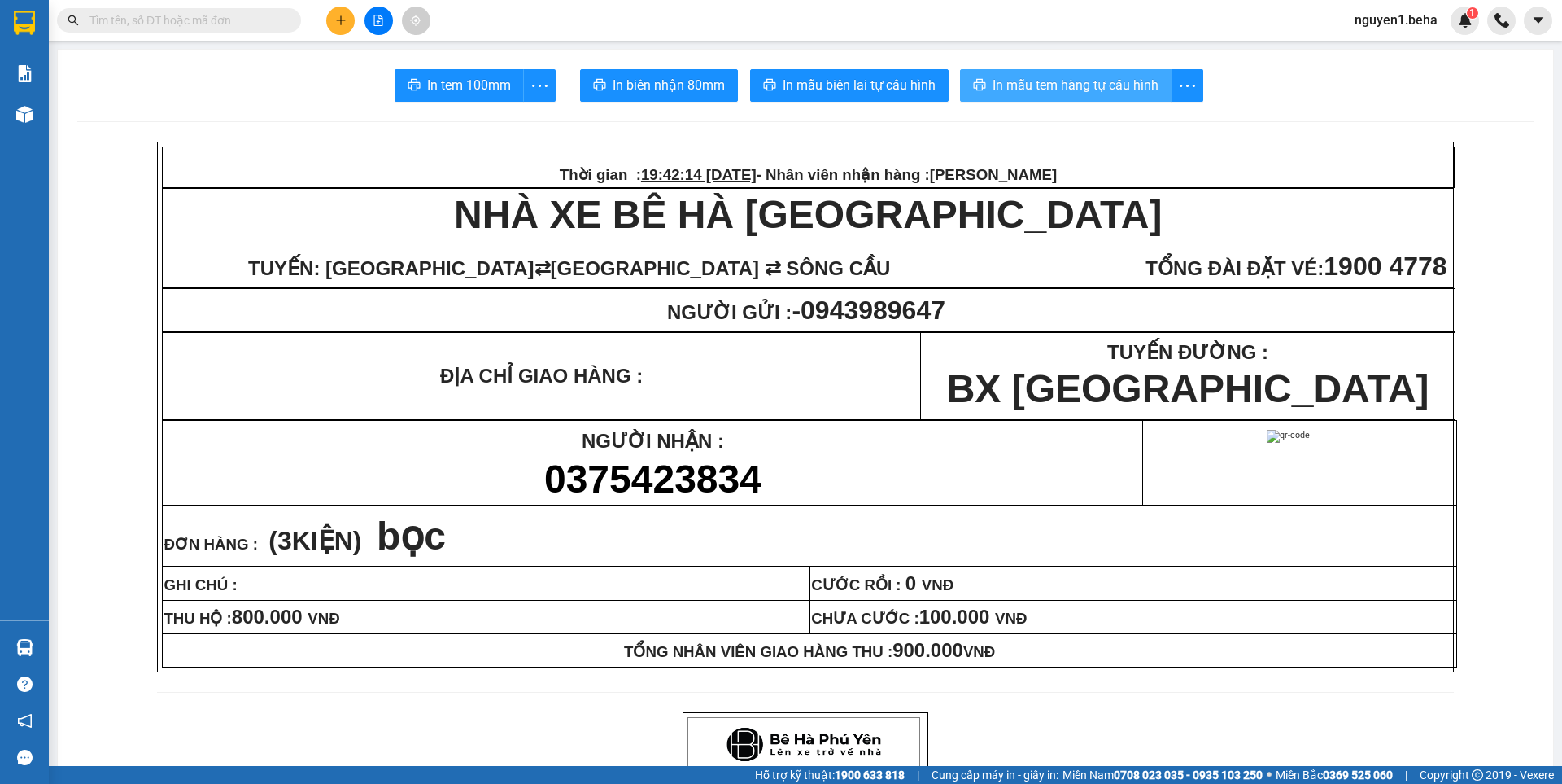
click at [1064, 71] on button "In mẫu tem hàng tự cấu hình" at bounding box center [1066, 85] width 211 height 32
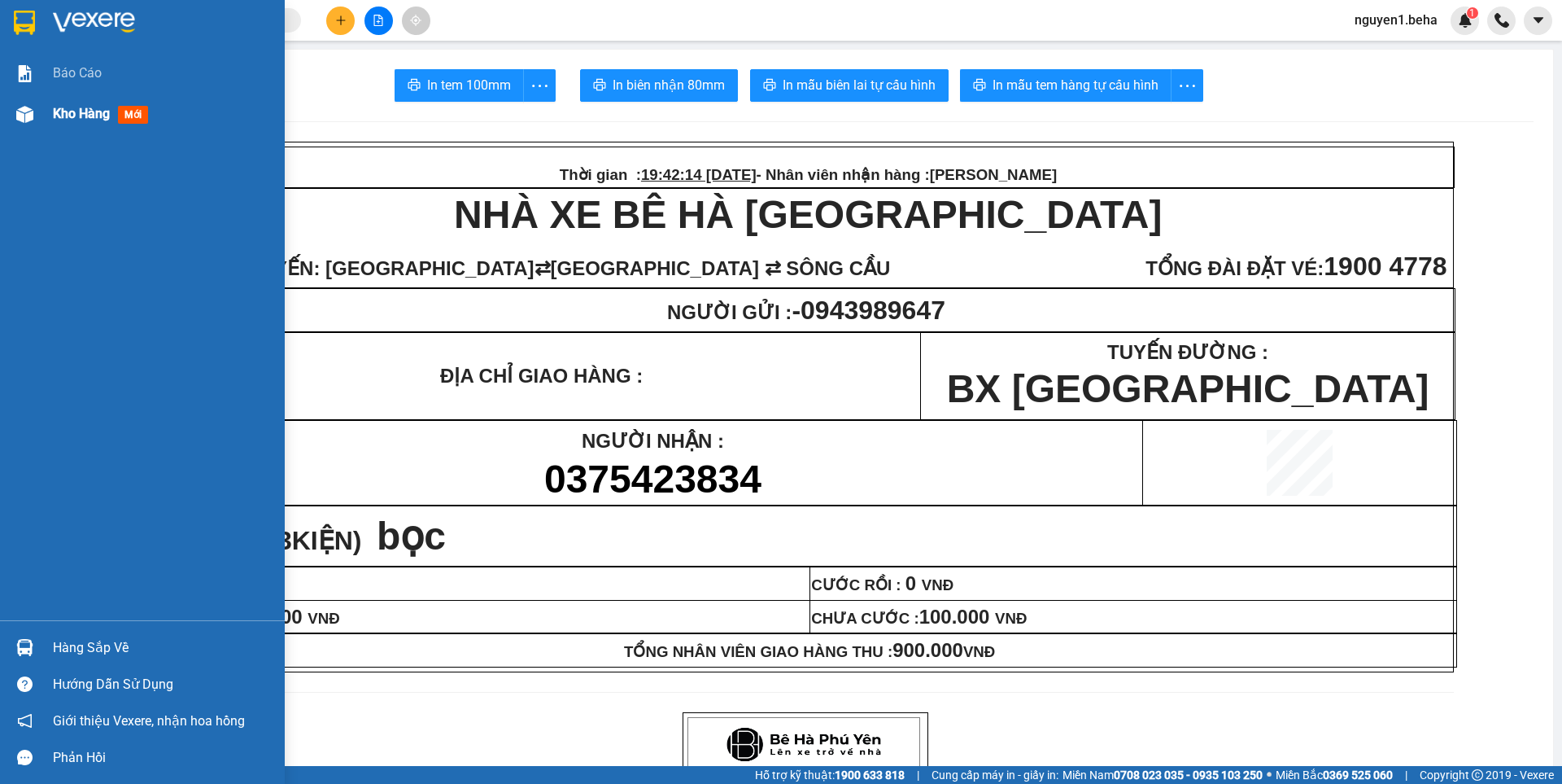
click at [31, 121] on img at bounding box center [25, 115] width 17 height 17
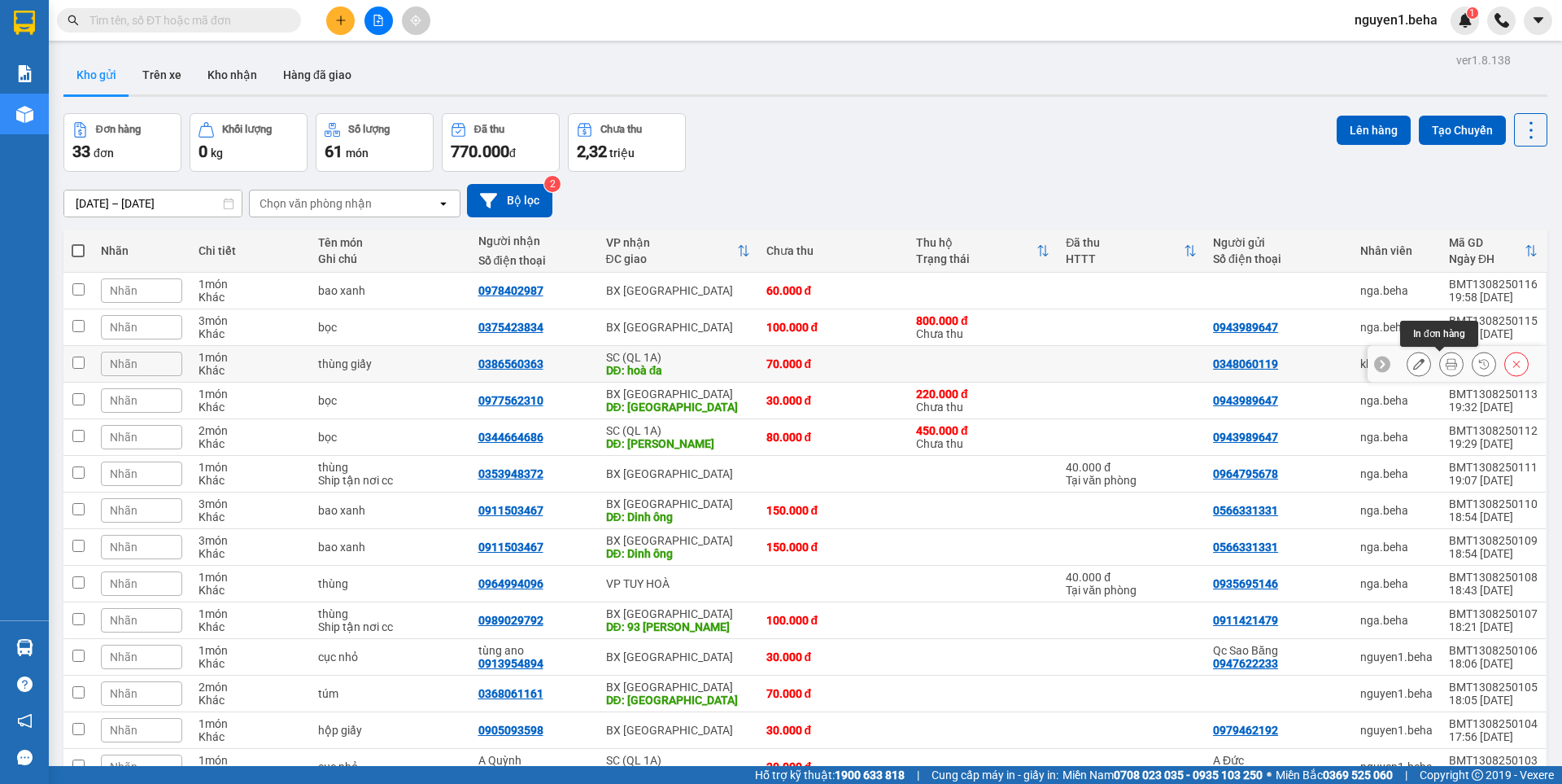
click at [1446, 362] on icon at bounding box center [1452, 363] width 11 height 11
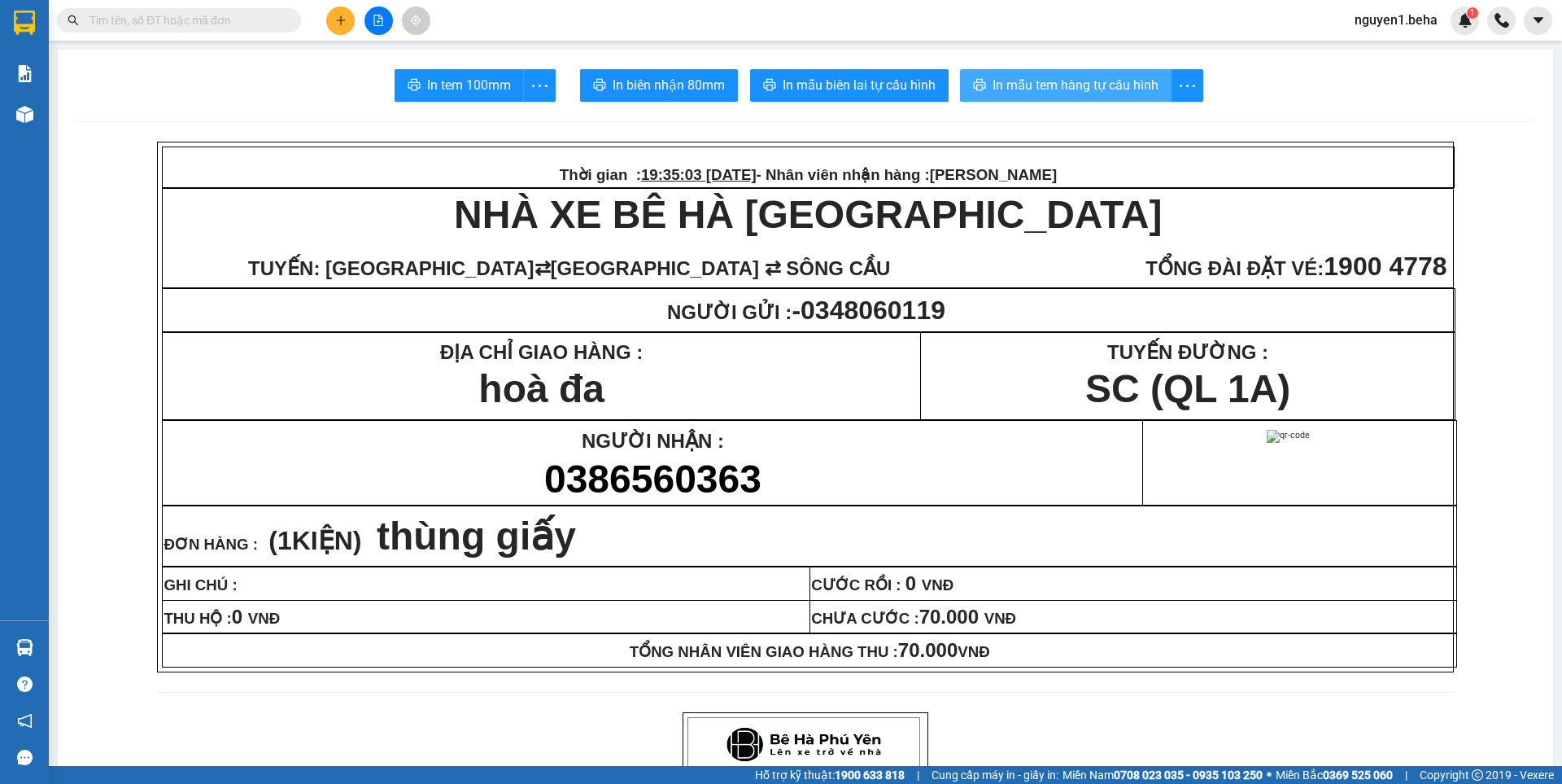
click at [1045, 70] on button "In mẫu tem hàng tự cấu hình" at bounding box center [1066, 85] width 211 height 32
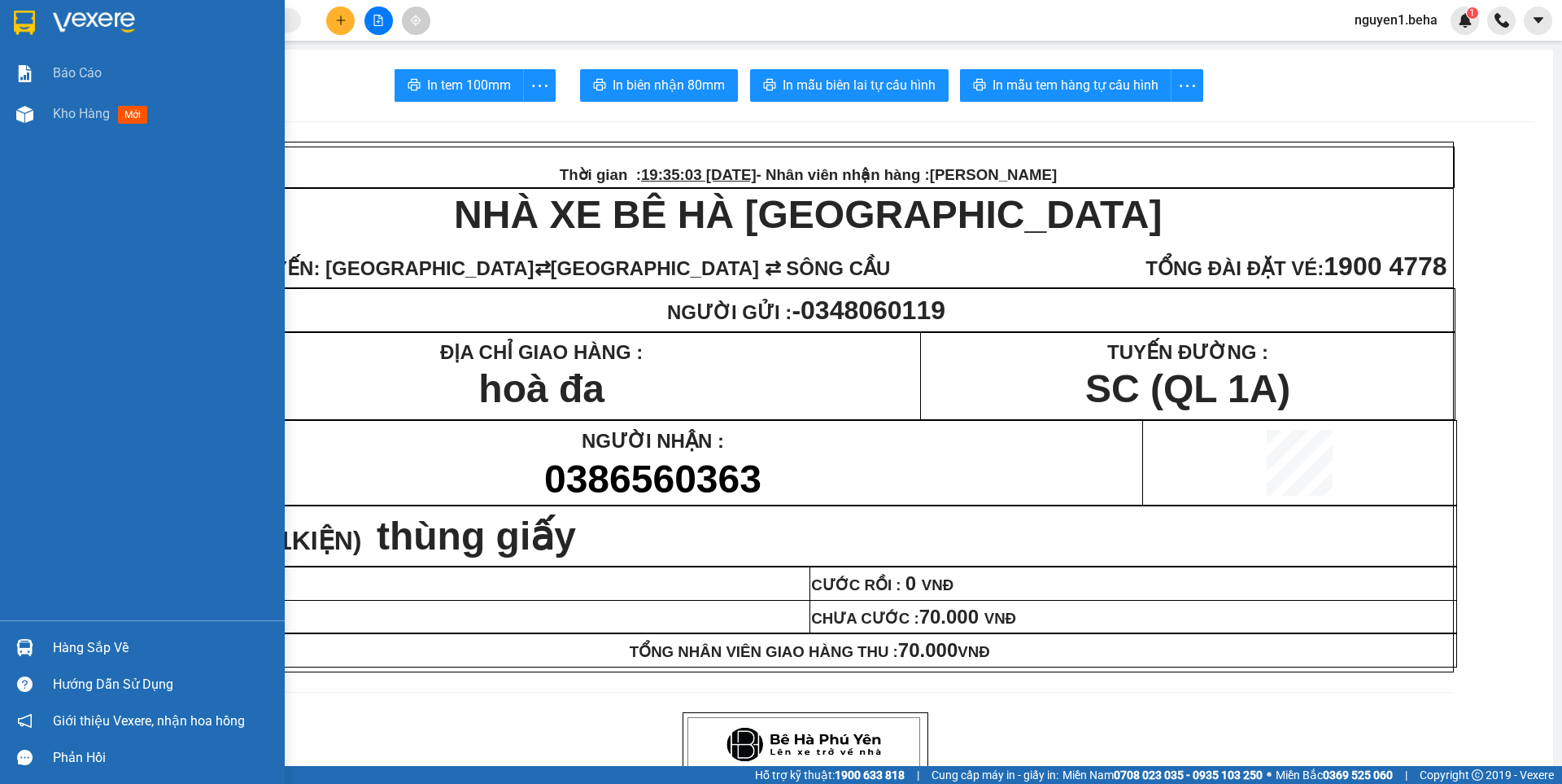
drag, startPoint x: 0, startPoint y: 100, endPoint x: 70, endPoint y: 0, distance: 122.1
click at [7, 101] on div "Kho hàng mới" at bounding box center [143, 114] width 285 height 41
click at [43, 110] on div "Kho hàng mới" at bounding box center [143, 114] width 285 height 41
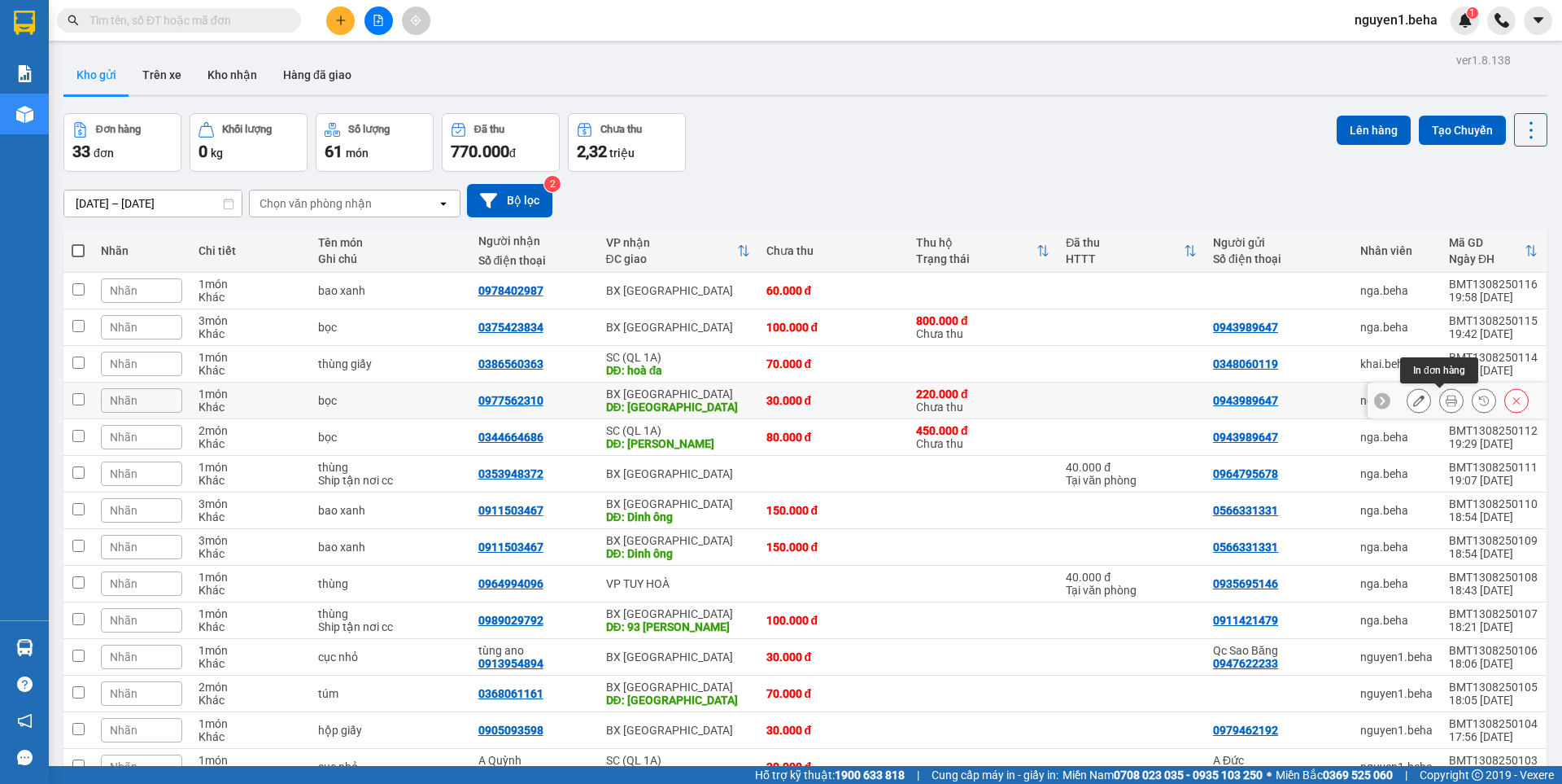
click at [1446, 411] on div at bounding box center [1452, 401] width 24 height 24
click at [1446, 398] on icon at bounding box center [1452, 400] width 11 height 11
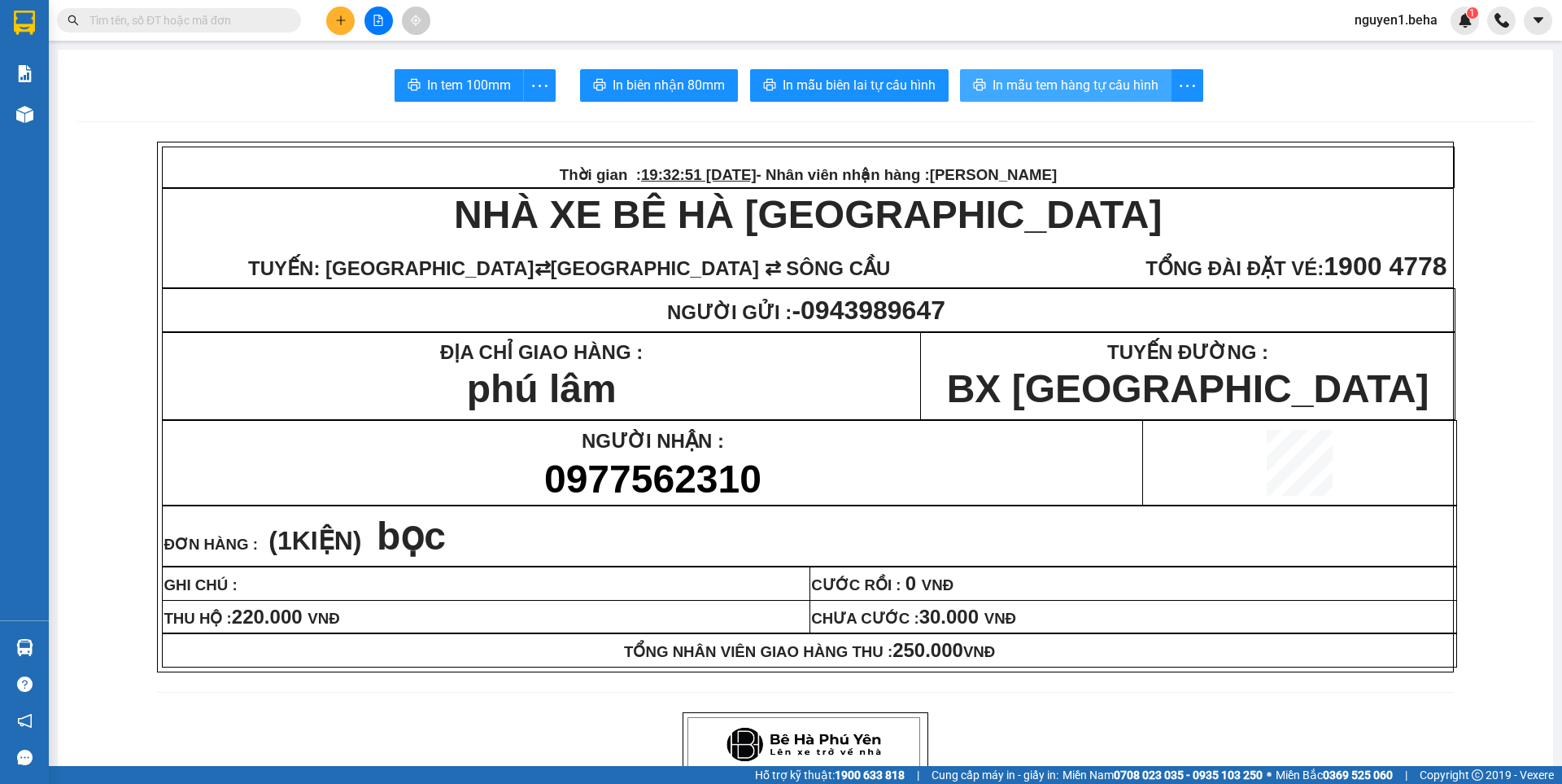
click at [1066, 84] on span "In mẫu tem hàng tự cấu hình" at bounding box center [1075, 84] width 166 height 20
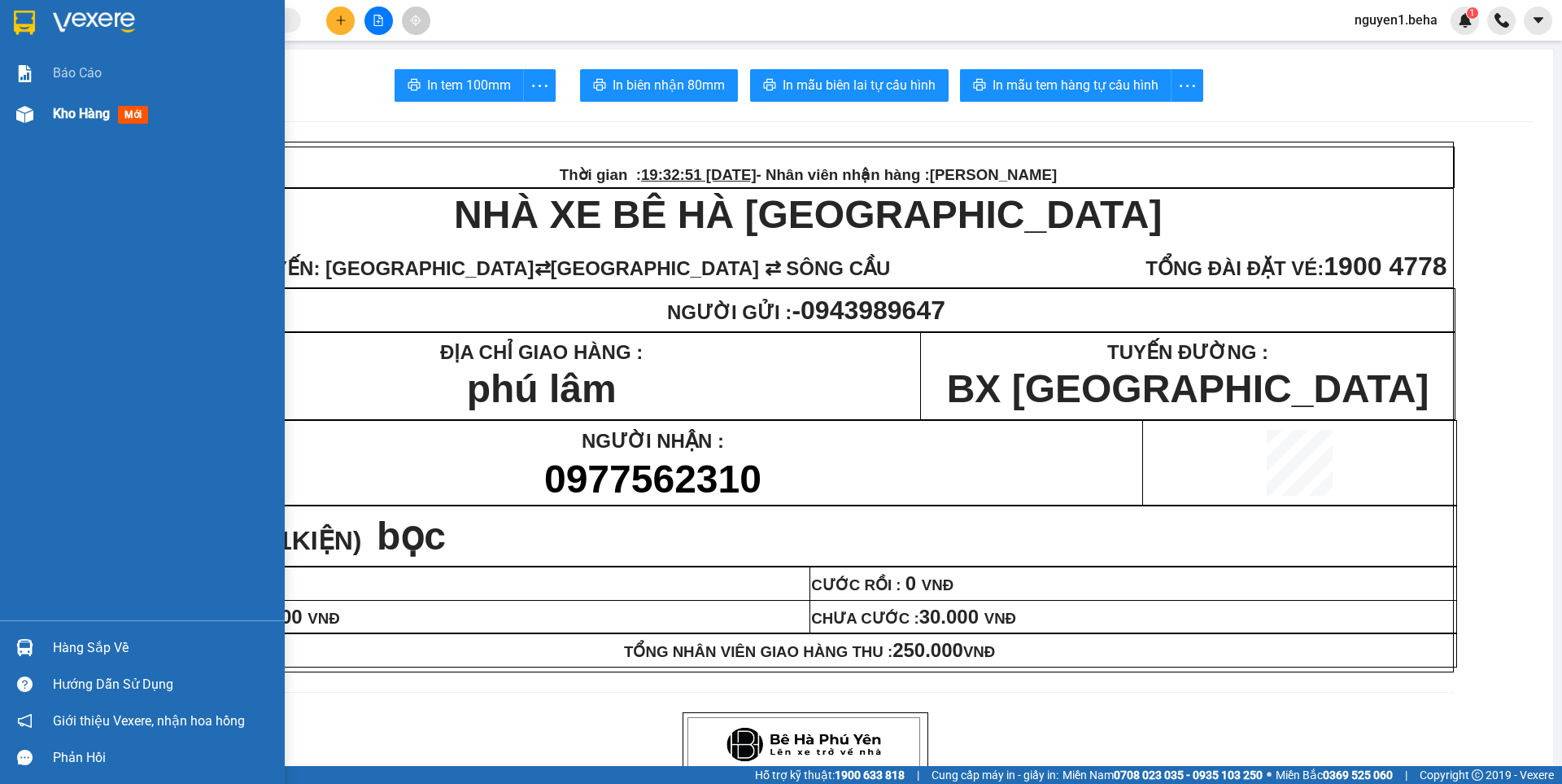
click at [41, 107] on div "Kho hàng mới" at bounding box center [143, 114] width 285 height 41
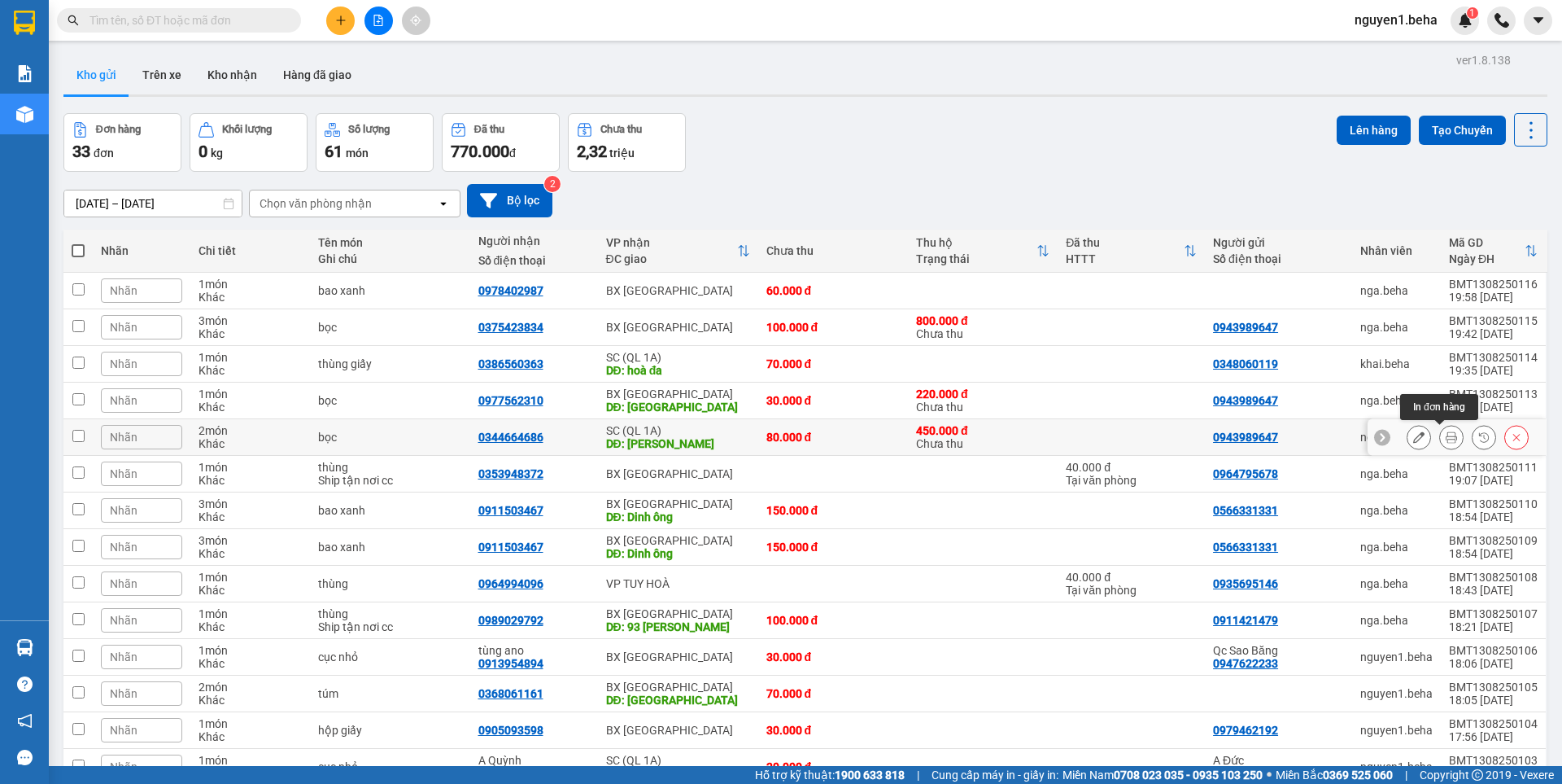
click at [1446, 435] on icon at bounding box center [1452, 436] width 11 height 11
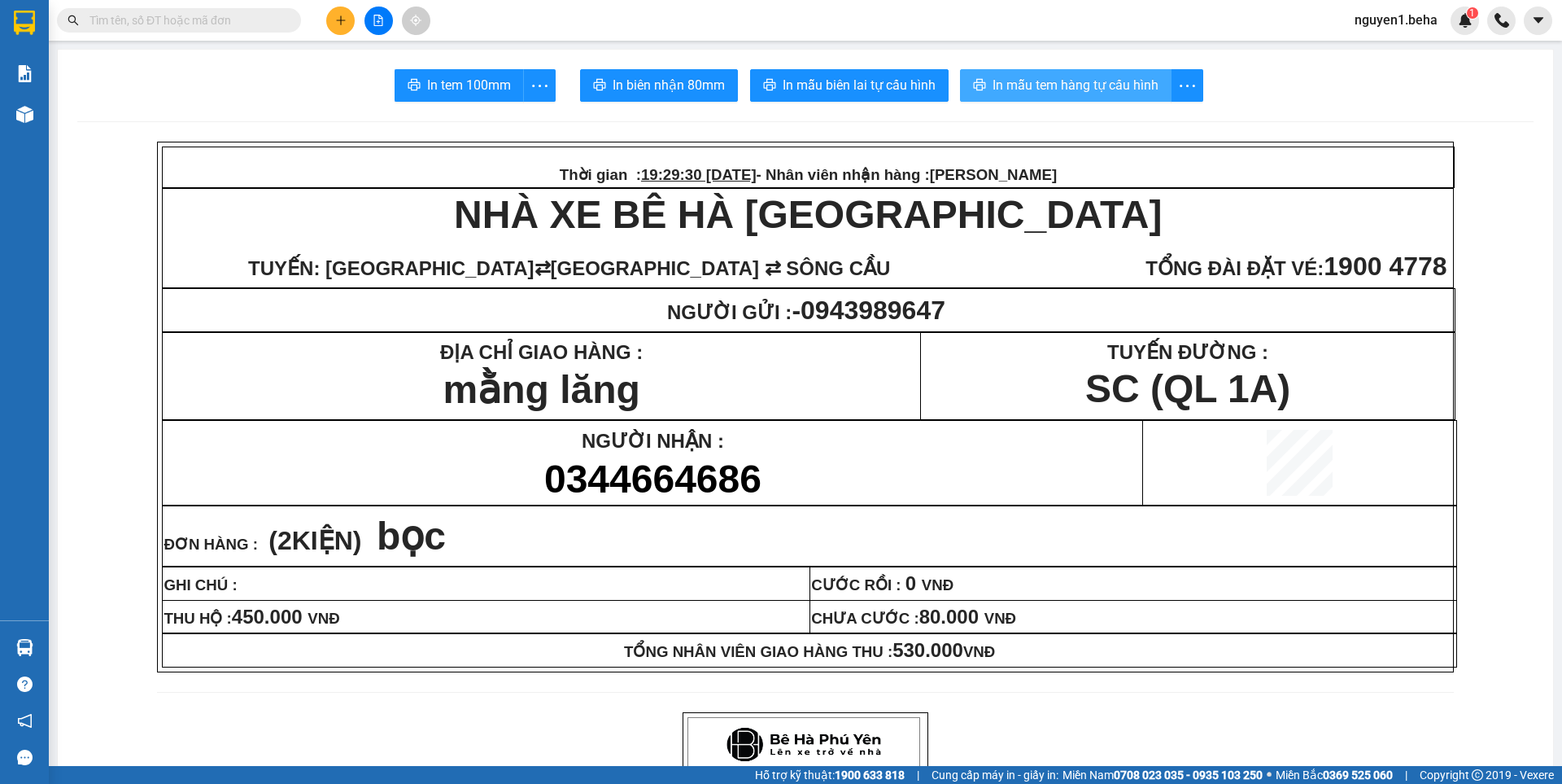
click at [1072, 83] on span "In mẫu tem hàng tự cấu hình" at bounding box center [1075, 84] width 166 height 20
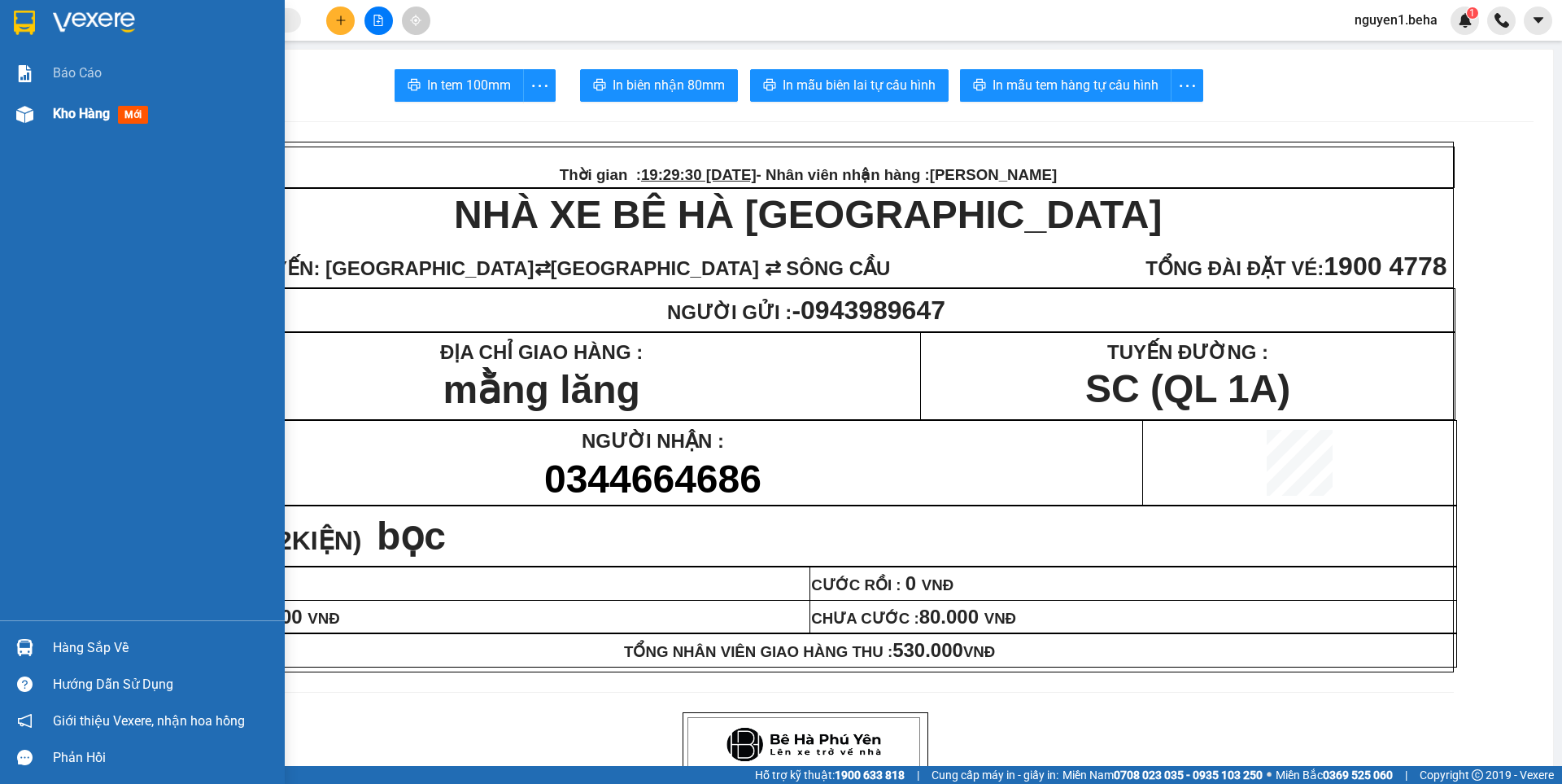
click at [26, 129] on div "Kho hàng mới" at bounding box center [143, 114] width 285 height 41
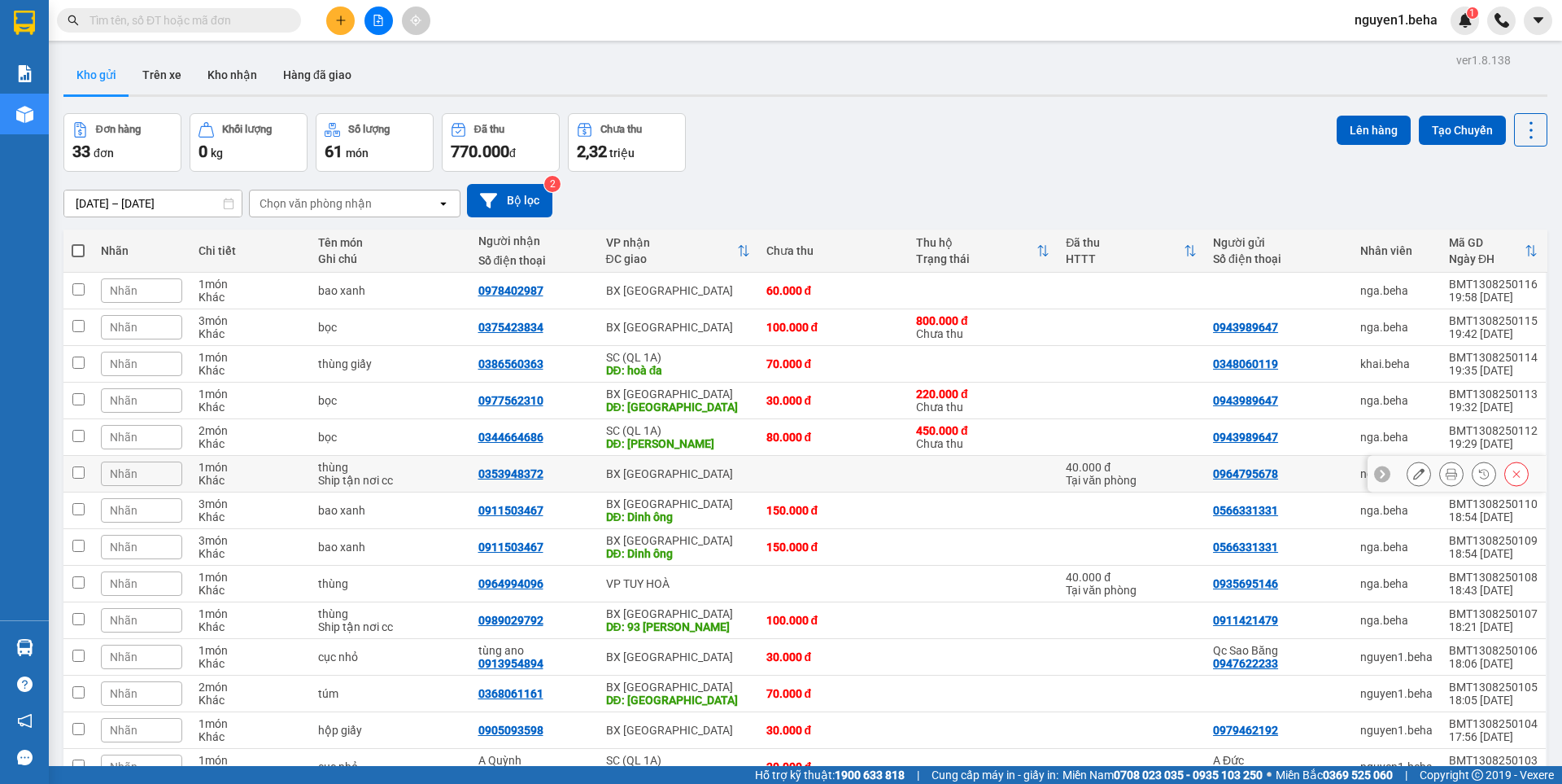
click at [1446, 477] on icon at bounding box center [1452, 473] width 11 height 11
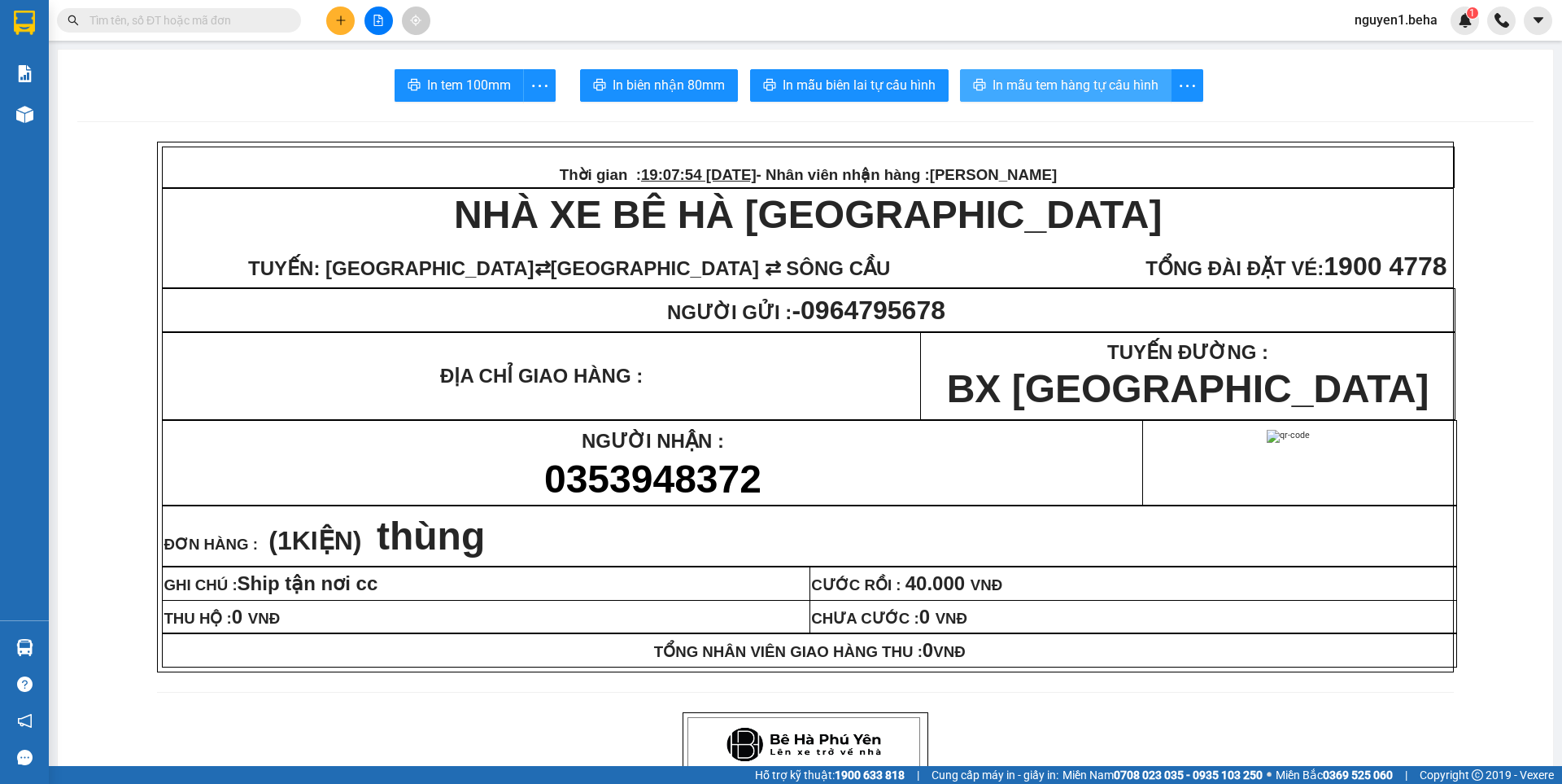
click at [1040, 87] on span "In mẫu tem hàng tự cấu hình" at bounding box center [1075, 84] width 166 height 20
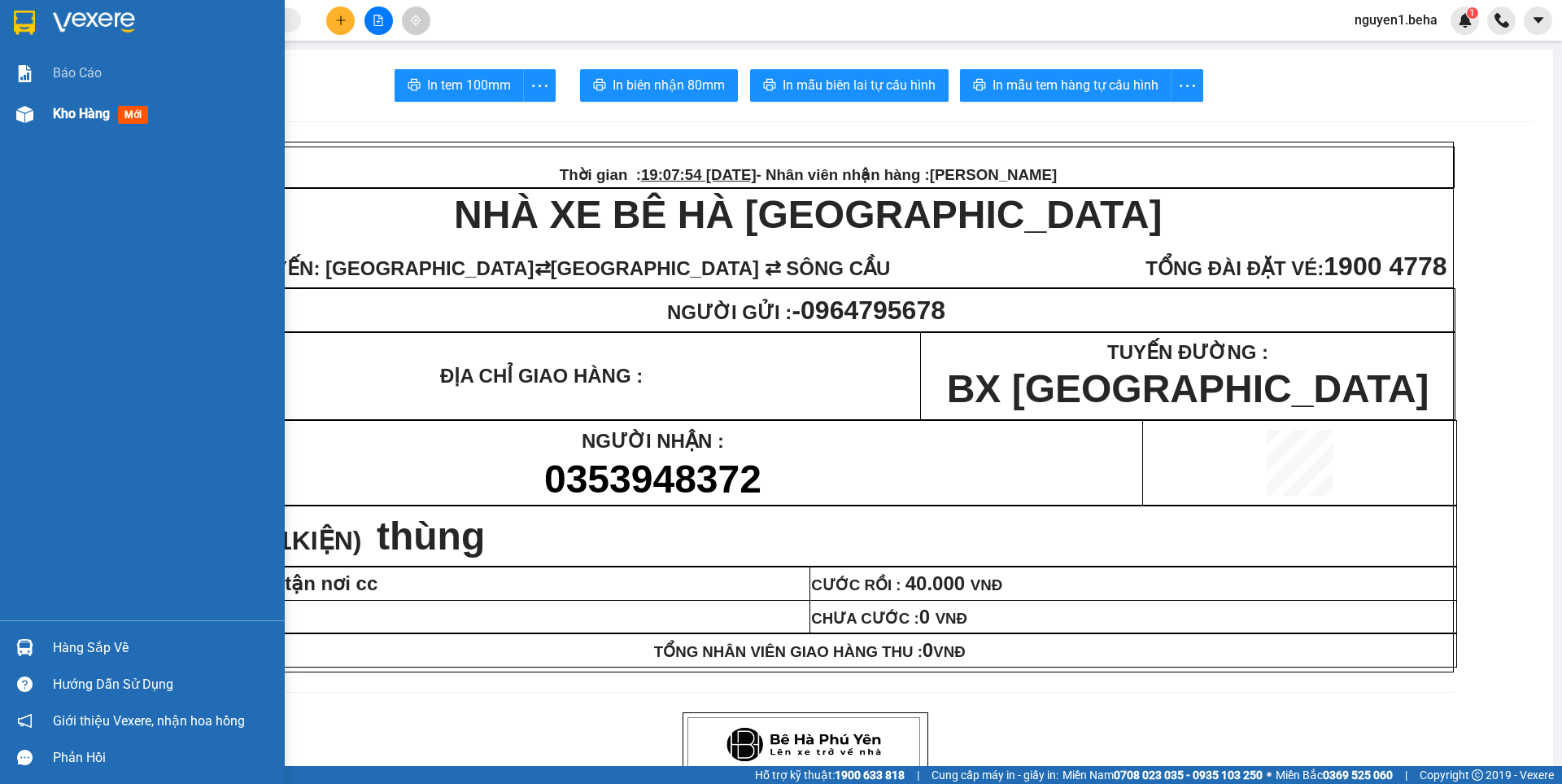
click at [23, 119] on img at bounding box center [25, 115] width 17 height 17
